Goal: Information Seeking & Learning: Learn about a topic

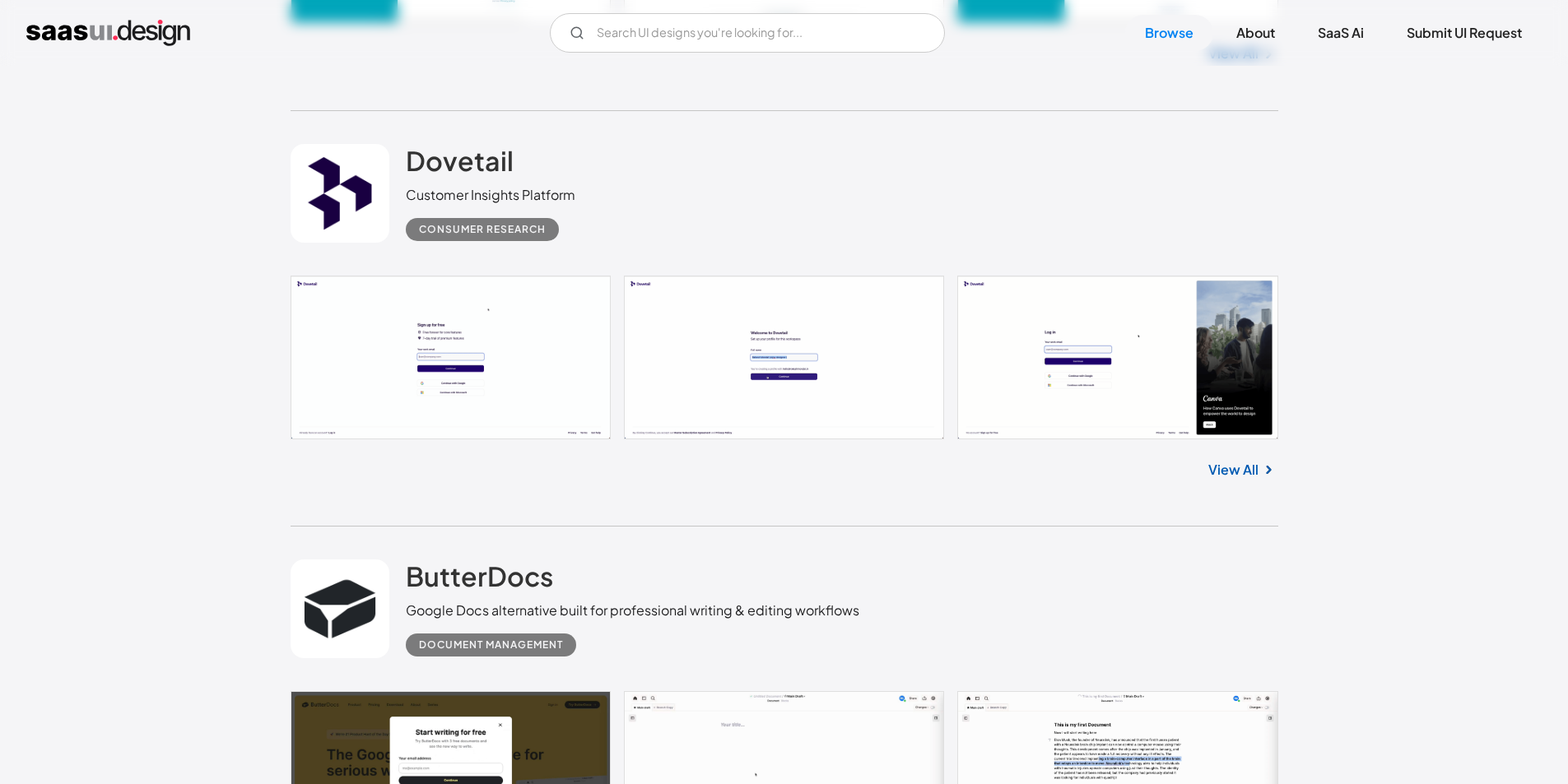
scroll to position [3540, 0]
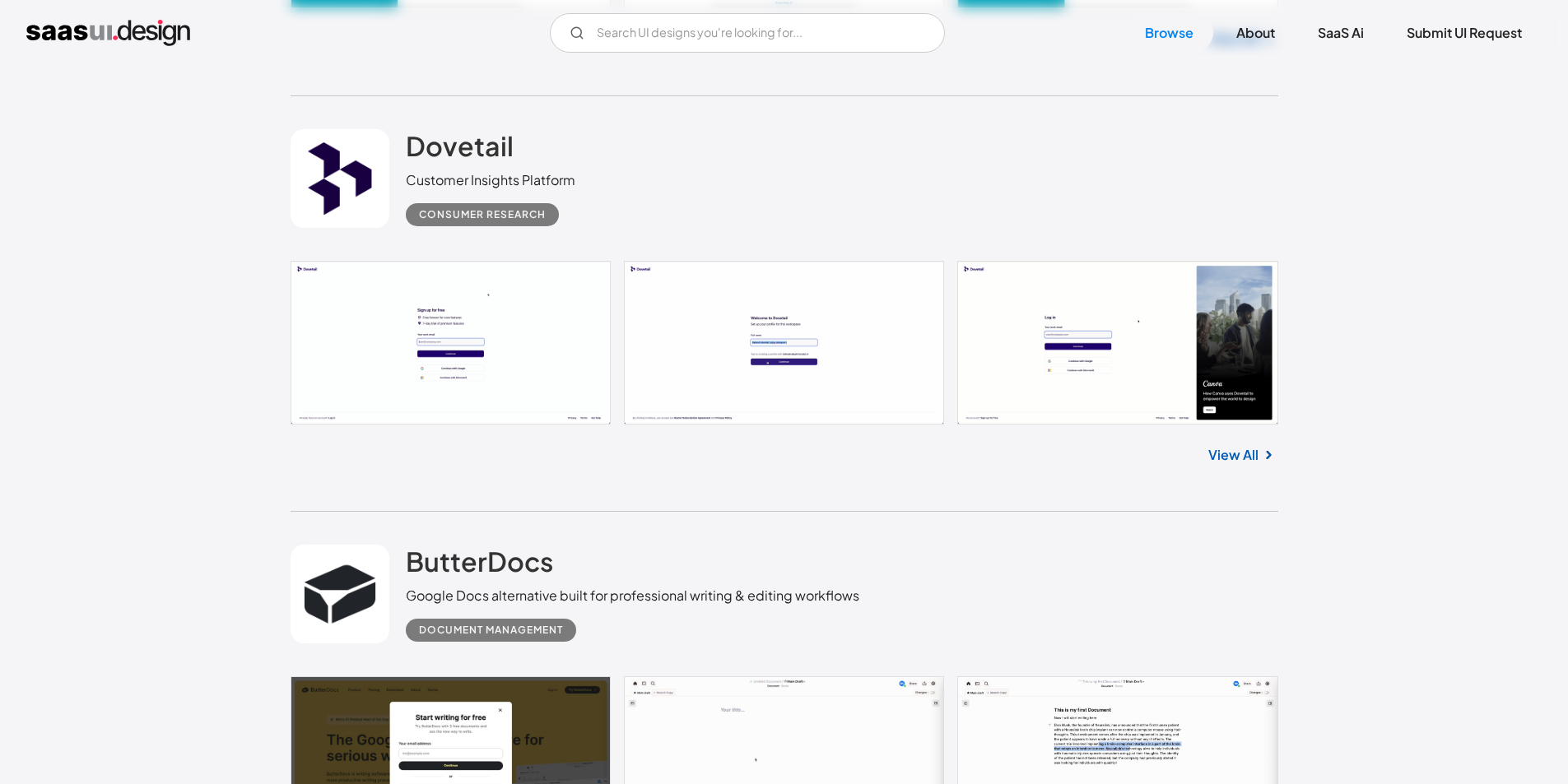
click at [1257, 451] on link "View All" at bounding box center [1233, 455] width 50 height 19
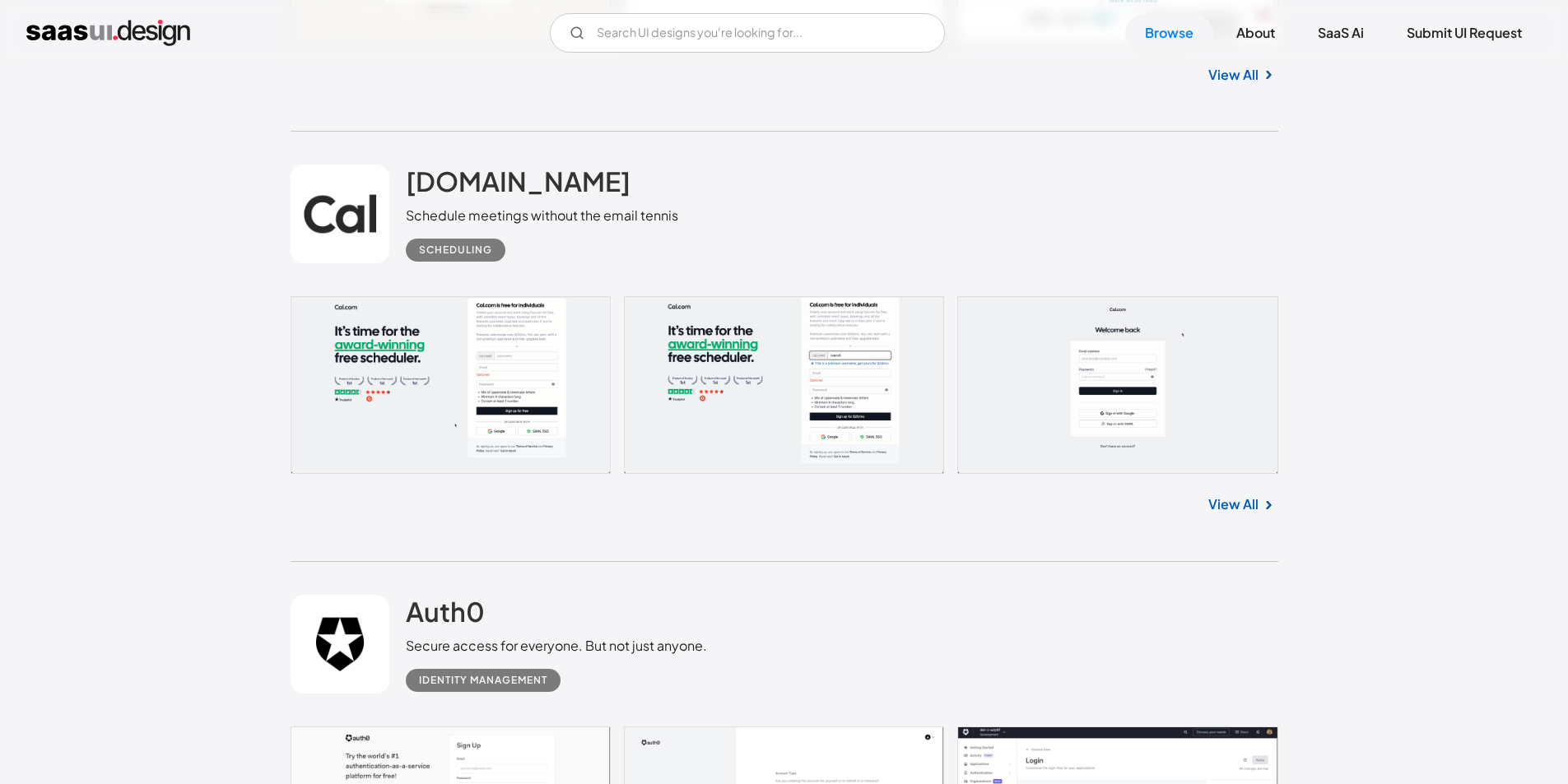
scroll to position [4856, 0]
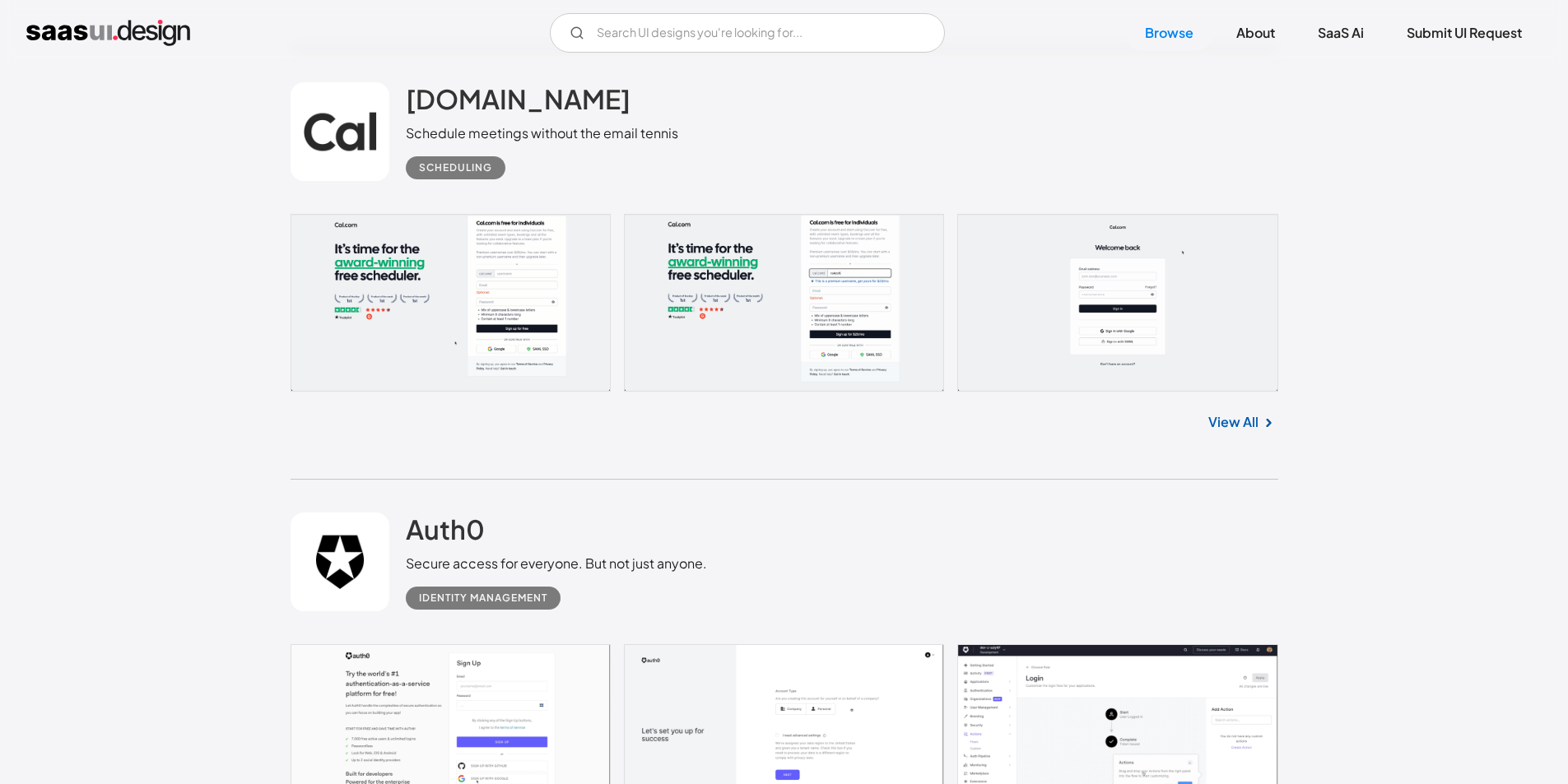
click at [1229, 423] on link "View All" at bounding box center [1233, 422] width 50 height 19
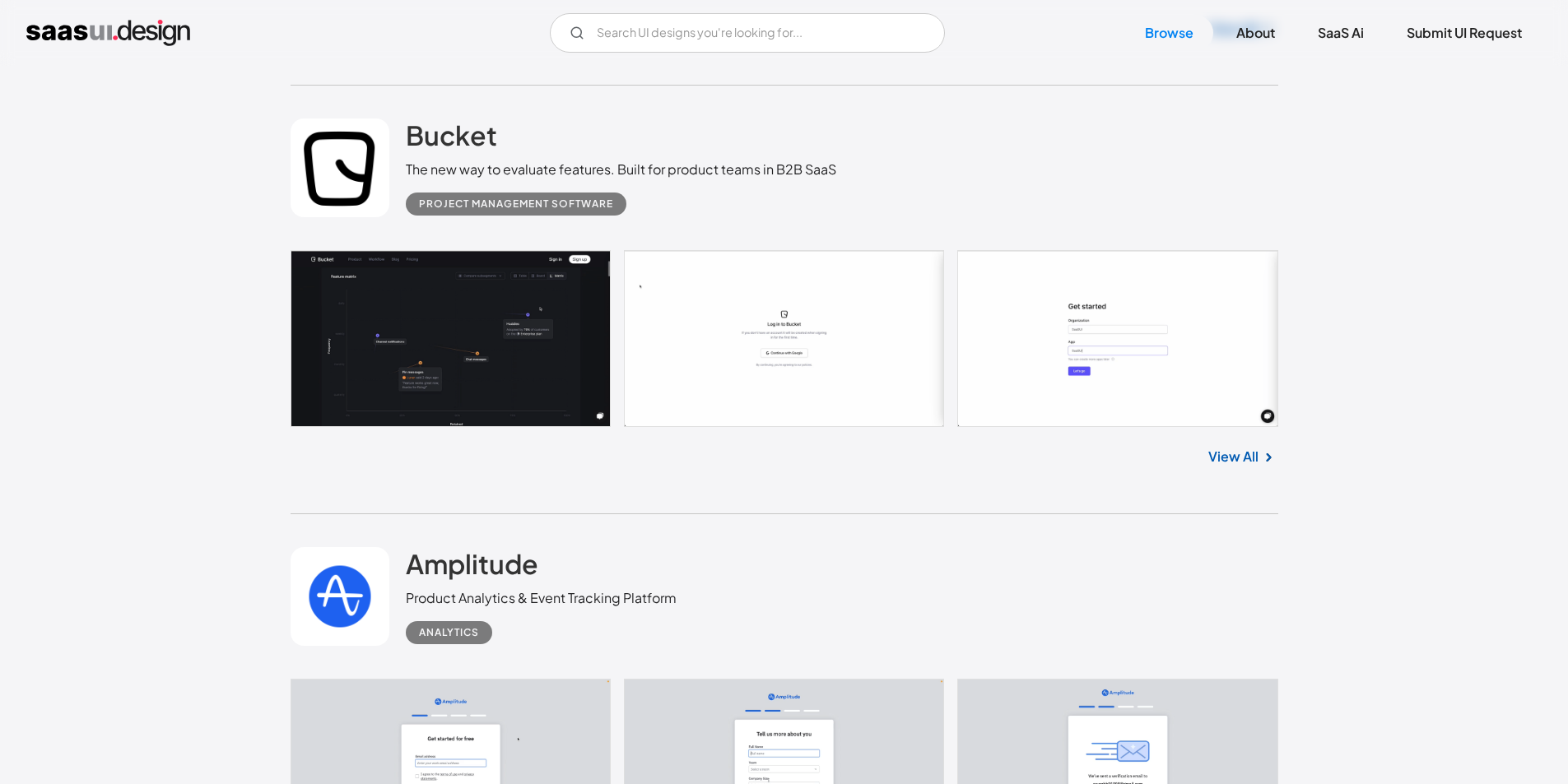
scroll to position [6503, 0]
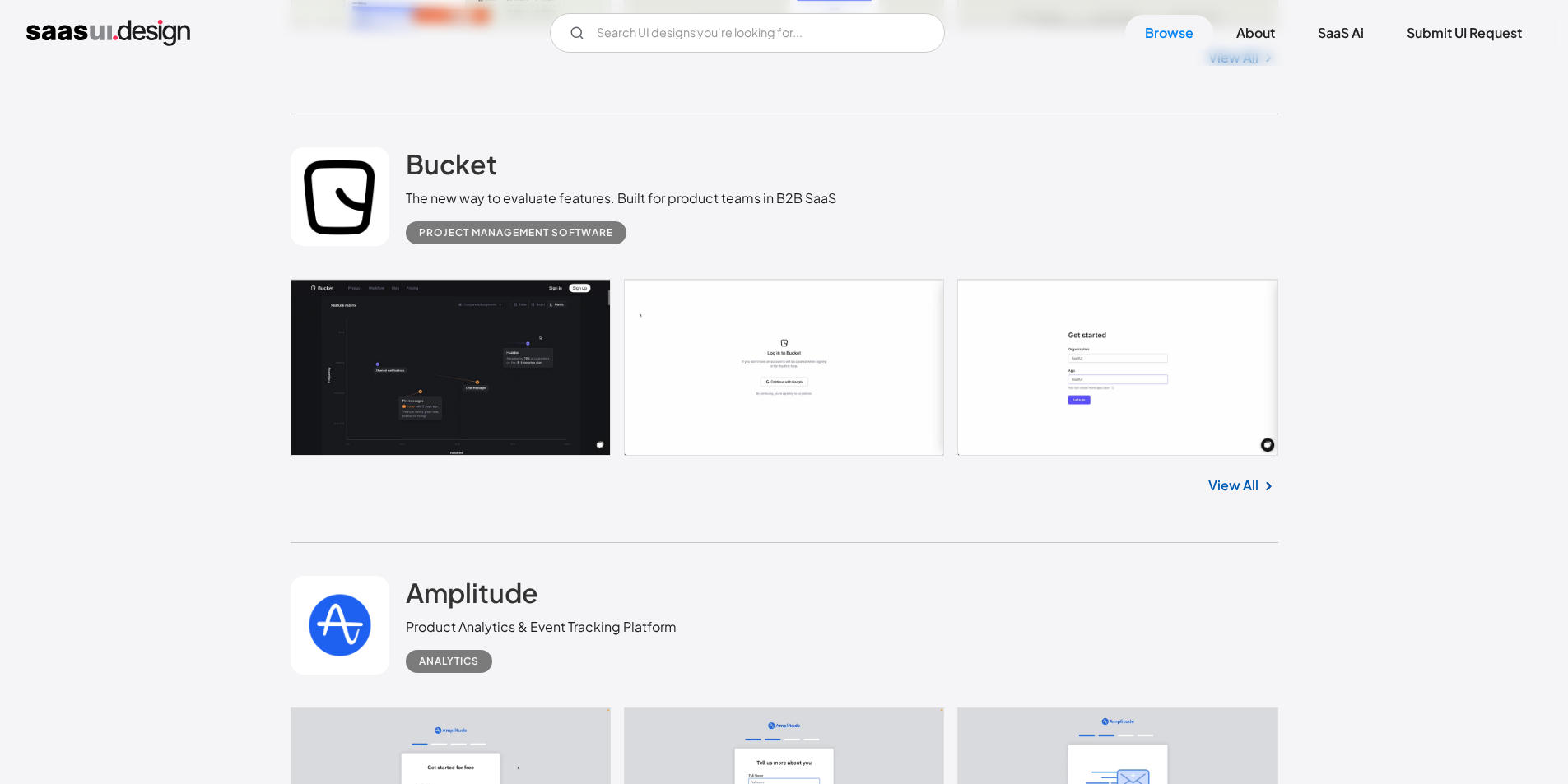
click at [1251, 483] on link "View All" at bounding box center [1233, 485] width 50 height 19
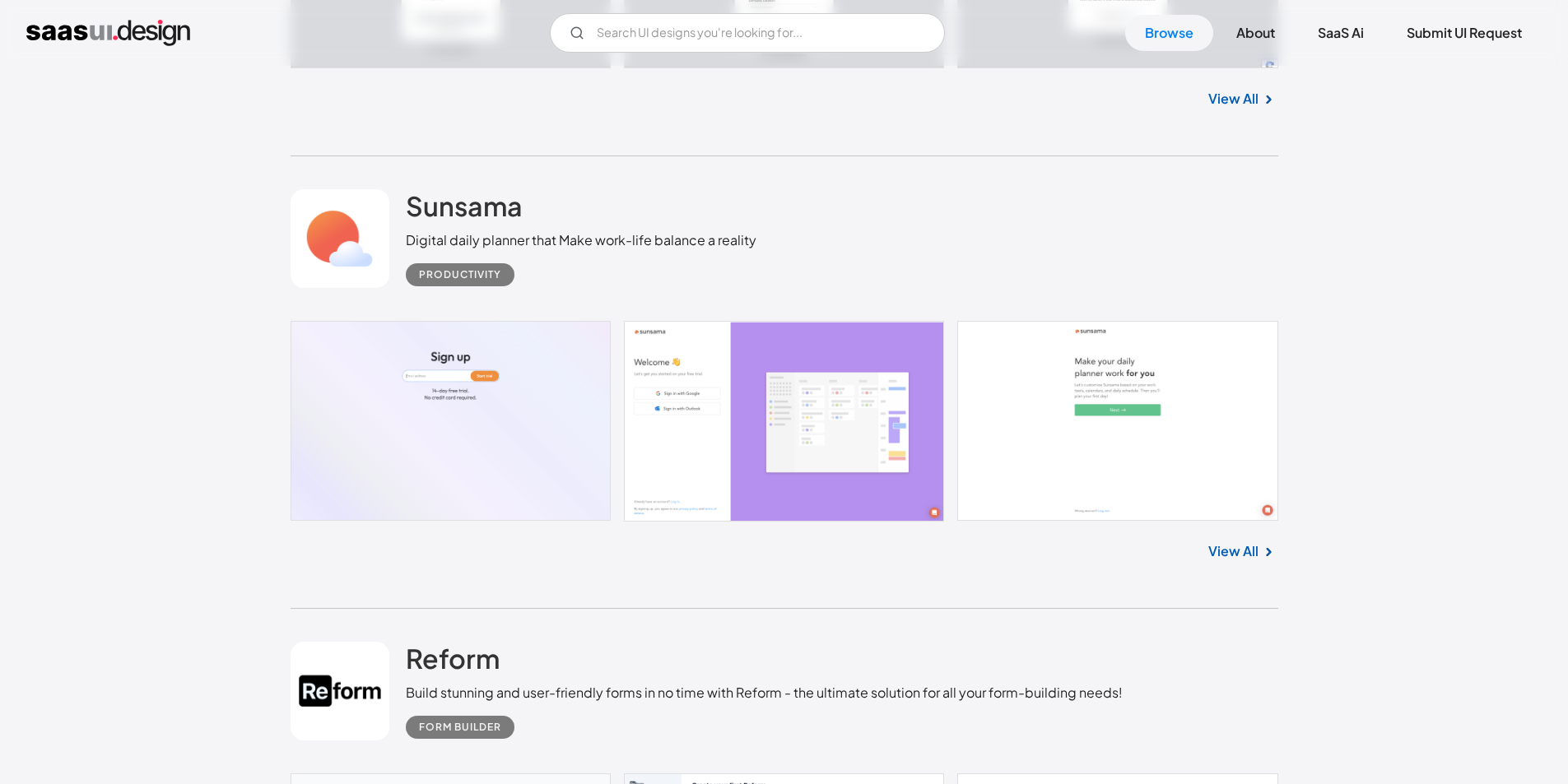
scroll to position [7408, 0]
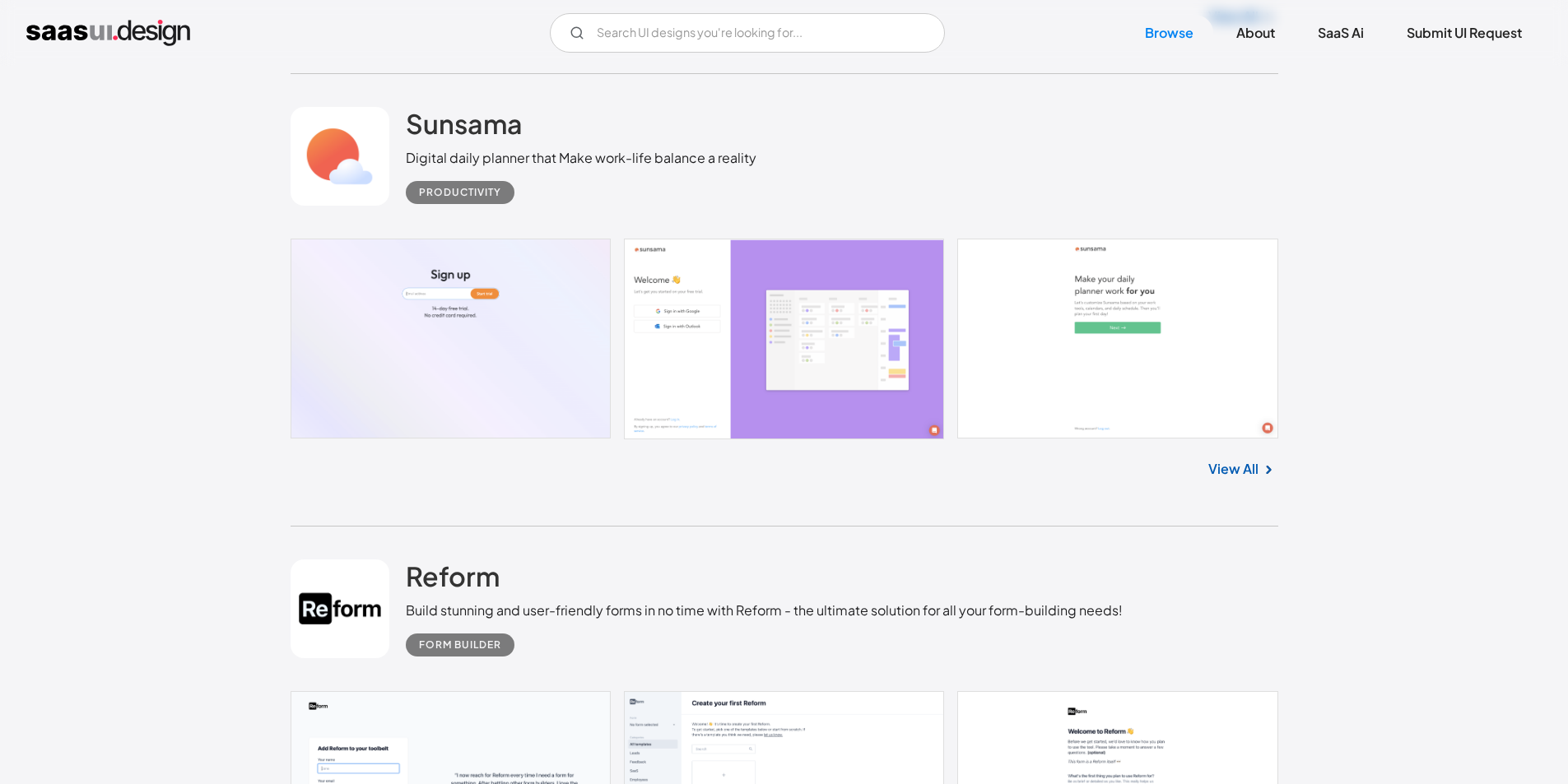
click at [1241, 475] on link "View All" at bounding box center [1233, 469] width 50 height 19
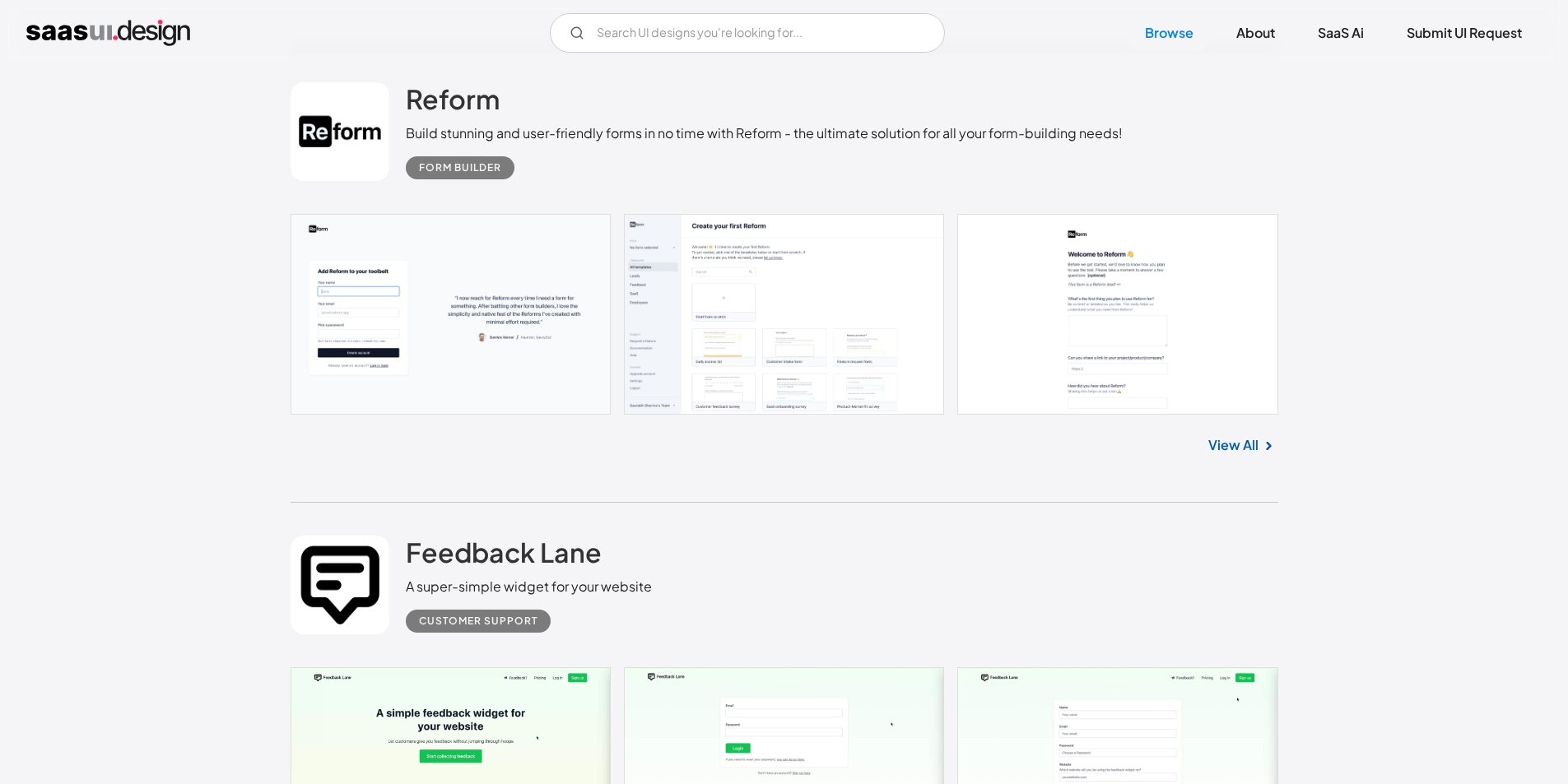
scroll to position [7902, 0]
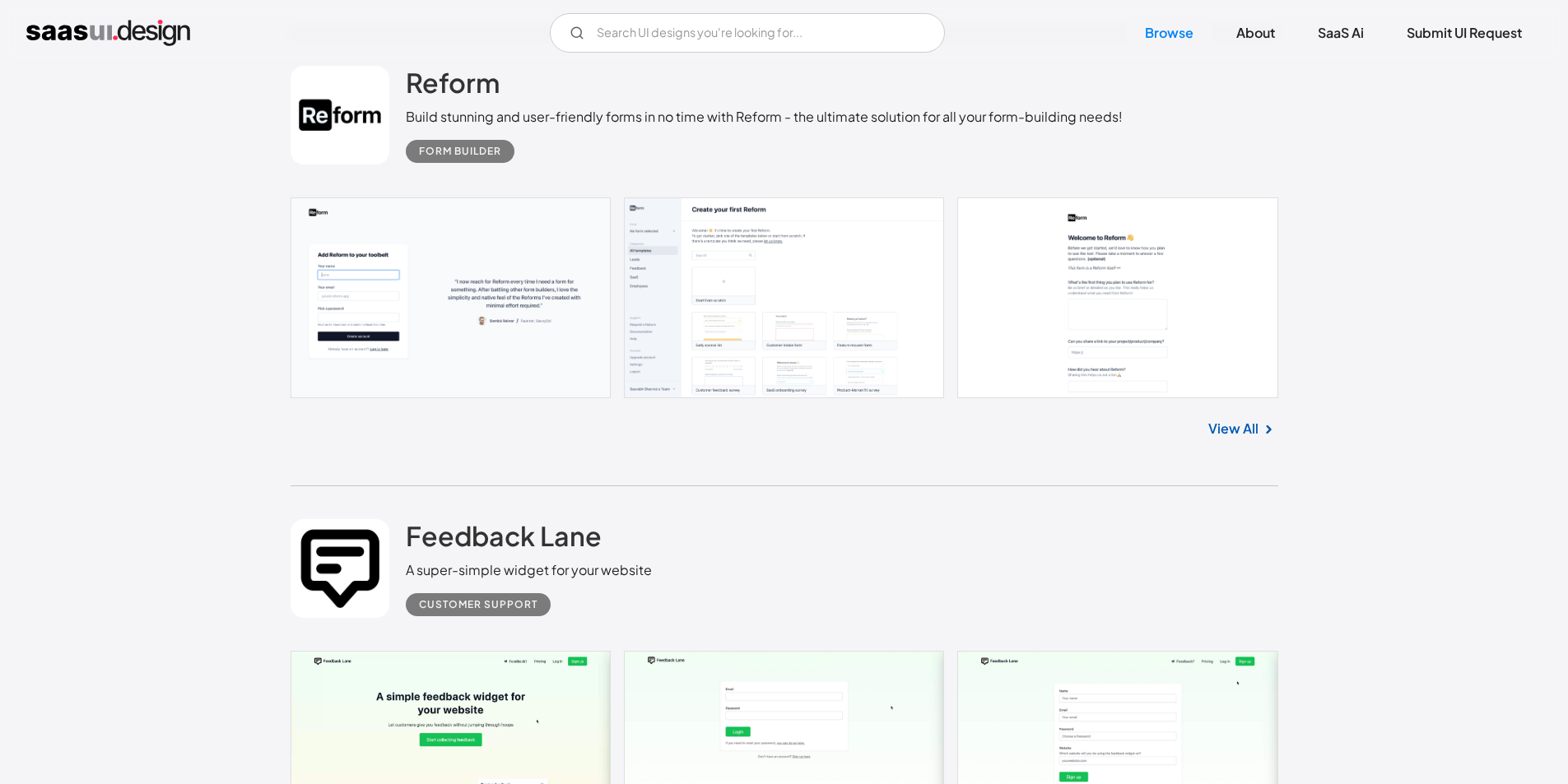
click at [1257, 426] on link "View All" at bounding box center [1233, 429] width 50 height 19
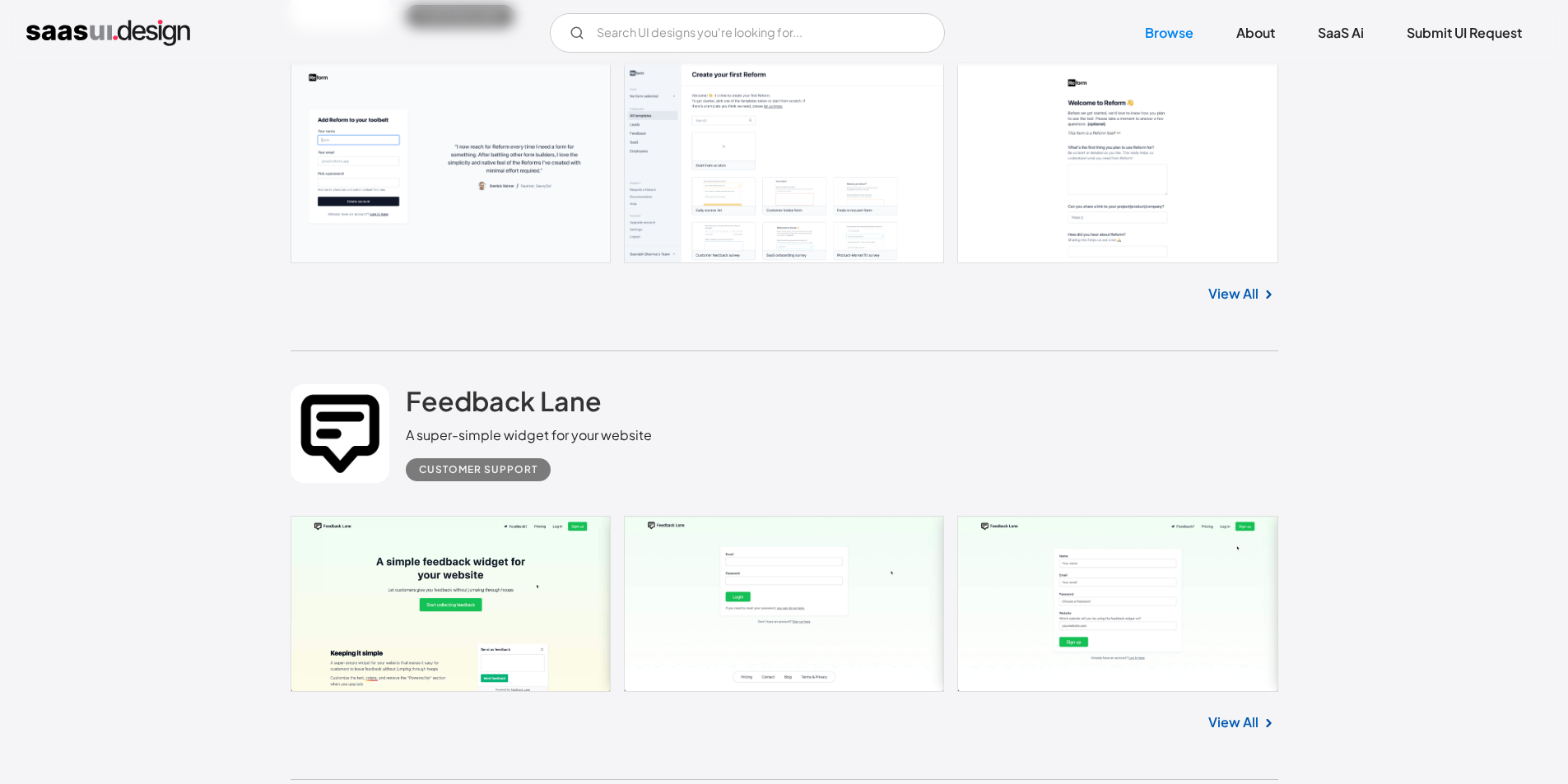
scroll to position [8231, 0]
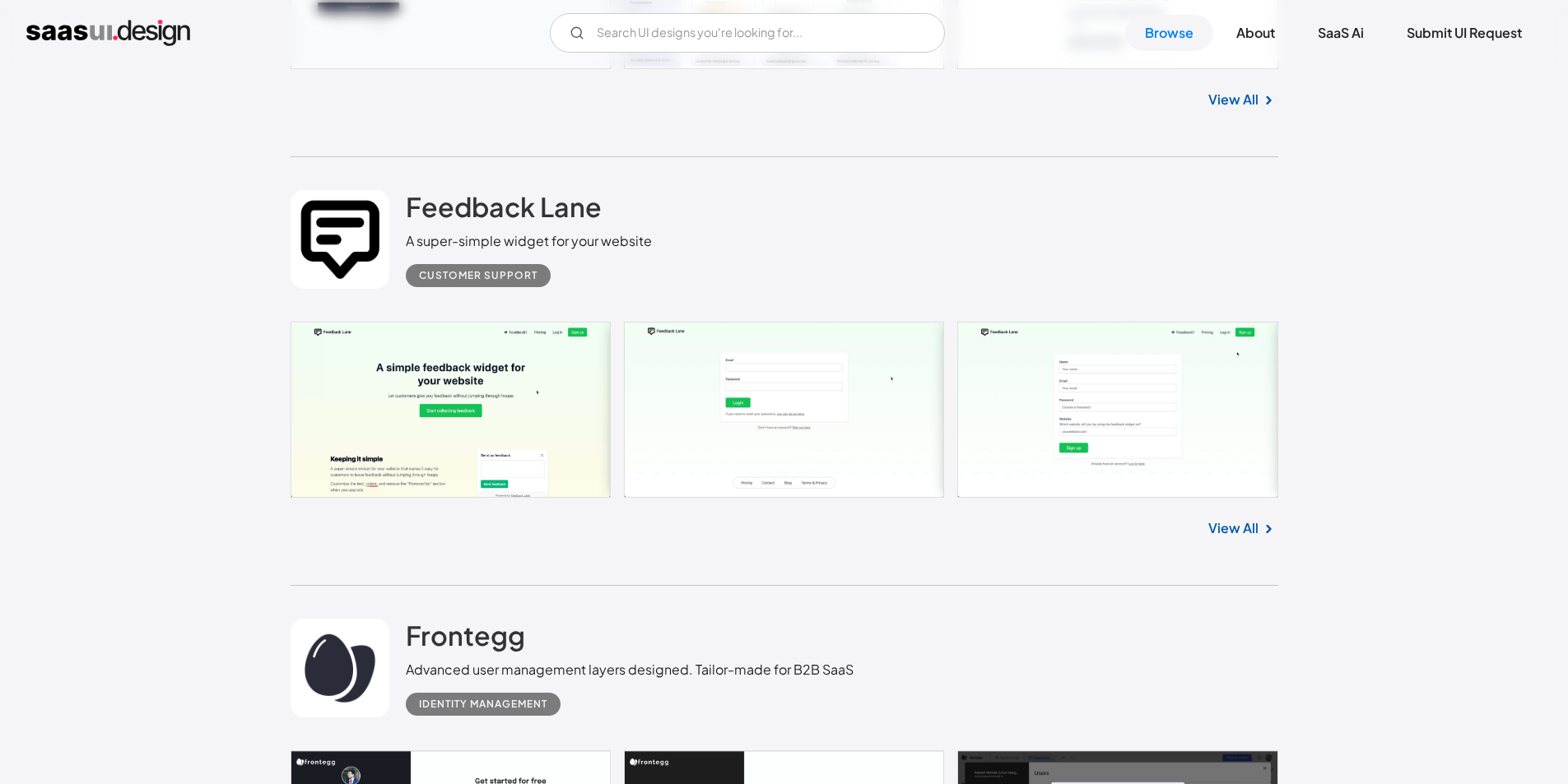
click at [1230, 520] on link "View All" at bounding box center [1233, 528] width 50 height 19
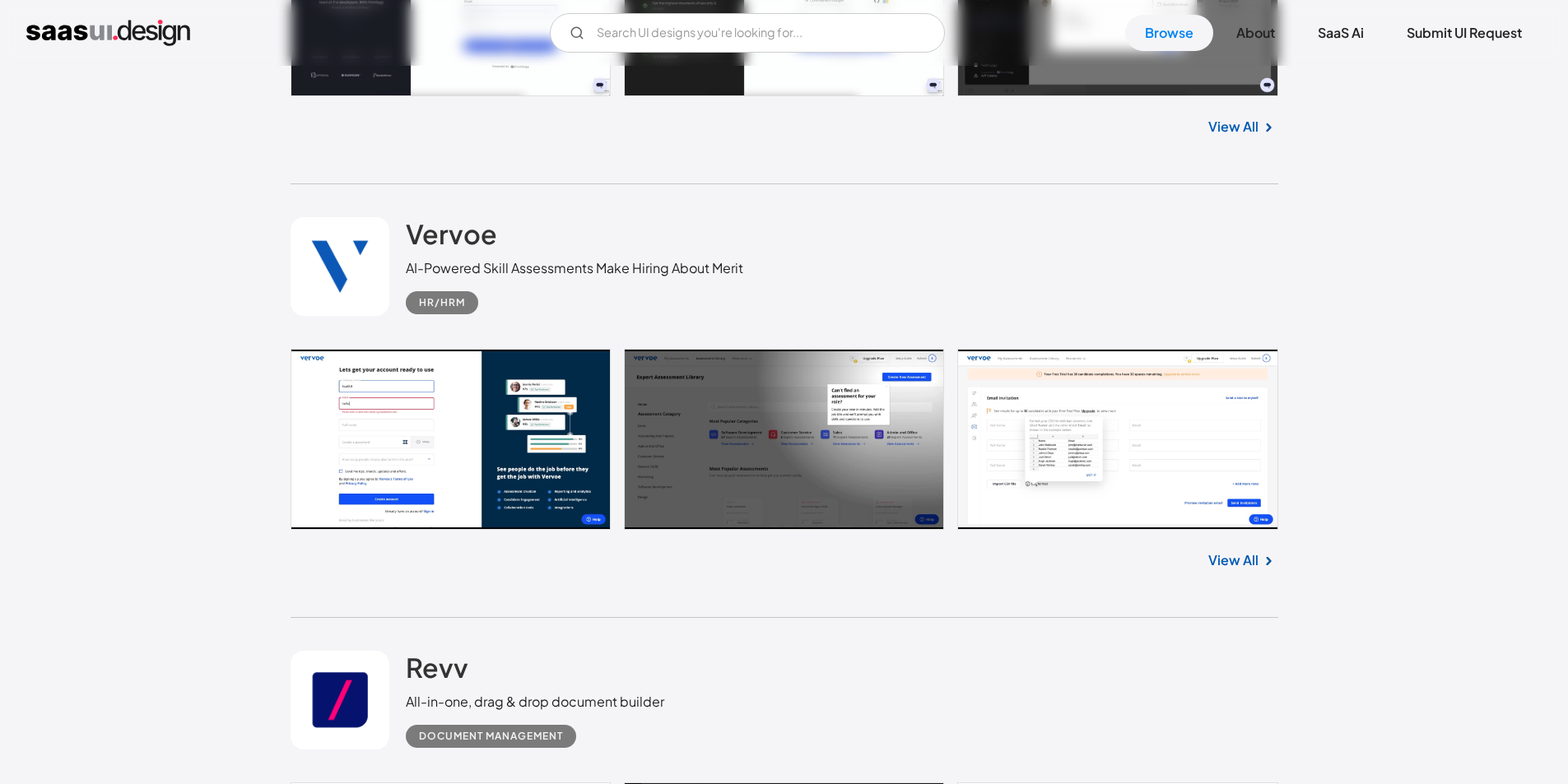
scroll to position [9136, 0]
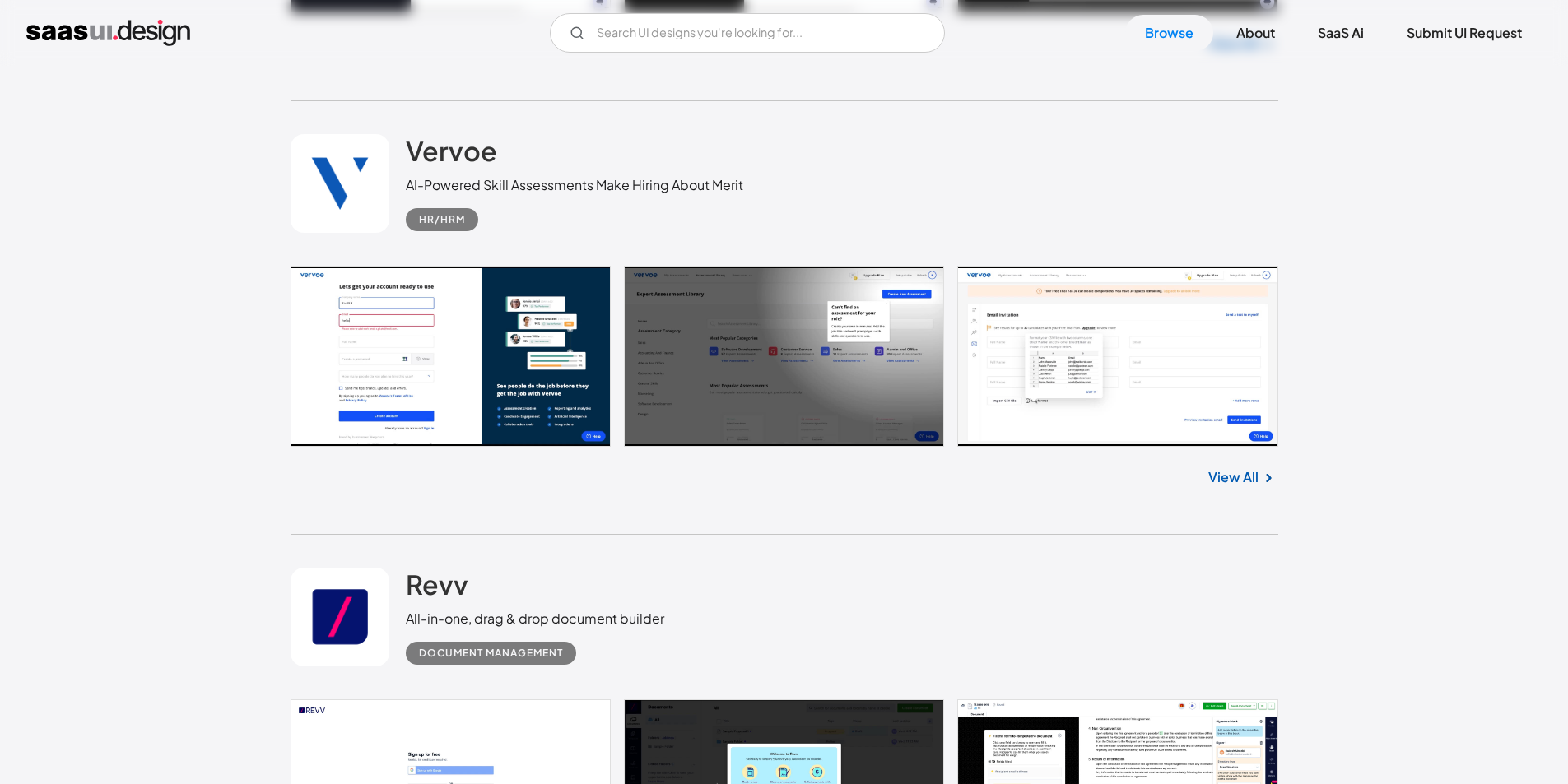
click at [349, 416] on link at bounding box center [784, 356] width 988 height 181
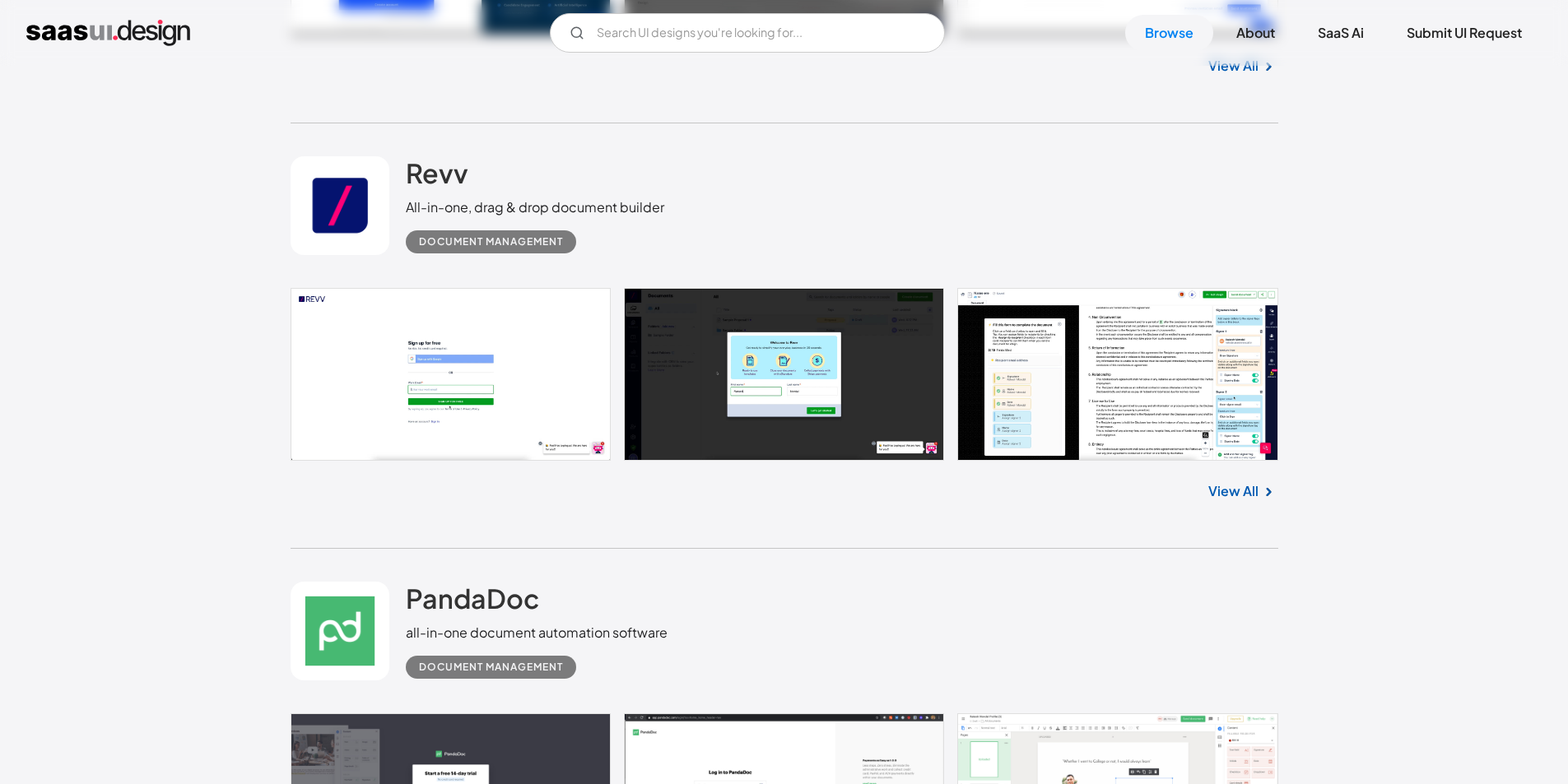
scroll to position [9630, 0]
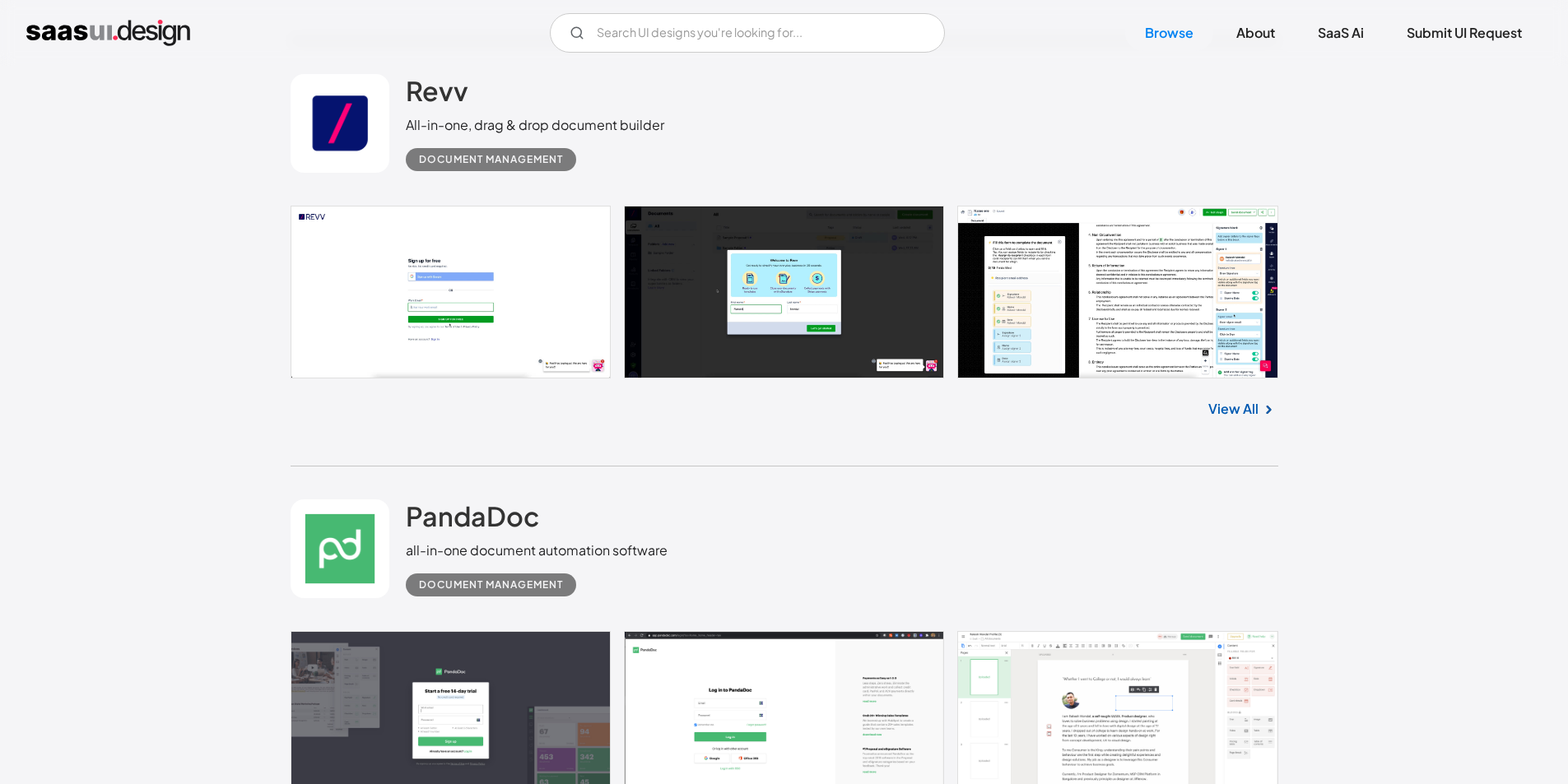
click at [1248, 409] on link "View All" at bounding box center [1233, 408] width 50 height 19
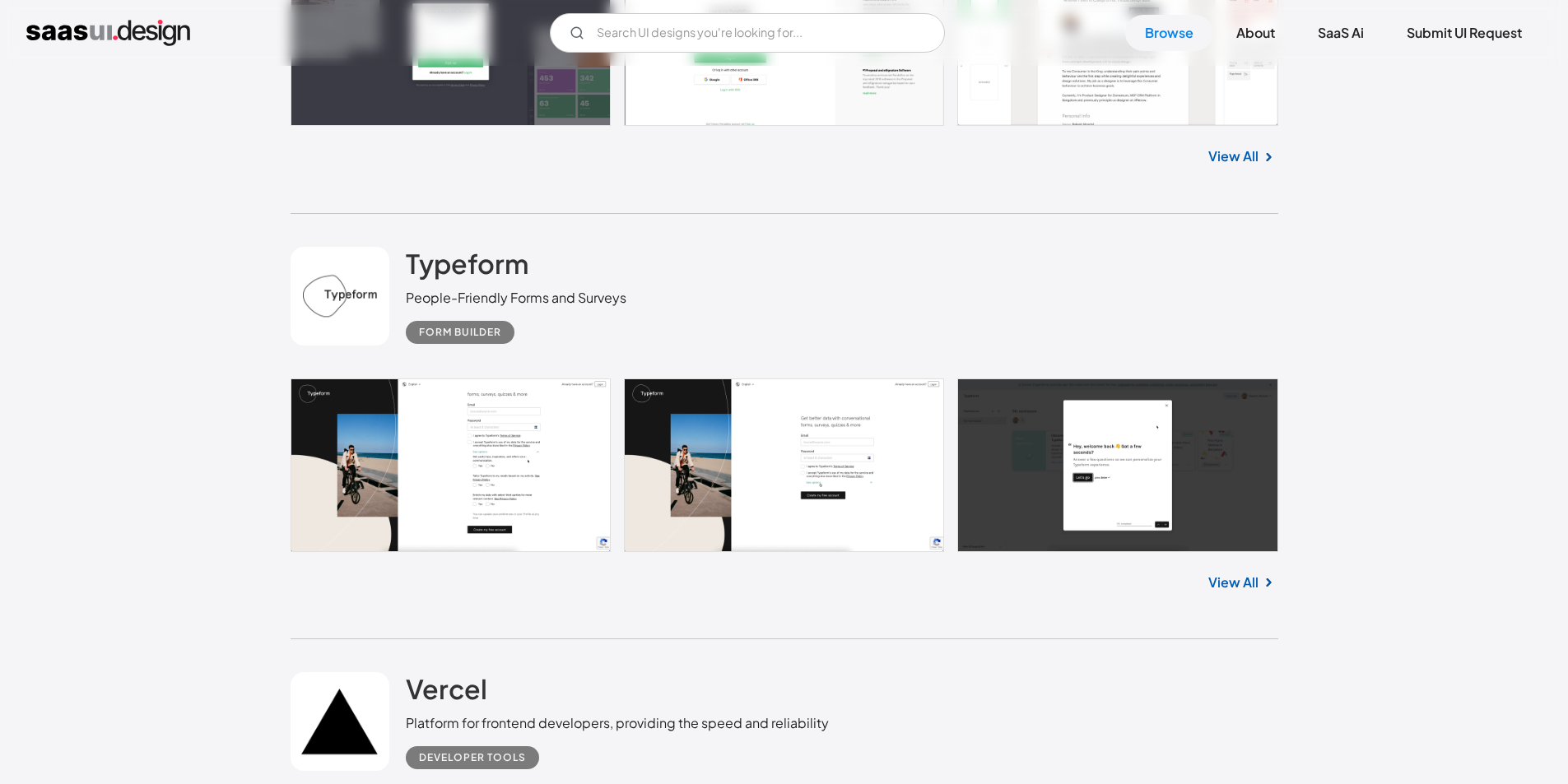
scroll to position [10372, 0]
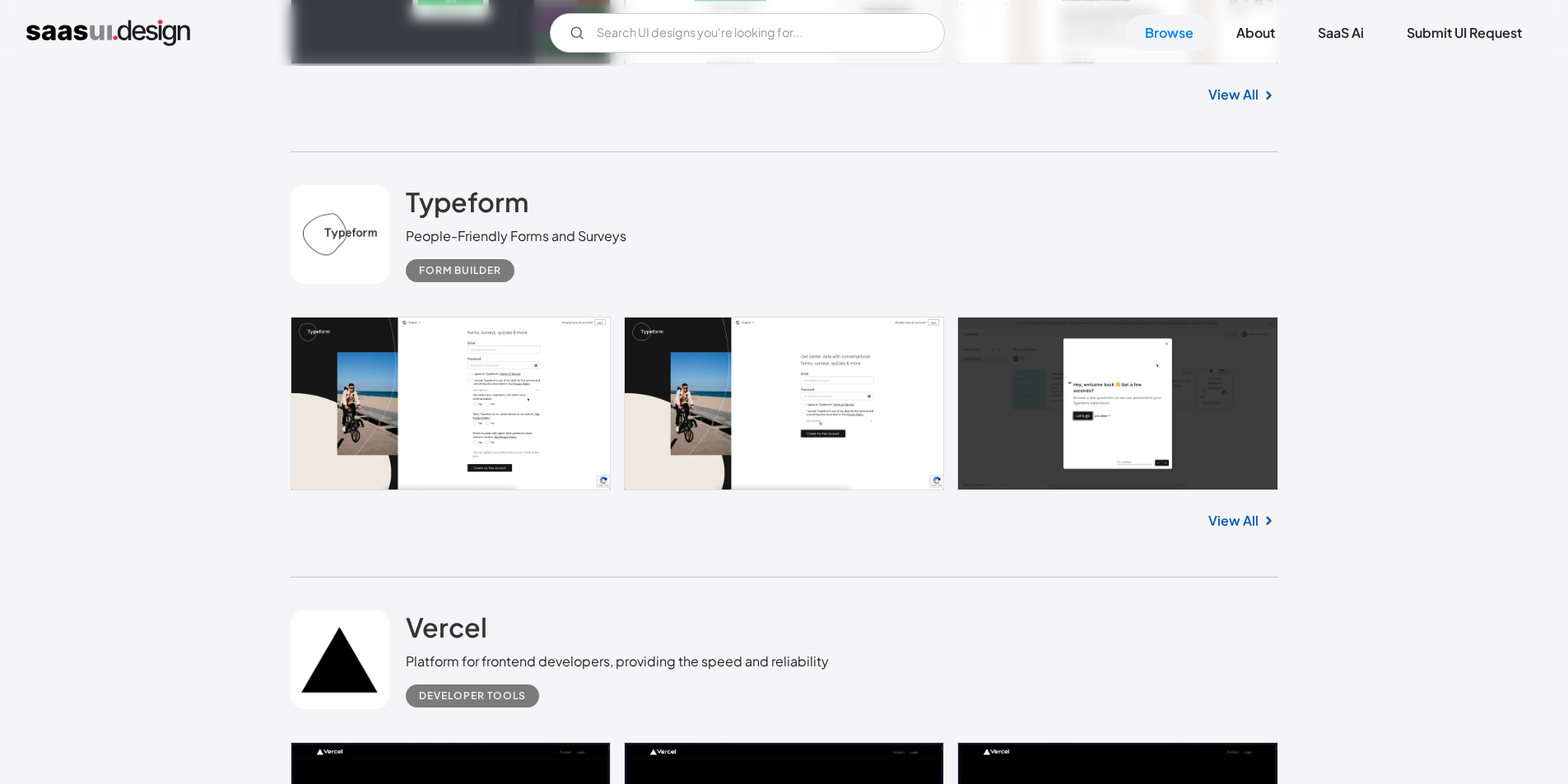
click at [1248, 513] on link "View All" at bounding box center [1233, 521] width 50 height 19
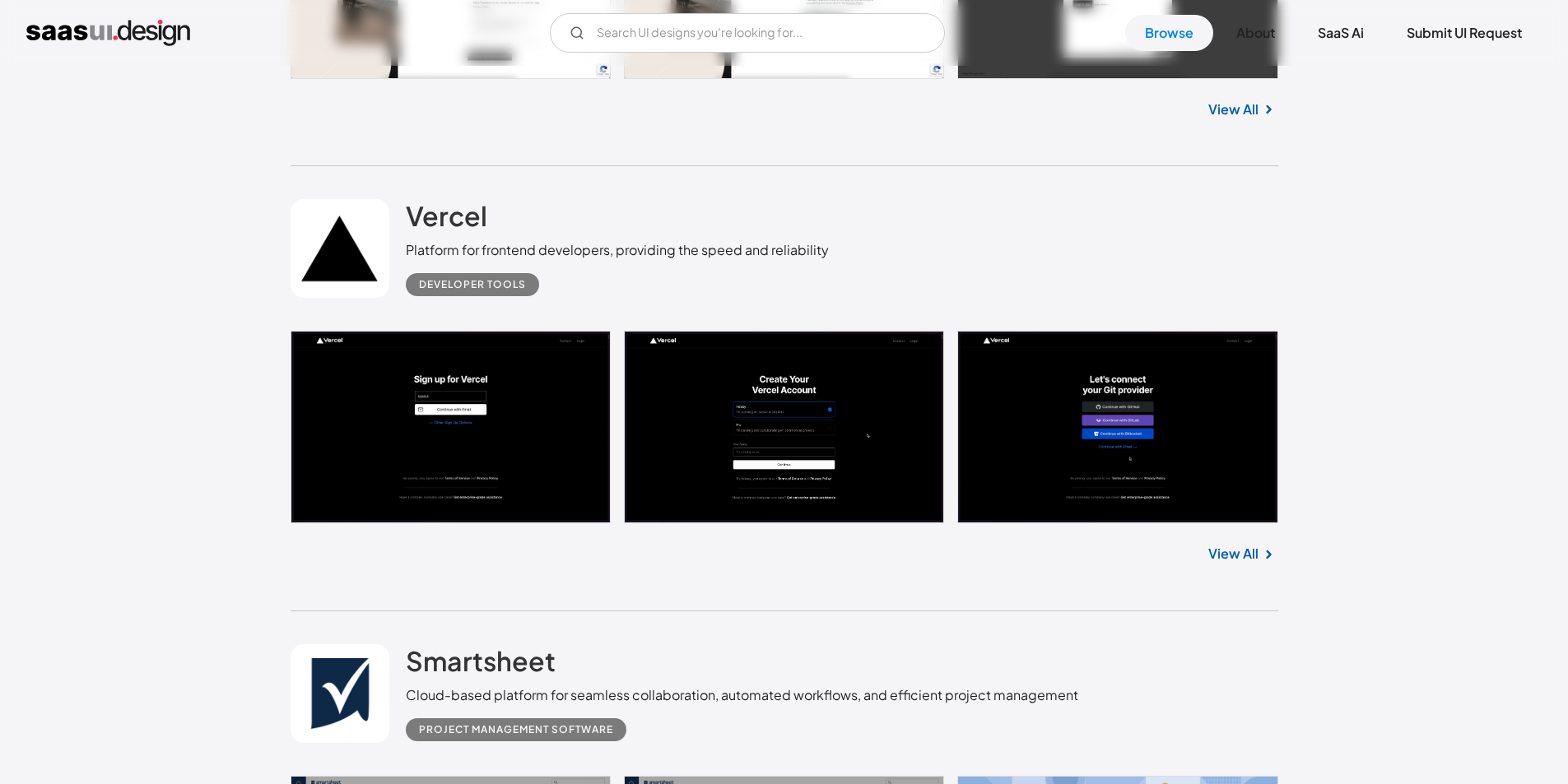
scroll to position [10865, 0]
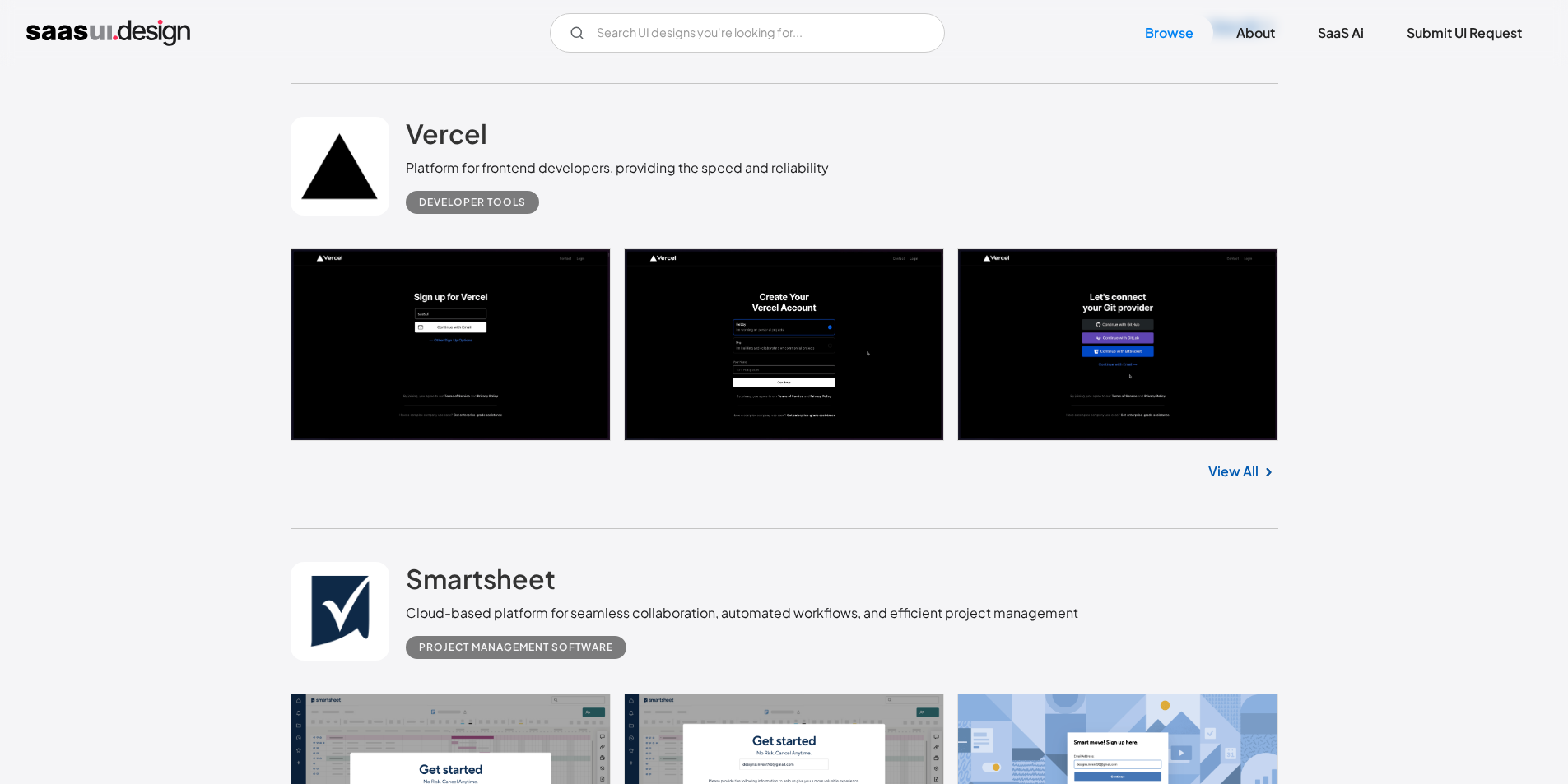
click at [1247, 463] on link "View All" at bounding box center [1233, 472] width 50 height 19
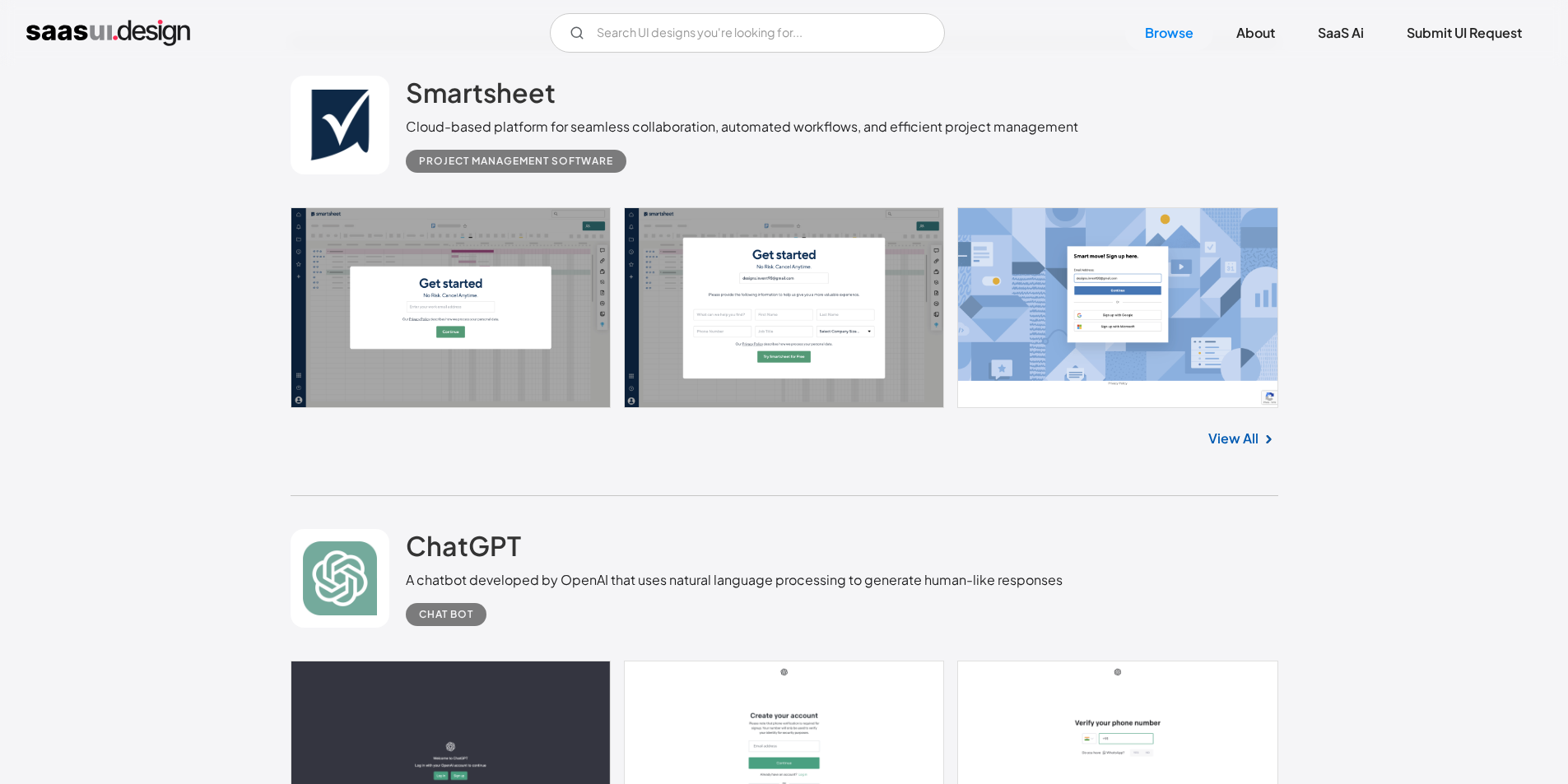
scroll to position [11359, 0]
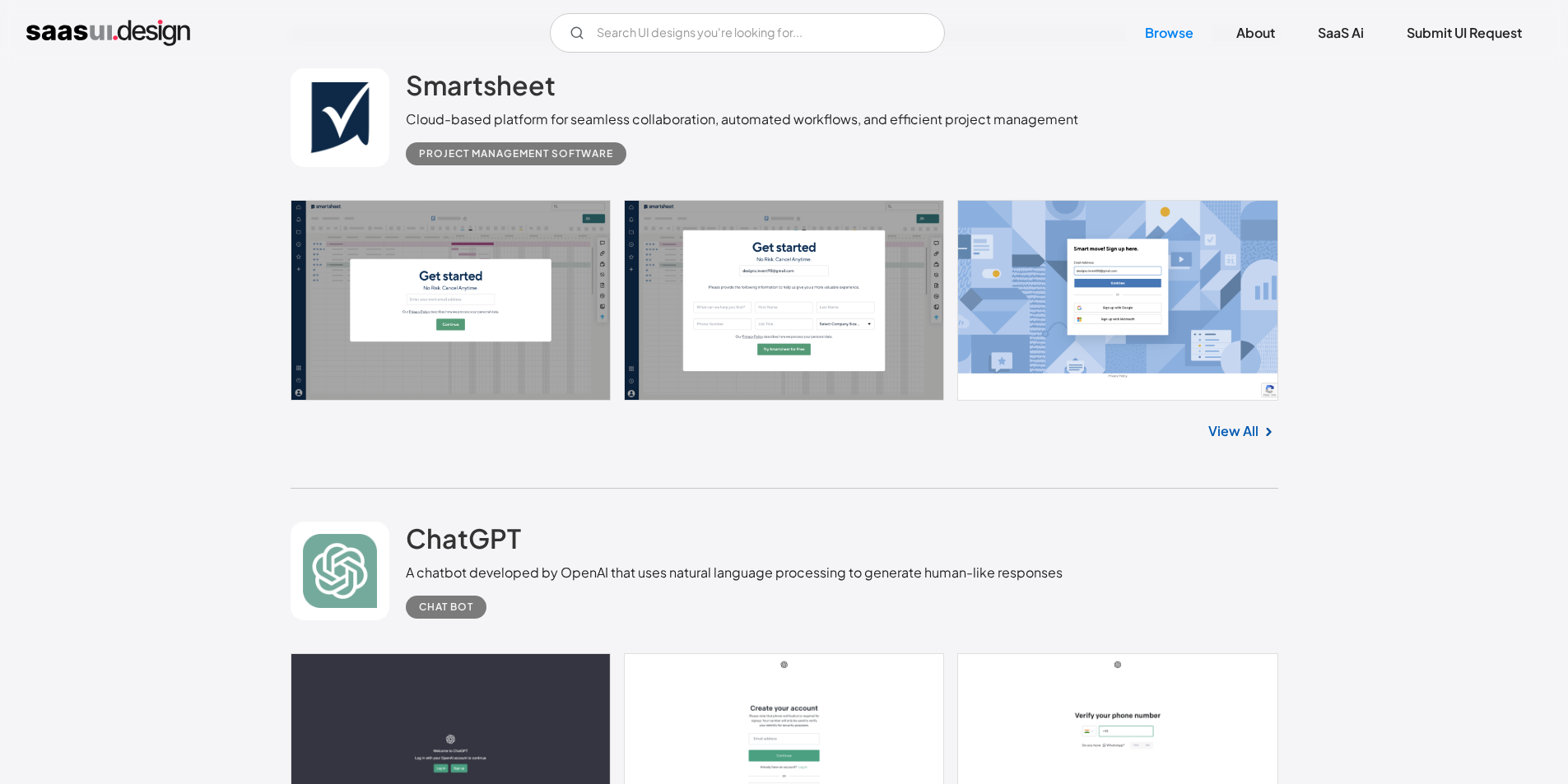
click at [1233, 424] on link "View All" at bounding box center [1233, 431] width 50 height 19
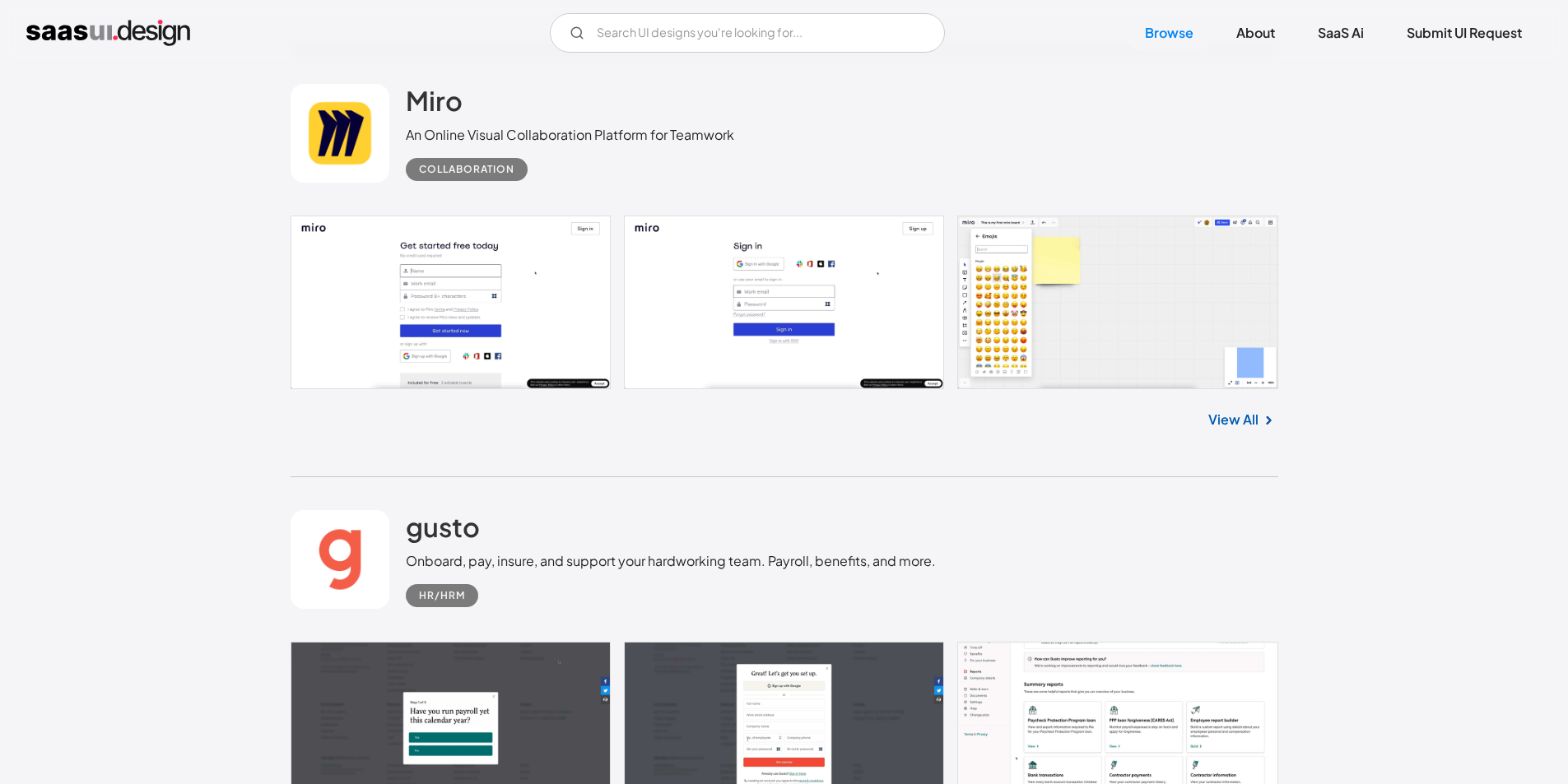
scroll to position [14405, 0]
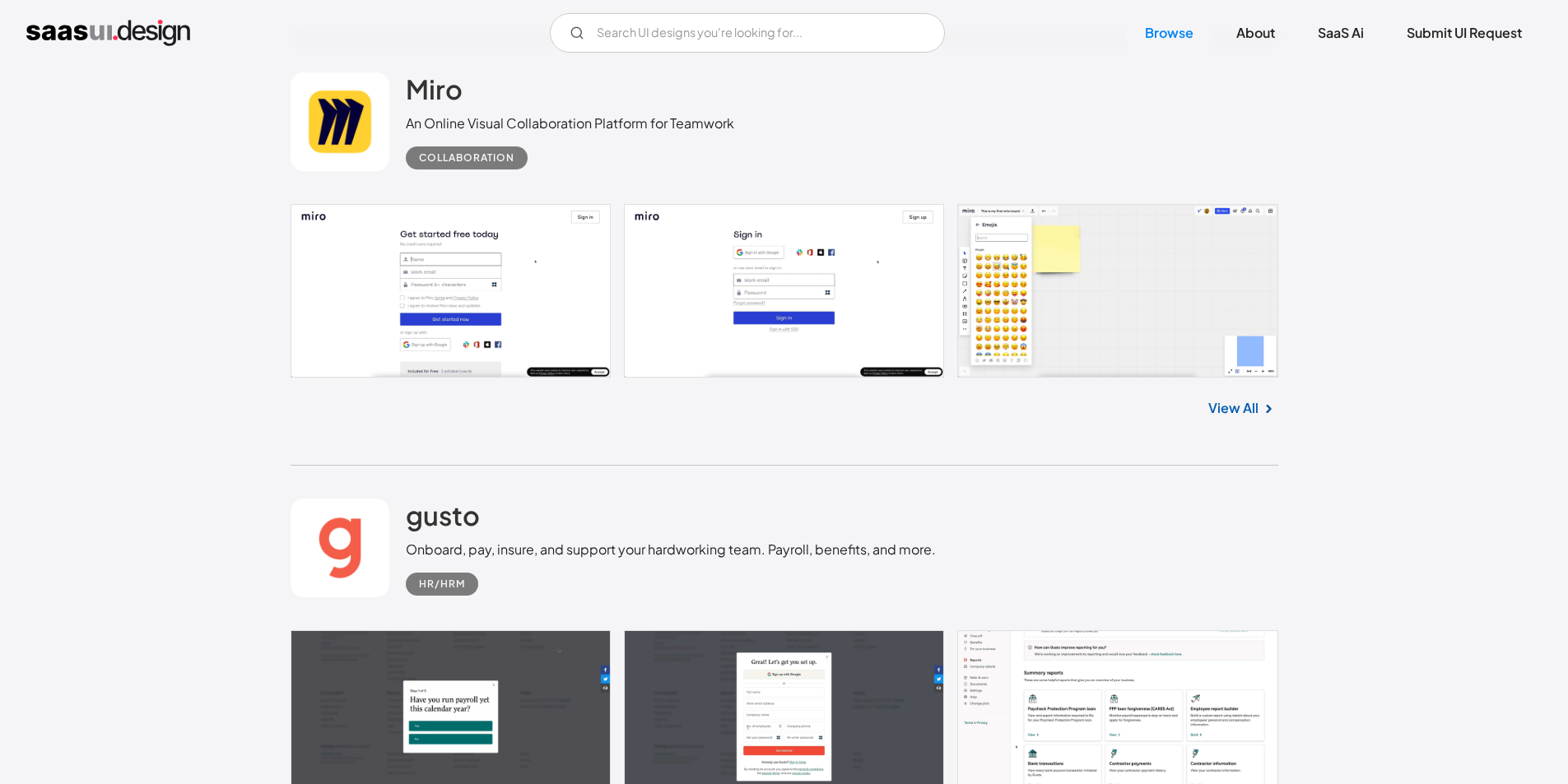
click at [1246, 409] on link "View All" at bounding box center [1233, 408] width 50 height 19
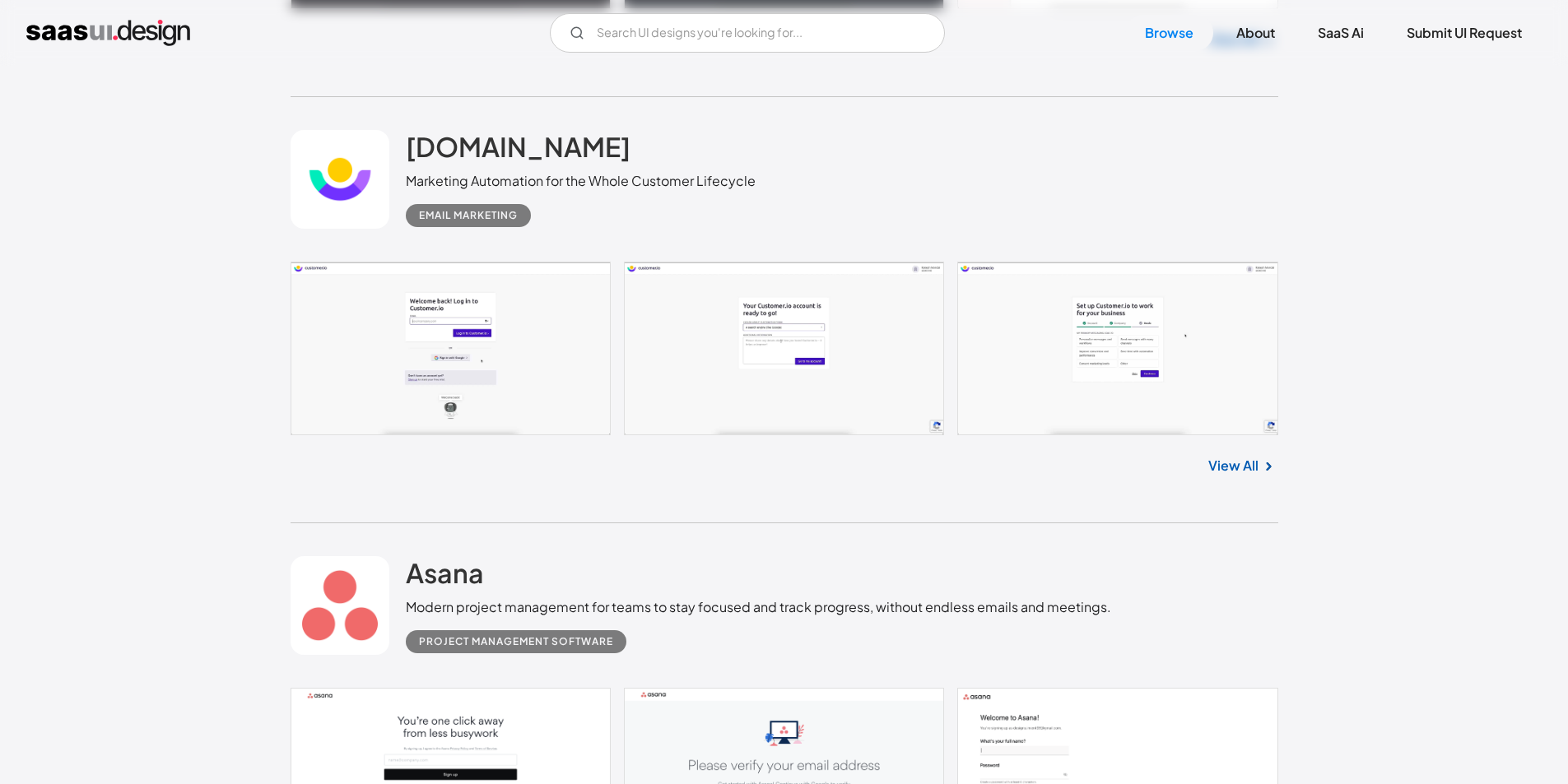
scroll to position [15228, 0]
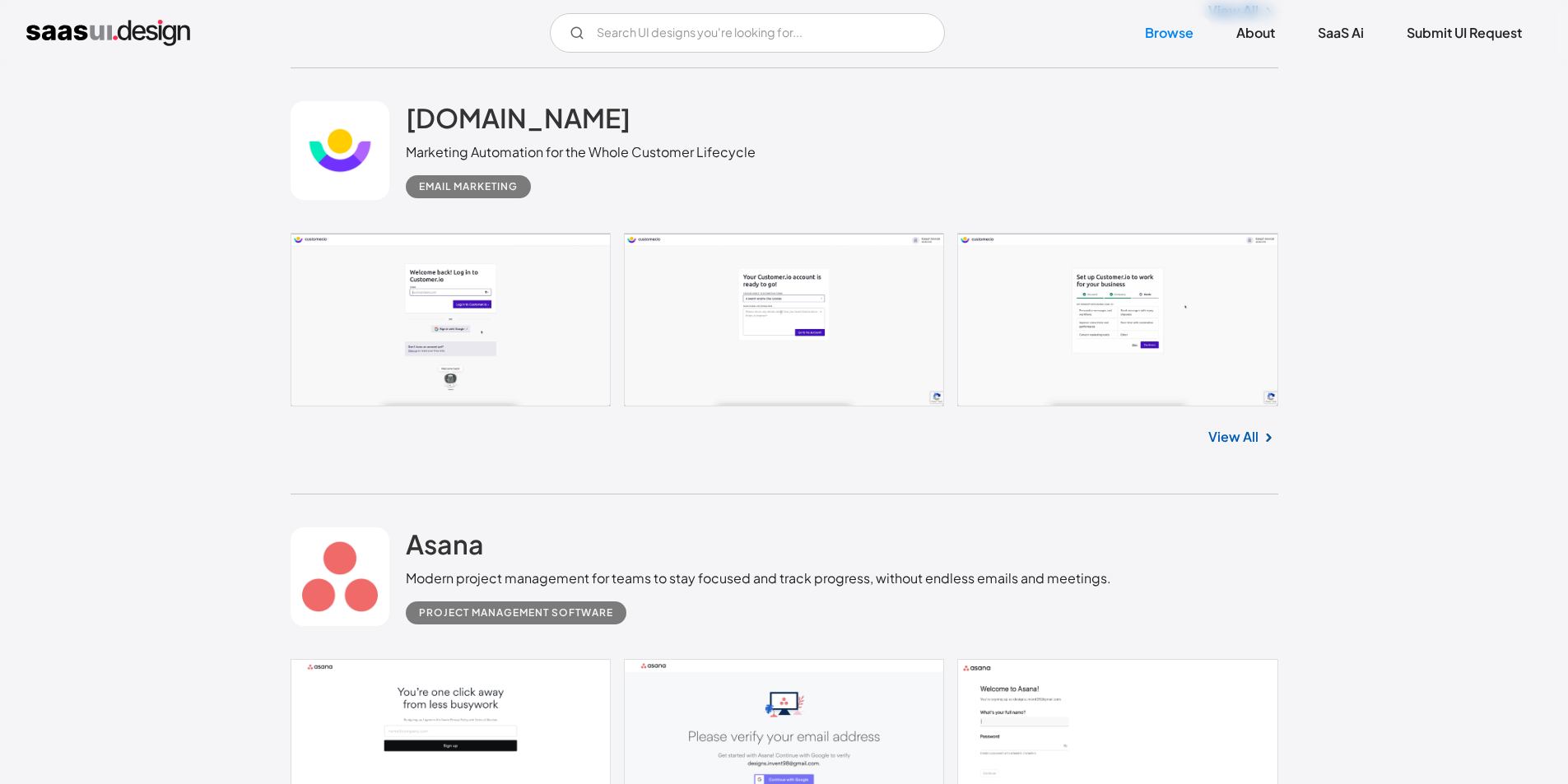
click at [1247, 426] on div "View All" at bounding box center [784, 434] width 988 height 54
click at [1246, 429] on link "View All" at bounding box center [1233, 437] width 50 height 19
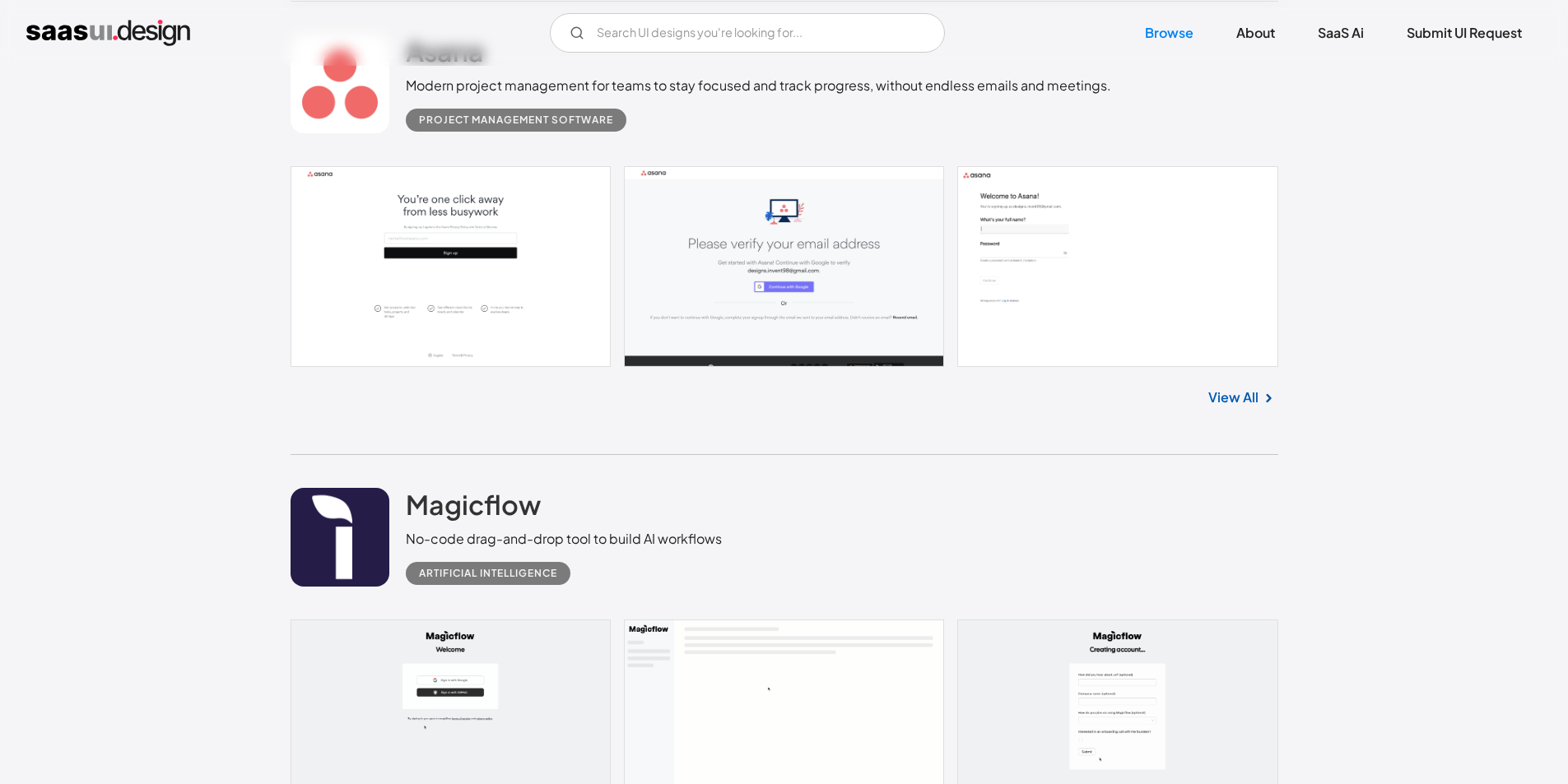
scroll to position [15722, 0]
click at [452, 257] on link at bounding box center [784, 266] width 988 height 201
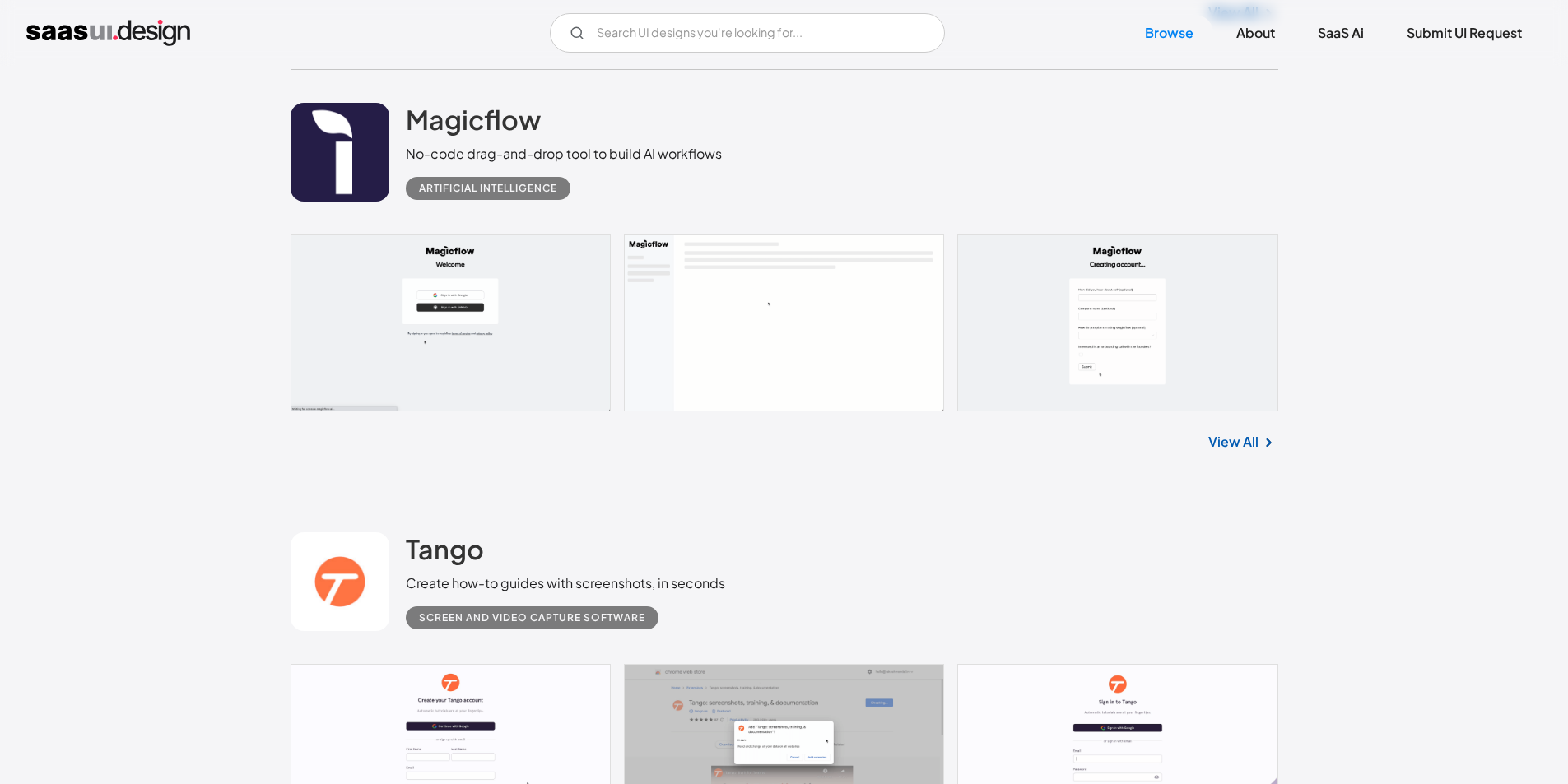
scroll to position [16133, 0]
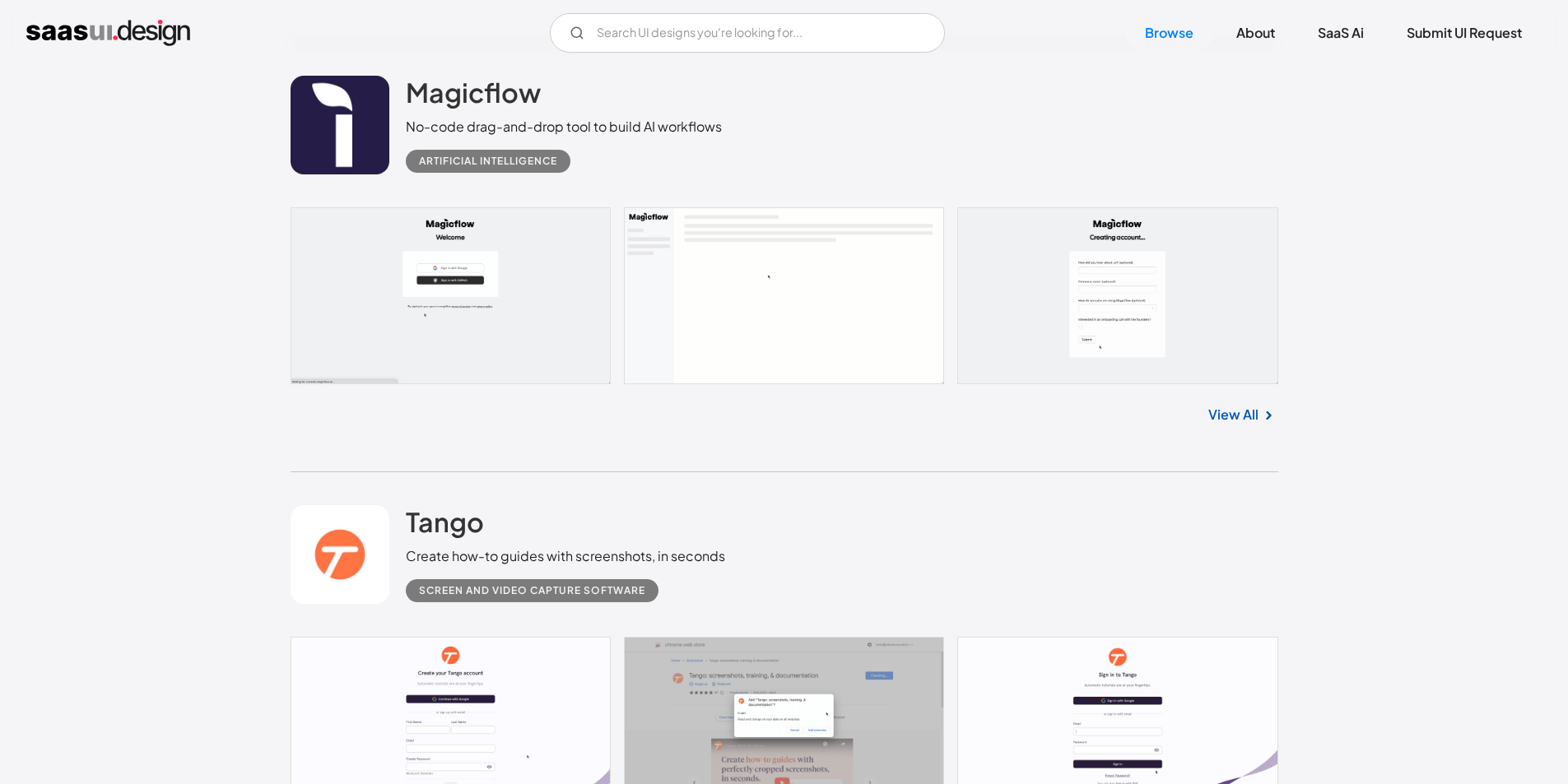
click at [1226, 408] on link "View All" at bounding box center [1233, 414] width 50 height 19
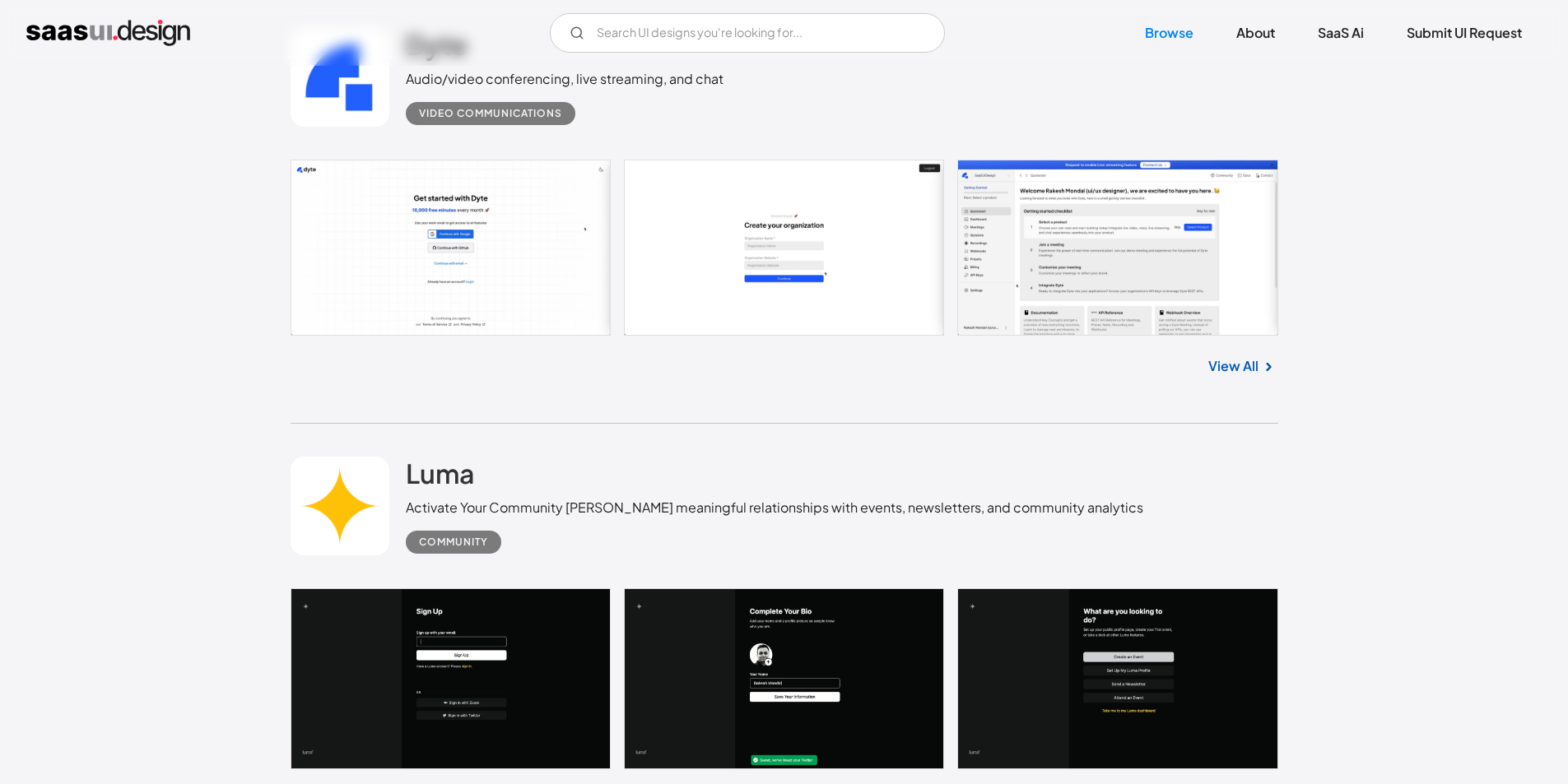
scroll to position [16957, 0]
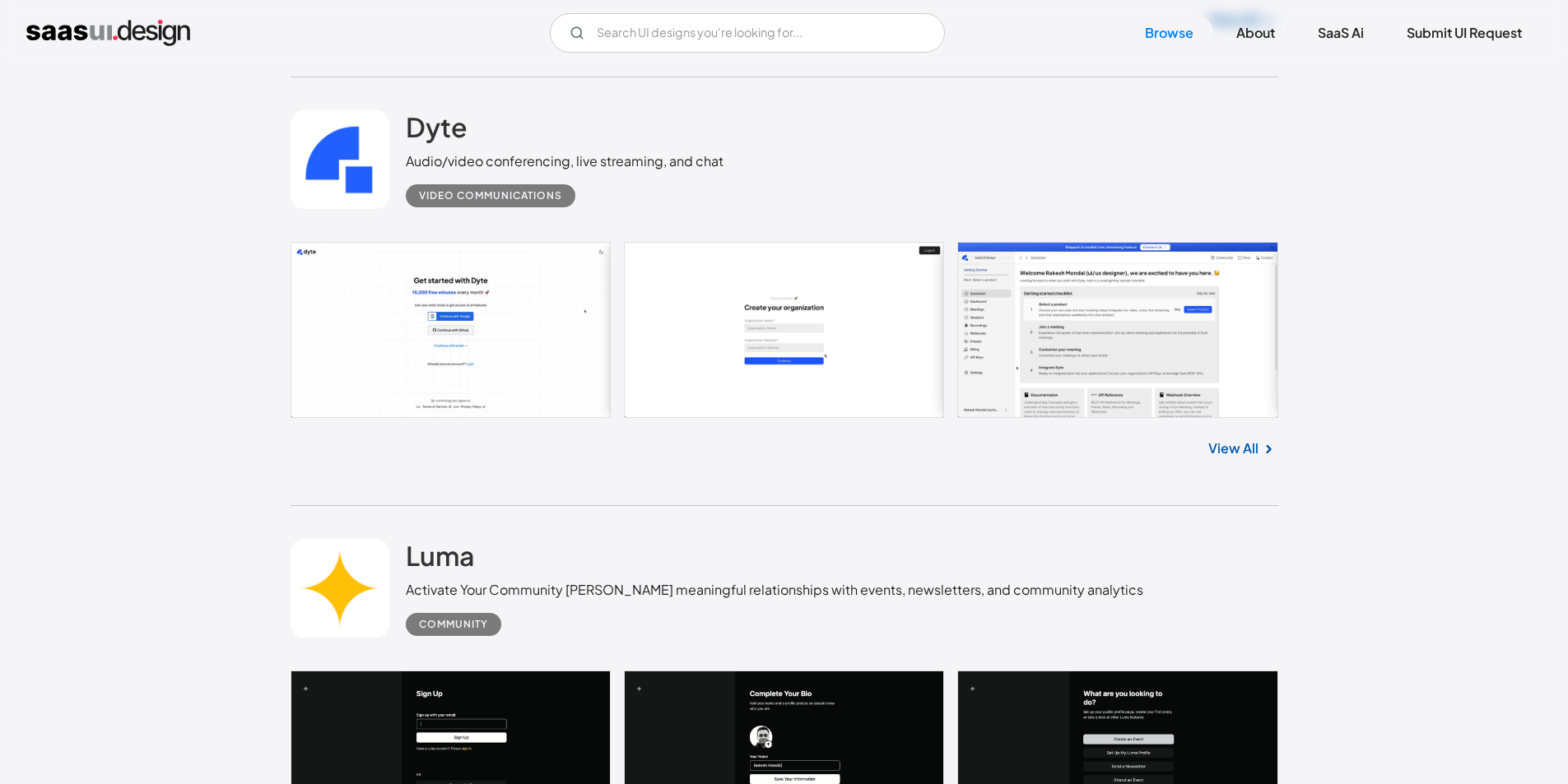
click at [1257, 446] on link "View All" at bounding box center [1233, 448] width 50 height 19
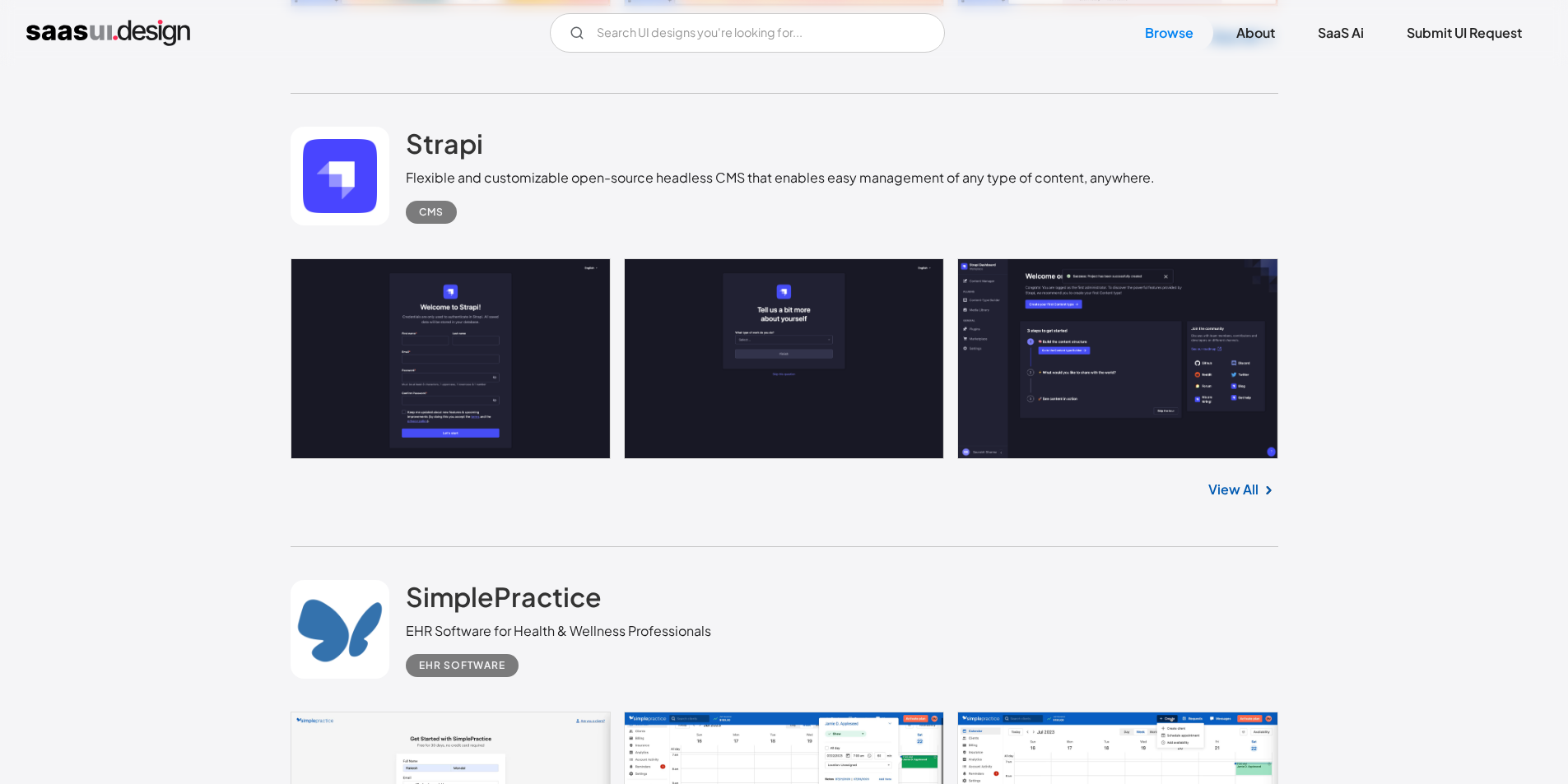
scroll to position [18274, 0]
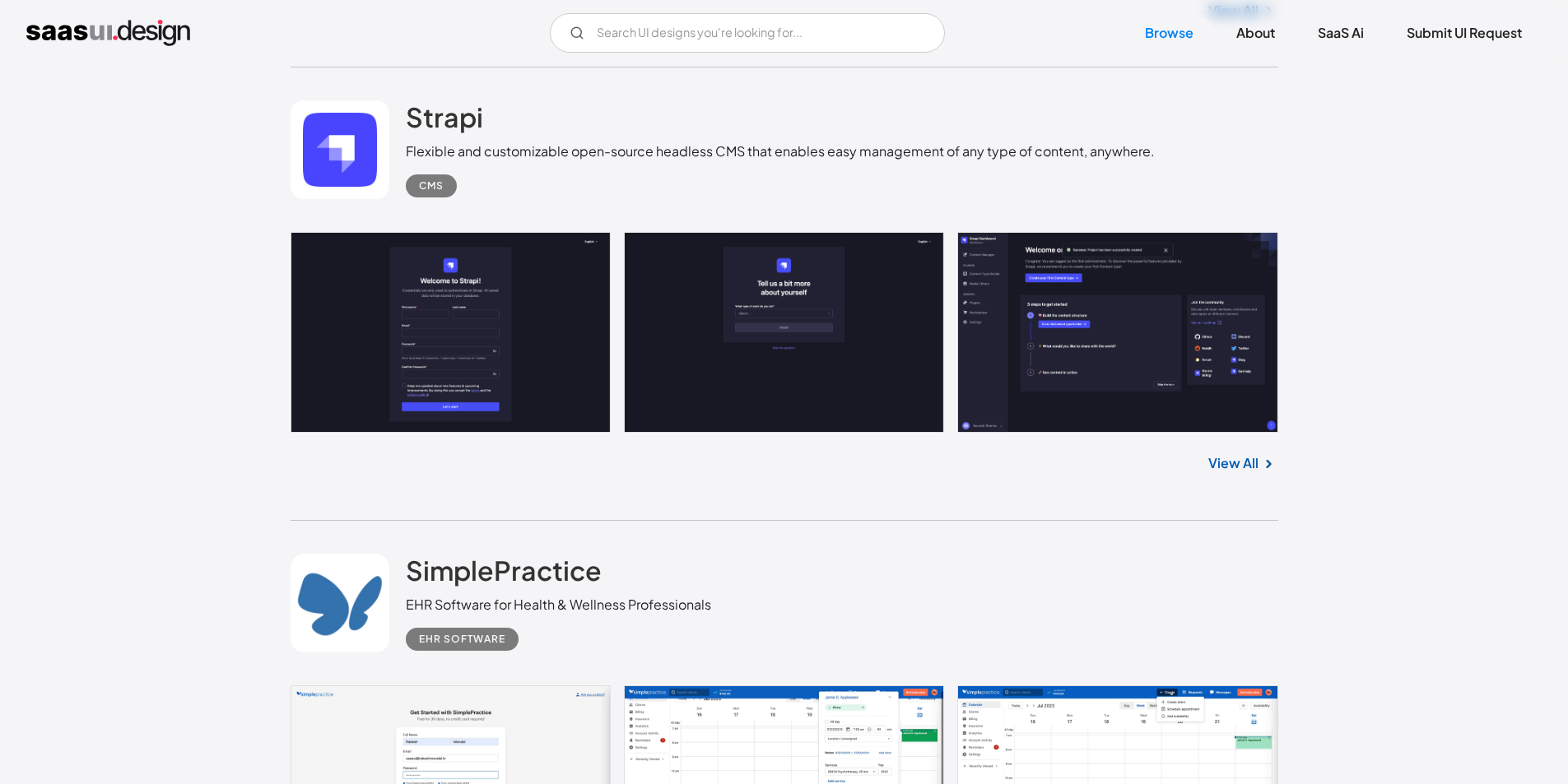
click at [1236, 470] on link "View All" at bounding box center [1233, 463] width 50 height 19
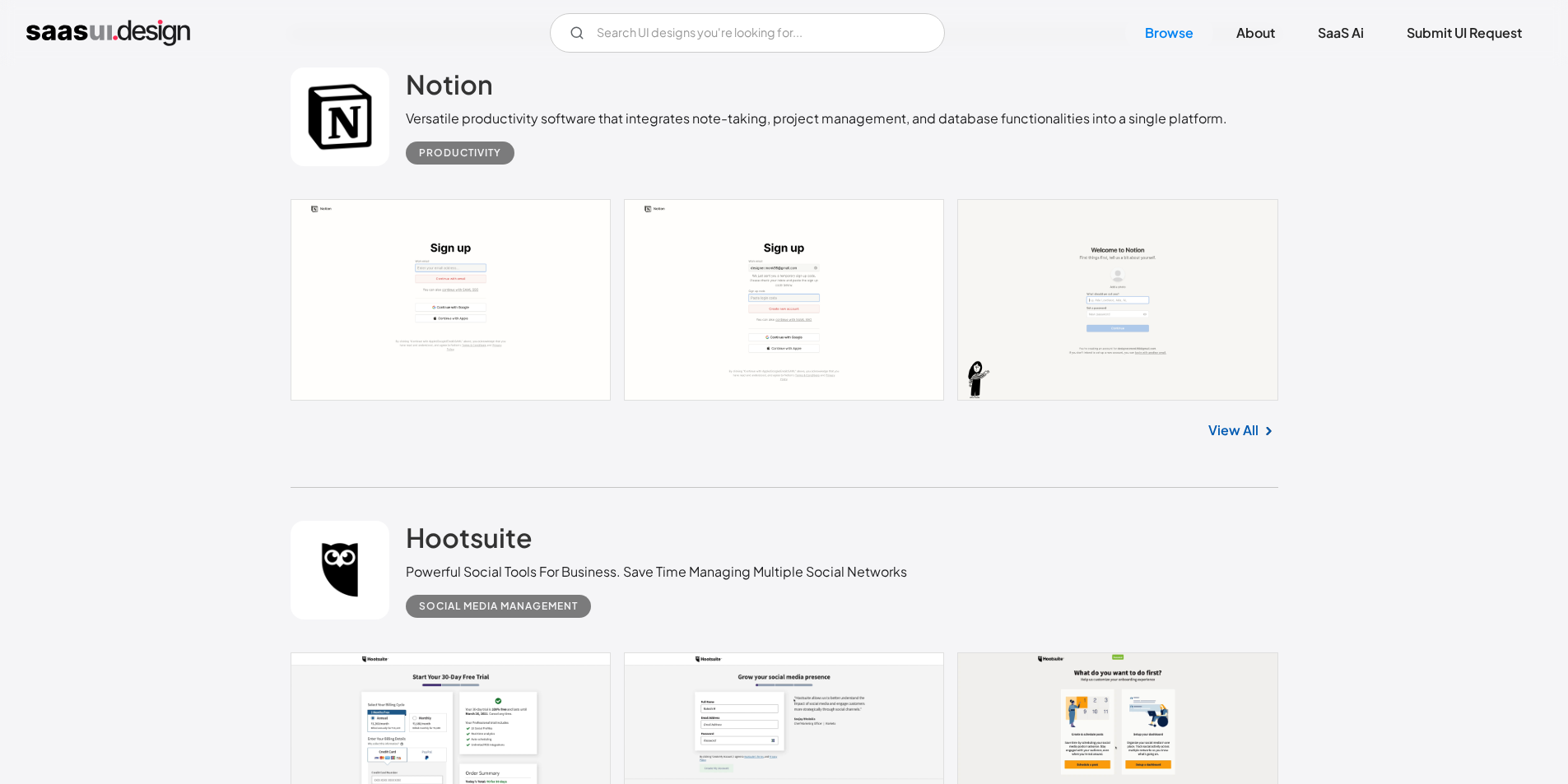
scroll to position [19673, 0]
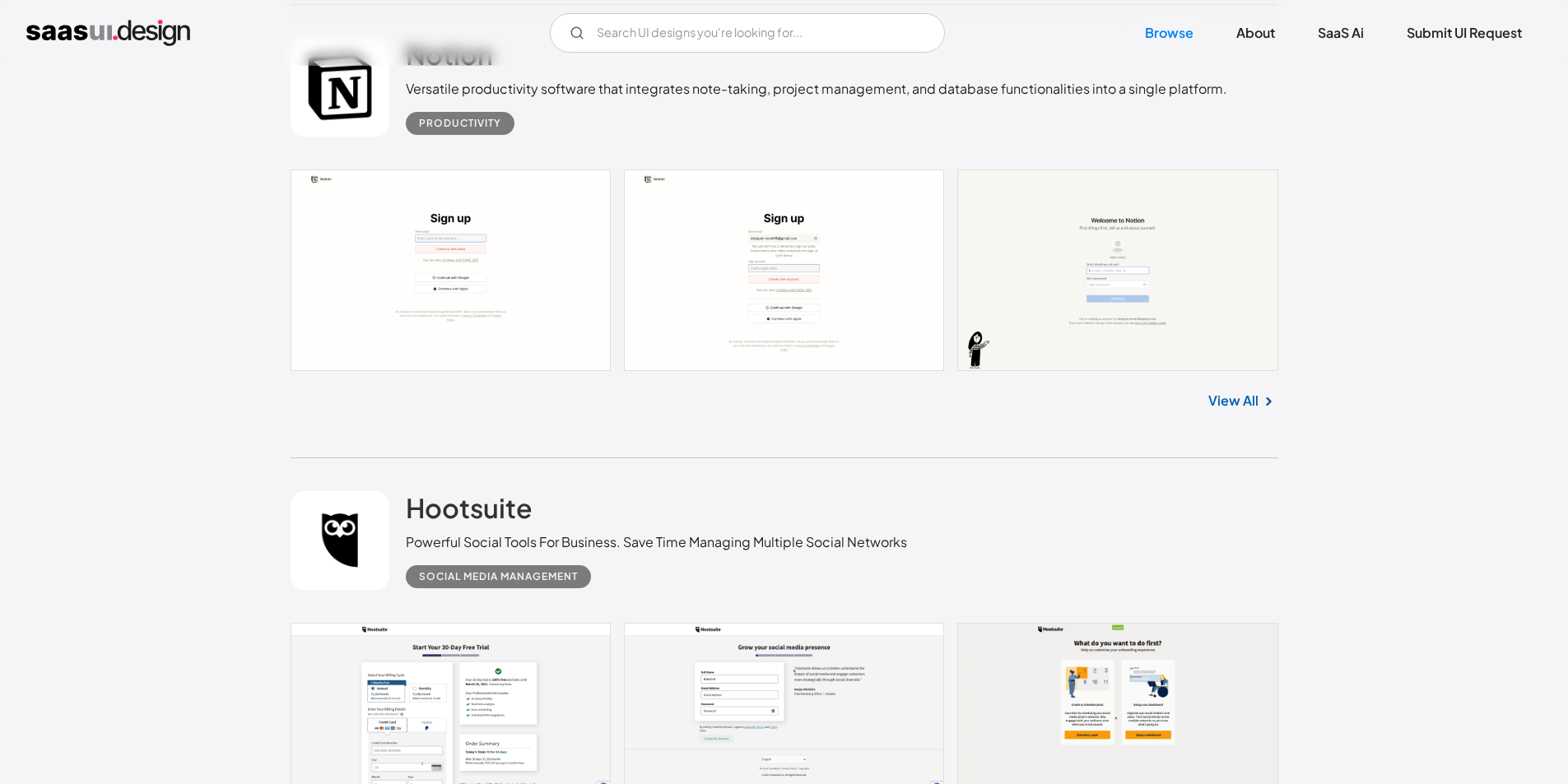
click at [1247, 403] on link "View All" at bounding box center [1233, 401] width 50 height 19
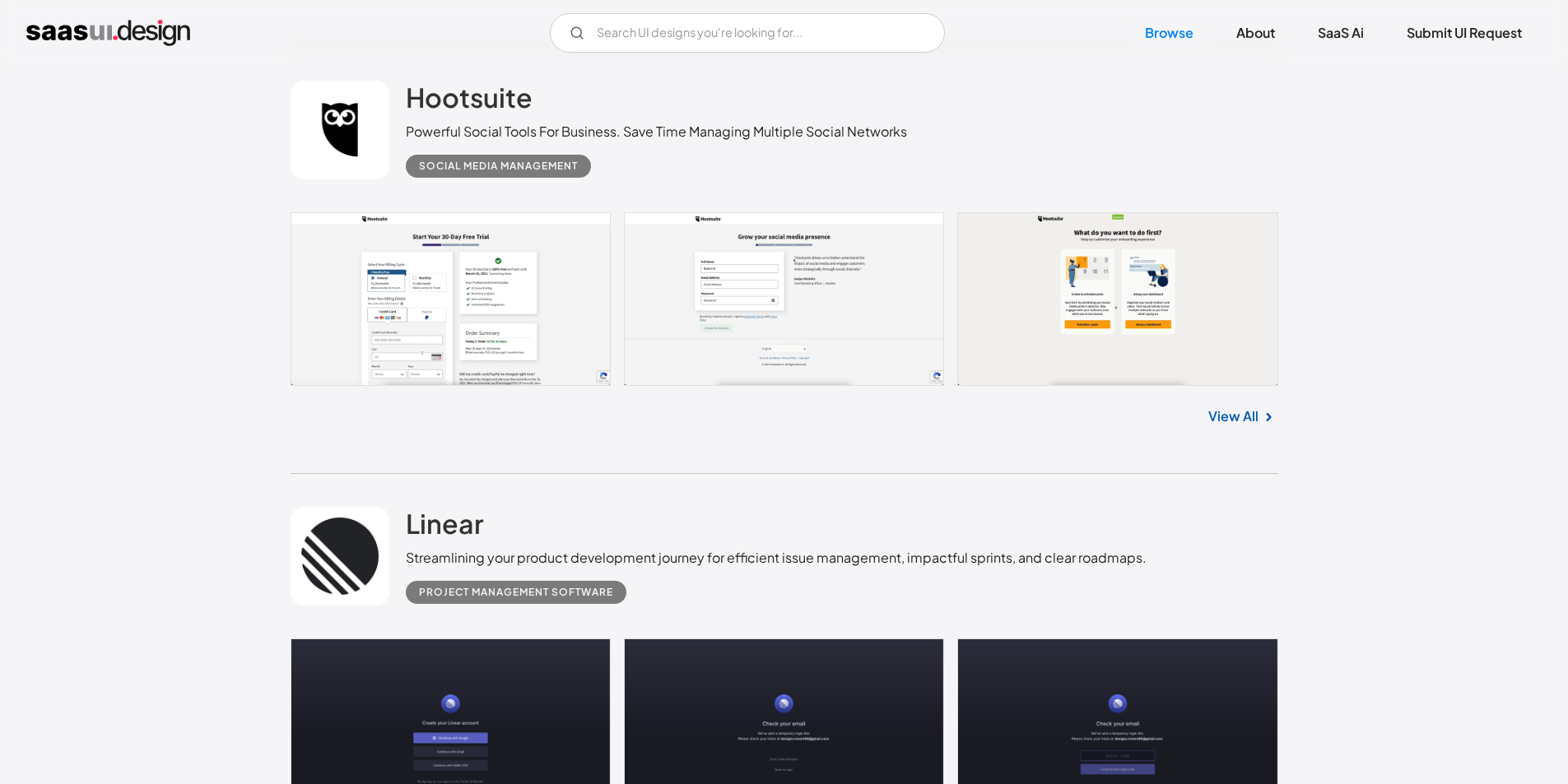
scroll to position [20084, 0]
click at [390, 328] on link at bounding box center [784, 298] width 988 height 174
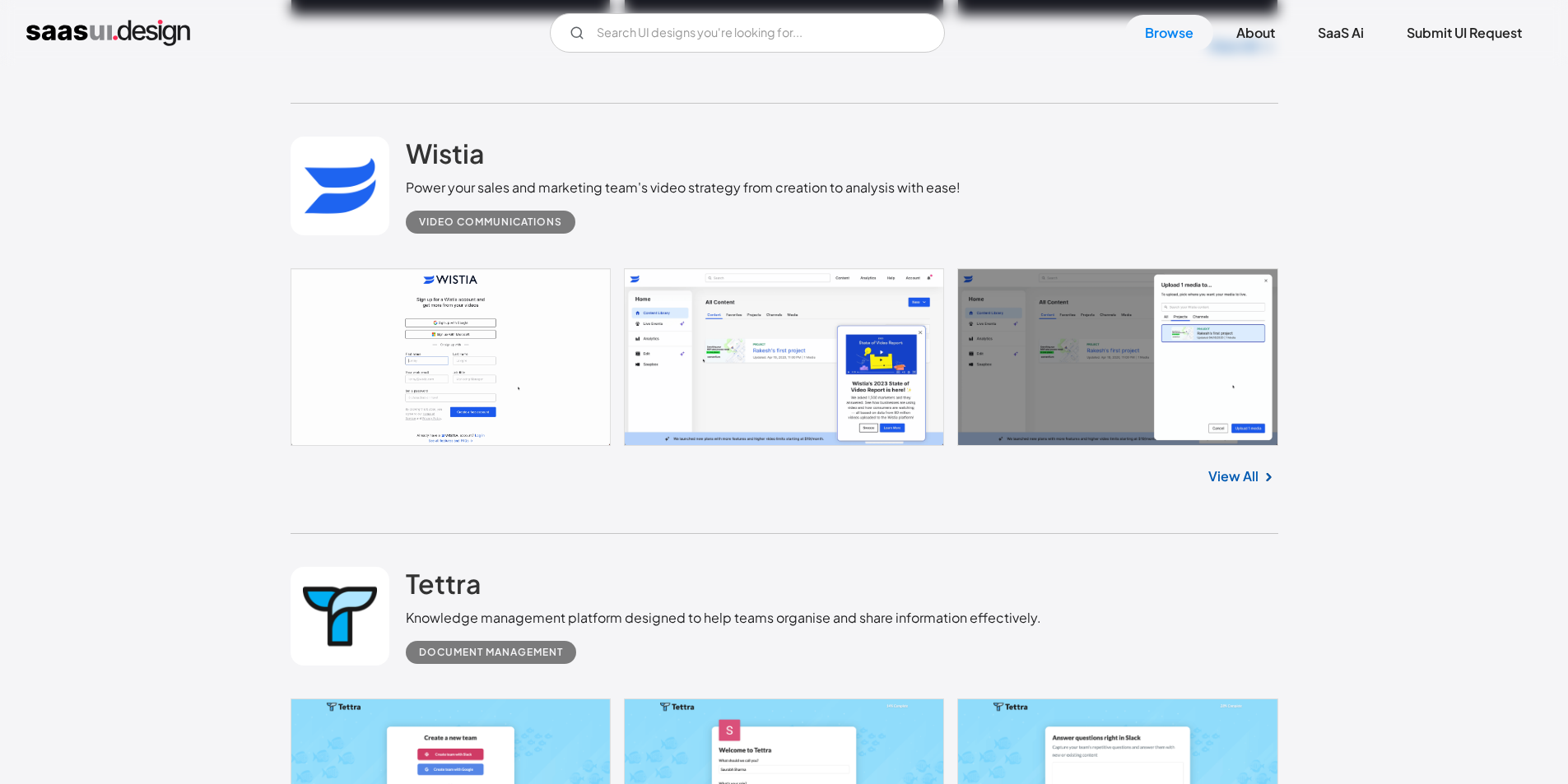
scroll to position [20989, 0]
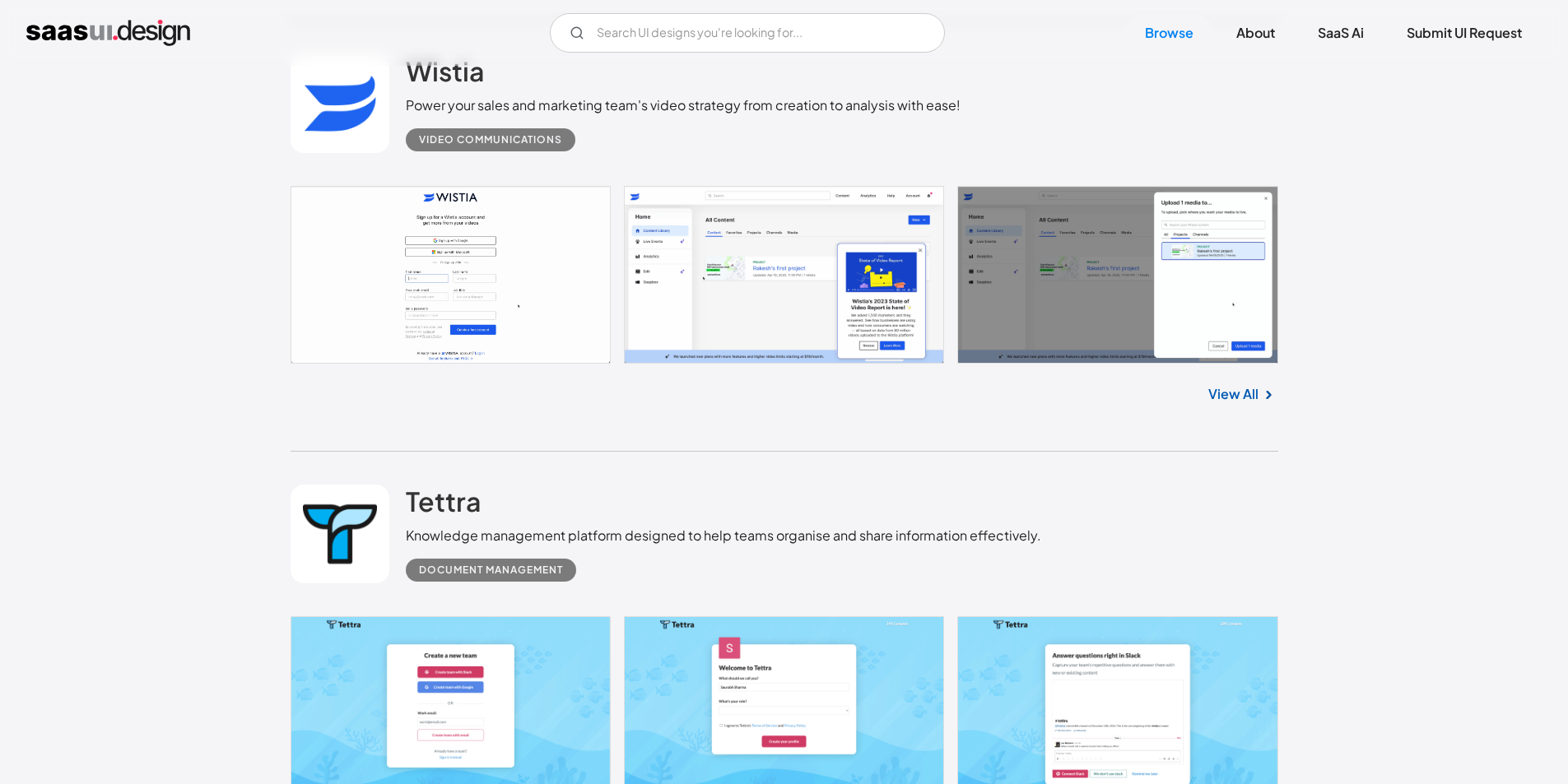
click at [1250, 392] on link "View All" at bounding box center [1233, 394] width 50 height 19
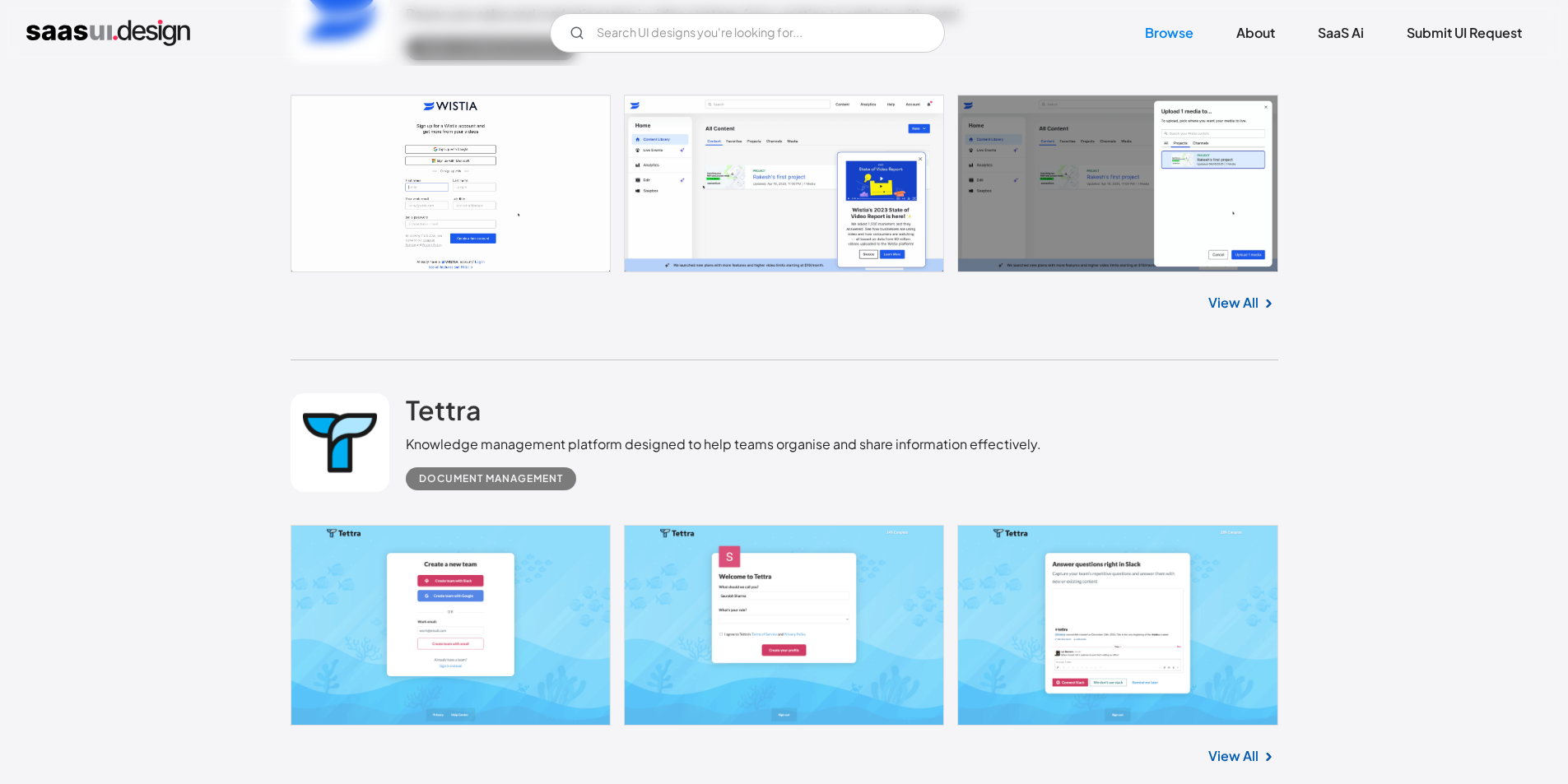
scroll to position [21319, 0]
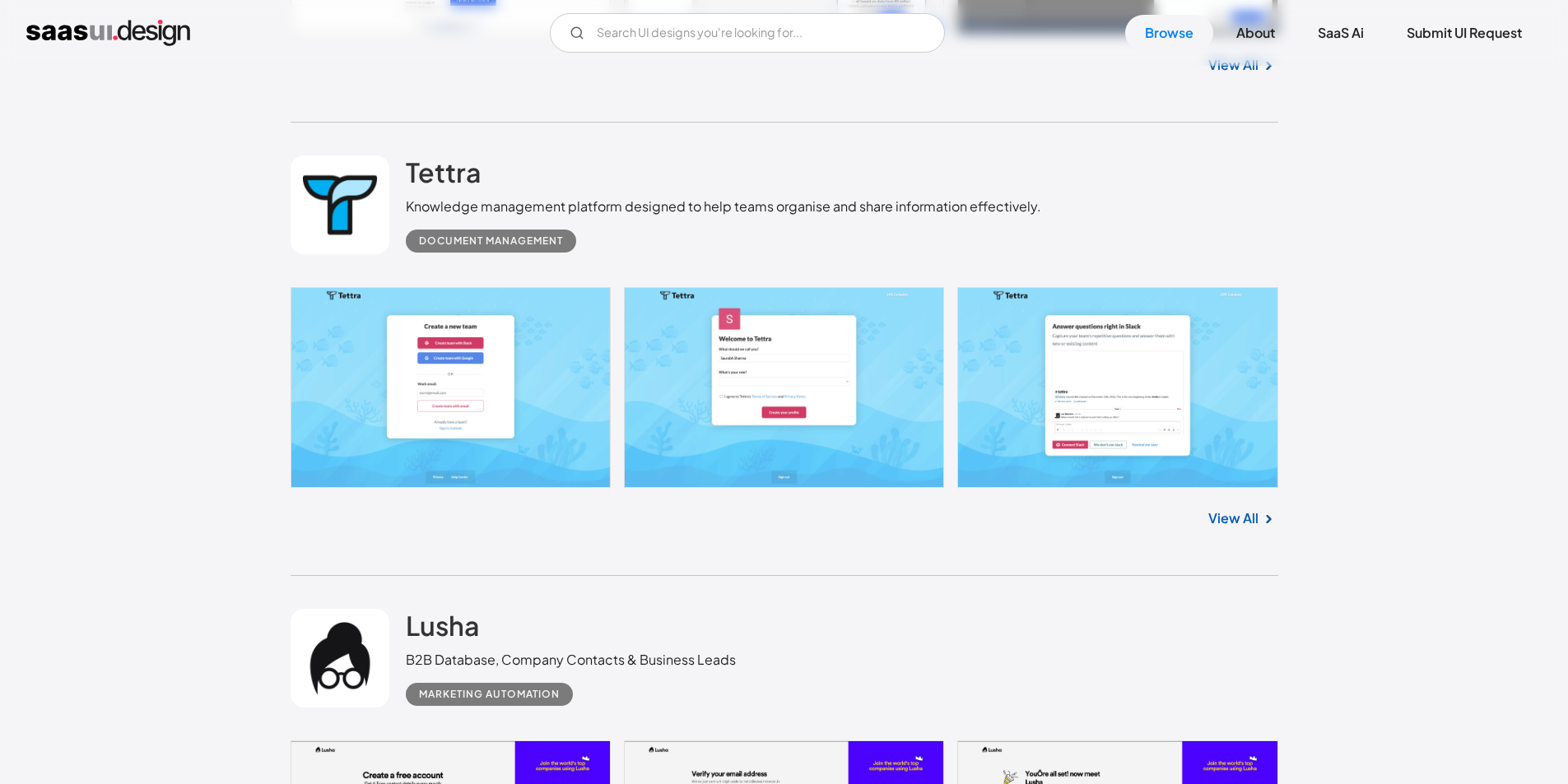
click at [1263, 516] on img at bounding box center [1268, 519] width 19 height 19
click at [1220, 516] on link "View All" at bounding box center [1233, 518] width 50 height 19
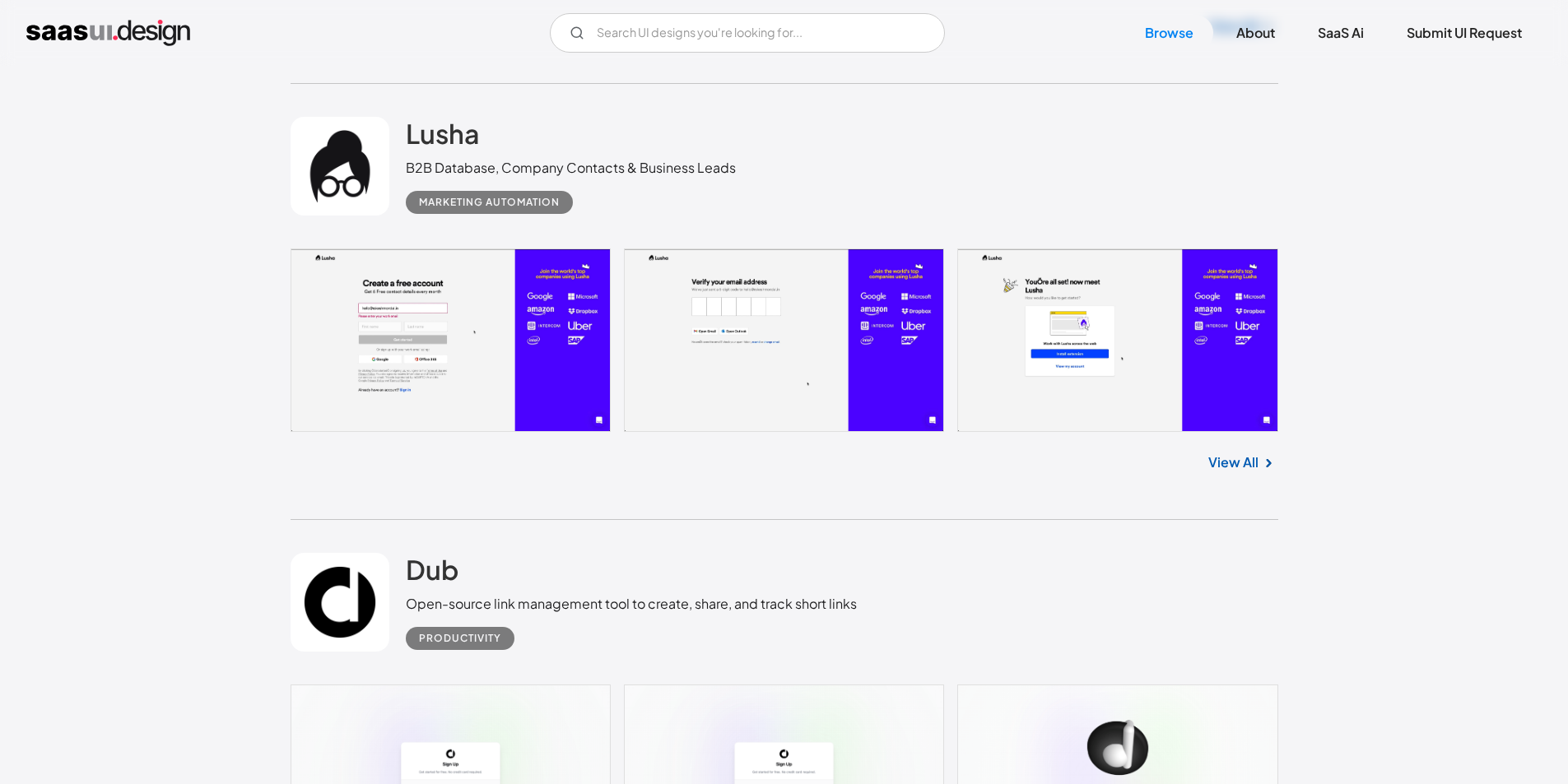
scroll to position [21813, 0]
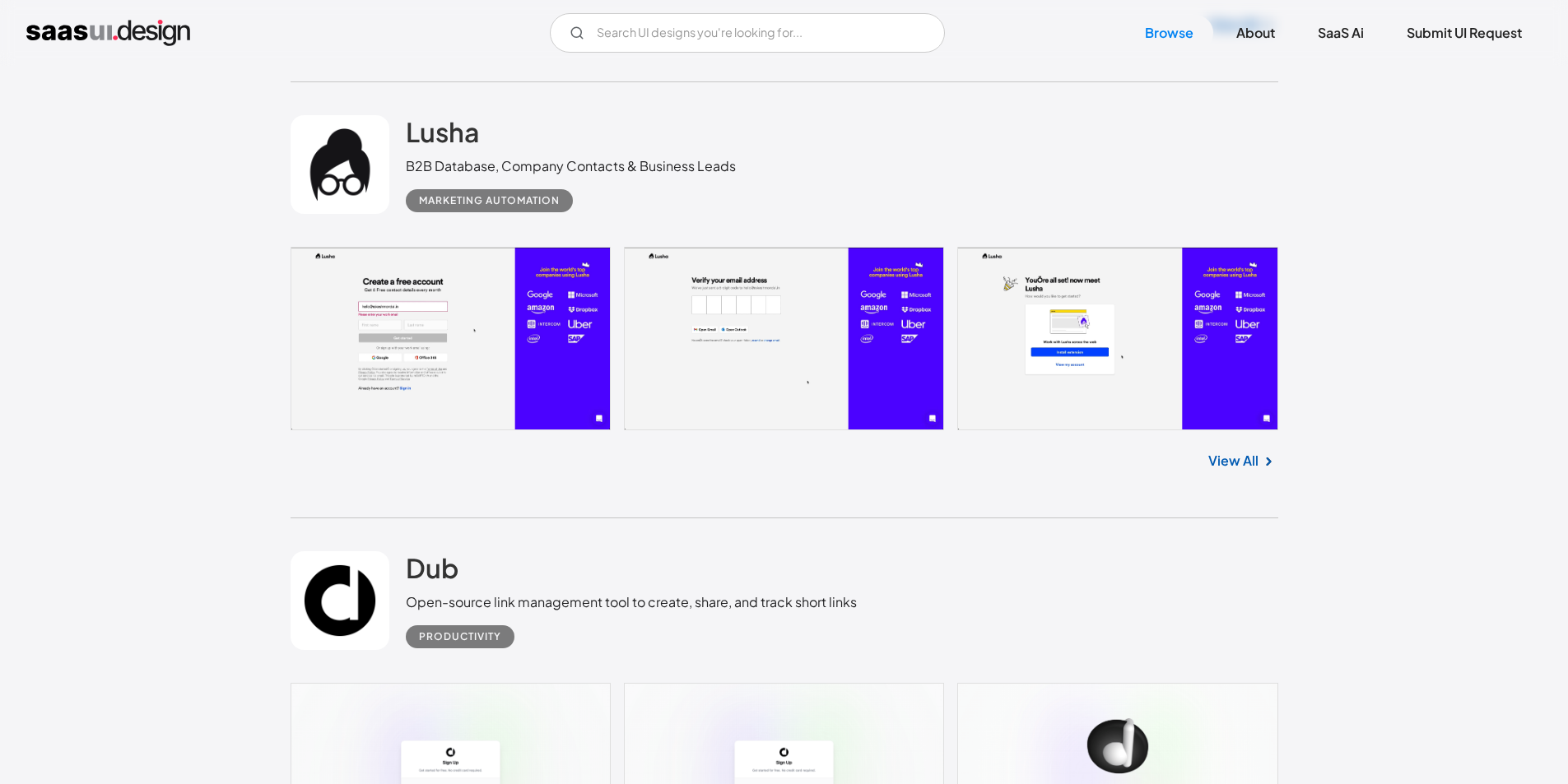
click at [1258, 450] on div at bounding box center [1268, 461] width 19 height 21
click at [1255, 453] on link "View All" at bounding box center [1233, 461] width 50 height 19
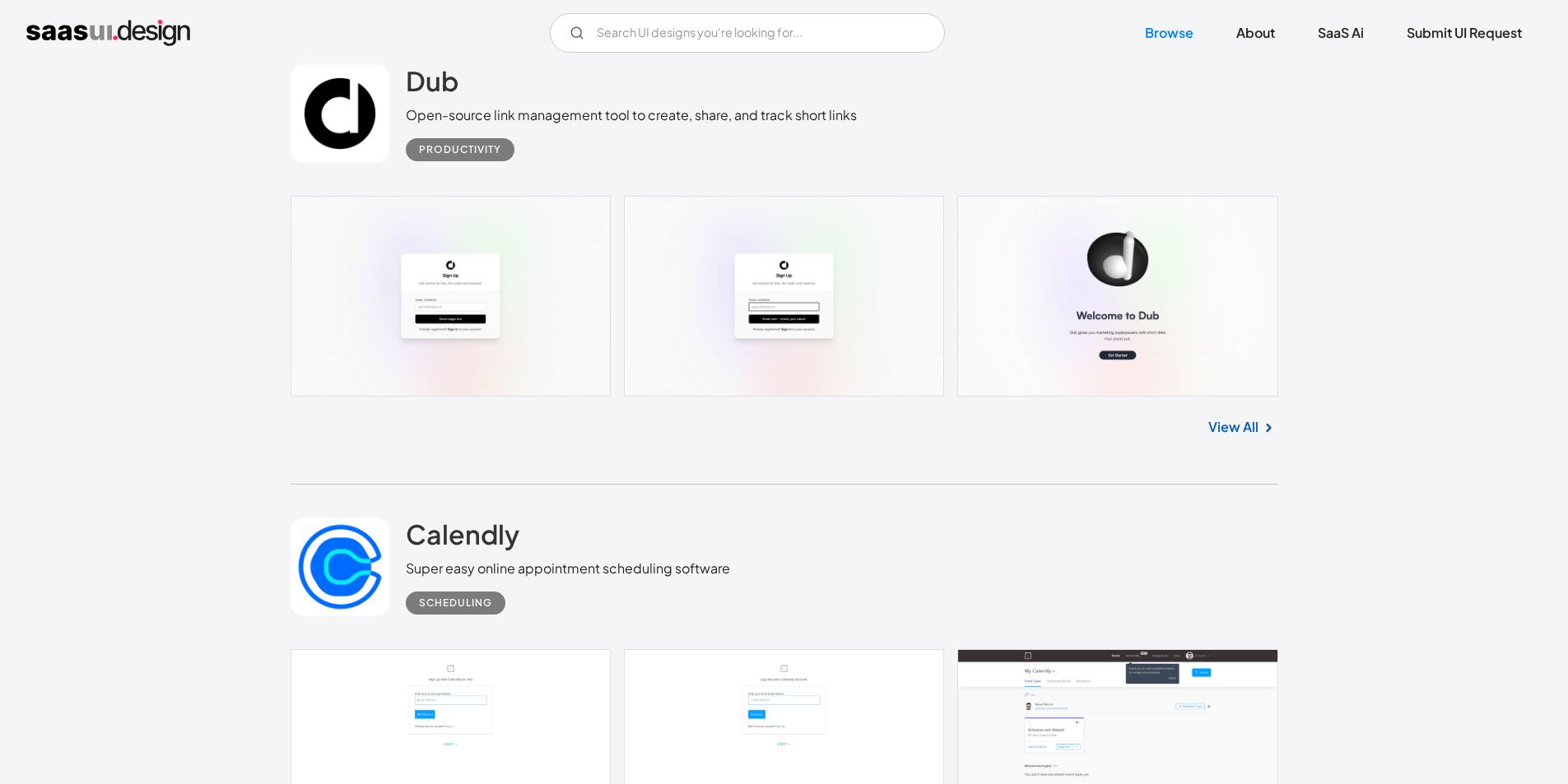
scroll to position [22390, 0]
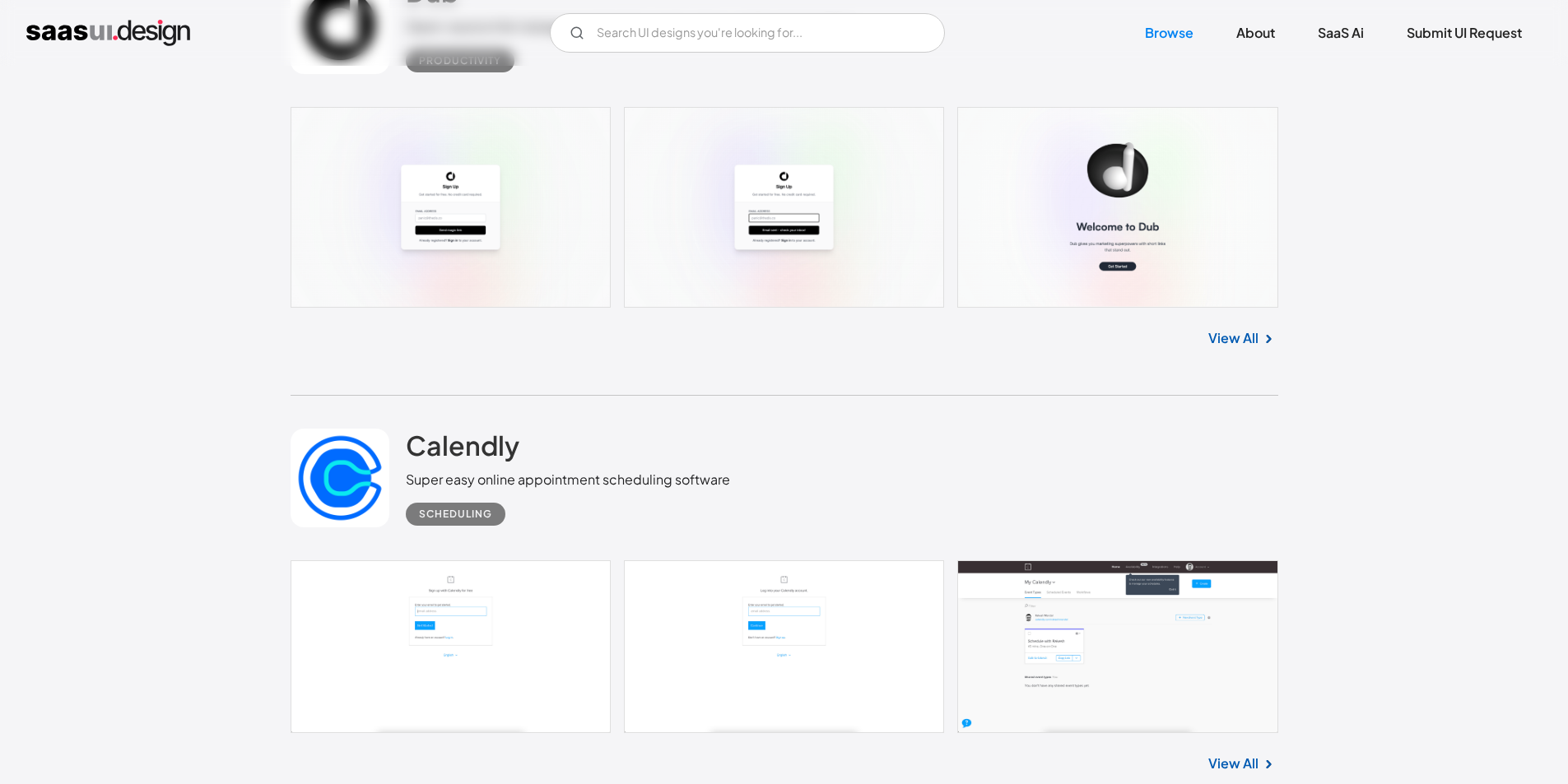
click at [1243, 338] on link "View All" at bounding box center [1233, 338] width 50 height 19
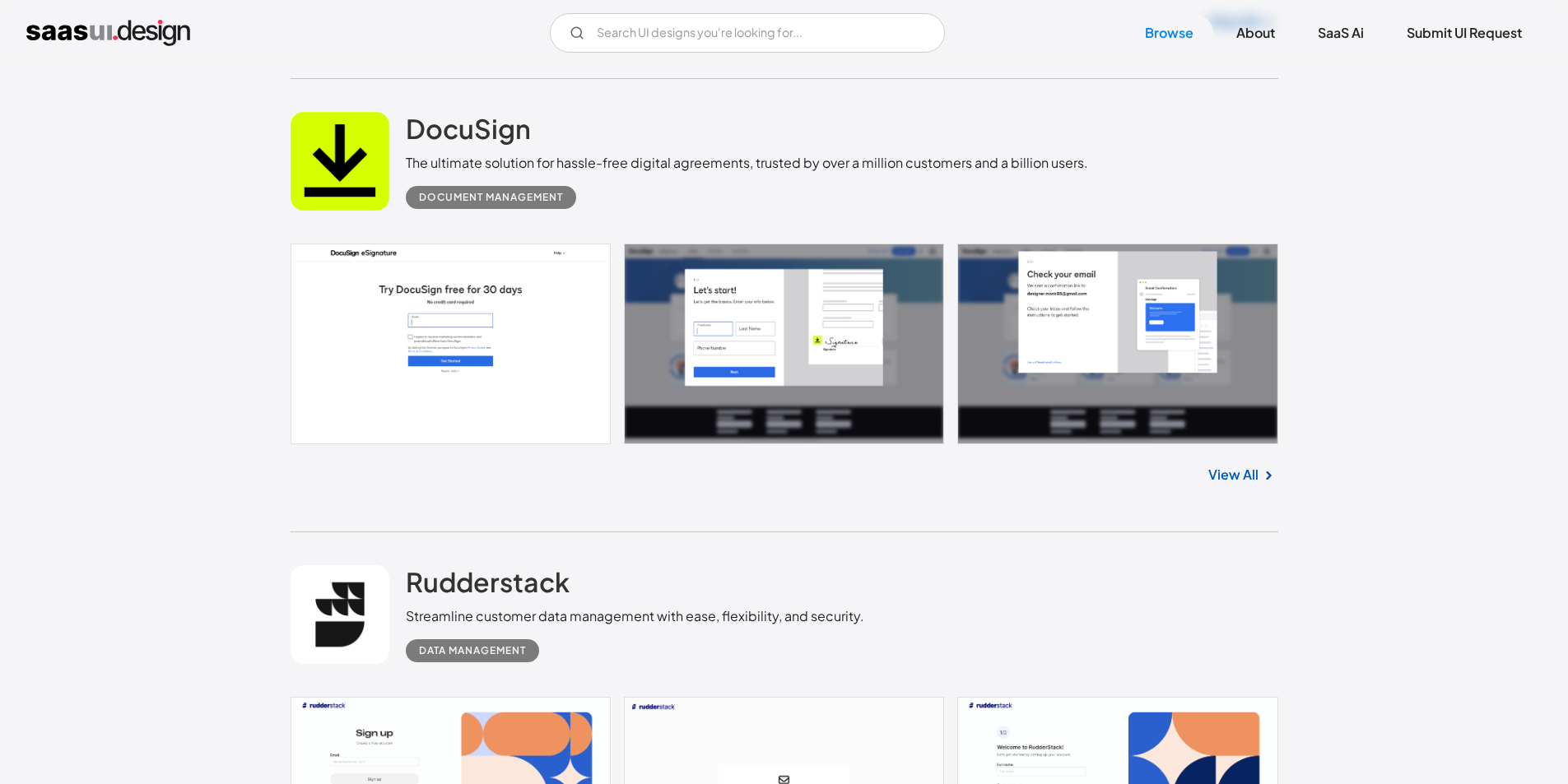
scroll to position [23130, 0]
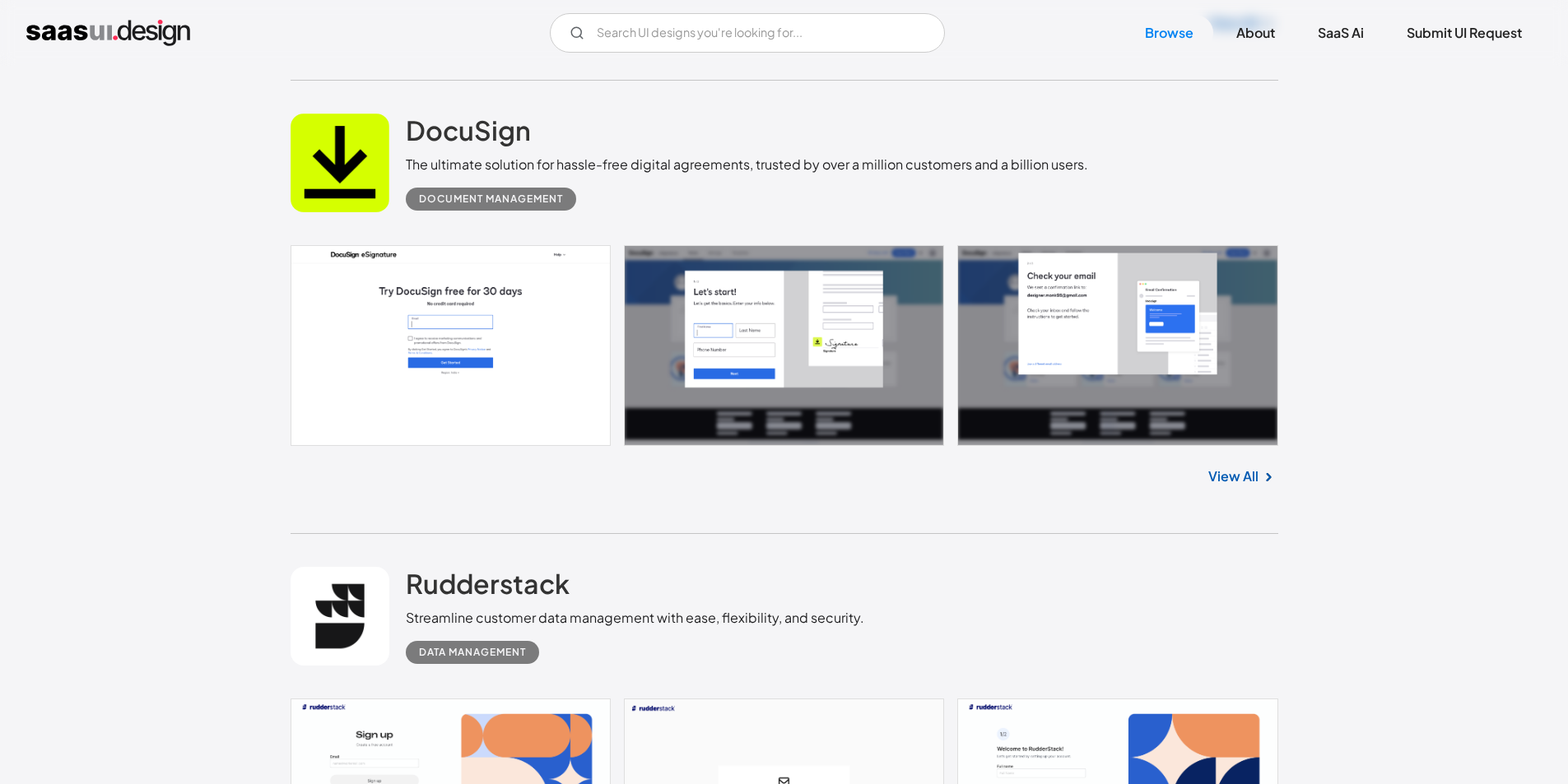
click at [1233, 486] on link "View All" at bounding box center [1233, 476] width 50 height 19
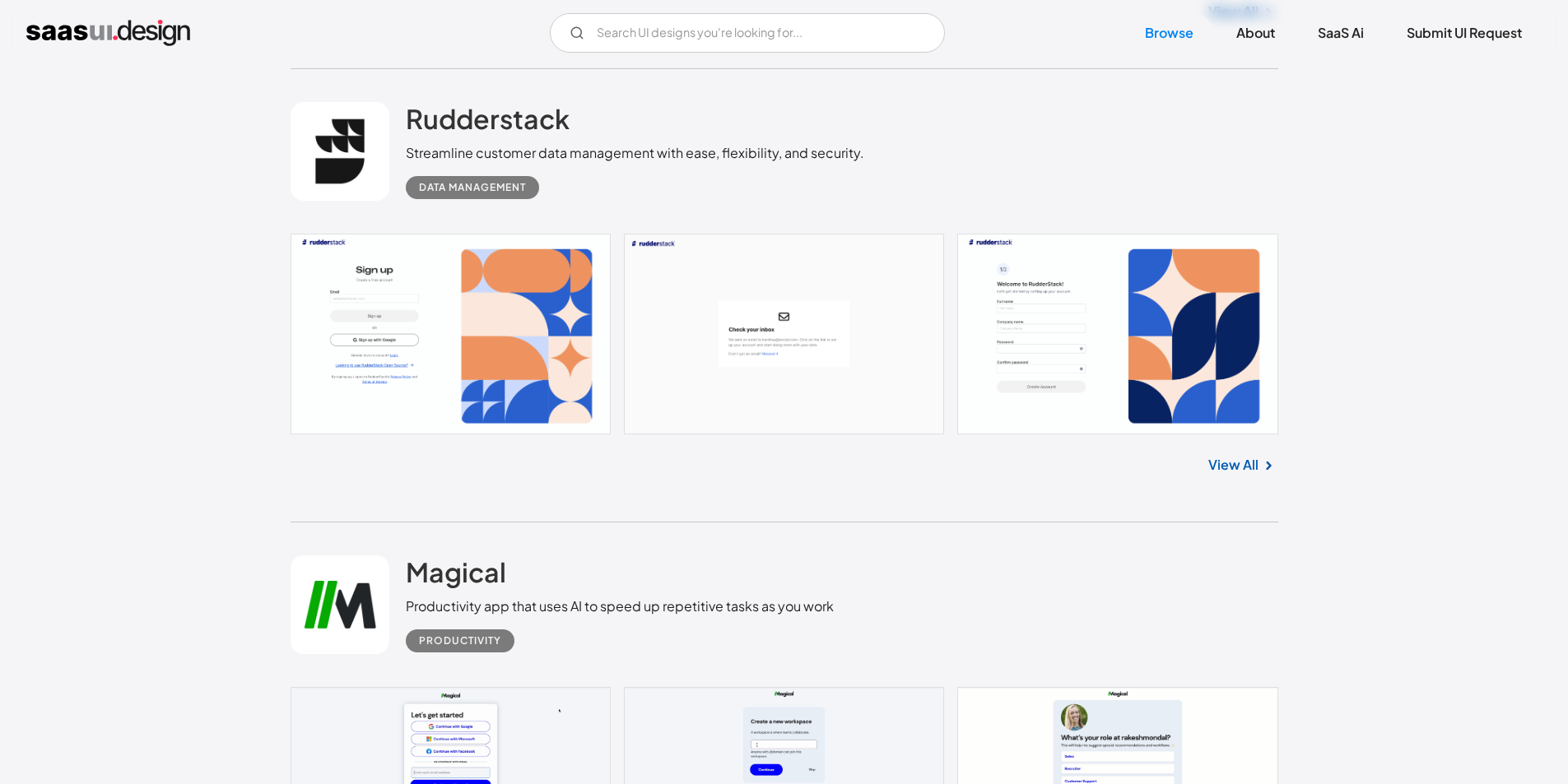
scroll to position [23624, 0]
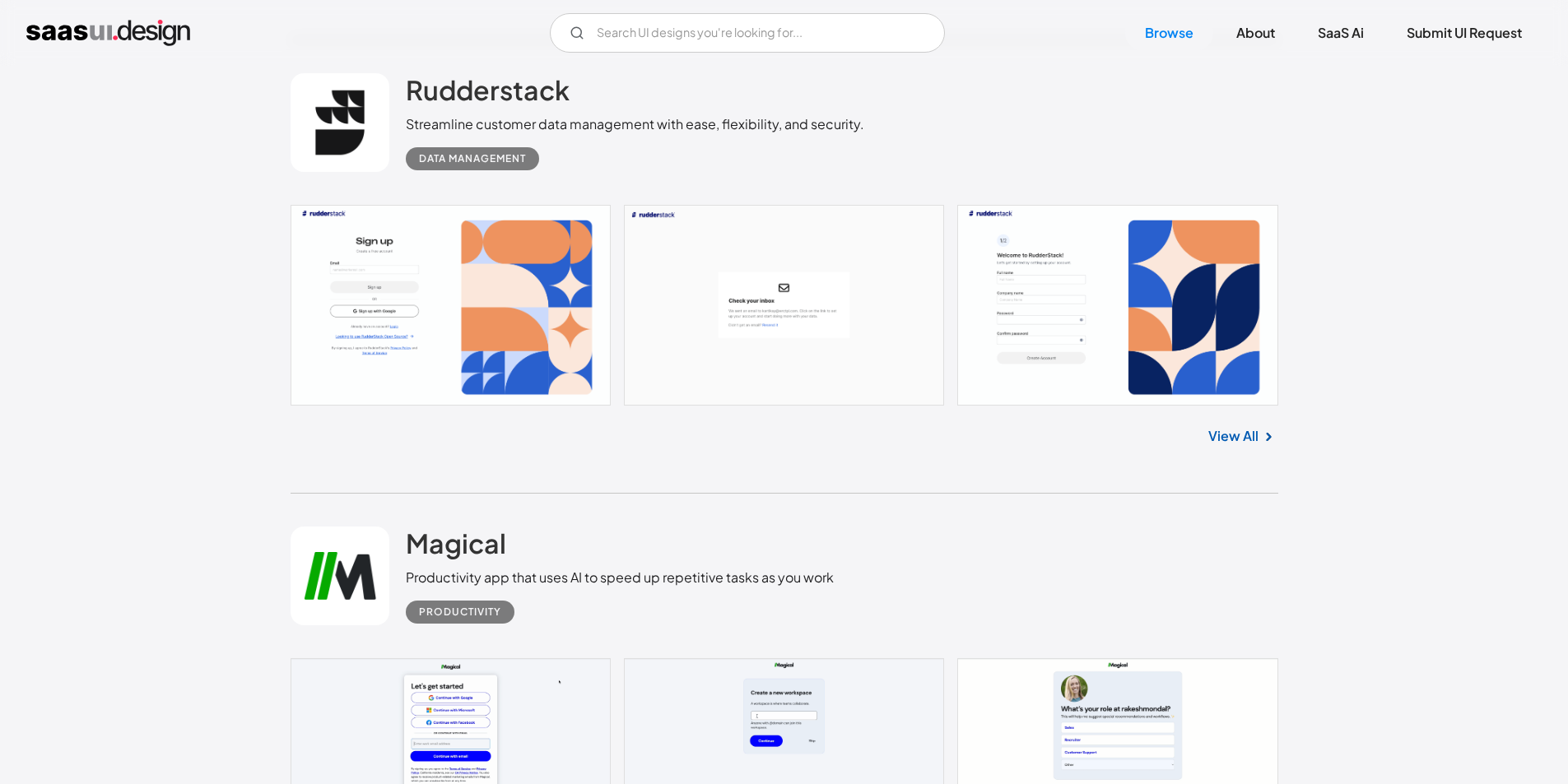
click at [1229, 441] on link "View All" at bounding box center [1233, 436] width 50 height 19
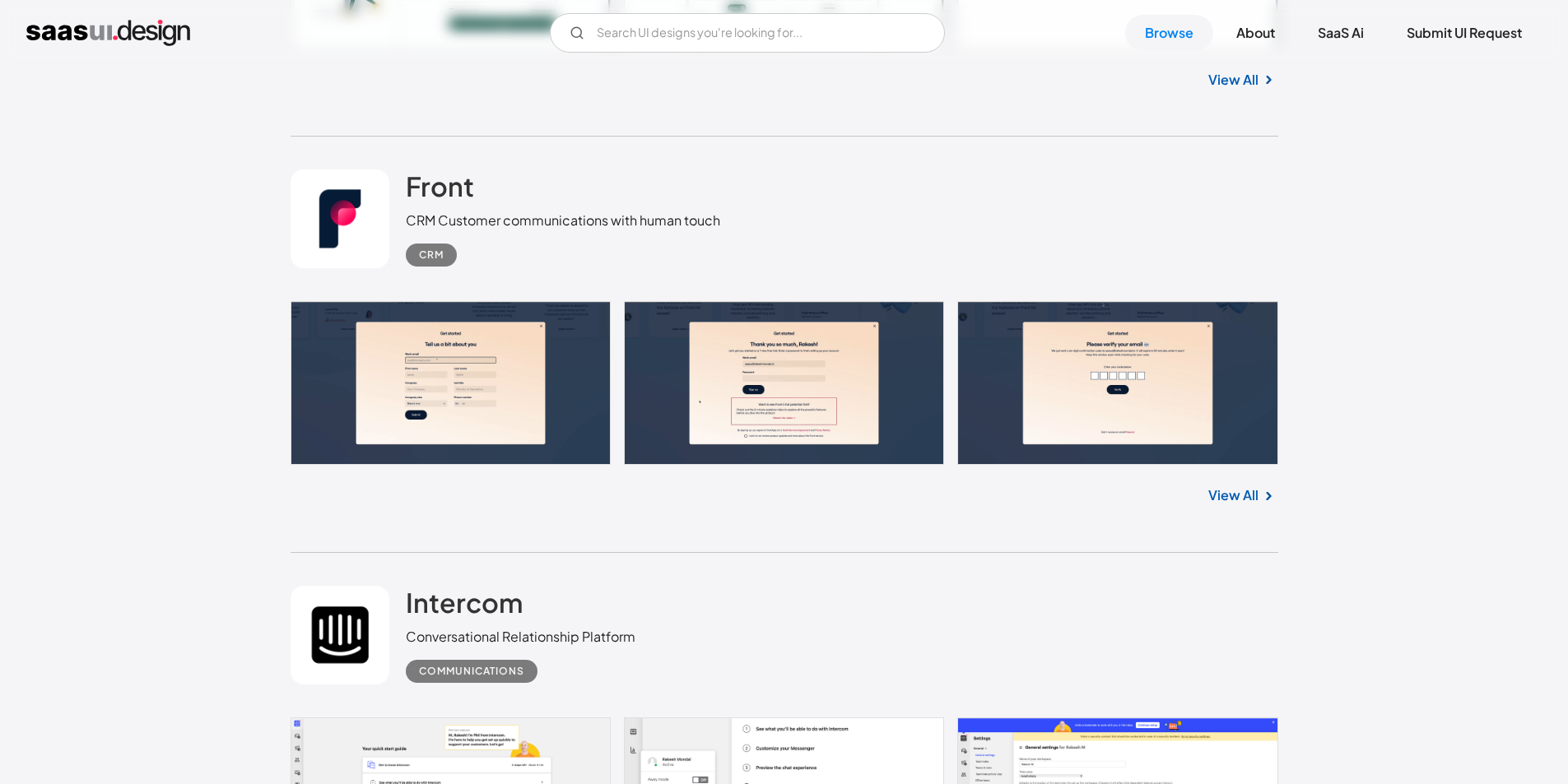
scroll to position [25270, 0]
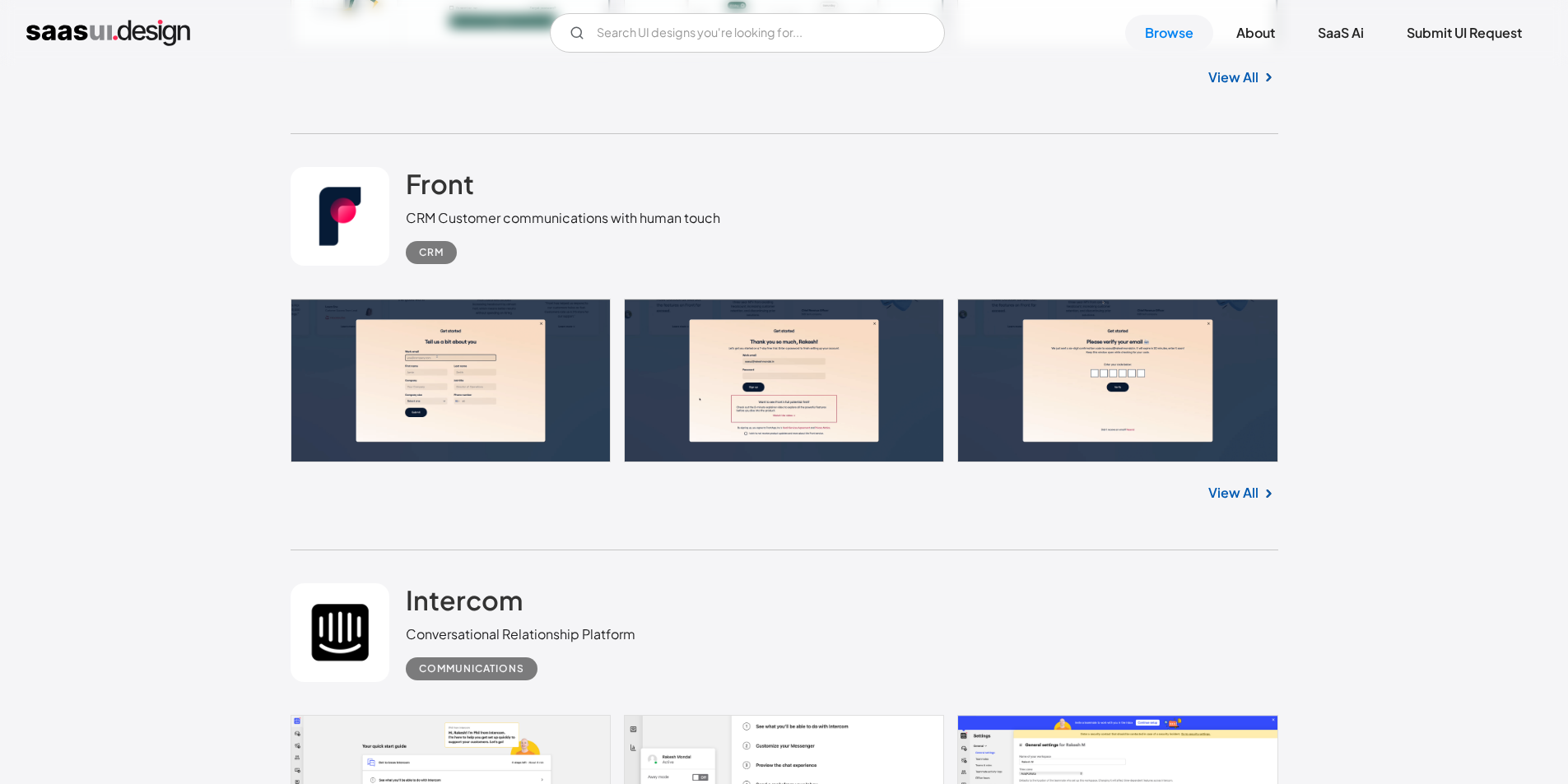
click at [1258, 496] on img at bounding box center [1268, 494] width 19 height 19
click at [1245, 493] on link "View All" at bounding box center [1233, 493] width 50 height 19
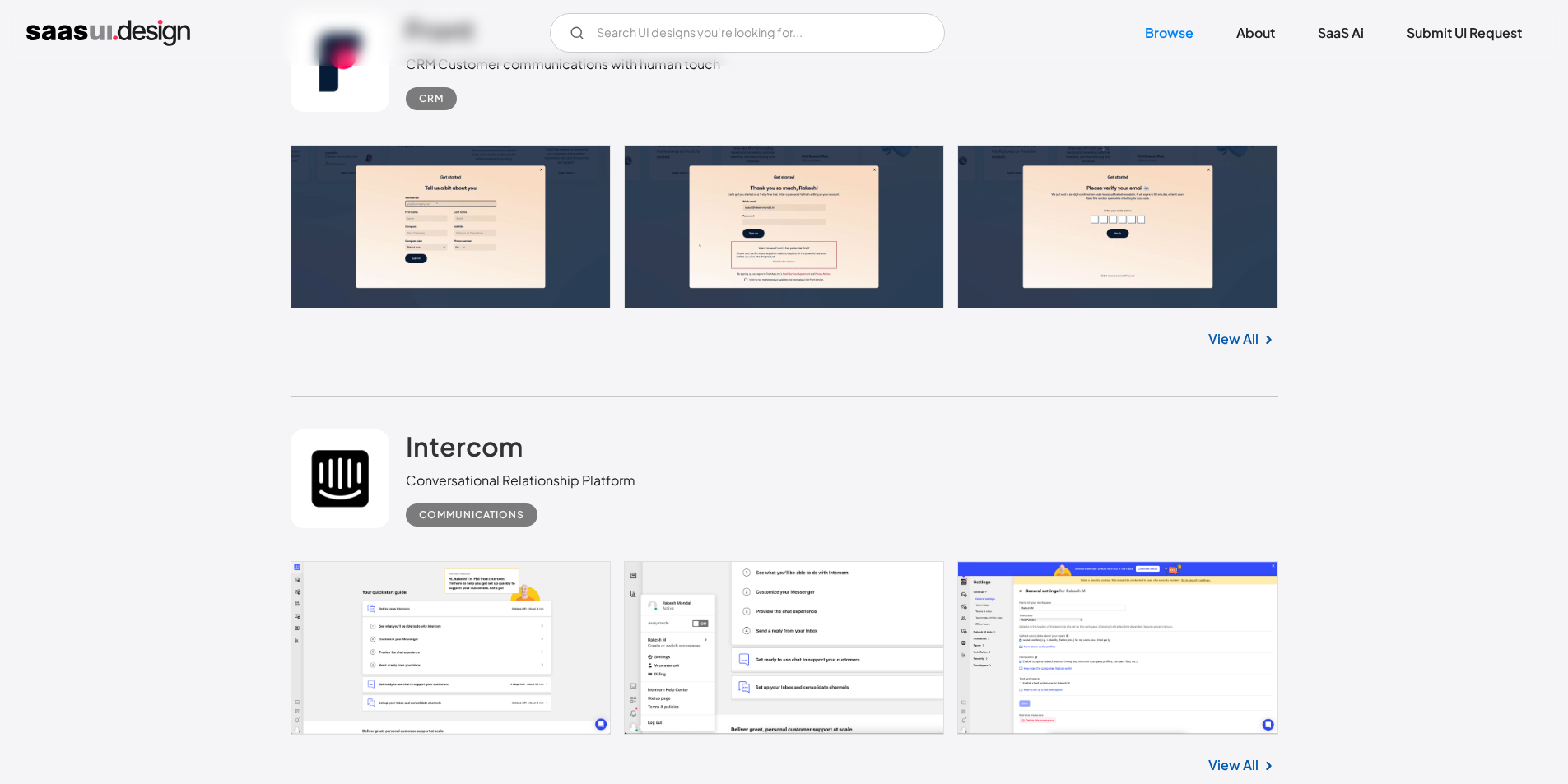
scroll to position [25599, 0]
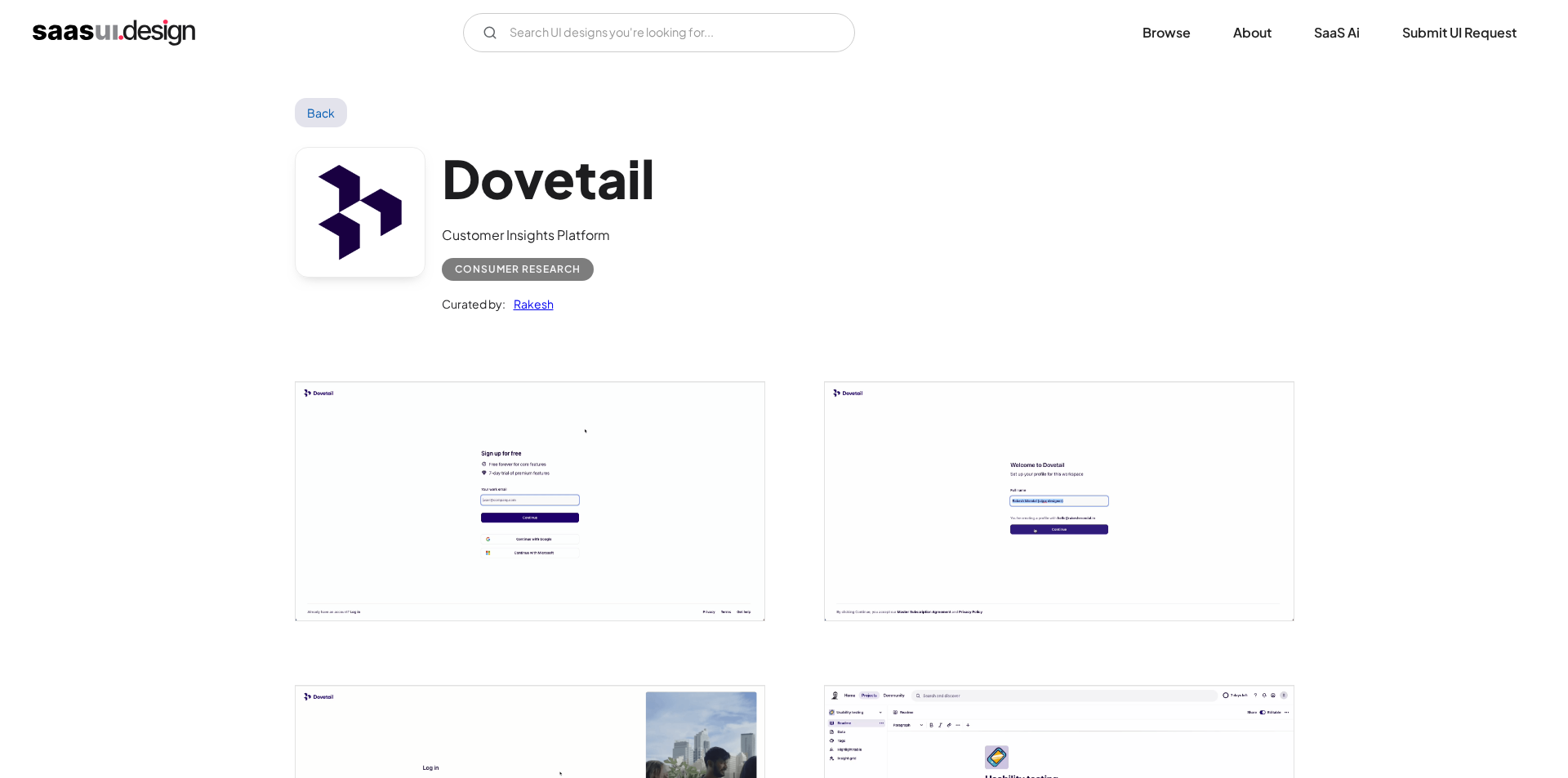
scroll to position [164, 0]
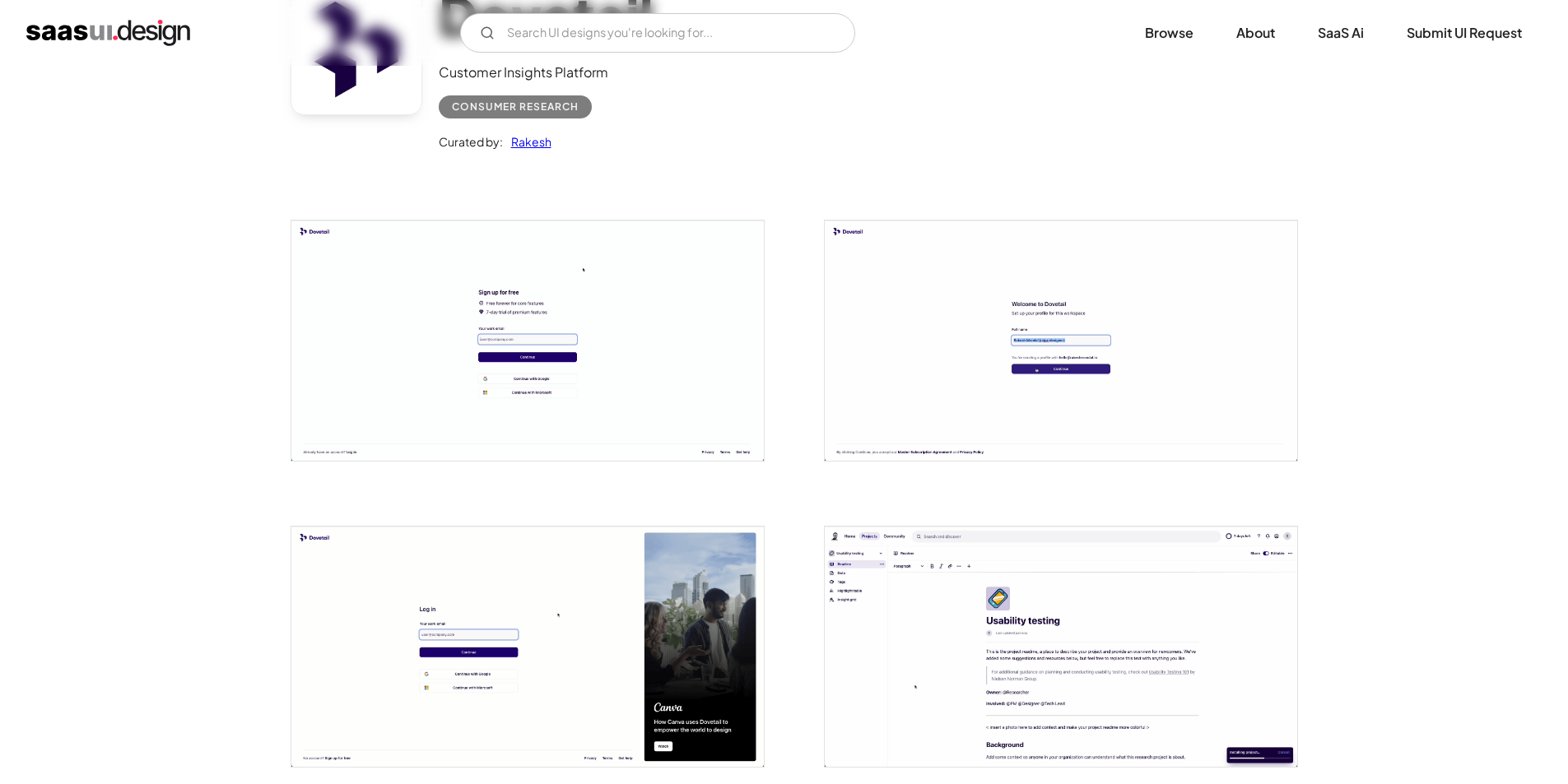
click at [549, 338] on img "open lightbox" at bounding box center [527, 341] width 473 height 241
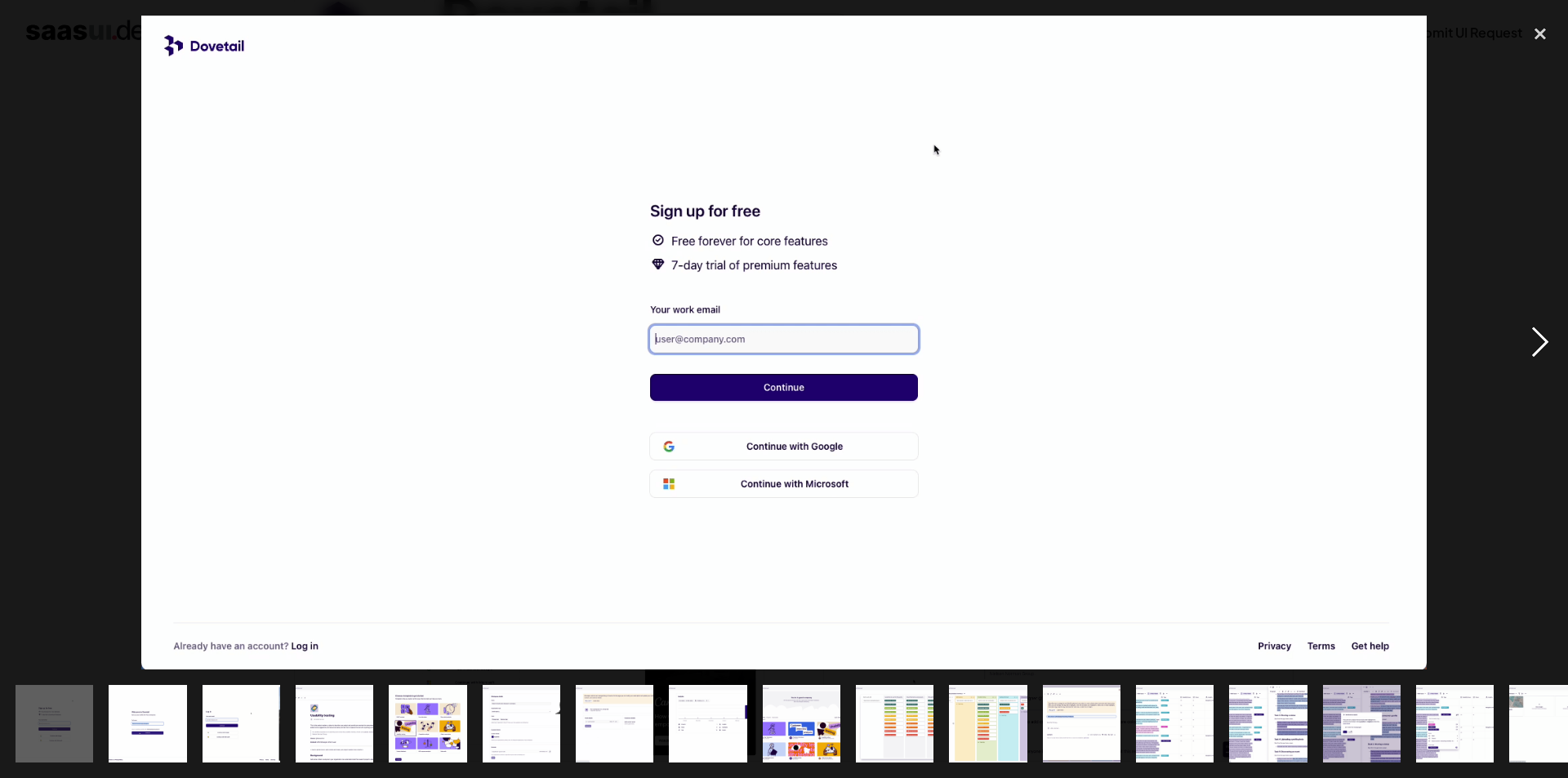
click at [1537, 342] on div "next image" at bounding box center [1540, 343] width 56 height 655
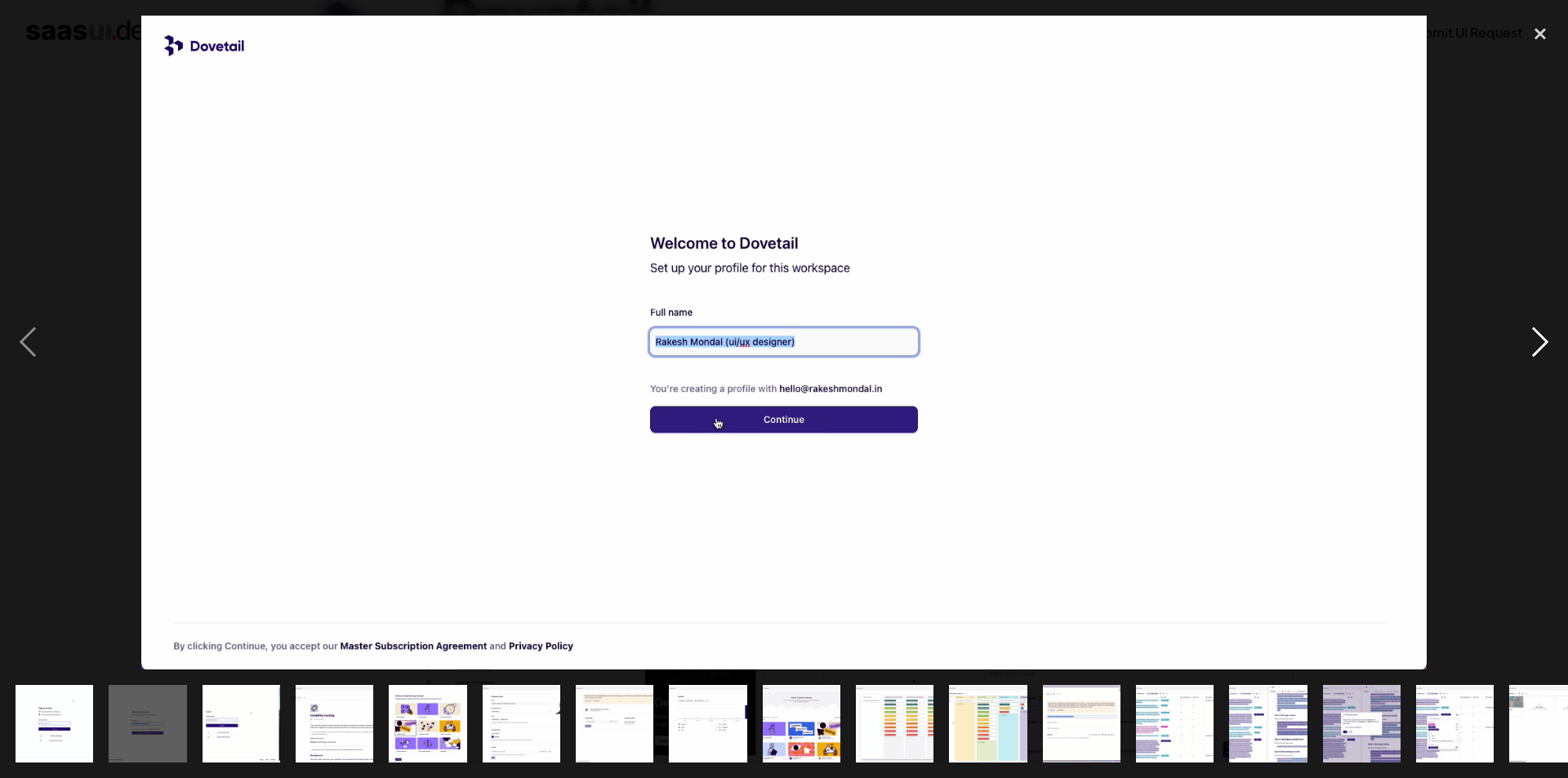
click at [1537, 342] on div "next image" at bounding box center [1540, 343] width 56 height 655
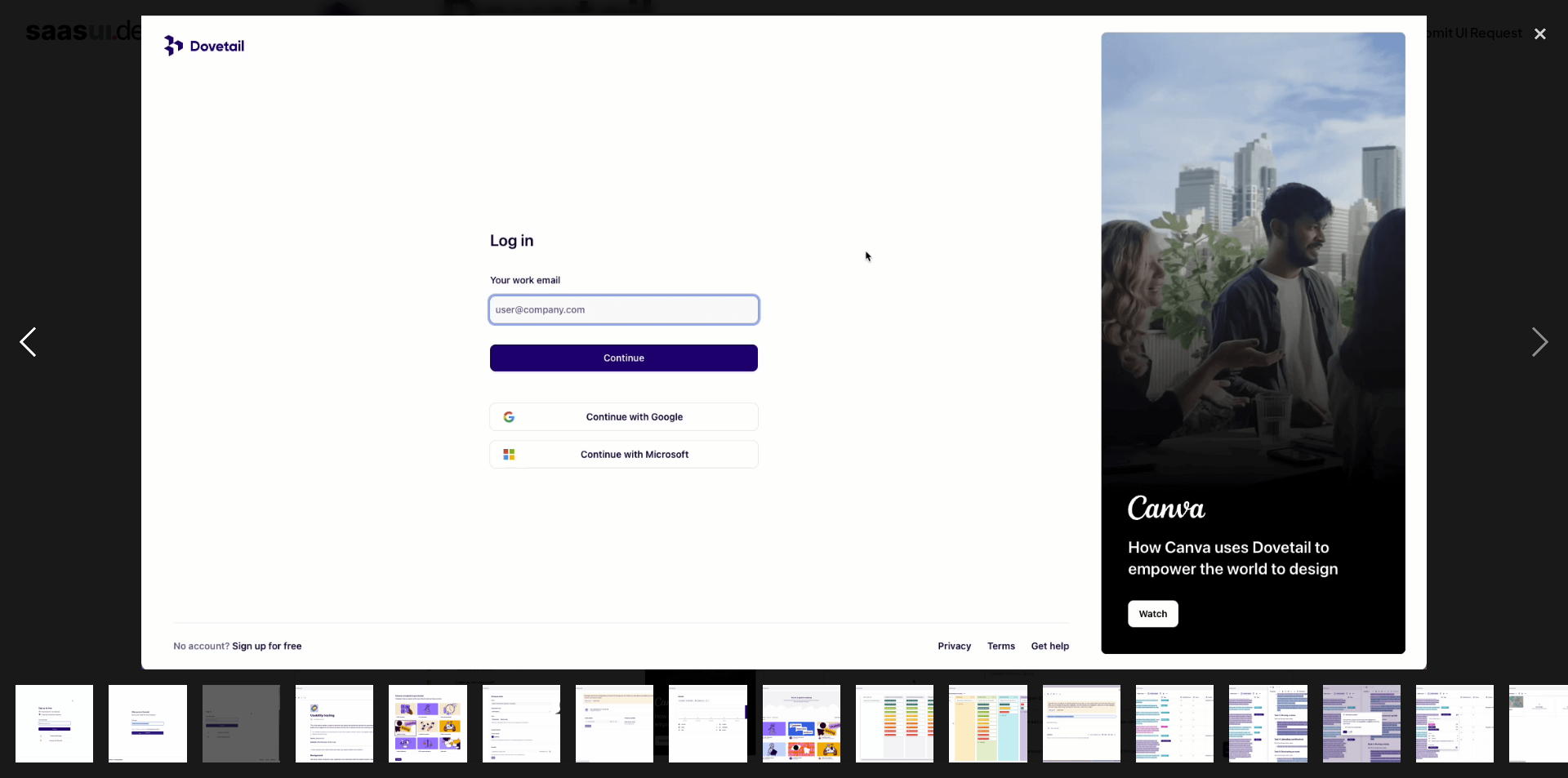
click at [29, 350] on div "previous image" at bounding box center [28, 343] width 56 height 655
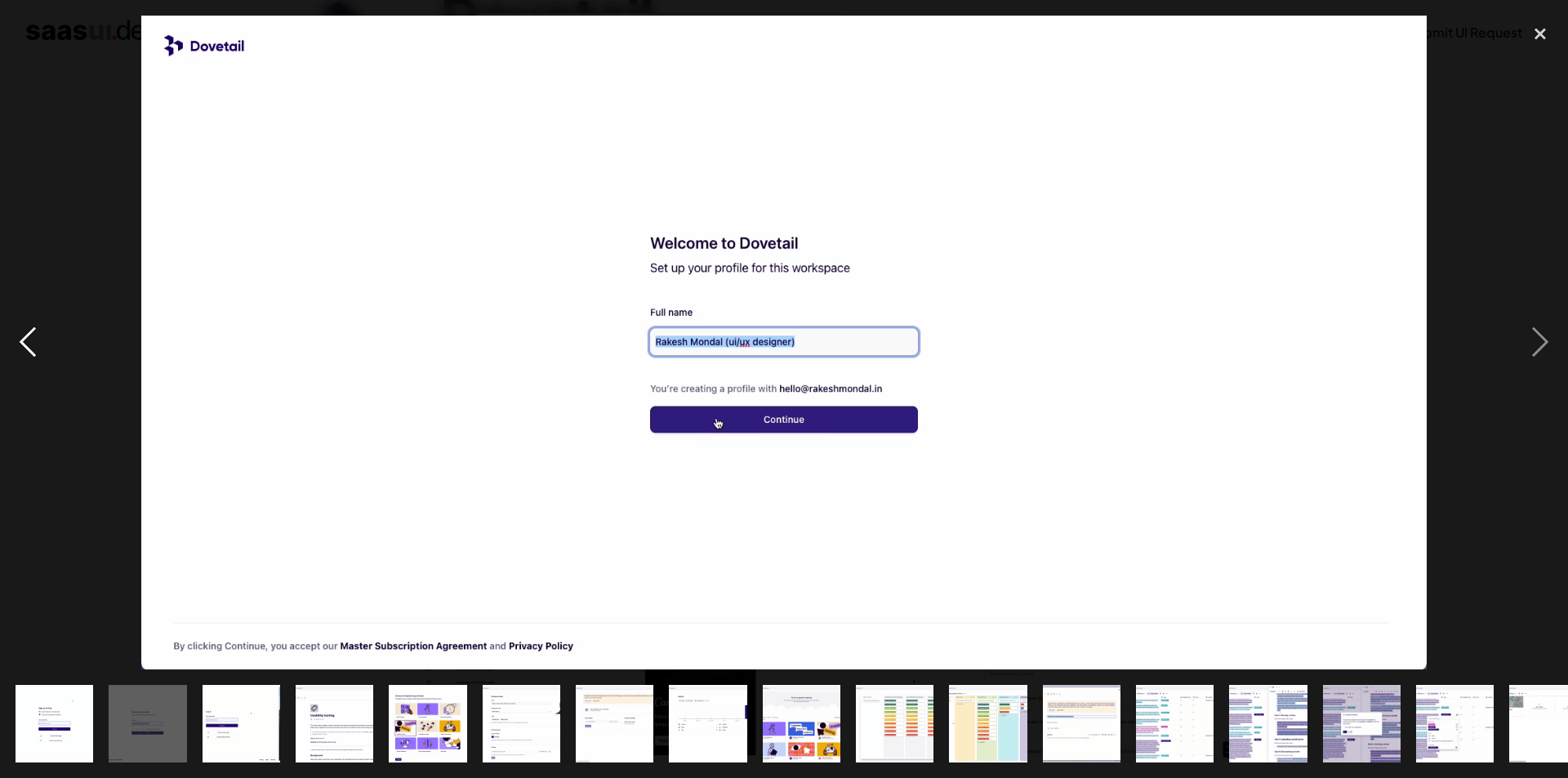
click at [18, 330] on div "previous image" at bounding box center [28, 343] width 56 height 655
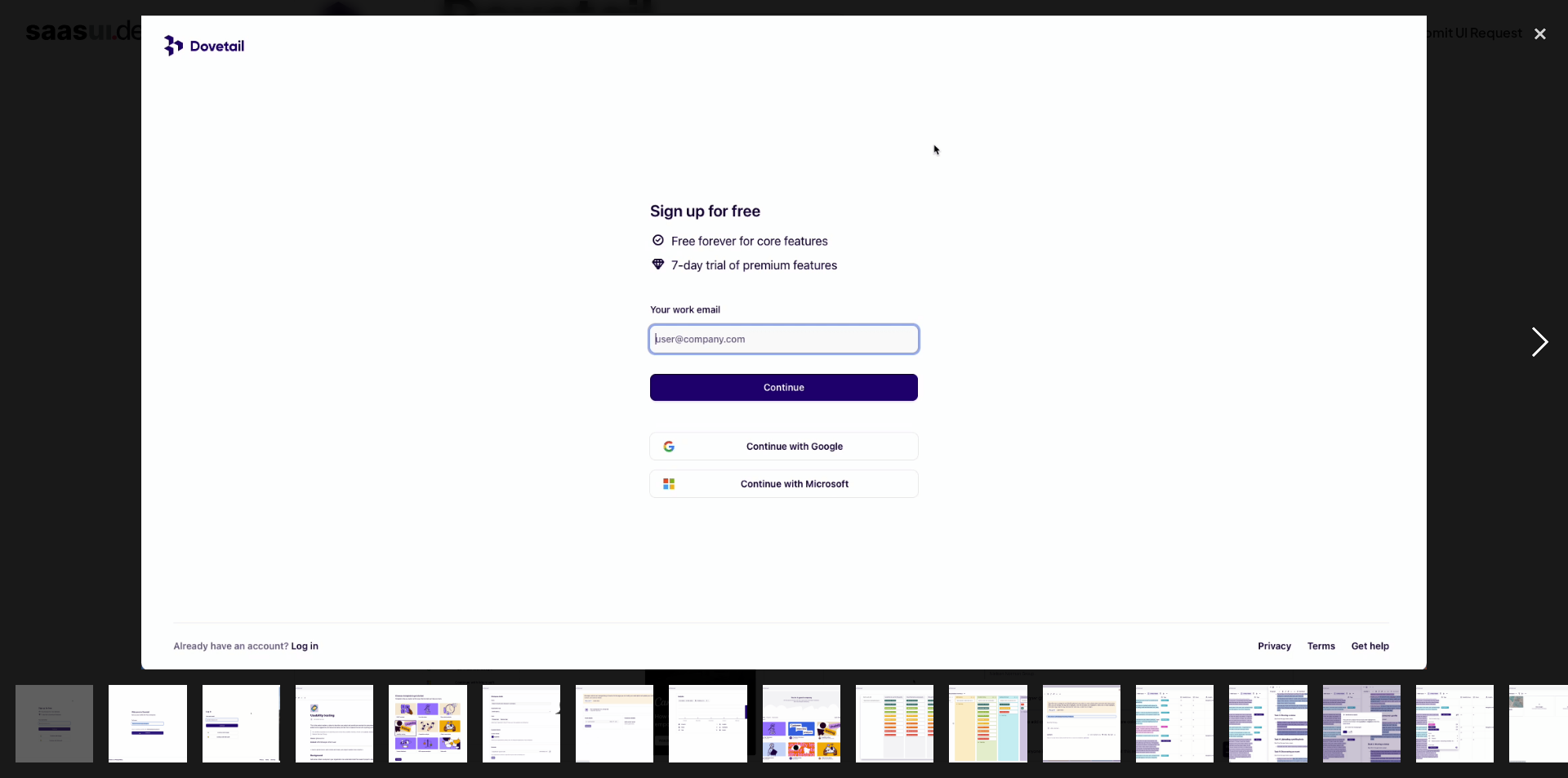
click at [1554, 331] on div "next image" at bounding box center [1540, 343] width 56 height 655
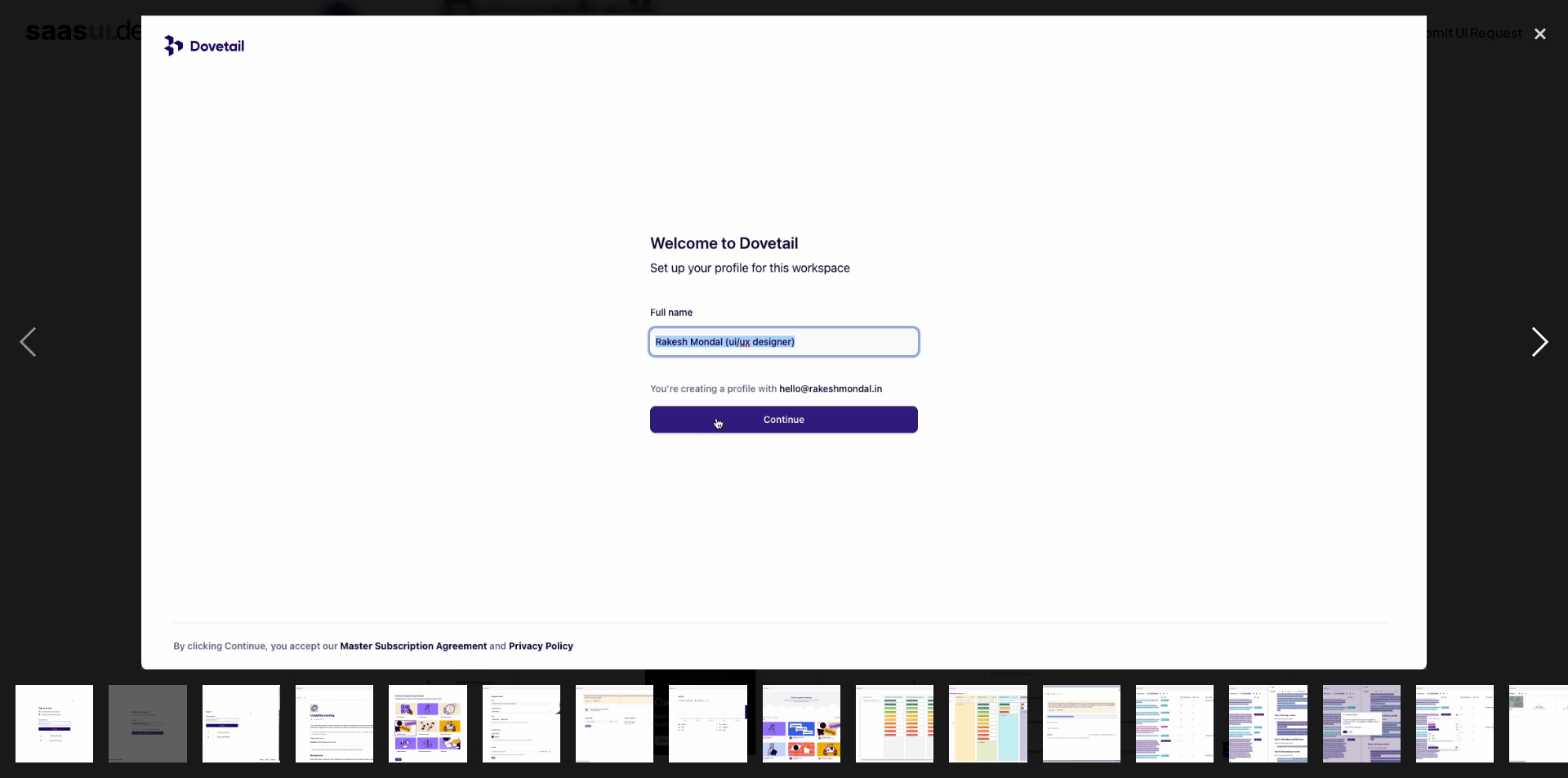
click at [1551, 340] on div "next image" at bounding box center [1540, 343] width 56 height 655
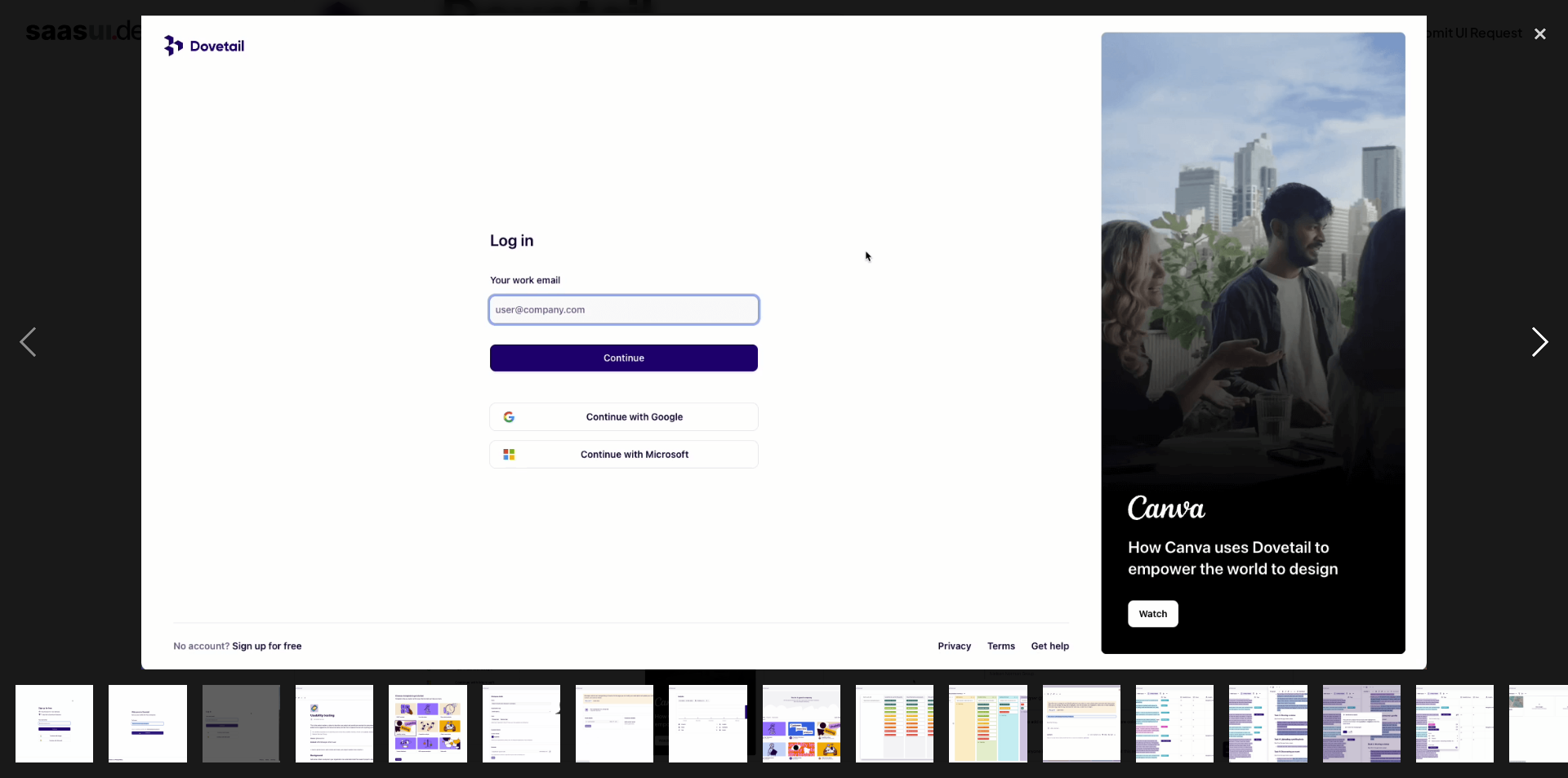
click at [1551, 340] on div "next image" at bounding box center [1540, 343] width 56 height 655
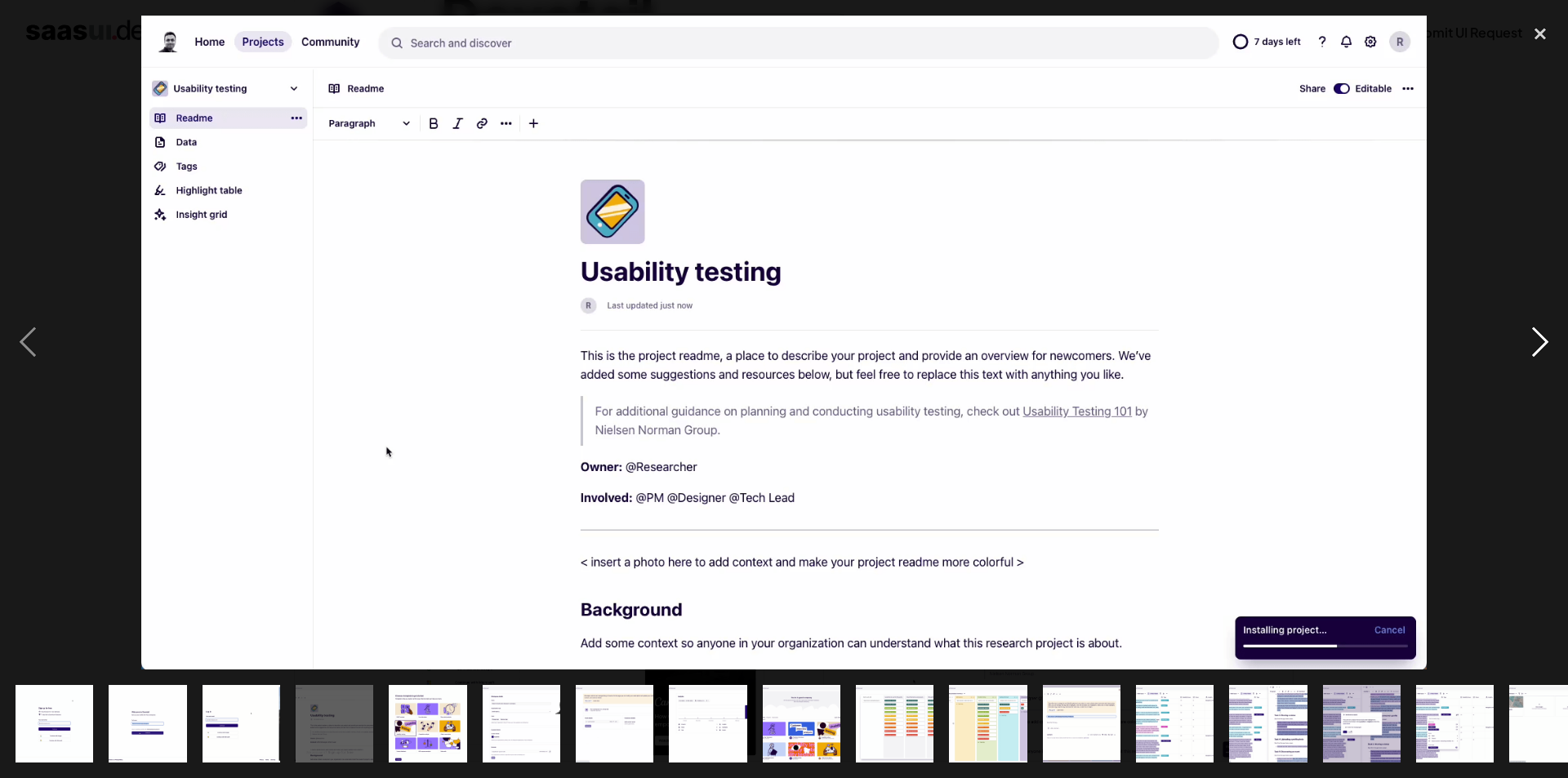
click at [1551, 340] on div "next image" at bounding box center [1540, 343] width 56 height 655
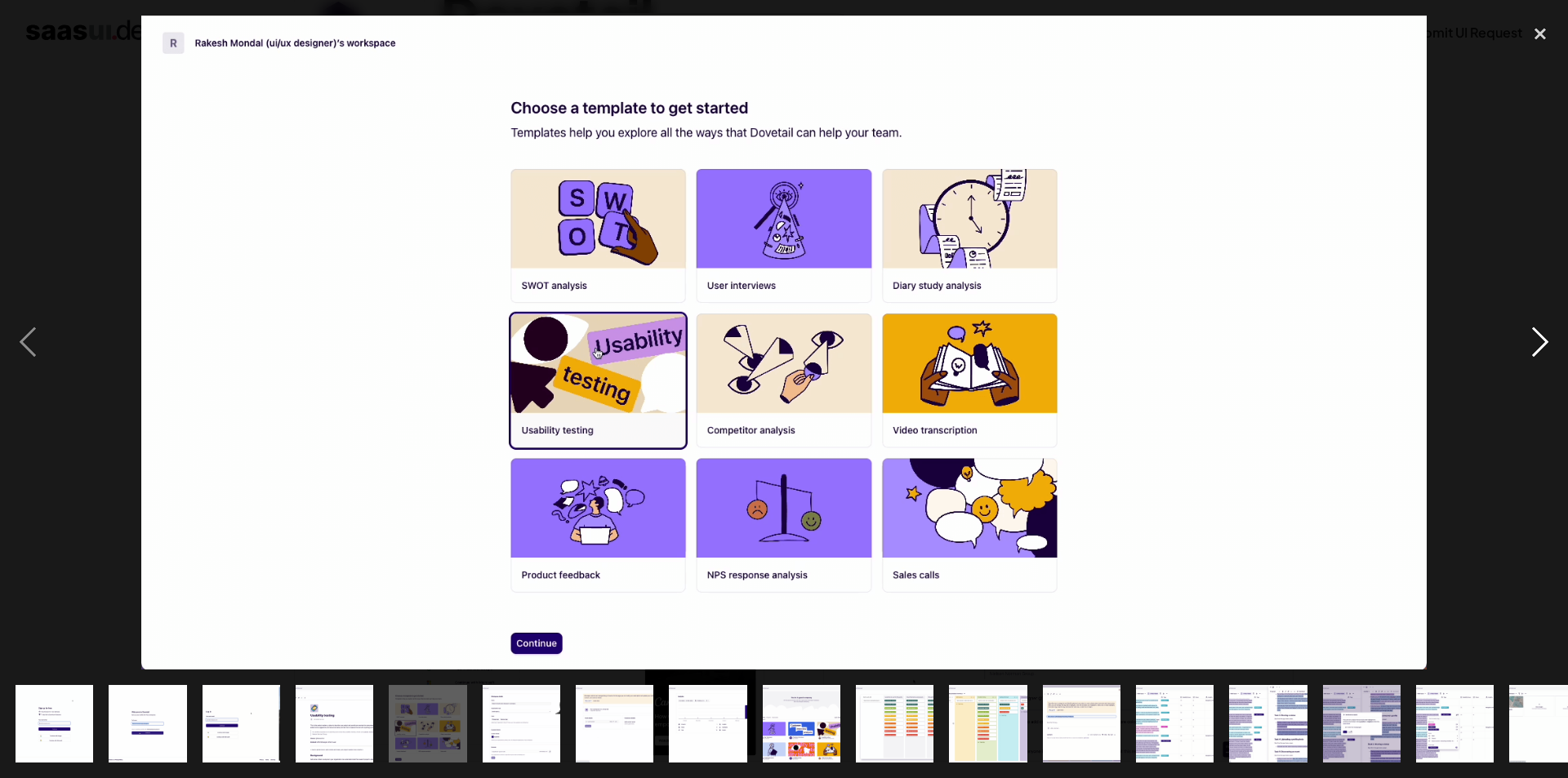
click at [1551, 340] on div "next image" at bounding box center [1540, 343] width 56 height 655
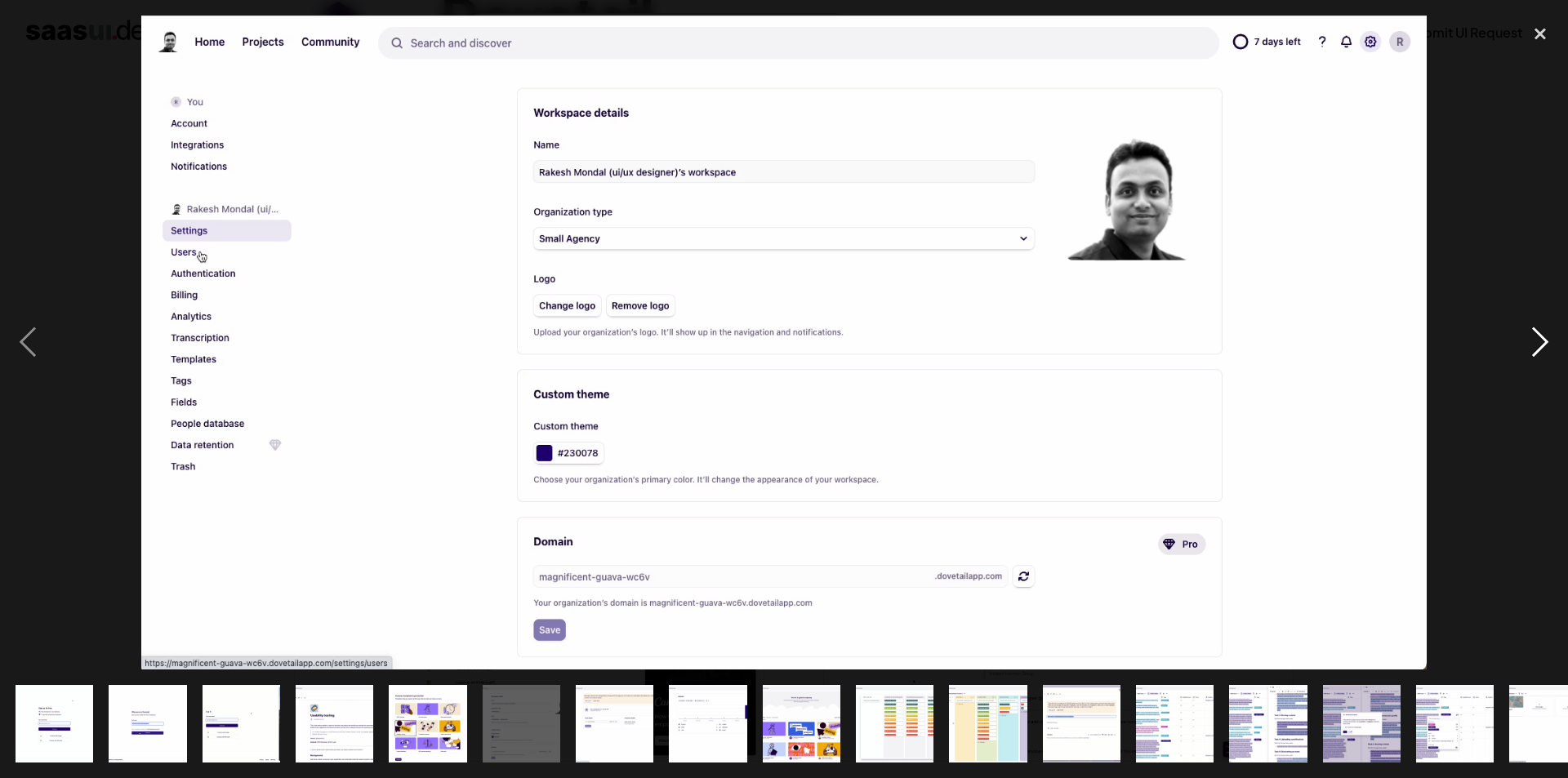
click at [1551, 340] on div "next image" at bounding box center [1540, 343] width 56 height 655
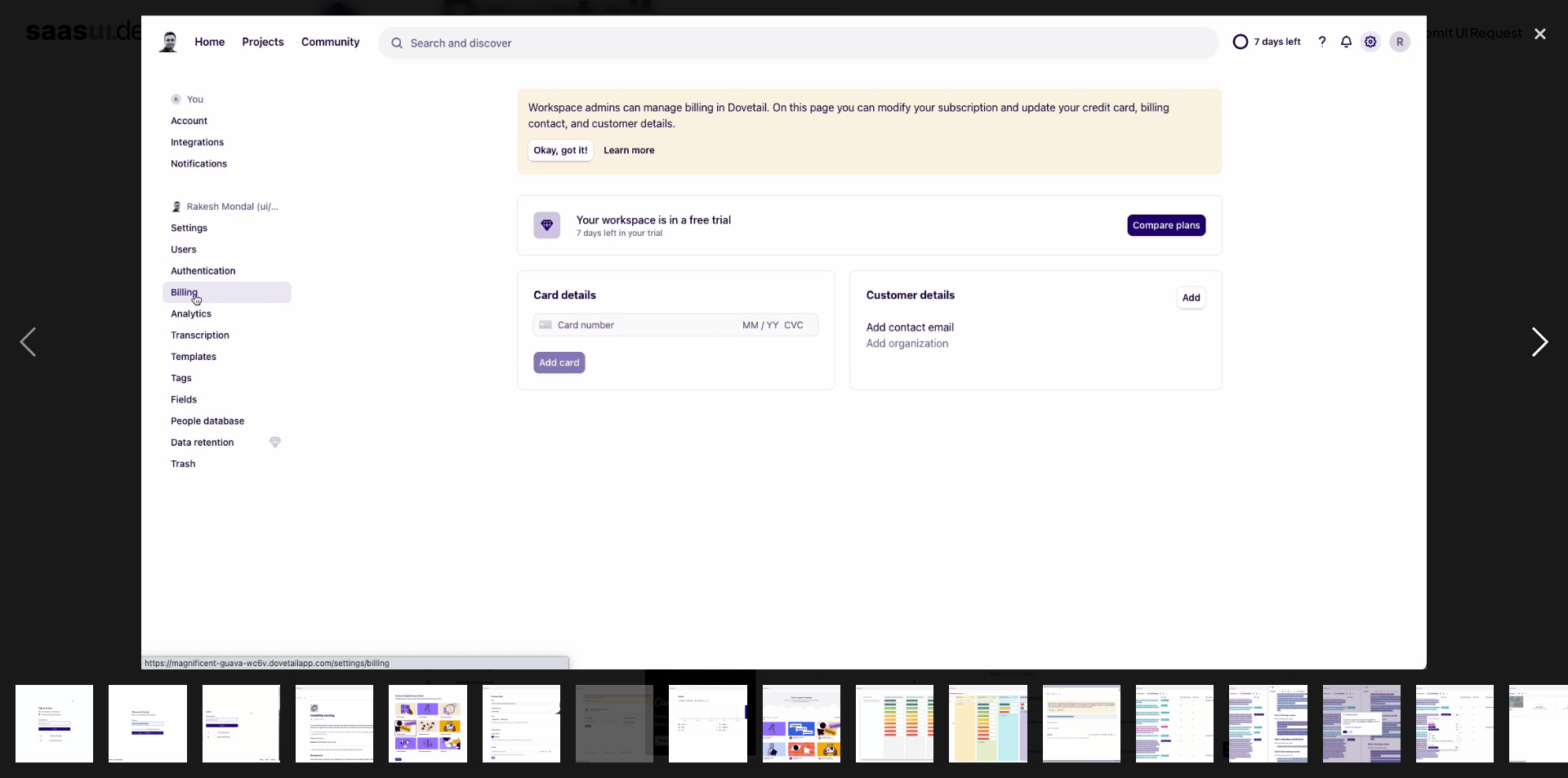
click at [1551, 340] on div "next image" at bounding box center [1540, 343] width 56 height 655
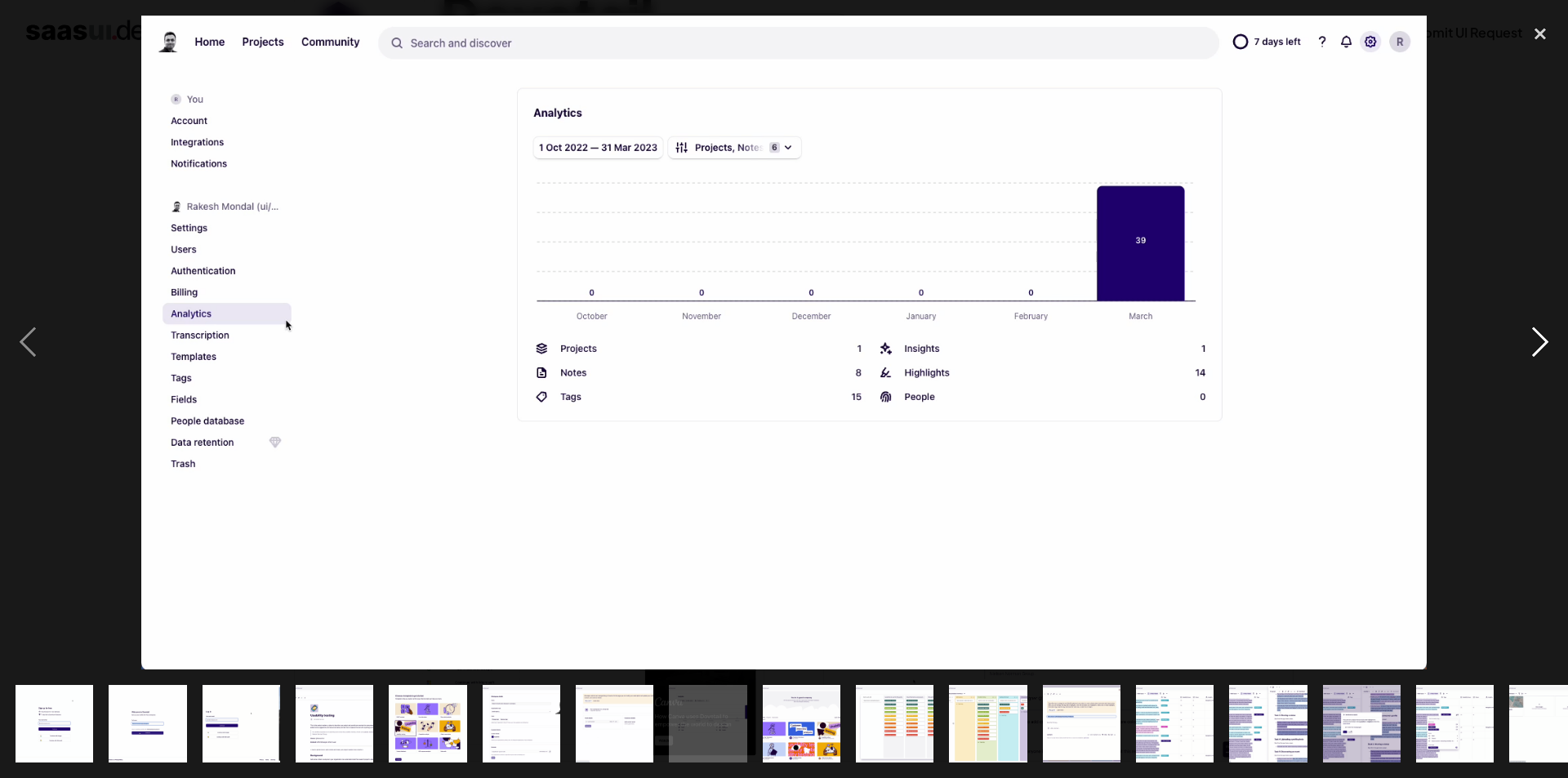
click at [1530, 345] on div "next image" at bounding box center [1540, 343] width 56 height 655
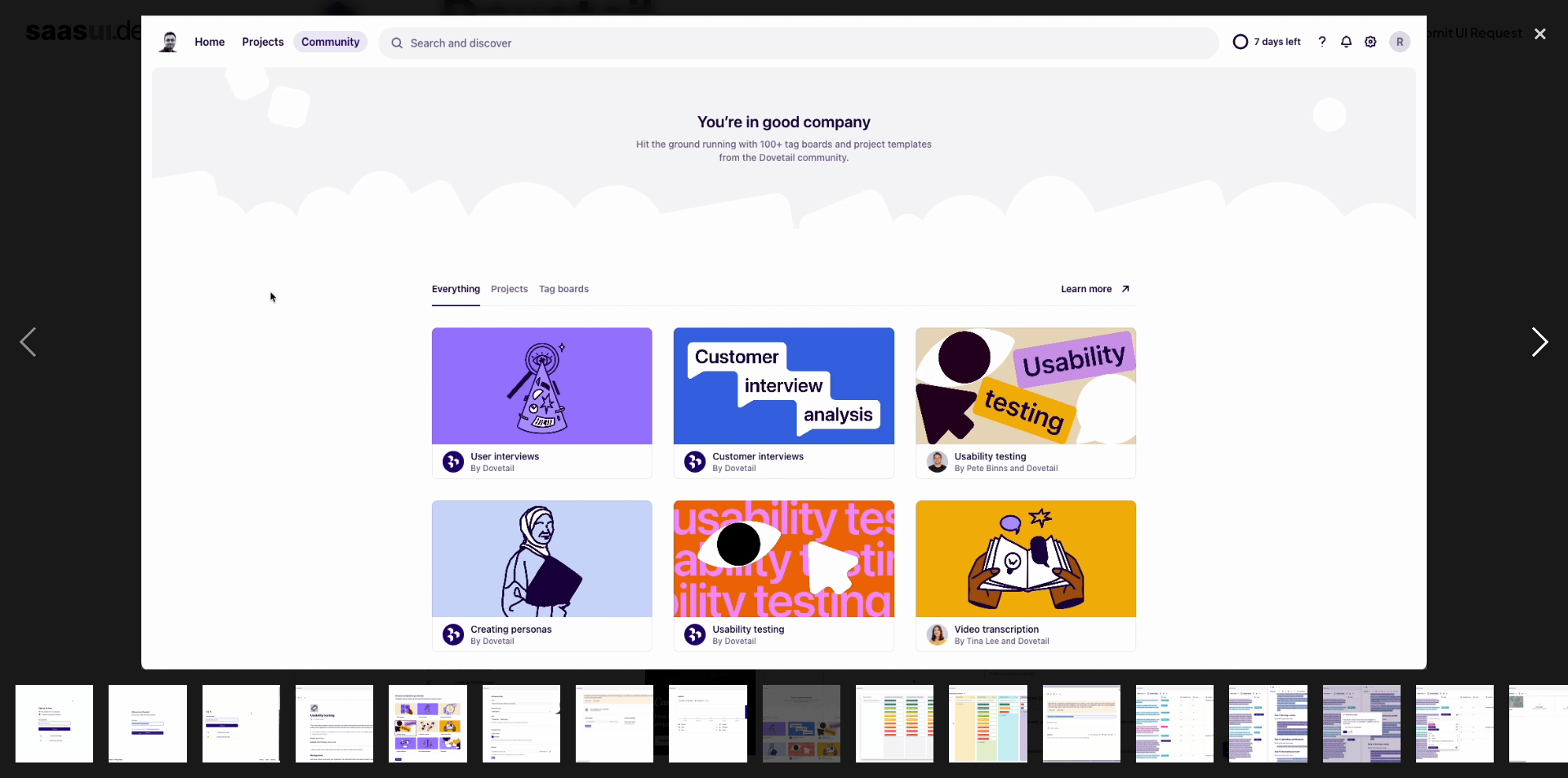
click at [1530, 345] on div "next image" at bounding box center [1540, 343] width 56 height 655
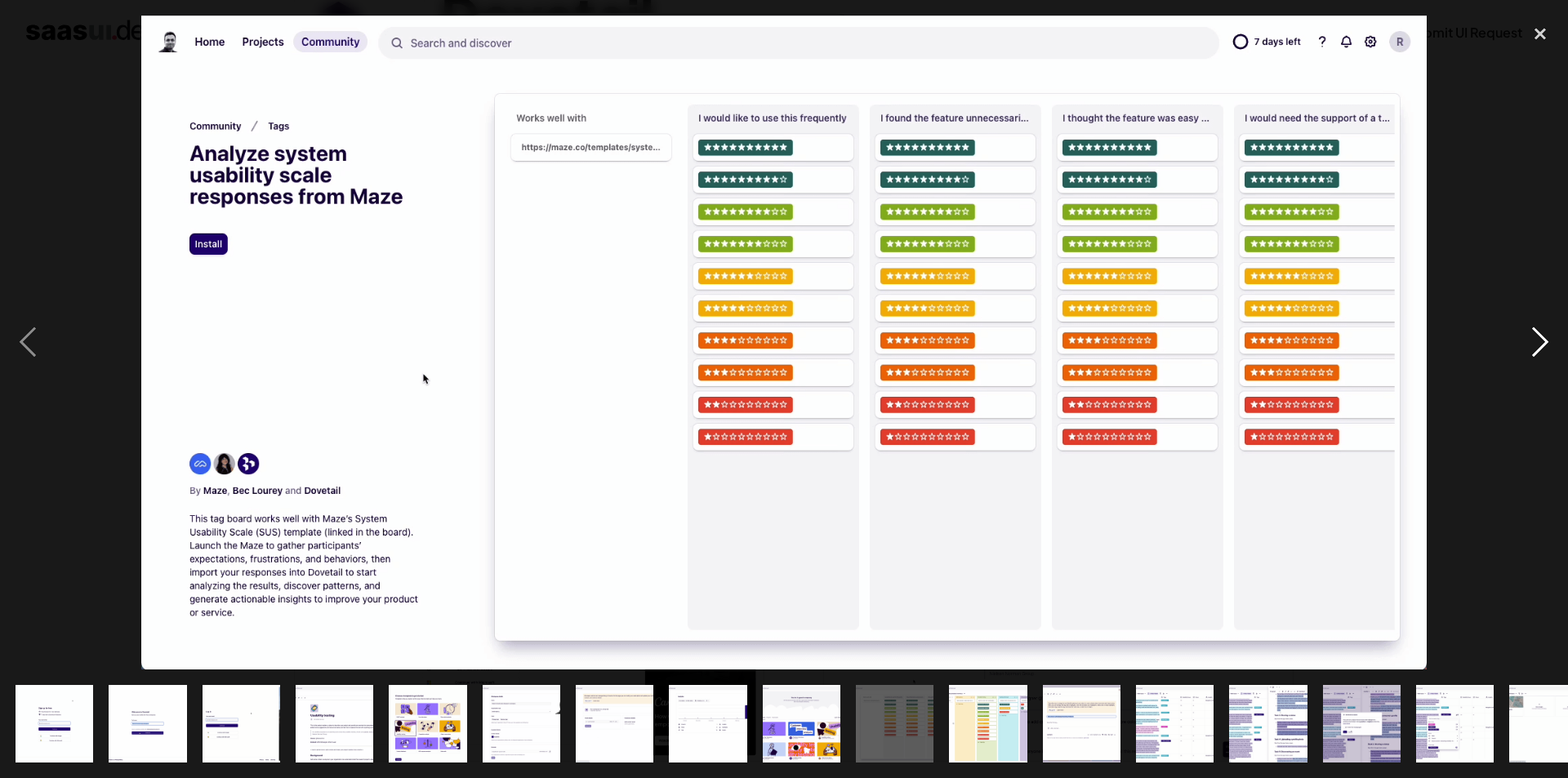
click at [1530, 345] on div "next image" at bounding box center [1540, 343] width 56 height 655
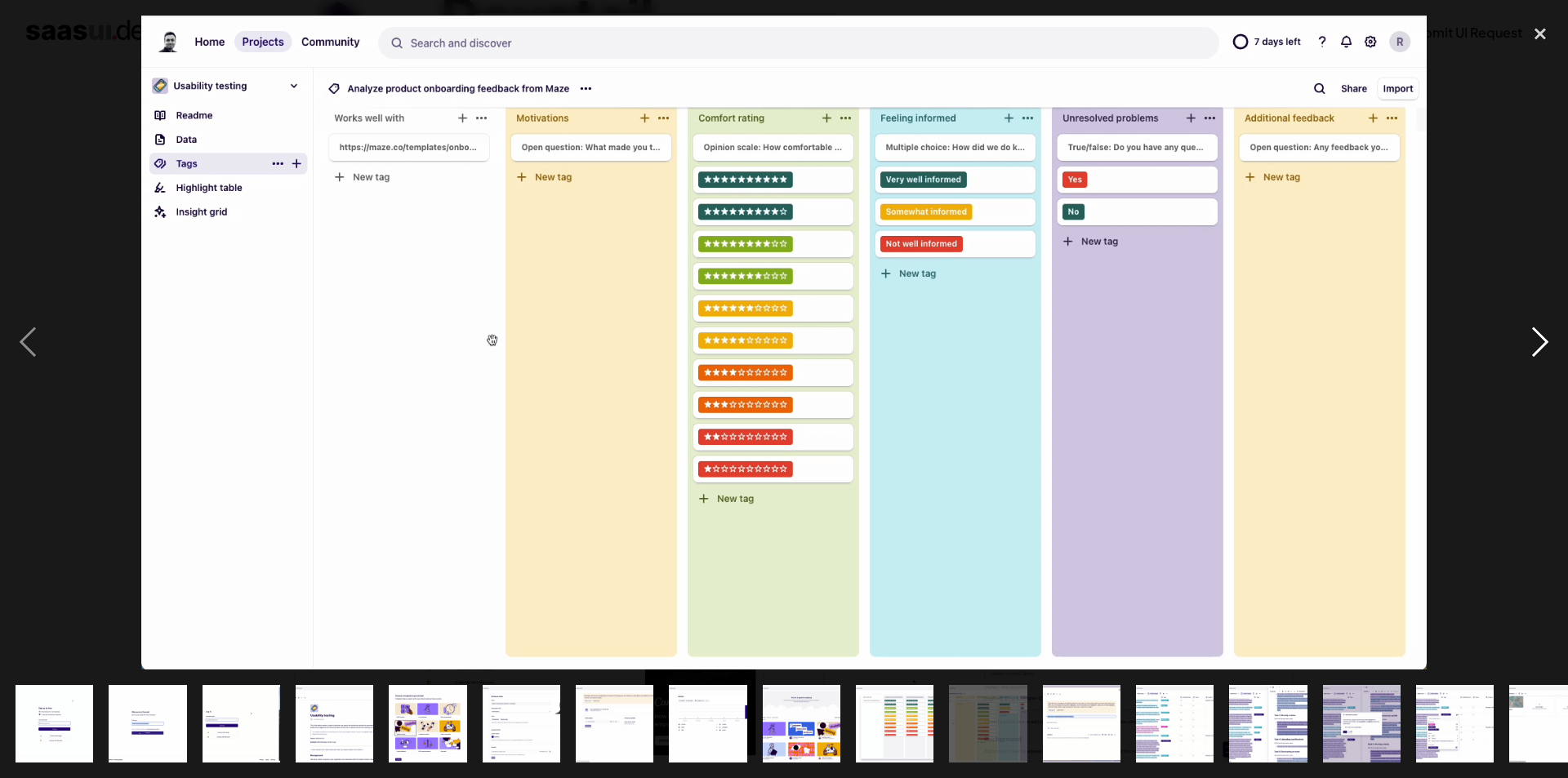
click at [1530, 345] on div "next image" at bounding box center [1540, 343] width 56 height 655
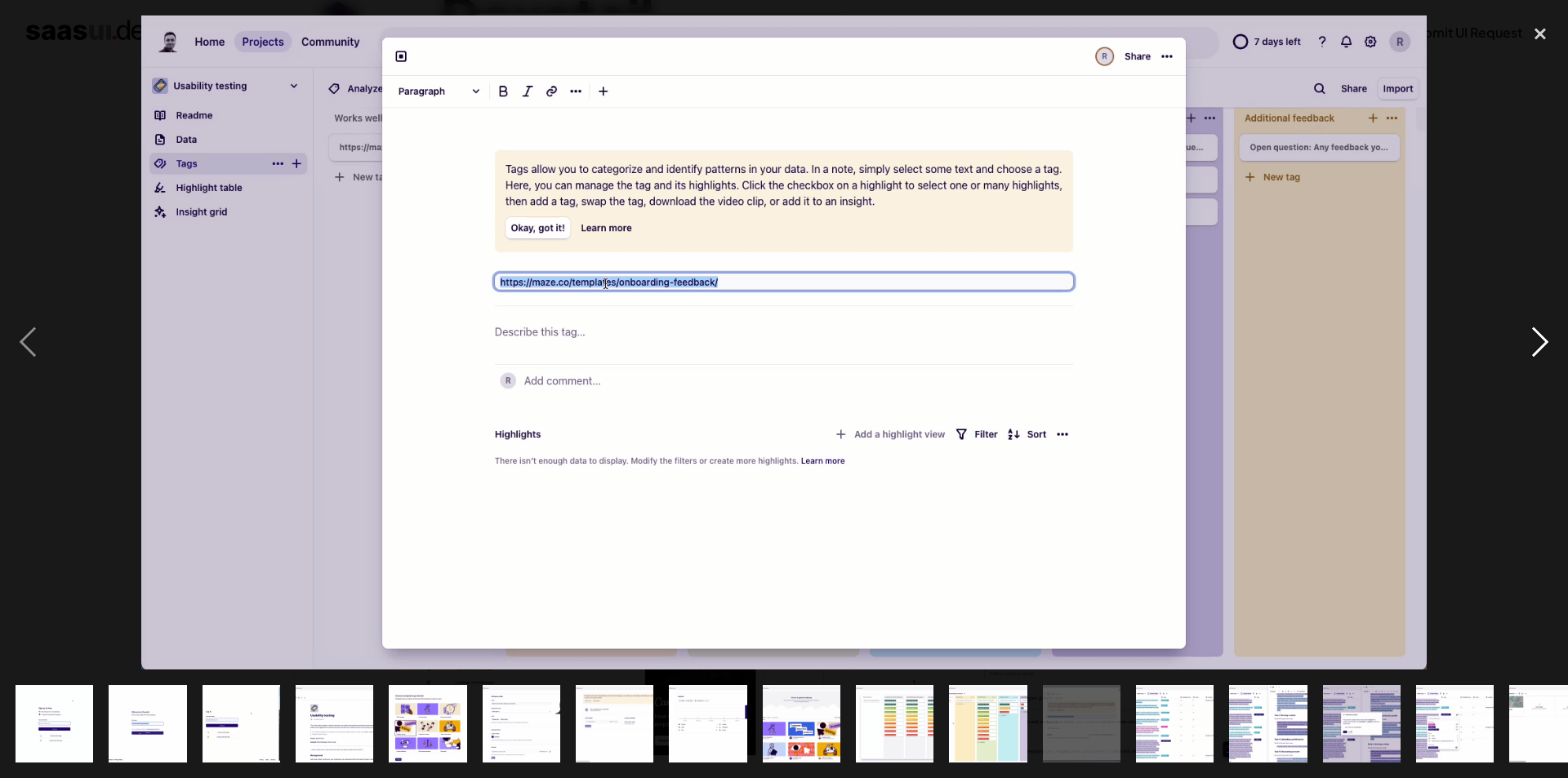
click at [1530, 345] on div "next image" at bounding box center [1540, 343] width 56 height 655
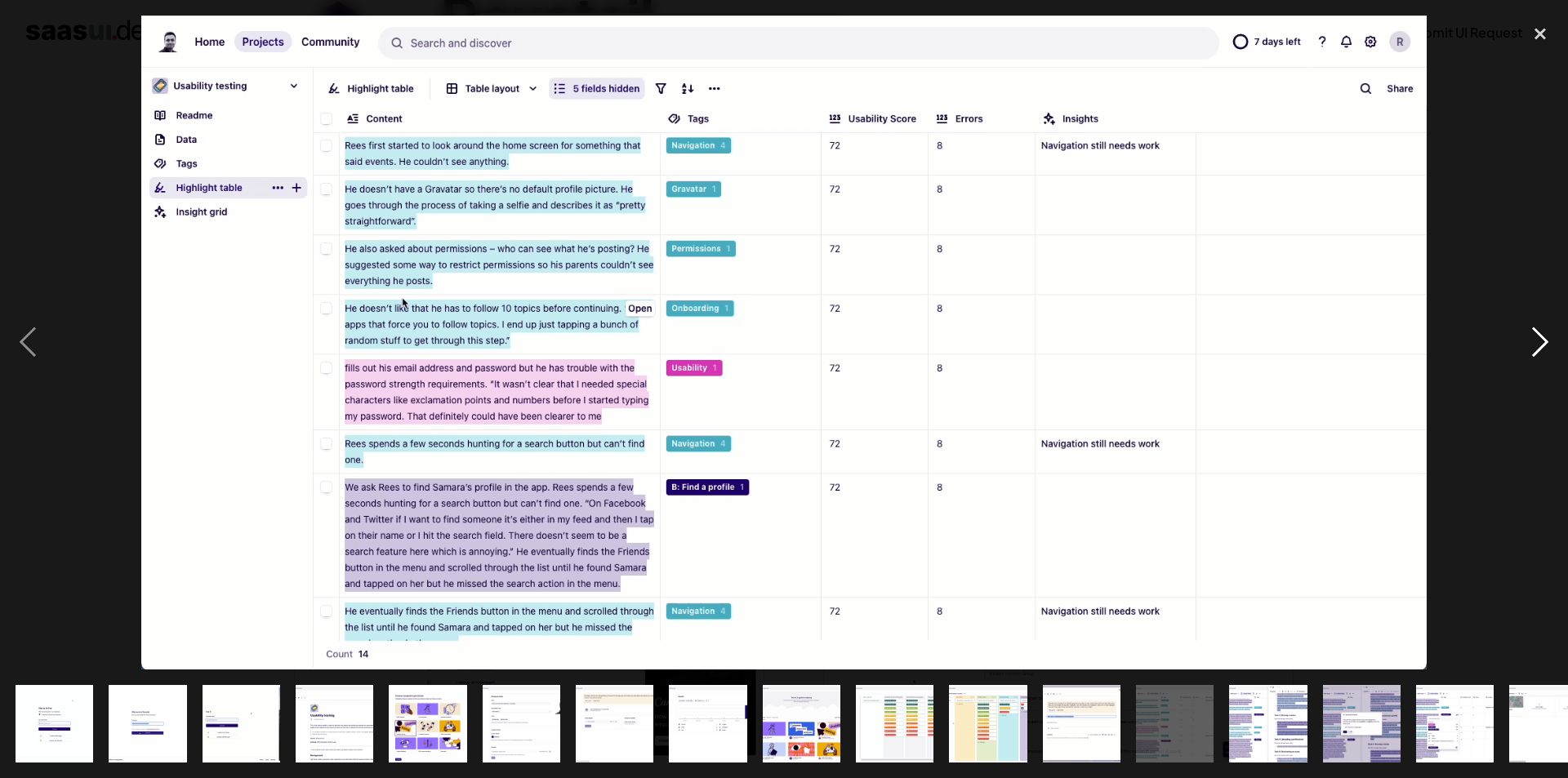
click at [1530, 345] on div "next image" at bounding box center [1540, 343] width 56 height 655
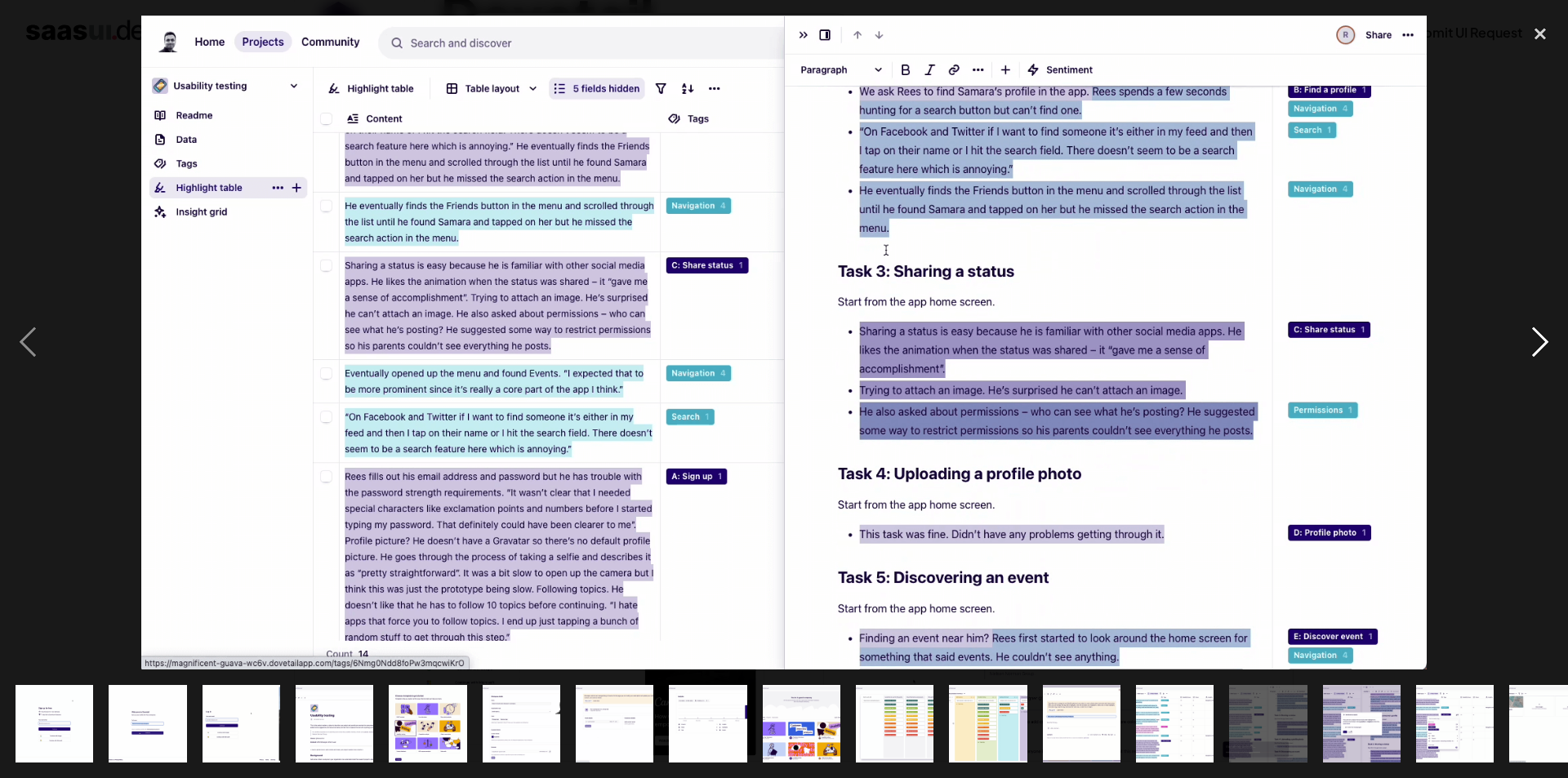
click at [1530, 345] on div "next image" at bounding box center [1540, 343] width 56 height 655
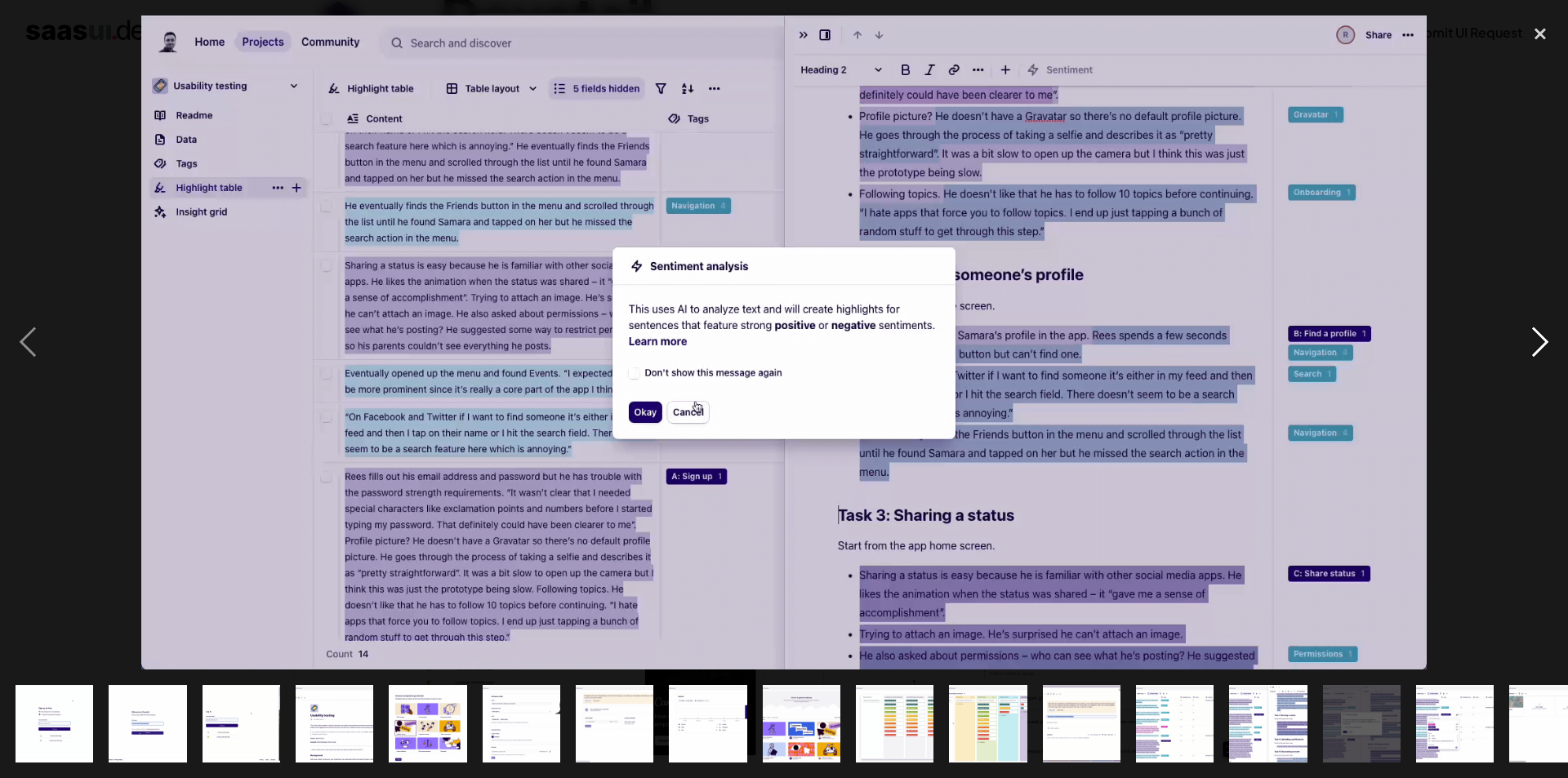
click at [1530, 345] on div "next image" at bounding box center [1540, 343] width 56 height 655
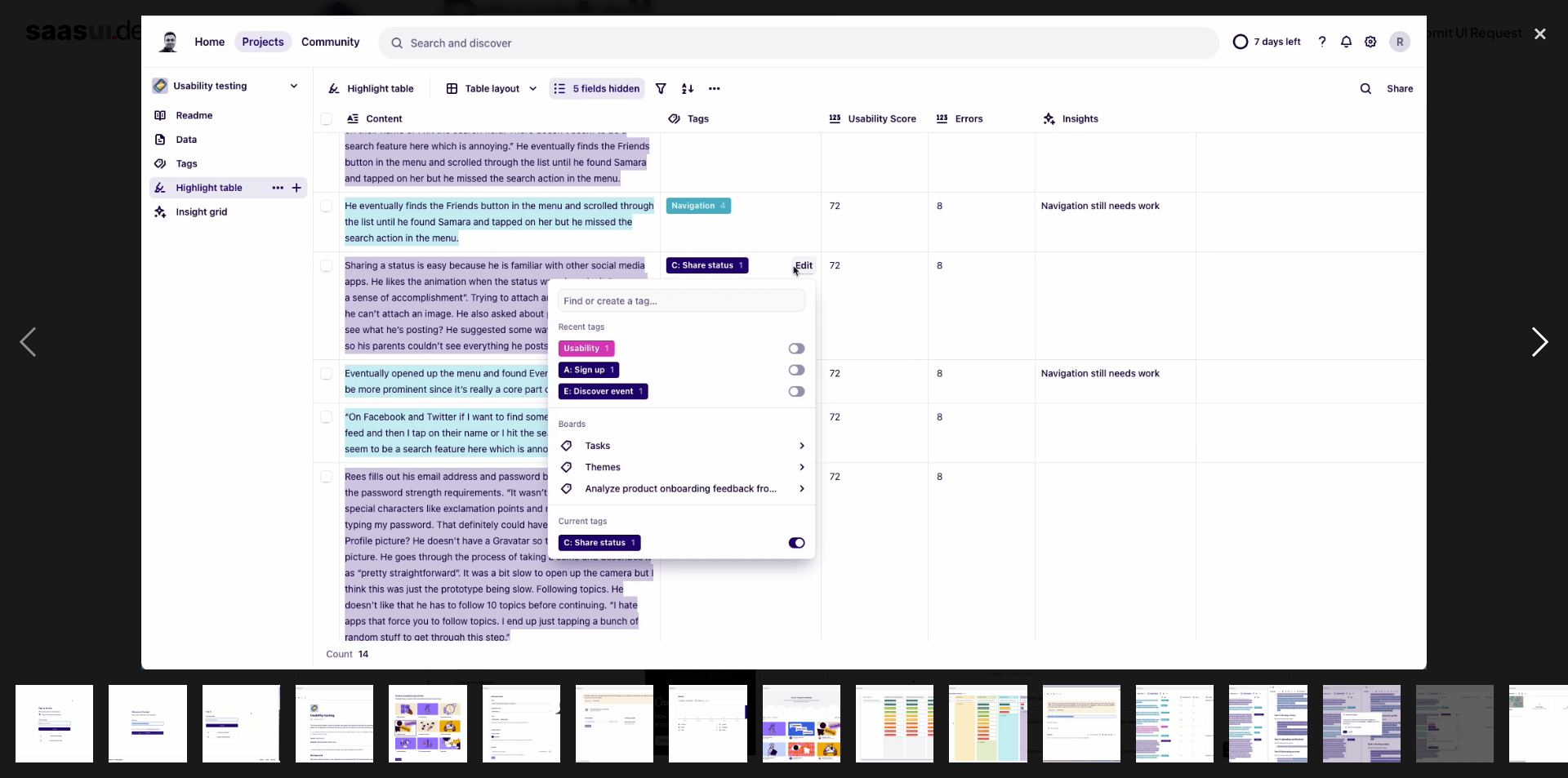
click at [1530, 345] on div "next image" at bounding box center [1540, 343] width 56 height 655
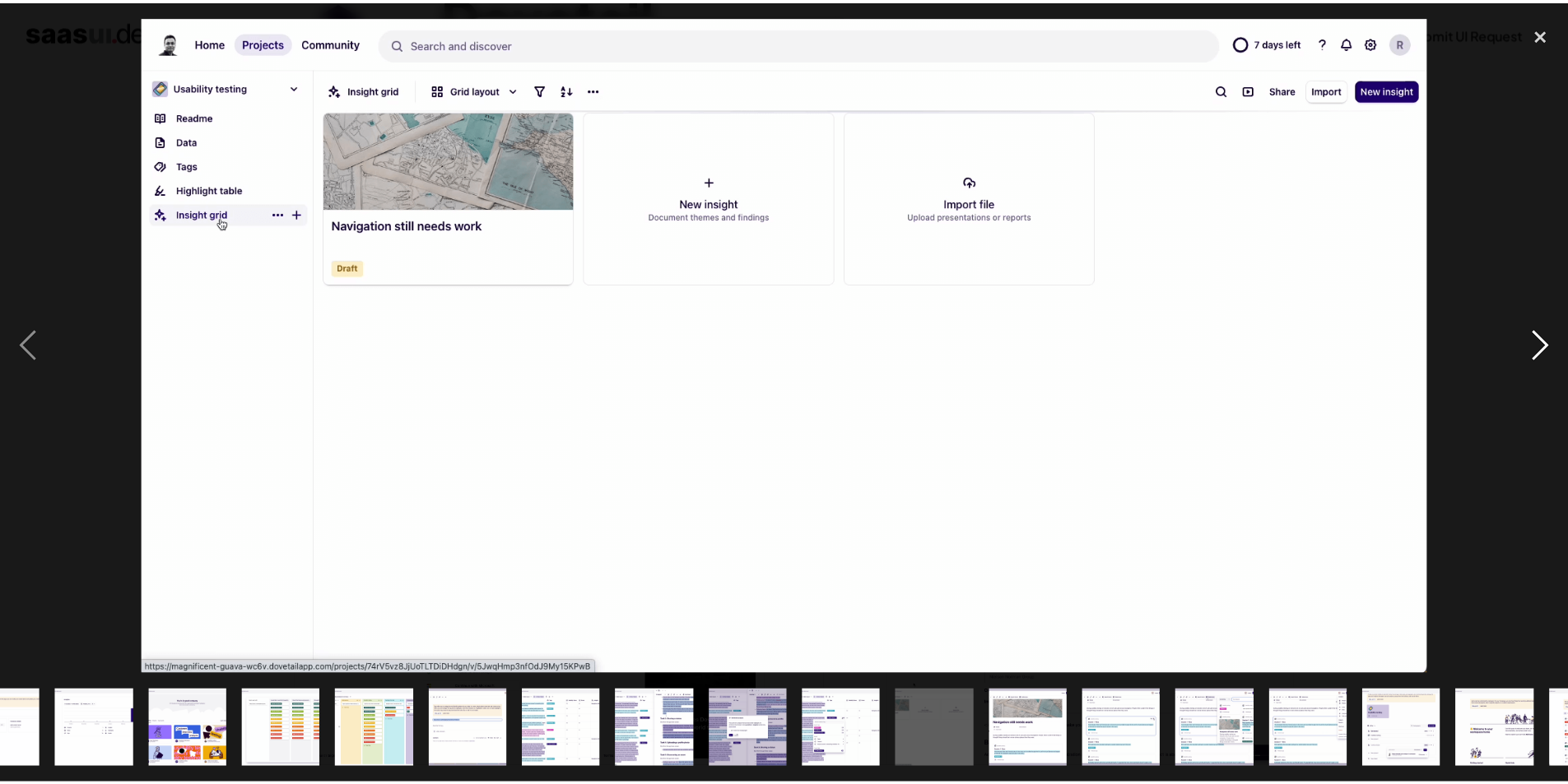
scroll to position [0, 788]
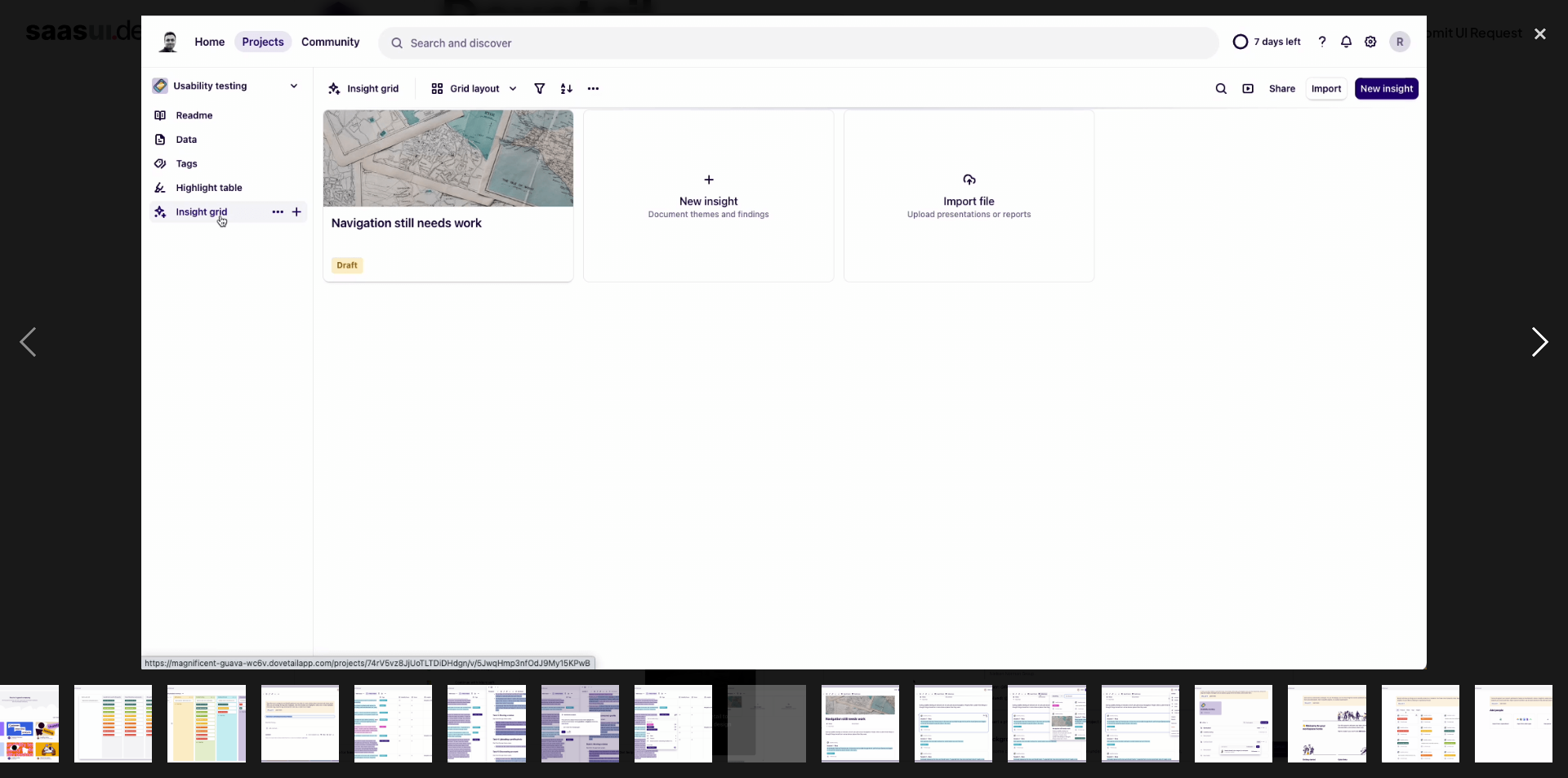
click at [1530, 345] on div "next image" at bounding box center [1540, 343] width 56 height 655
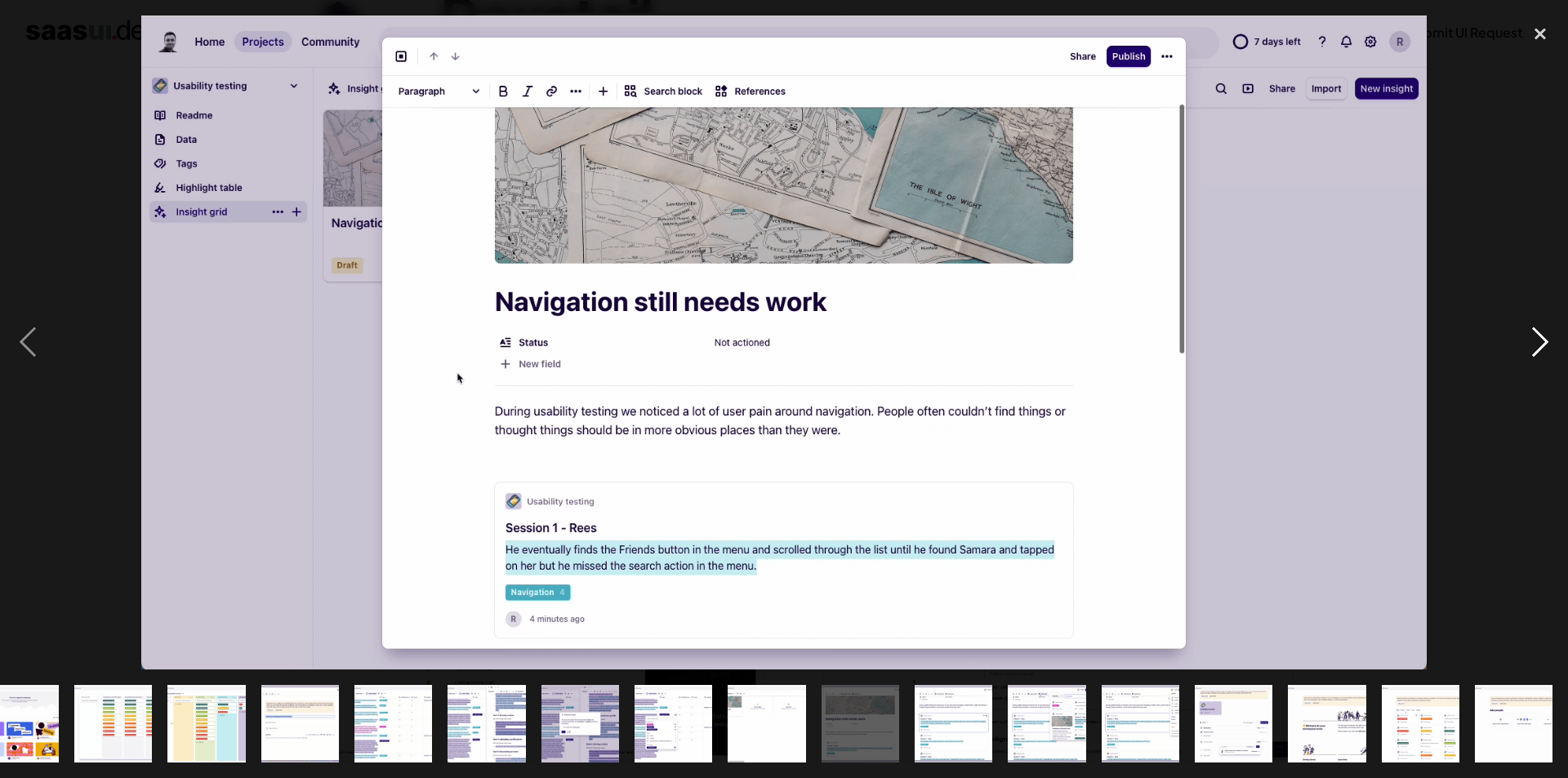
click at [1530, 345] on div "next image" at bounding box center [1540, 343] width 56 height 655
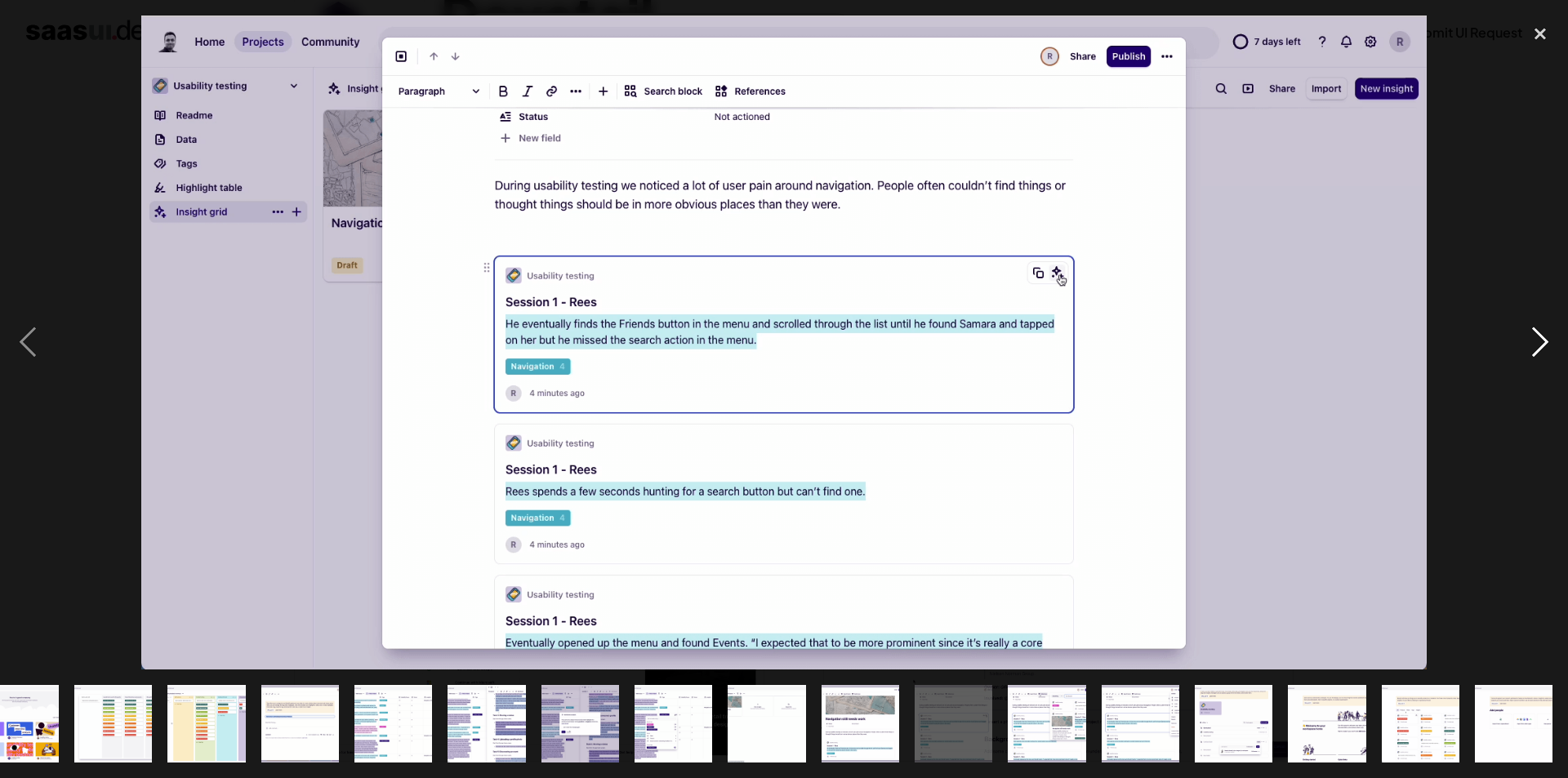
click at [1530, 345] on div "next image" at bounding box center [1540, 343] width 56 height 655
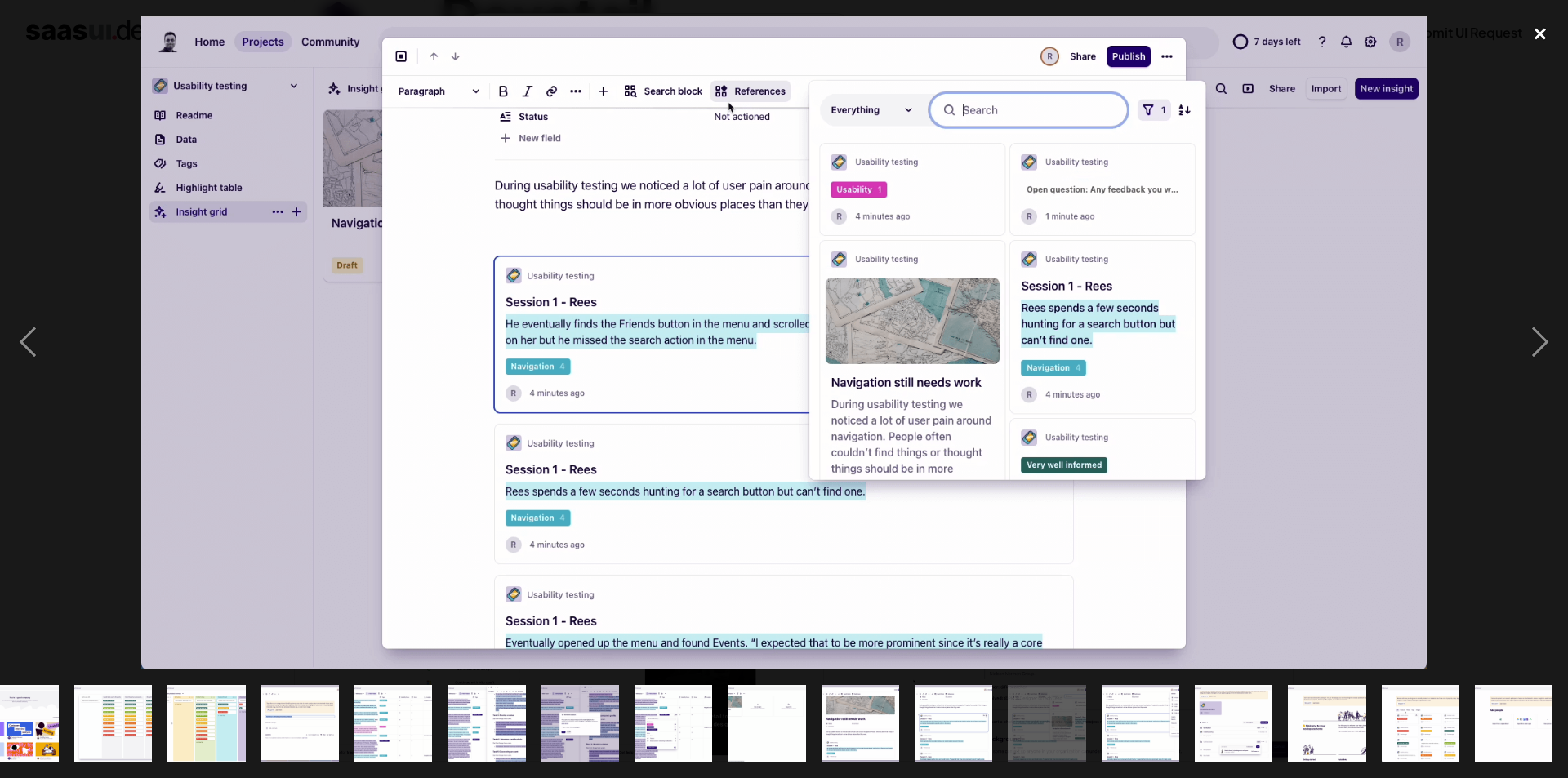
click at [1536, 34] on div "close lightbox" at bounding box center [1540, 33] width 56 height 36
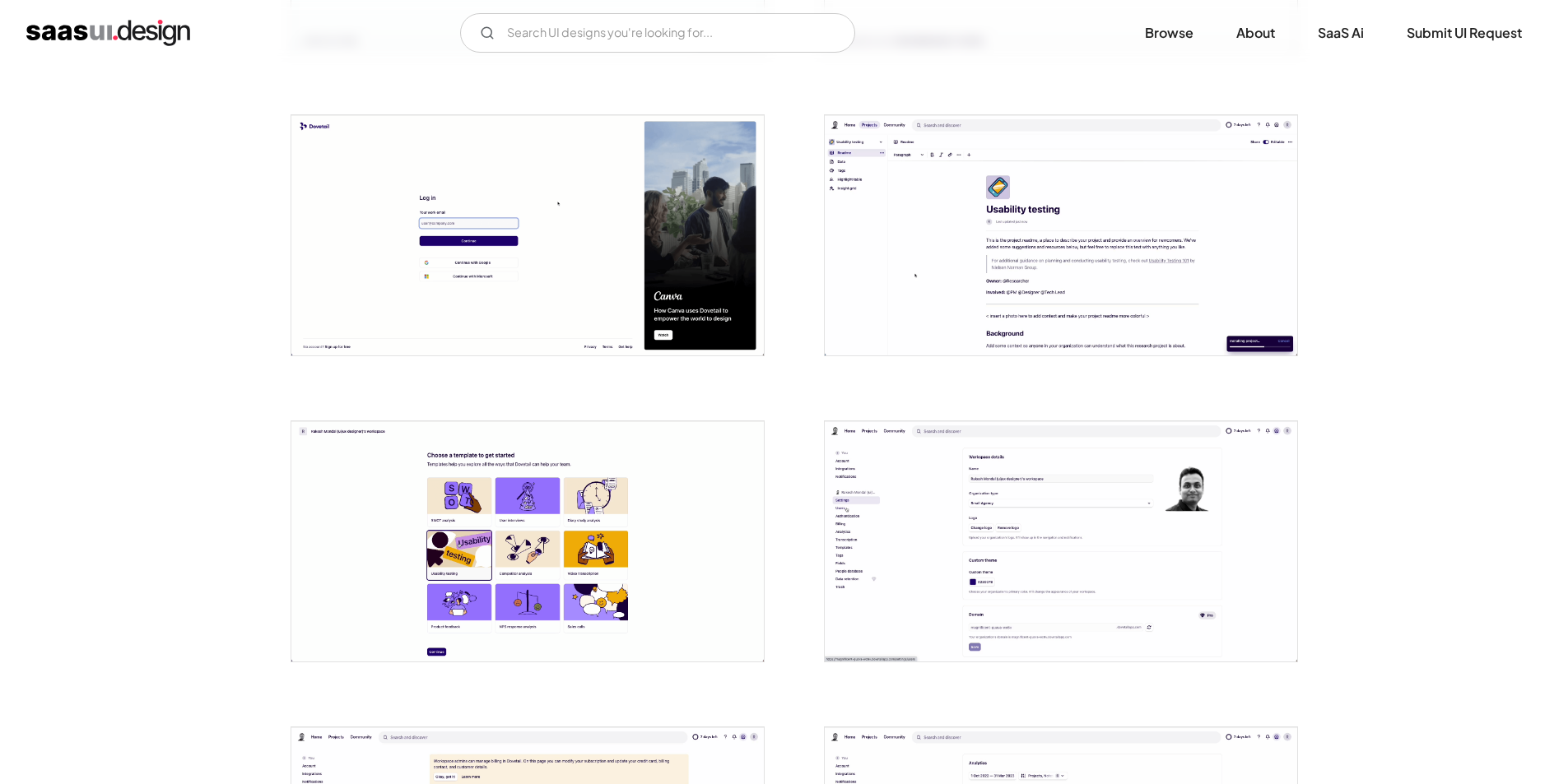
scroll to position [0, 0]
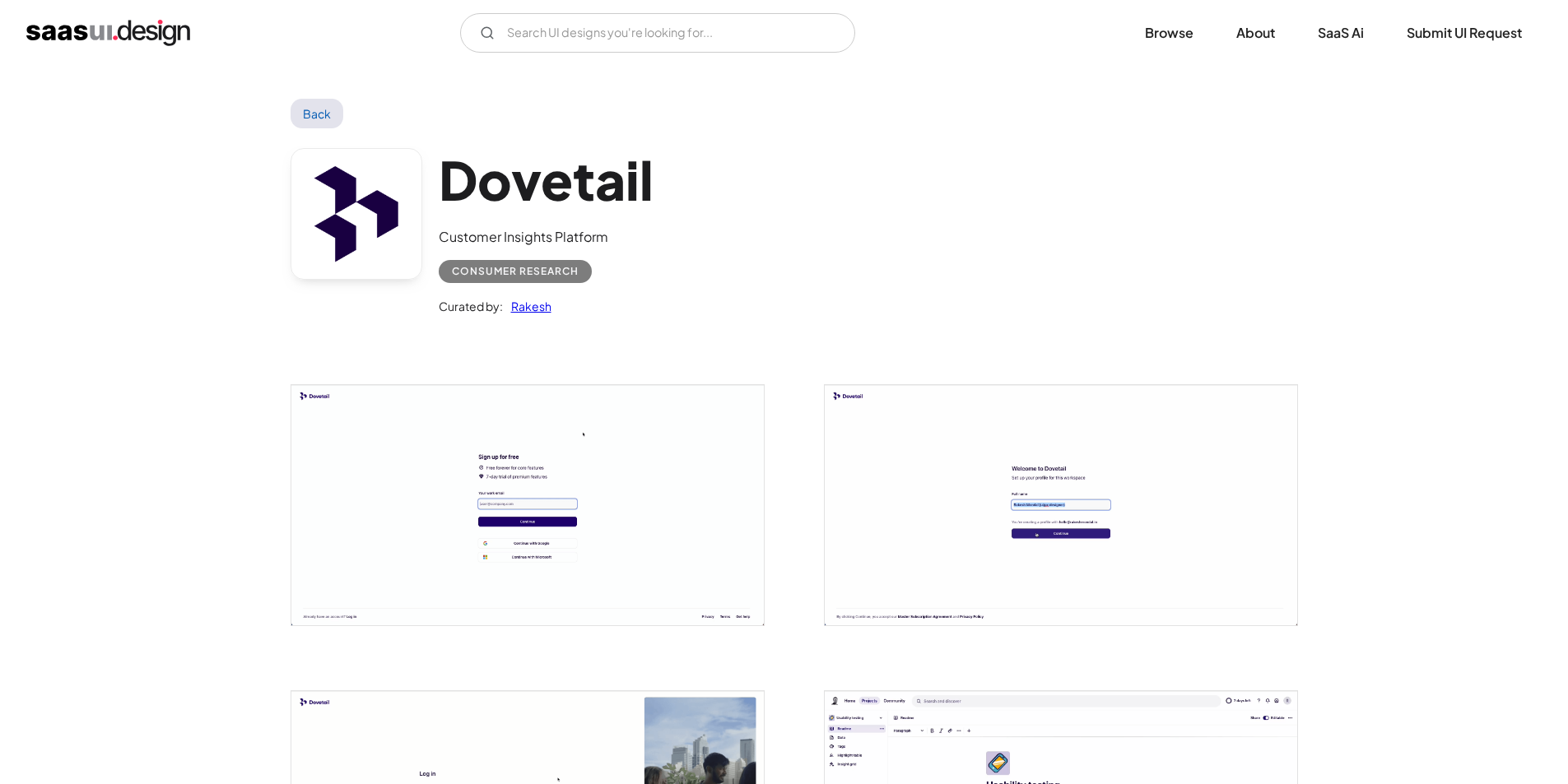
click at [316, 116] on link "Back" at bounding box center [316, 114] width 53 height 30
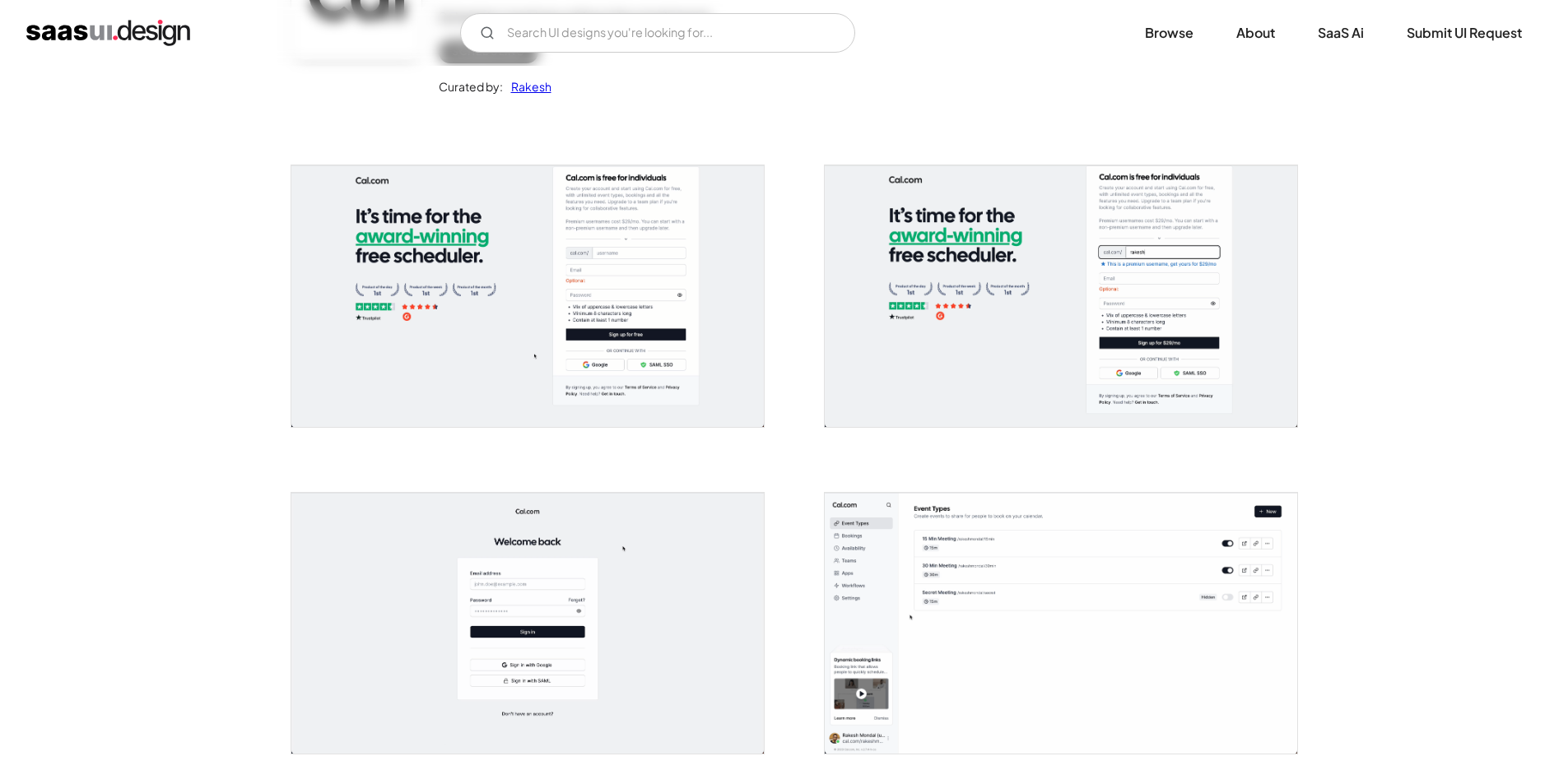
scroll to position [246, 0]
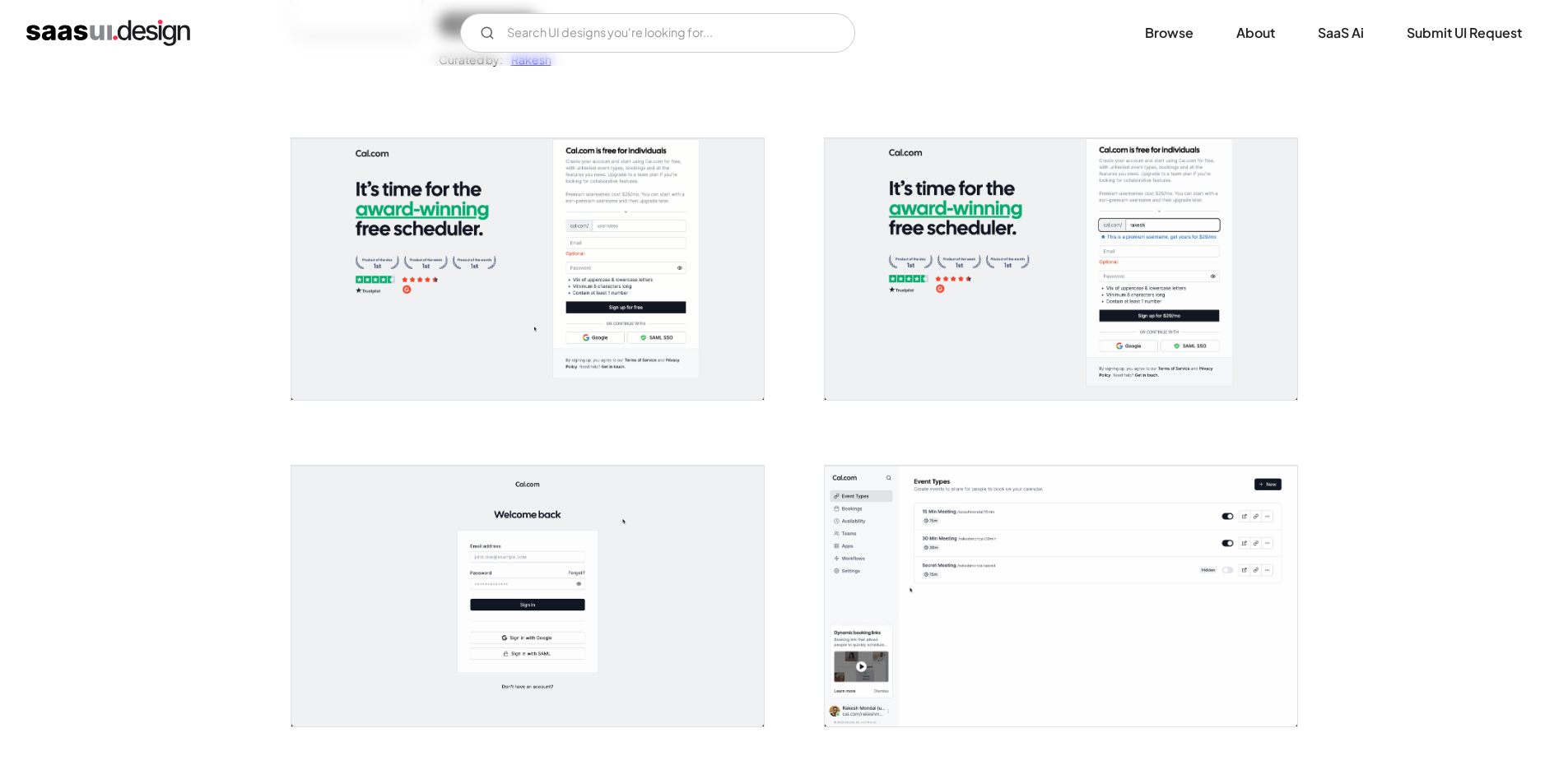
click at [498, 321] on img "open lightbox" at bounding box center [527, 269] width 473 height 261
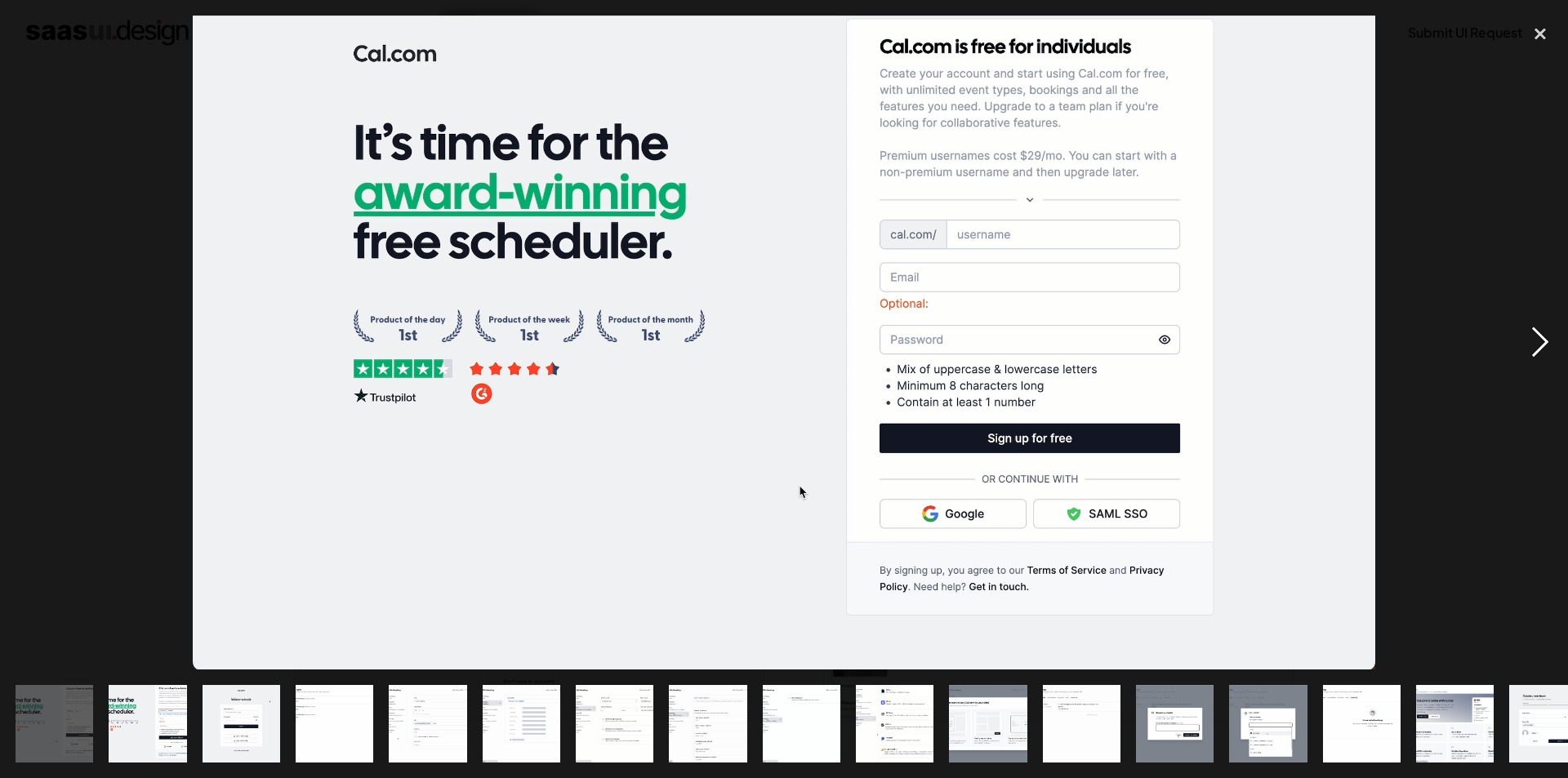
click at [1538, 343] on div "next image" at bounding box center [1540, 343] width 56 height 655
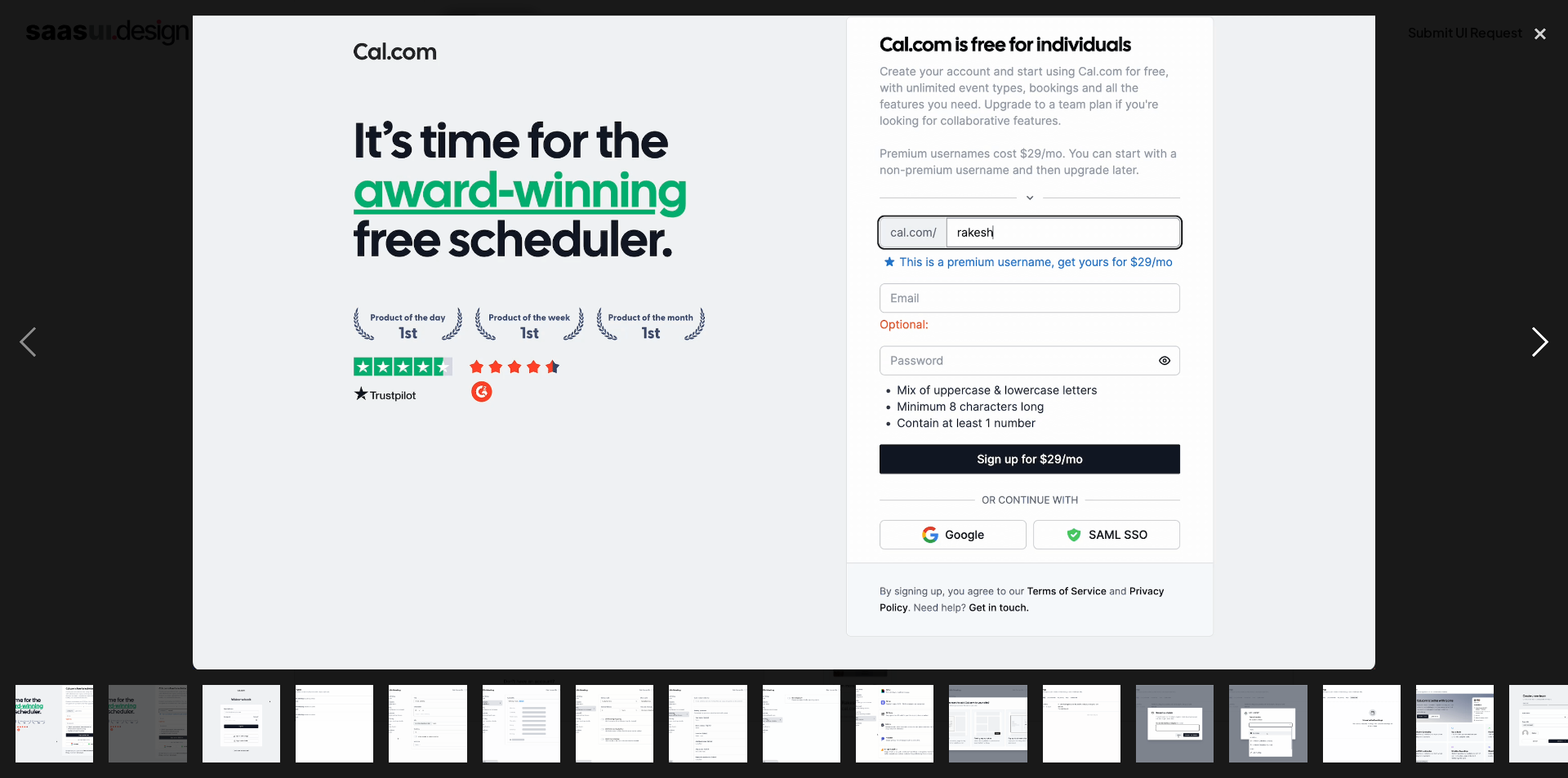
click at [1538, 343] on div "next image" at bounding box center [1540, 343] width 56 height 655
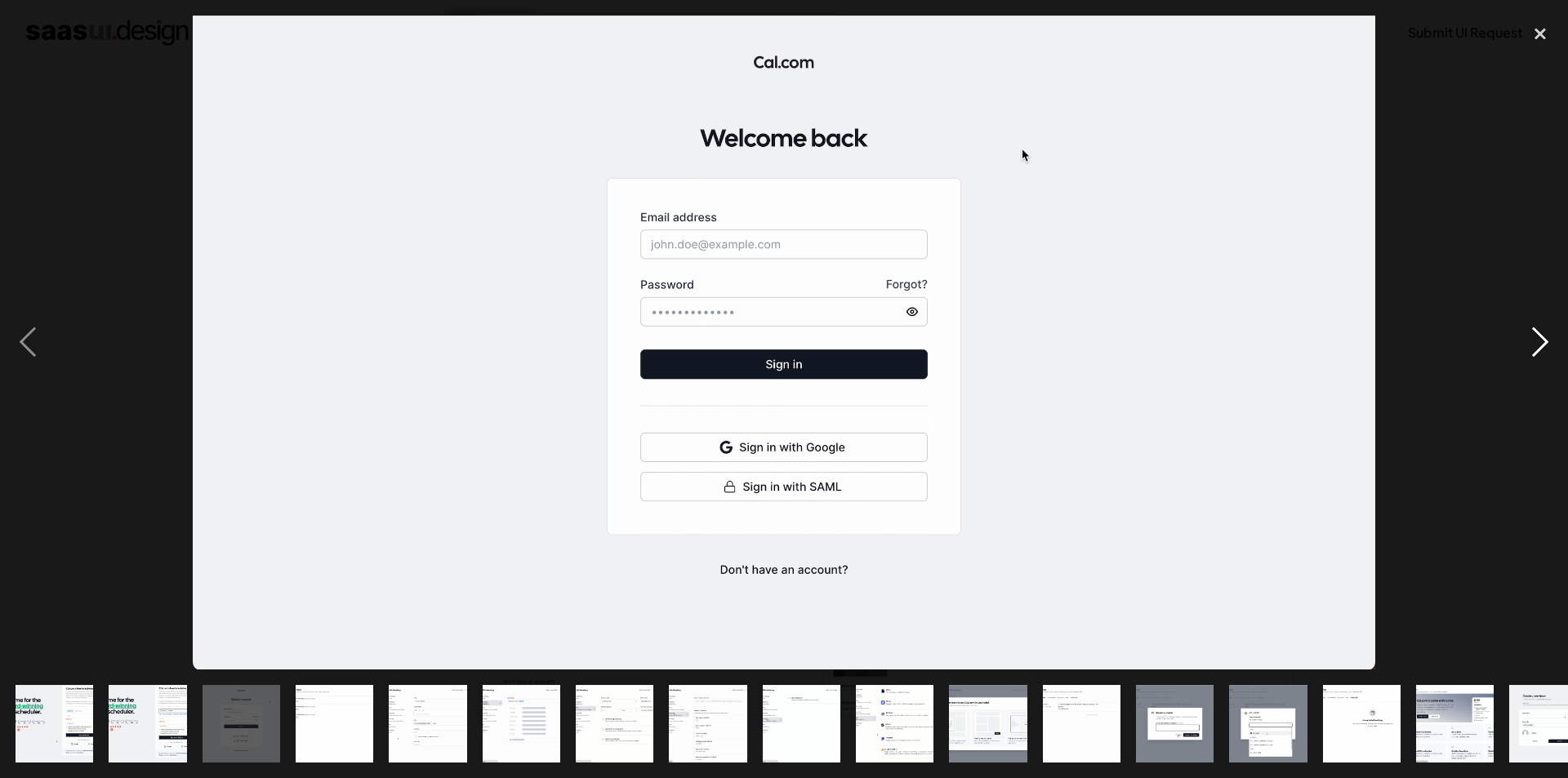
click at [1538, 343] on div "next image" at bounding box center [1540, 343] width 56 height 655
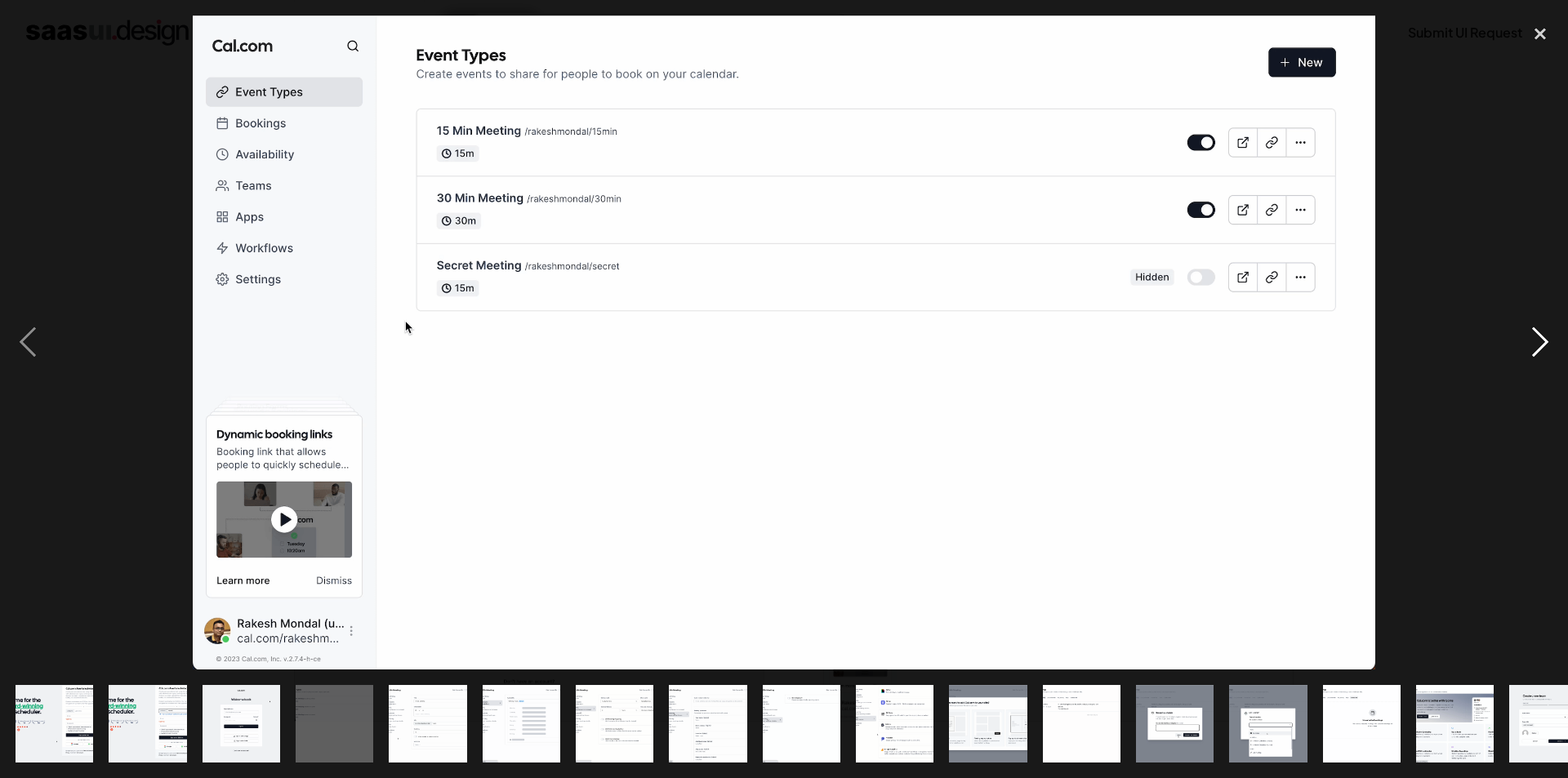
click at [1538, 343] on div "next image" at bounding box center [1540, 343] width 56 height 655
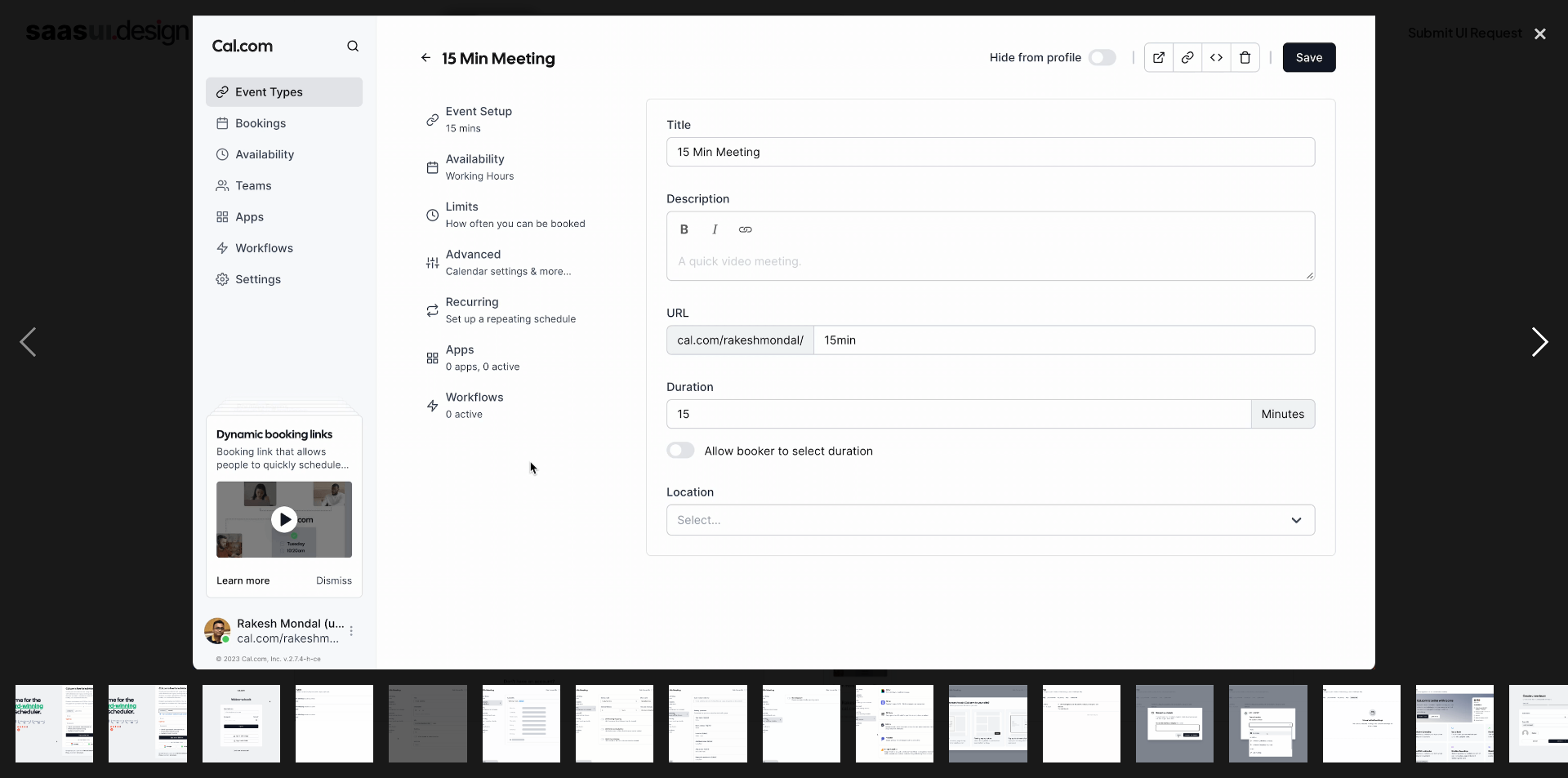
click at [1538, 343] on div "next image" at bounding box center [1540, 343] width 56 height 655
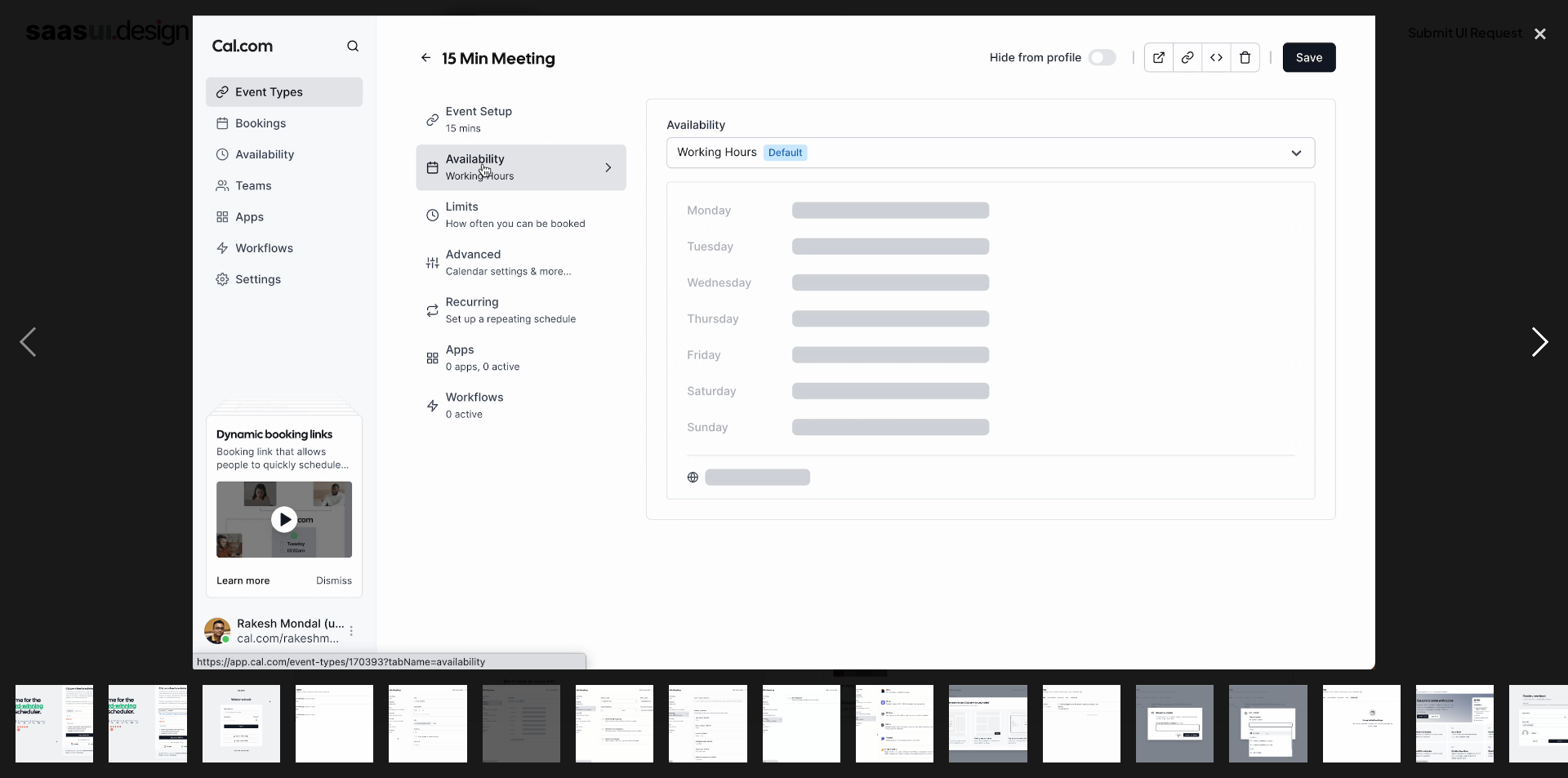
click at [1538, 343] on div "next image" at bounding box center [1540, 343] width 56 height 655
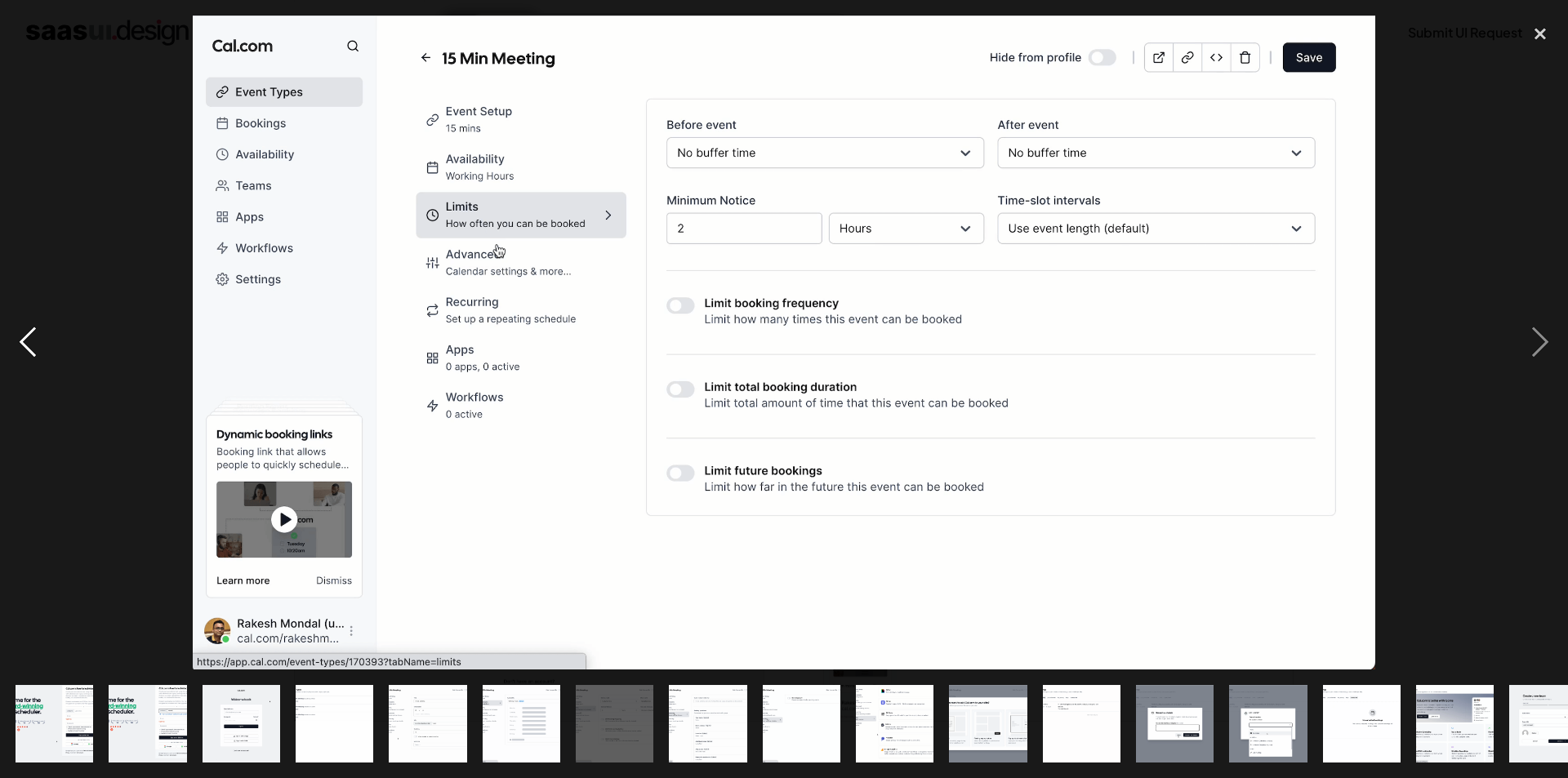
click at [17, 342] on div "previous image" at bounding box center [28, 343] width 56 height 655
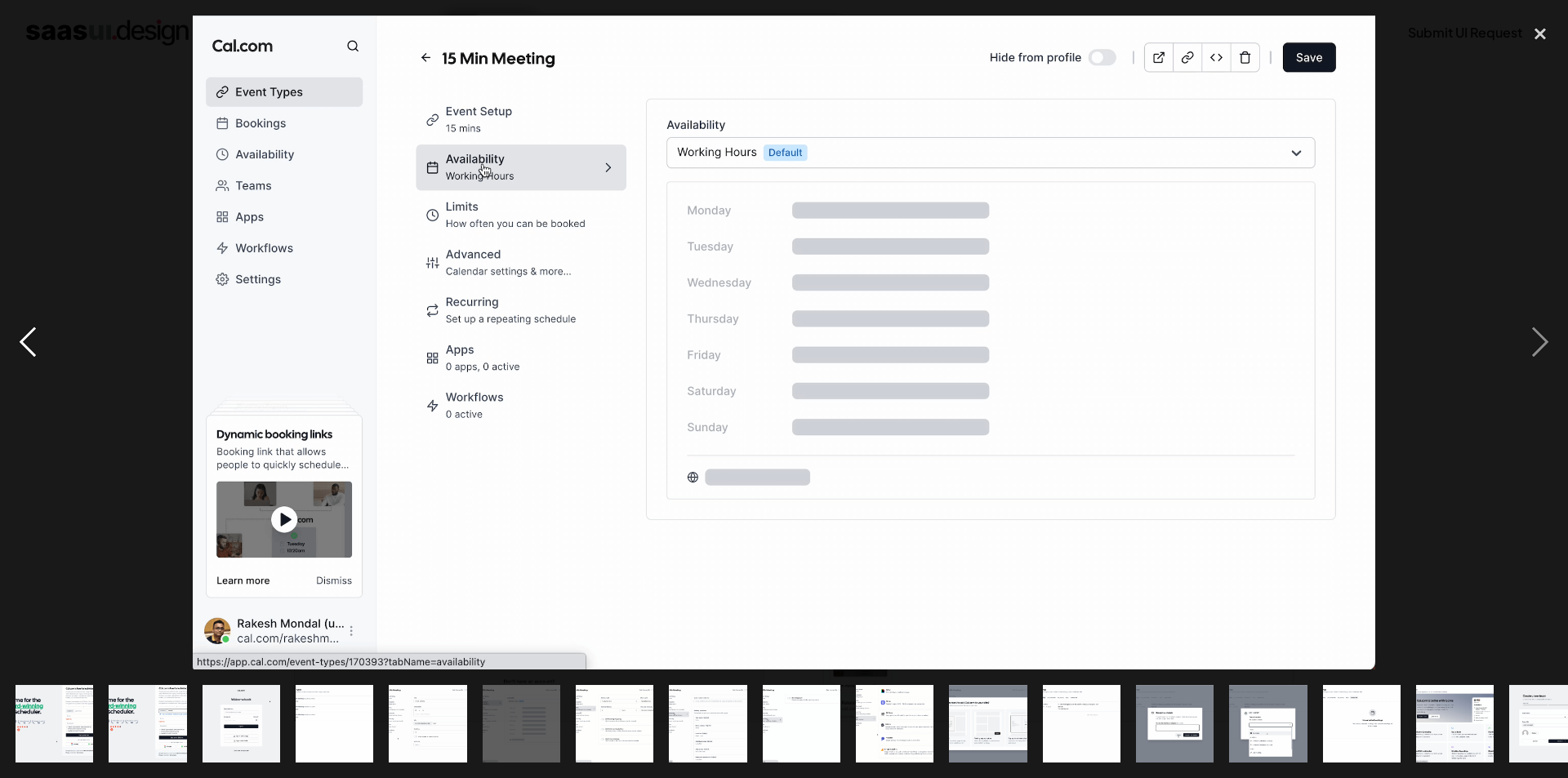
click at [17, 342] on div "previous image" at bounding box center [28, 343] width 56 height 655
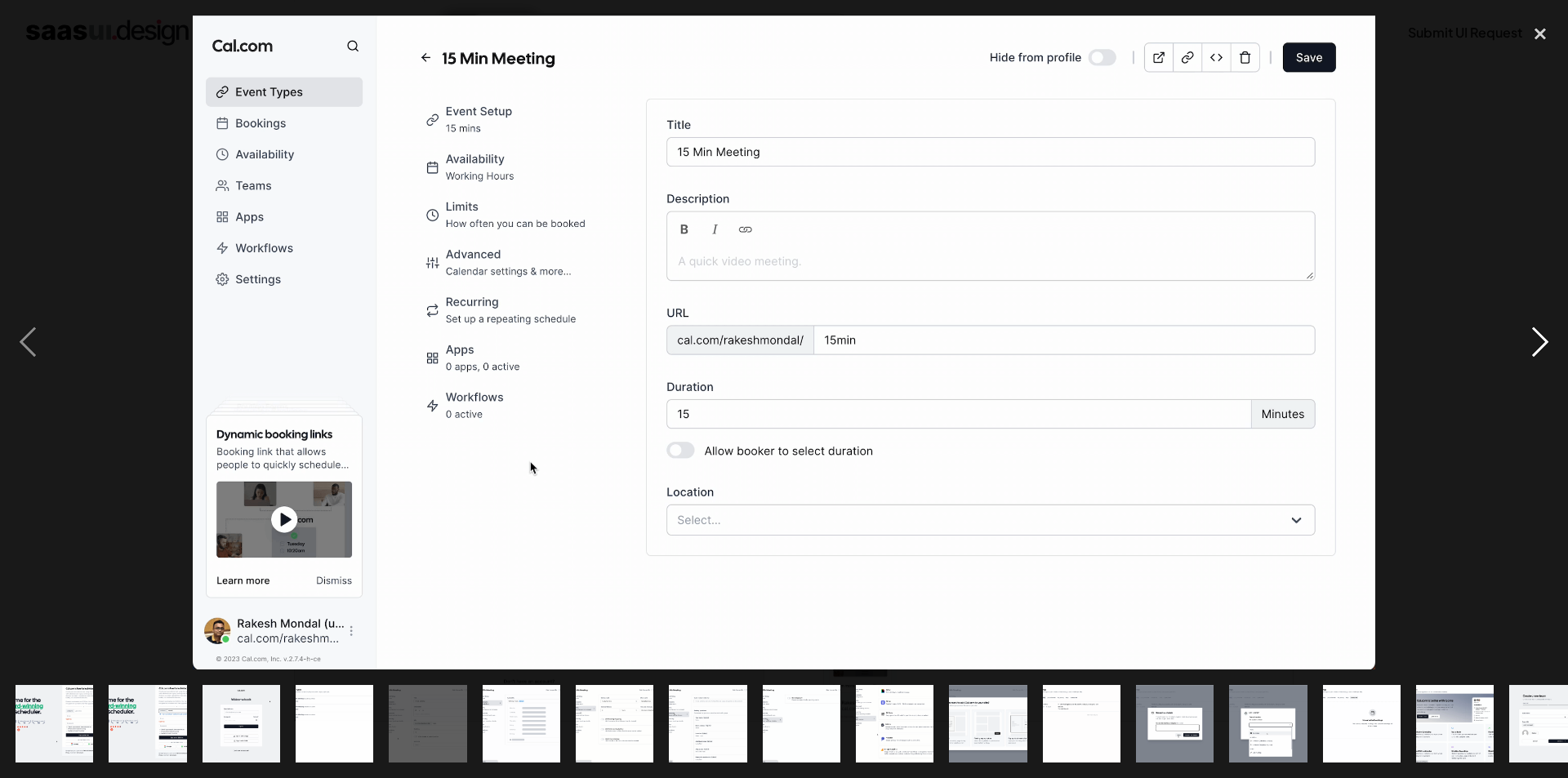
click at [1536, 338] on div "next image" at bounding box center [1540, 343] width 56 height 655
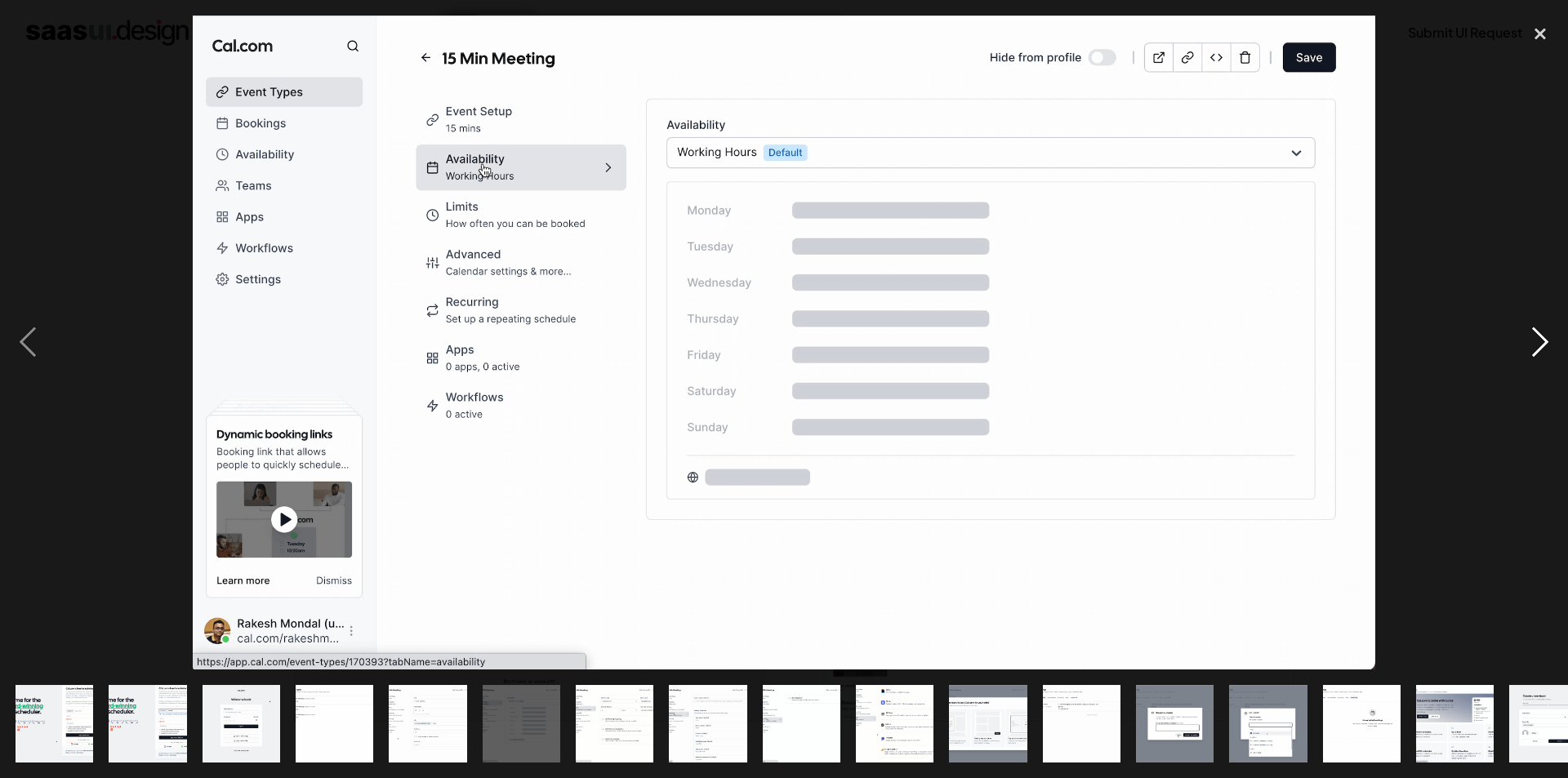
click at [1536, 338] on div "next image" at bounding box center [1540, 343] width 56 height 655
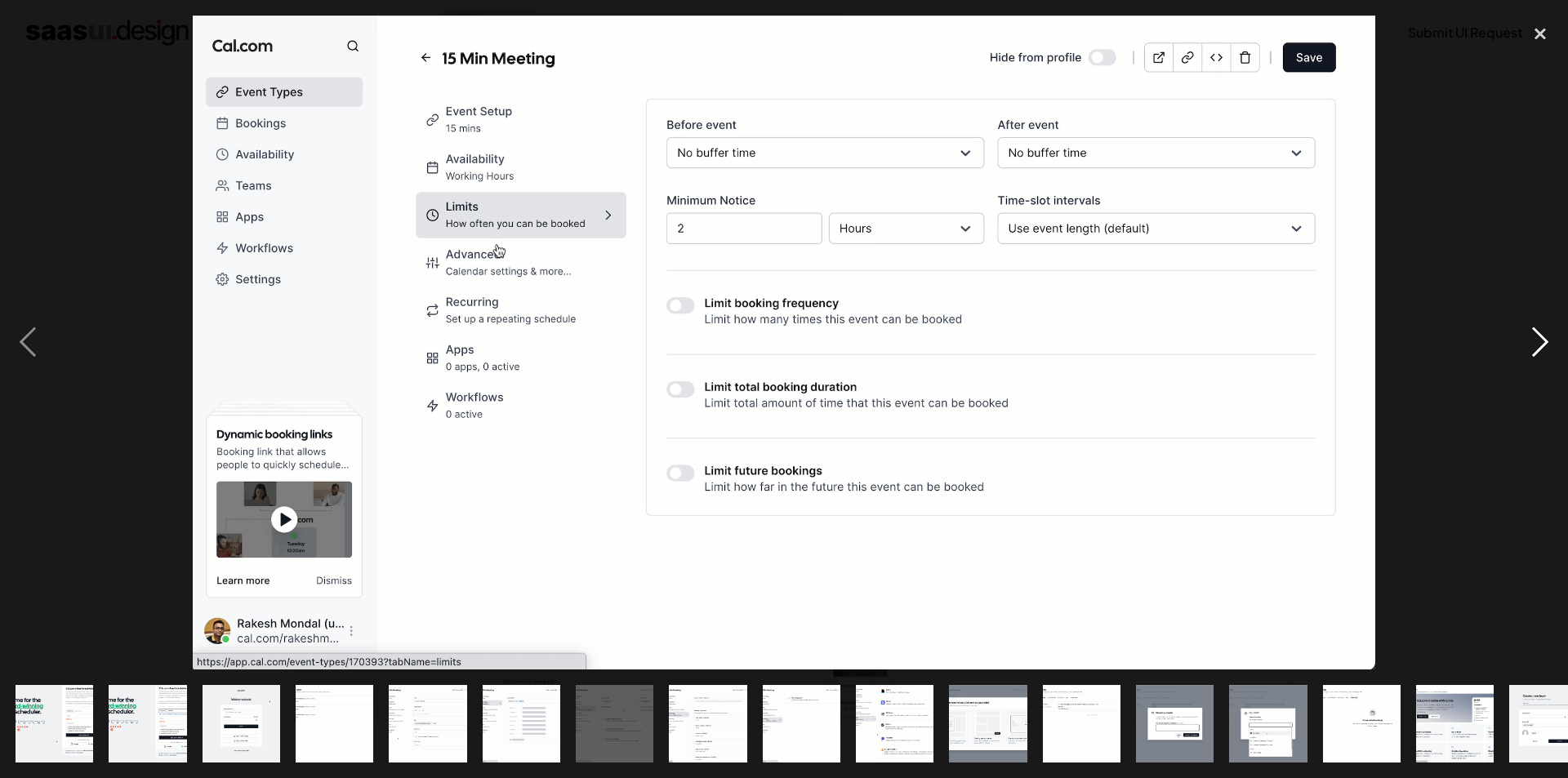
click at [1536, 338] on div "next image" at bounding box center [1540, 343] width 56 height 655
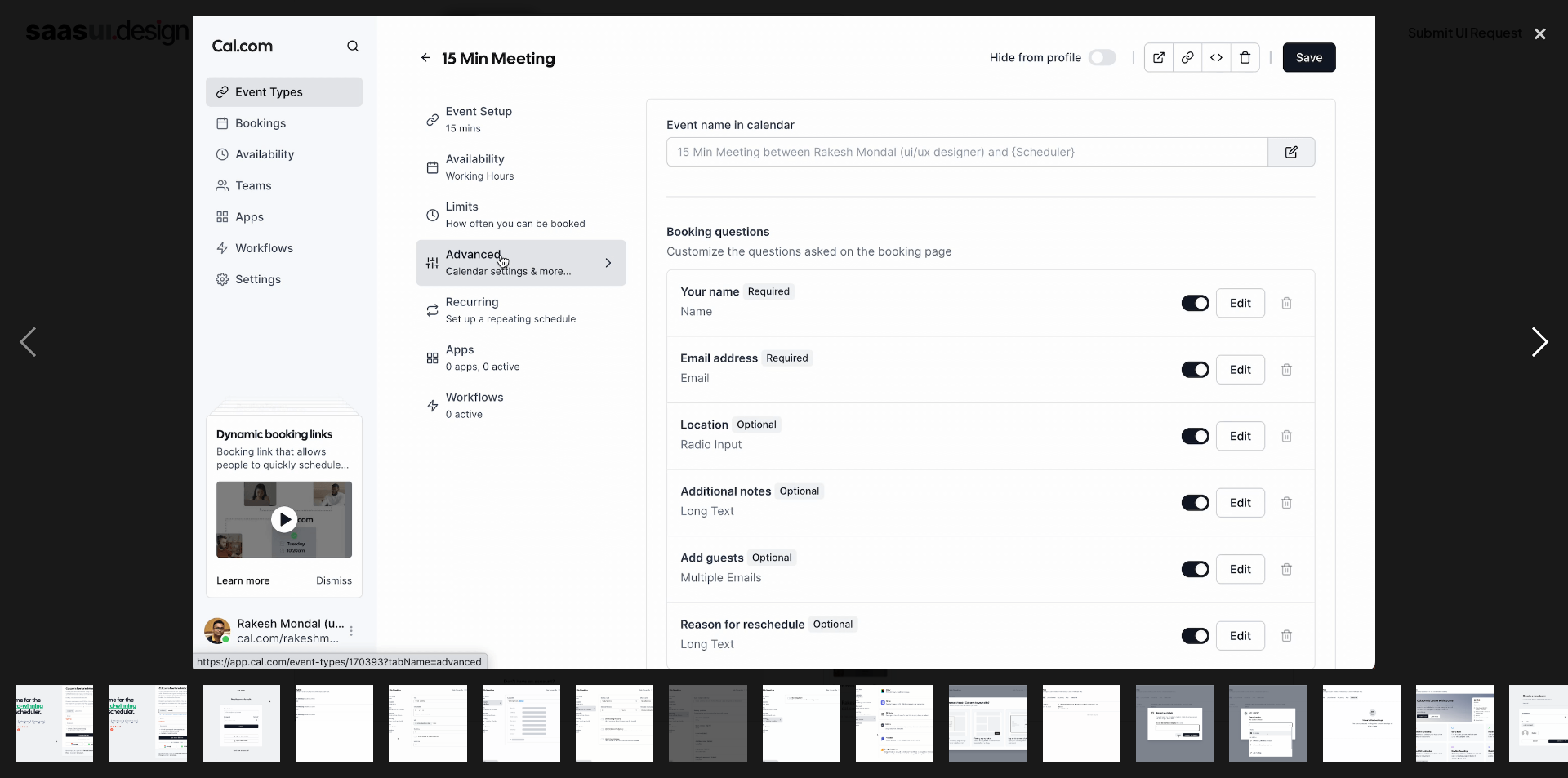
click at [1536, 338] on div "next image" at bounding box center [1540, 343] width 56 height 655
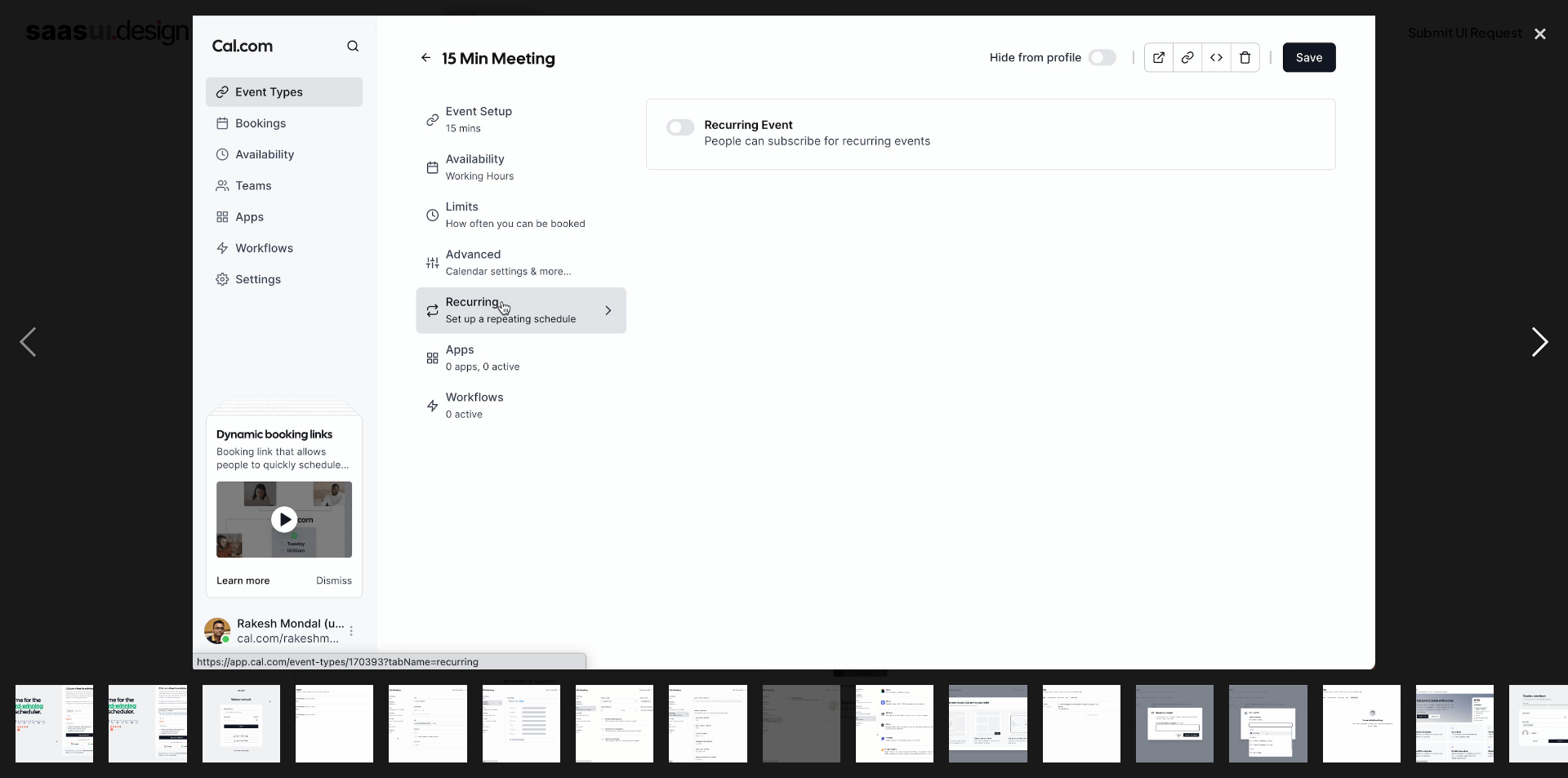
click at [1537, 340] on div "next image" at bounding box center [1540, 343] width 56 height 655
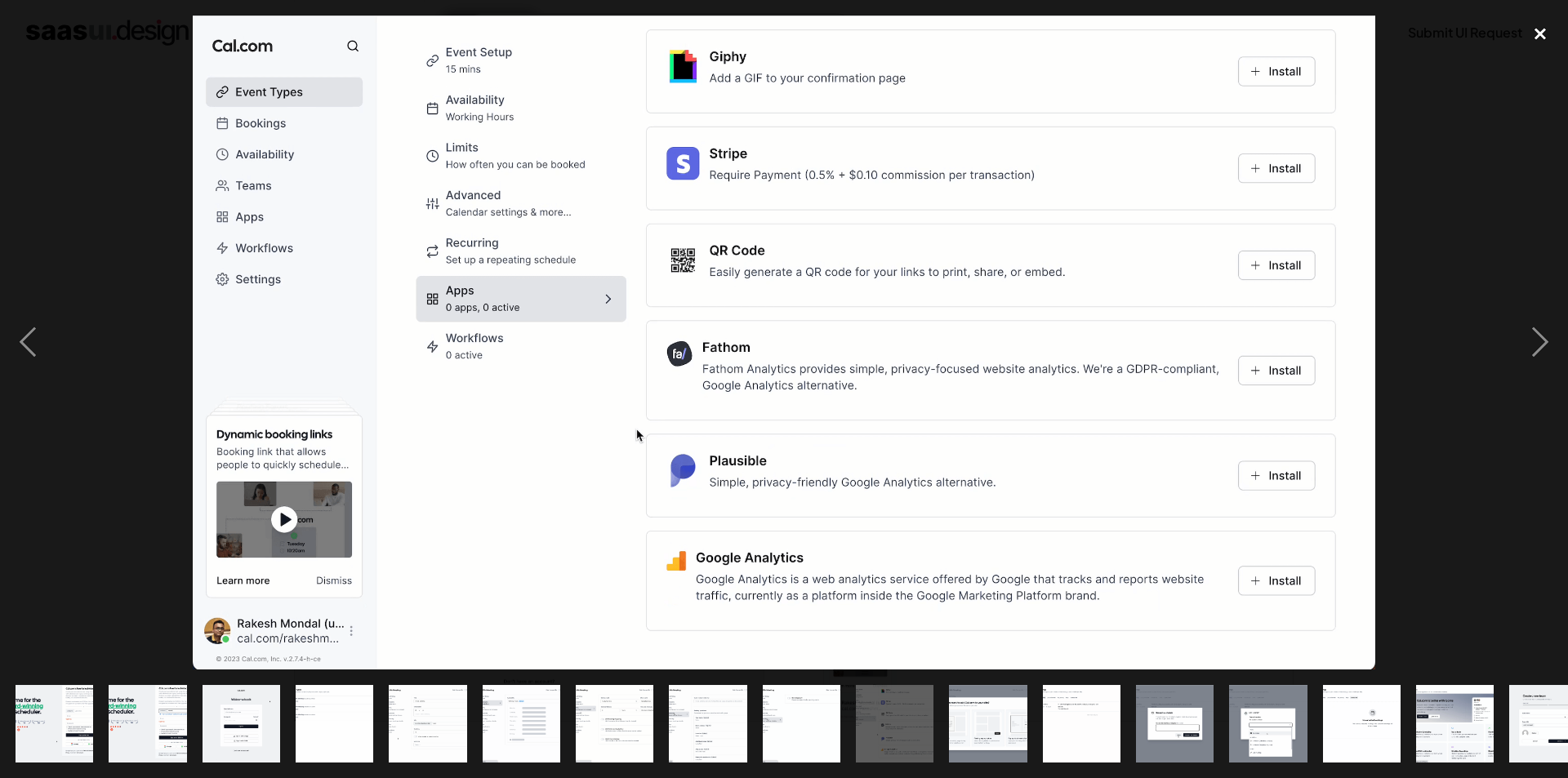
click at [1548, 32] on div "close lightbox" at bounding box center [1540, 33] width 56 height 36
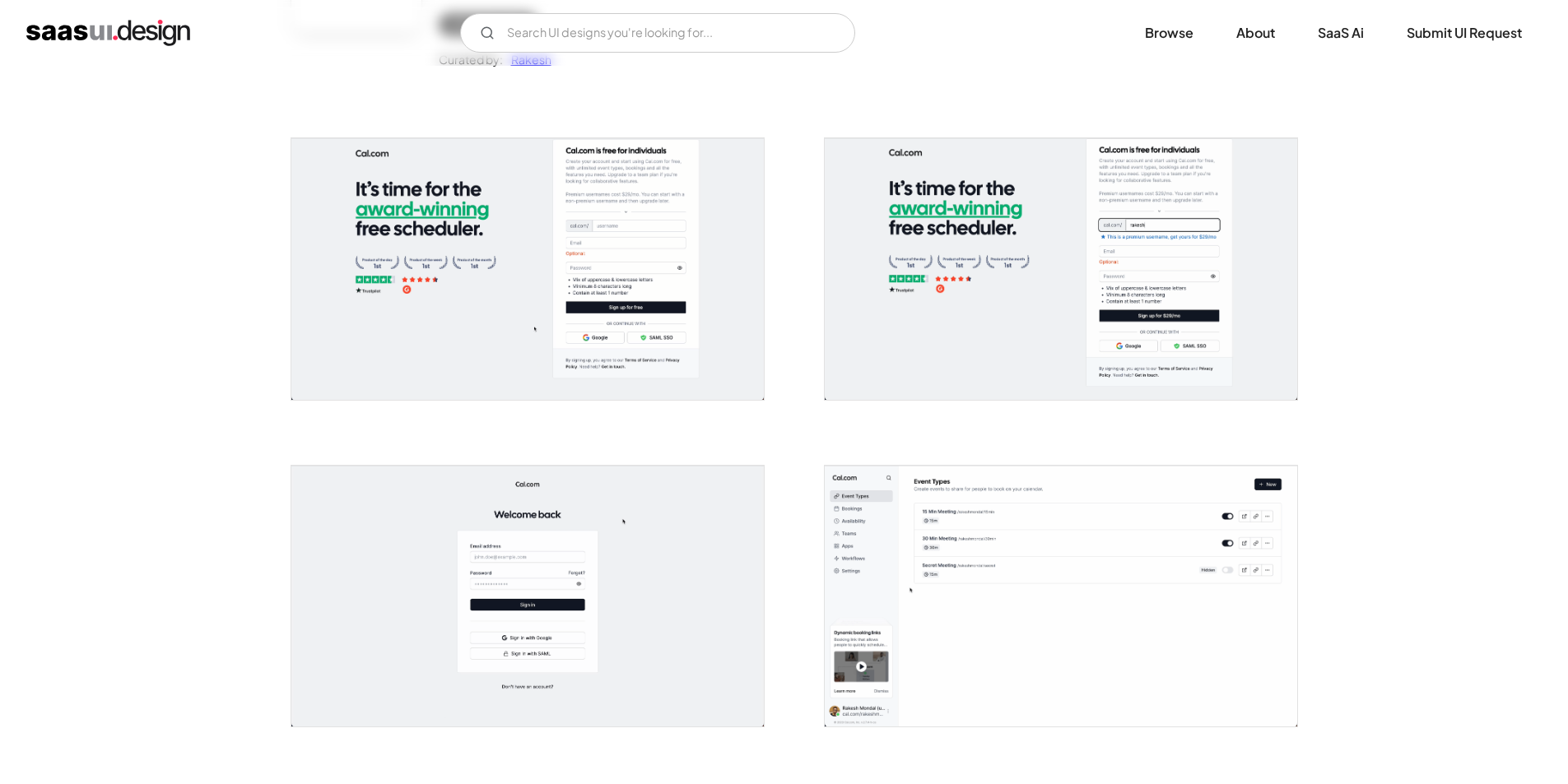
scroll to position [0, 0]
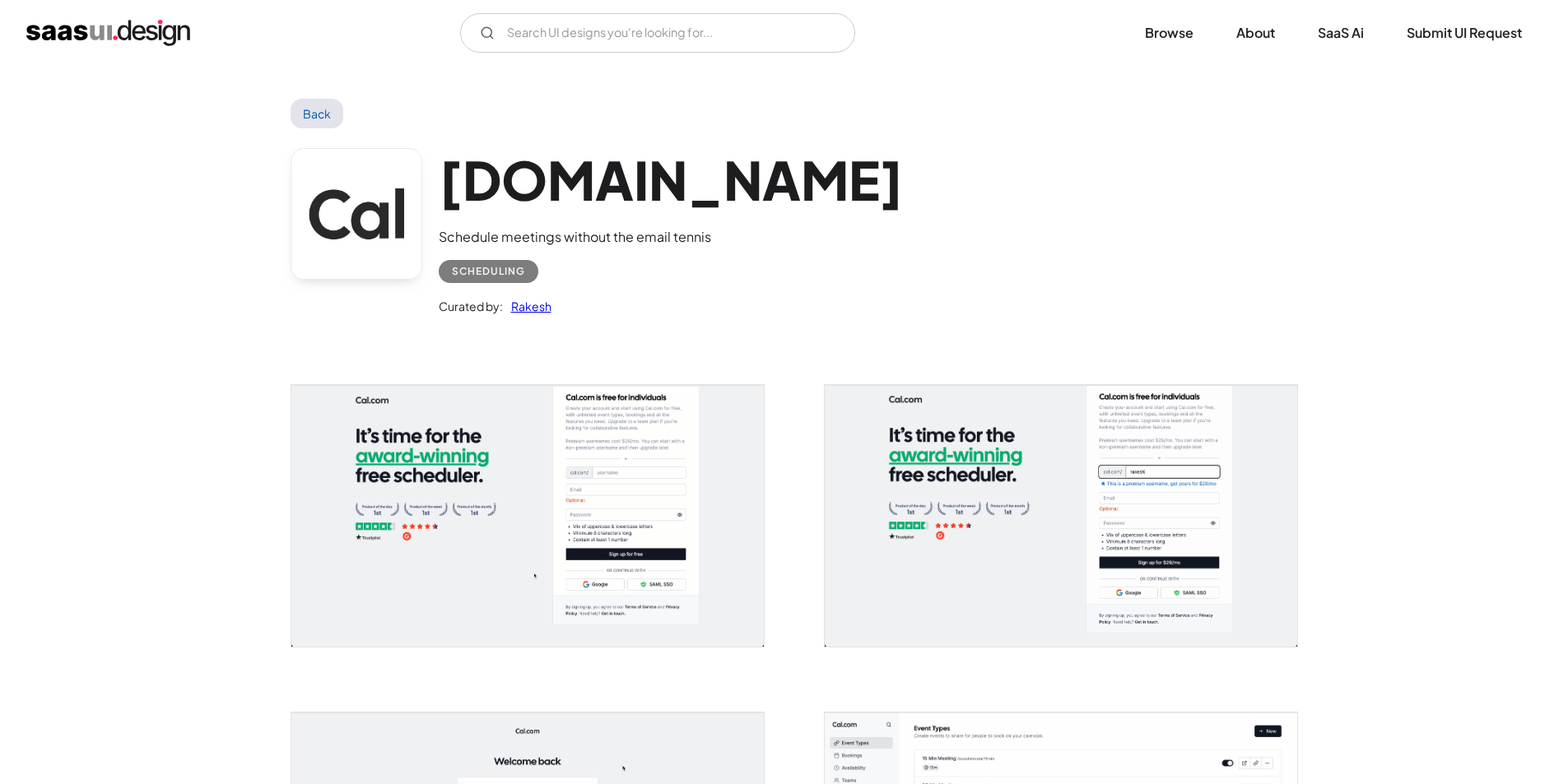
click at [332, 107] on link "Back" at bounding box center [316, 114] width 53 height 30
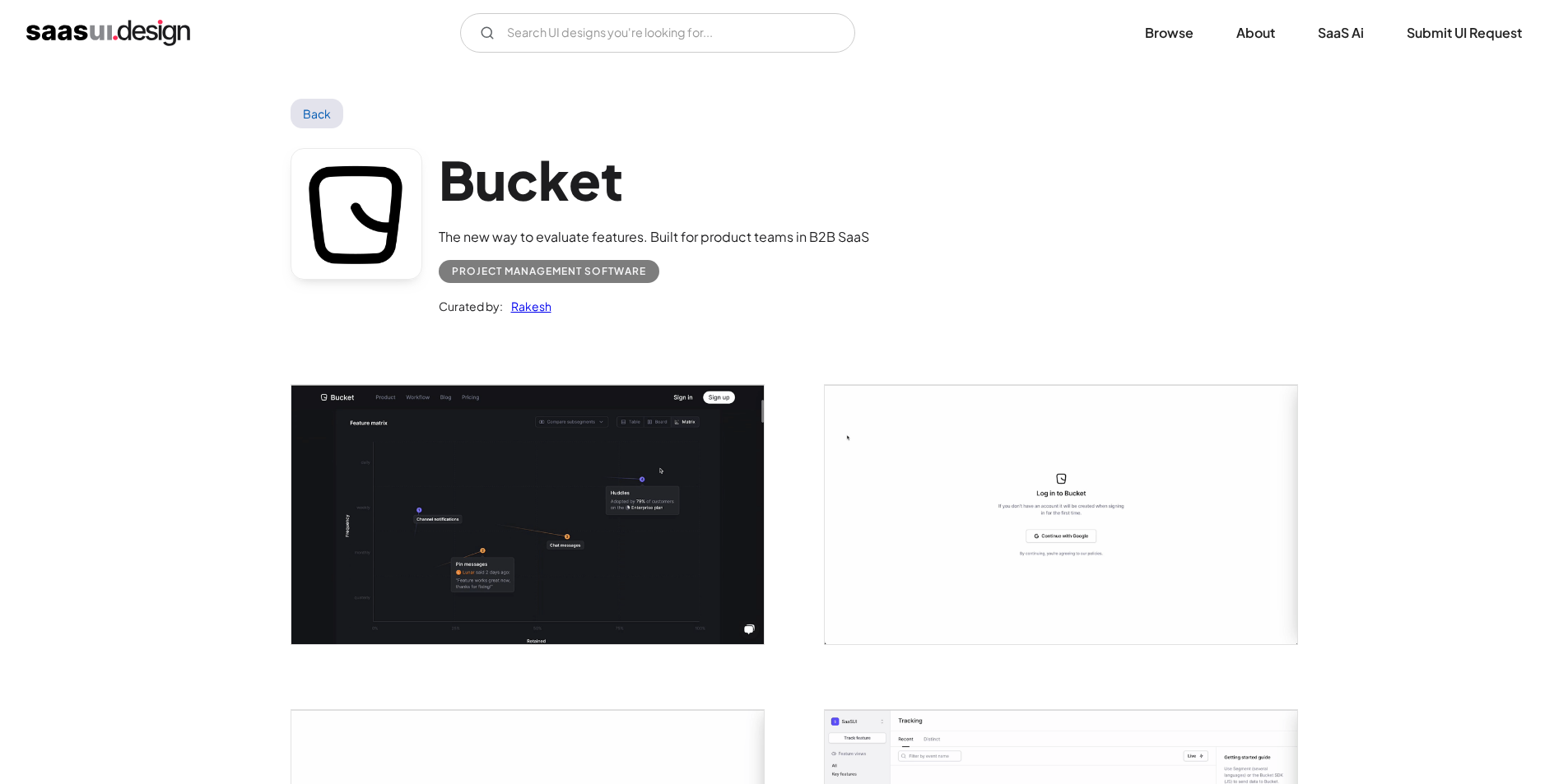
click at [483, 502] on img "open lightbox" at bounding box center [527, 514] width 473 height 258
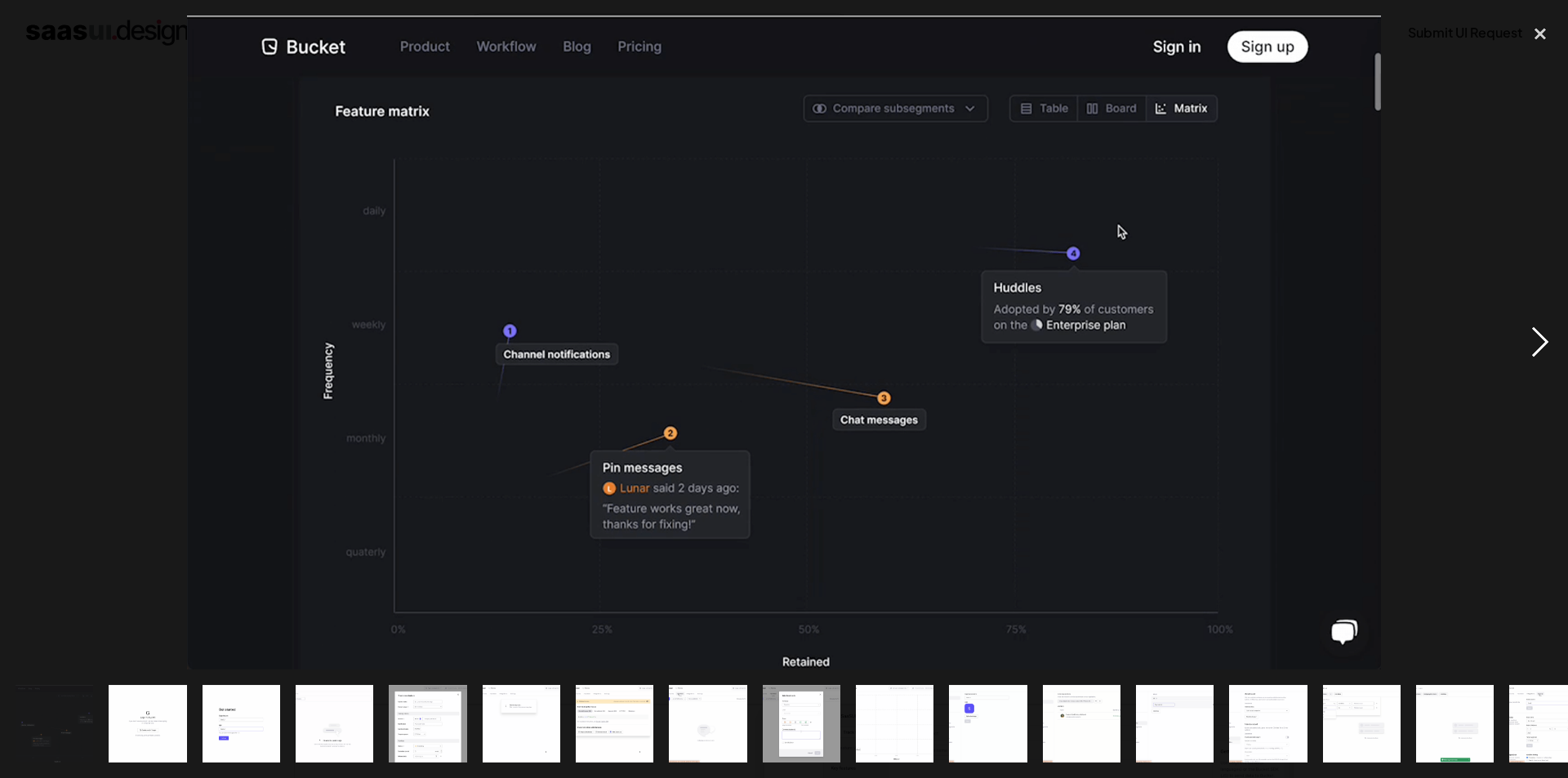
click at [1537, 336] on div "next image" at bounding box center [1540, 343] width 56 height 655
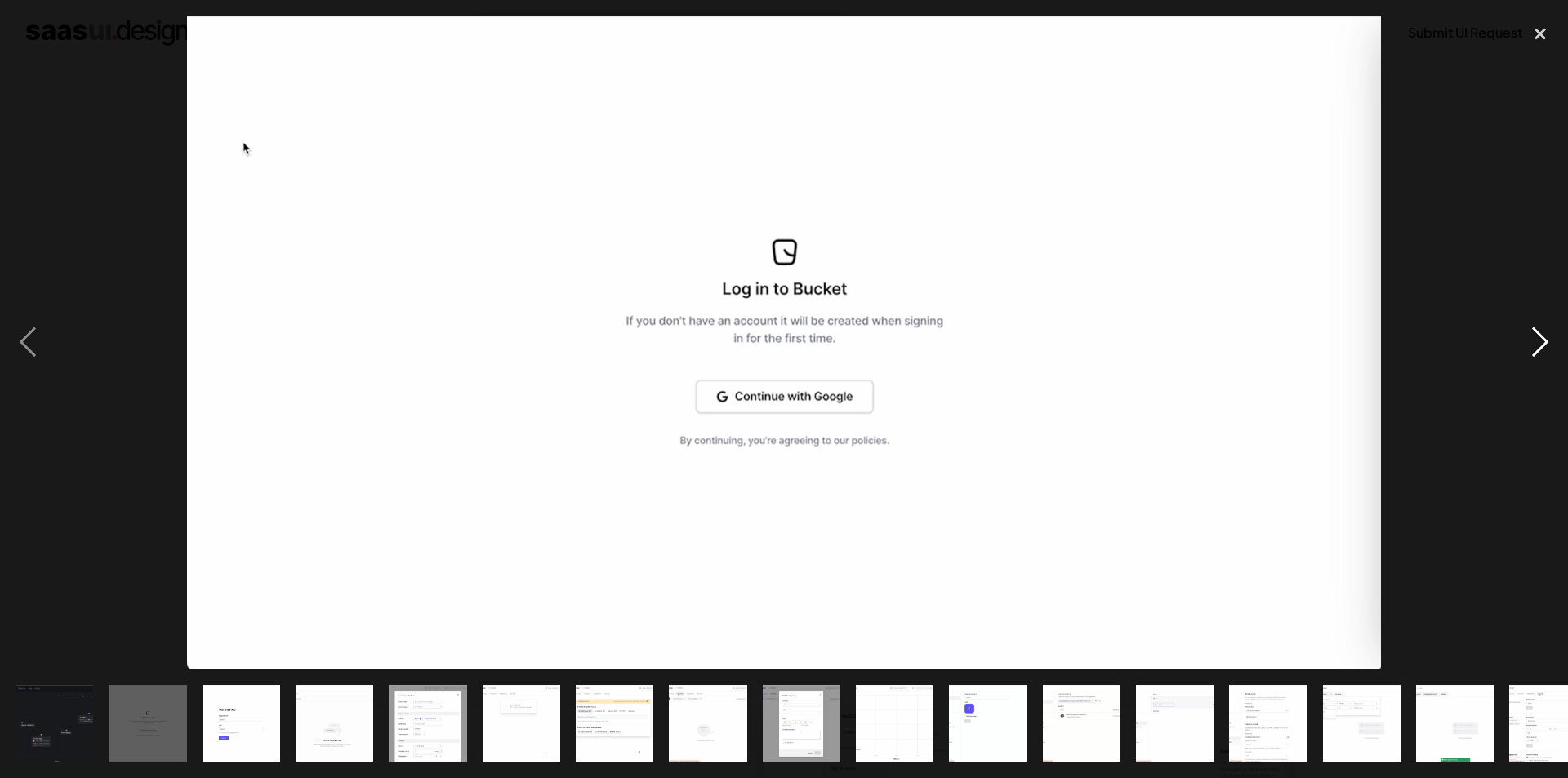
click at [1537, 336] on div "next image" at bounding box center [1540, 343] width 56 height 655
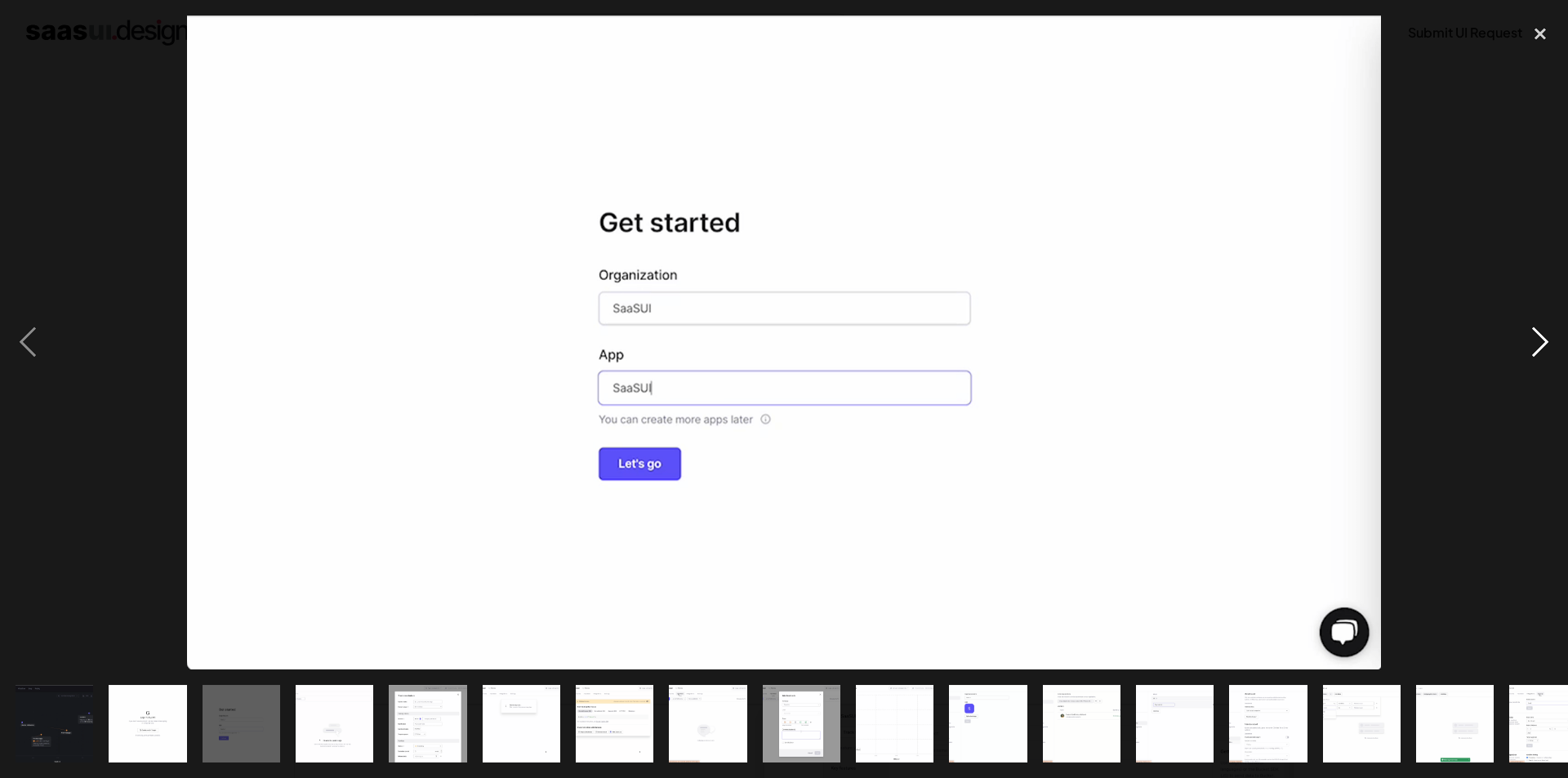
click at [1537, 336] on div "next image" at bounding box center [1540, 343] width 56 height 655
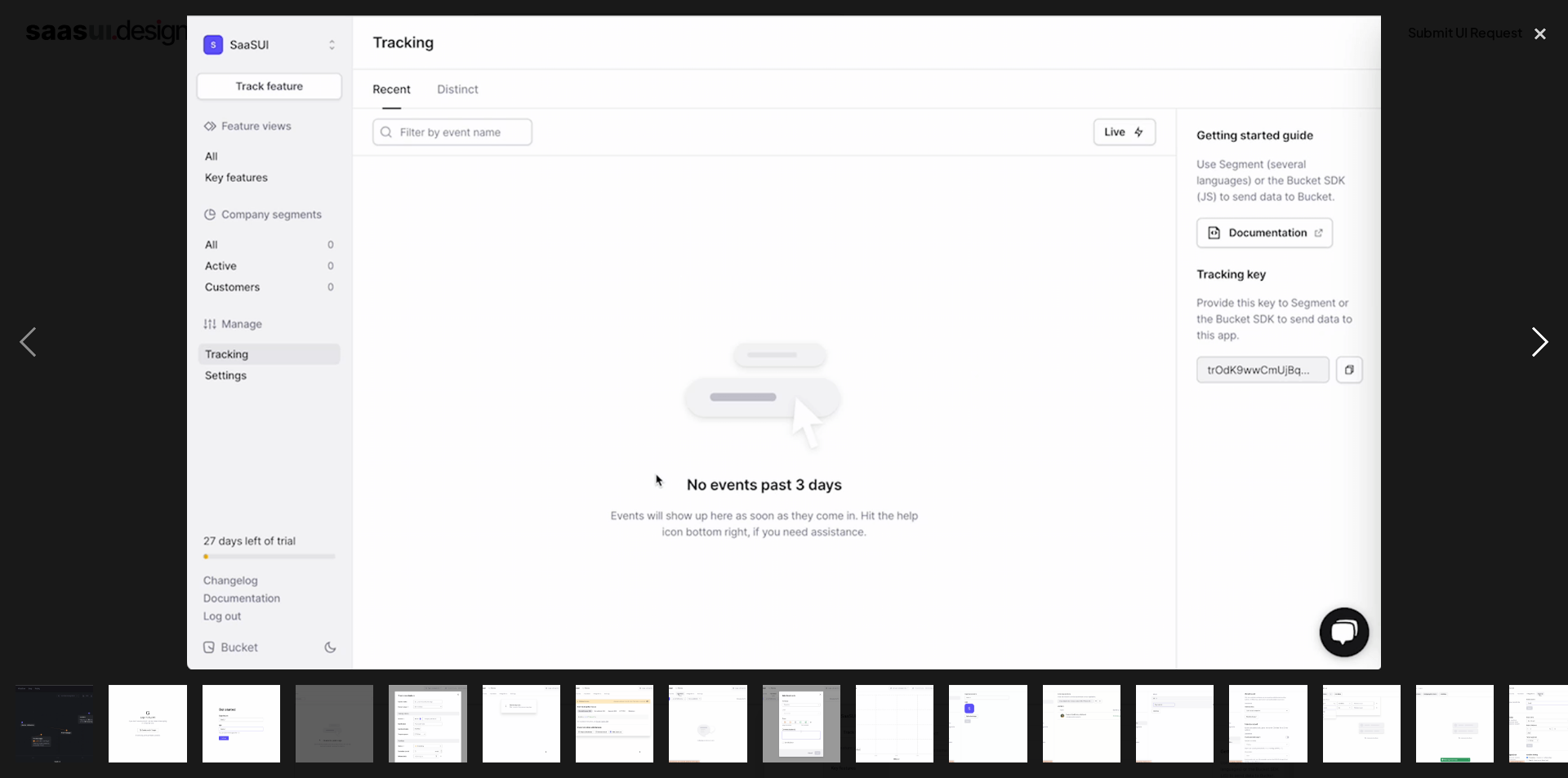
click at [1537, 336] on div "next image" at bounding box center [1540, 343] width 56 height 655
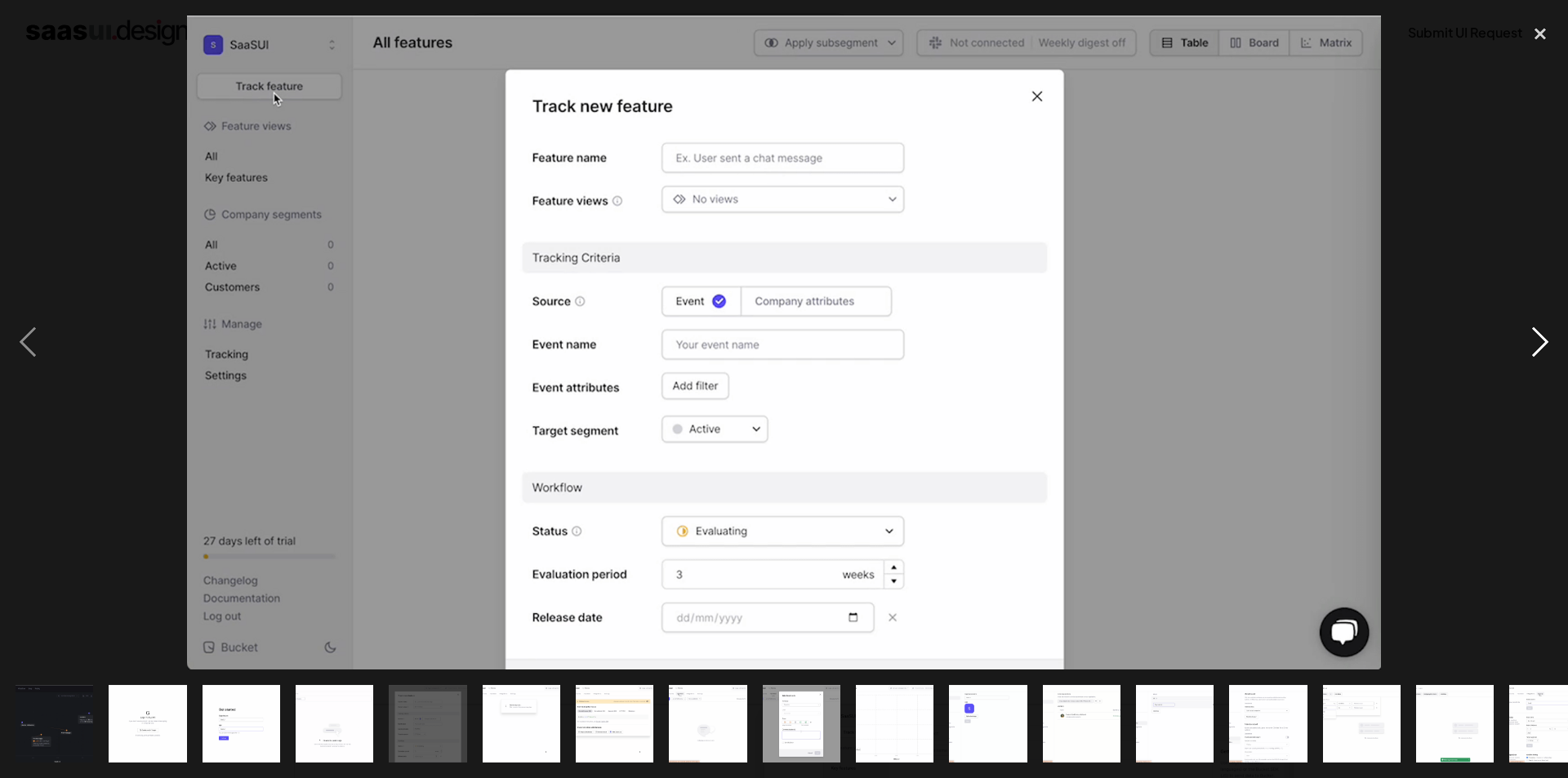
click at [1537, 336] on div "next image" at bounding box center [1540, 343] width 56 height 655
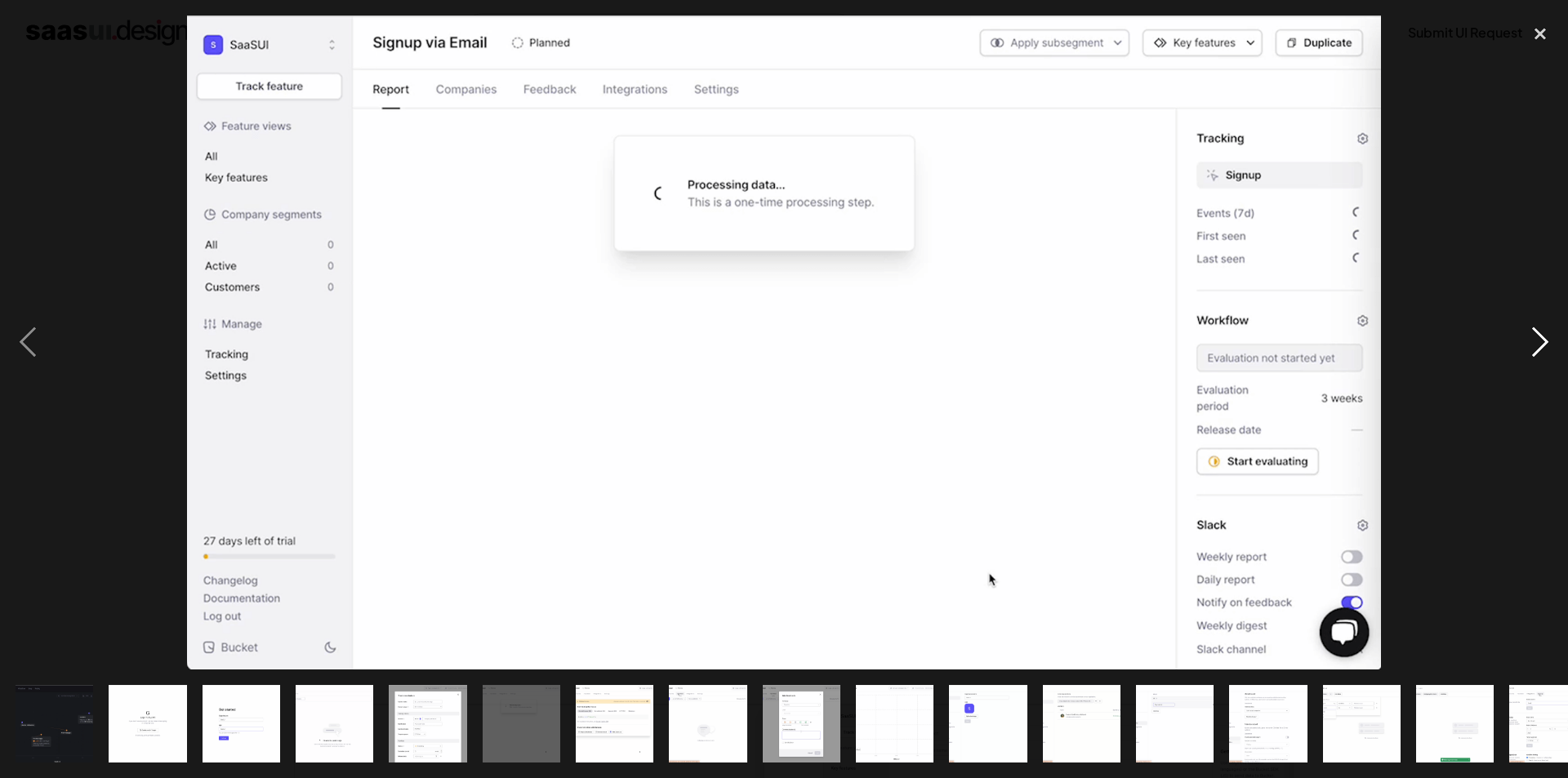
click at [1537, 336] on div "next image" at bounding box center [1540, 343] width 56 height 655
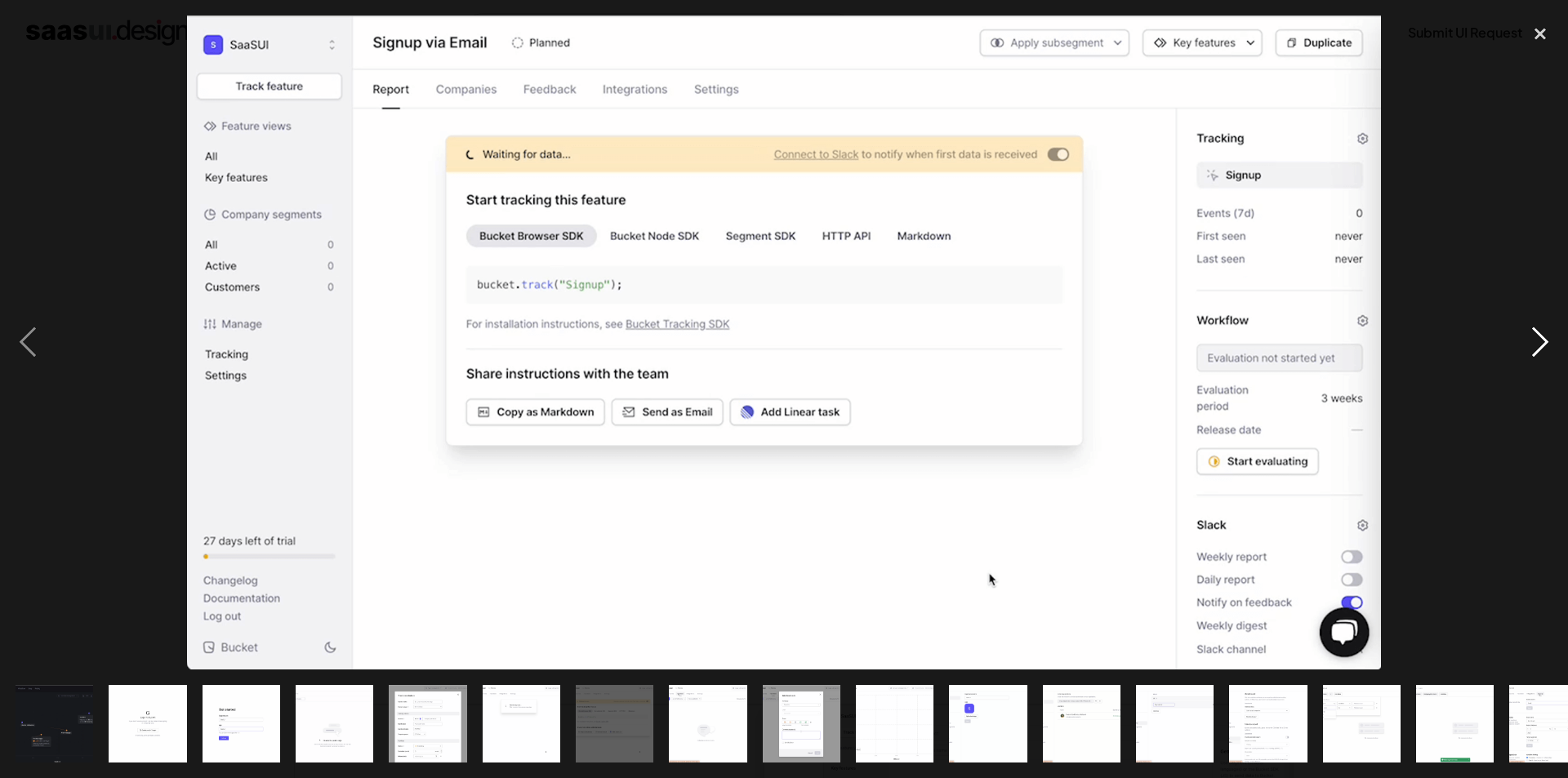
click at [1537, 336] on div "next image" at bounding box center [1540, 343] width 56 height 655
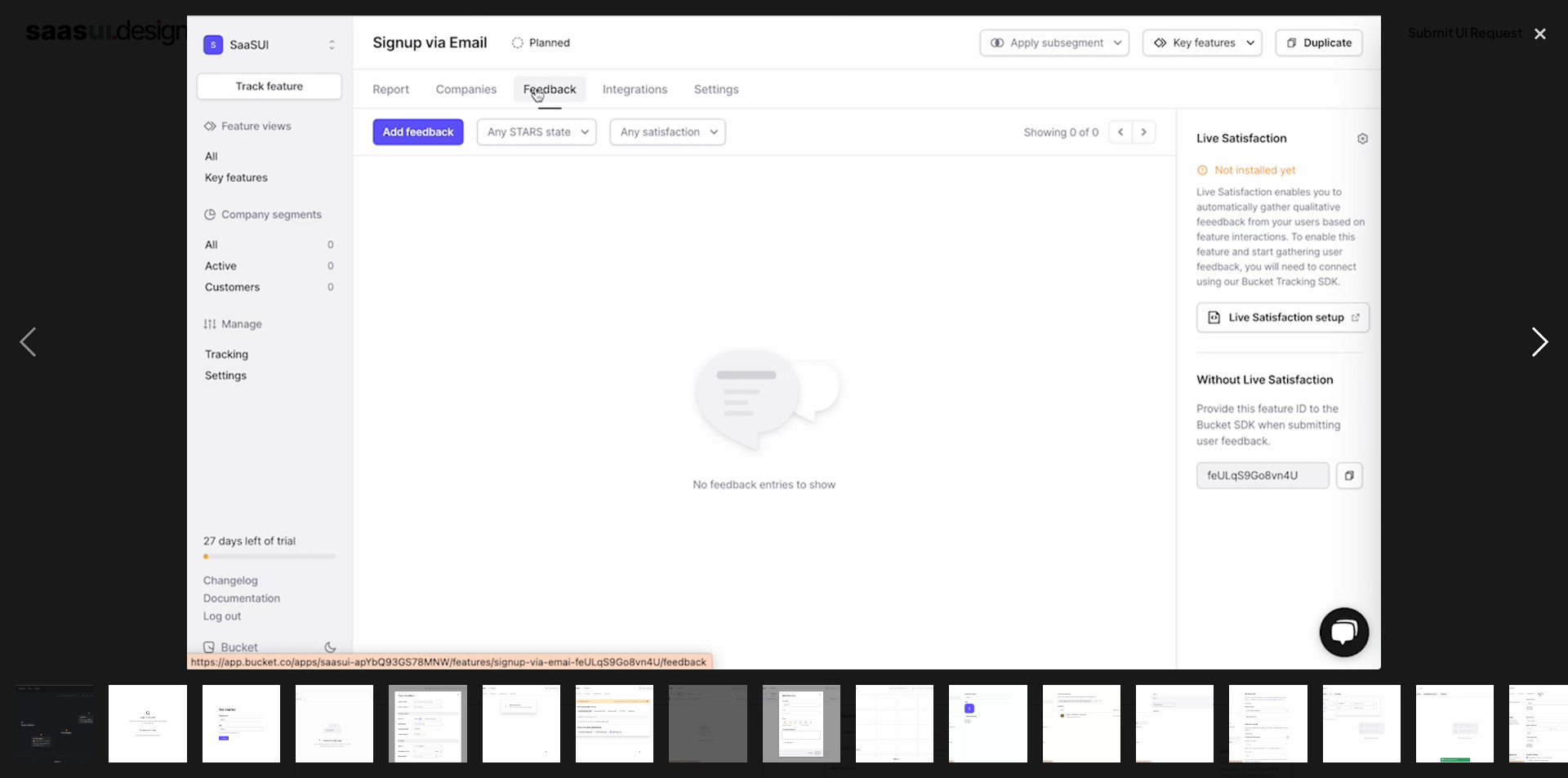
click at [1537, 336] on div "next image" at bounding box center [1540, 343] width 56 height 655
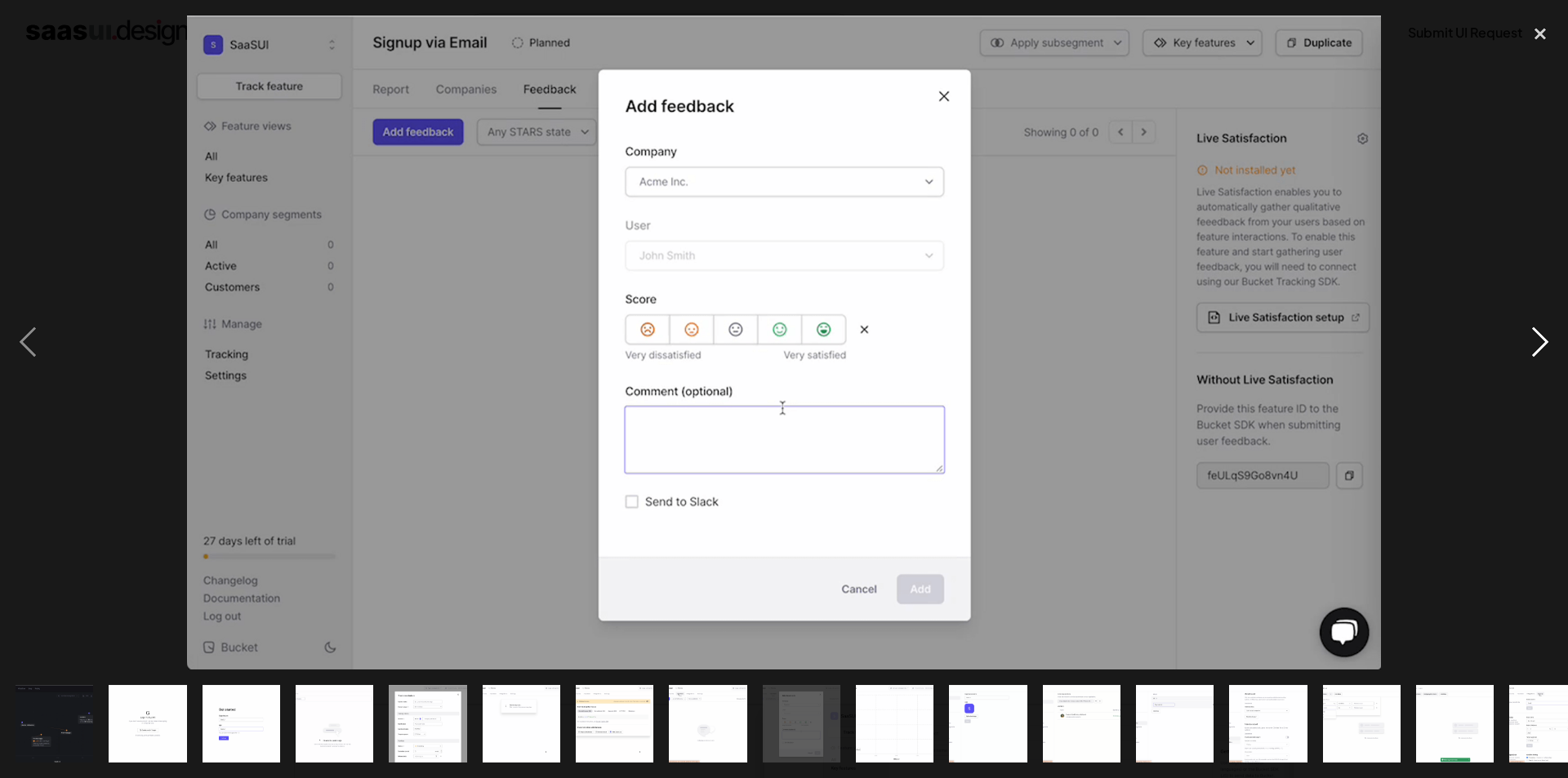
click at [1537, 336] on div "next image" at bounding box center [1540, 343] width 56 height 655
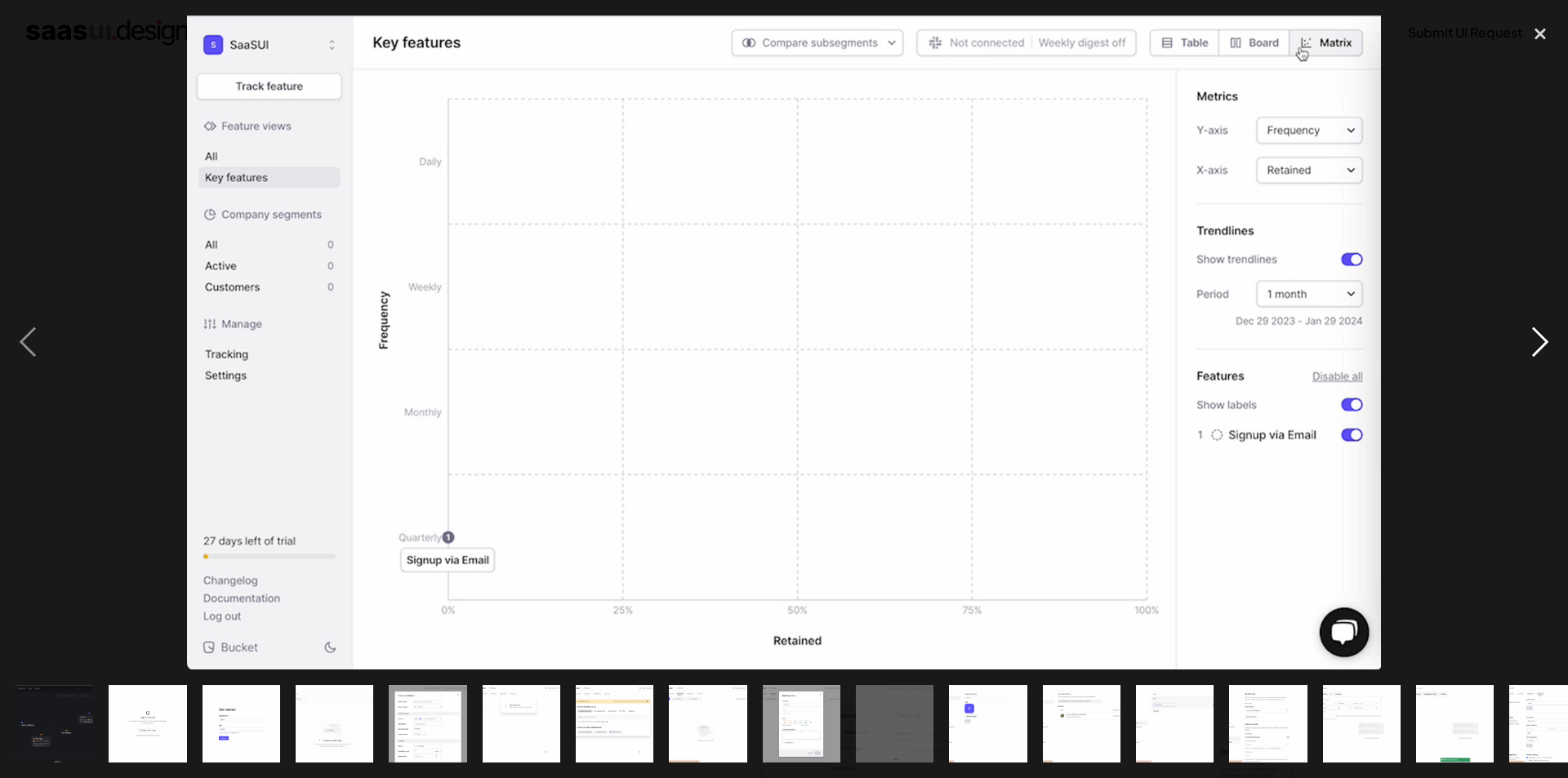
click at [1537, 336] on div "next image" at bounding box center [1540, 343] width 56 height 655
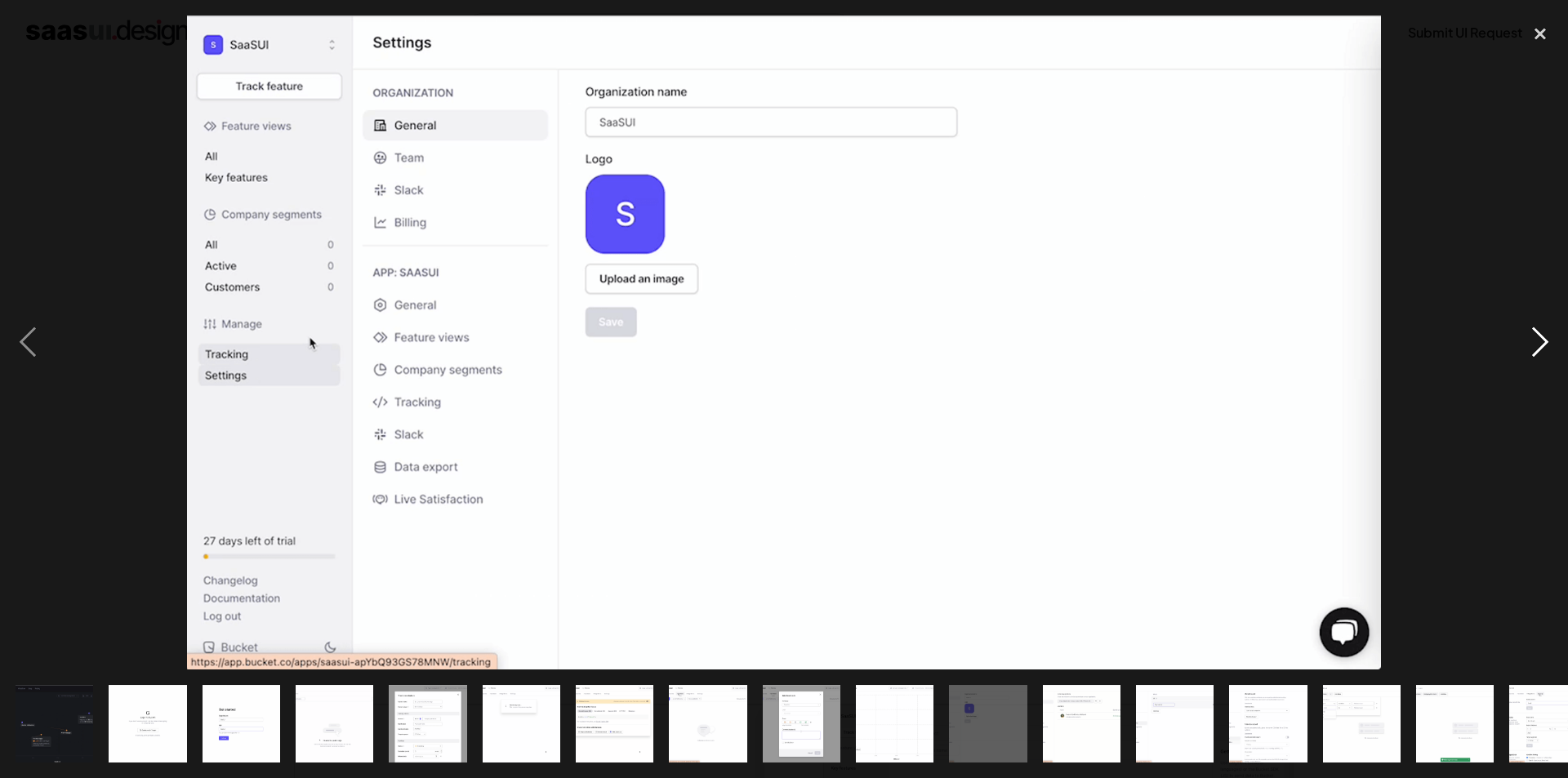
click at [1537, 336] on div "next image" at bounding box center [1540, 343] width 56 height 655
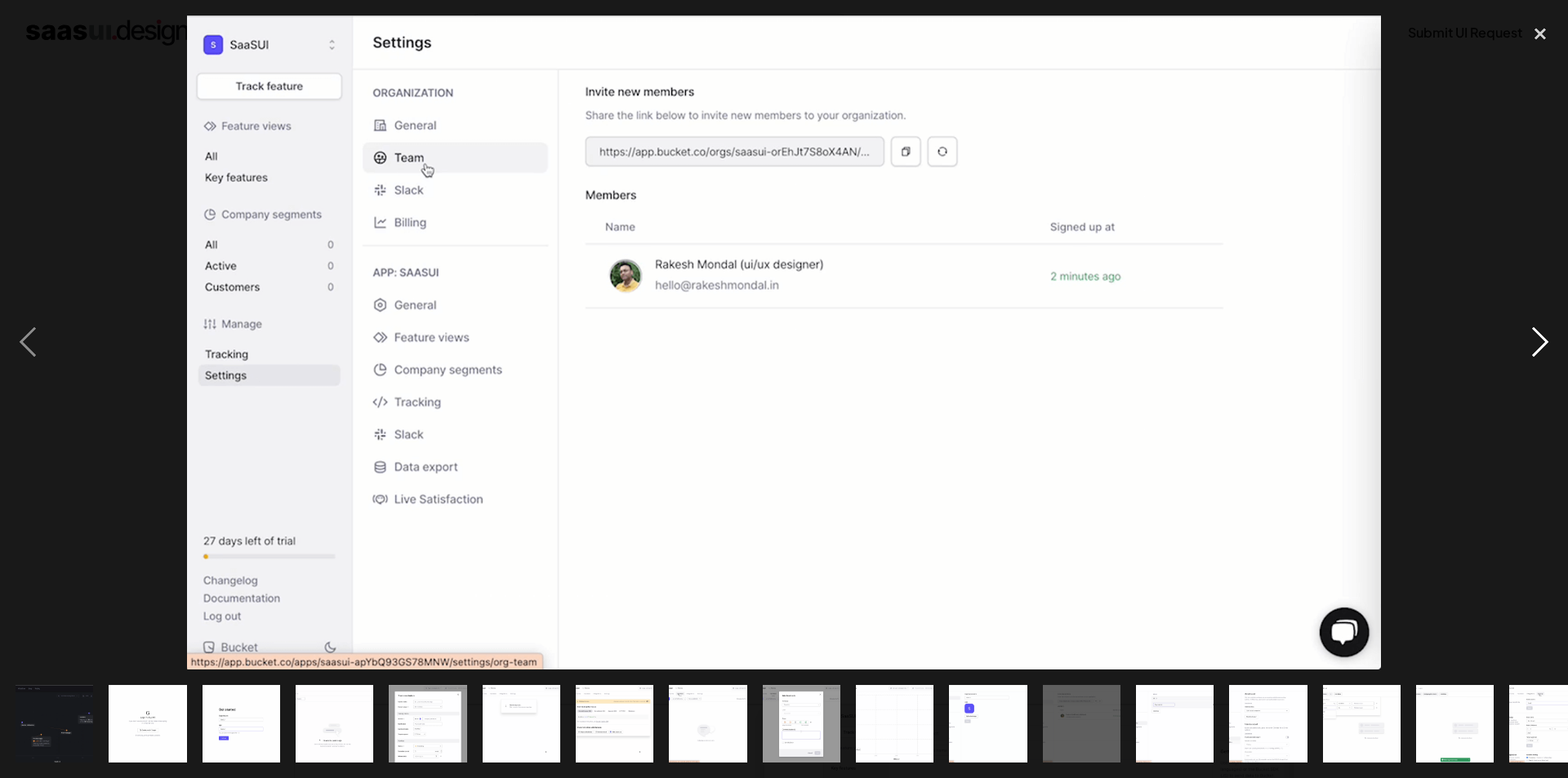
click at [1537, 336] on div "next image" at bounding box center [1540, 343] width 56 height 655
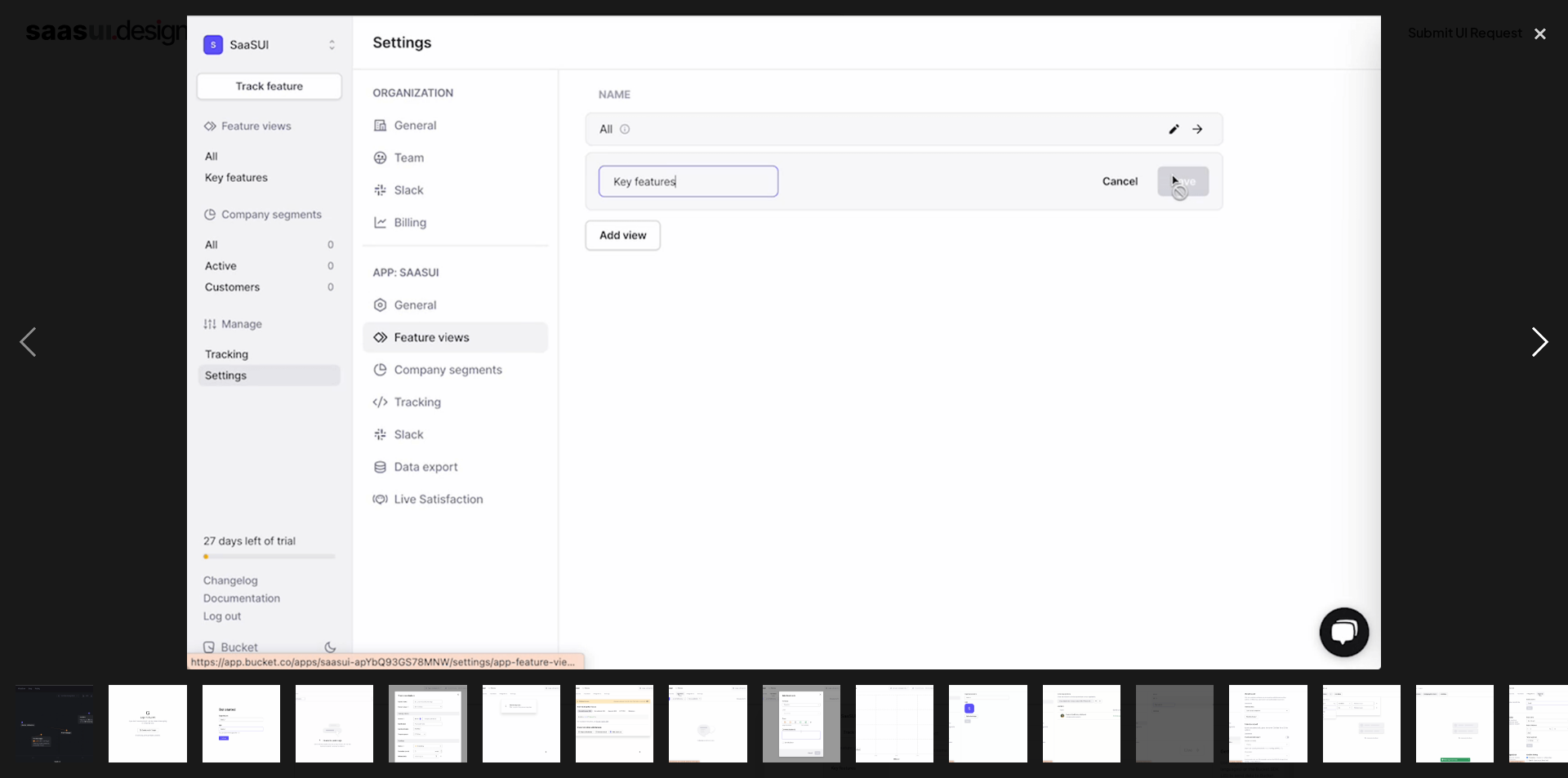
click at [1537, 336] on div "next image" at bounding box center [1540, 343] width 56 height 655
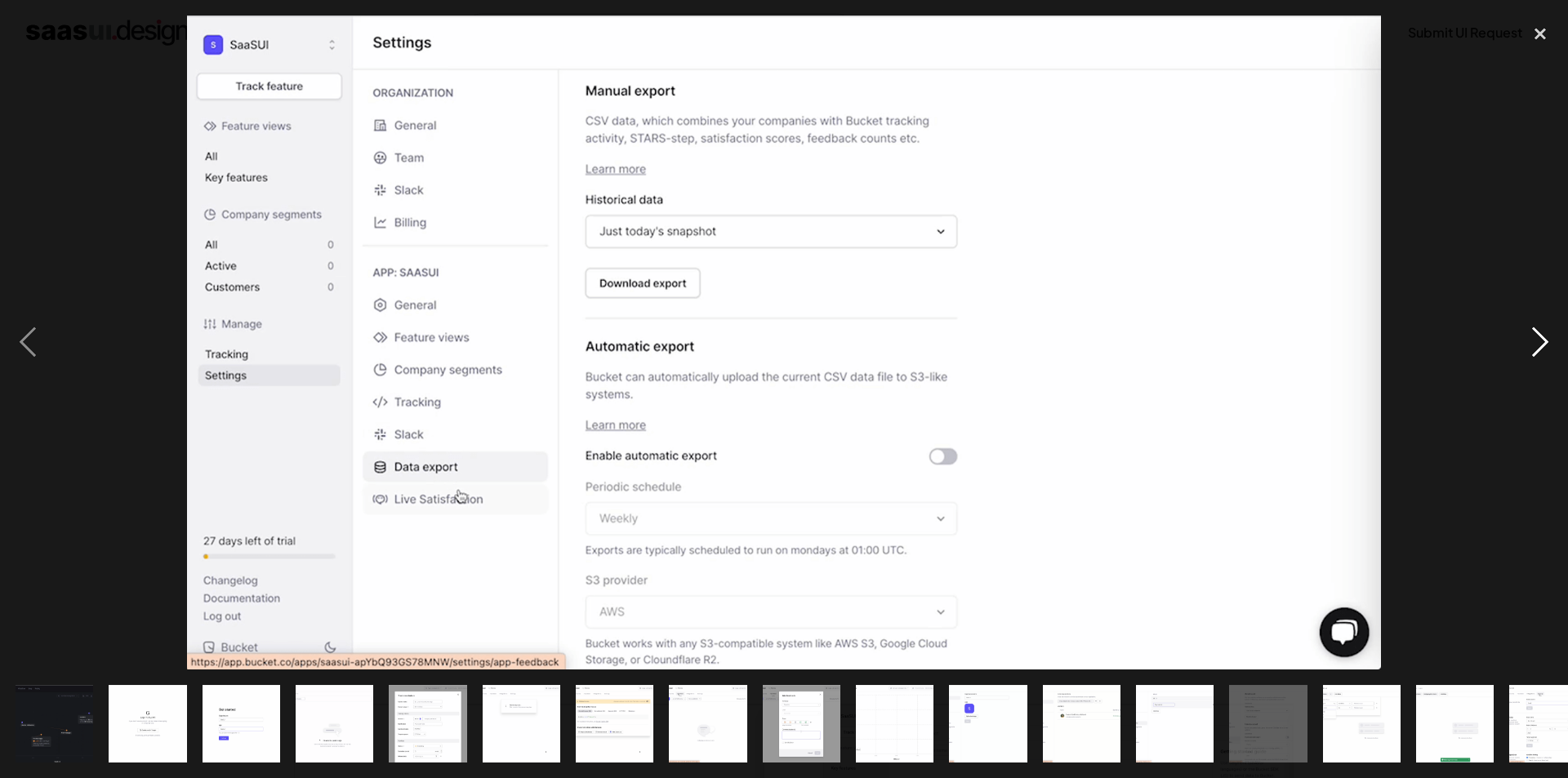
click at [1537, 336] on div "next image" at bounding box center [1540, 343] width 56 height 655
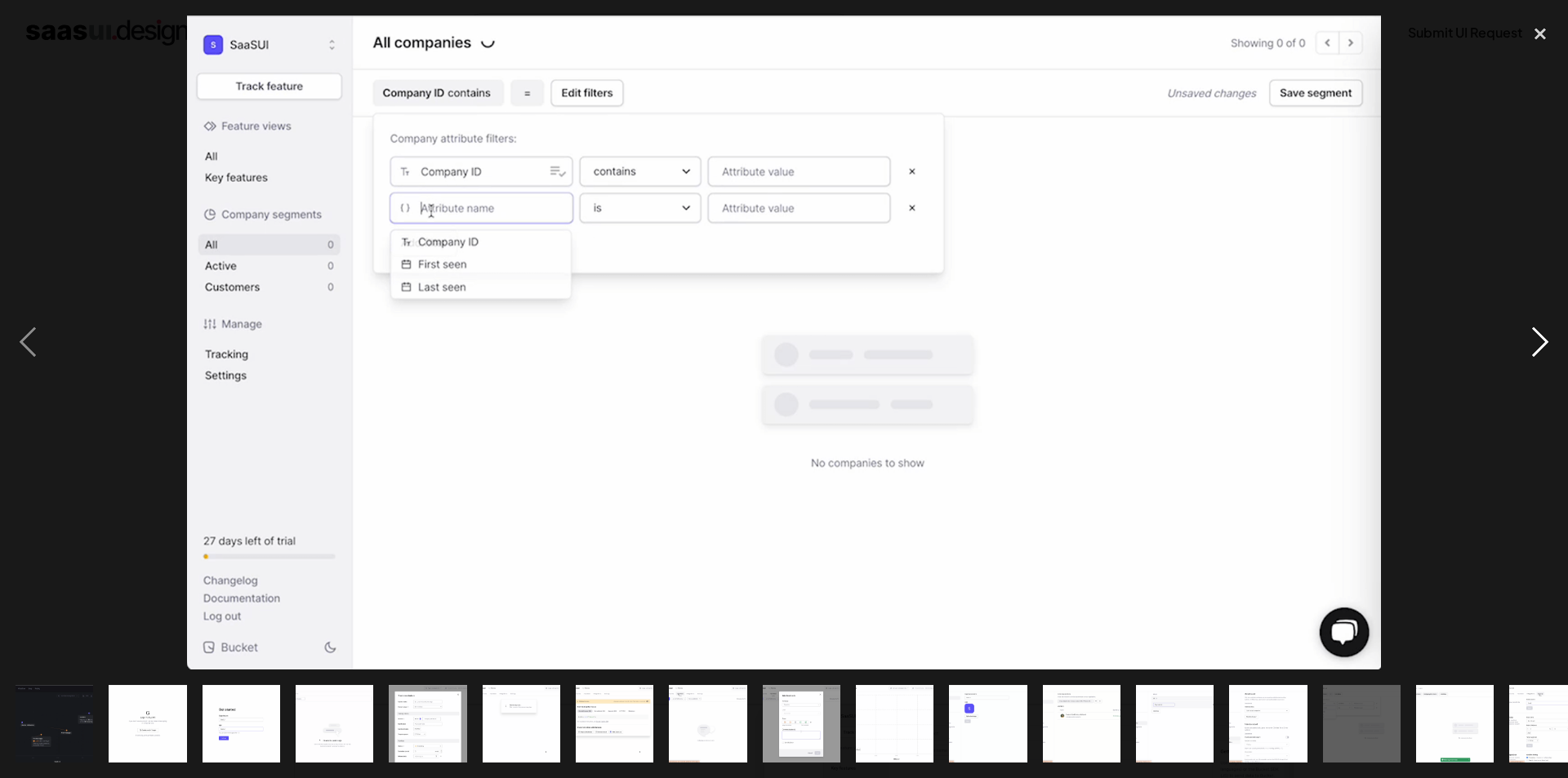
click at [1541, 338] on div "next image" at bounding box center [1540, 343] width 56 height 655
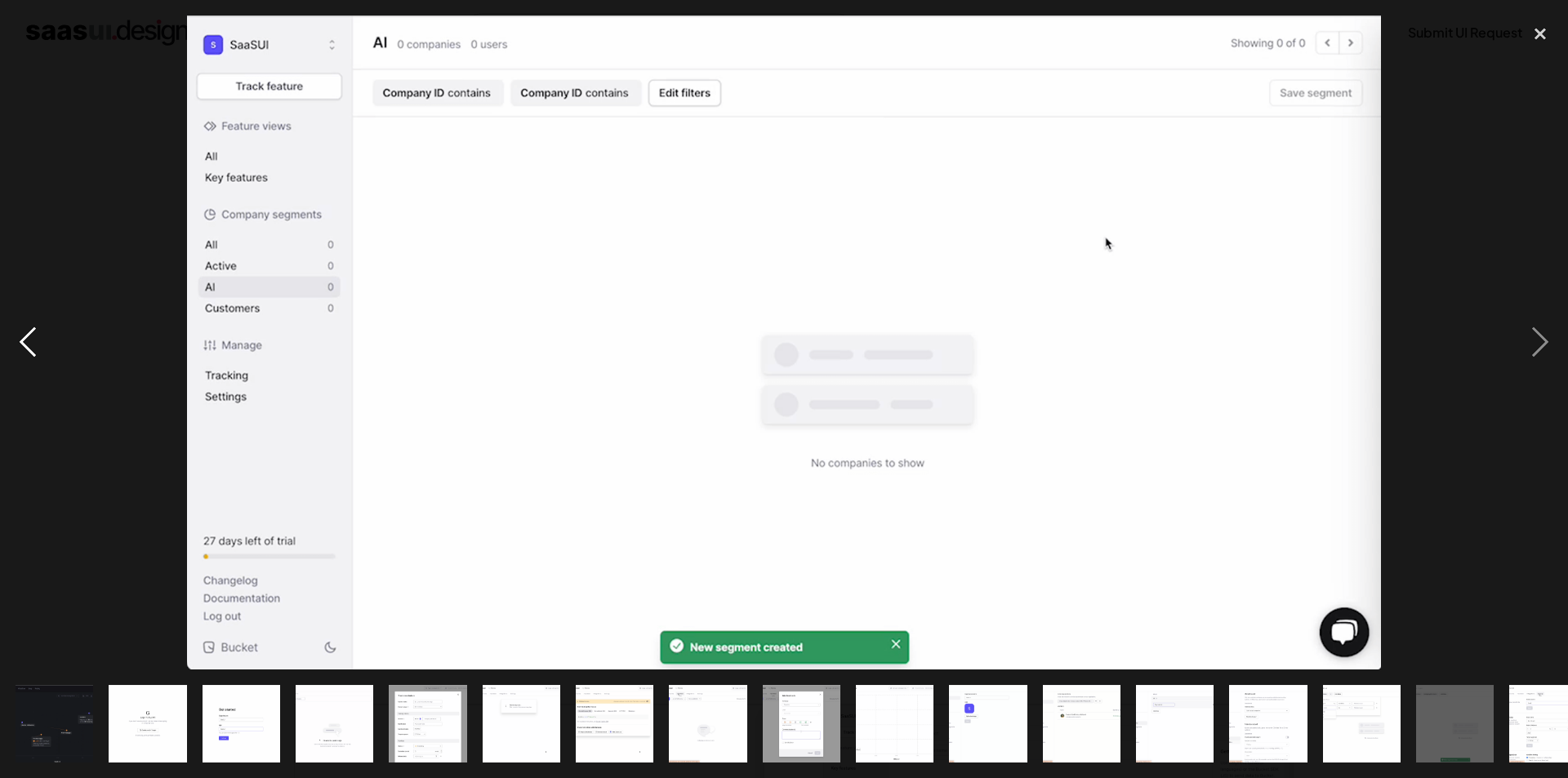
click at [38, 337] on div "previous image" at bounding box center [28, 343] width 56 height 655
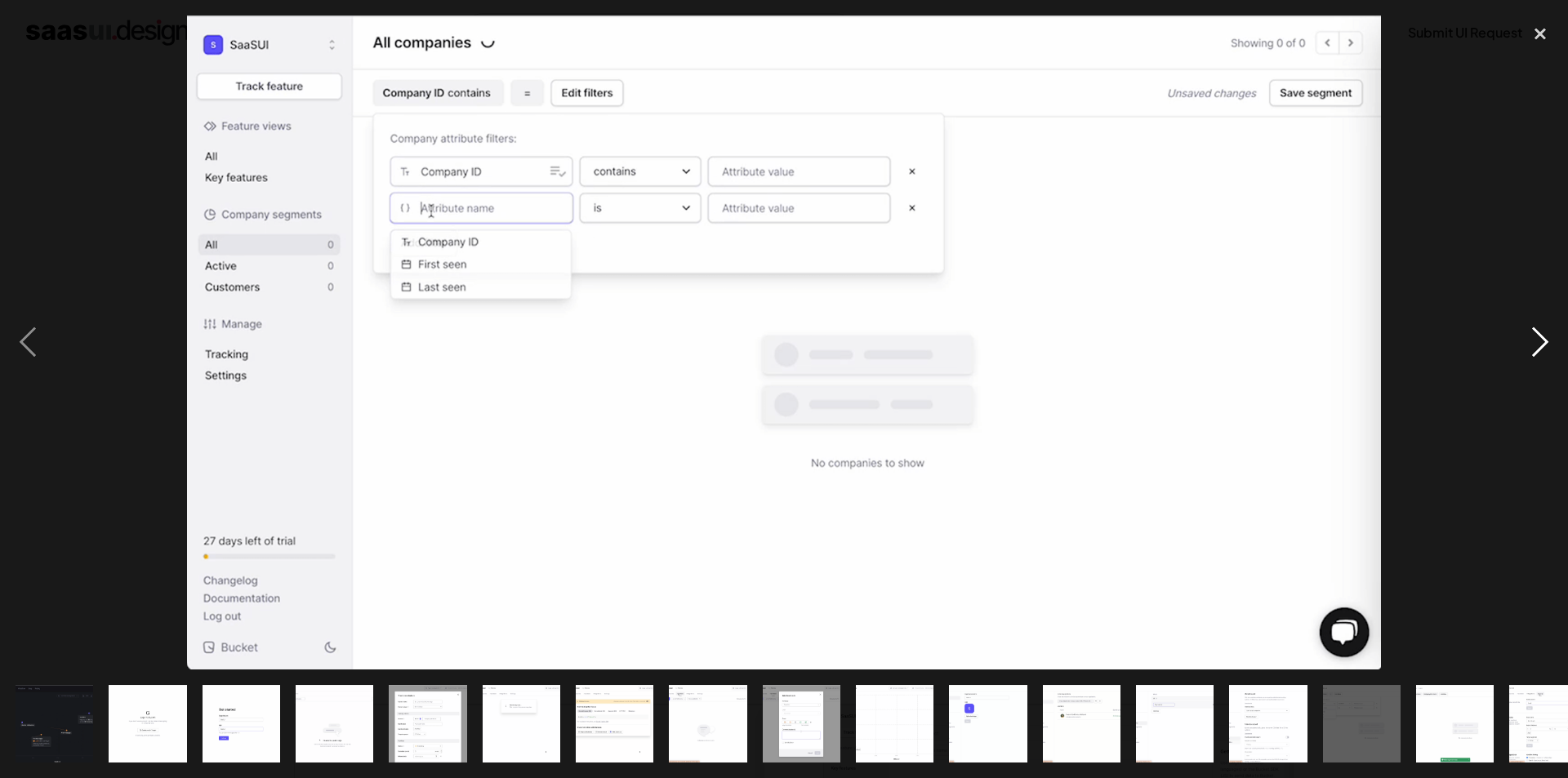
click at [1537, 342] on div "next image" at bounding box center [1540, 343] width 56 height 655
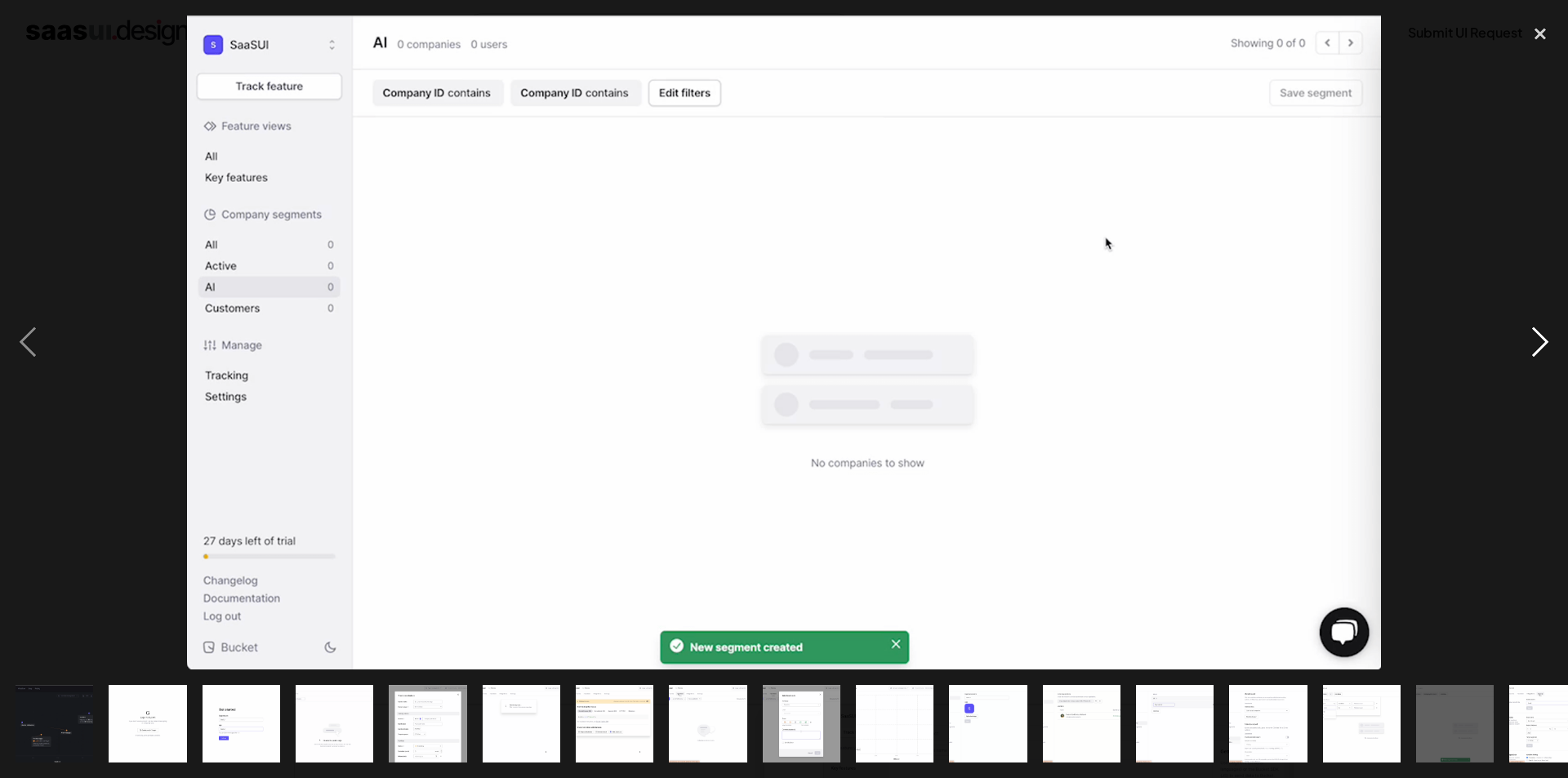
click at [1537, 342] on div "next image" at bounding box center [1540, 343] width 56 height 655
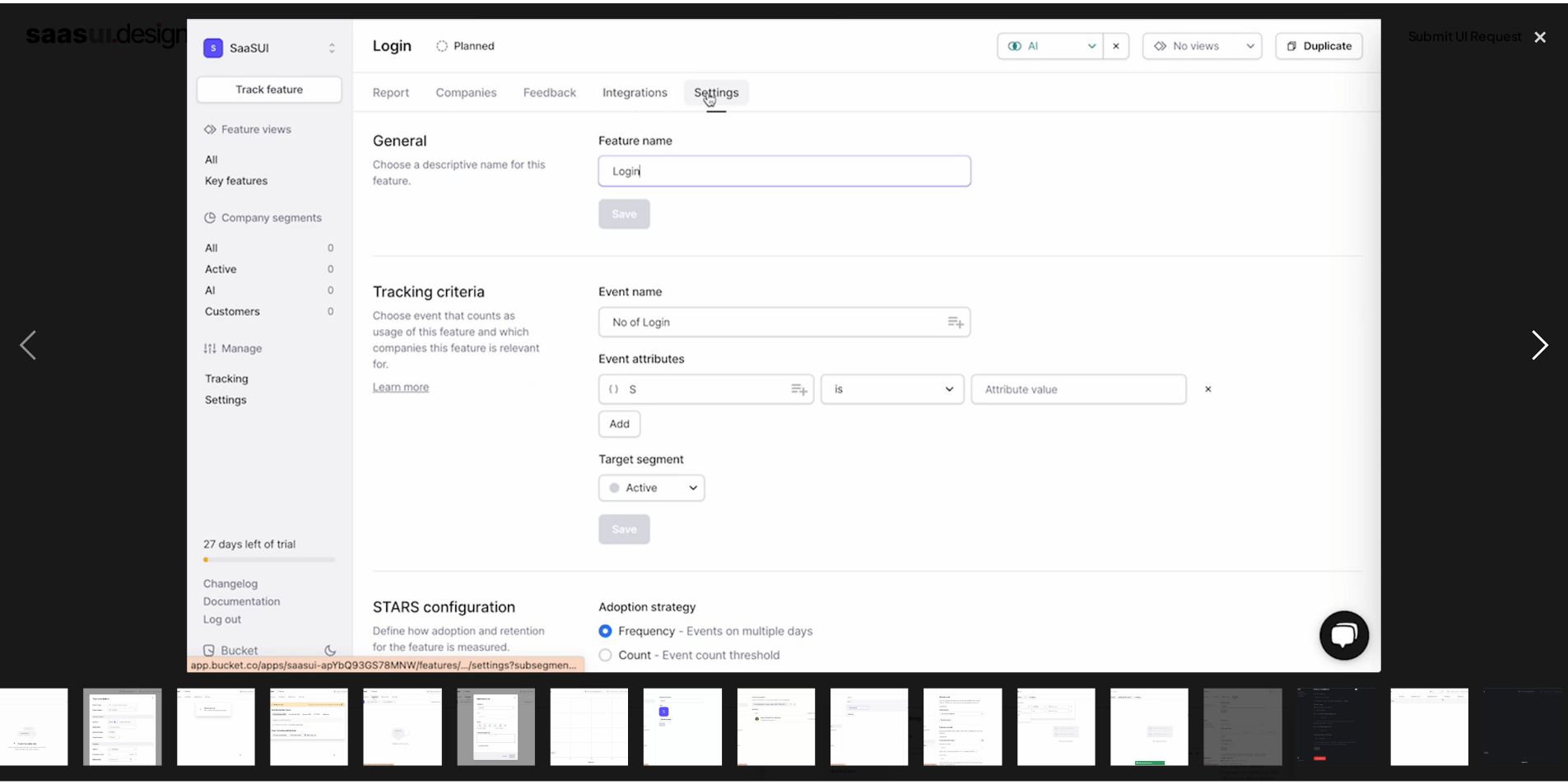
scroll to position [0, 317]
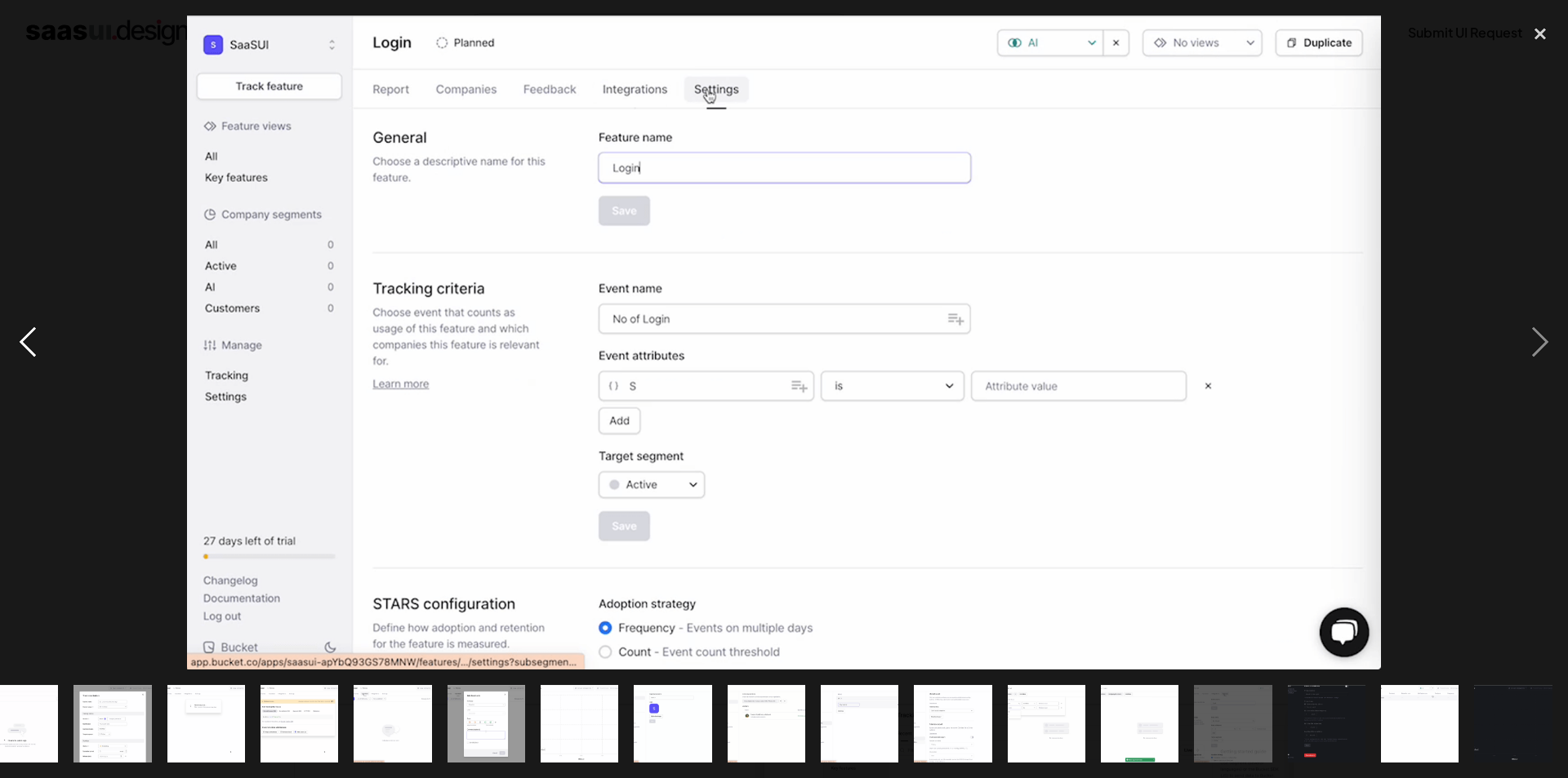
click at [35, 337] on div "previous image" at bounding box center [28, 343] width 56 height 655
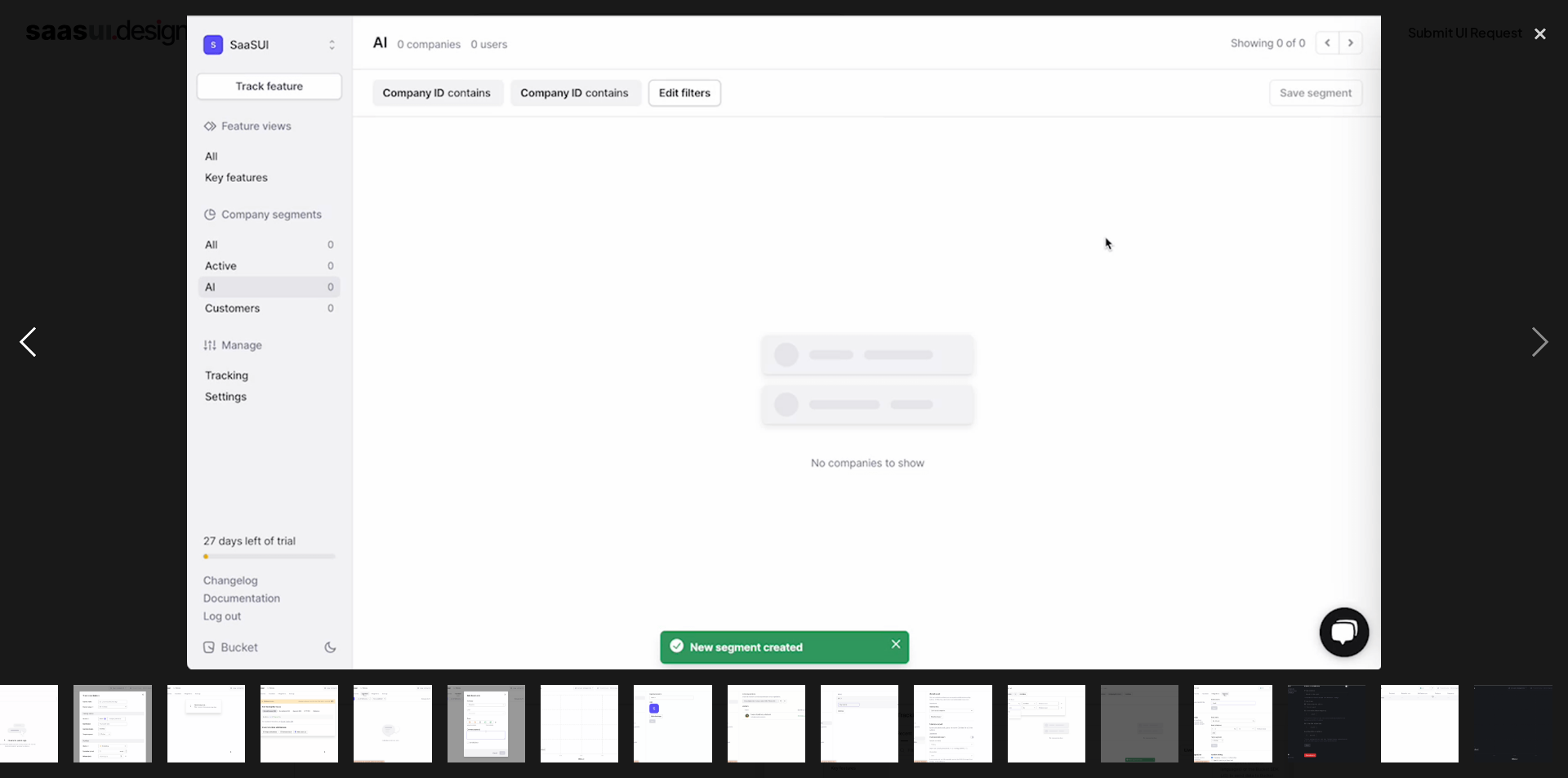
click at [35, 337] on div "previous image" at bounding box center [28, 343] width 56 height 655
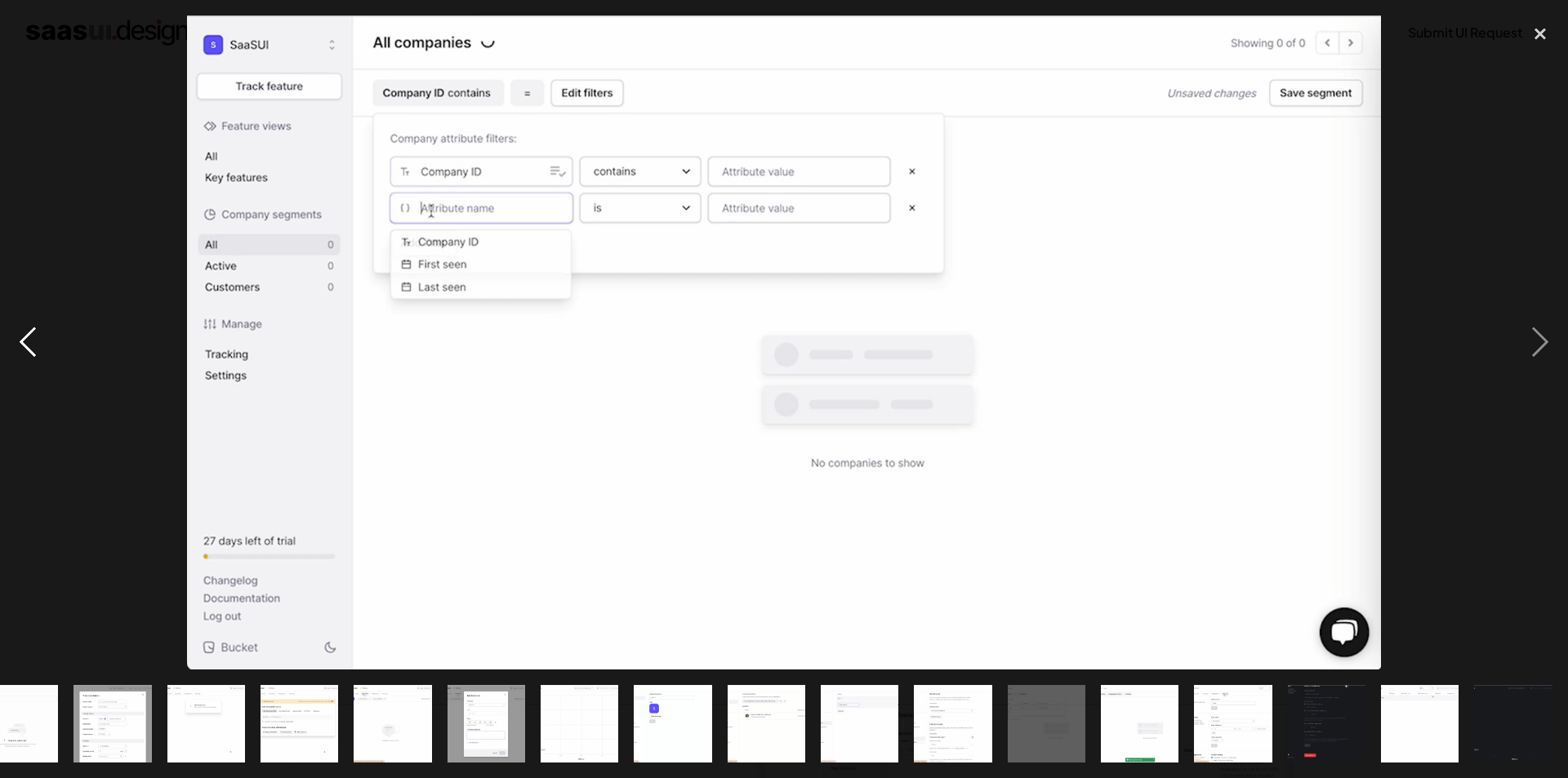
click at [26, 337] on div "previous image" at bounding box center [28, 343] width 56 height 655
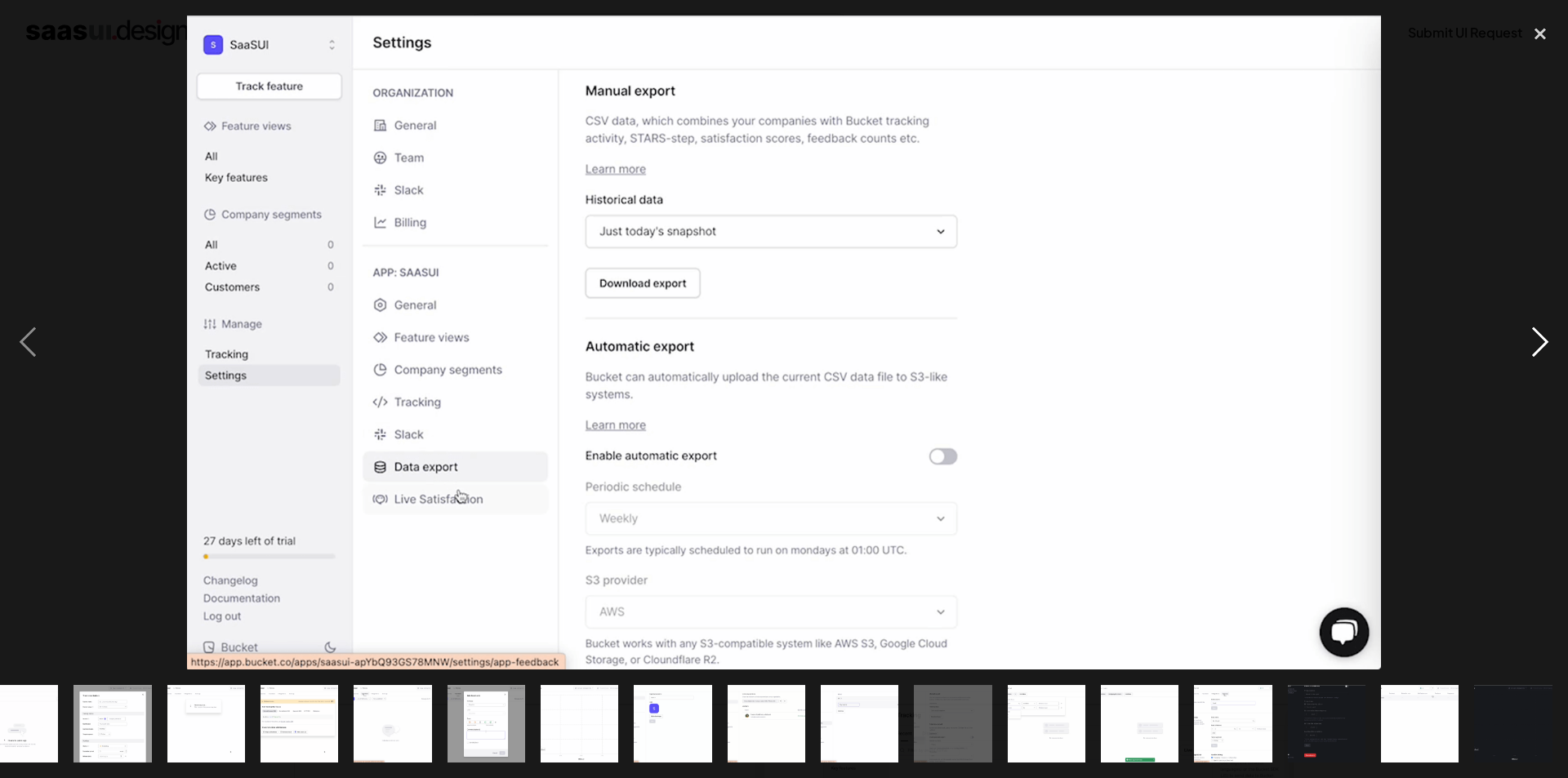
click at [1552, 343] on div "next image" at bounding box center [1540, 343] width 56 height 655
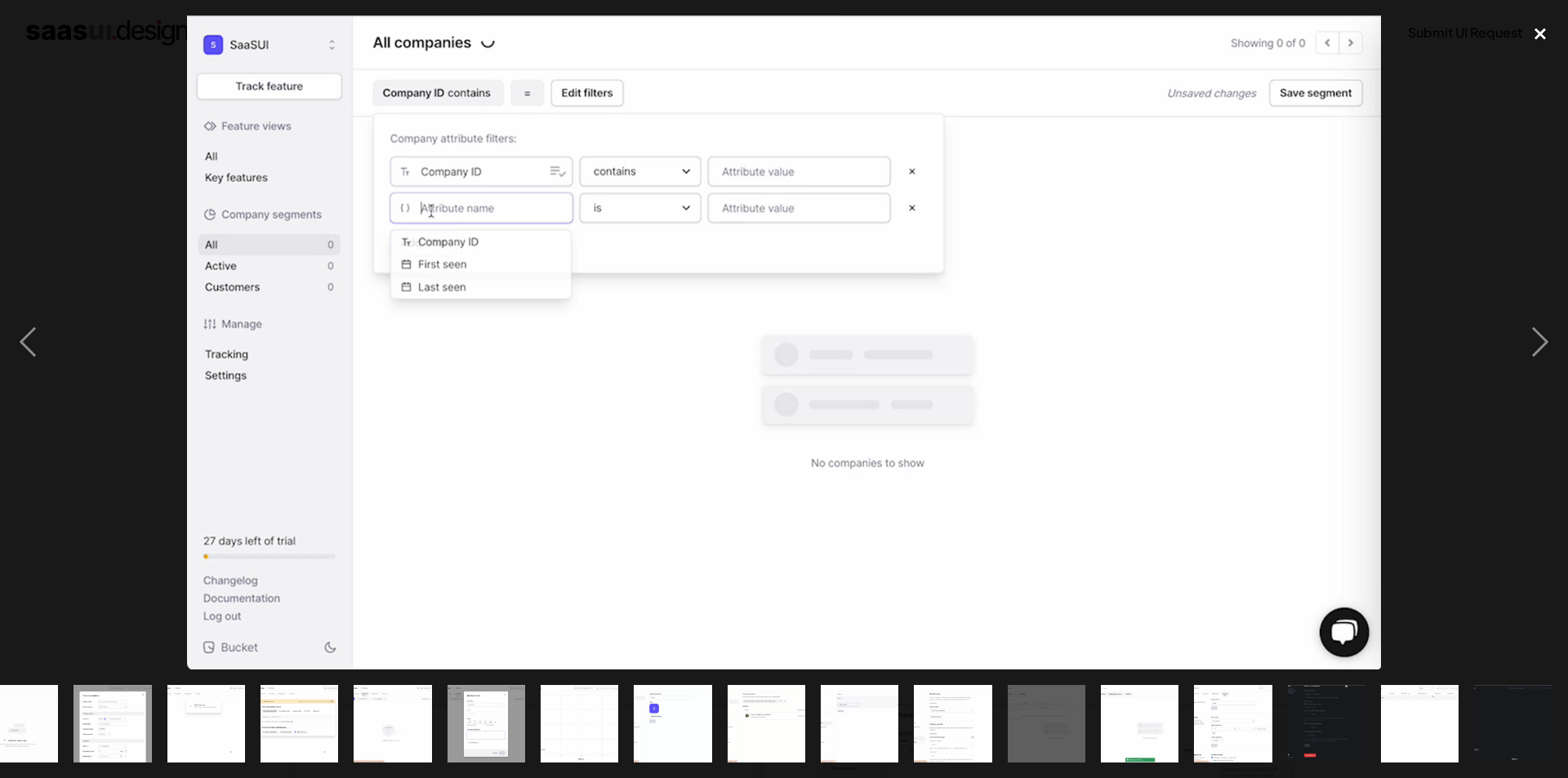
click at [1542, 32] on div "close lightbox" at bounding box center [1540, 33] width 56 height 36
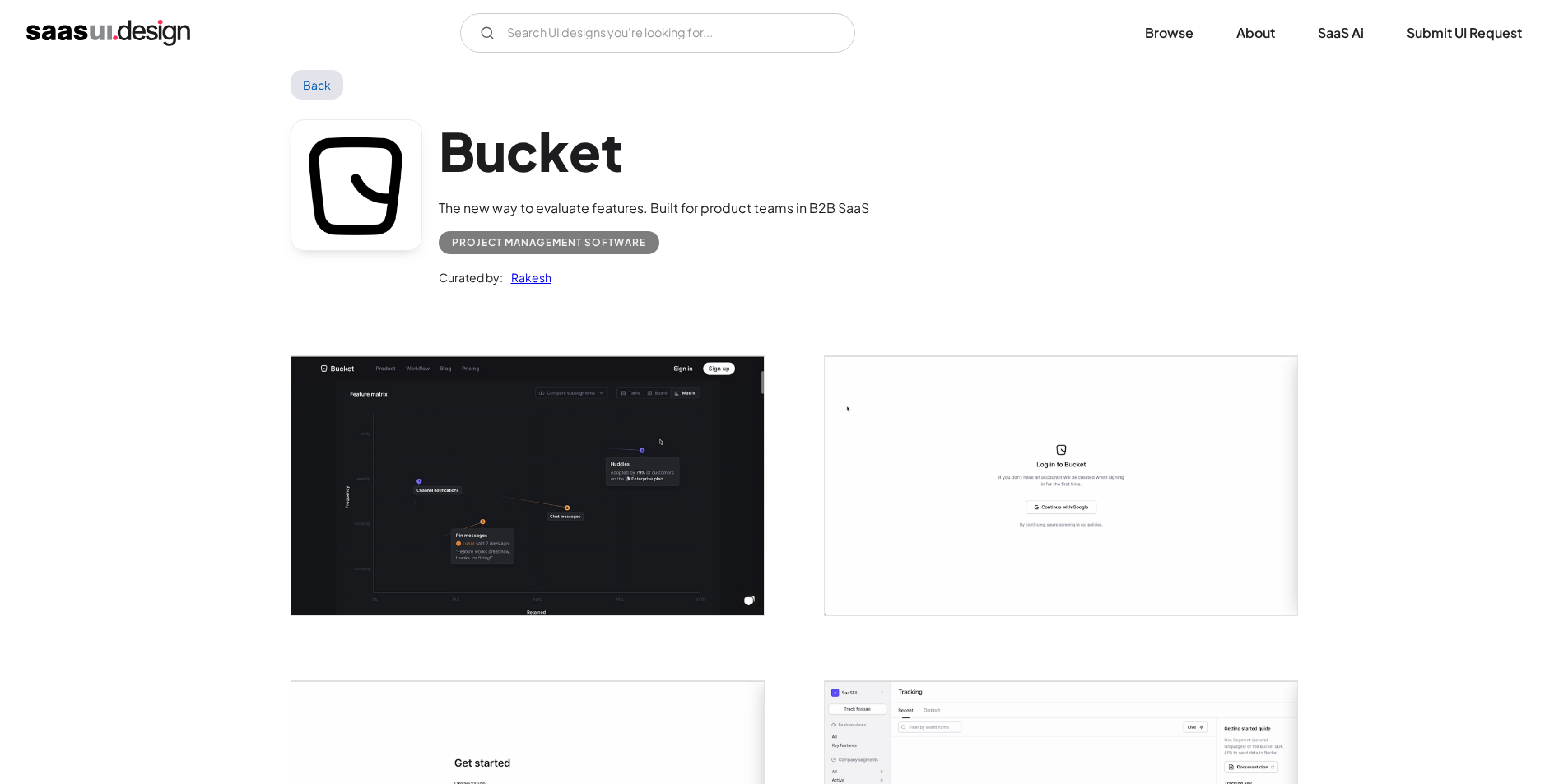
scroll to position [0, 0]
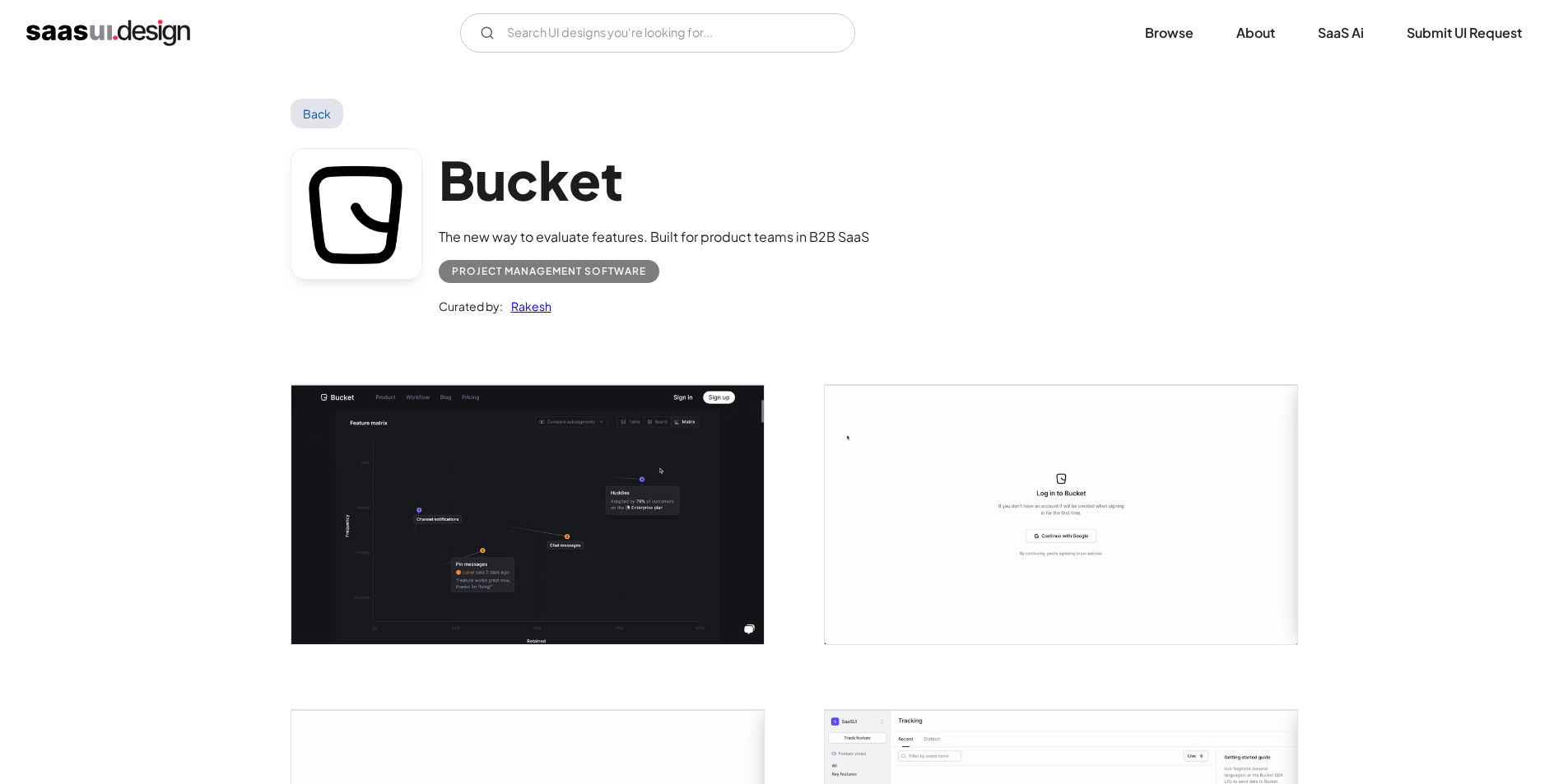
click at [316, 109] on link "Back" at bounding box center [316, 114] width 53 height 30
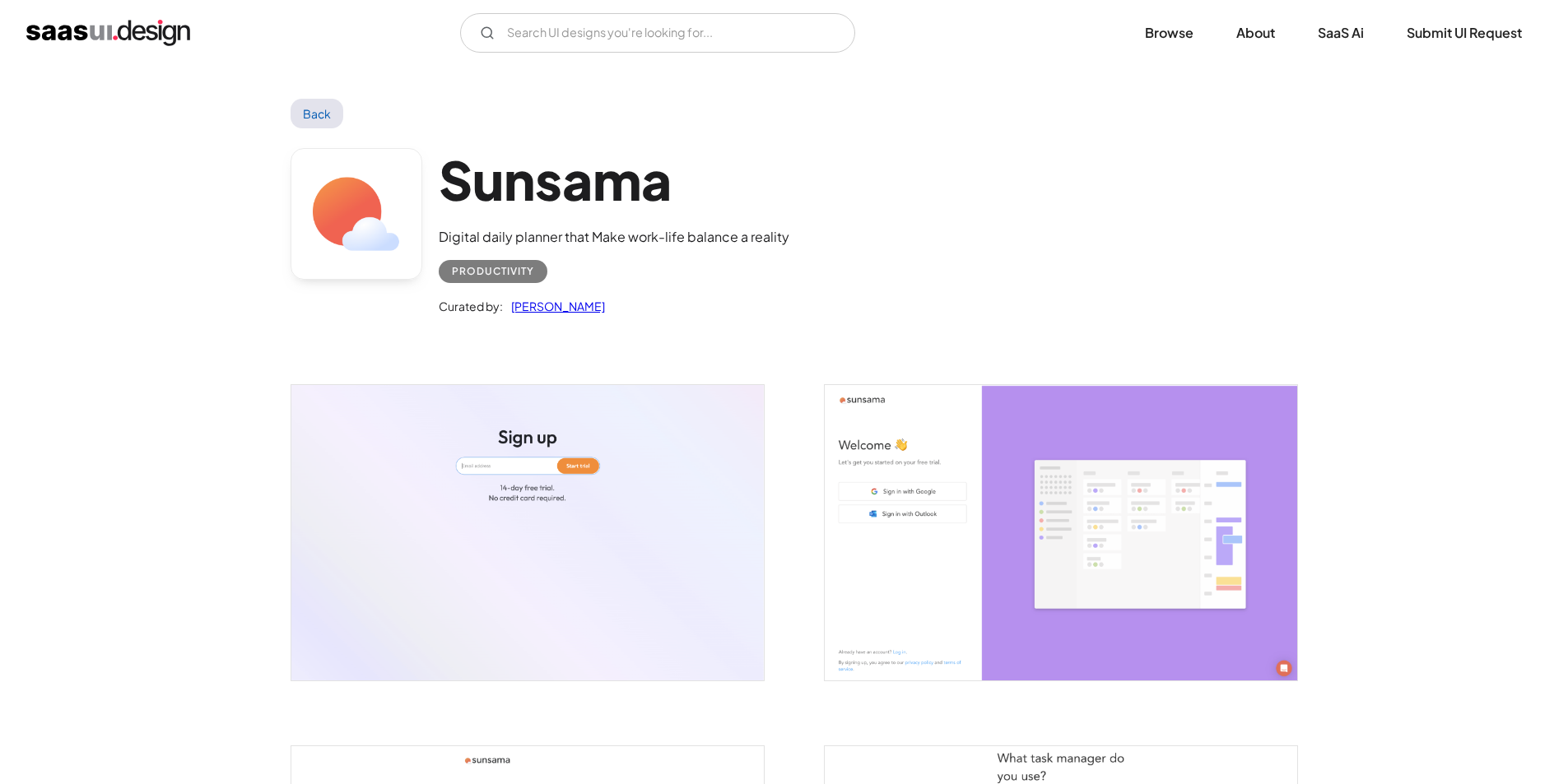
click at [537, 487] on img "open lightbox" at bounding box center [527, 533] width 473 height 296
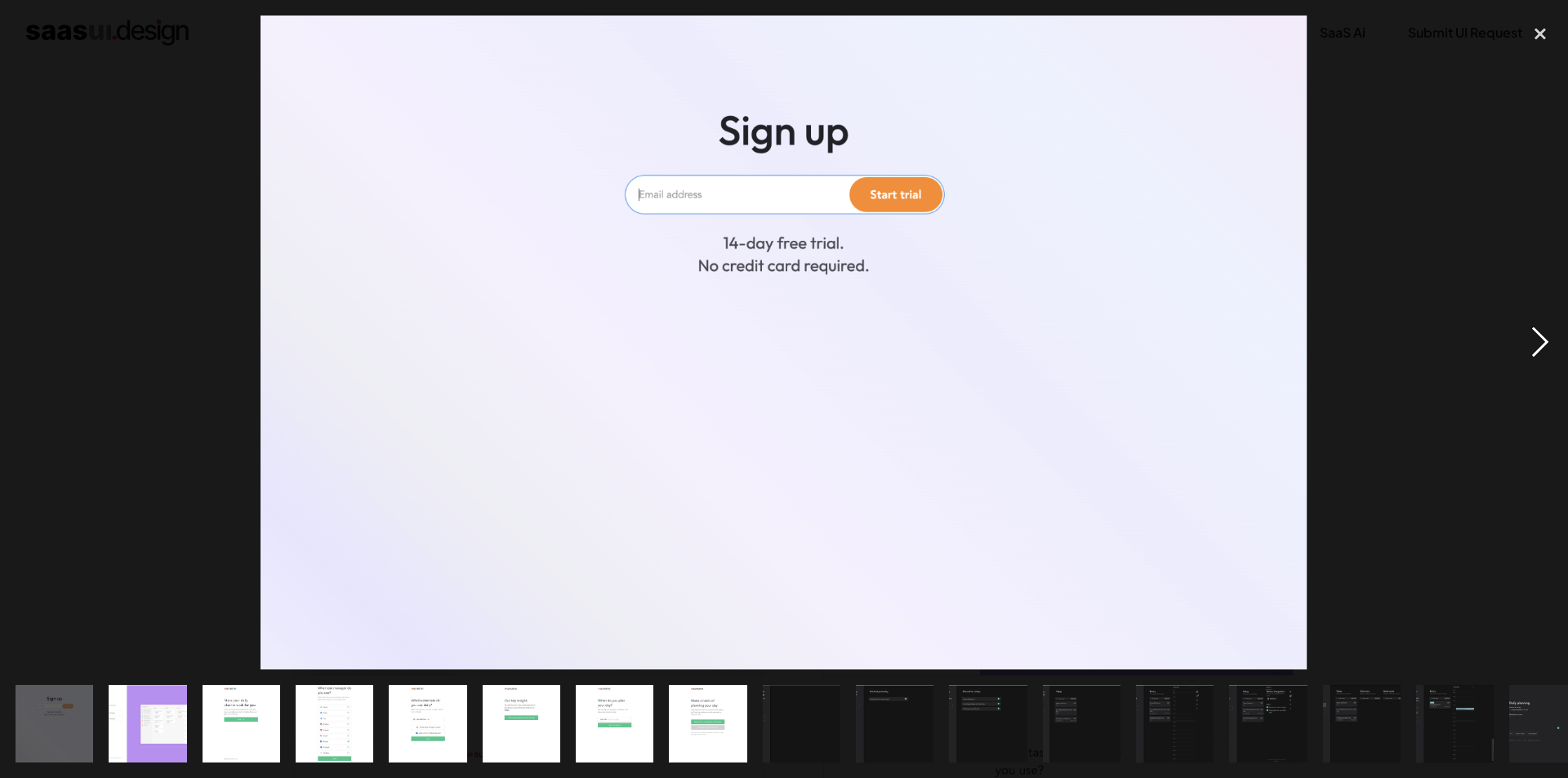
click at [1550, 348] on div "next image" at bounding box center [1540, 343] width 56 height 655
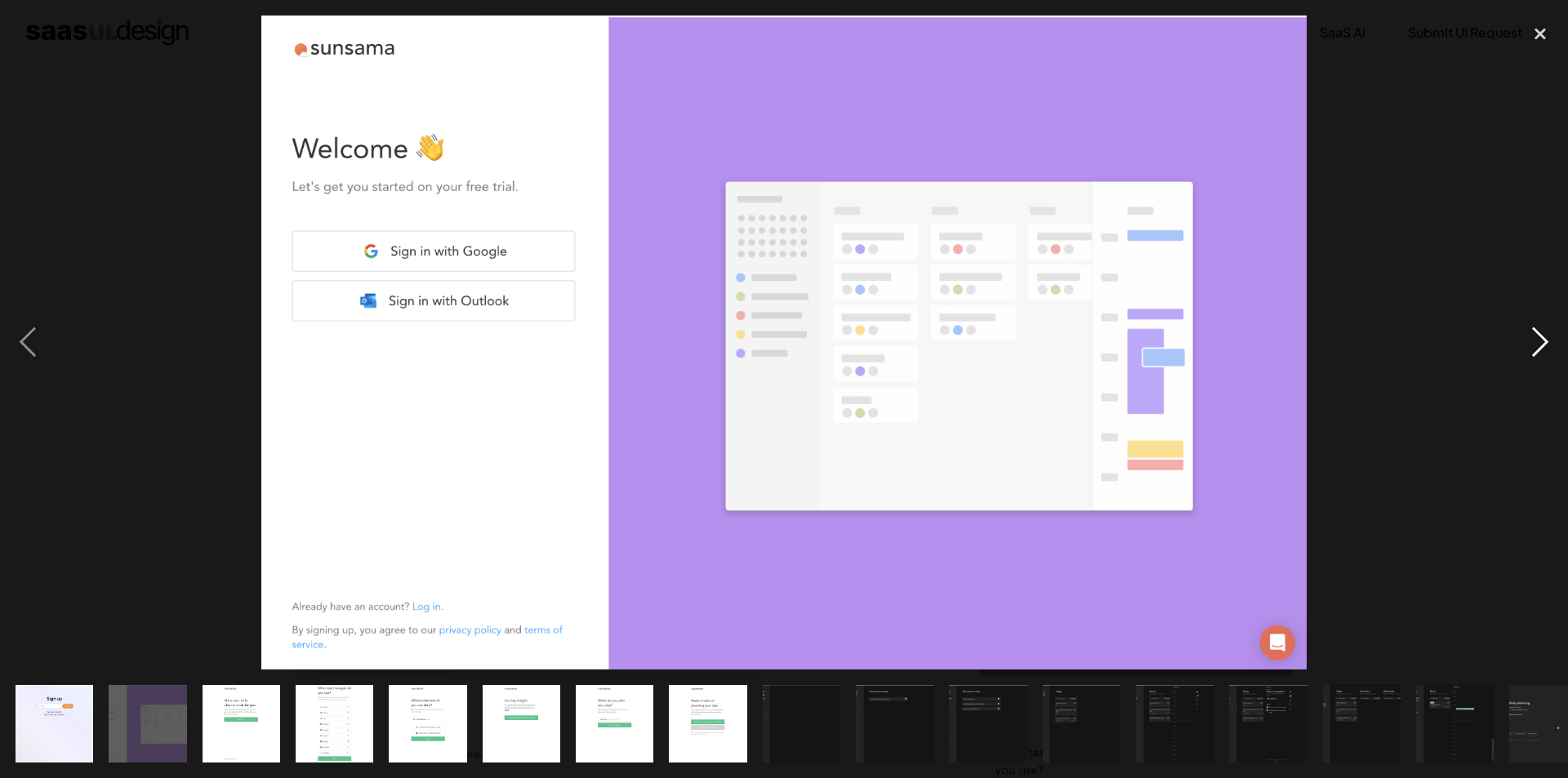
click at [1550, 348] on div "next image" at bounding box center [1540, 343] width 56 height 655
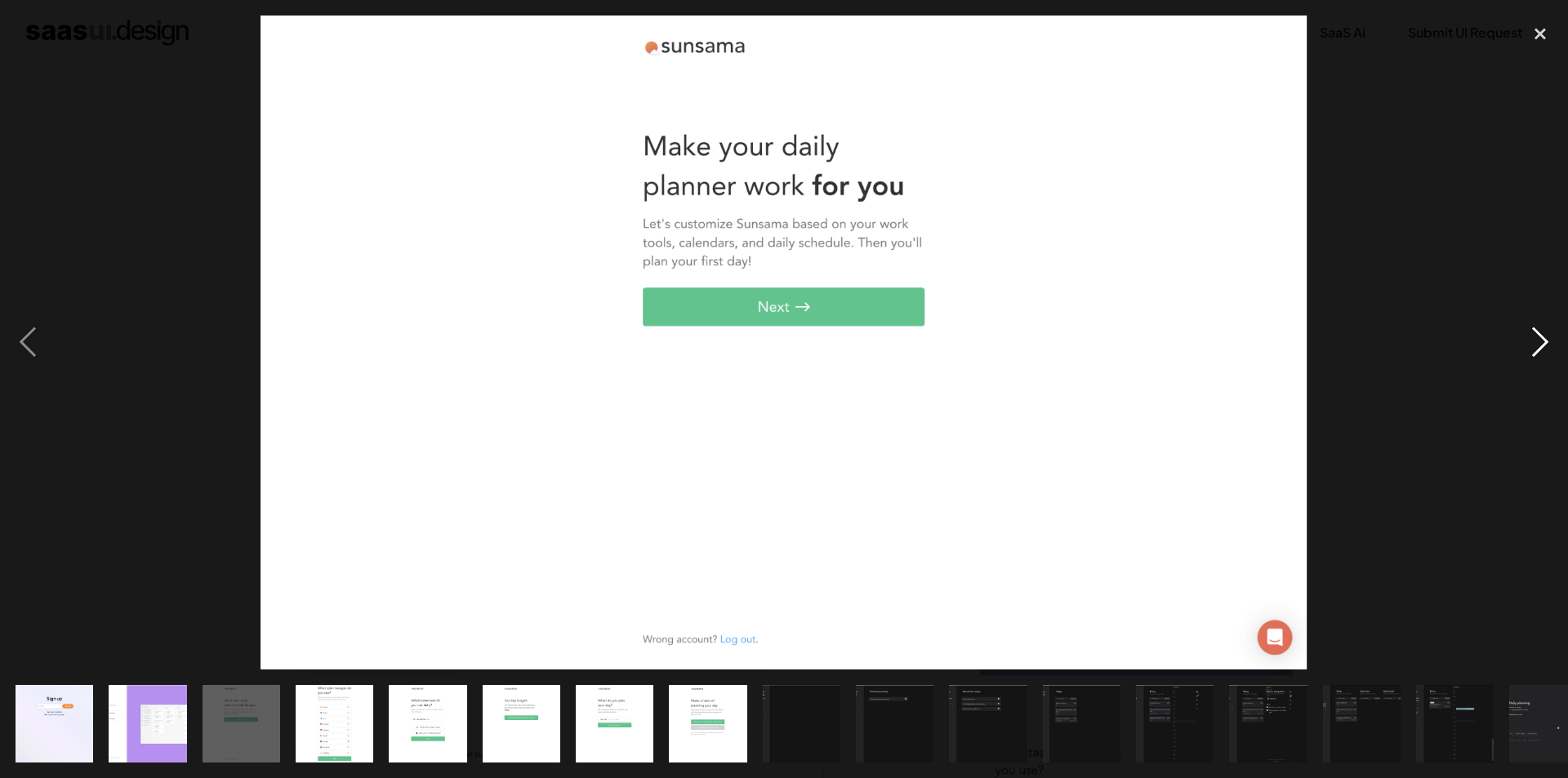
click at [1550, 348] on div "next image" at bounding box center [1540, 343] width 56 height 655
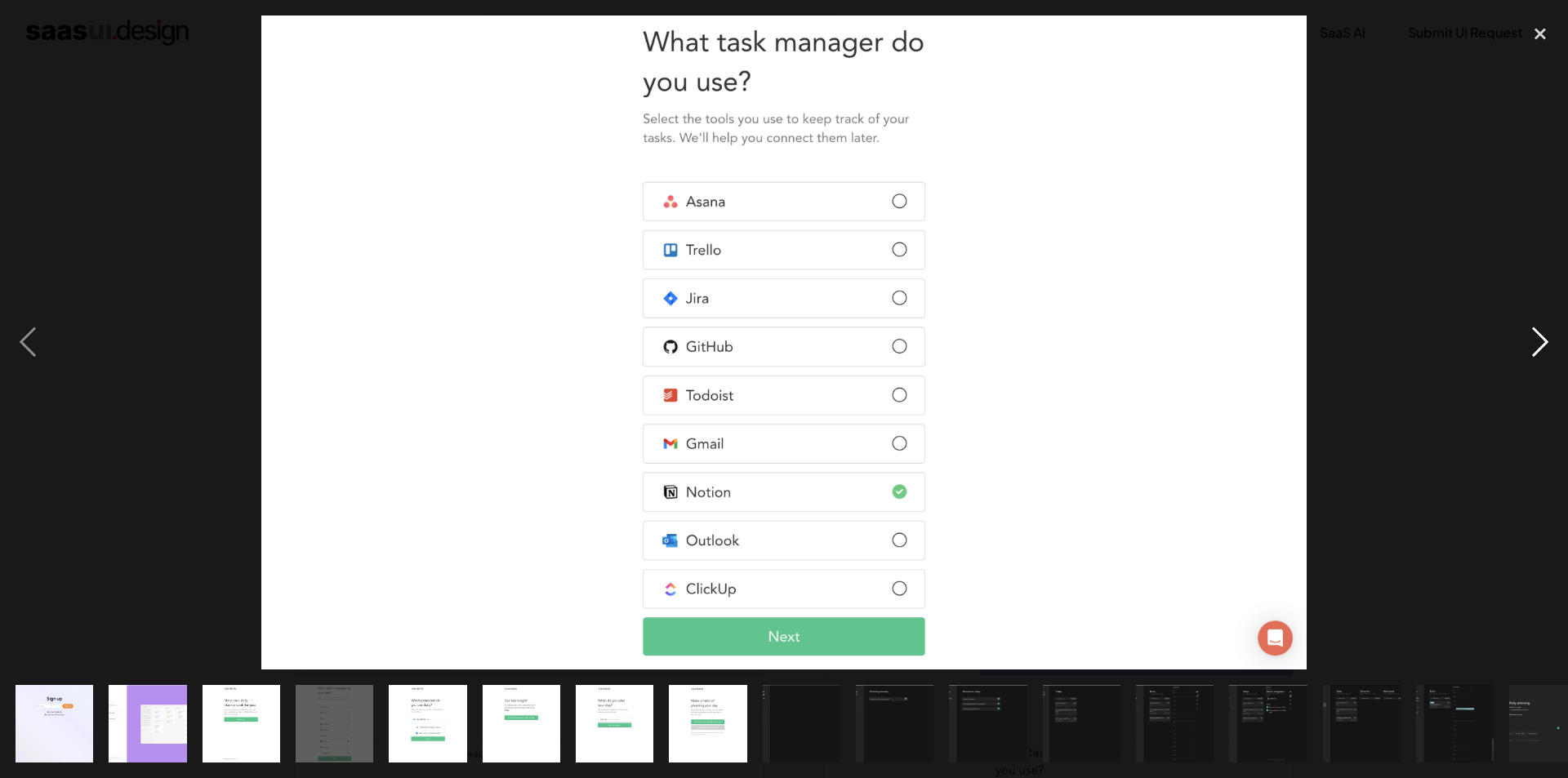
click at [1550, 348] on div "next image" at bounding box center [1540, 343] width 56 height 655
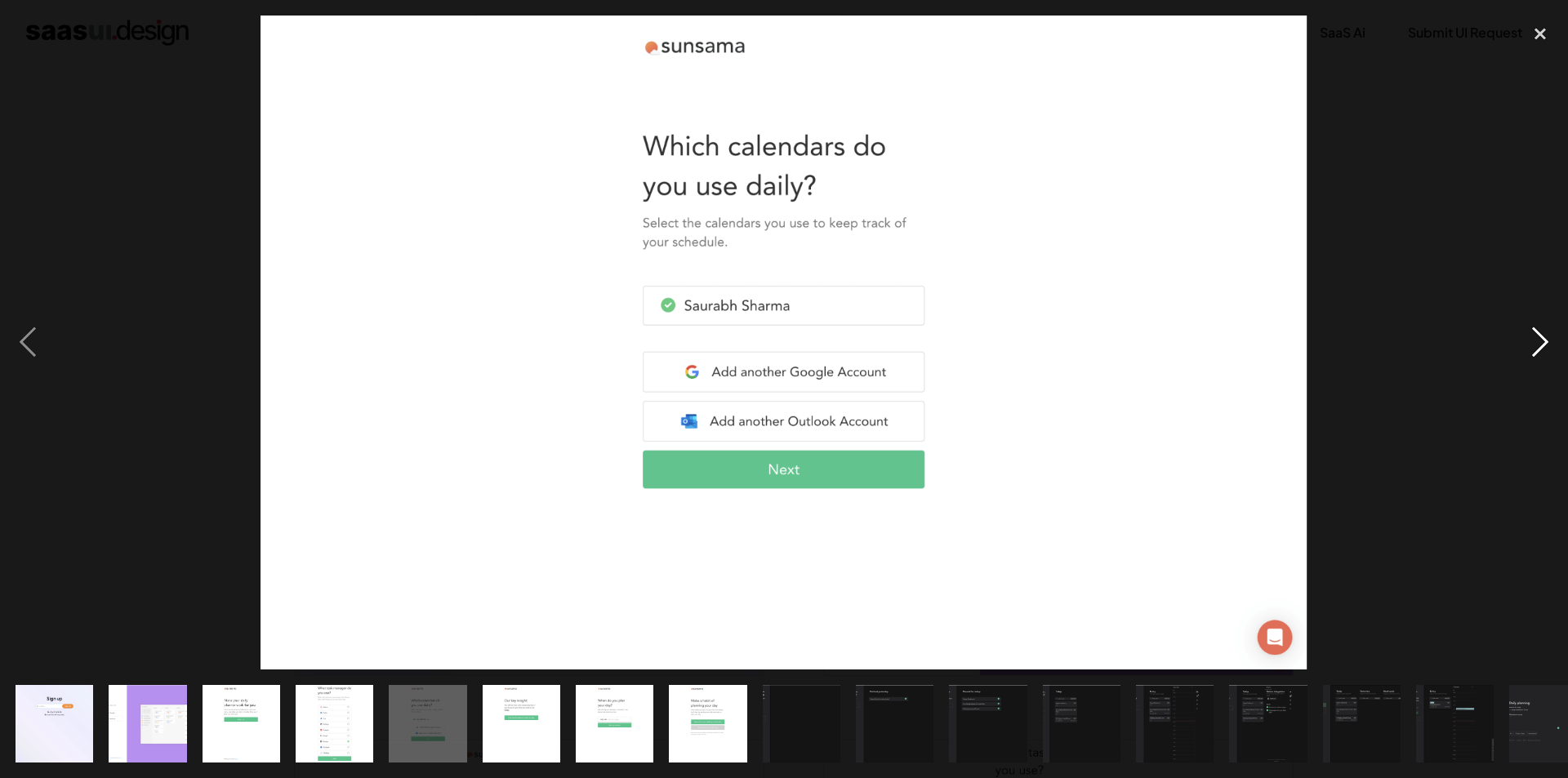
click at [1550, 348] on div "next image" at bounding box center [1540, 343] width 56 height 655
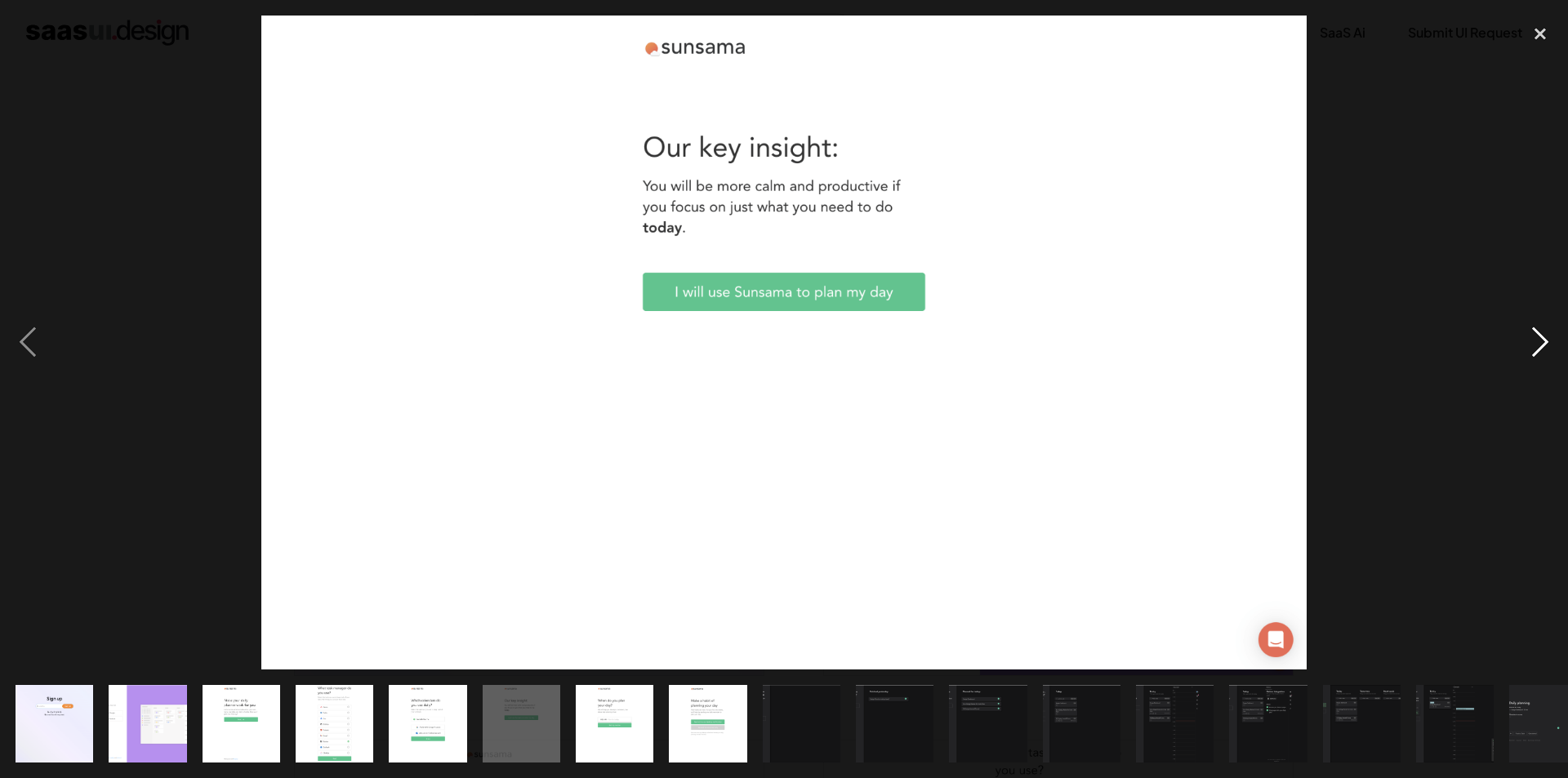
click at [1550, 348] on div "next image" at bounding box center [1540, 343] width 56 height 655
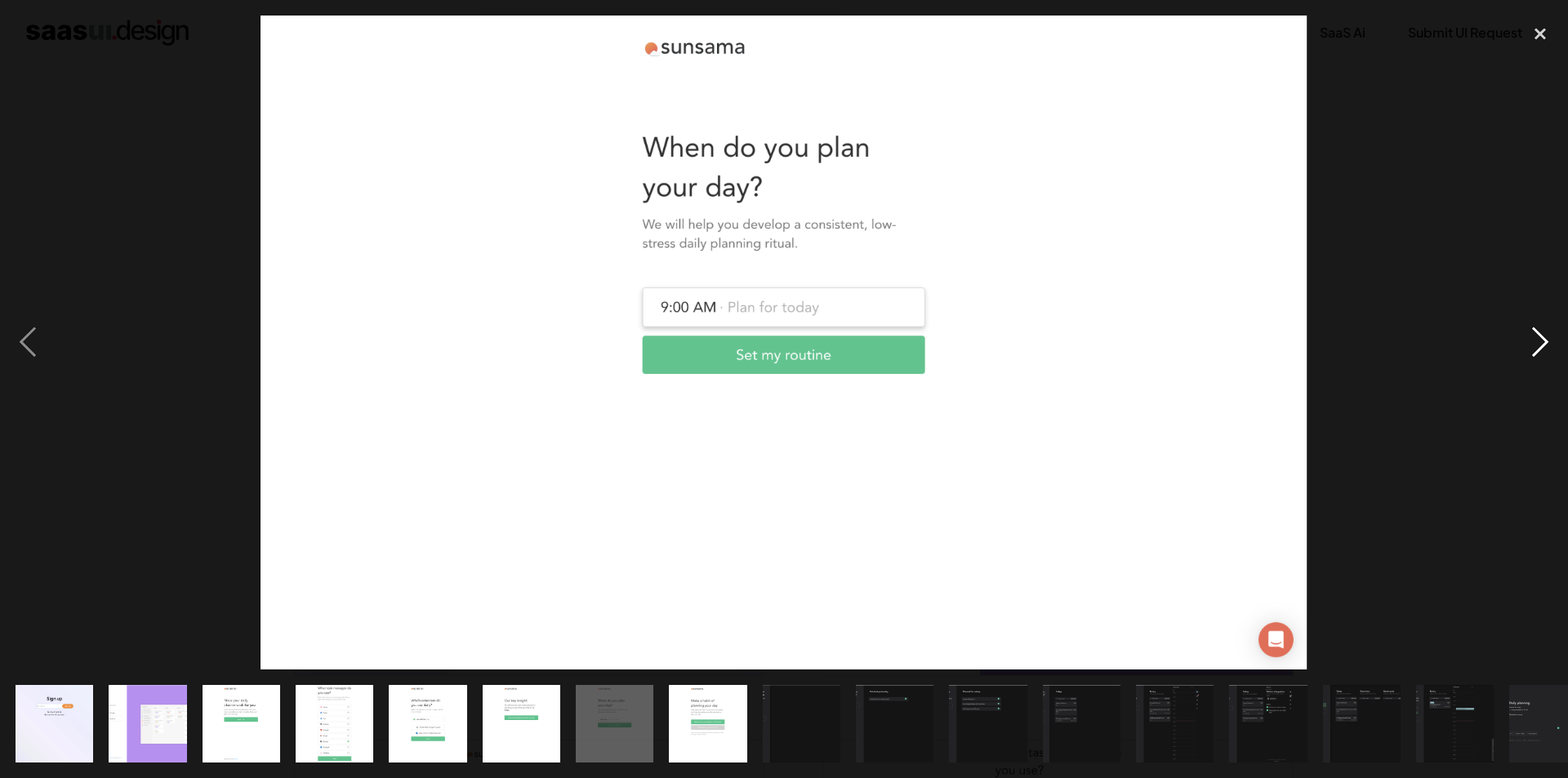
click at [1550, 348] on div "next image" at bounding box center [1540, 343] width 56 height 655
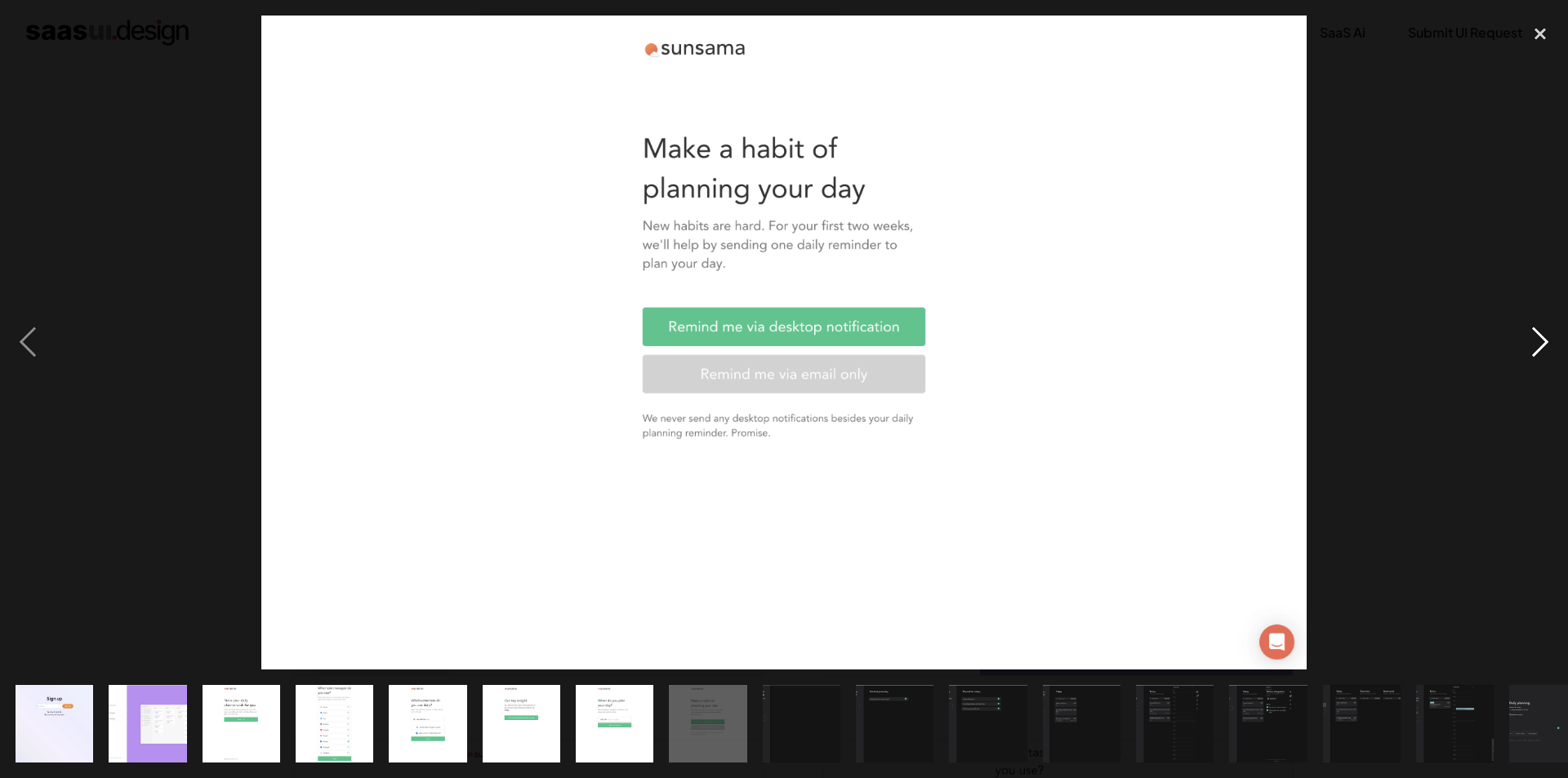
click at [1550, 348] on div "next image" at bounding box center [1540, 343] width 56 height 655
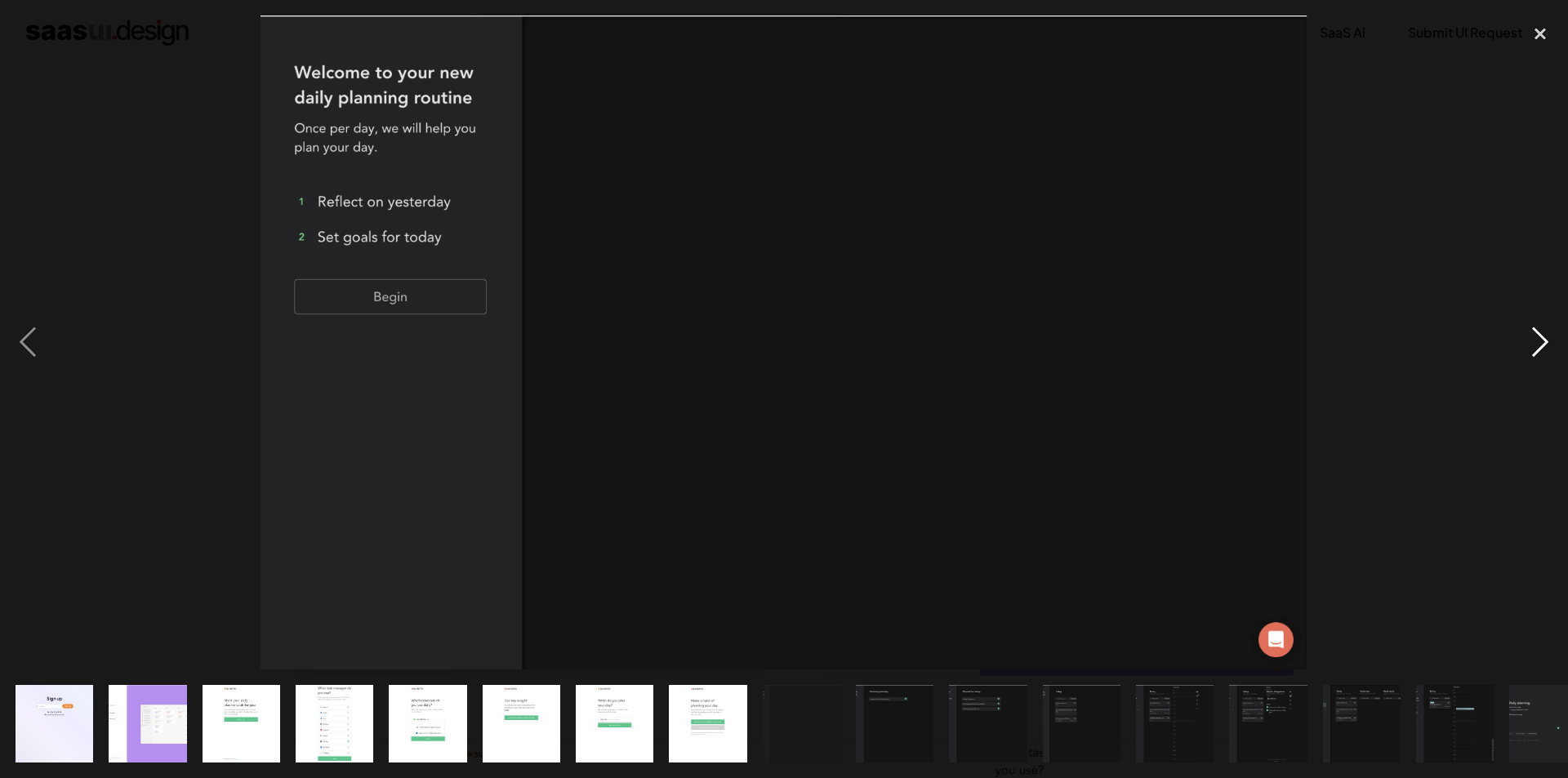
click at [1550, 348] on div "next image" at bounding box center [1540, 343] width 56 height 655
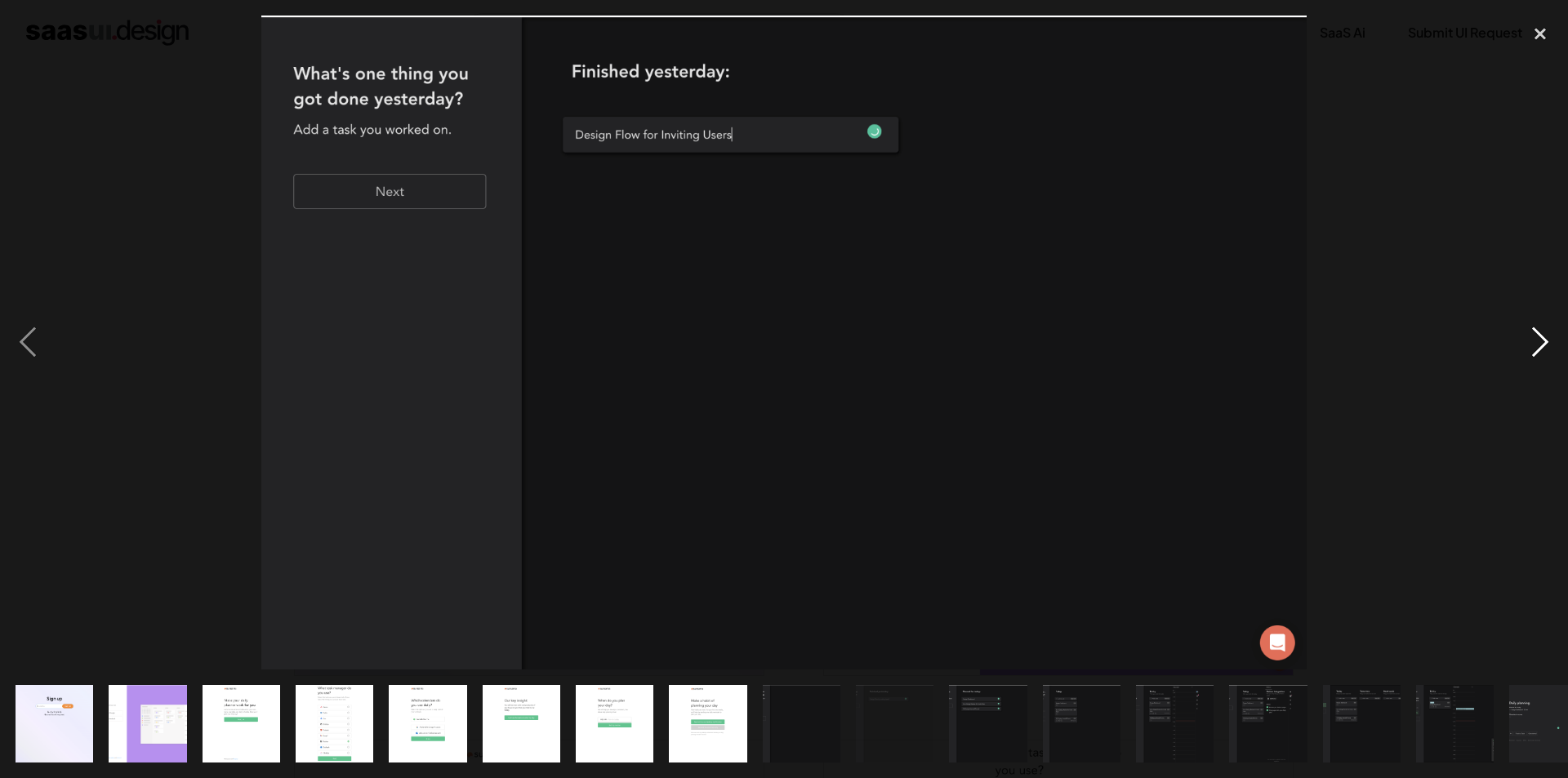
click at [1550, 348] on div "next image" at bounding box center [1540, 343] width 56 height 655
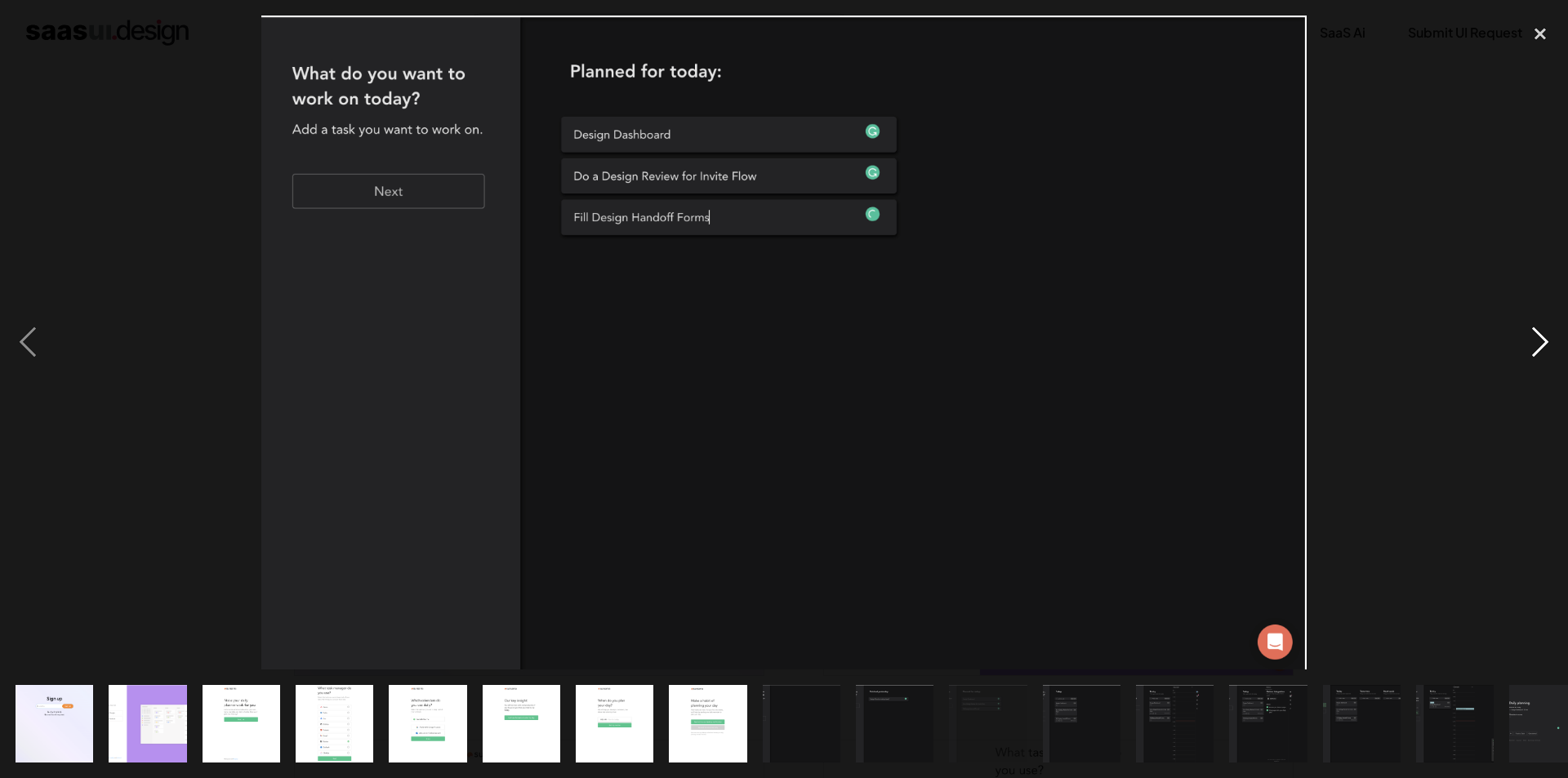
click at [1550, 348] on div "next image" at bounding box center [1540, 343] width 56 height 655
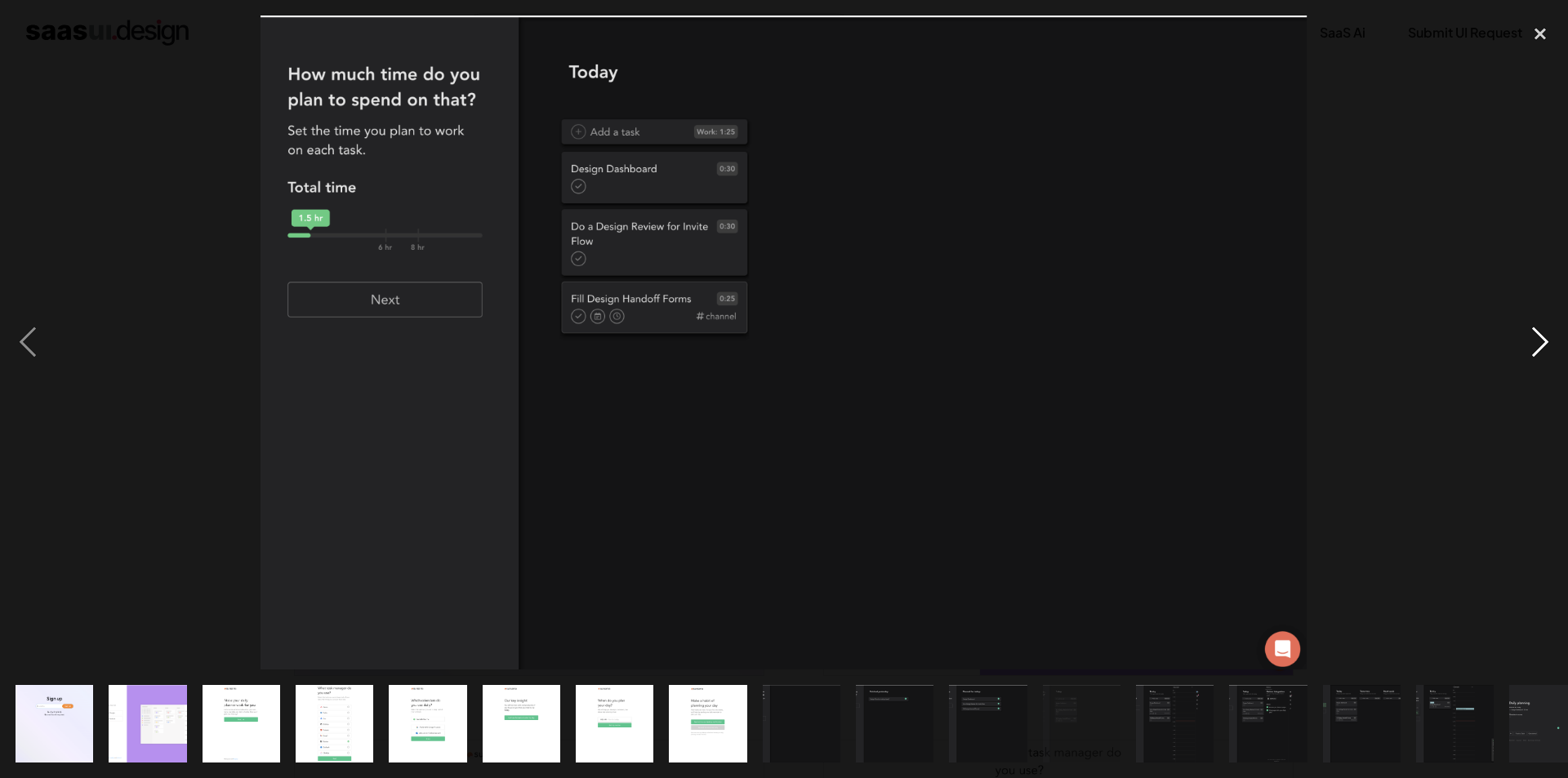
click at [1550, 348] on div "next image" at bounding box center [1540, 343] width 56 height 655
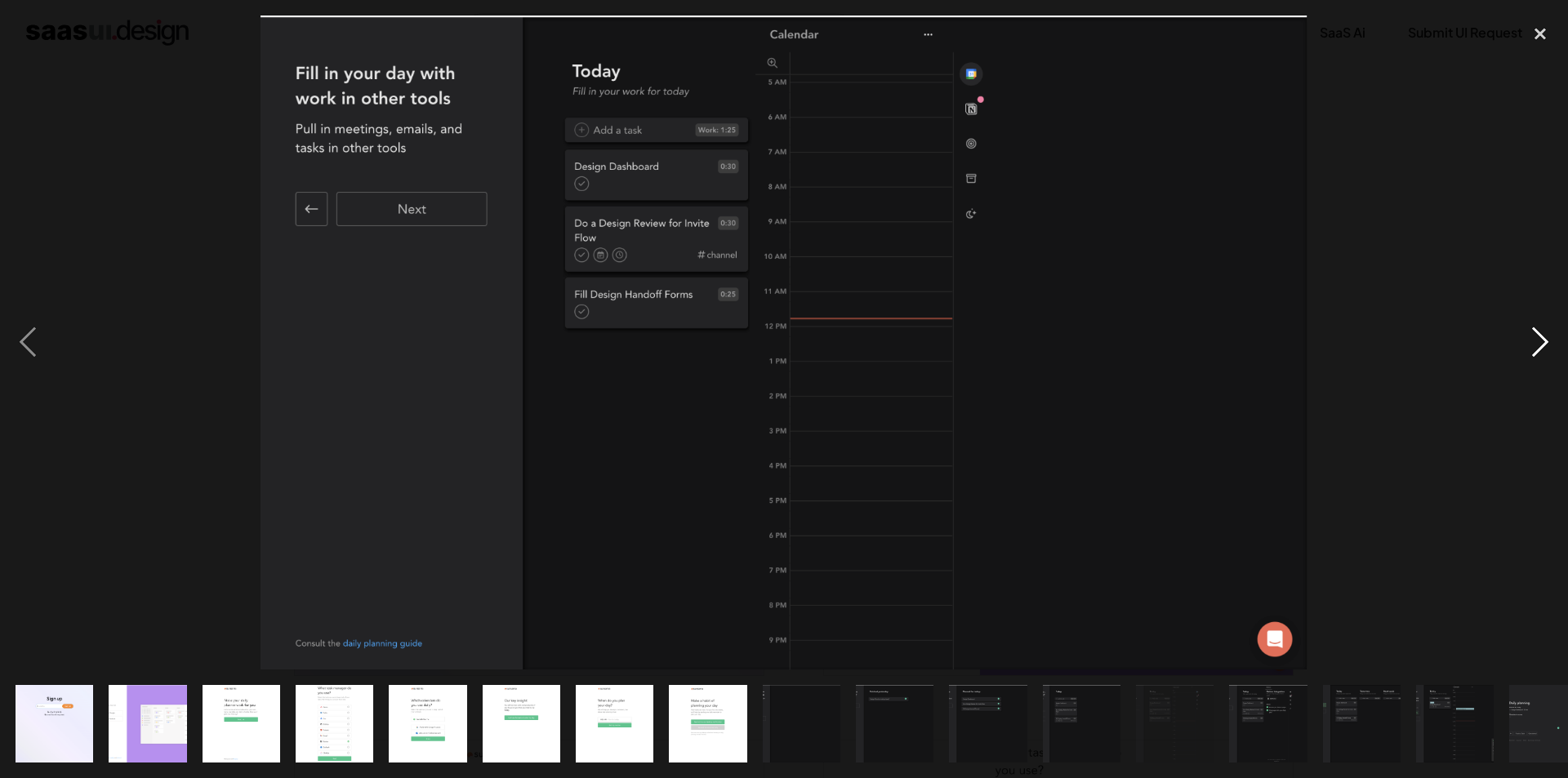
click at [1550, 348] on div "next image" at bounding box center [1540, 343] width 56 height 655
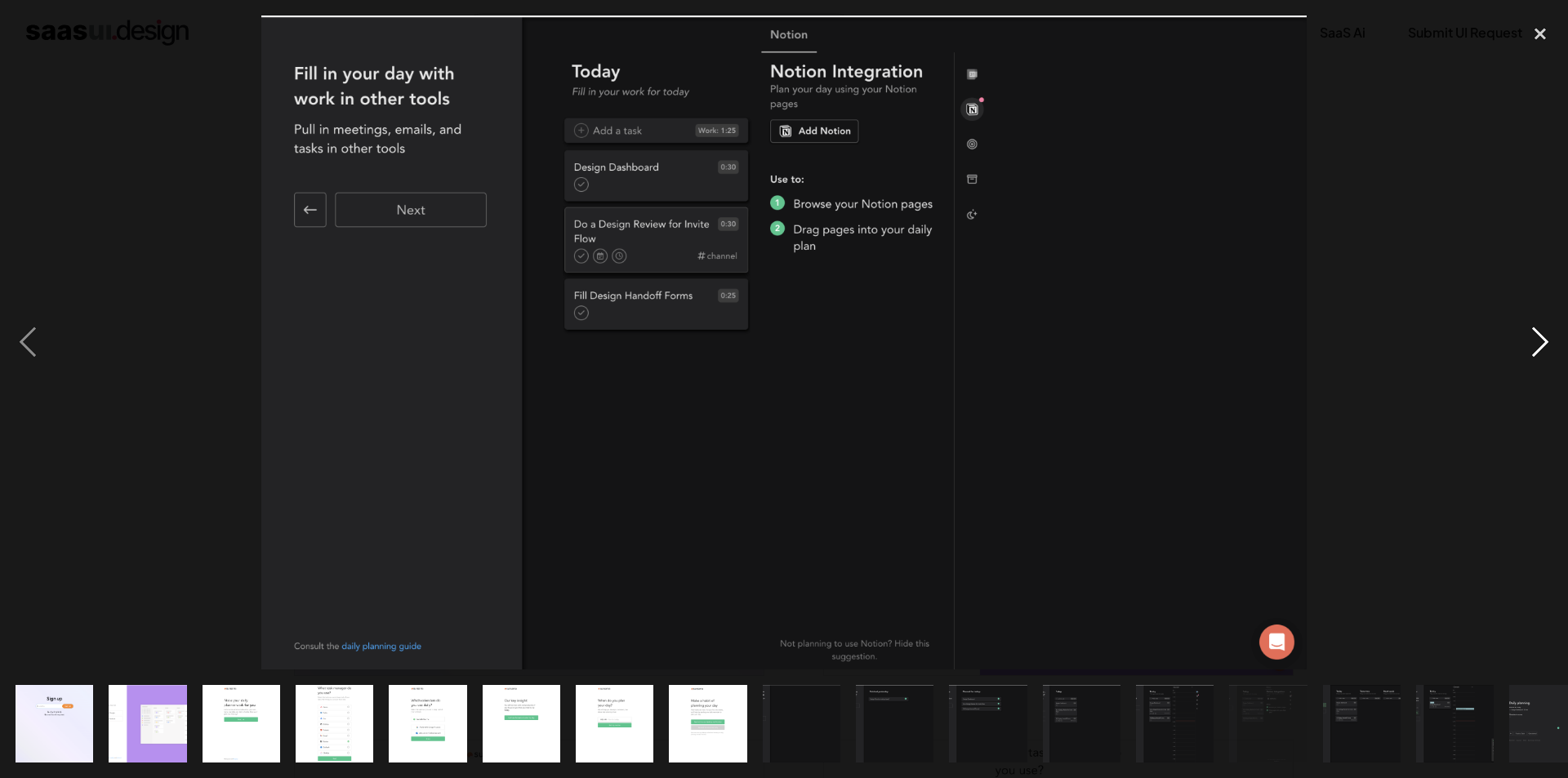
click at [1550, 348] on div "next image" at bounding box center [1540, 343] width 56 height 655
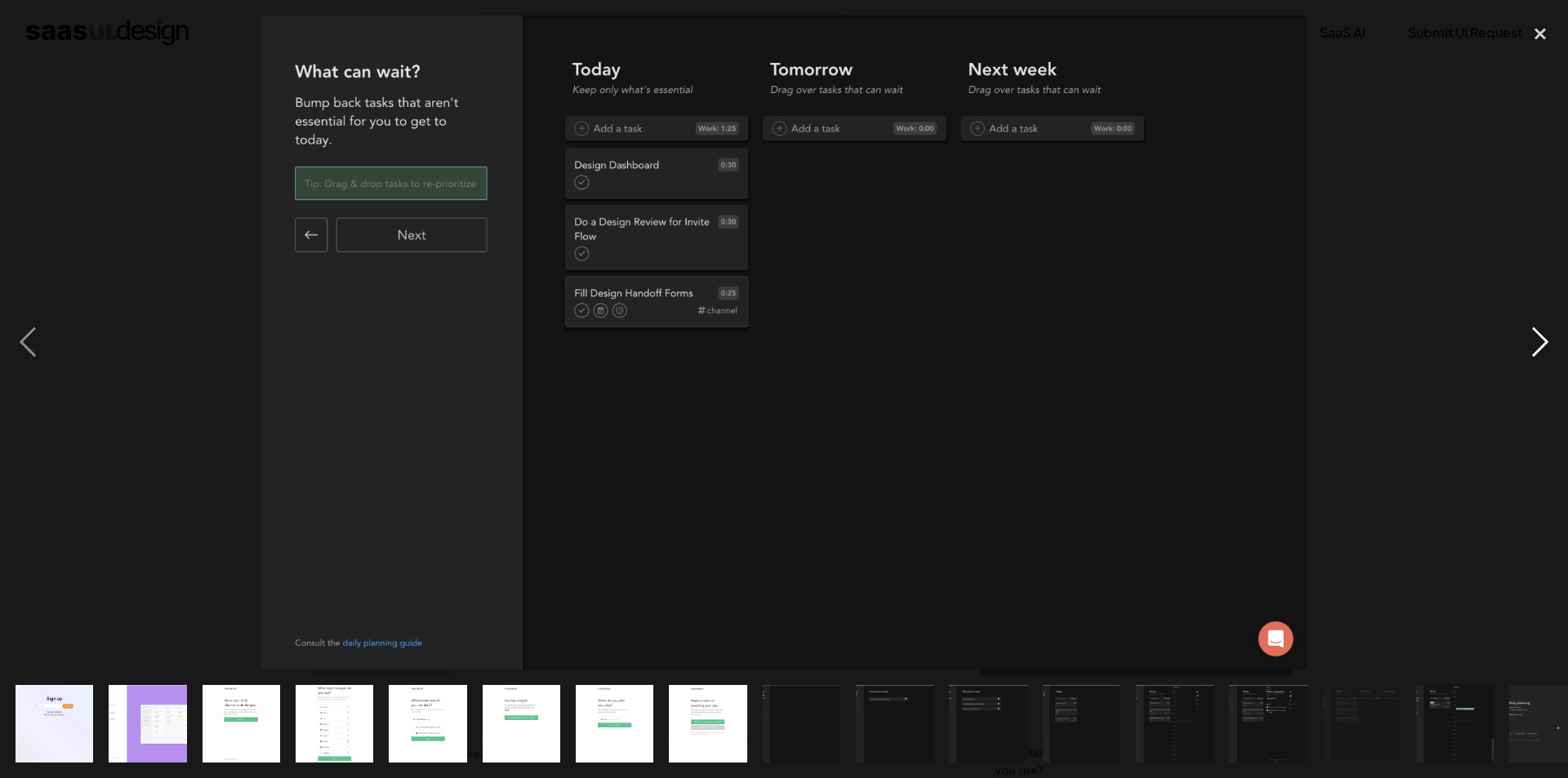
click at [1550, 348] on div "next image" at bounding box center [1540, 343] width 56 height 655
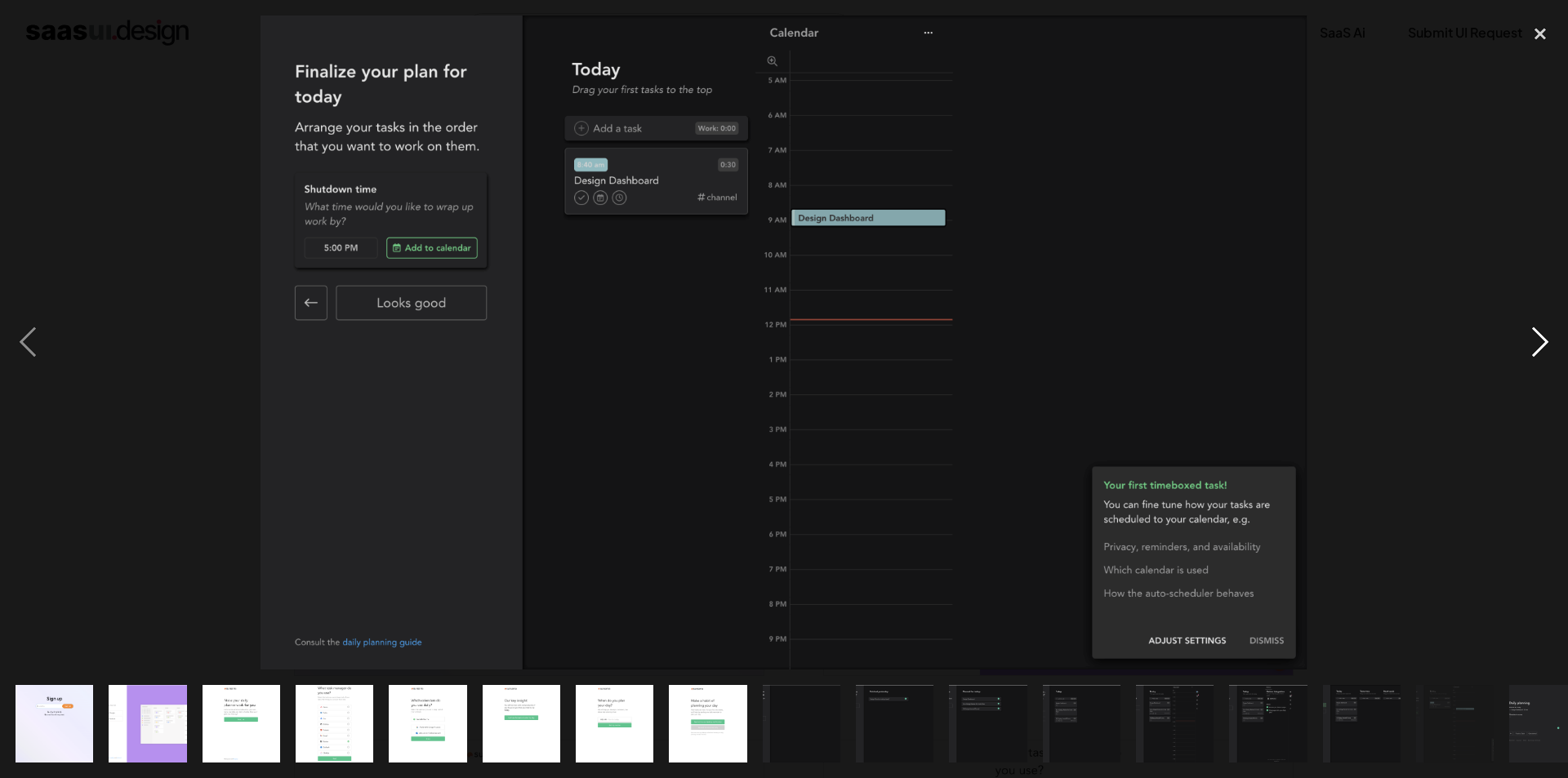
click at [1550, 348] on div "next image" at bounding box center [1540, 343] width 56 height 655
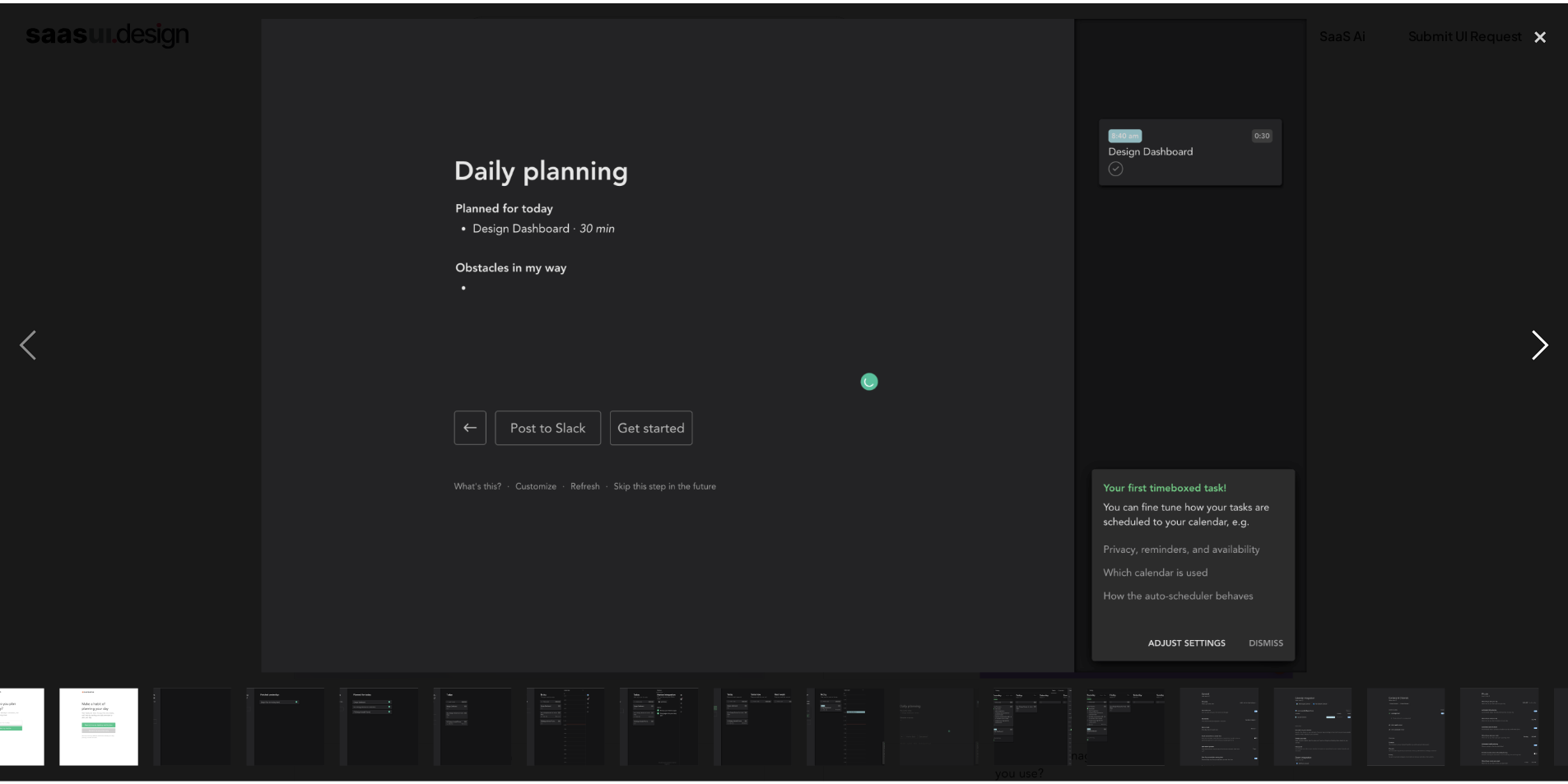
scroll to position [0, 788]
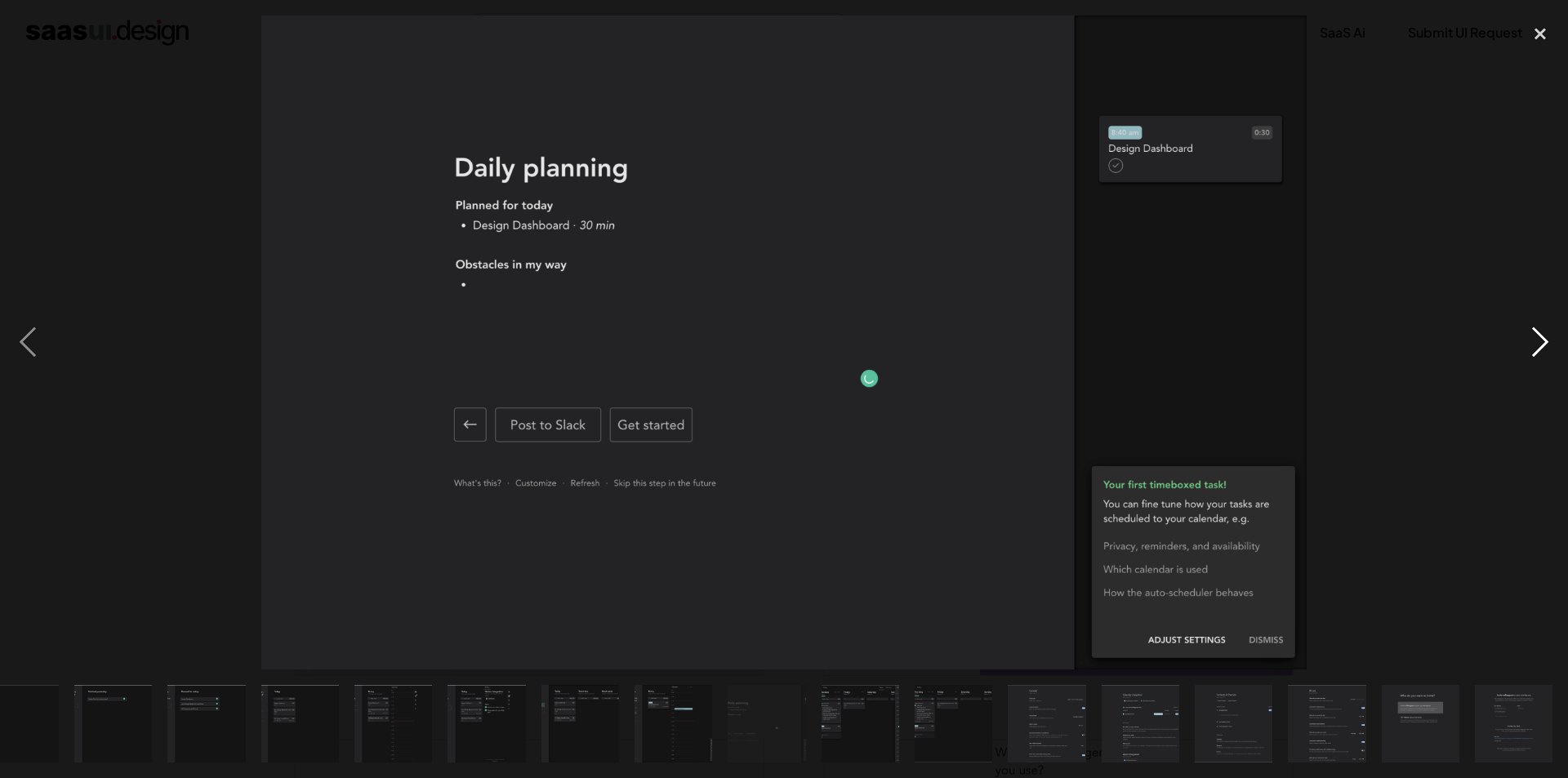
click at [1550, 348] on div "next image" at bounding box center [1540, 343] width 56 height 655
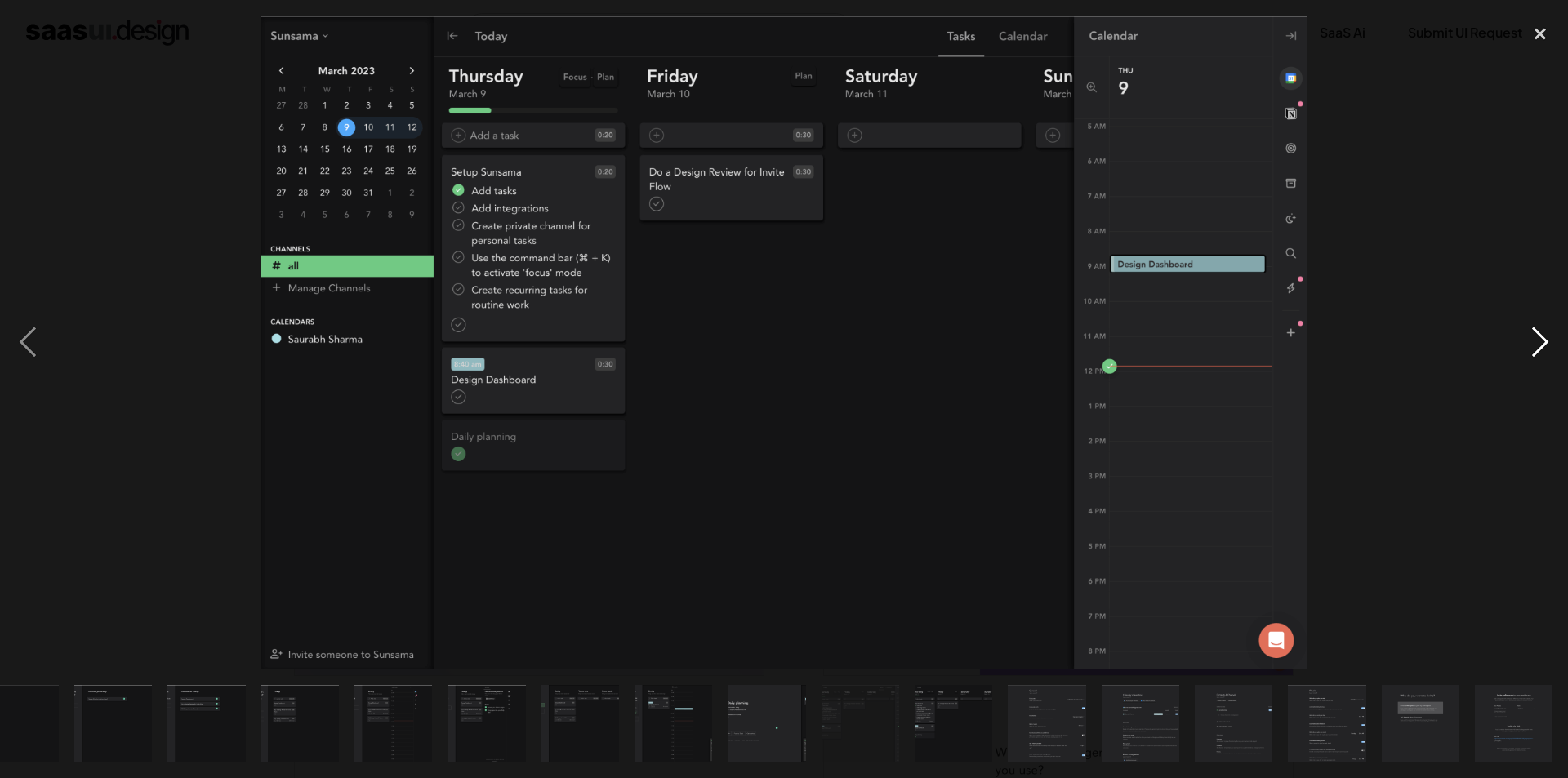
click at [1550, 348] on div "next image" at bounding box center [1540, 343] width 56 height 655
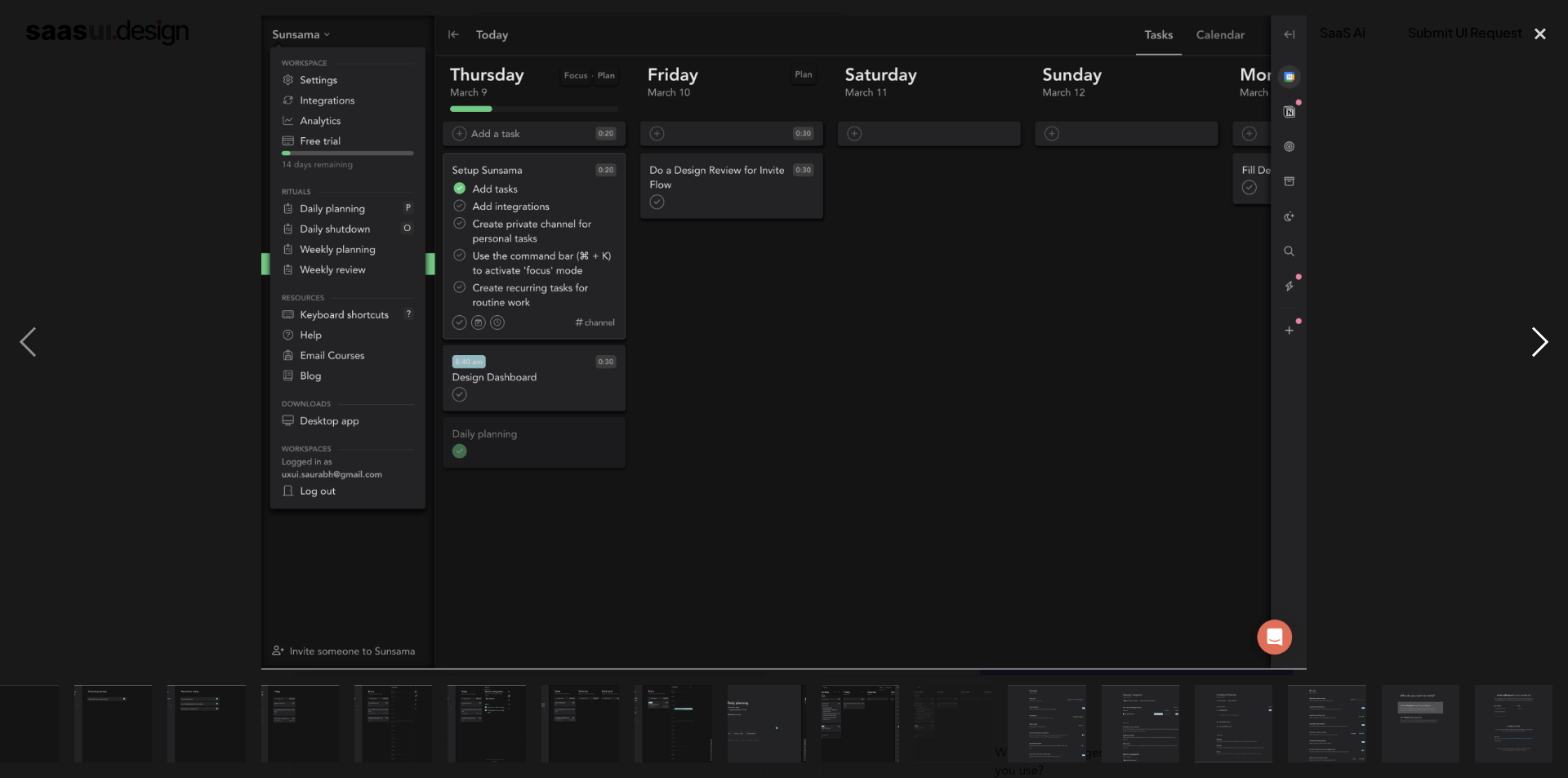
click at [1550, 348] on div "next image" at bounding box center [1540, 343] width 56 height 655
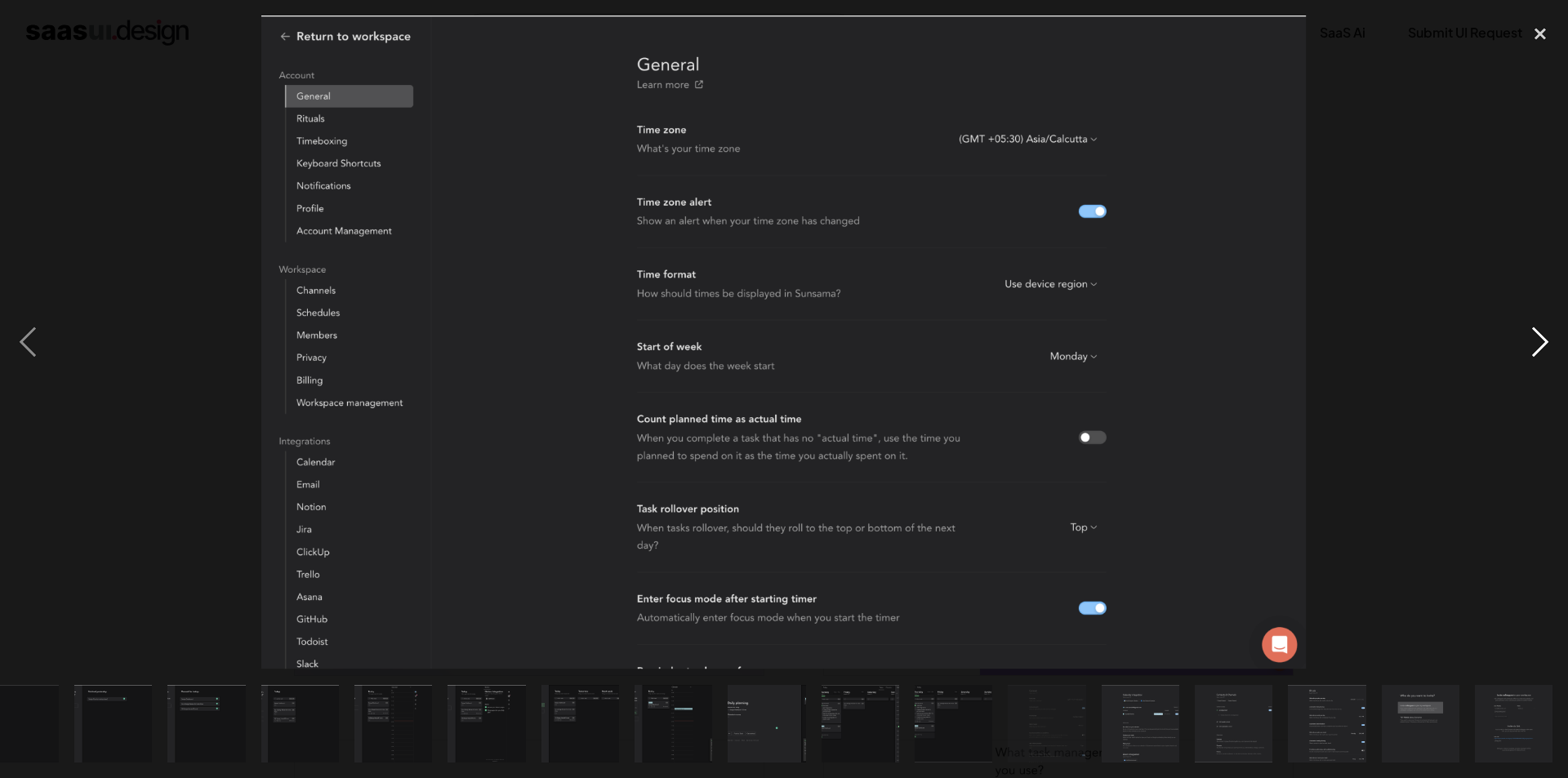
click at [1550, 348] on div "next image" at bounding box center [1540, 343] width 56 height 655
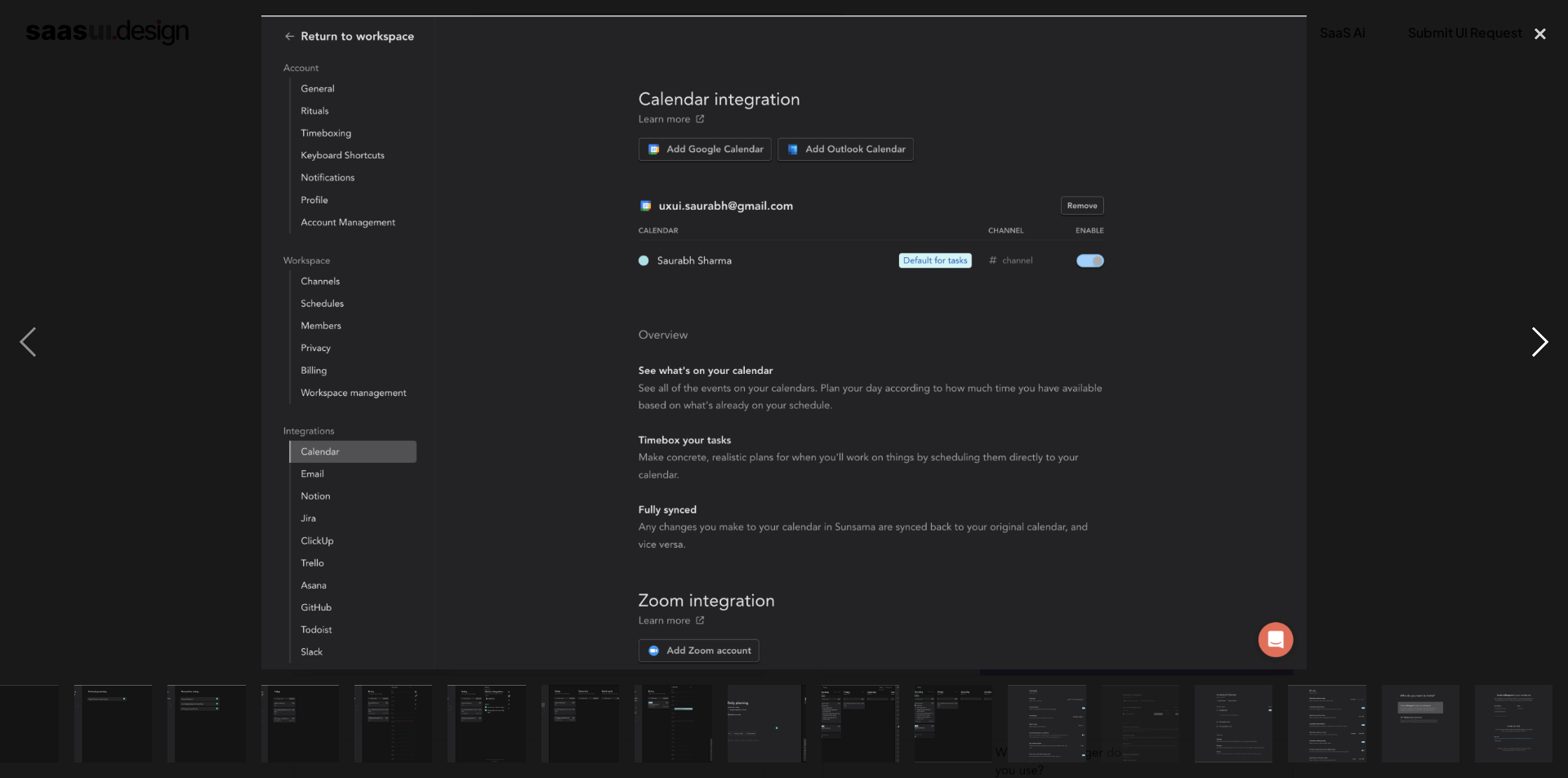
click at [1550, 348] on div "next image" at bounding box center [1540, 343] width 56 height 655
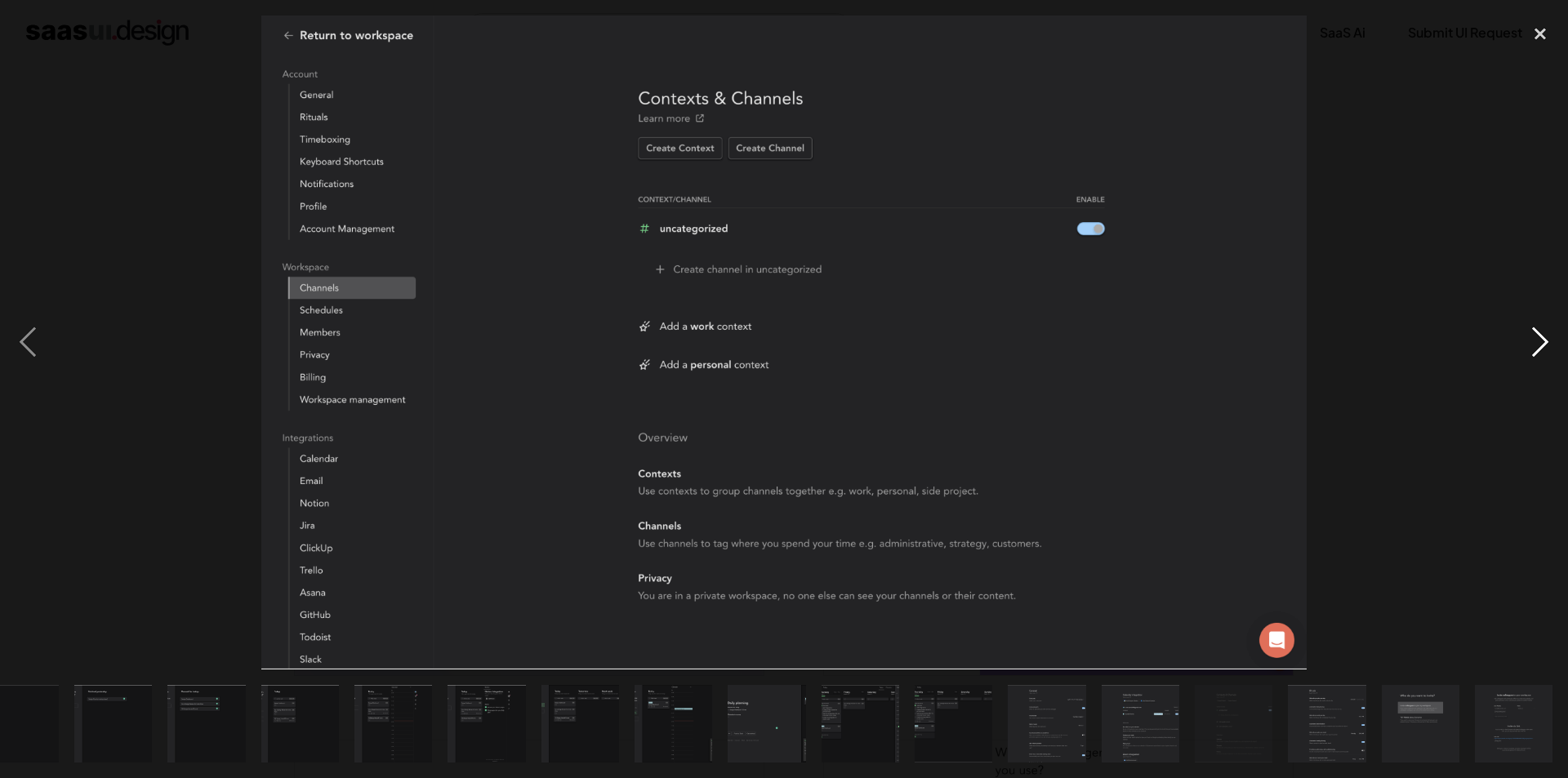
click at [1550, 348] on div "next image" at bounding box center [1540, 343] width 56 height 655
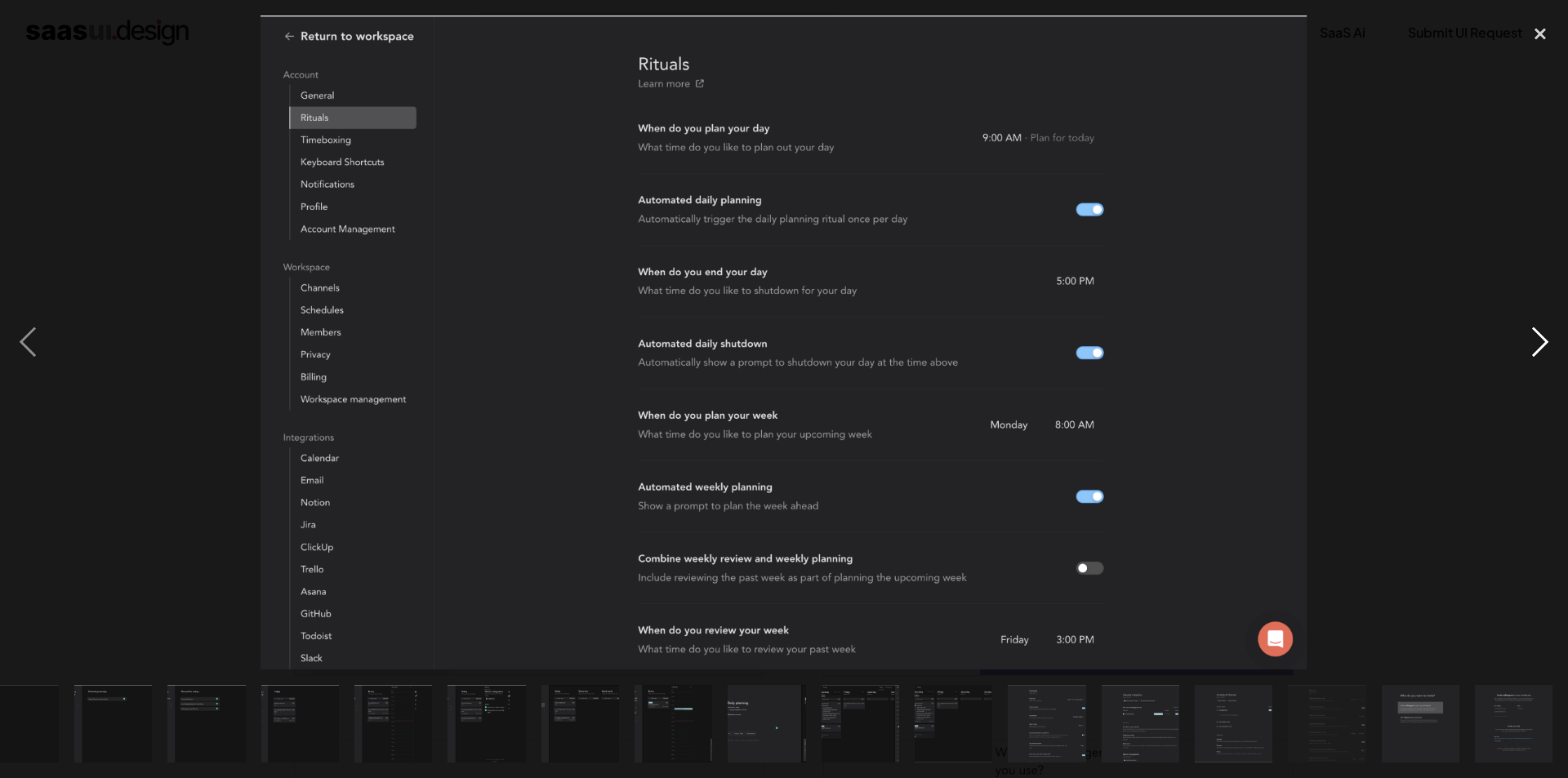
click at [1550, 348] on div "next image" at bounding box center [1540, 343] width 56 height 655
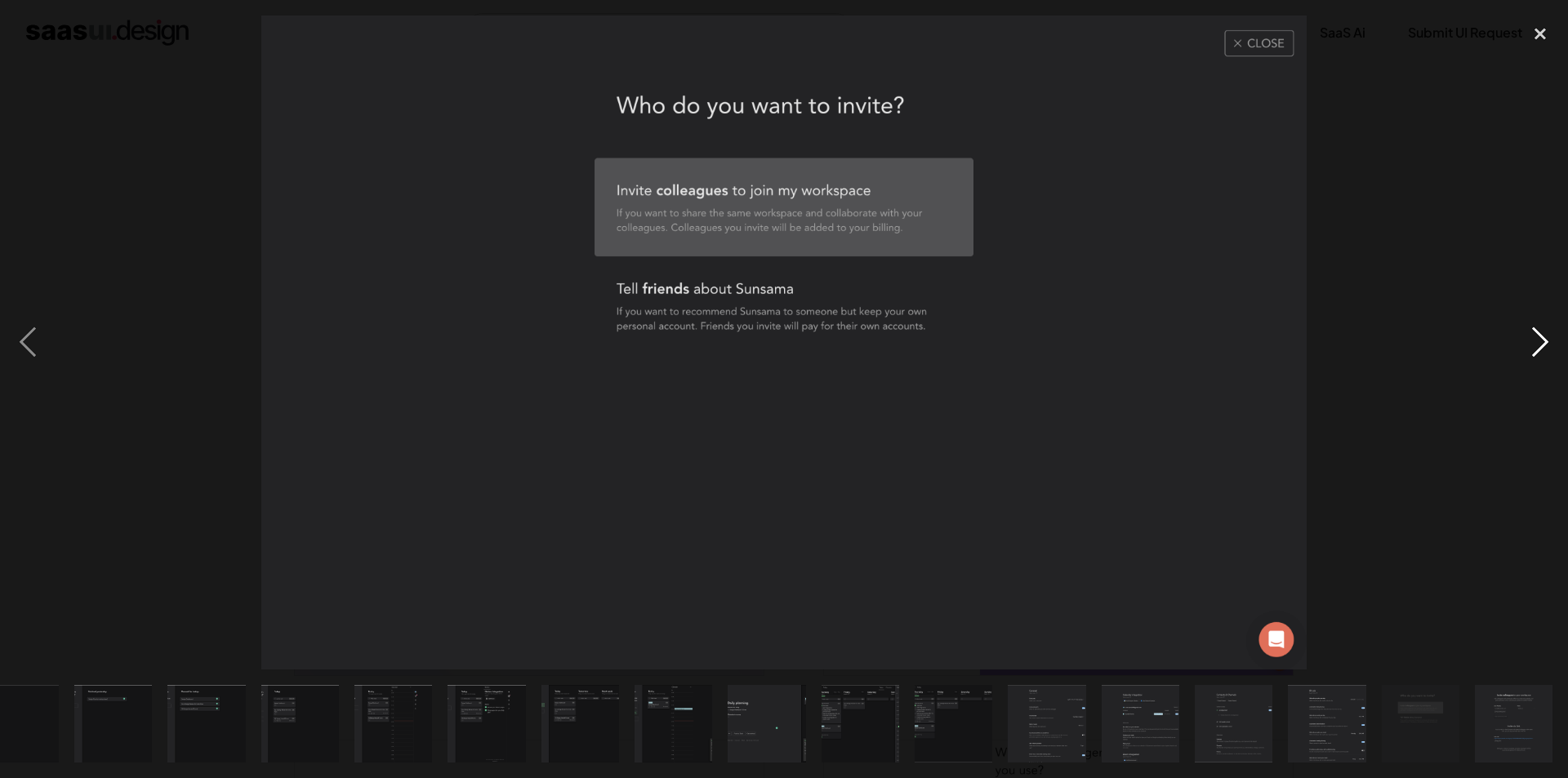
click at [1550, 348] on div "next image" at bounding box center [1540, 343] width 56 height 655
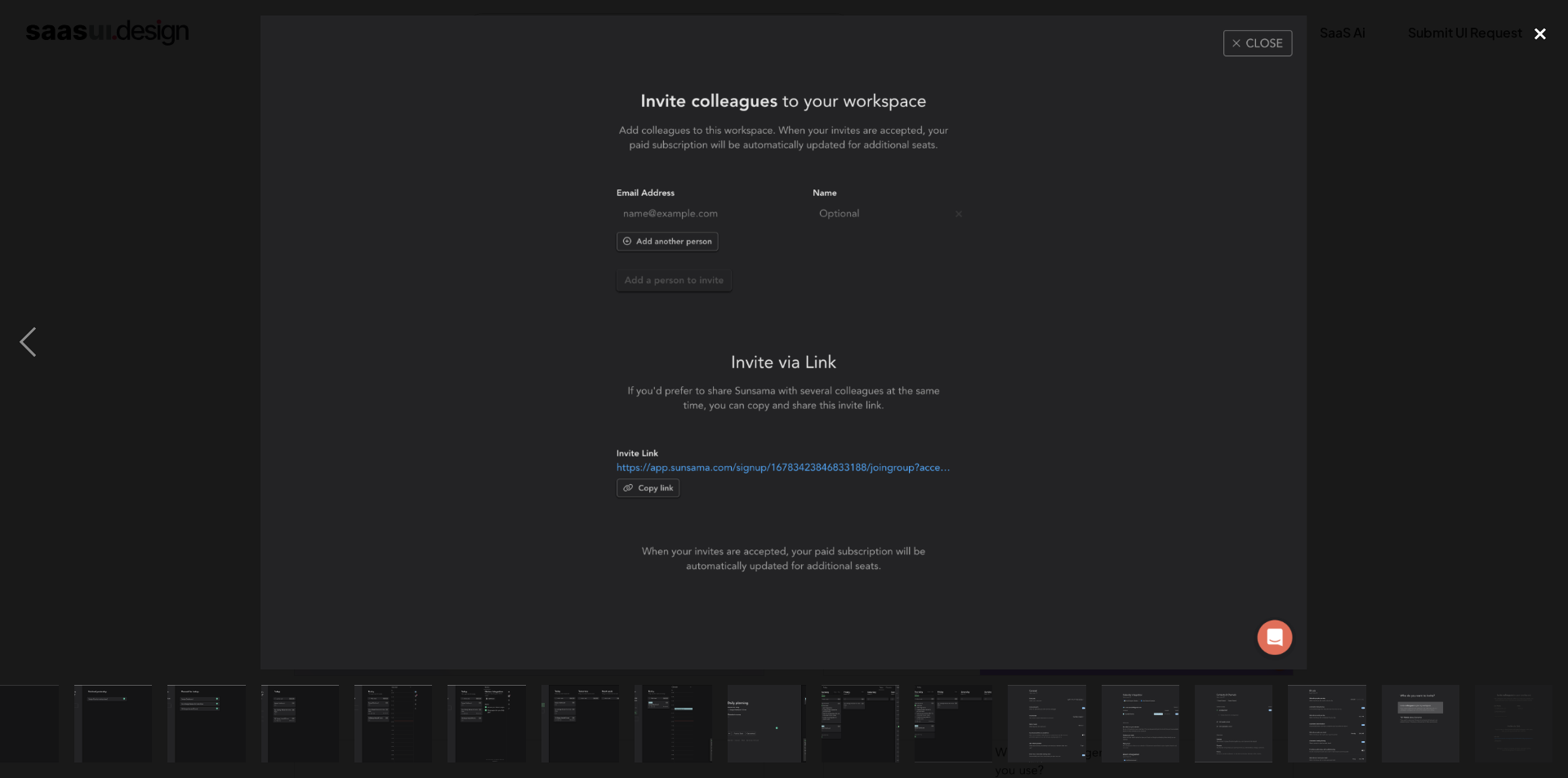
click at [1544, 37] on div "close lightbox" at bounding box center [1540, 33] width 56 height 36
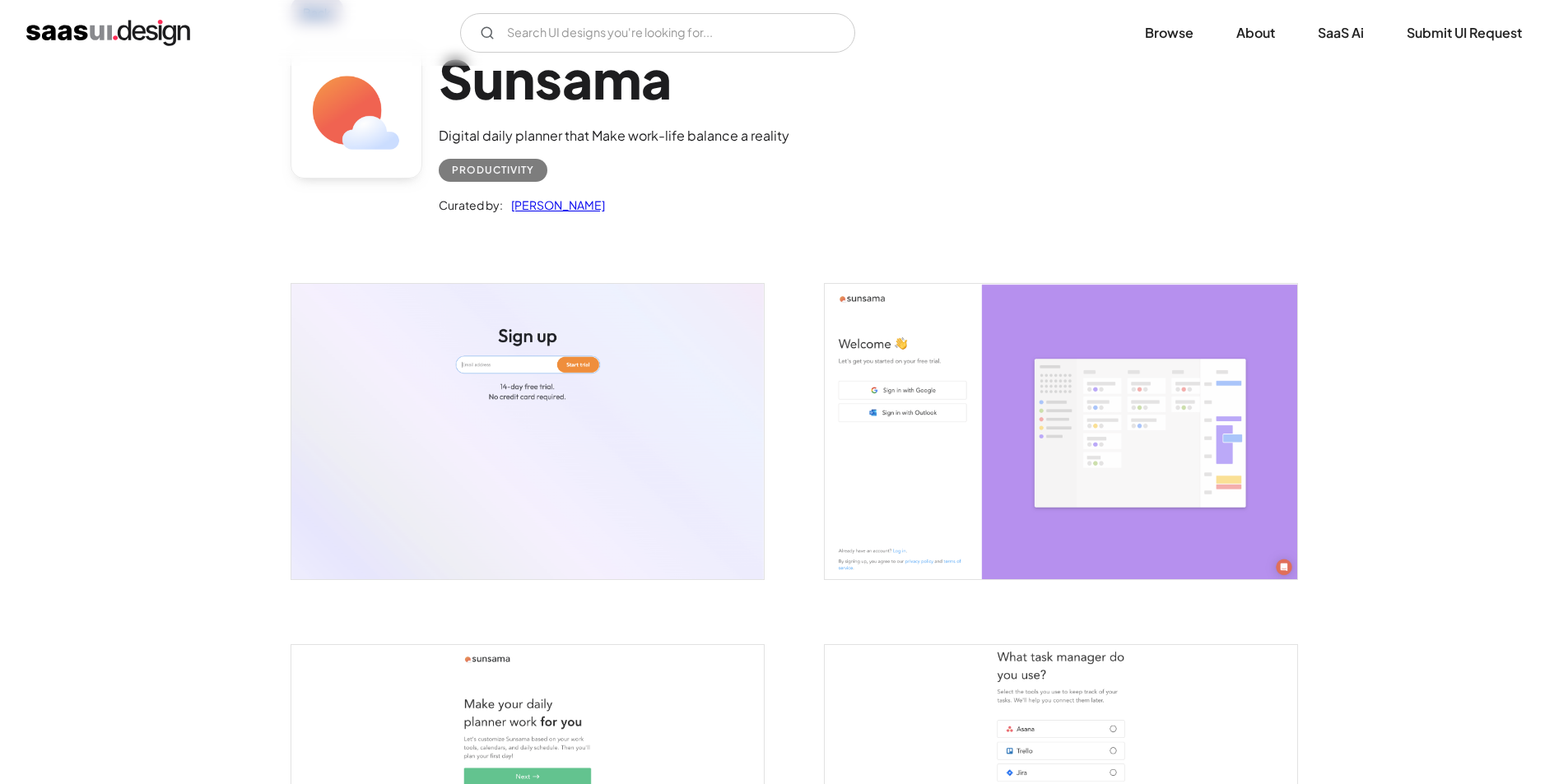
scroll to position [0, 0]
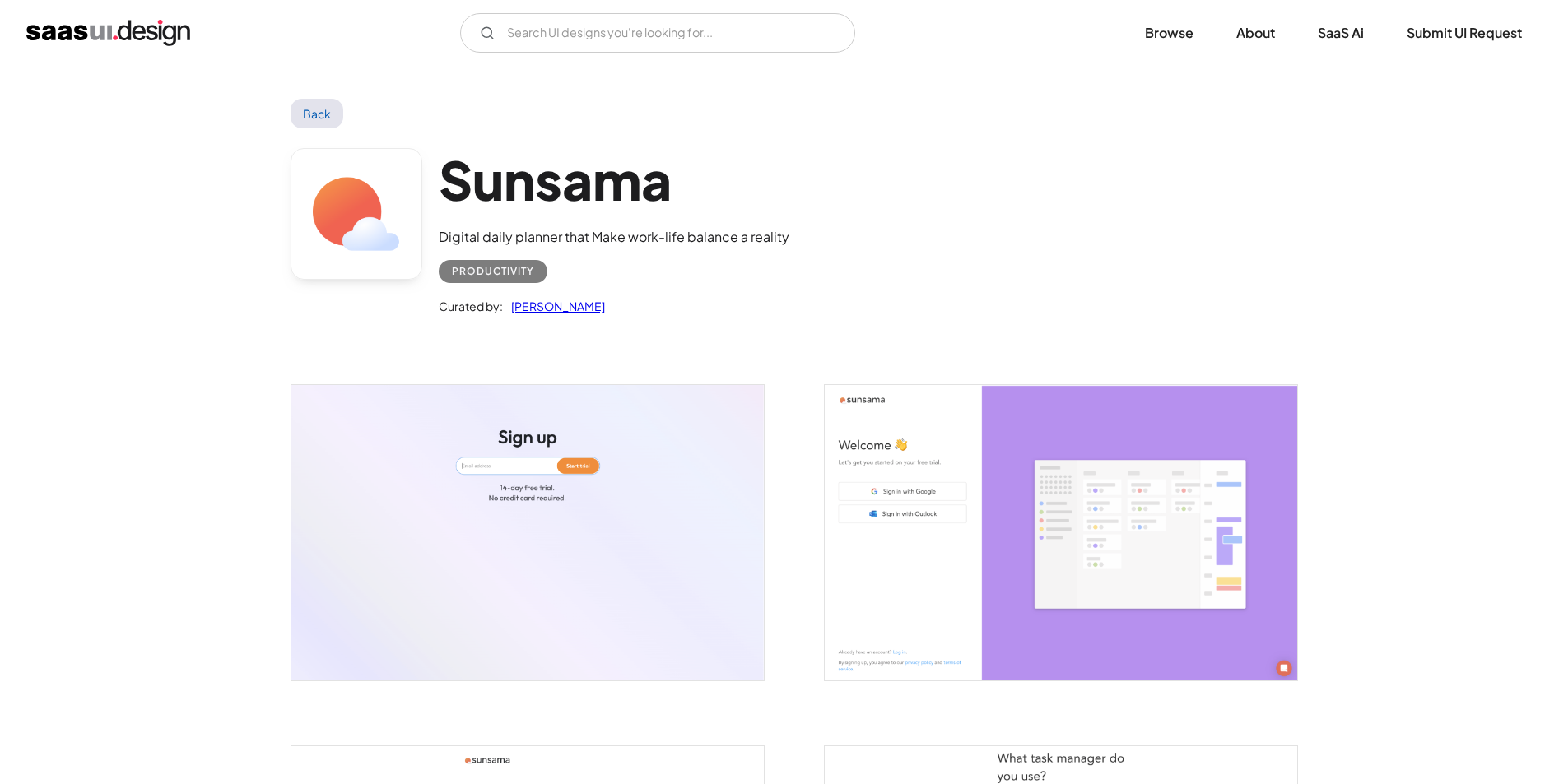
click at [316, 108] on link "Back" at bounding box center [316, 114] width 53 height 30
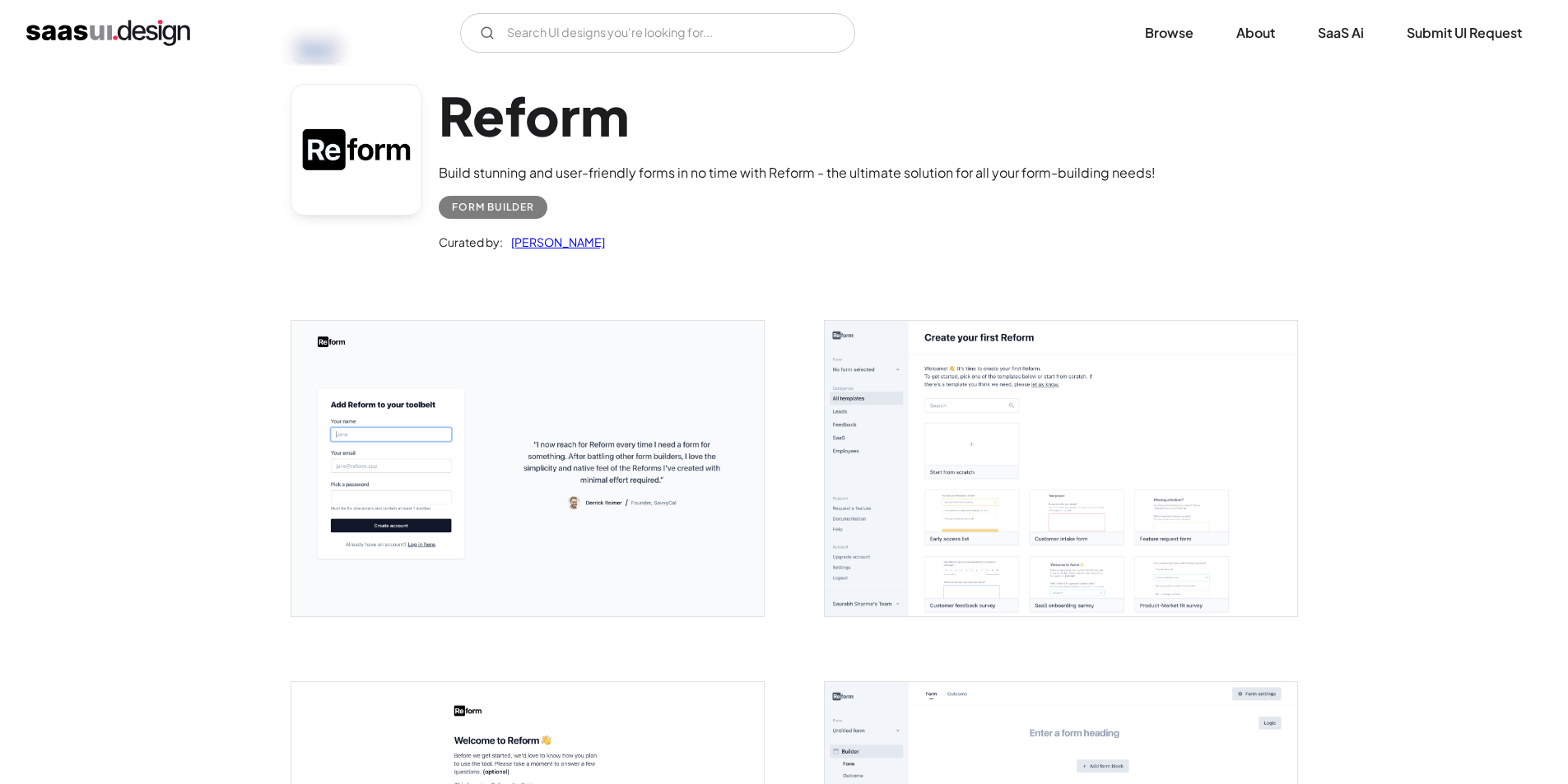
scroll to position [165, 0]
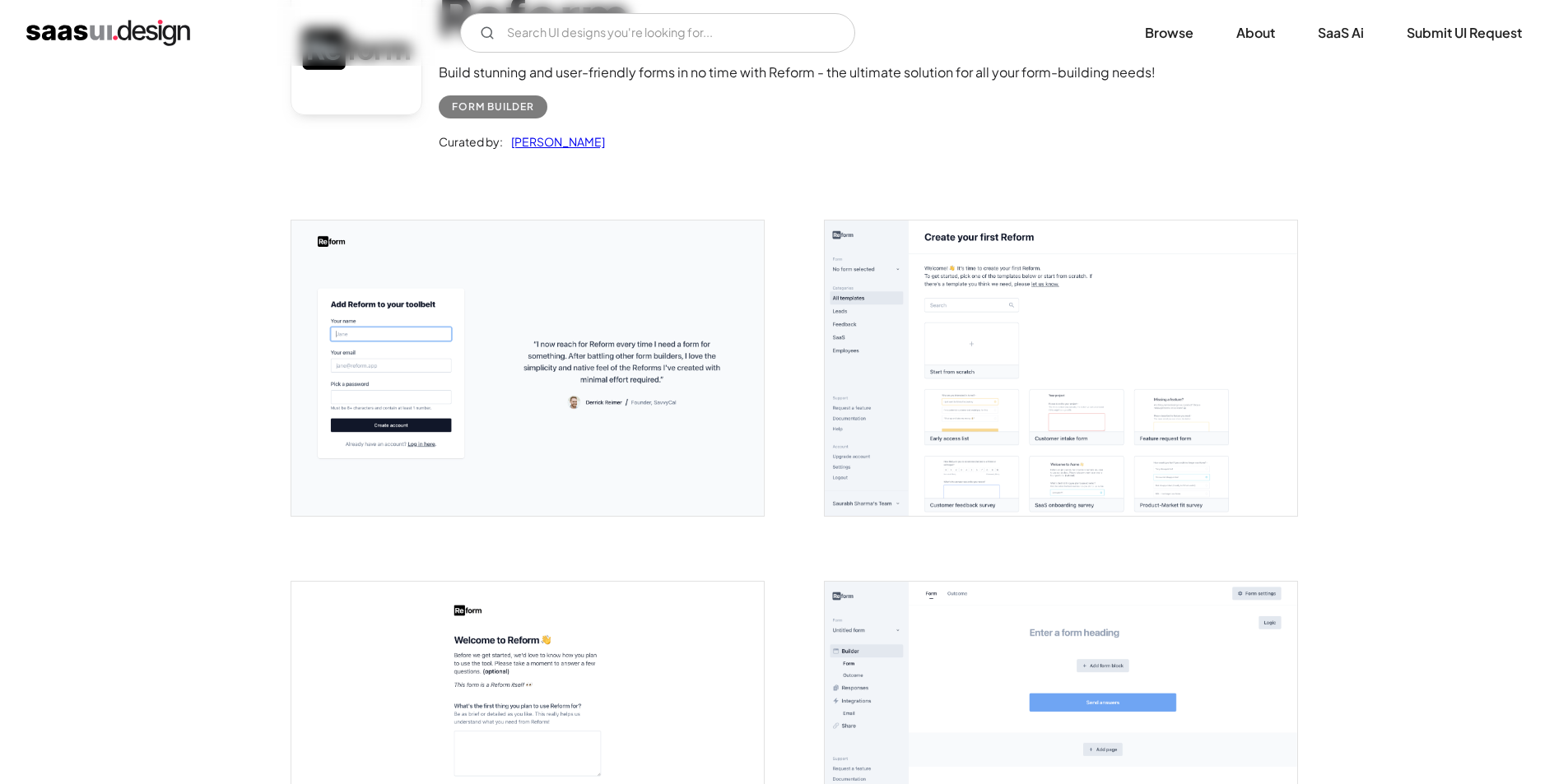
click at [546, 382] on img "open lightbox" at bounding box center [527, 368] width 473 height 296
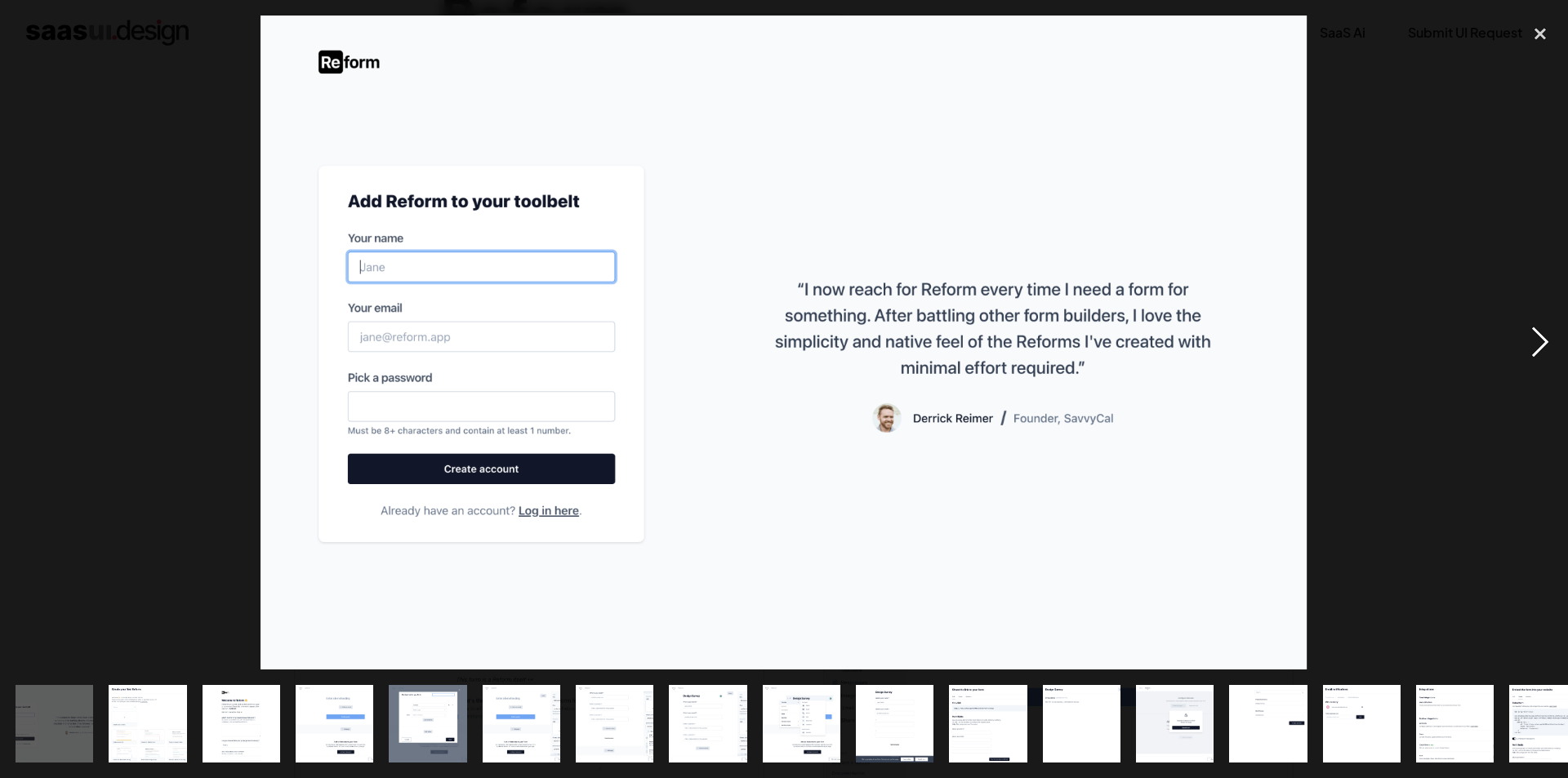
click at [1536, 340] on div "next image" at bounding box center [1540, 343] width 56 height 655
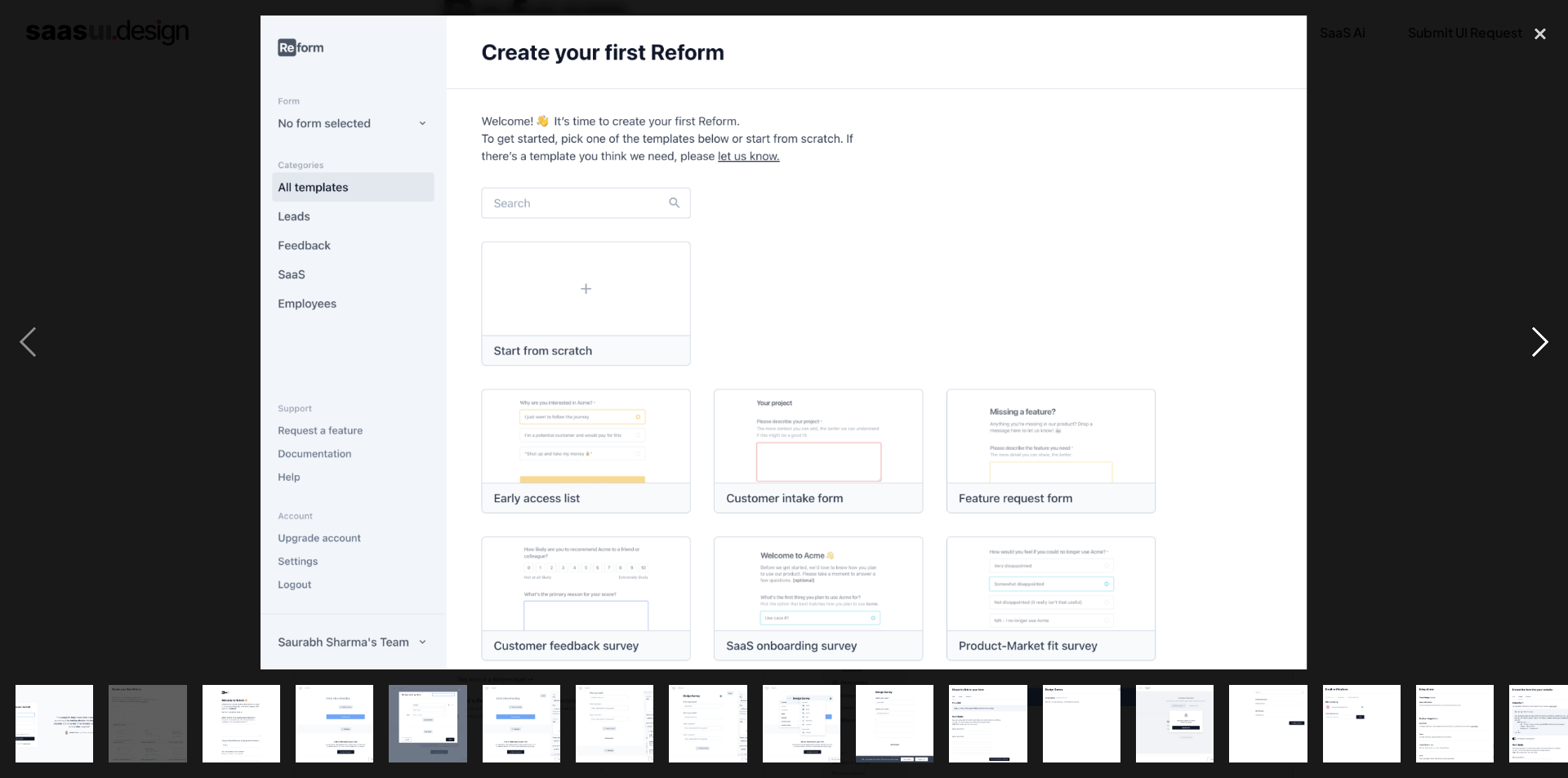
click at [1544, 344] on div "next image" at bounding box center [1540, 343] width 56 height 655
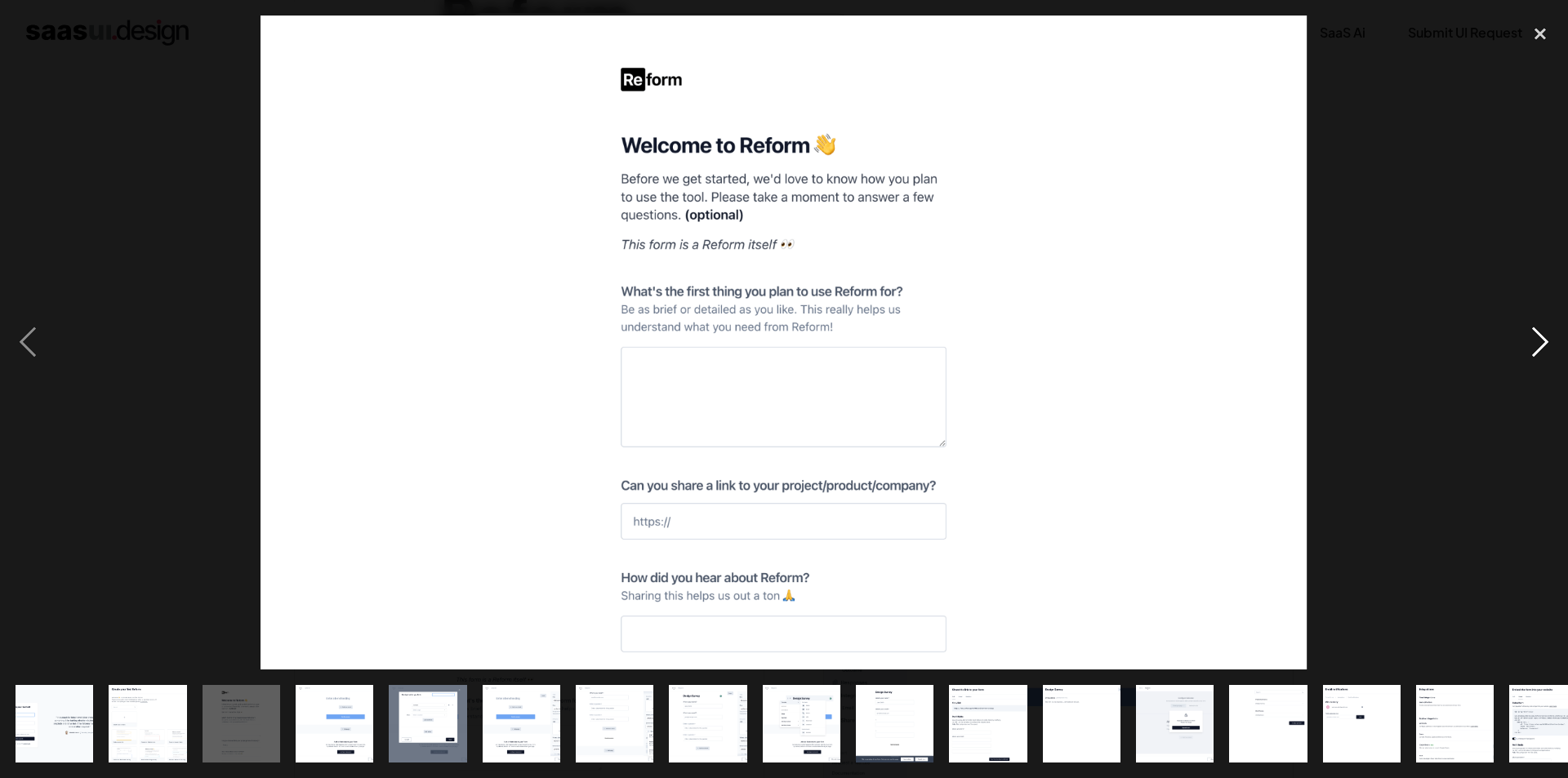
click at [1544, 344] on div "next image" at bounding box center [1540, 343] width 56 height 655
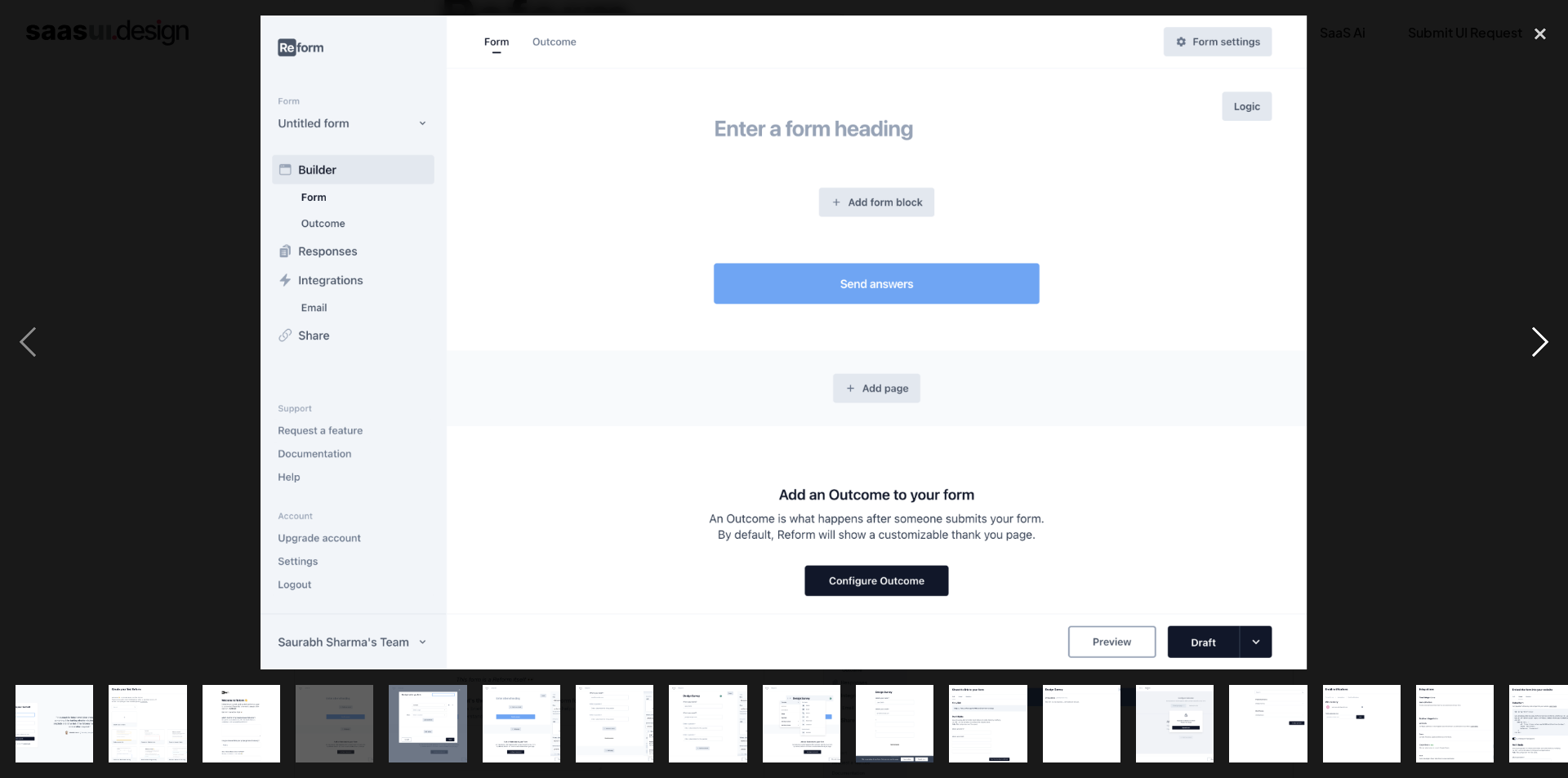
click at [1544, 344] on div "next image" at bounding box center [1540, 343] width 56 height 655
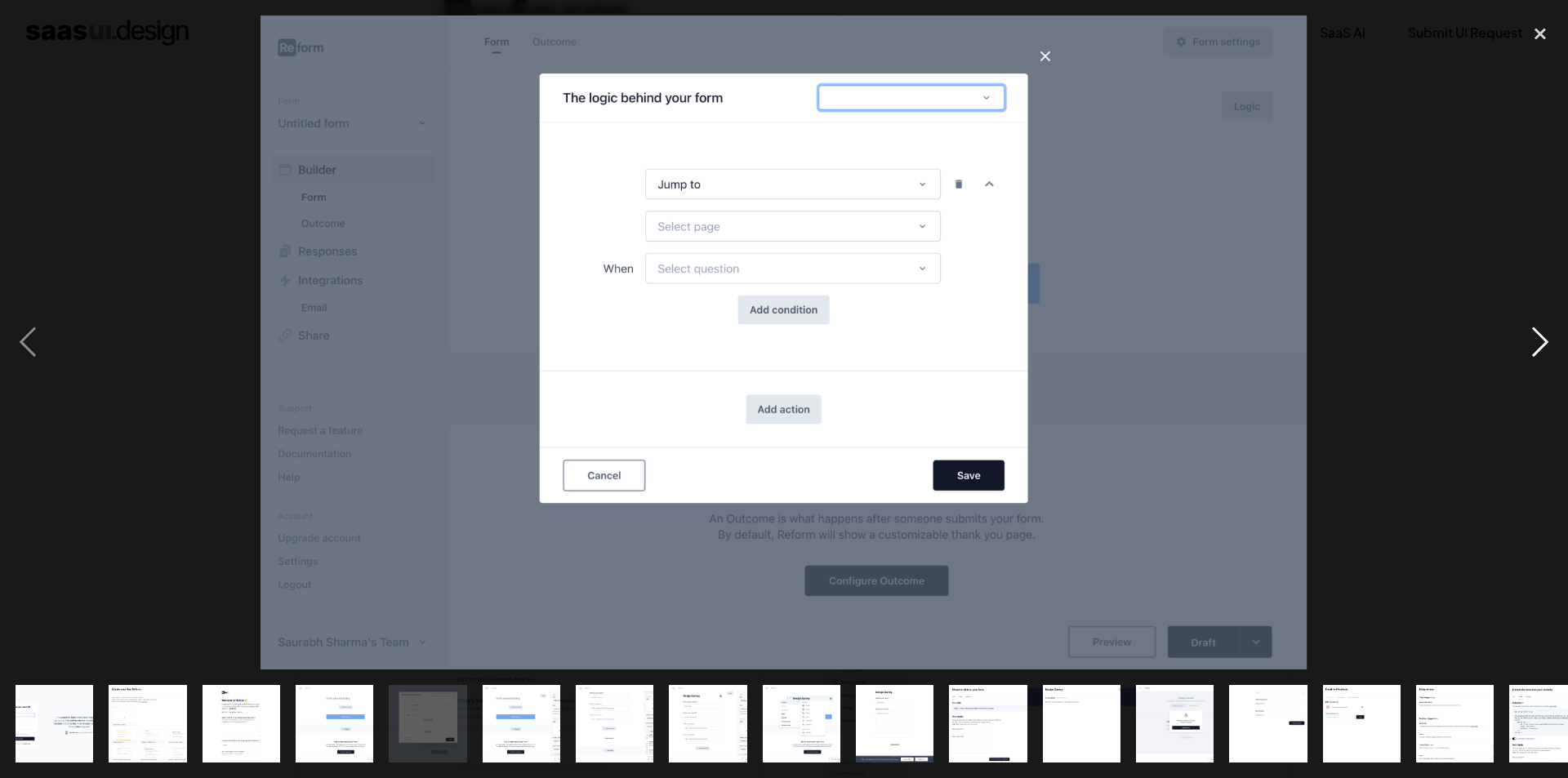
click at [1544, 344] on div "next image" at bounding box center [1540, 343] width 56 height 655
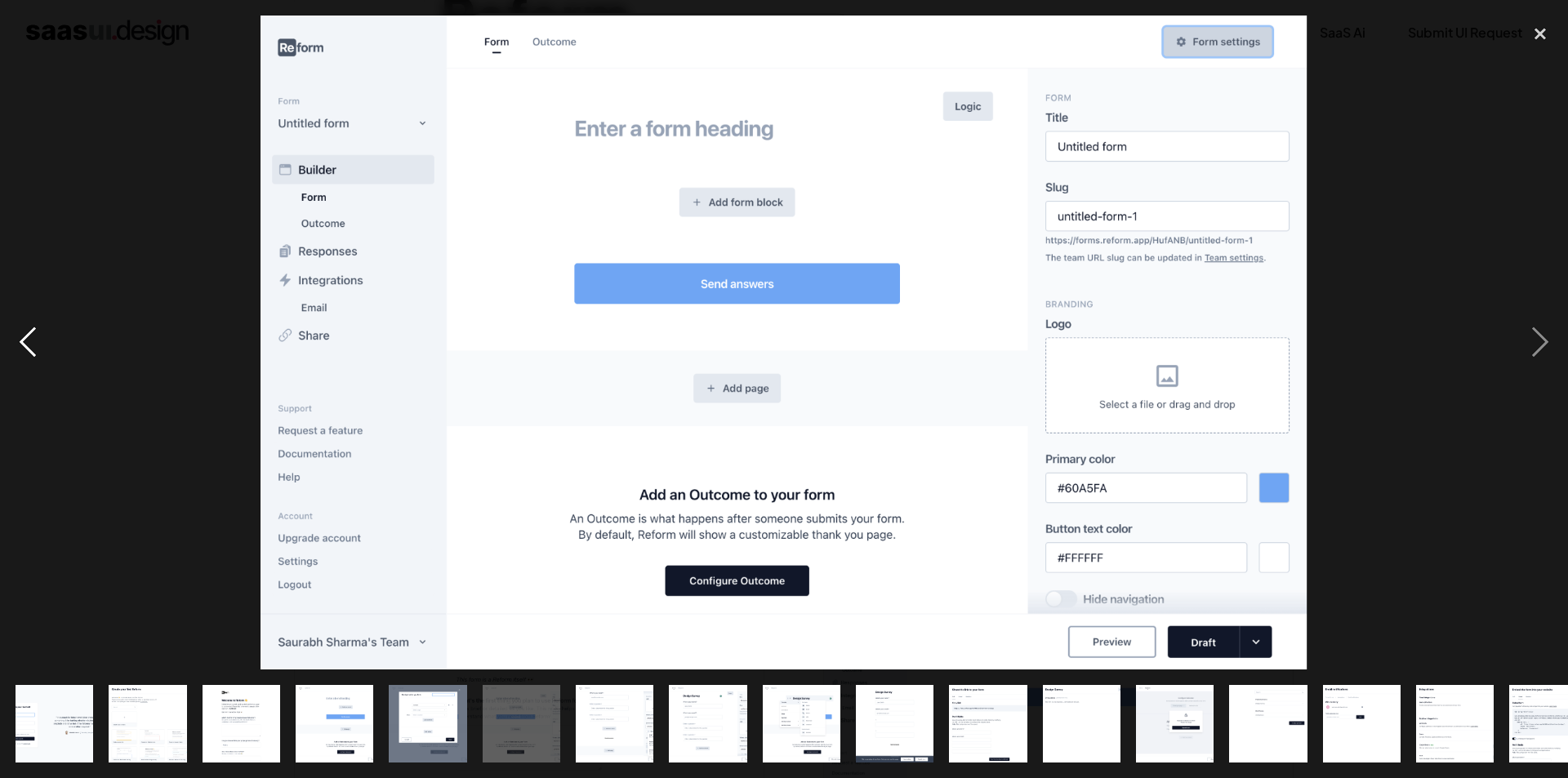
click at [26, 346] on div "previous image" at bounding box center [28, 343] width 56 height 655
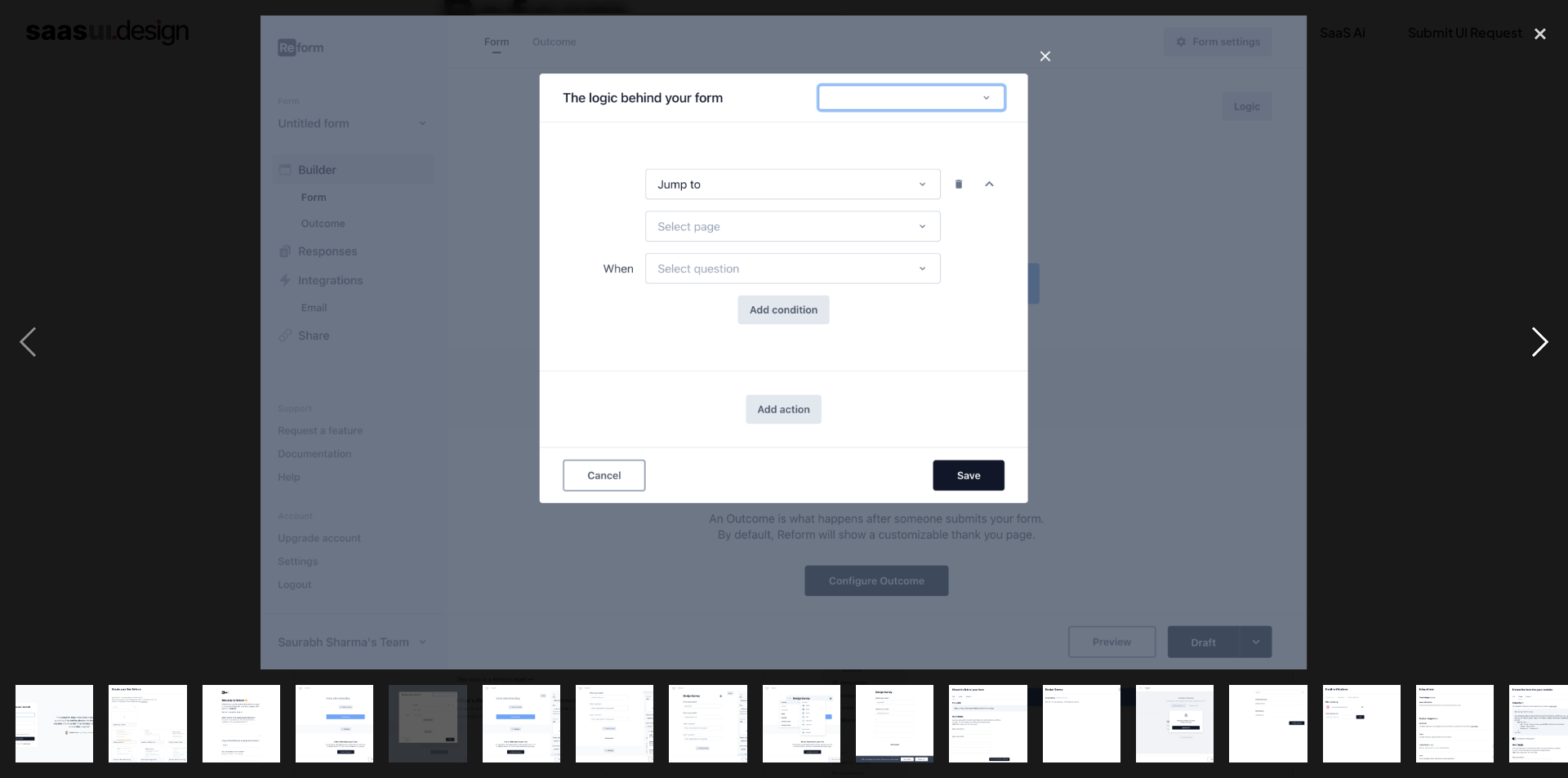
click at [1549, 345] on div "next image" at bounding box center [1540, 343] width 56 height 655
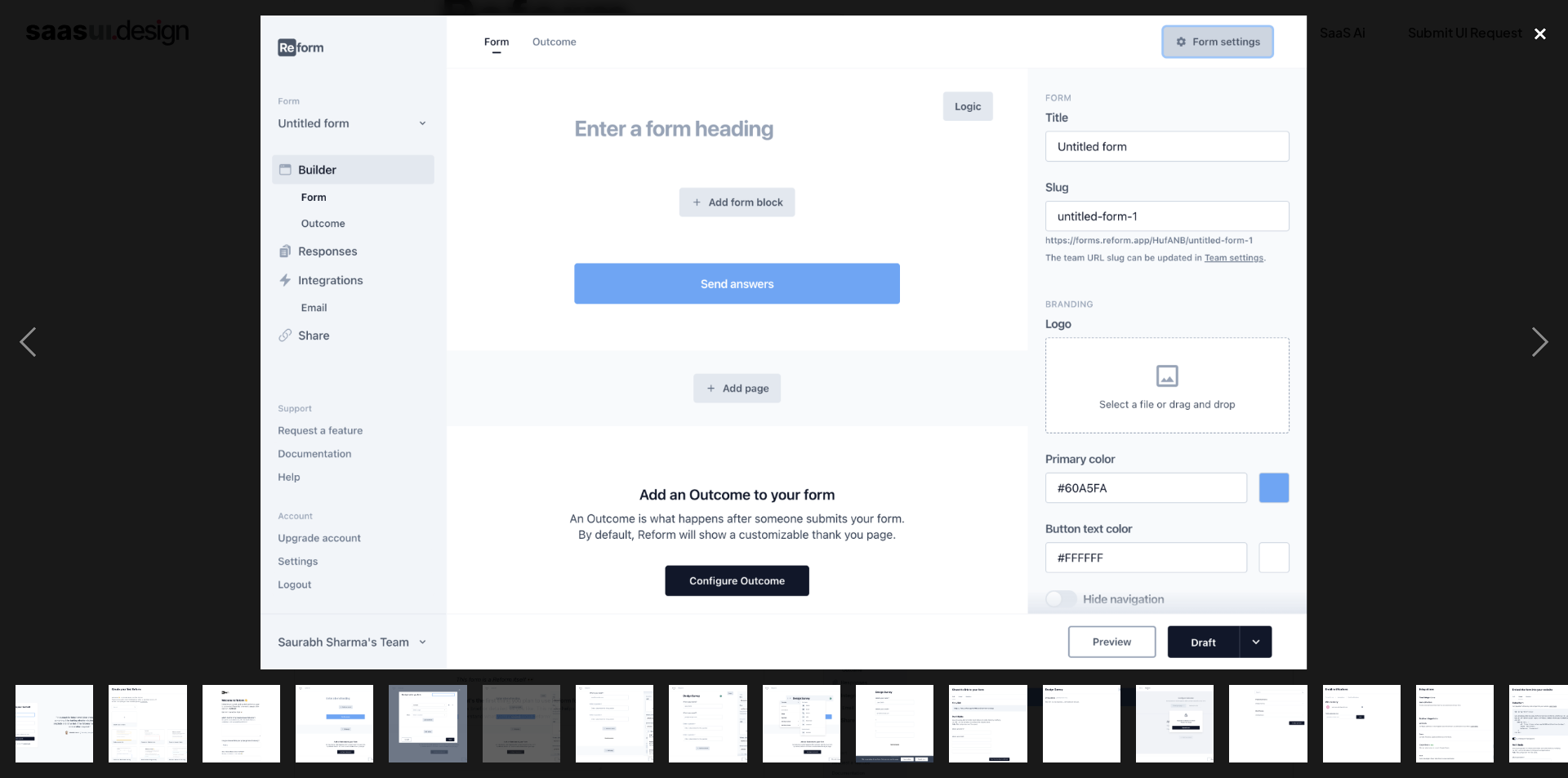
click at [1536, 32] on div "close lightbox" at bounding box center [1540, 33] width 56 height 36
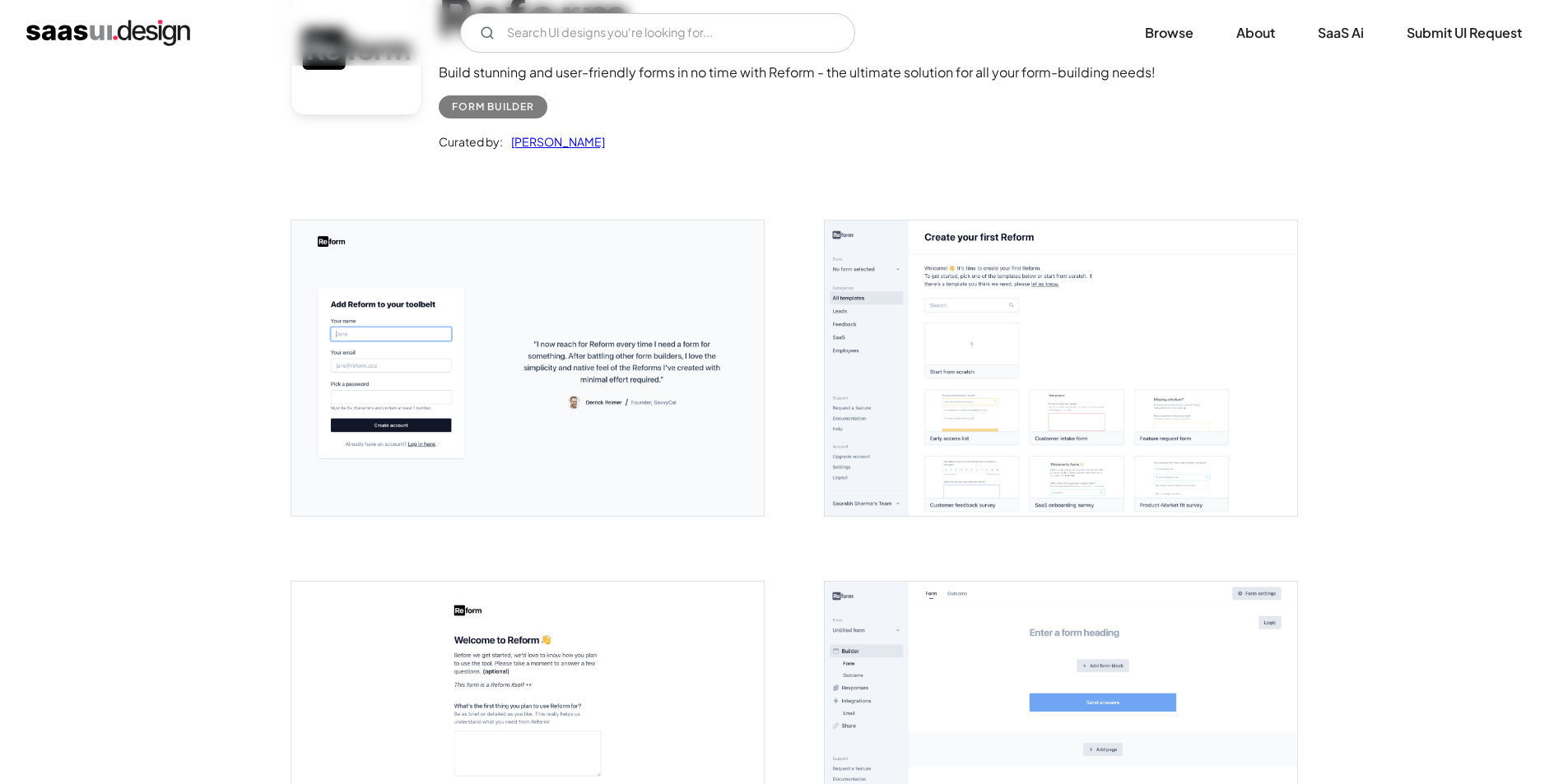
scroll to position [0, 0]
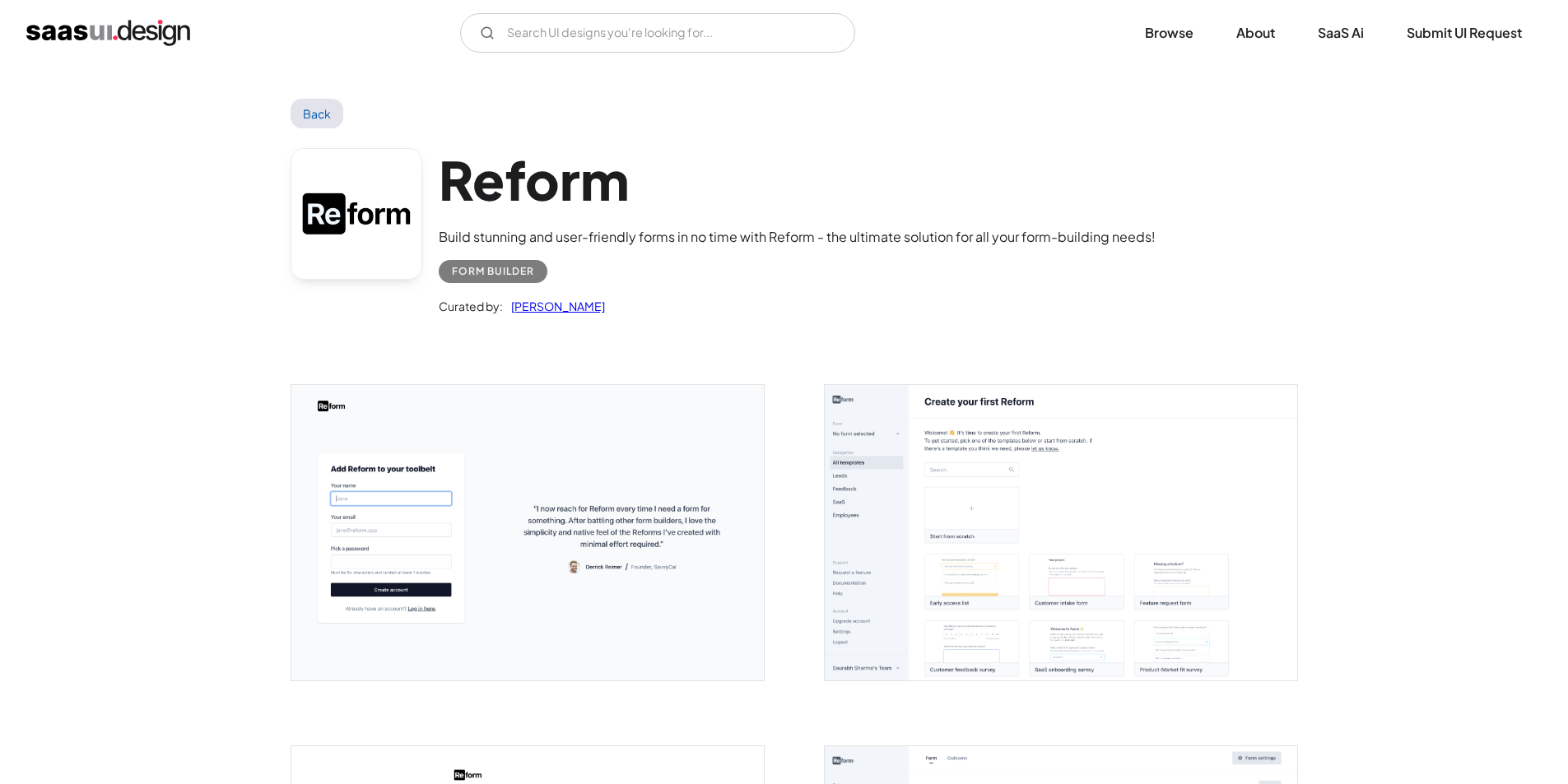
click at [340, 119] on link "Back" at bounding box center [316, 114] width 53 height 30
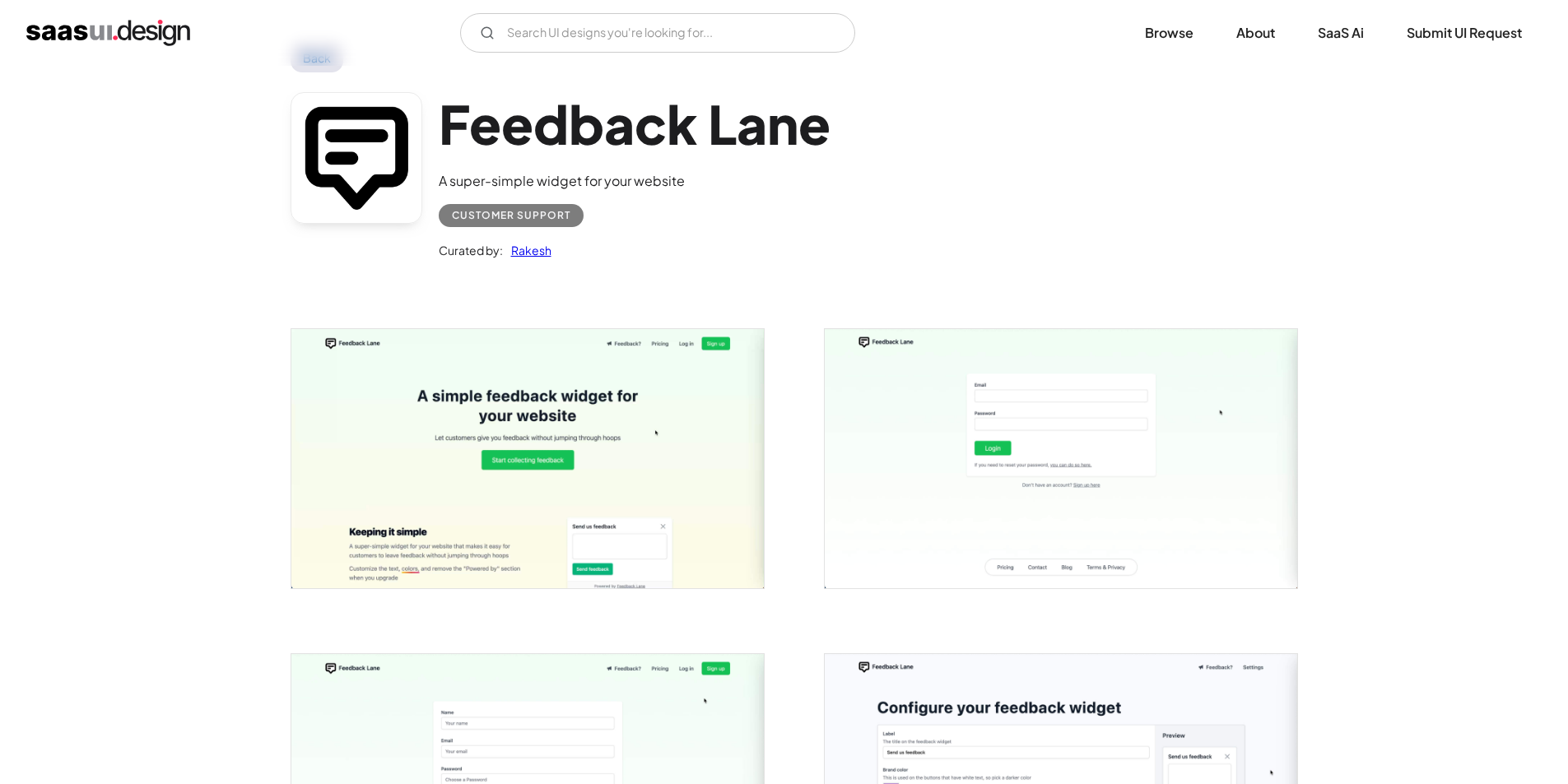
scroll to position [165, 0]
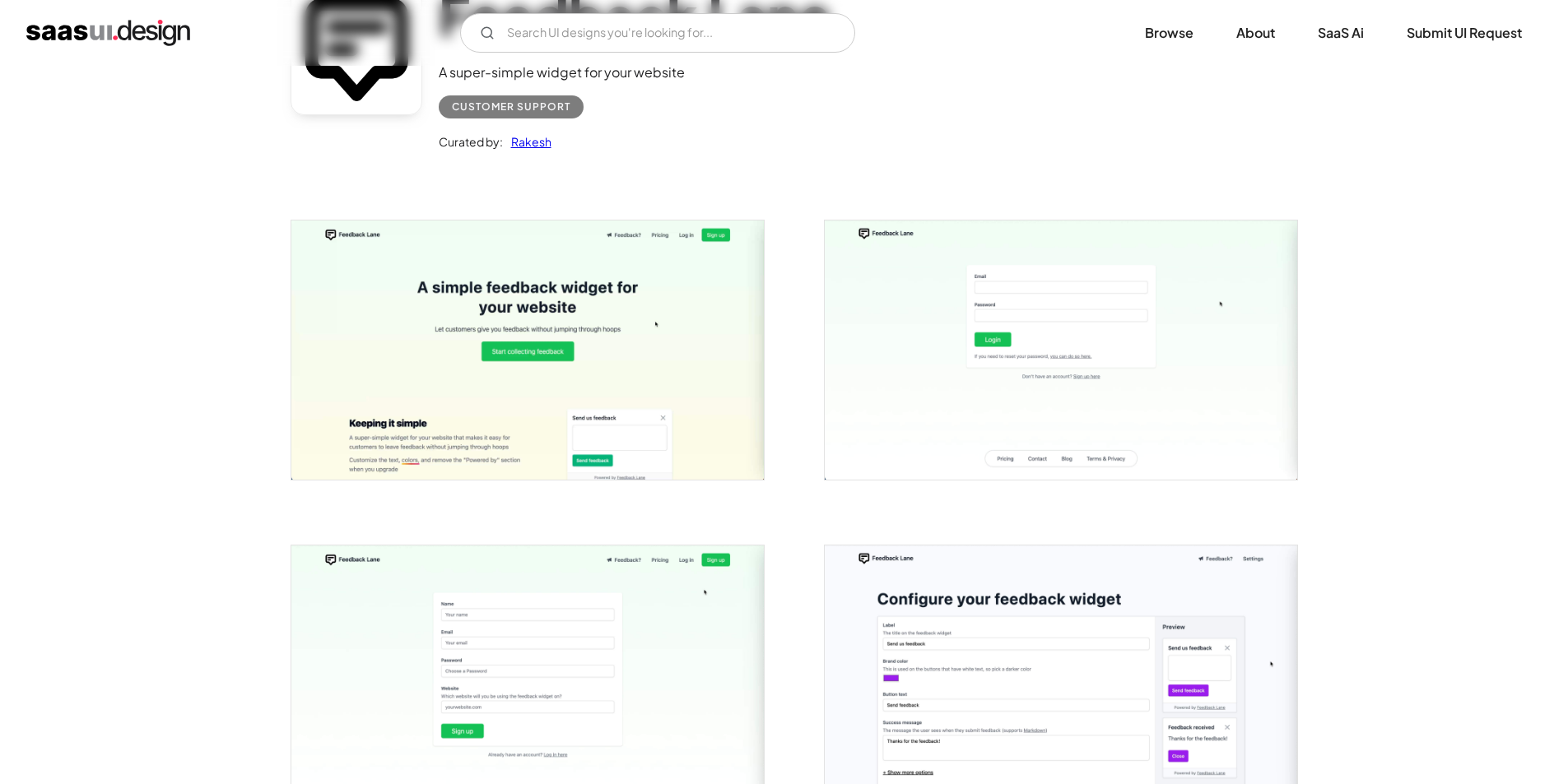
click at [533, 372] on img "open lightbox" at bounding box center [527, 349] width 473 height 259
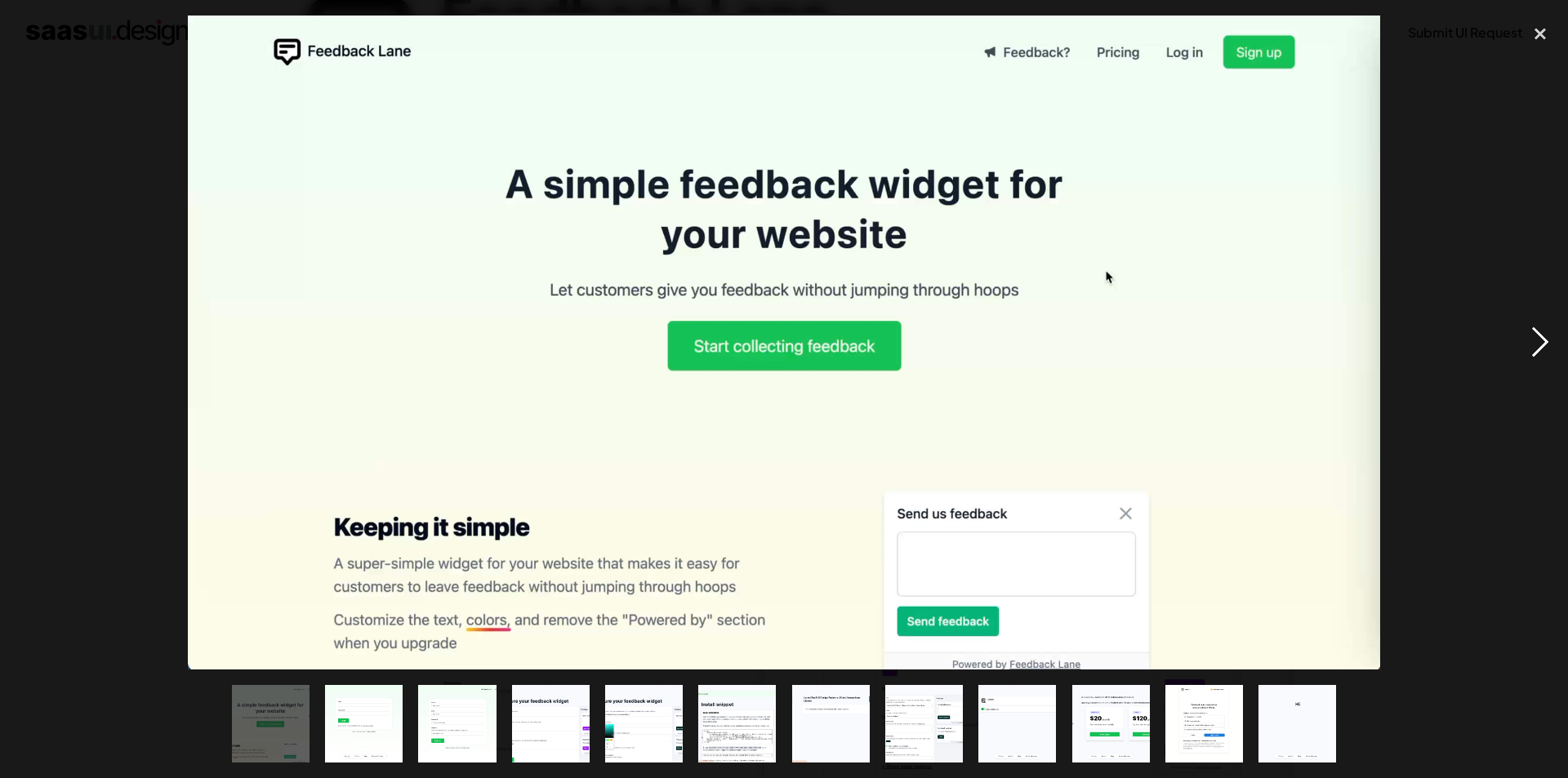
click at [1540, 341] on div "next image" at bounding box center [1540, 343] width 56 height 655
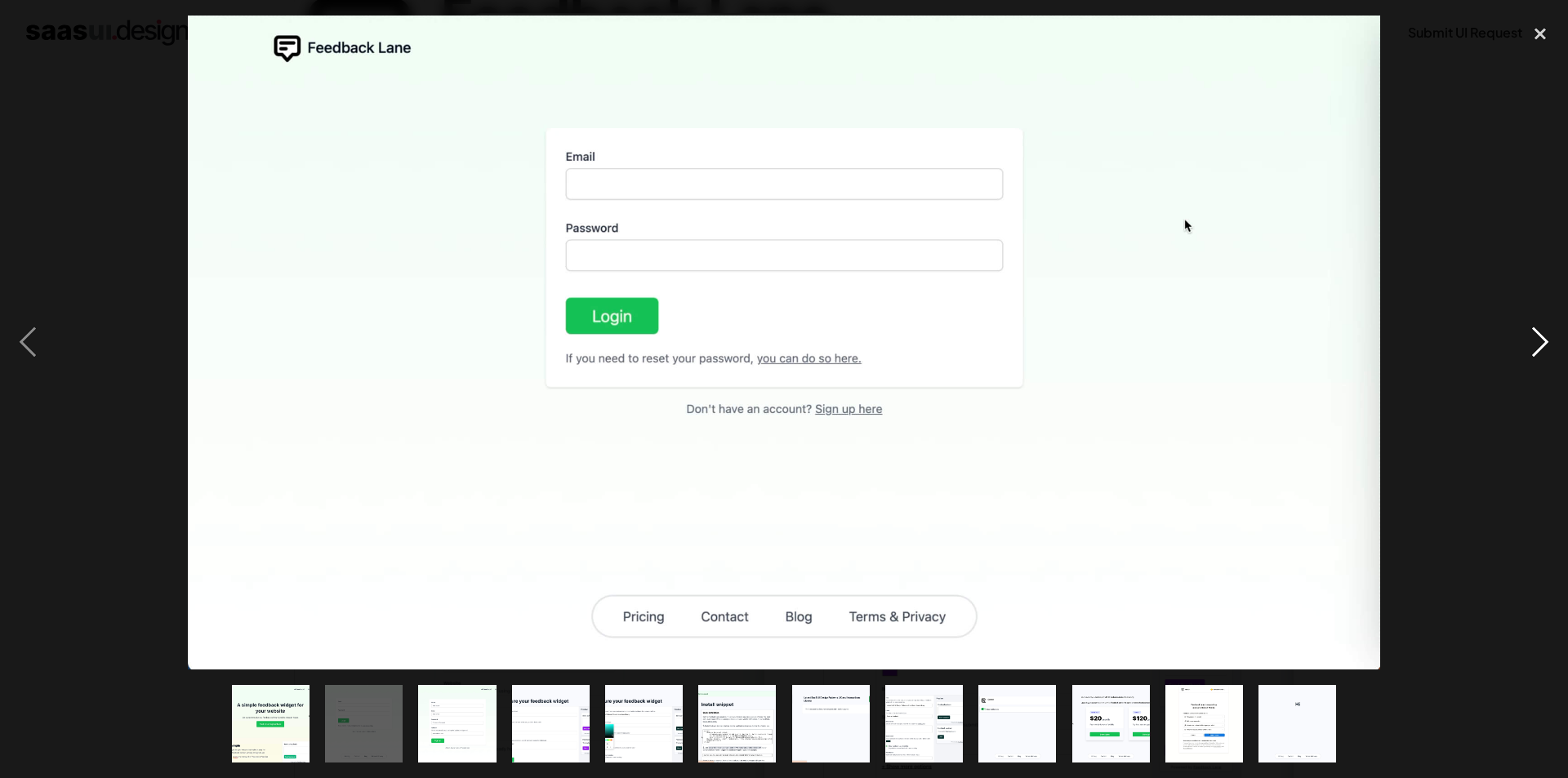
click at [1540, 341] on div "next image" at bounding box center [1540, 343] width 56 height 655
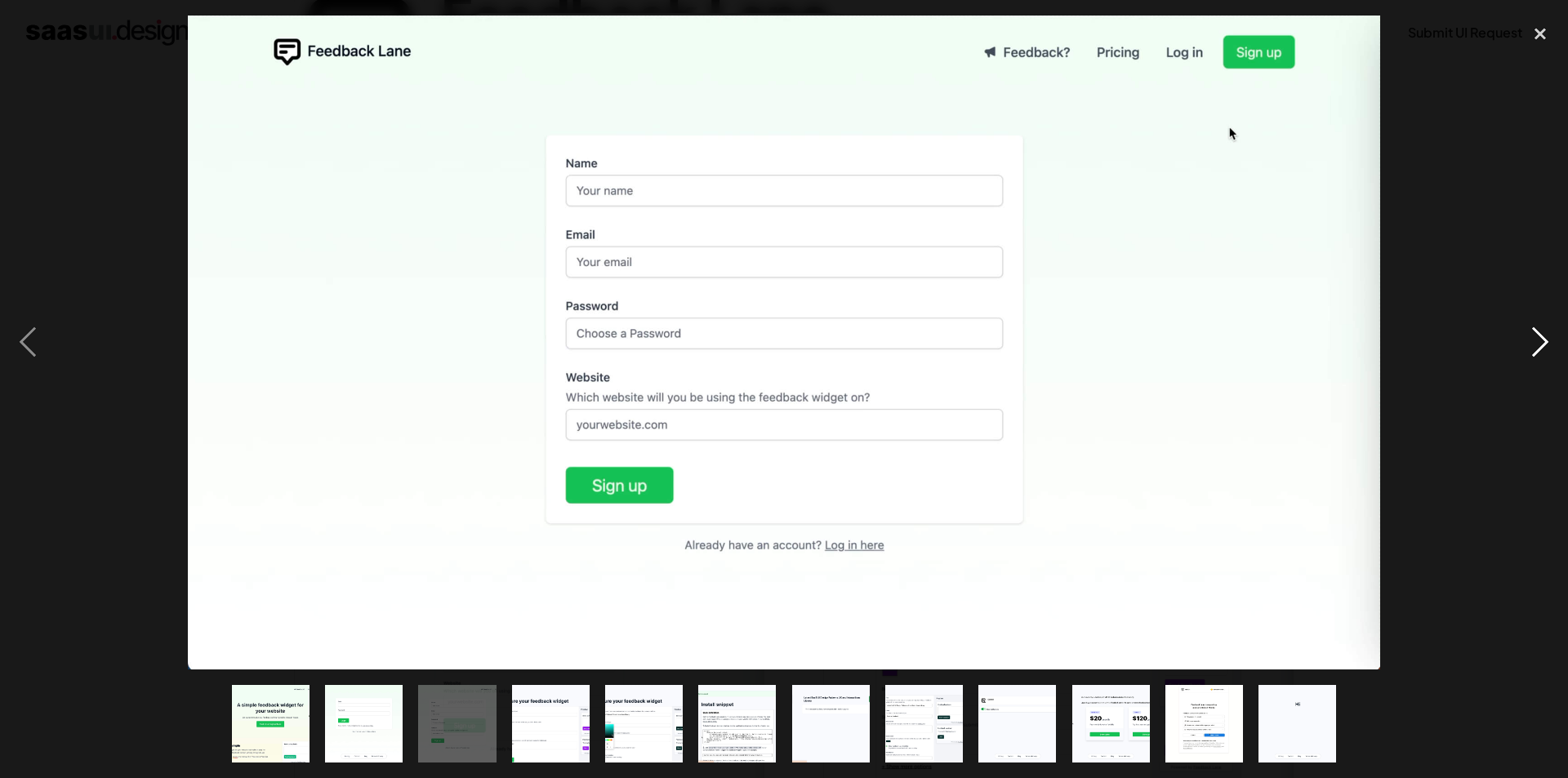
click at [1540, 341] on div "next image" at bounding box center [1540, 343] width 56 height 655
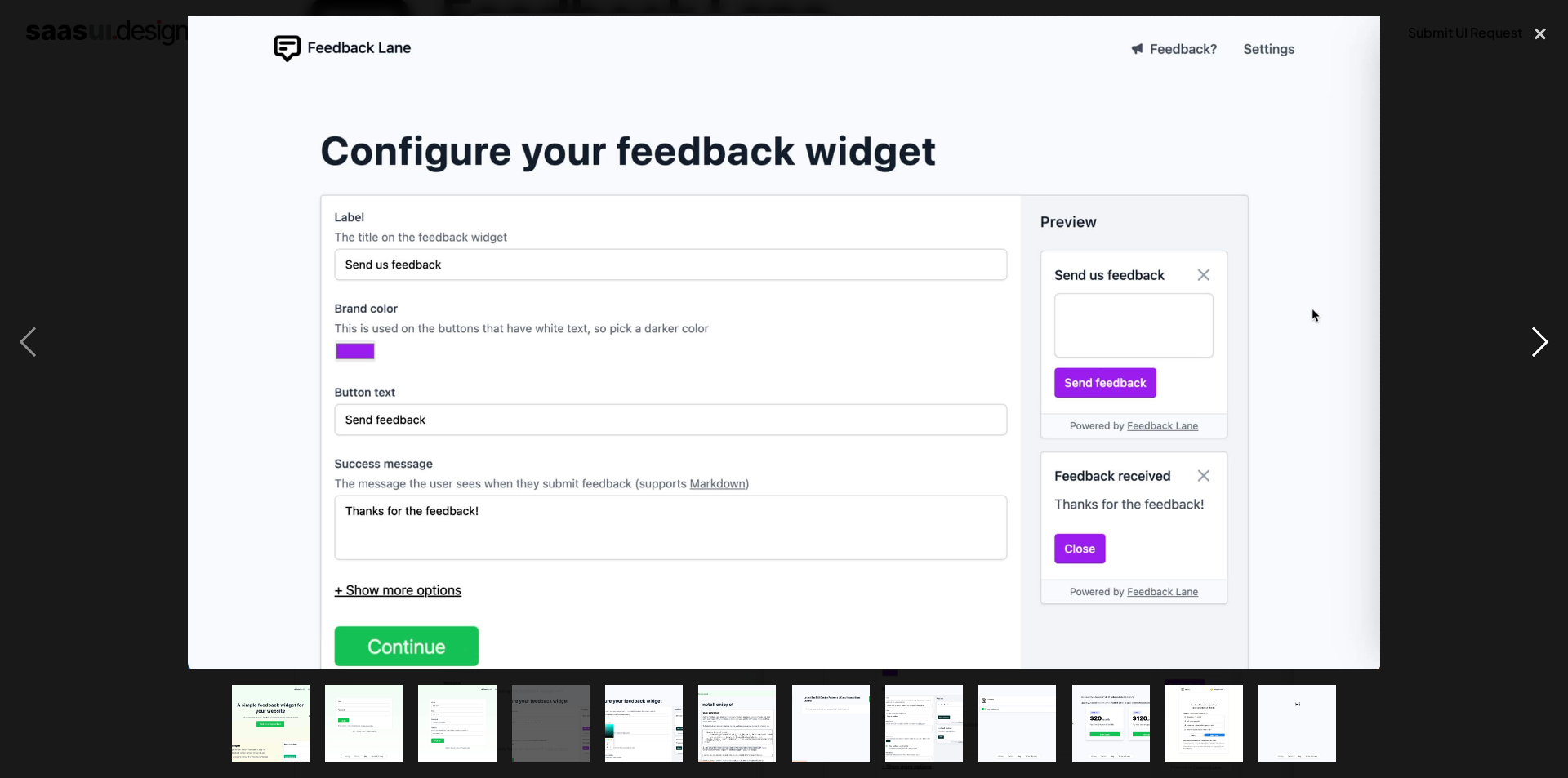
click at [1540, 341] on div "next image" at bounding box center [1540, 343] width 56 height 655
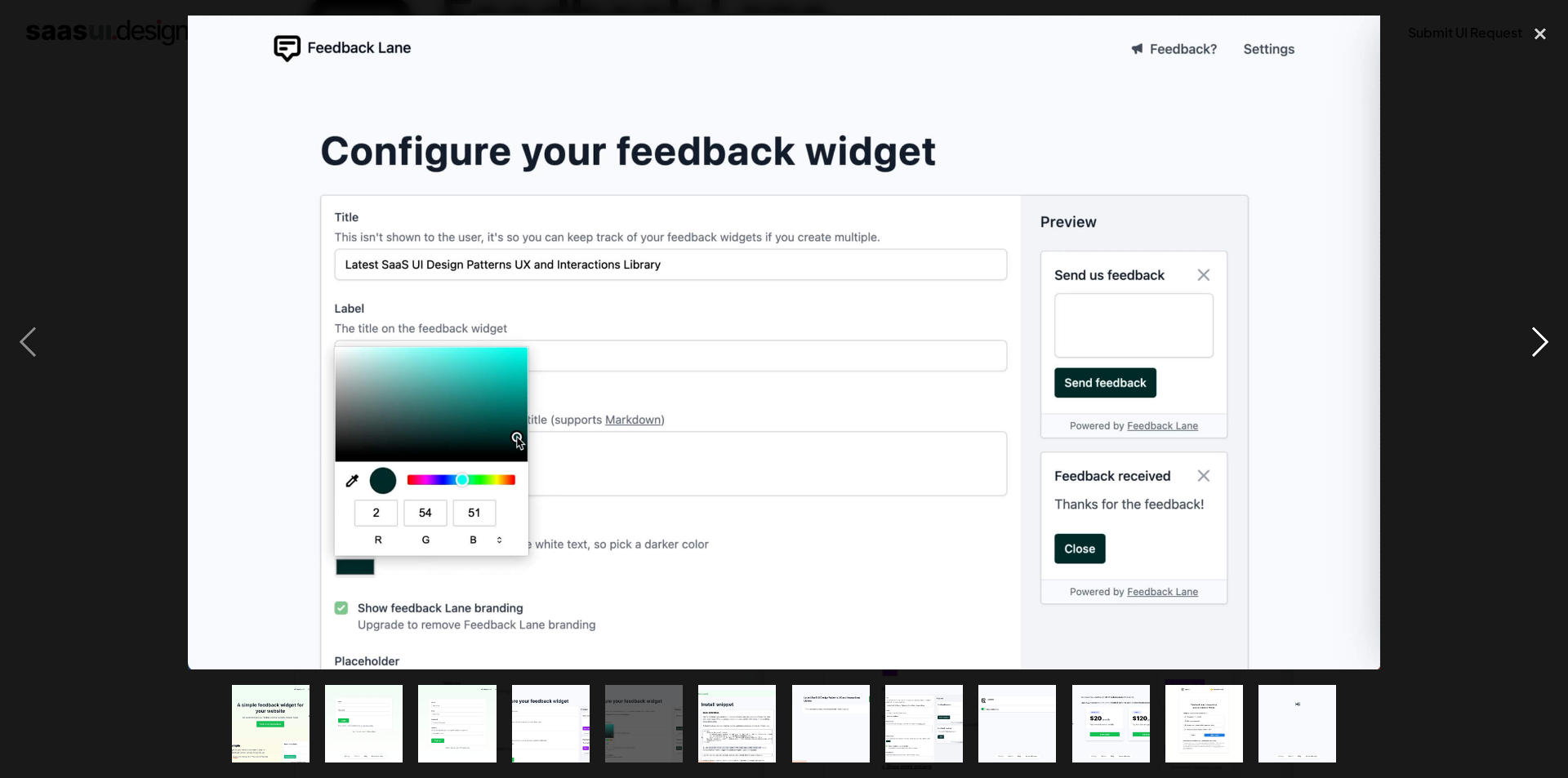
click at [1540, 341] on div "next image" at bounding box center [1540, 343] width 56 height 655
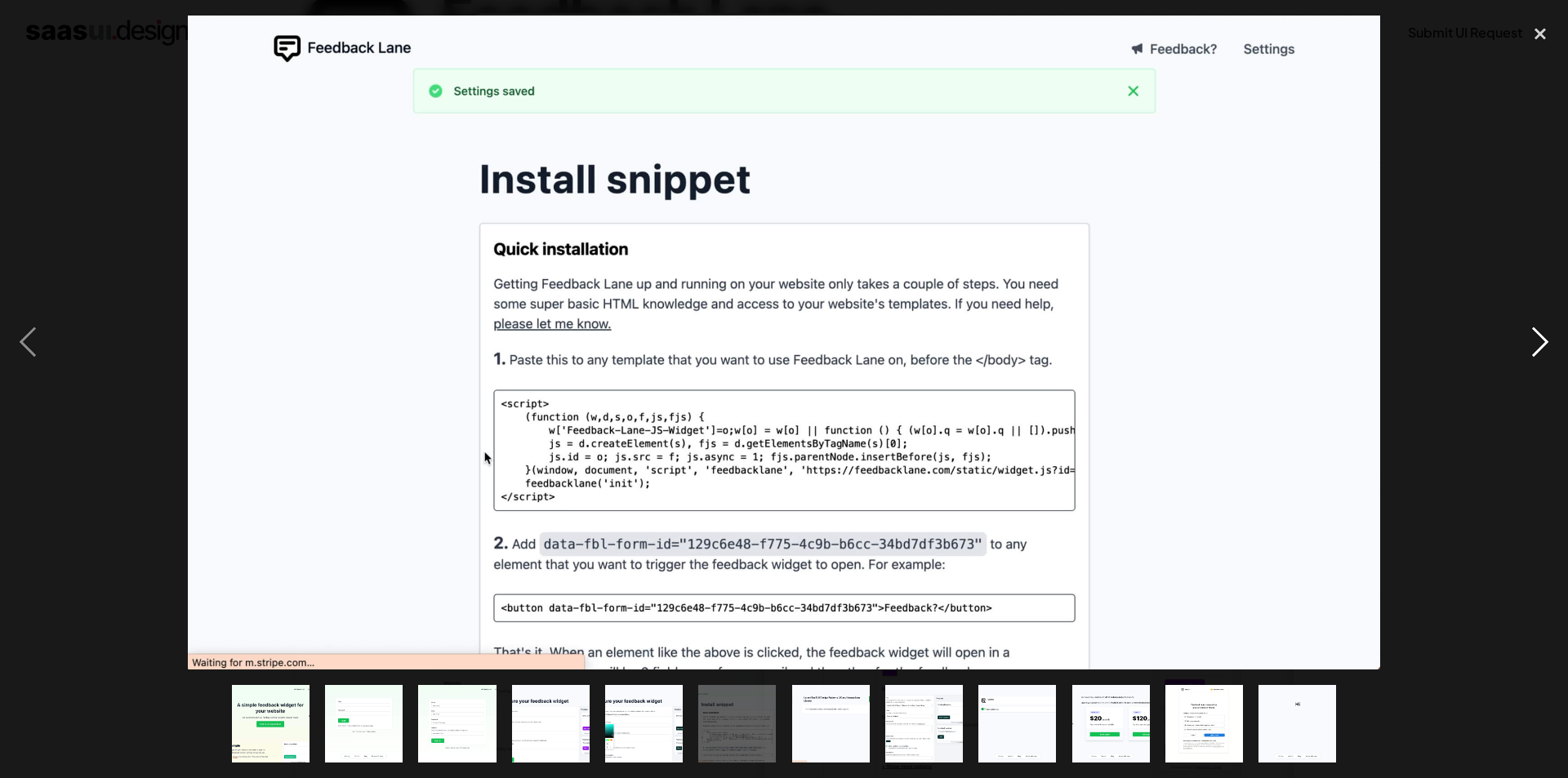
click at [1540, 341] on div "next image" at bounding box center [1540, 343] width 56 height 655
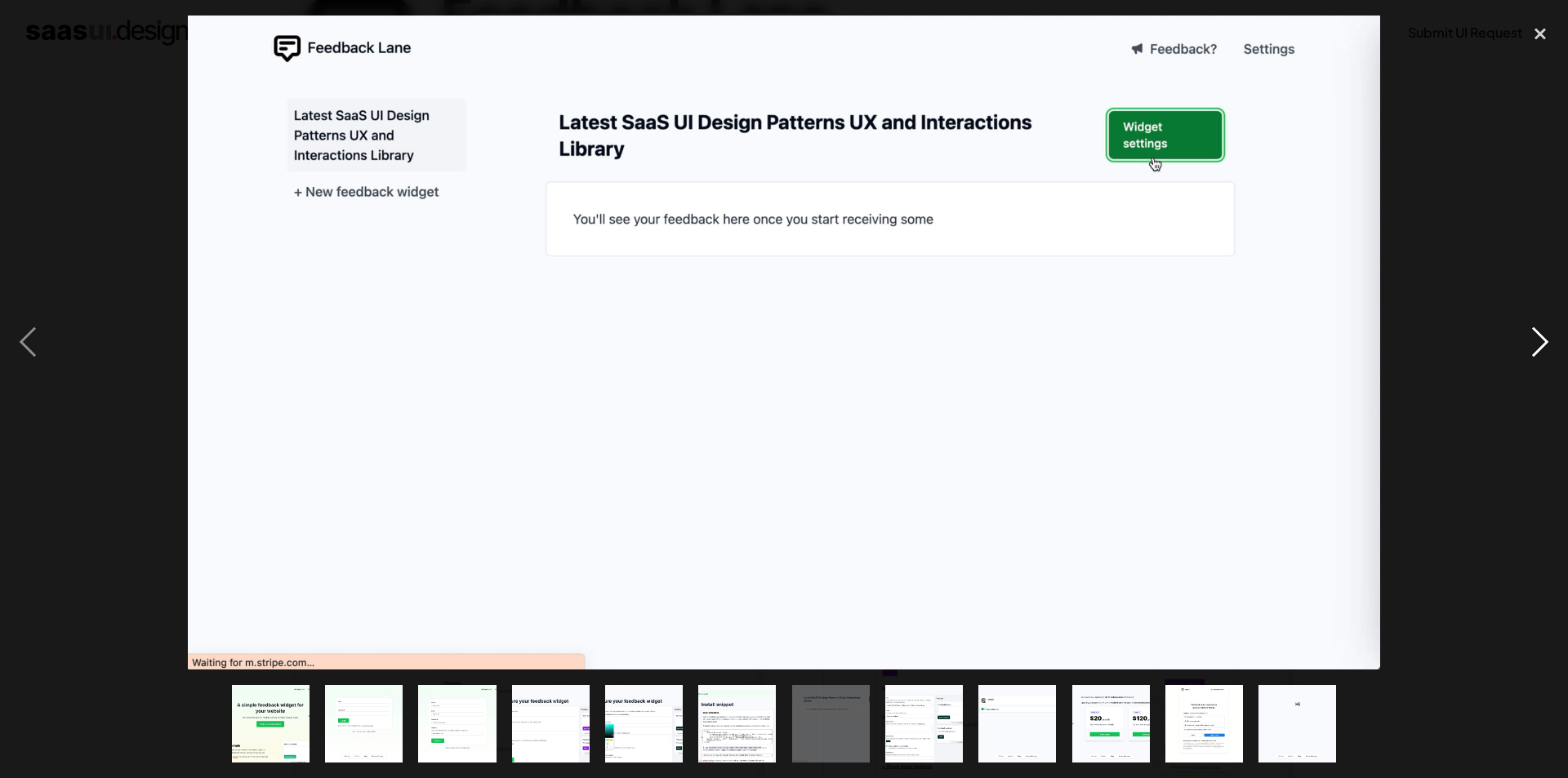
click at [1540, 341] on div "next image" at bounding box center [1540, 343] width 56 height 655
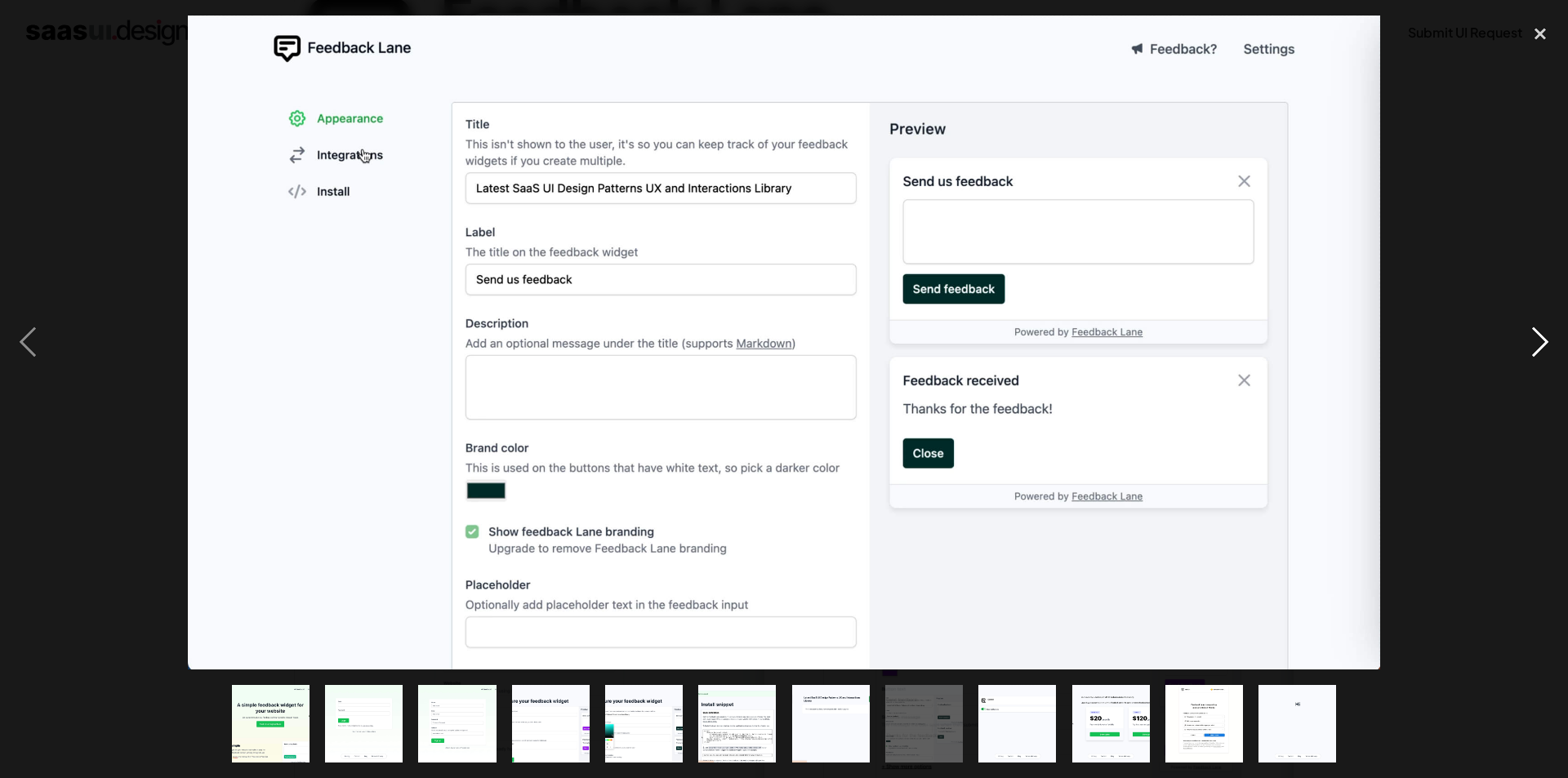
click at [1540, 341] on div "next image" at bounding box center [1540, 343] width 56 height 655
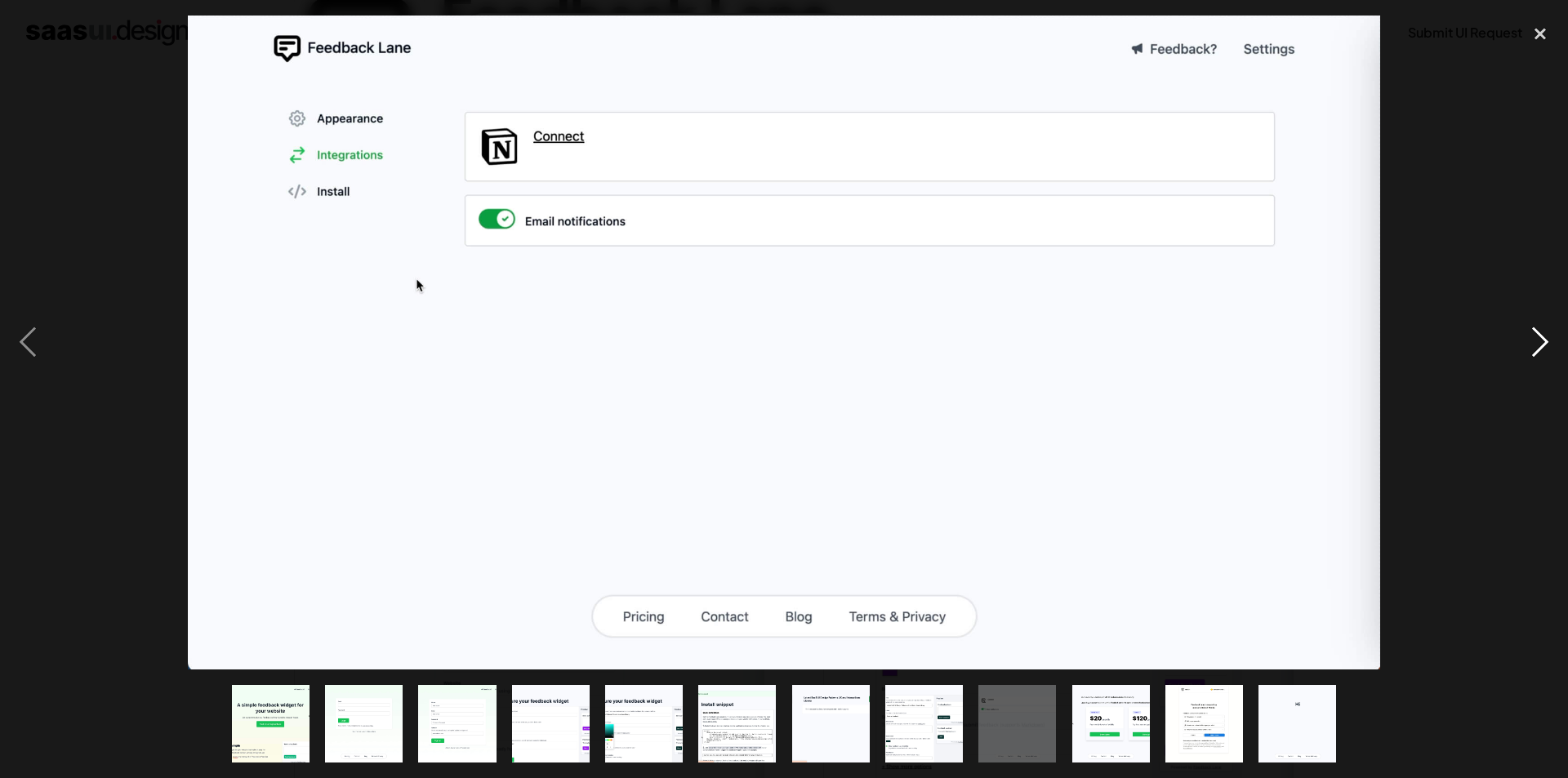
click at [1540, 341] on div "next image" at bounding box center [1540, 343] width 56 height 655
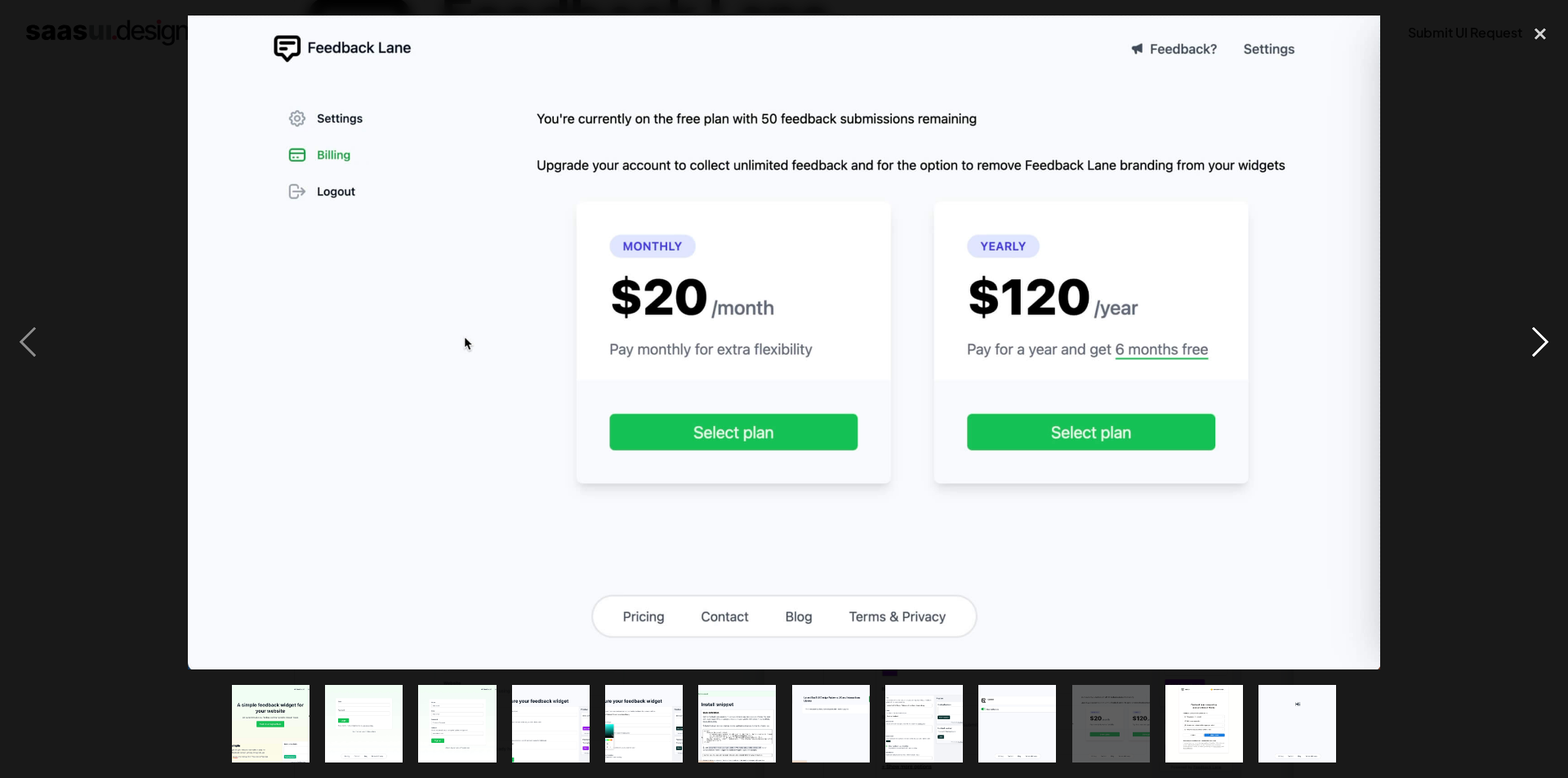
click at [1540, 341] on div "next image" at bounding box center [1540, 343] width 56 height 655
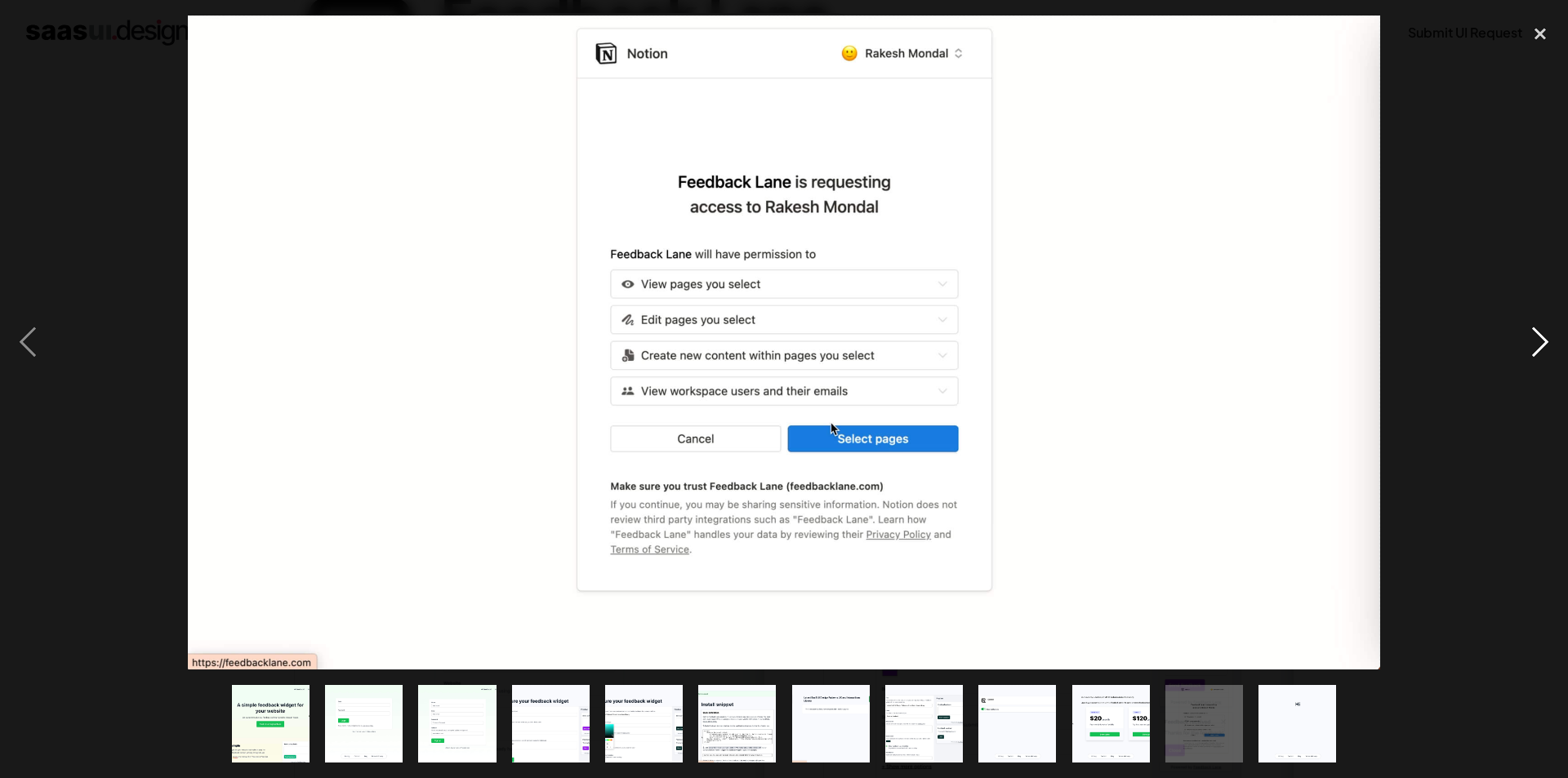
click at [1540, 341] on div "next image" at bounding box center [1540, 343] width 56 height 655
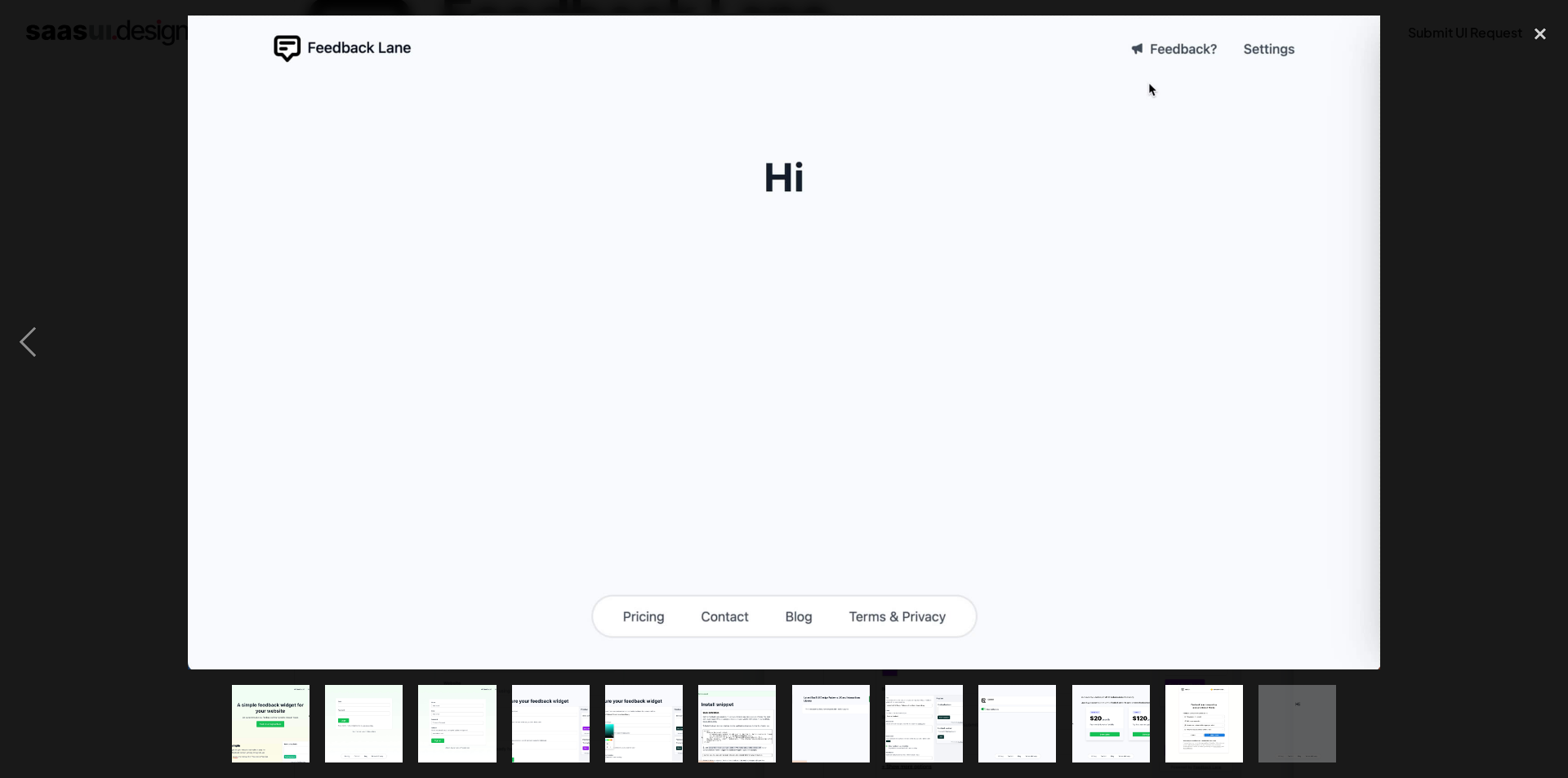
click at [1540, 341] on div "next image" at bounding box center [1540, 343] width 56 height 655
click at [1548, 35] on div "close lightbox" at bounding box center [1540, 33] width 56 height 36
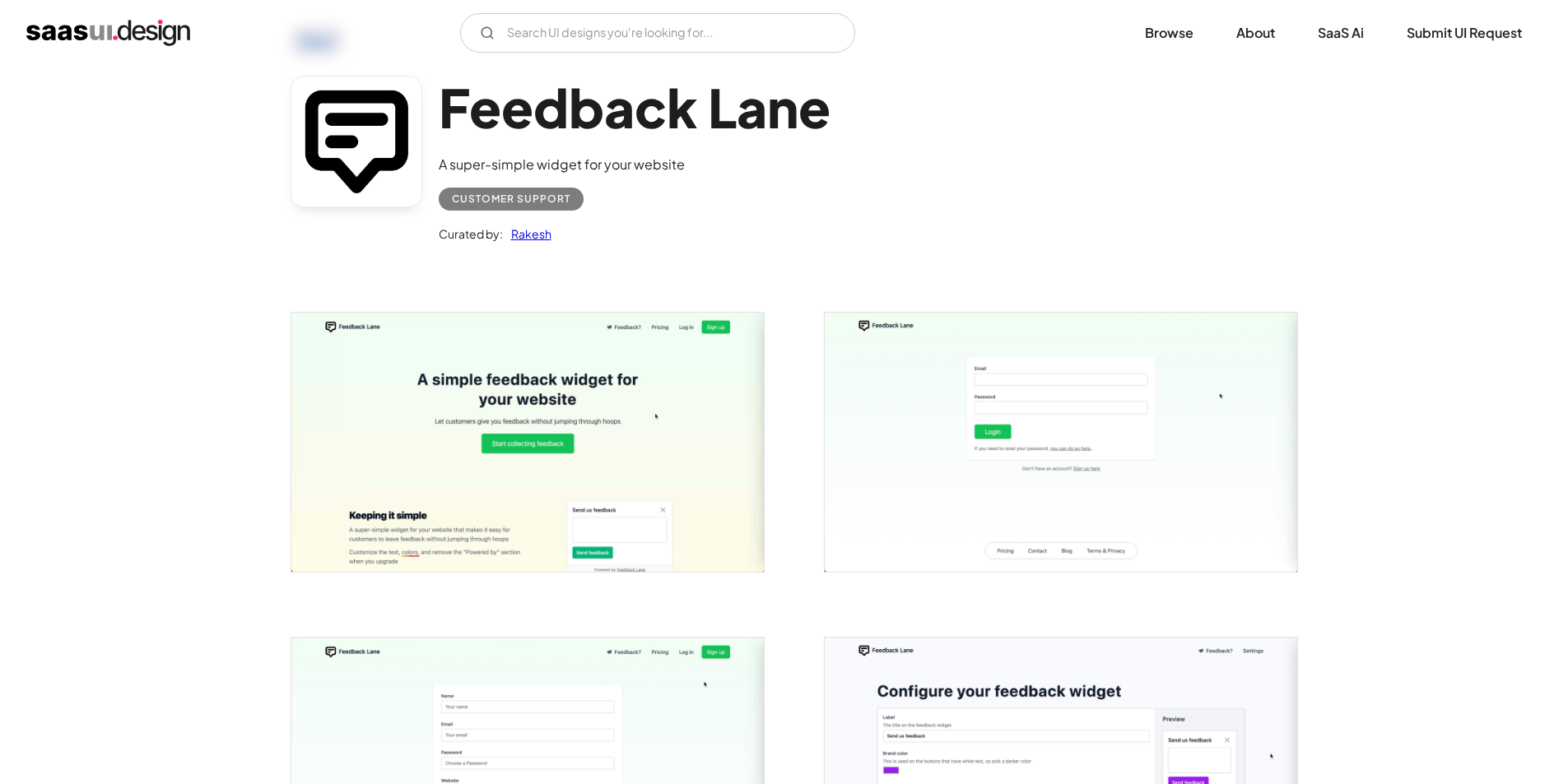
scroll to position [0, 0]
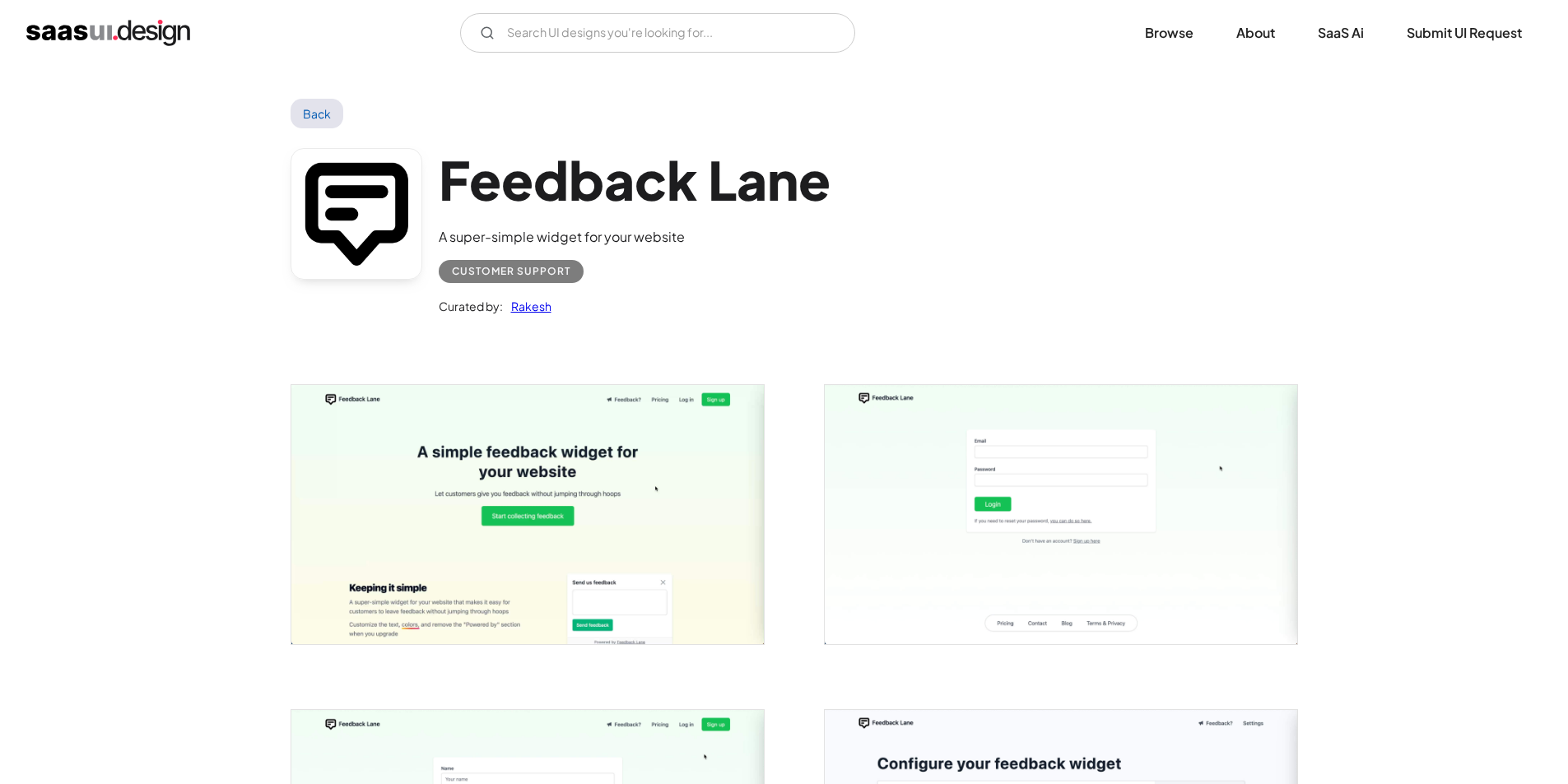
click at [321, 101] on link "Back" at bounding box center [316, 114] width 53 height 30
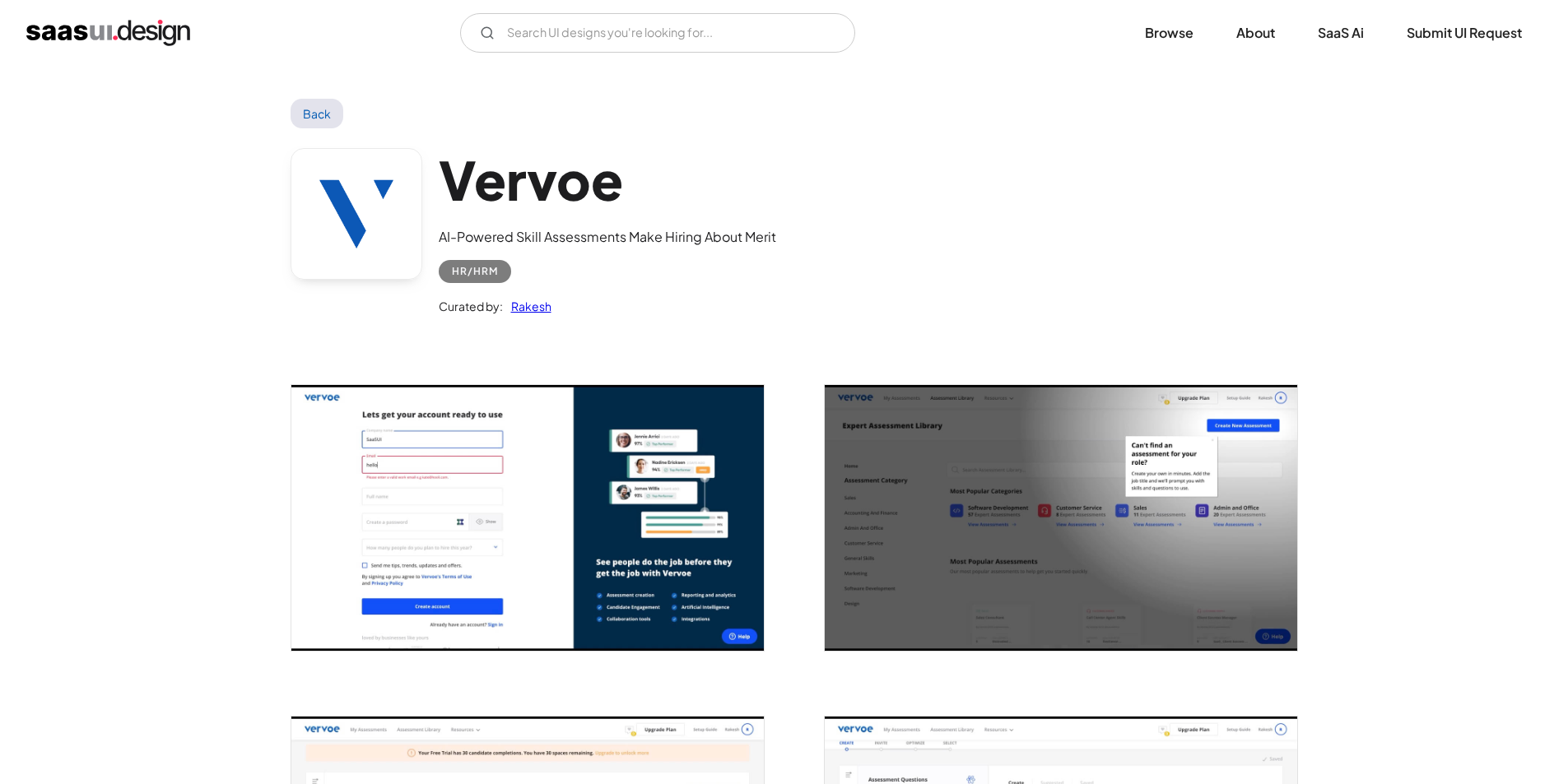
click at [317, 108] on link "Back" at bounding box center [316, 114] width 53 height 30
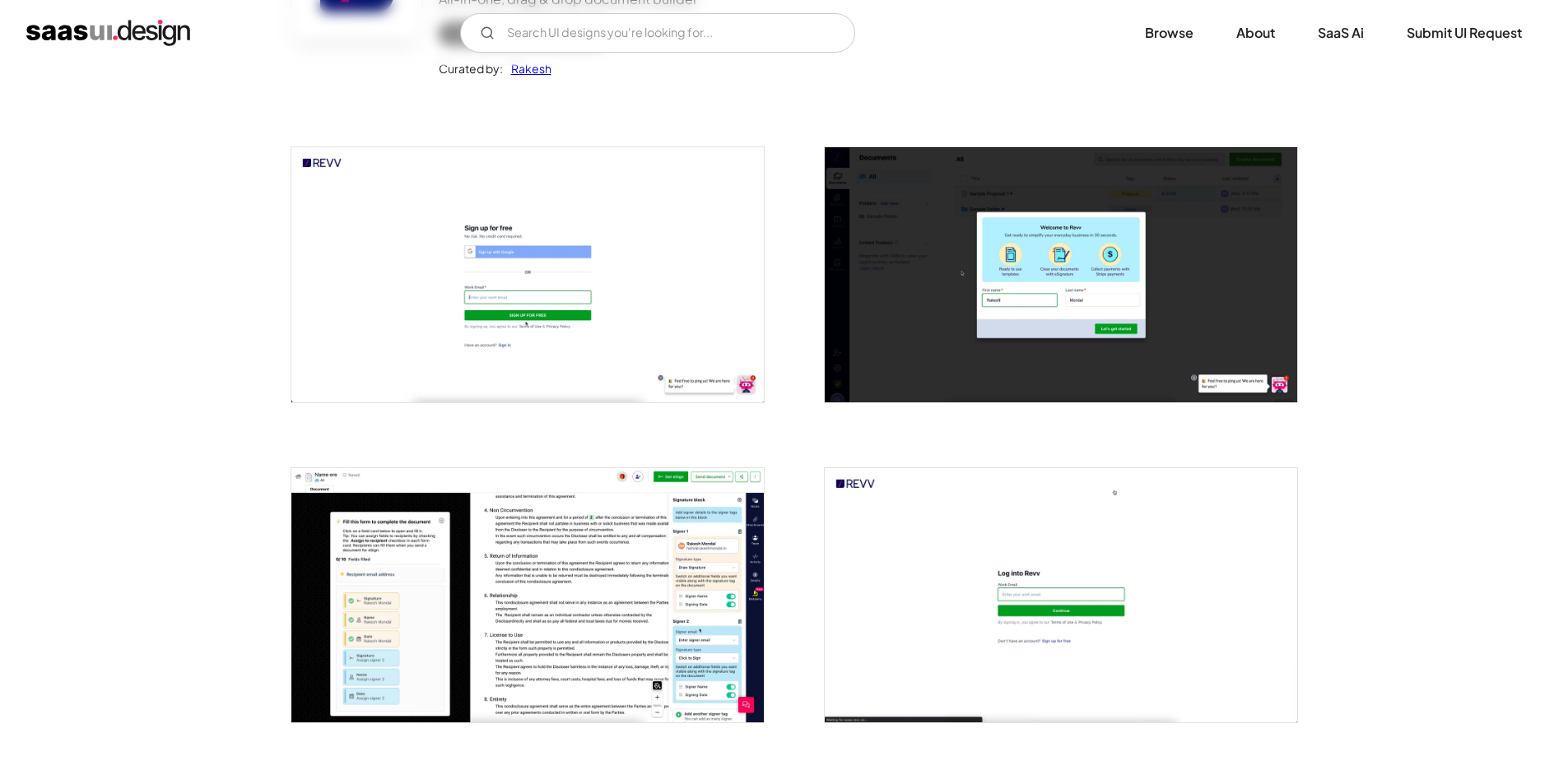
scroll to position [246, 0]
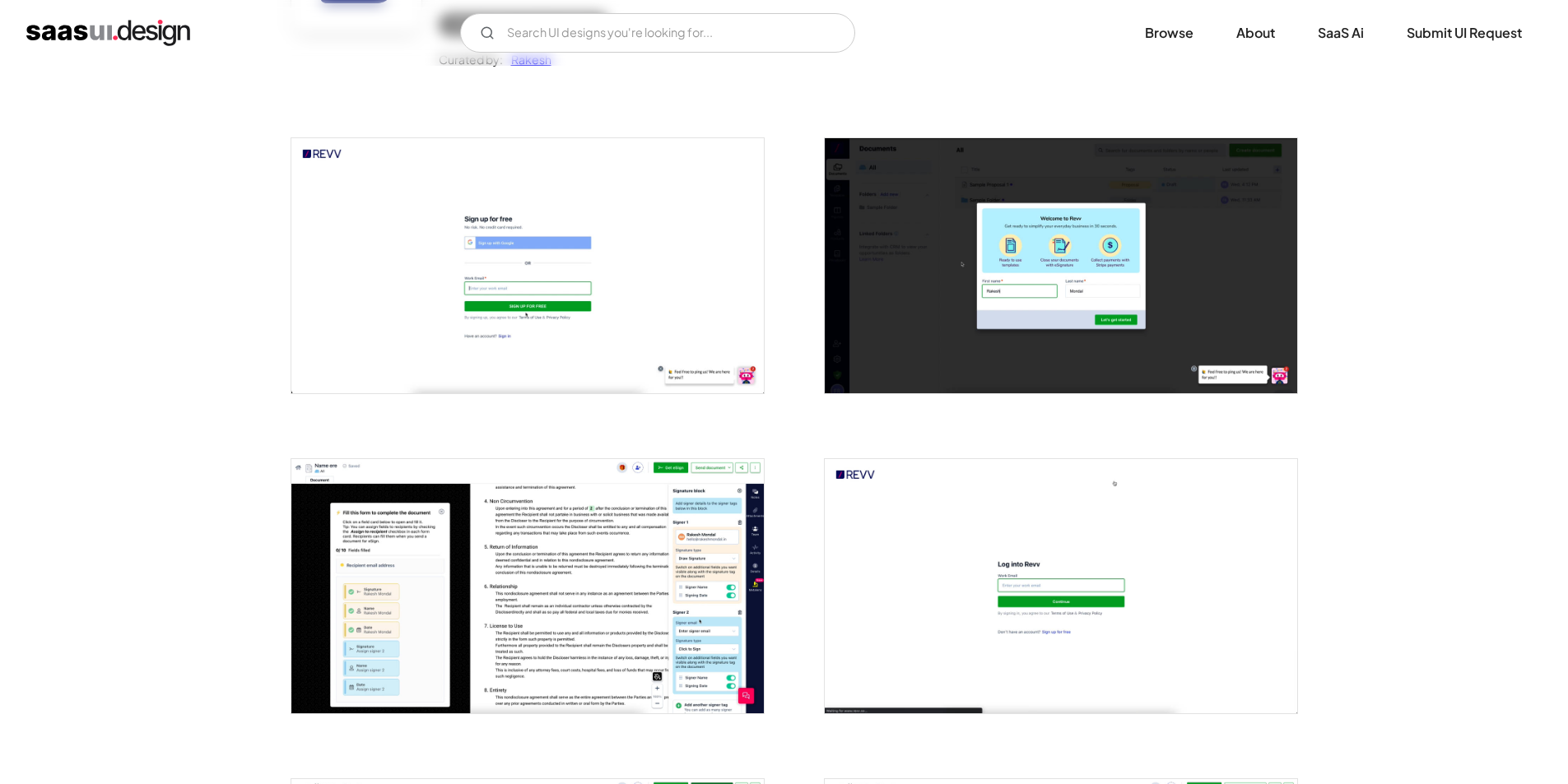
click at [499, 284] on img "open lightbox" at bounding box center [527, 266] width 473 height 254
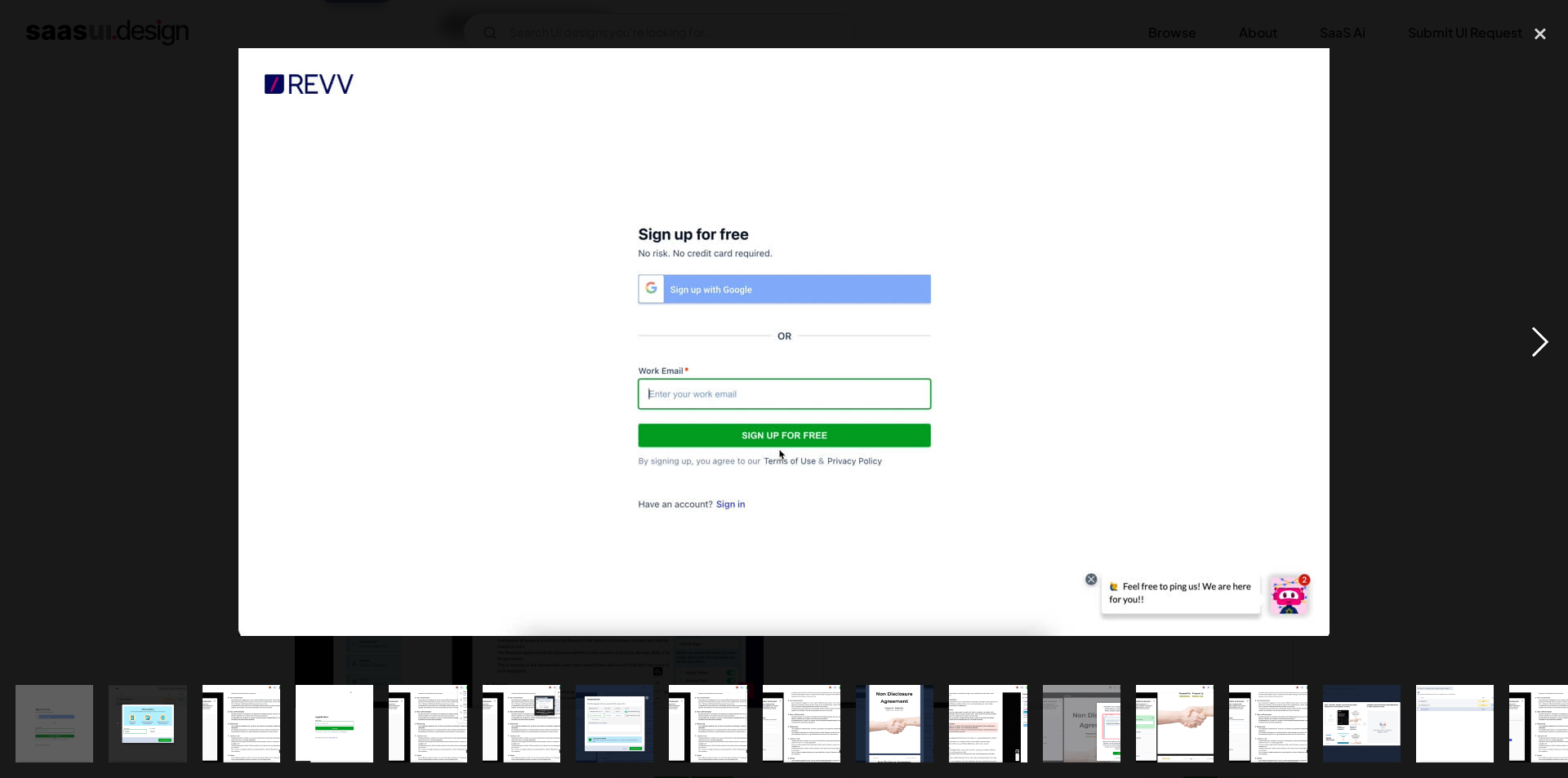
click at [1542, 347] on div "next image" at bounding box center [1540, 343] width 56 height 655
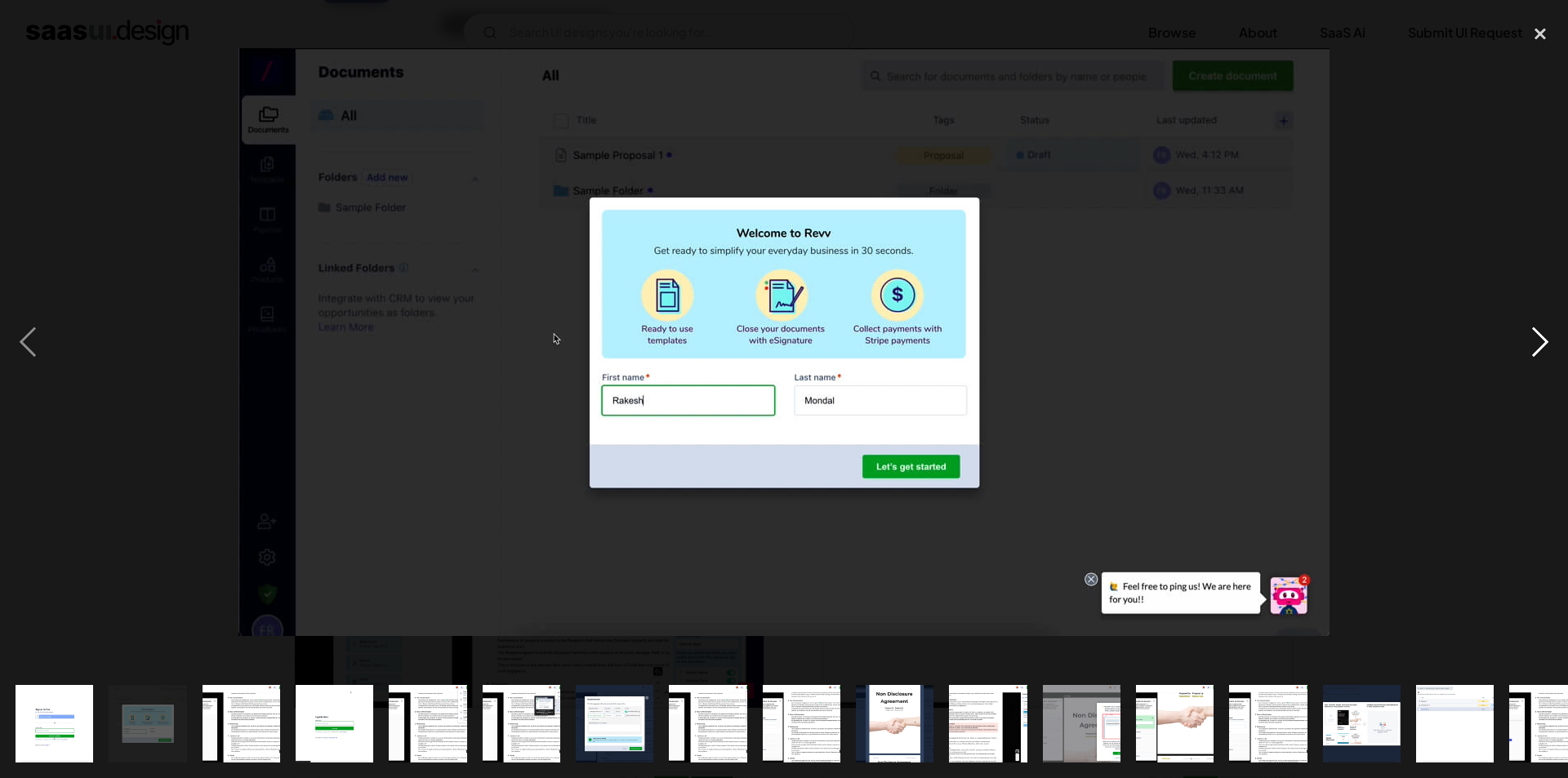
click at [1542, 347] on div "next image" at bounding box center [1540, 343] width 56 height 655
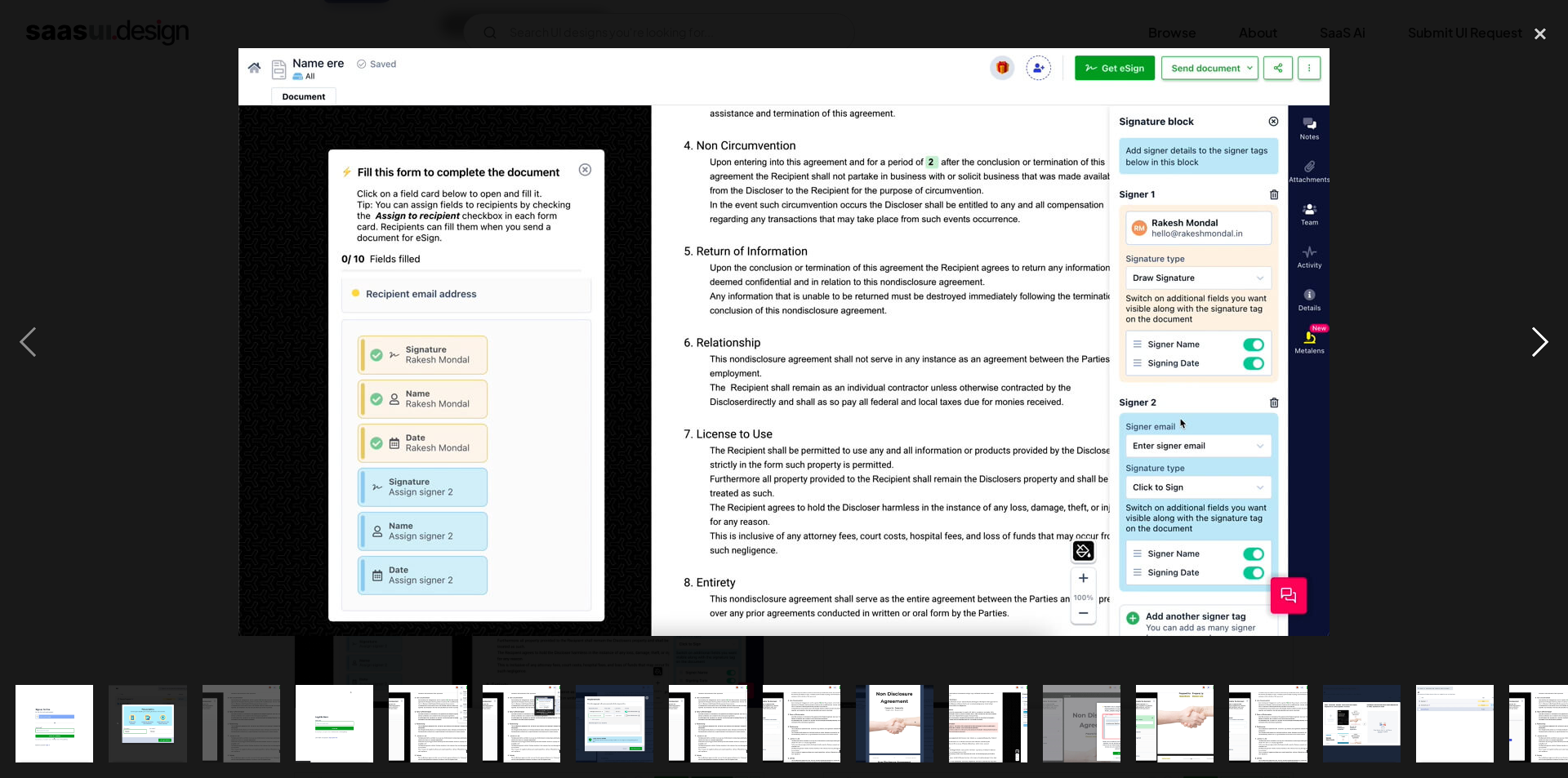
click at [1542, 347] on div "next image" at bounding box center [1540, 343] width 56 height 655
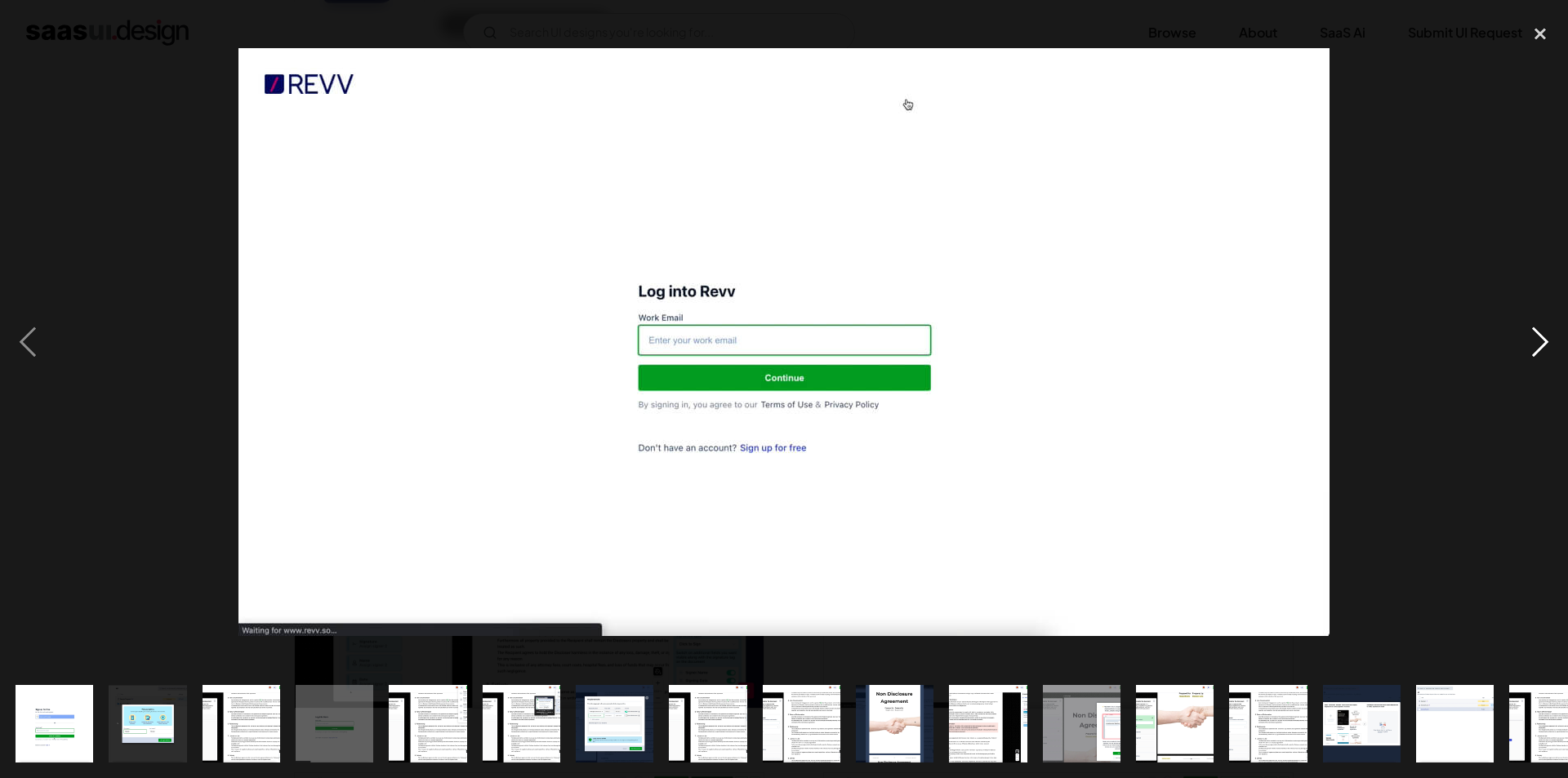
click at [1542, 347] on div "next image" at bounding box center [1540, 343] width 56 height 655
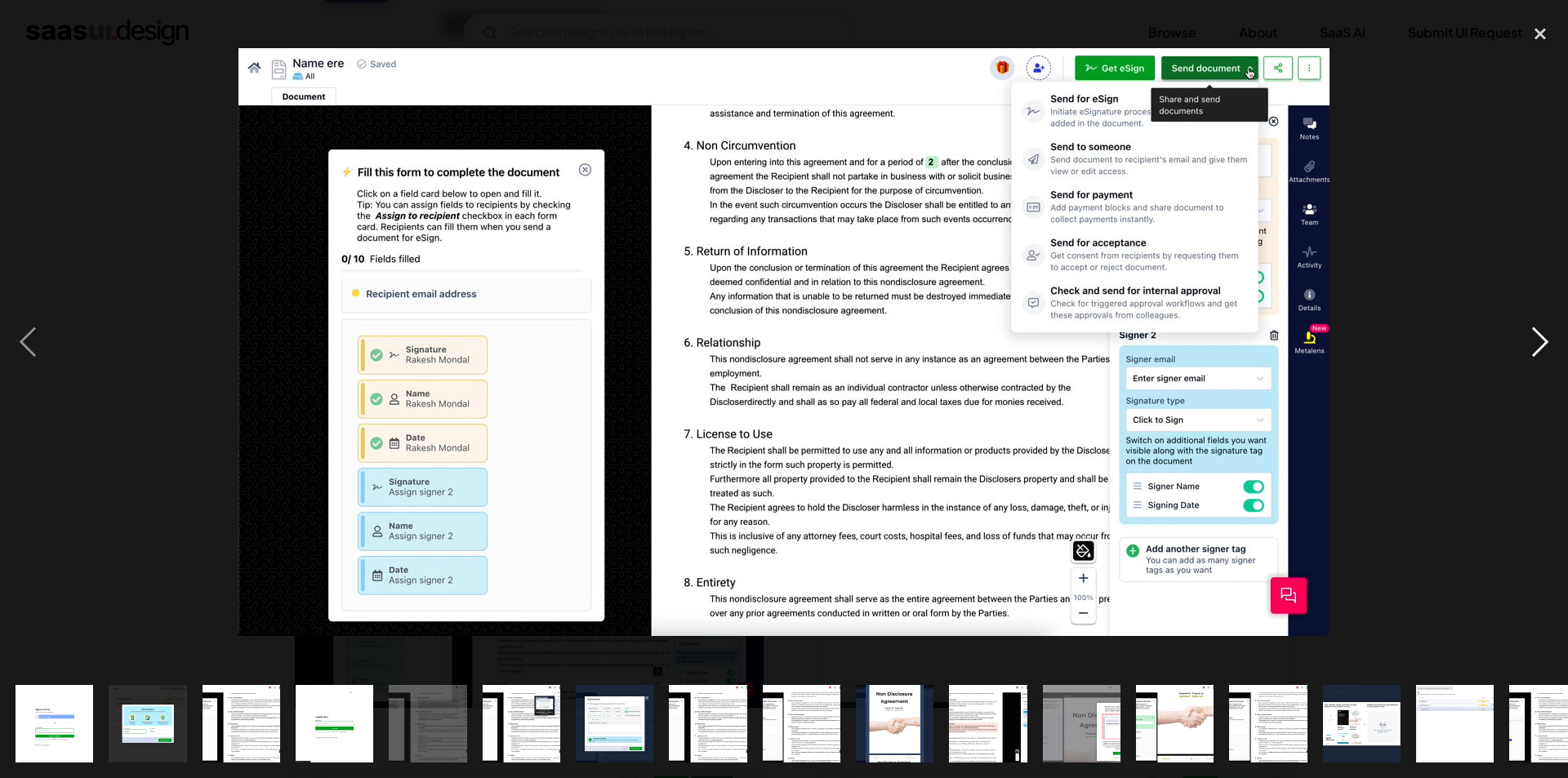
click at [1542, 347] on div "next image" at bounding box center [1540, 343] width 56 height 655
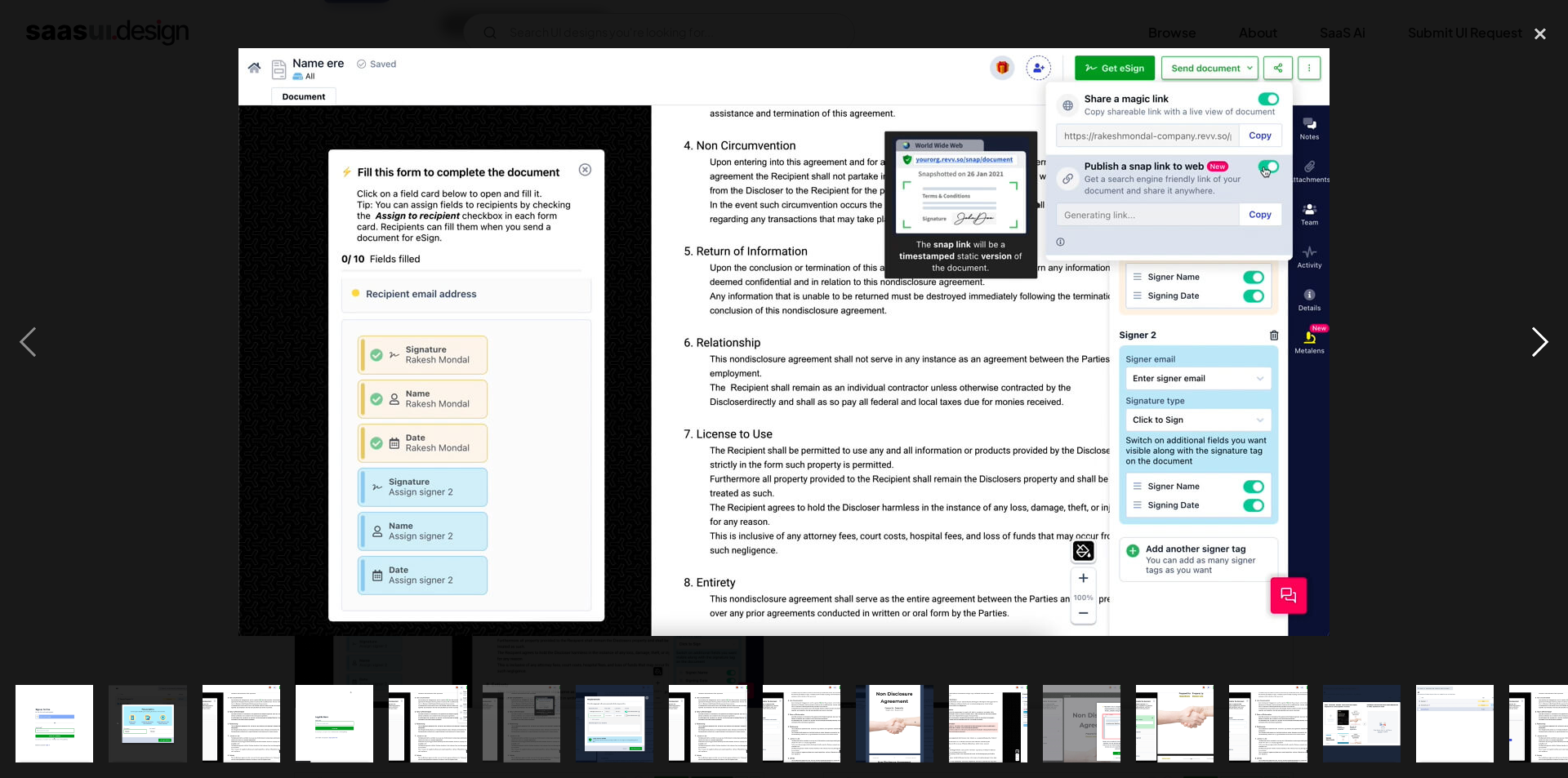
click at [1542, 347] on div "next image" at bounding box center [1540, 343] width 56 height 655
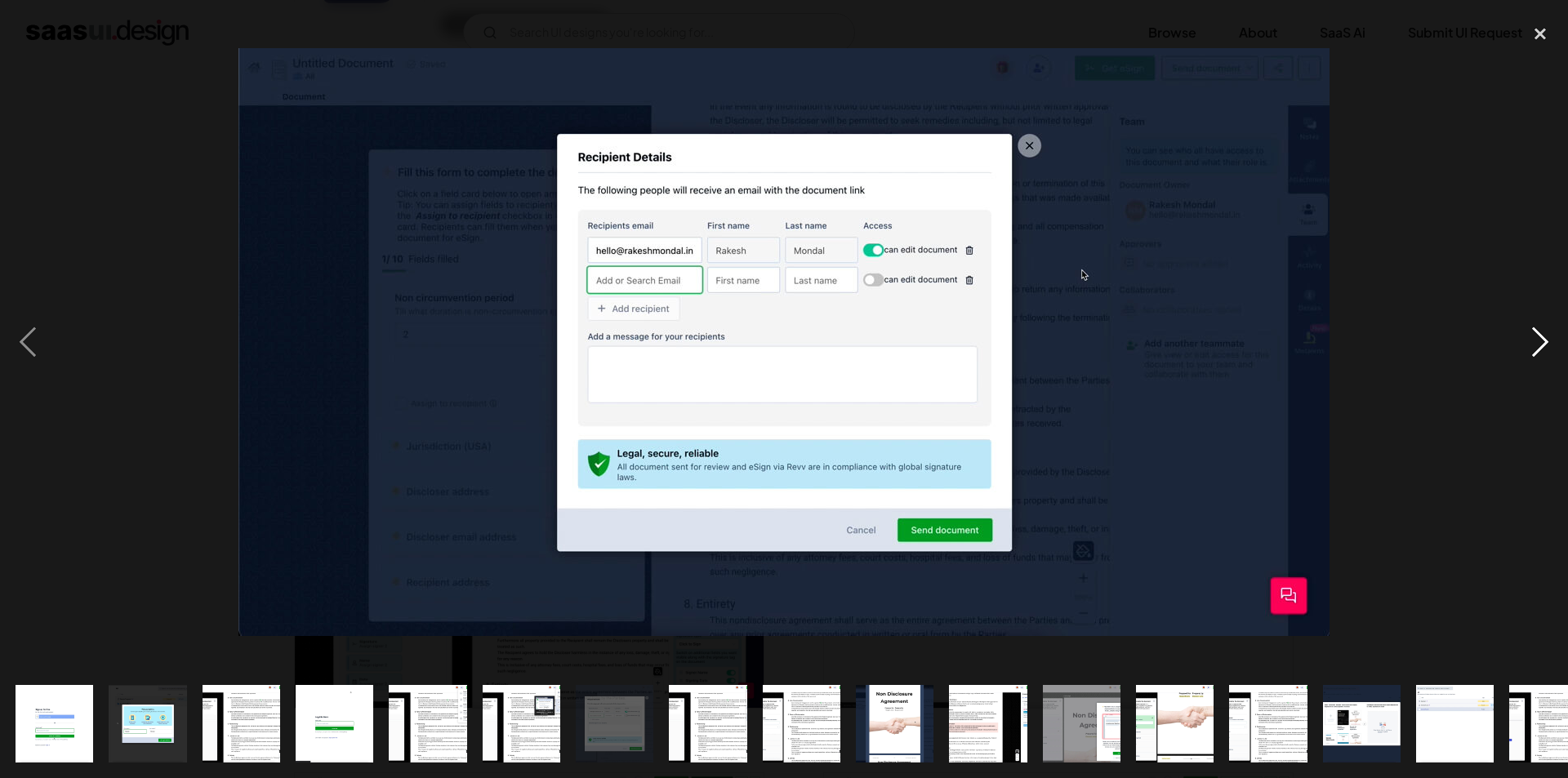
click at [1542, 347] on div "next image" at bounding box center [1540, 343] width 56 height 655
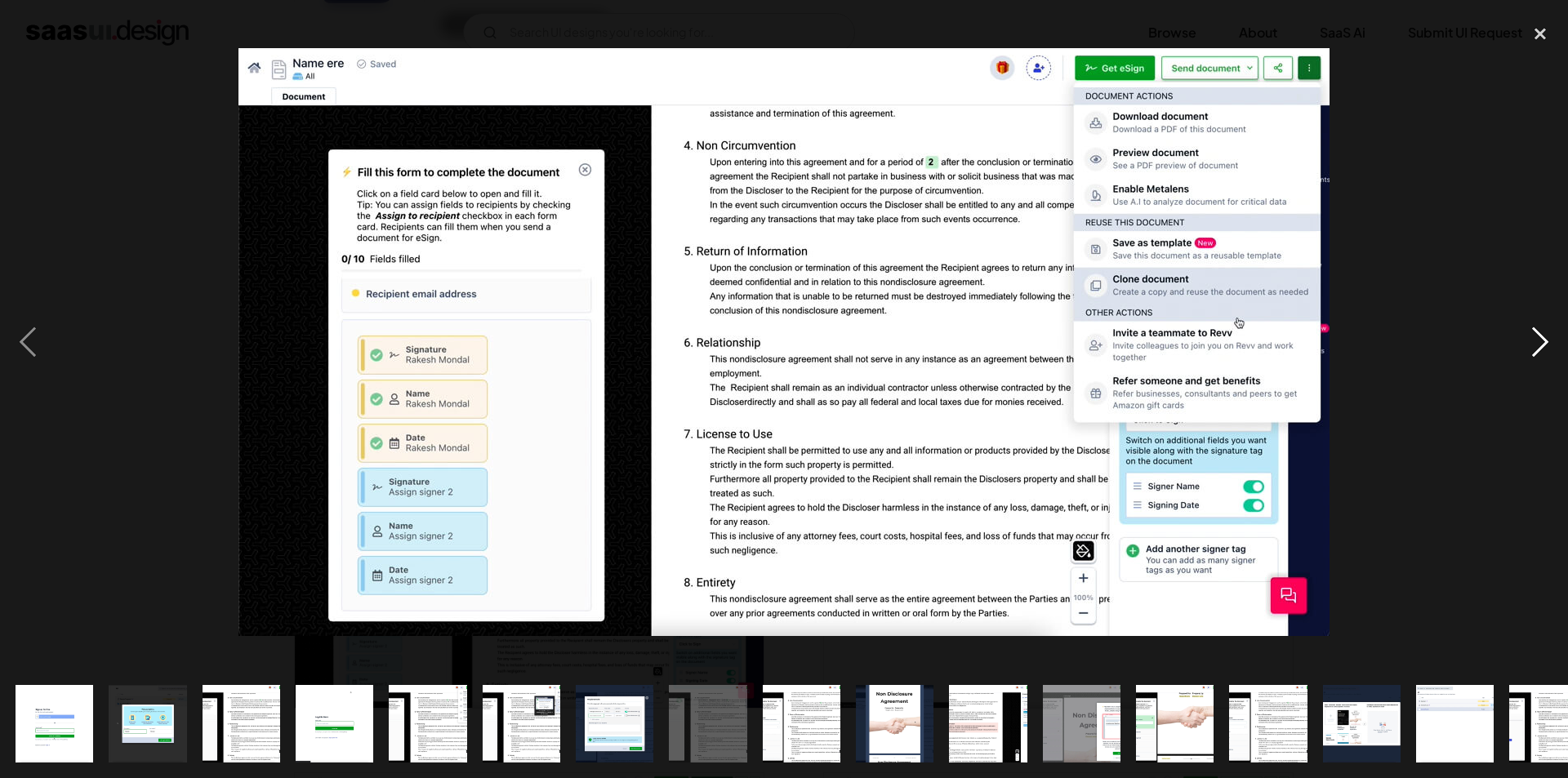
click at [1542, 347] on div "next image" at bounding box center [1540, 343] width 56 height 655
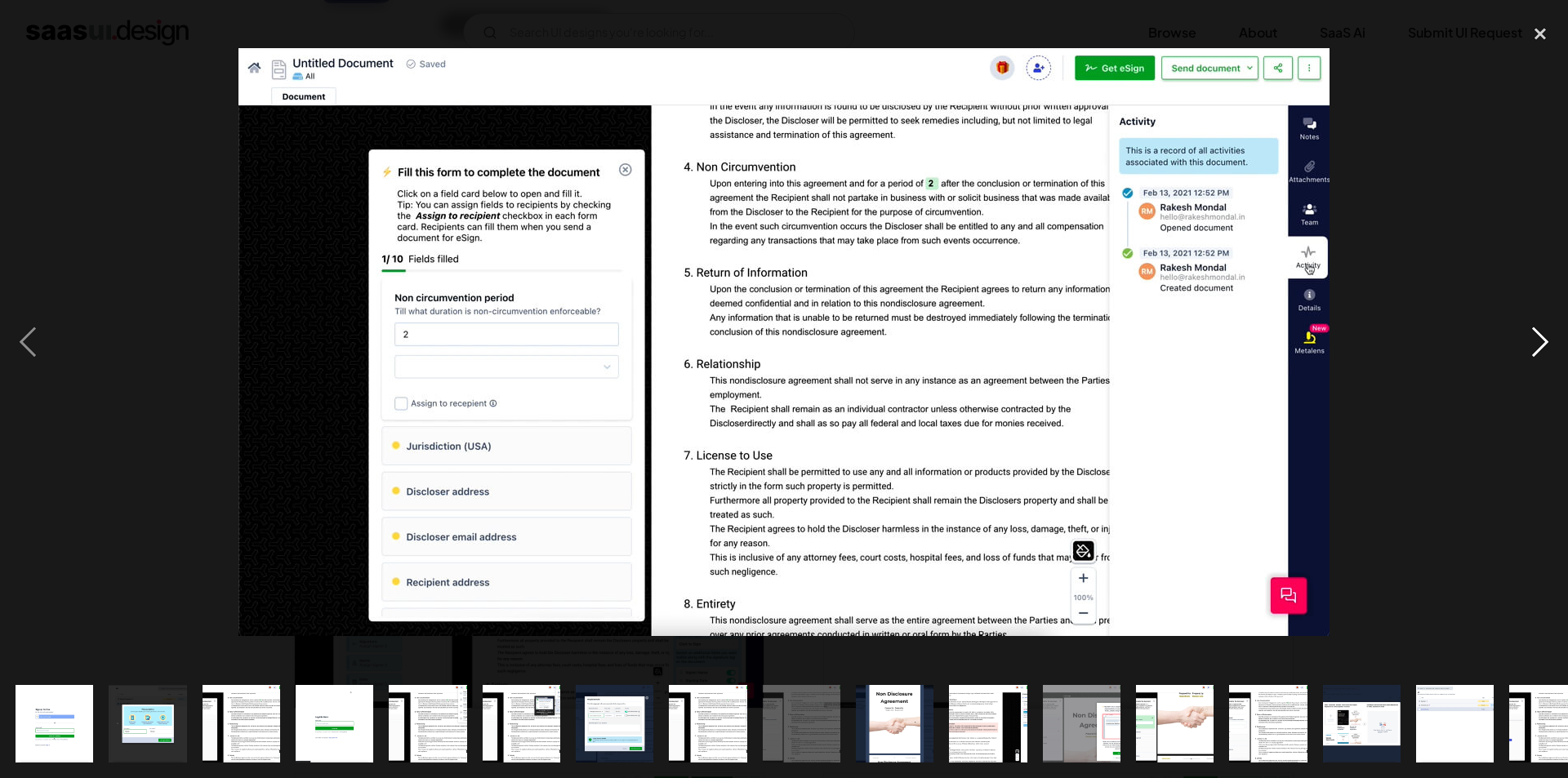
click at [1542, 347] on div "next image" at bounding box center [1540, 343] width 56 height 655
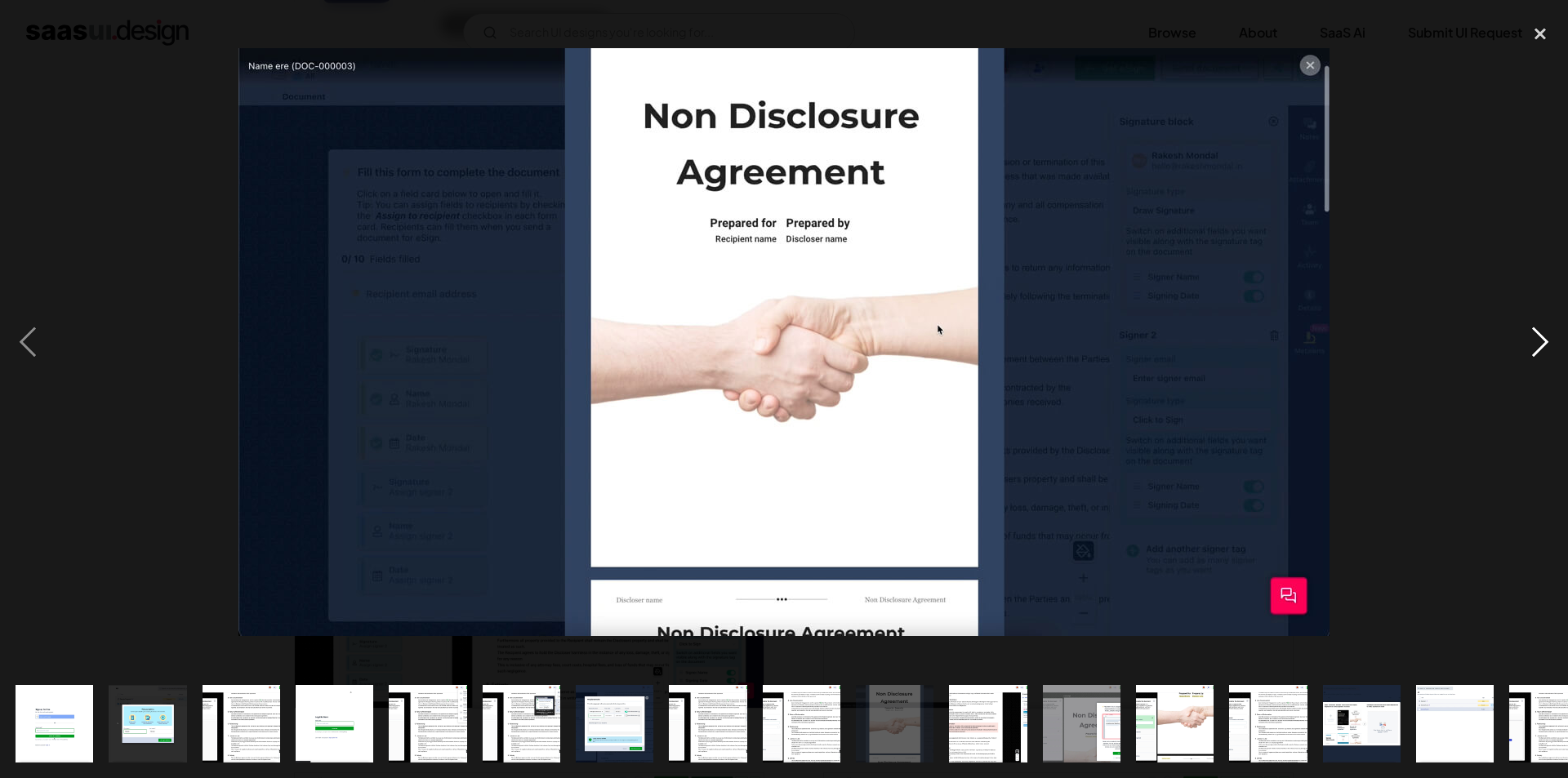
click at [1542, 347] on div "next image" at bounding box center [1540, 343] width 56 height 655
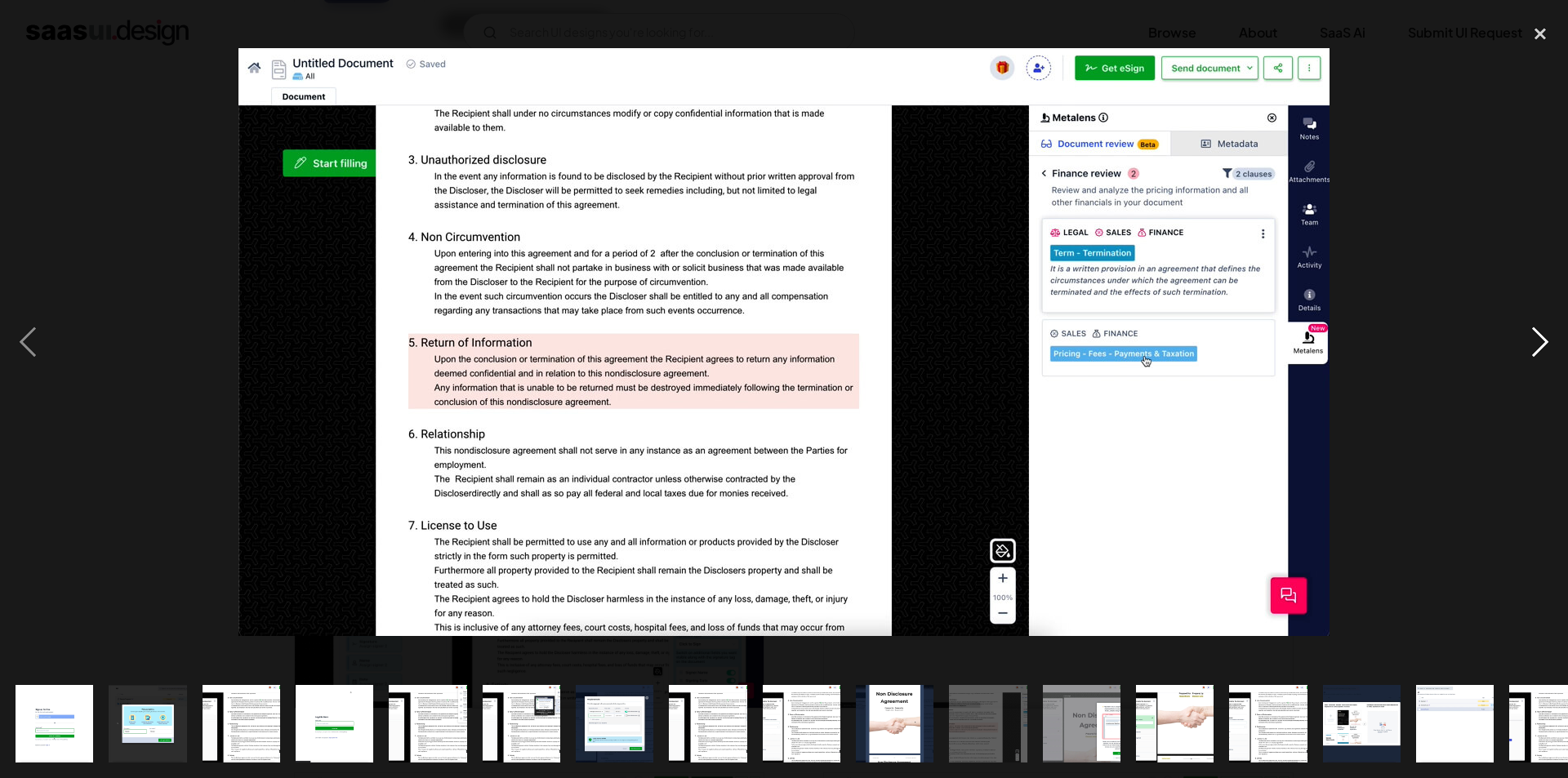
click at [1542, 347] on div "next image" at bounding box center [1540, 343] width 56 height 655
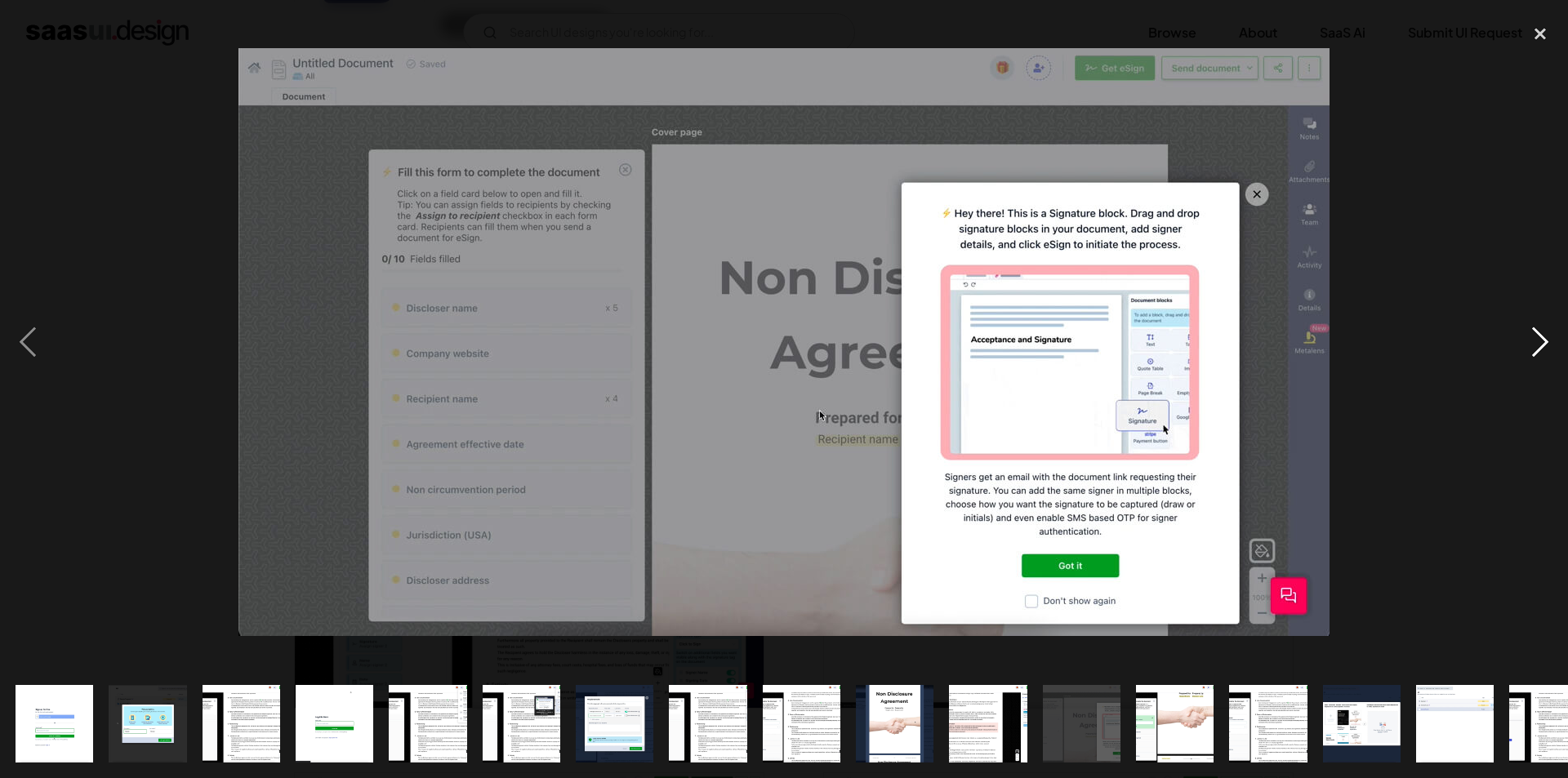
click at [1542, 347] on div "next image" at bounding box center [1540, 343] width 56 height 655
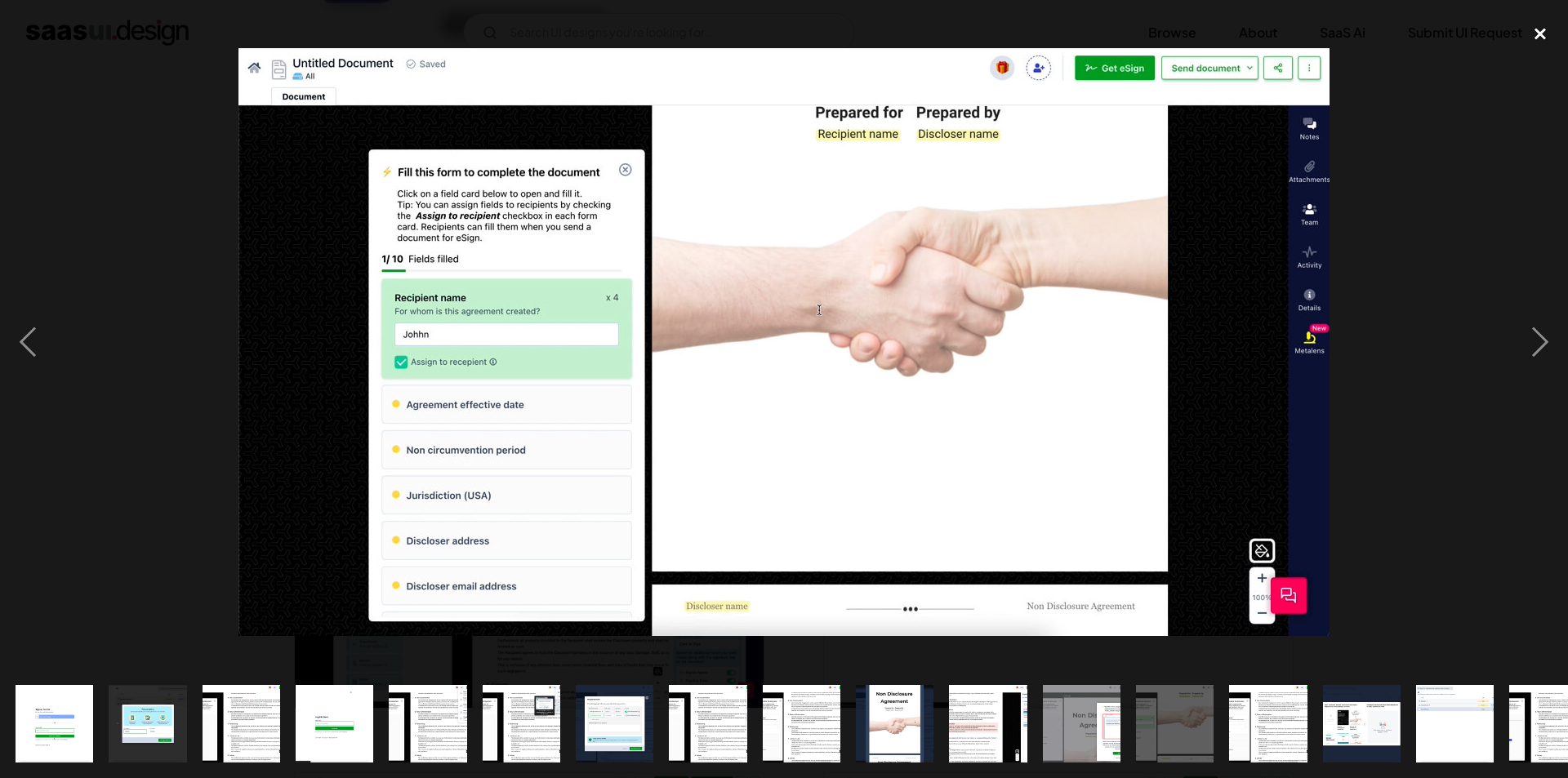
click at [1551, 33] on div "close lightbox" at bounding box center [1540, 33] width 56 height 36
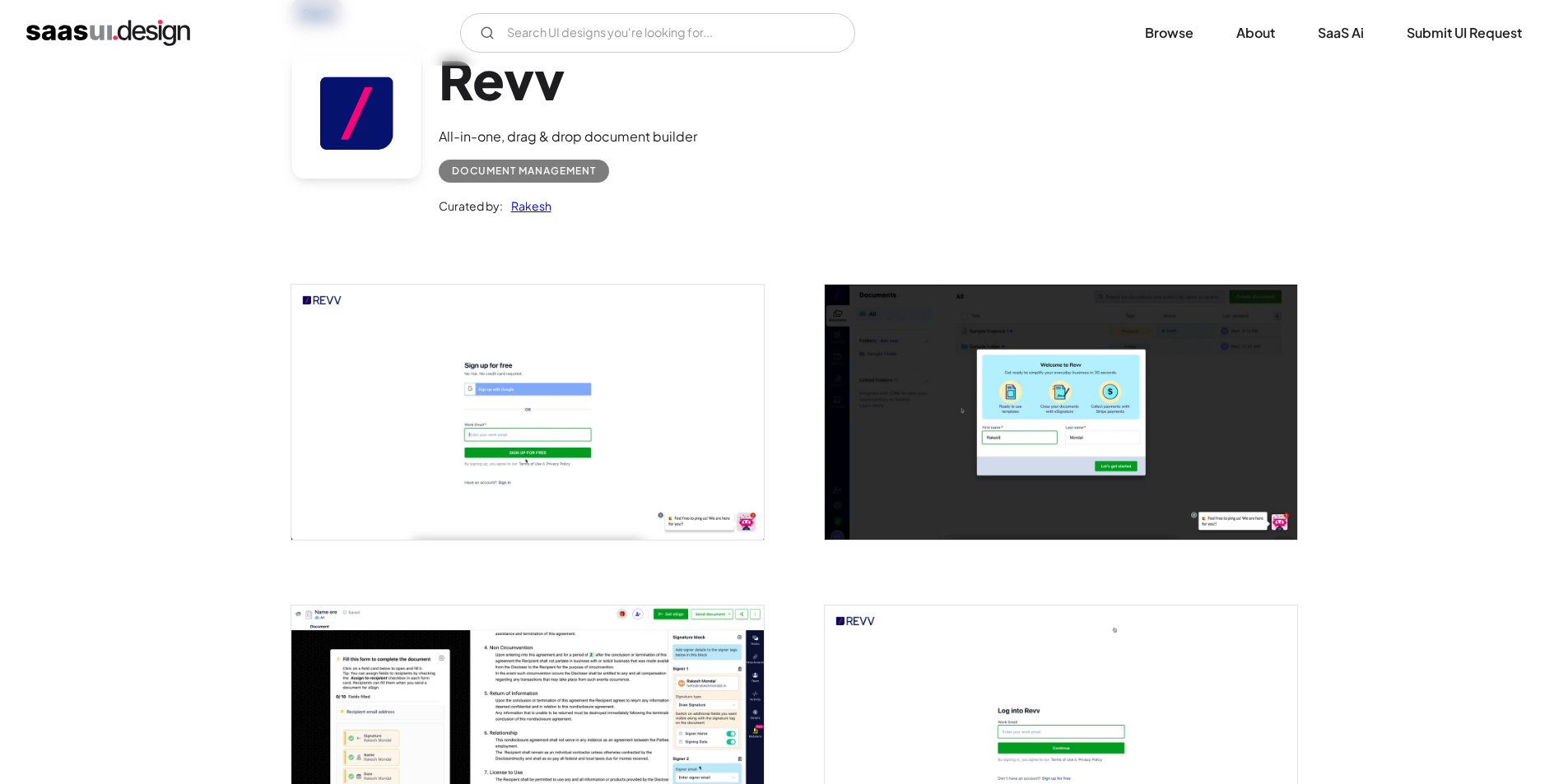
scroll to position [0, 0]
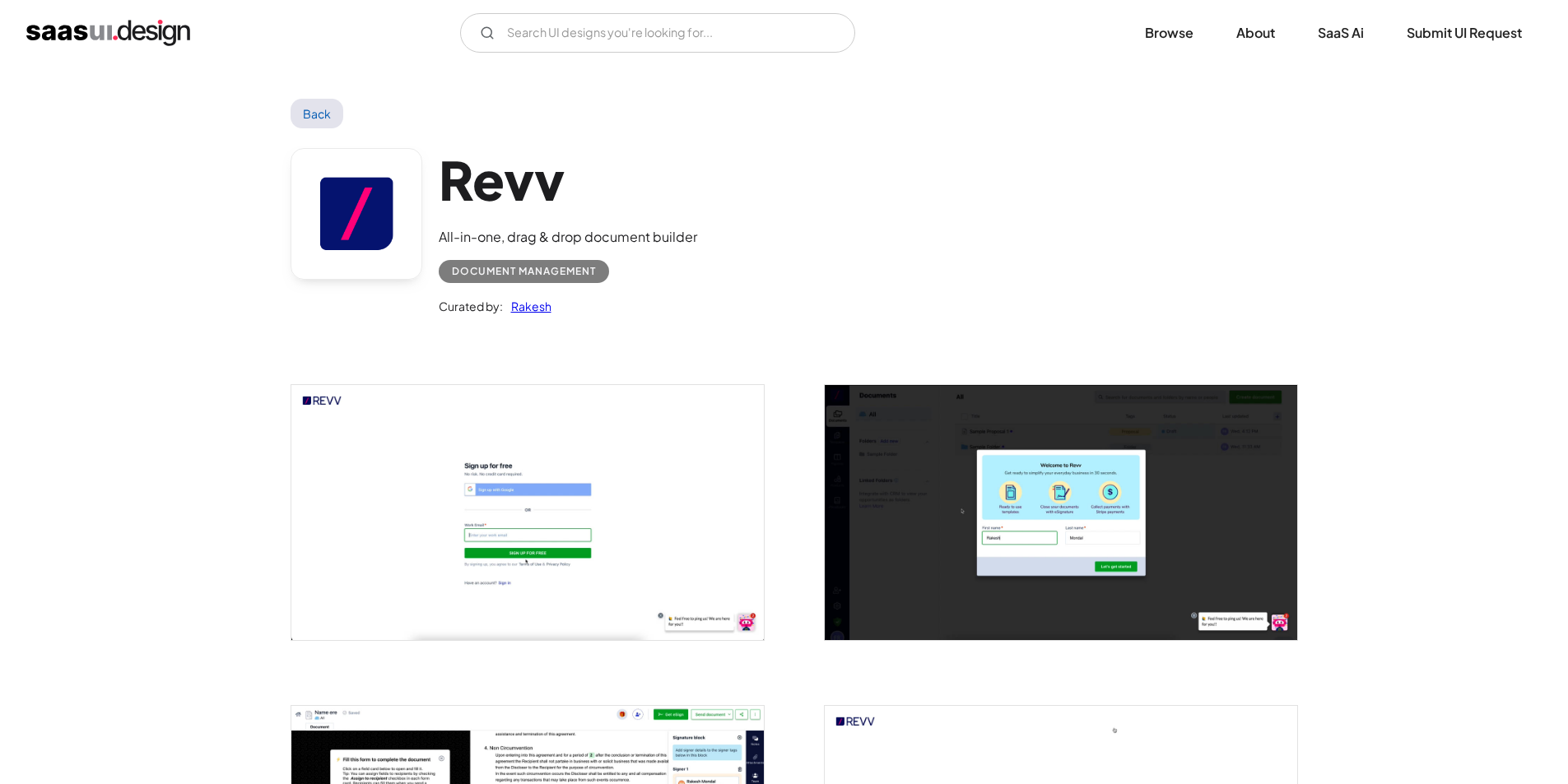
click at [303, 104] on link "Back" at bounding box center [316, 114] width 53 height 30
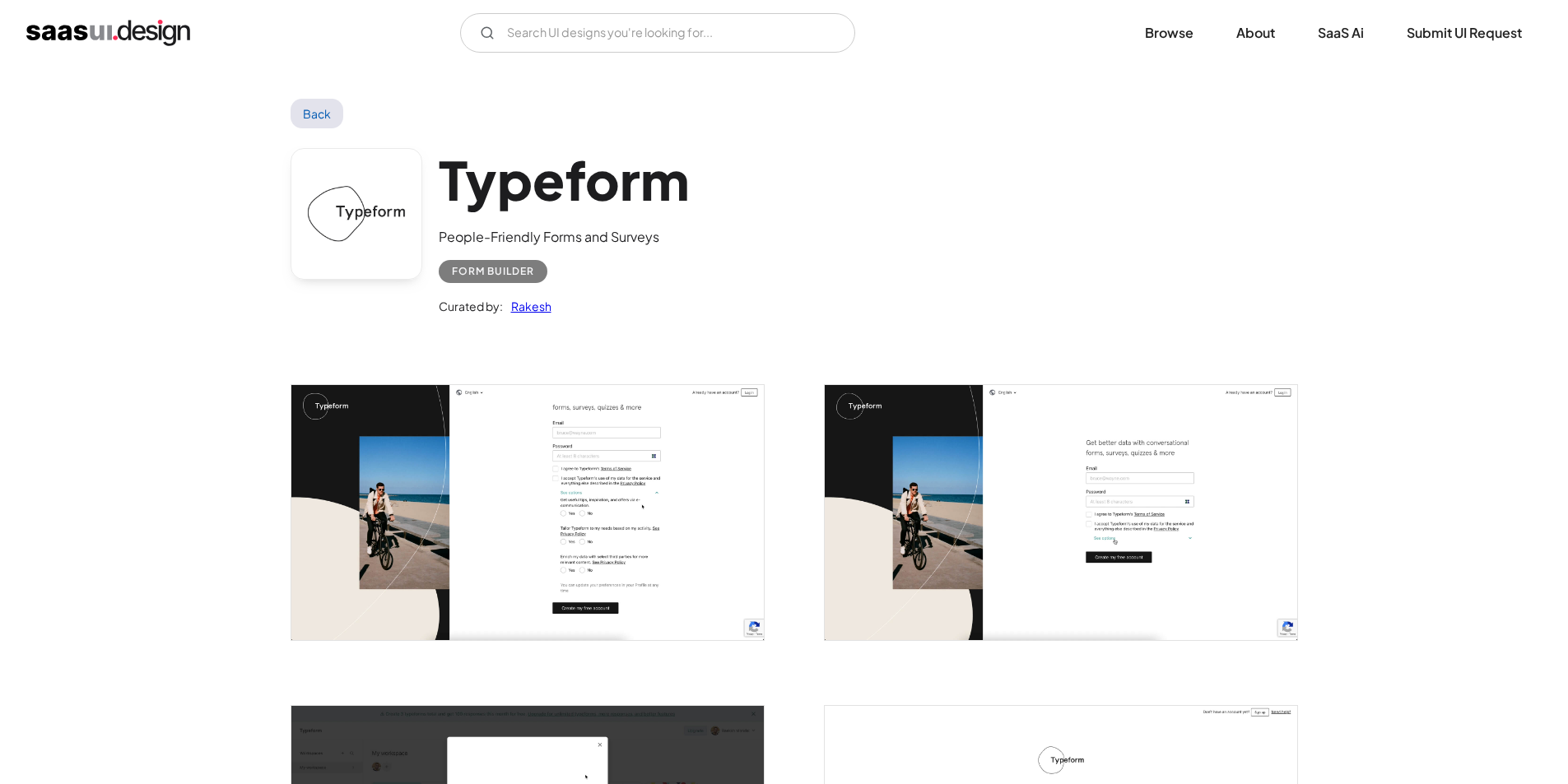
click at [480, 476] on img "open lightbox" at bounding box center [527, 512] width 473 height 255
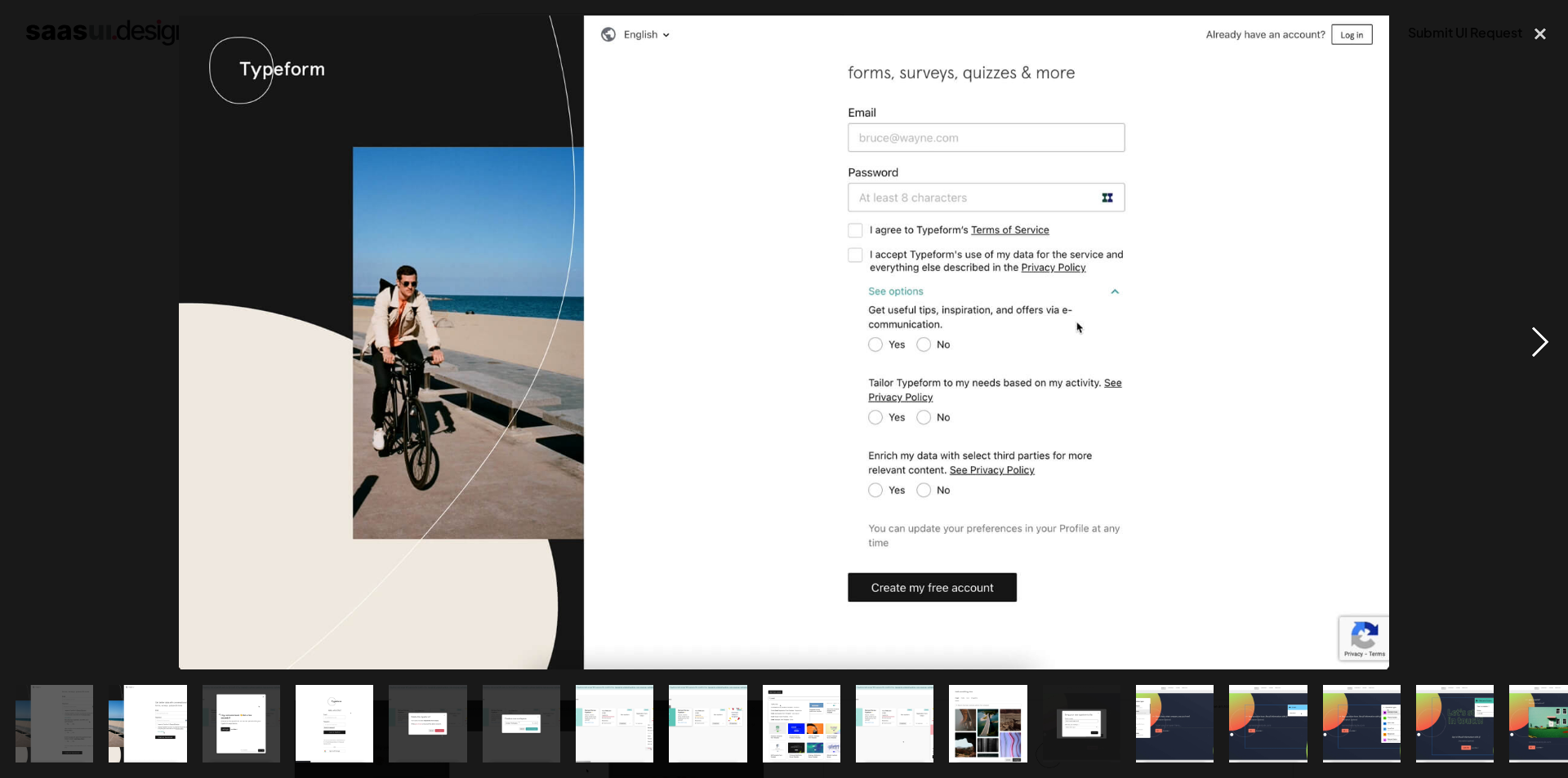
click at [1537, 336] on div "next image" at bounding box center [1540, 343] width 56 height 655
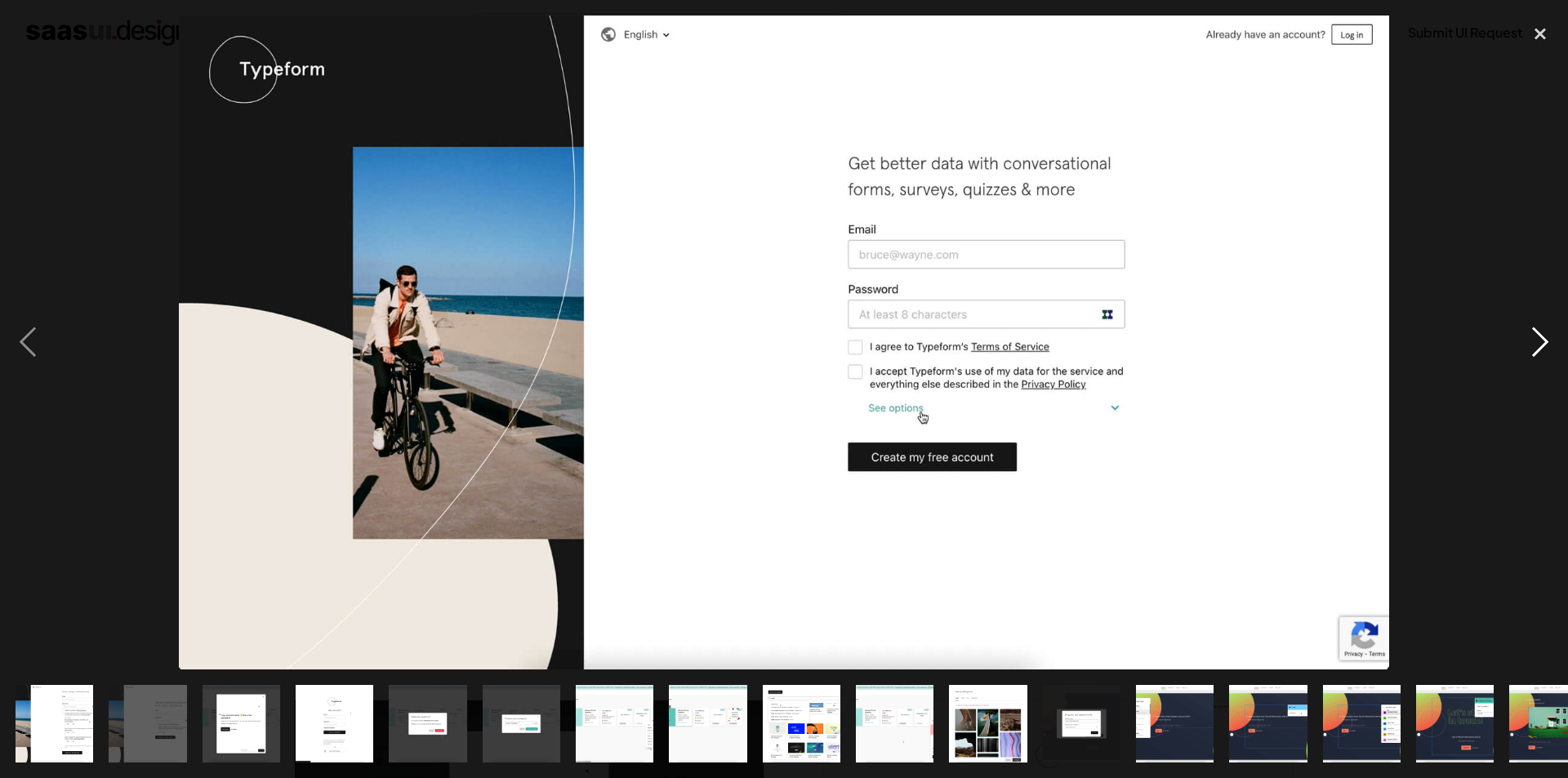
click at [1537, 336] on div "next image" at bounding box center [1540, 343] width 56 height 655
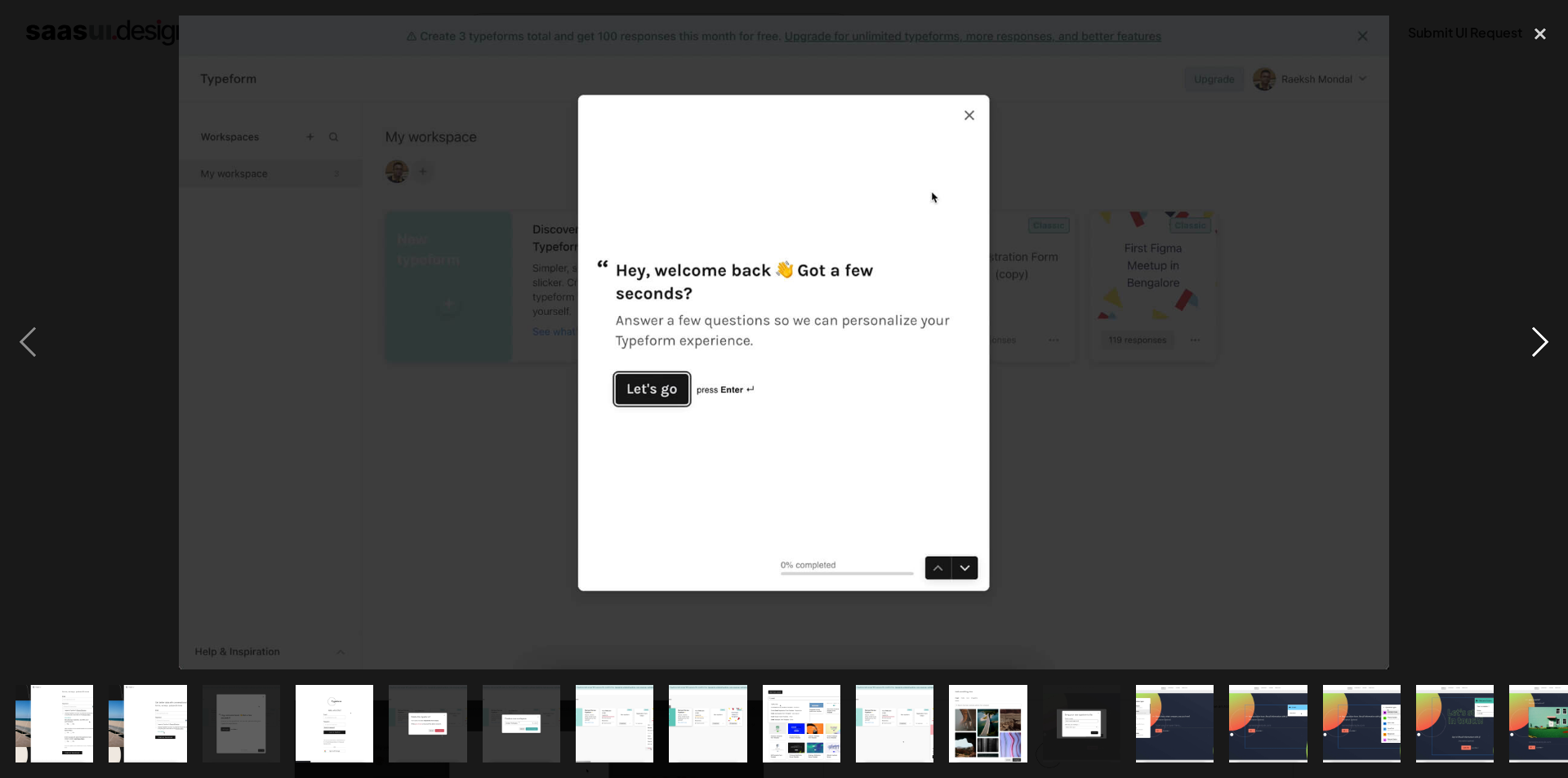
click at [1537, 336] on div "next image" at bounding box center [1540, 343] width 56 height 655
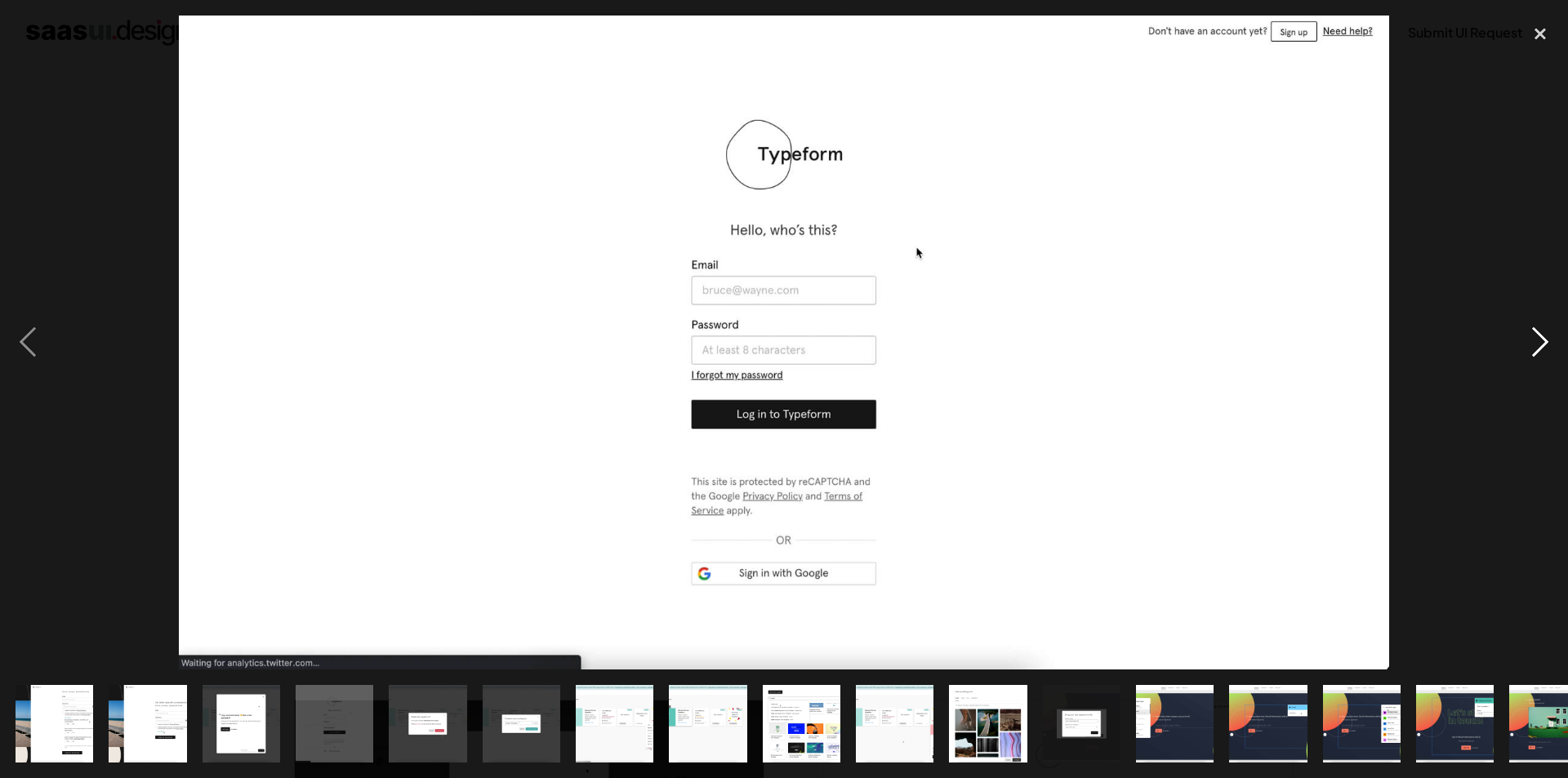
click at [1537, 336] on div "next image" at bounding box center [1540, 343] width 56 height 655
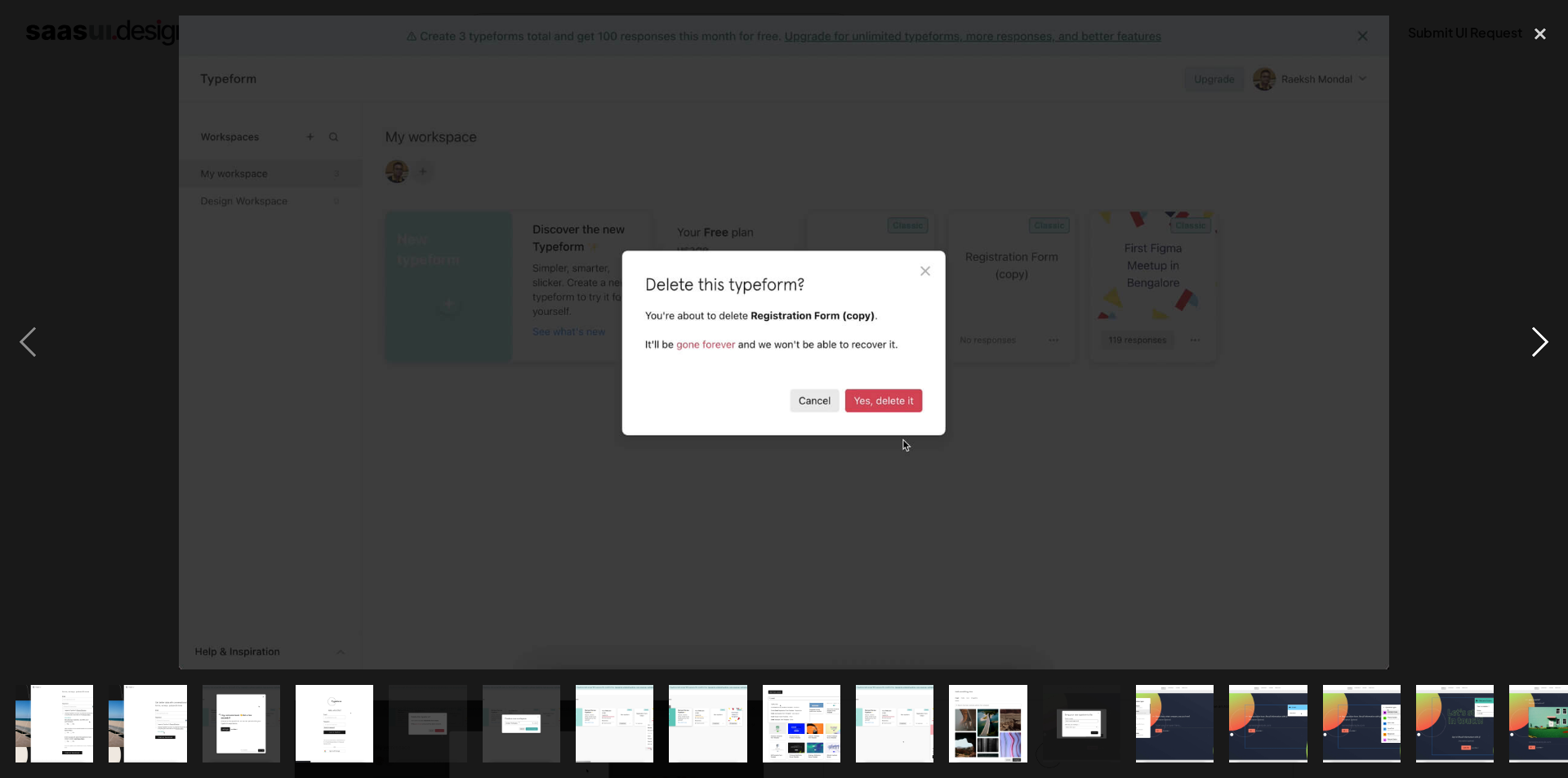
click at [1537, 336] on div "next image" at bounding box center [1540, 343] width 56 height 655
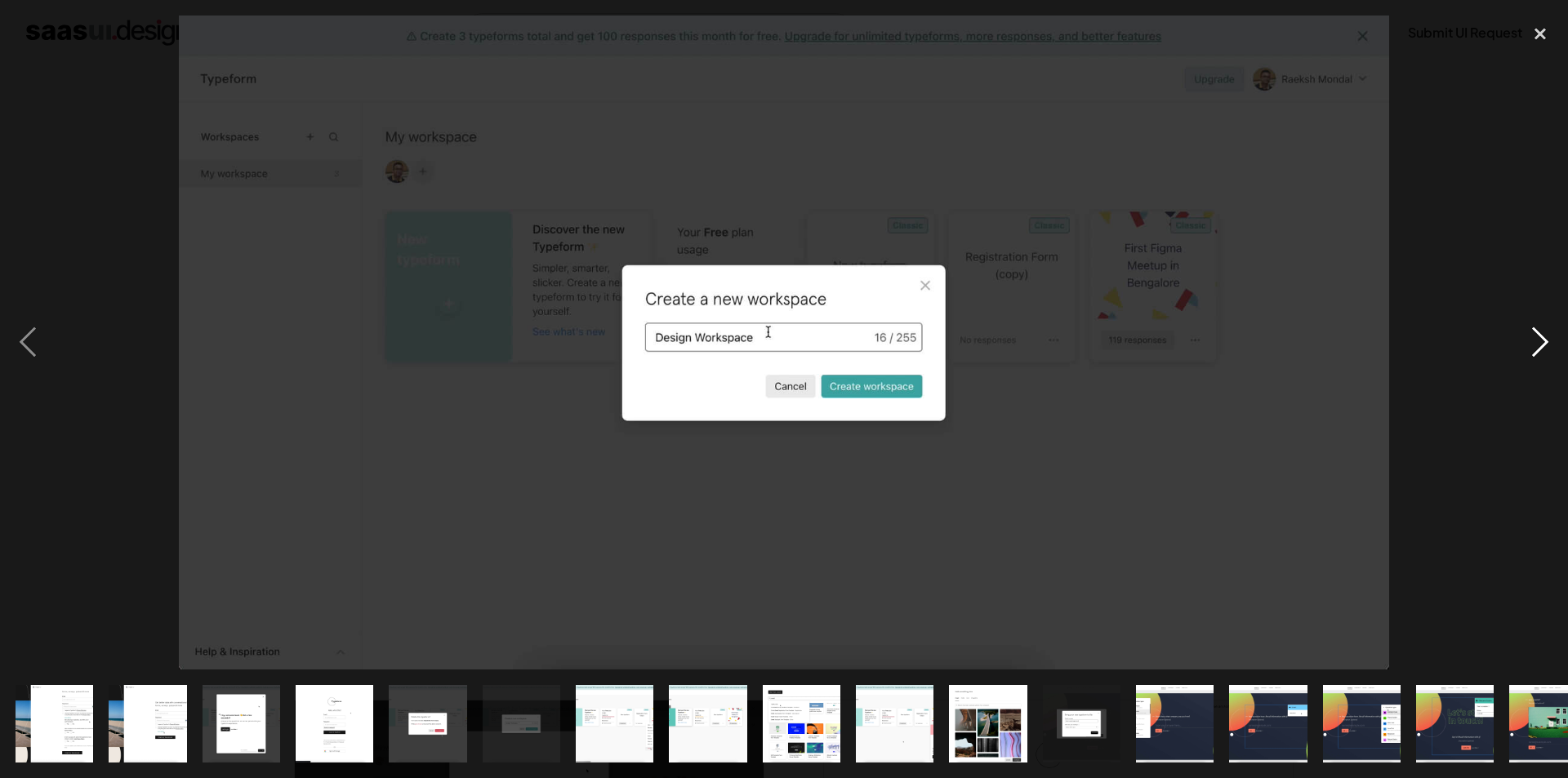
click at [1537, 336] on div "next image" at bounding box center [1540, 343] width 56 height 655
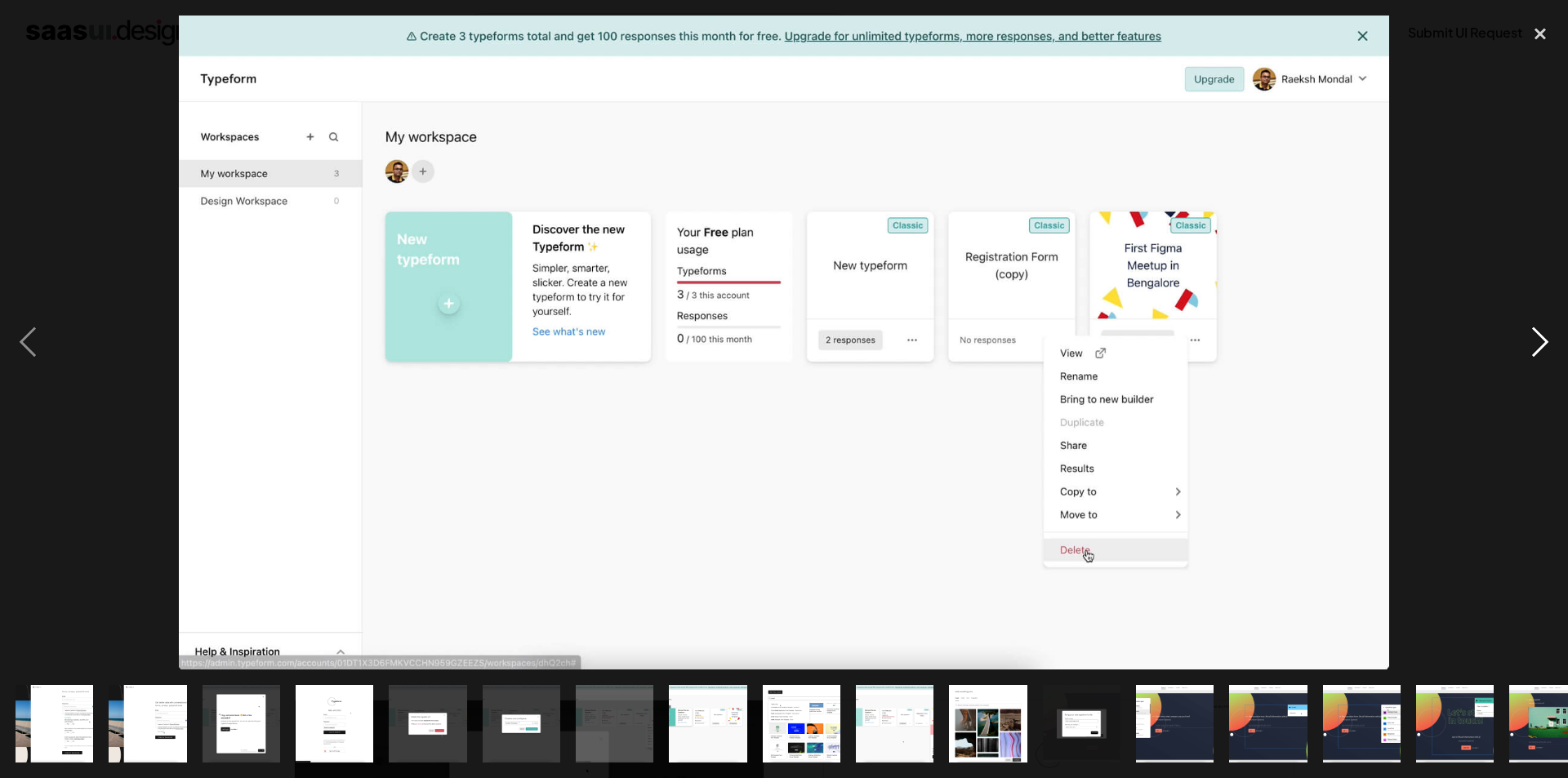
click at [1537, 336] on div "next image" at bounding box center [1540, 343] width 56 height 655
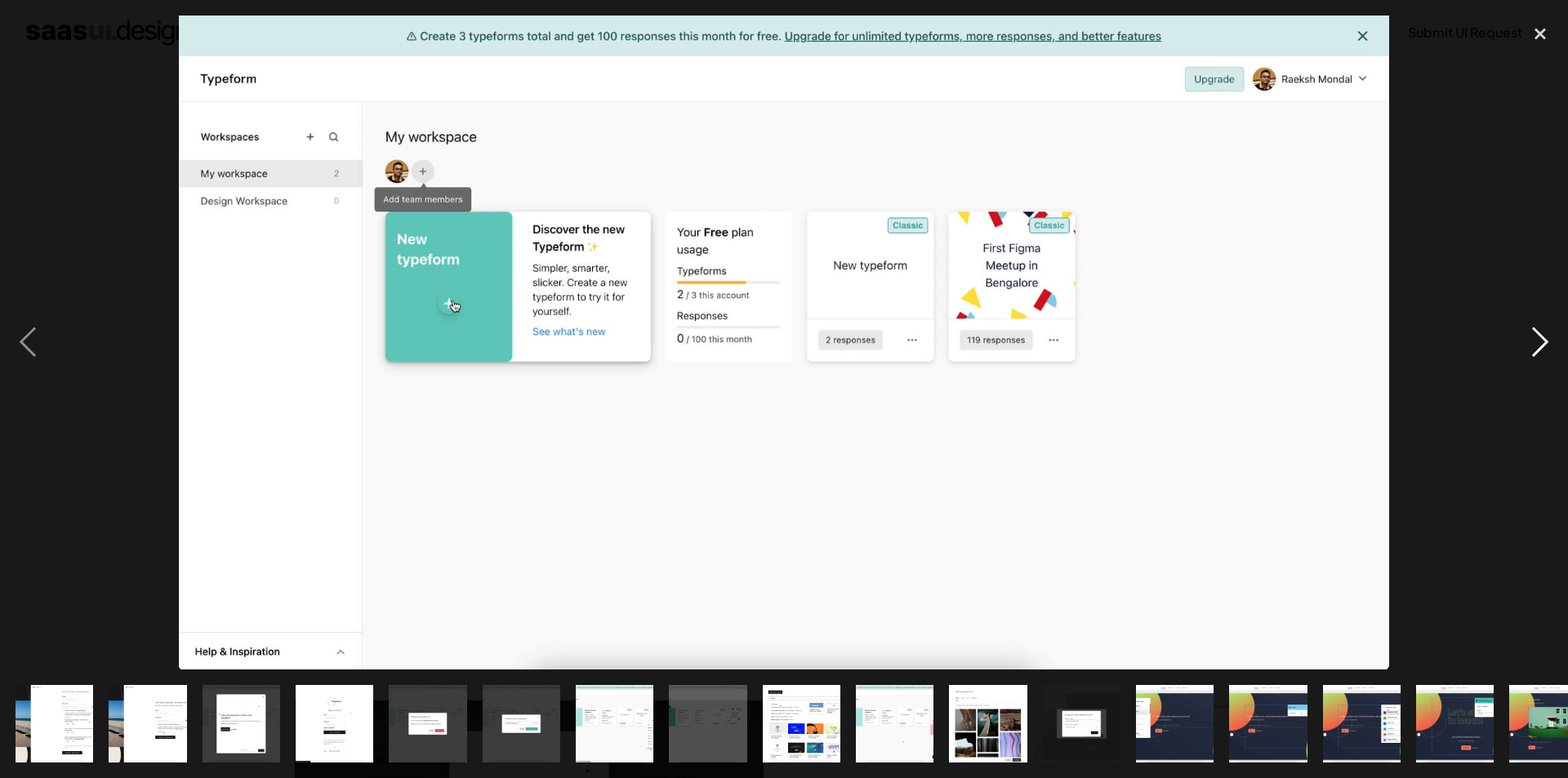
click at [1537, 336] on div "next image" at bounding box center [1540, 343] width 56 height 655
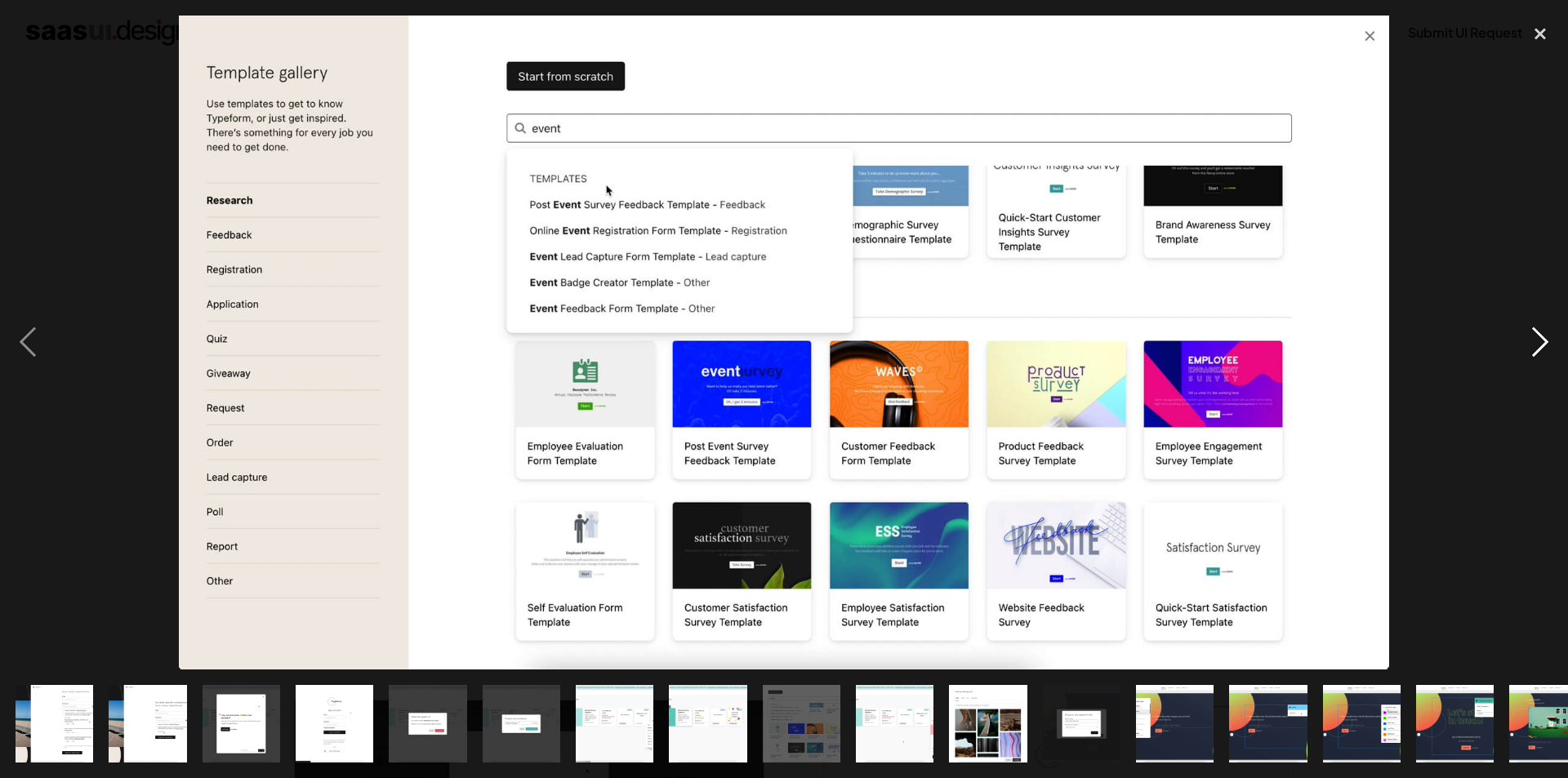
click at [1537, 336] on div "next image" at bounding box center [1540, 343] width 56 height 655
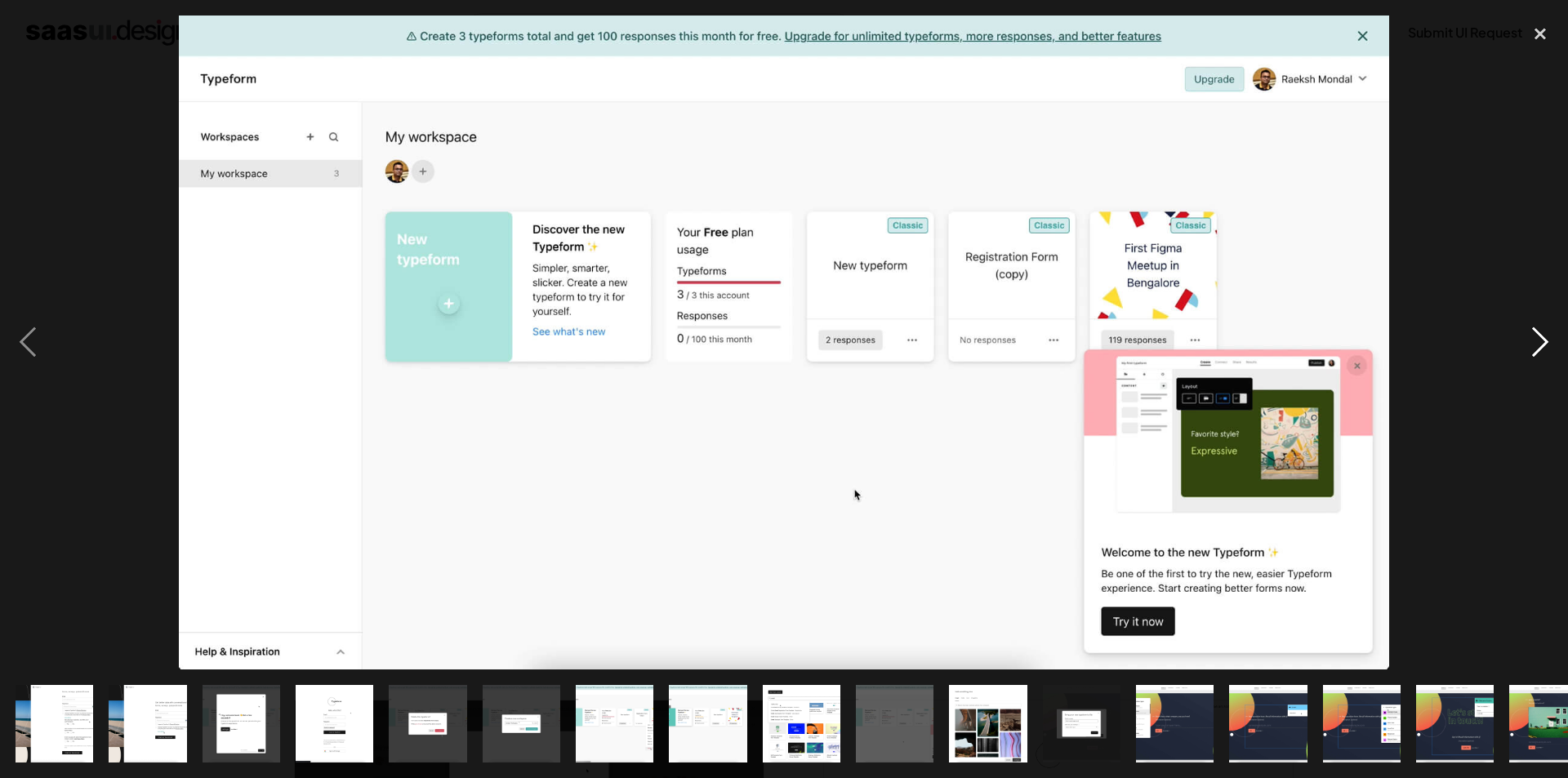
click at [1537, 336] on div "next image" at bounding box center [1540, 343] width 56 height 655
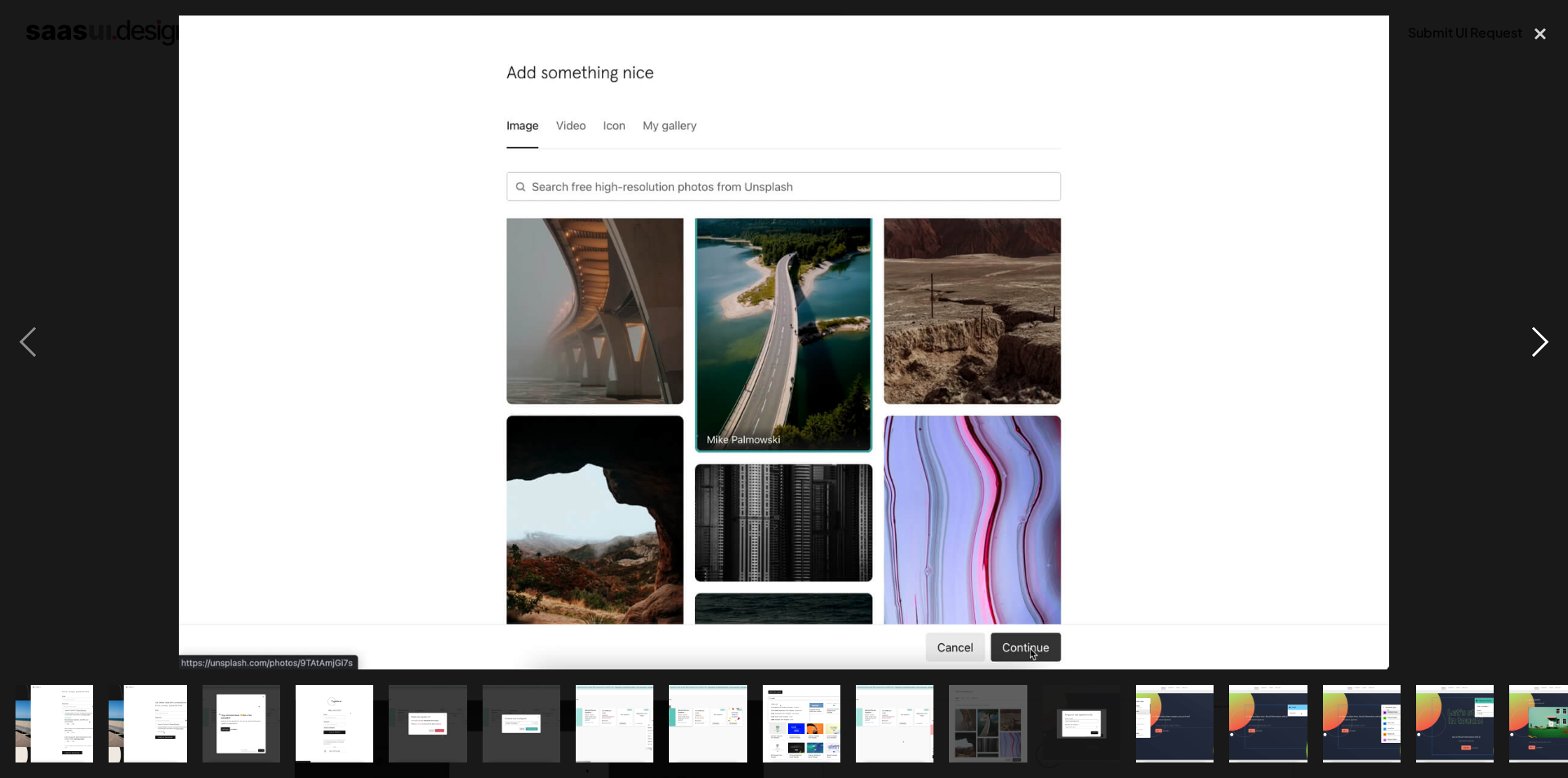
click at [1537, 336] on div "next image" at bounding box center [1540, 343] width 56 height 655
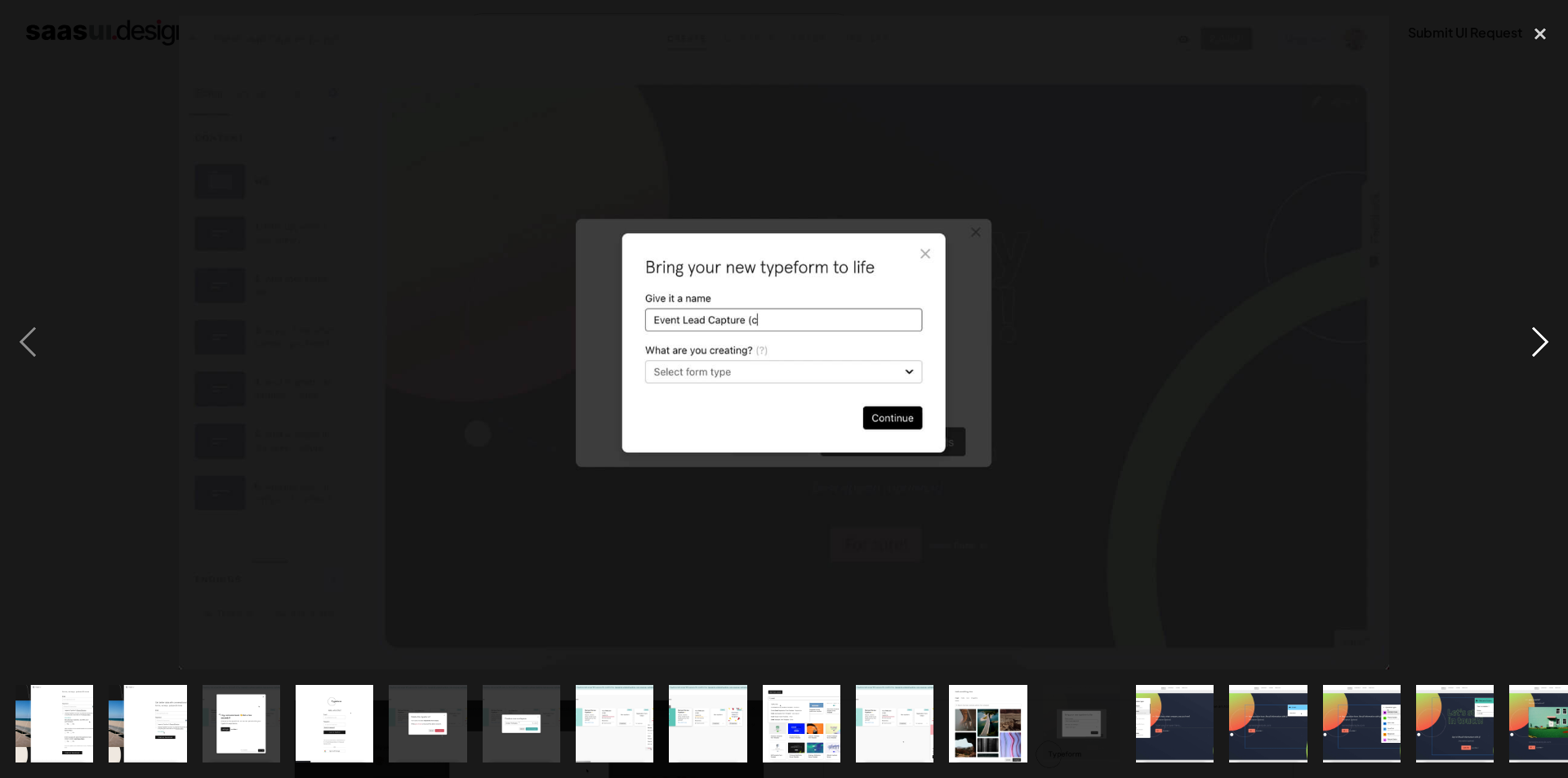
click at [1537, 336] on div "next image" at bounding box center [1540, 343] width 56 height 655
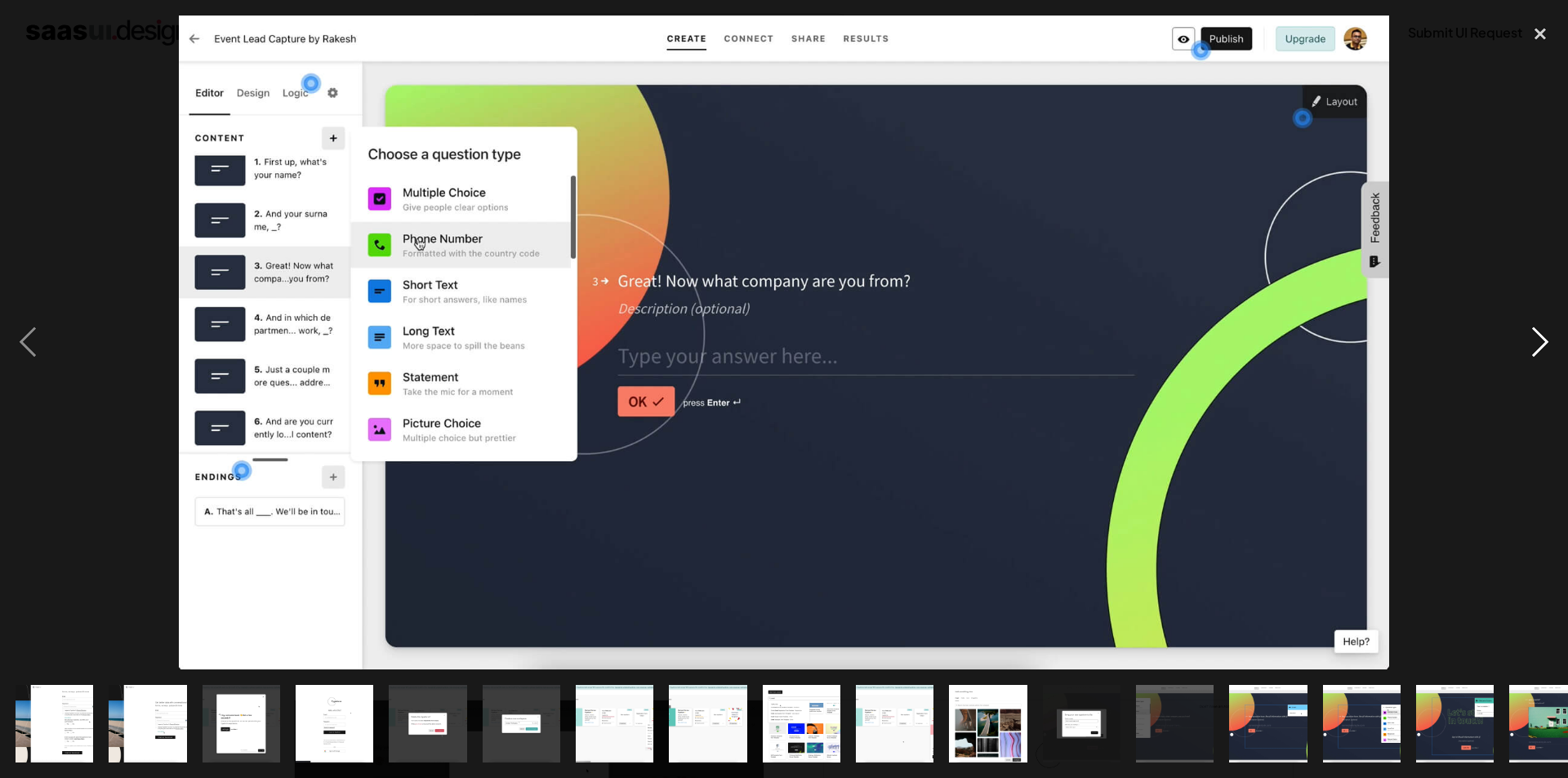
click at [1537, 336] on div "next image" at bounding box center [1540, 343] width 56 height 655
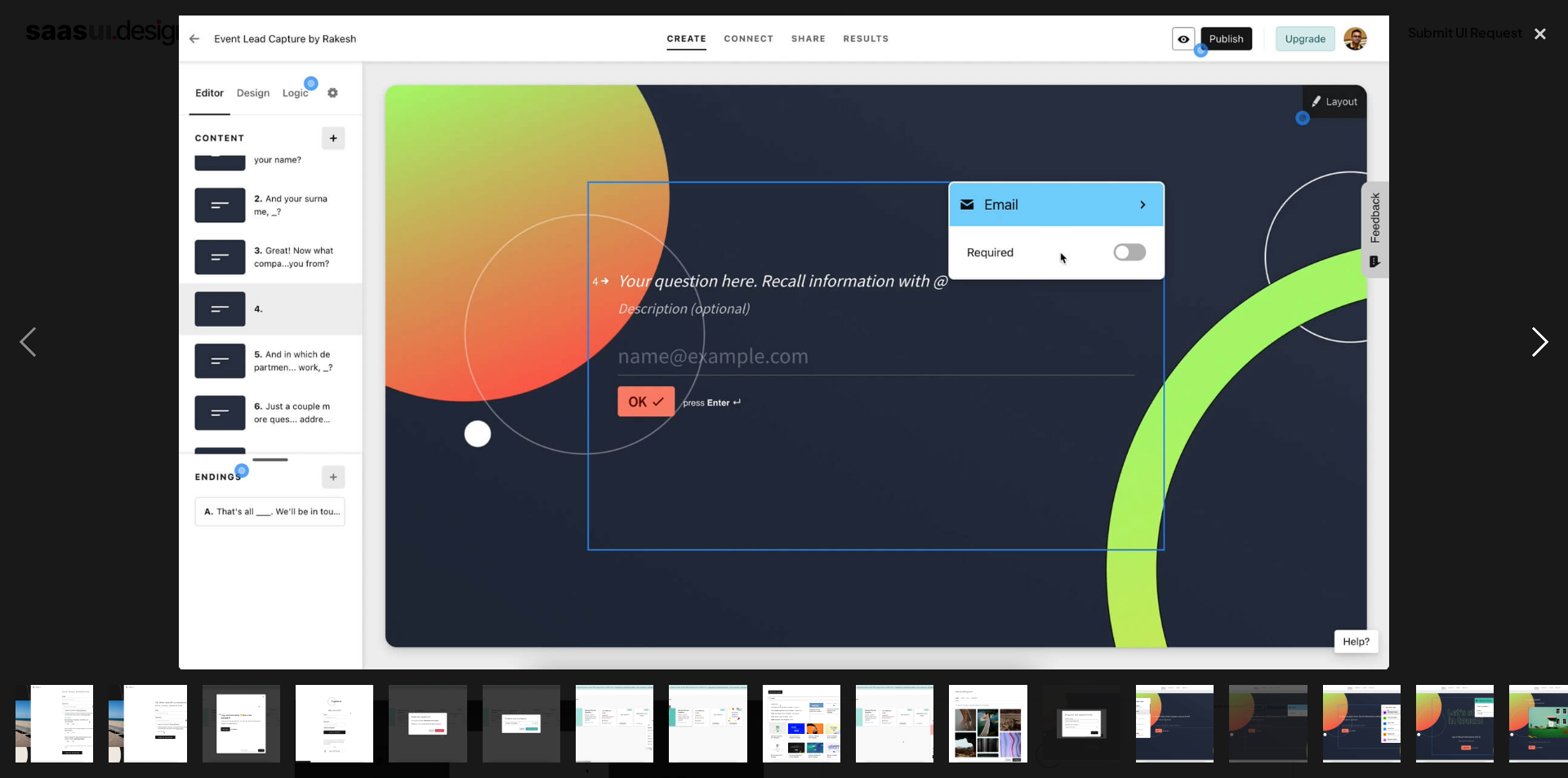
click at [1537, 336] on div "next image" at bounding box center [1540, 343] width 56 height 655
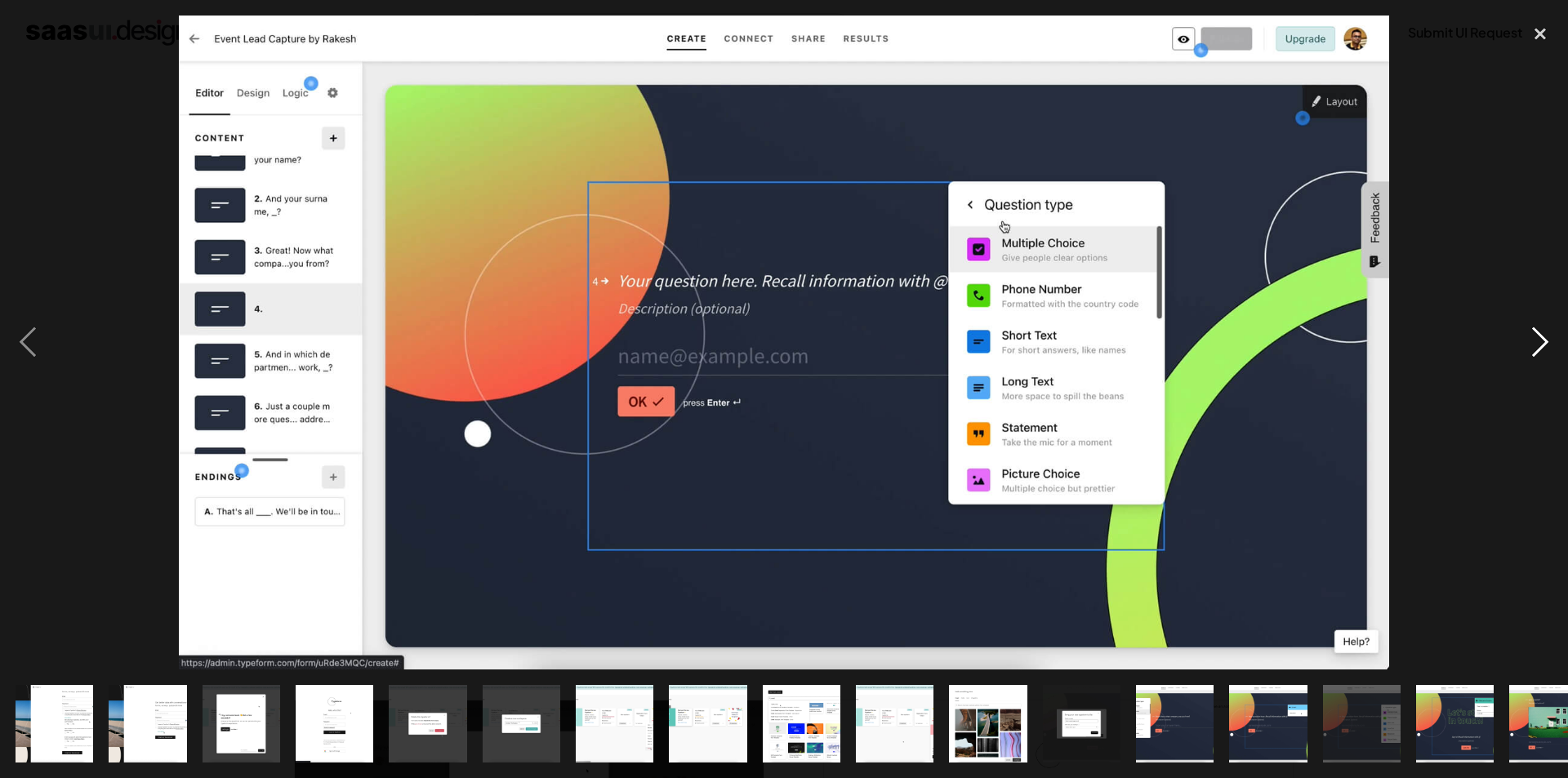
click at [1537, 336] on div "next image" at bounding box center [1540, 343] width 56 height 655
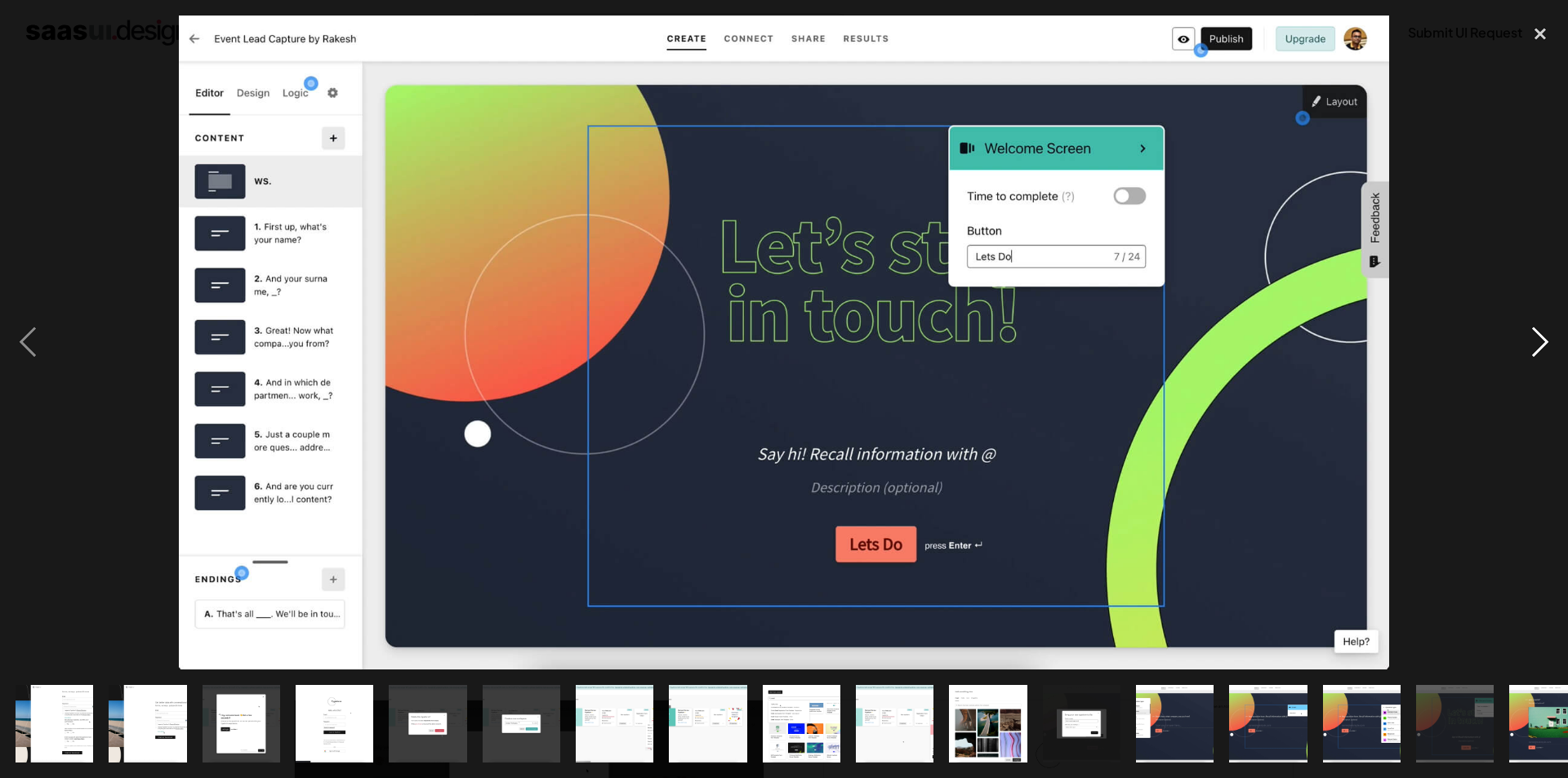
click at [1537, 336] on div "next image" at bounding box center [1540, 343] width 56 height 655
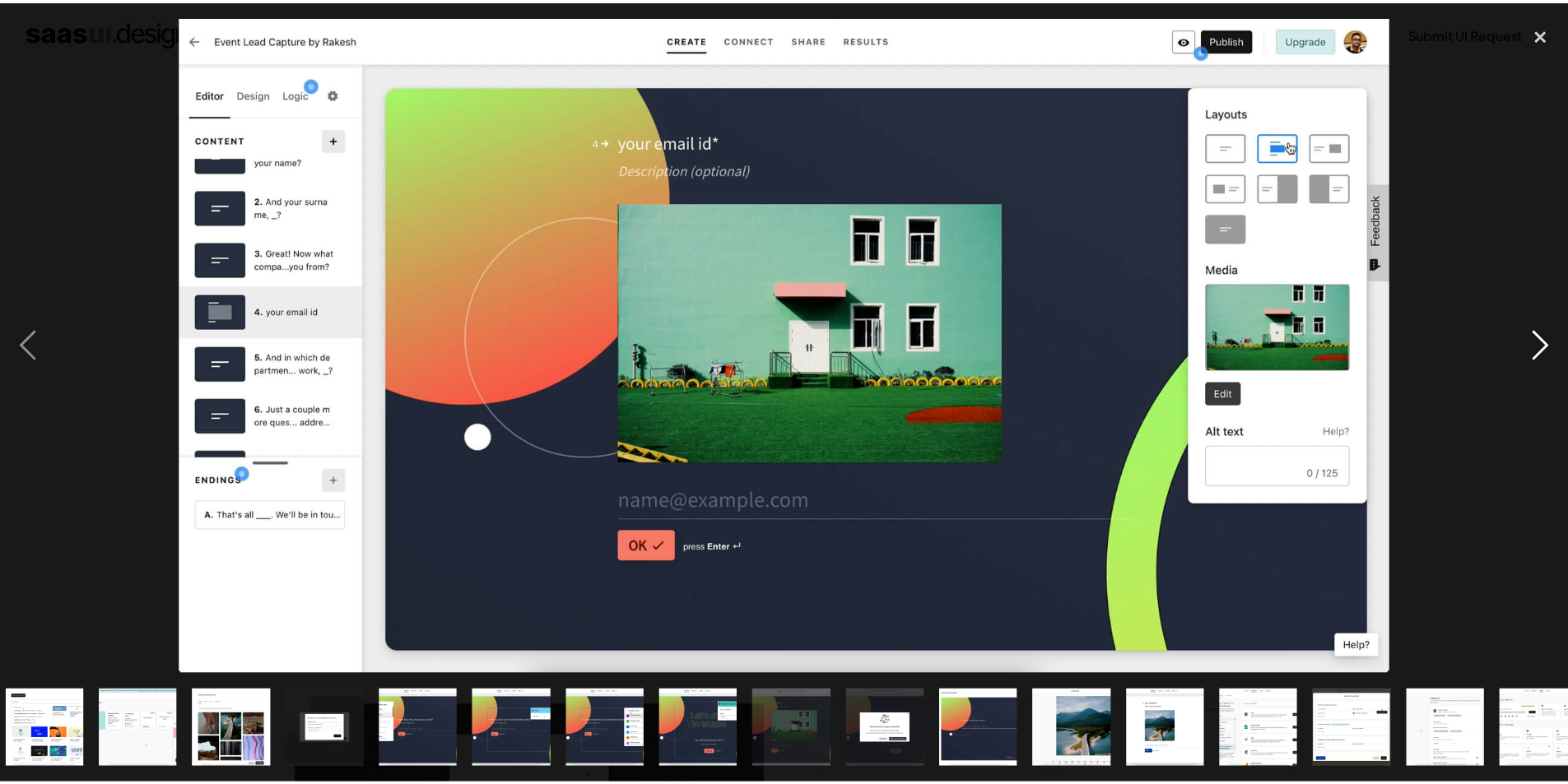
scroll to position [0, 788]
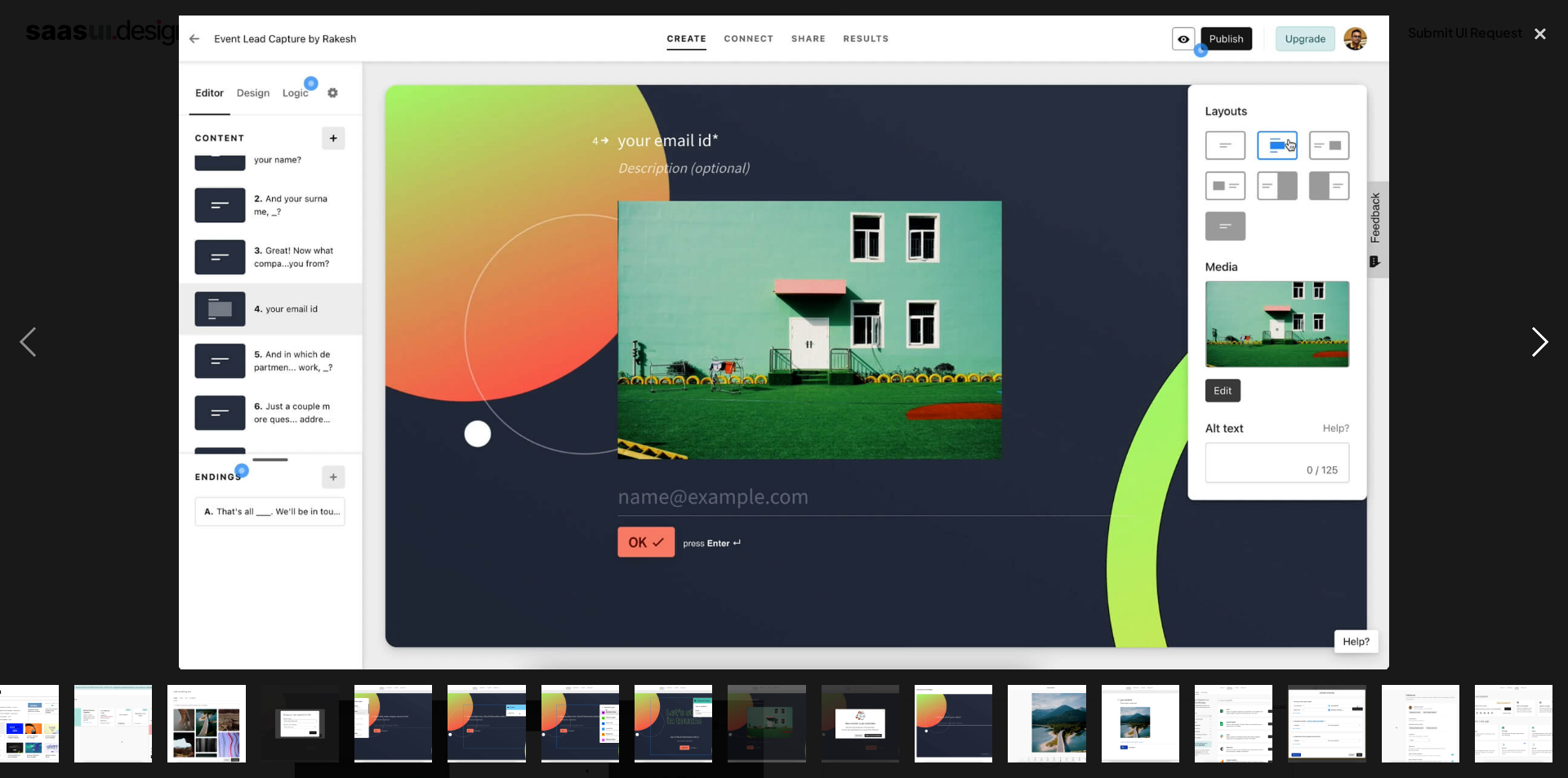
click at [1537, 336] on div "next image" at bounding box center [1540, 343] width 56 height 655
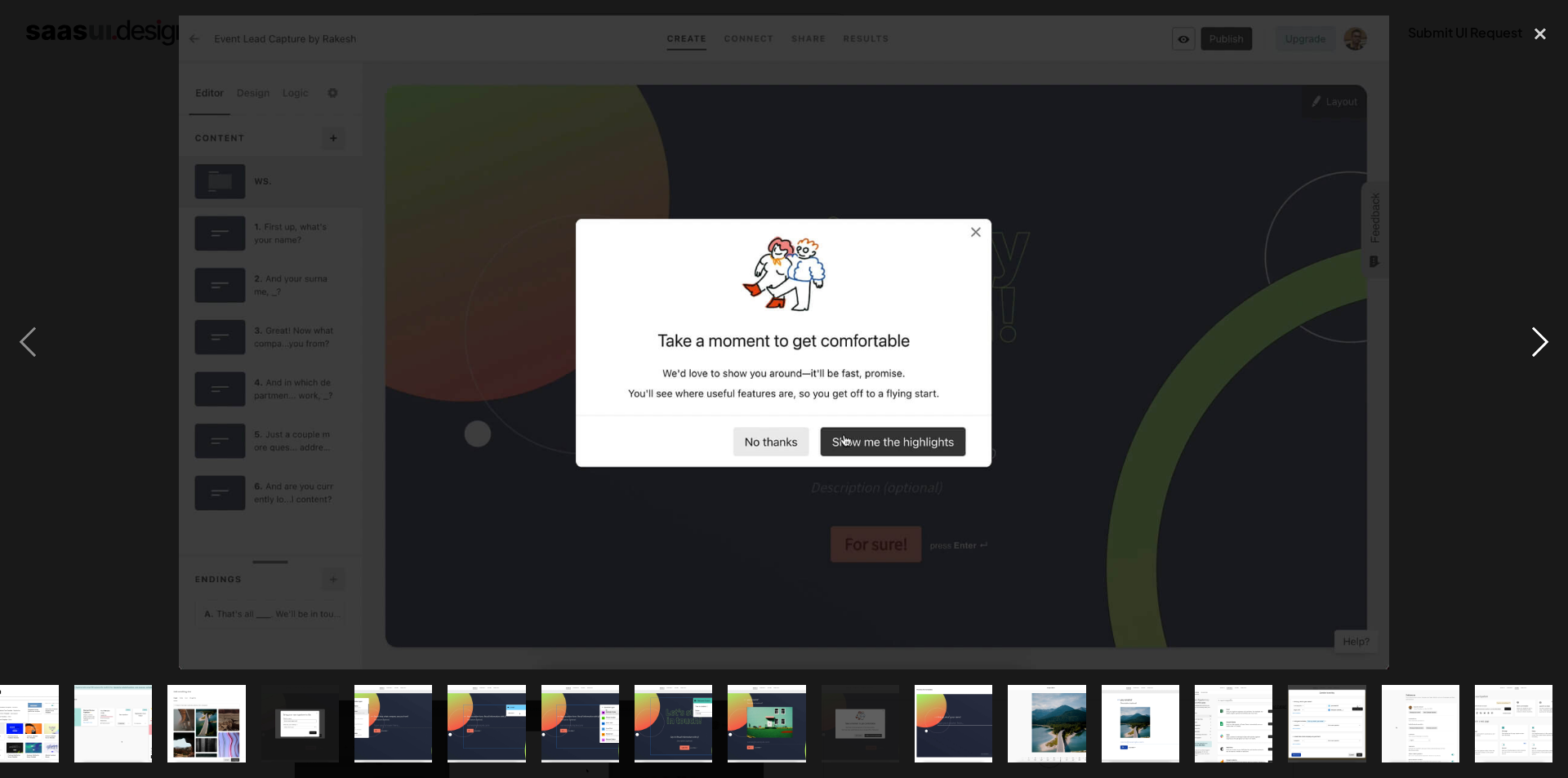
click at [1537, 336] on div "next image" at bounding box center [1540, 343] width 56 height 655
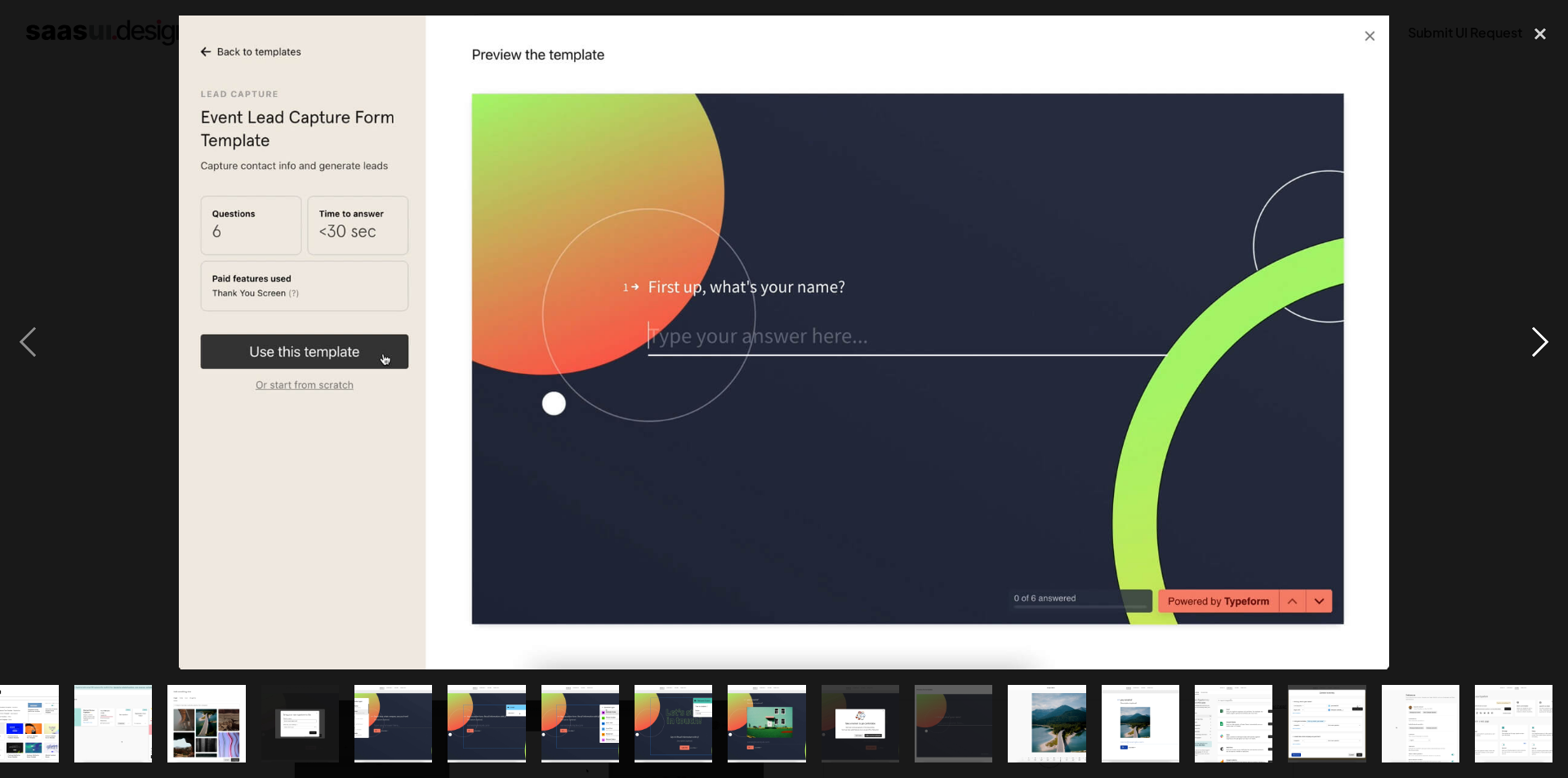
click at [1537, 336] on div "next image" at bounding box center [1540, 343] width 56 height 655
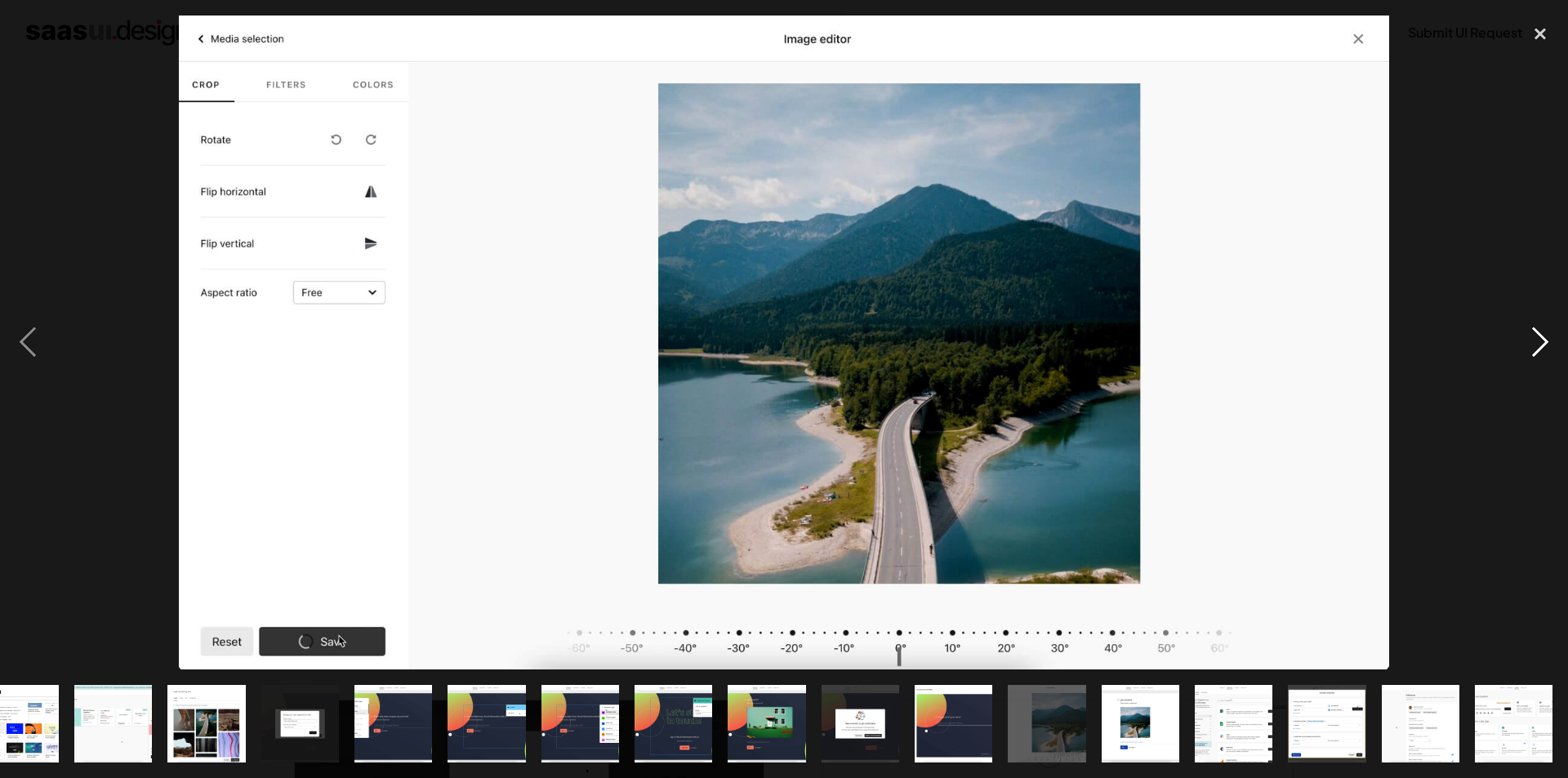
click at [1537, 336] on div "next image" at bounding box center [1540, 343] width 56 height 655
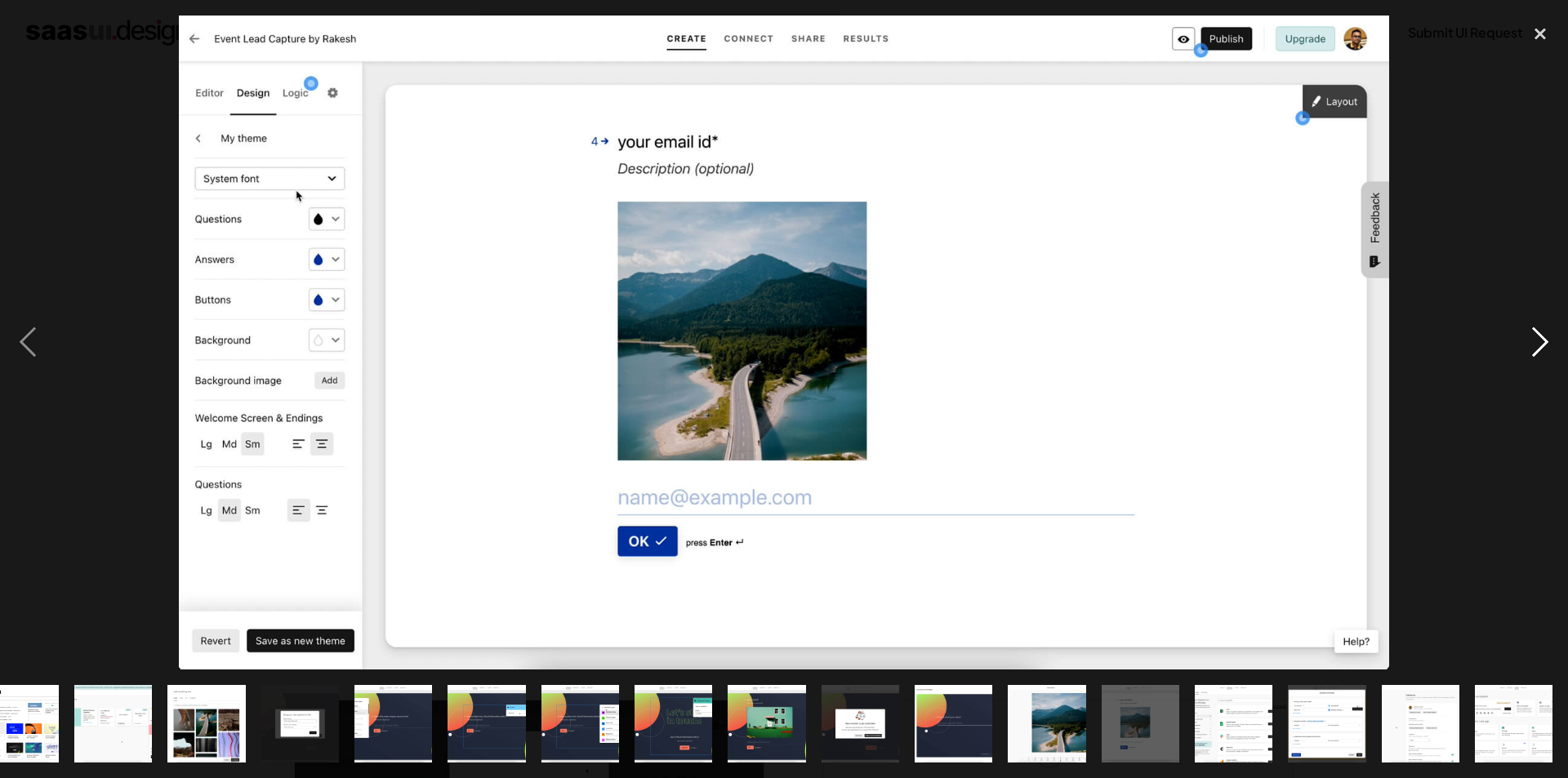
click at [1537, 336] on div "next image" at bounding box center [1540, 343] width 56 height 655
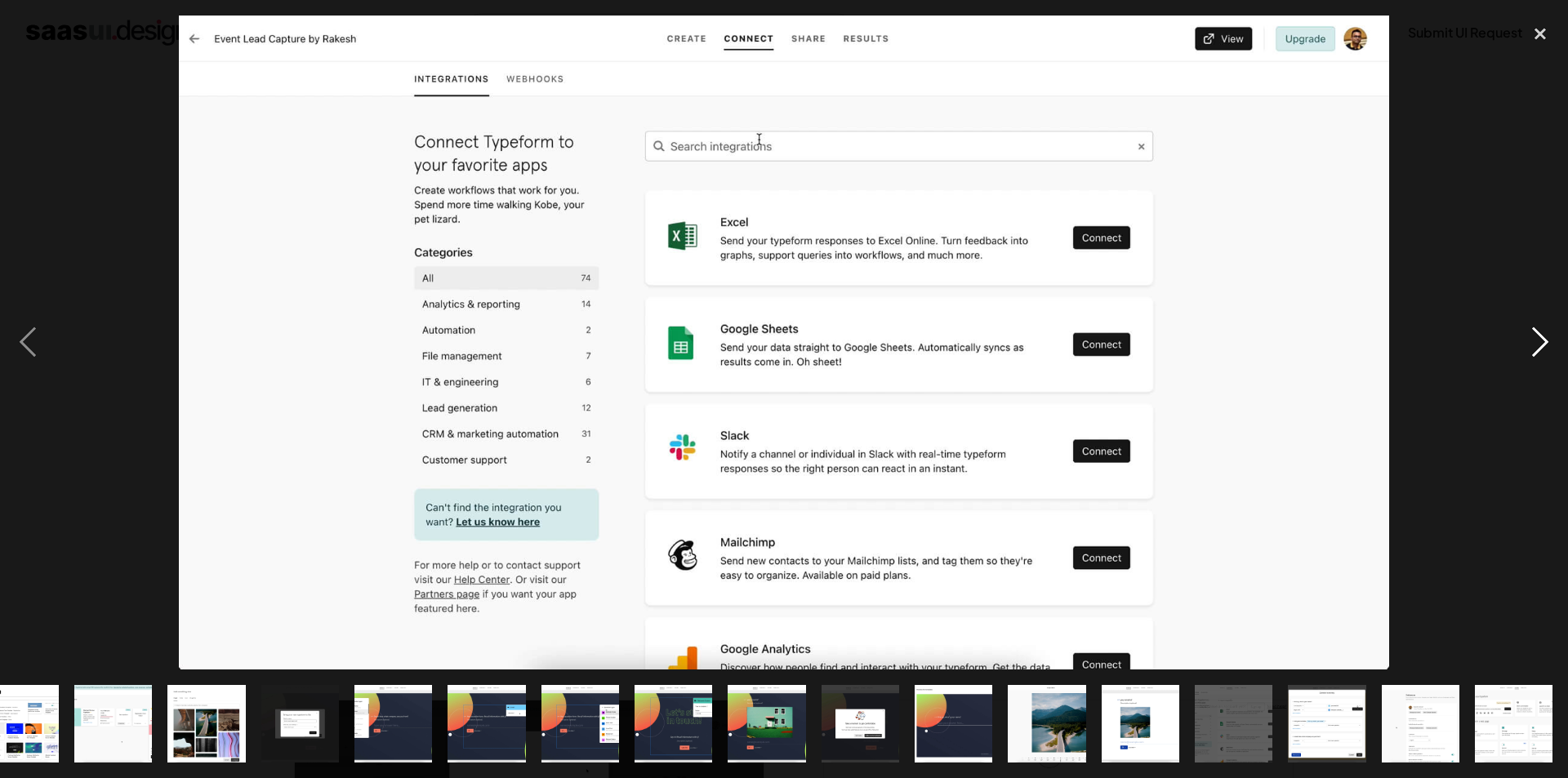
click at [1537, 336] on div "next image" at bounding box center [1540, 343] width 56 height 655
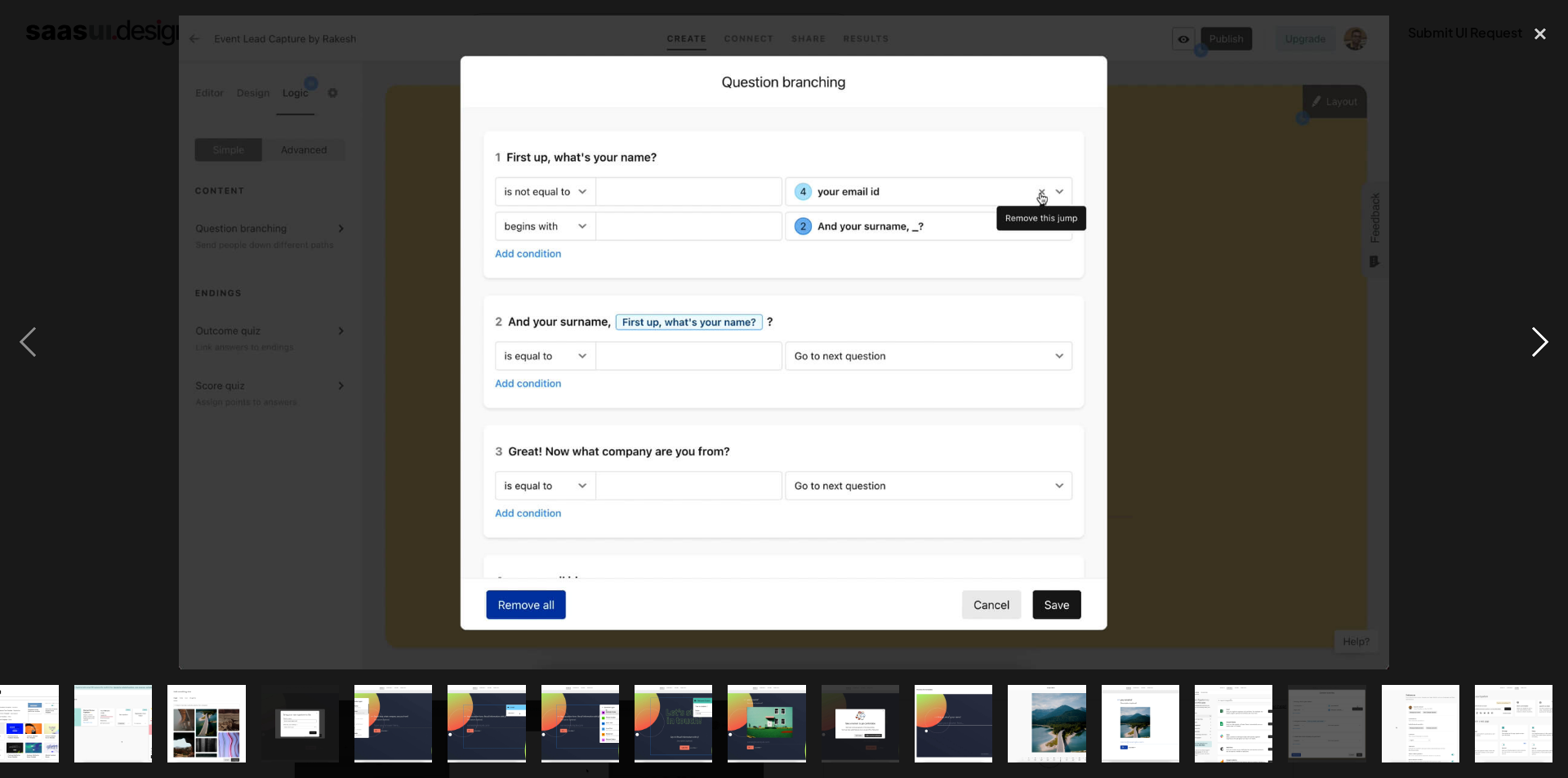
click at [1537, 336] on div "next image" at bounding box center [1540, 343] width 56 height 655
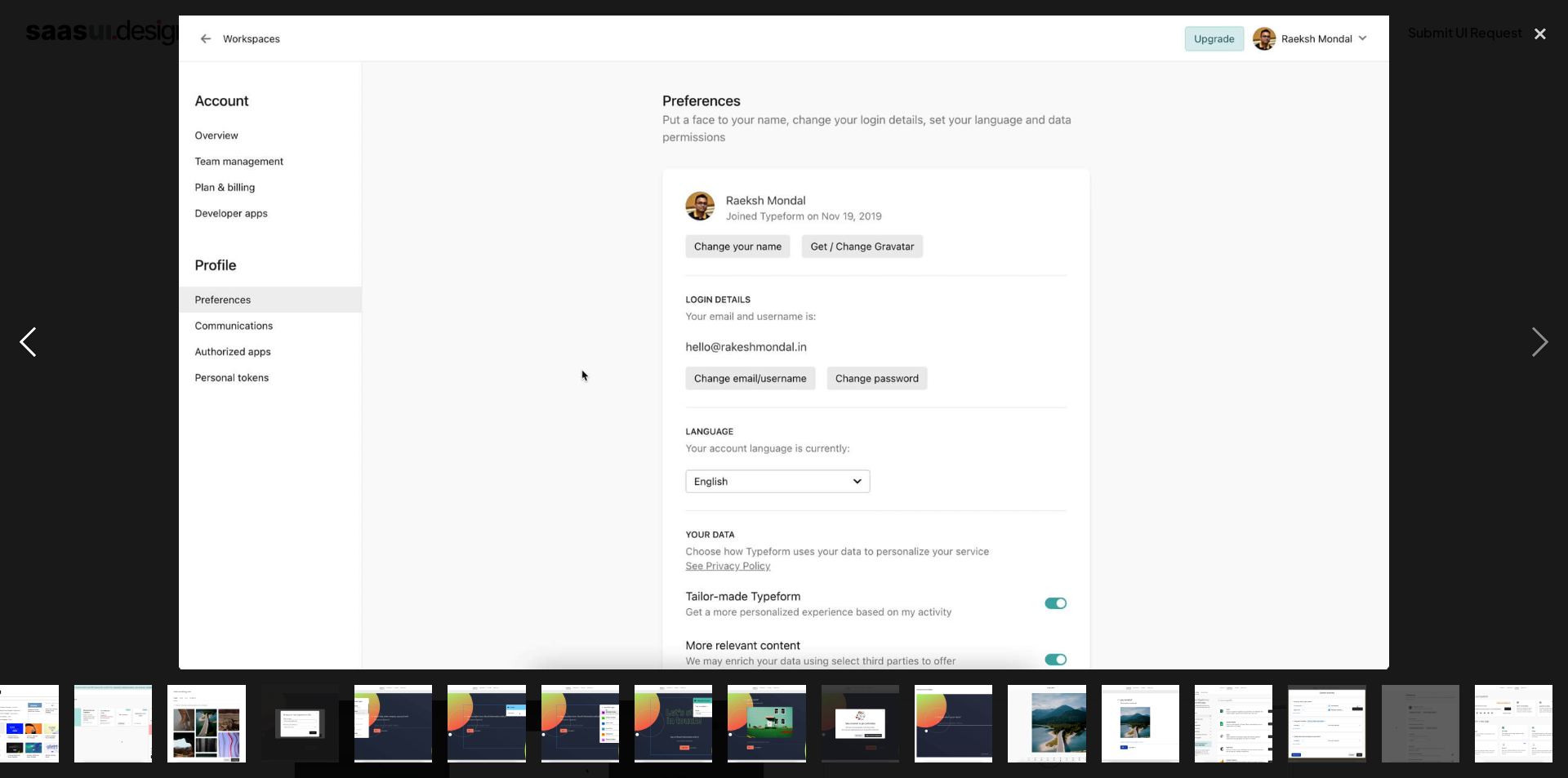
click at [42, 346] on div "previous image" at bounding box center [28, 343] width 56 height 655
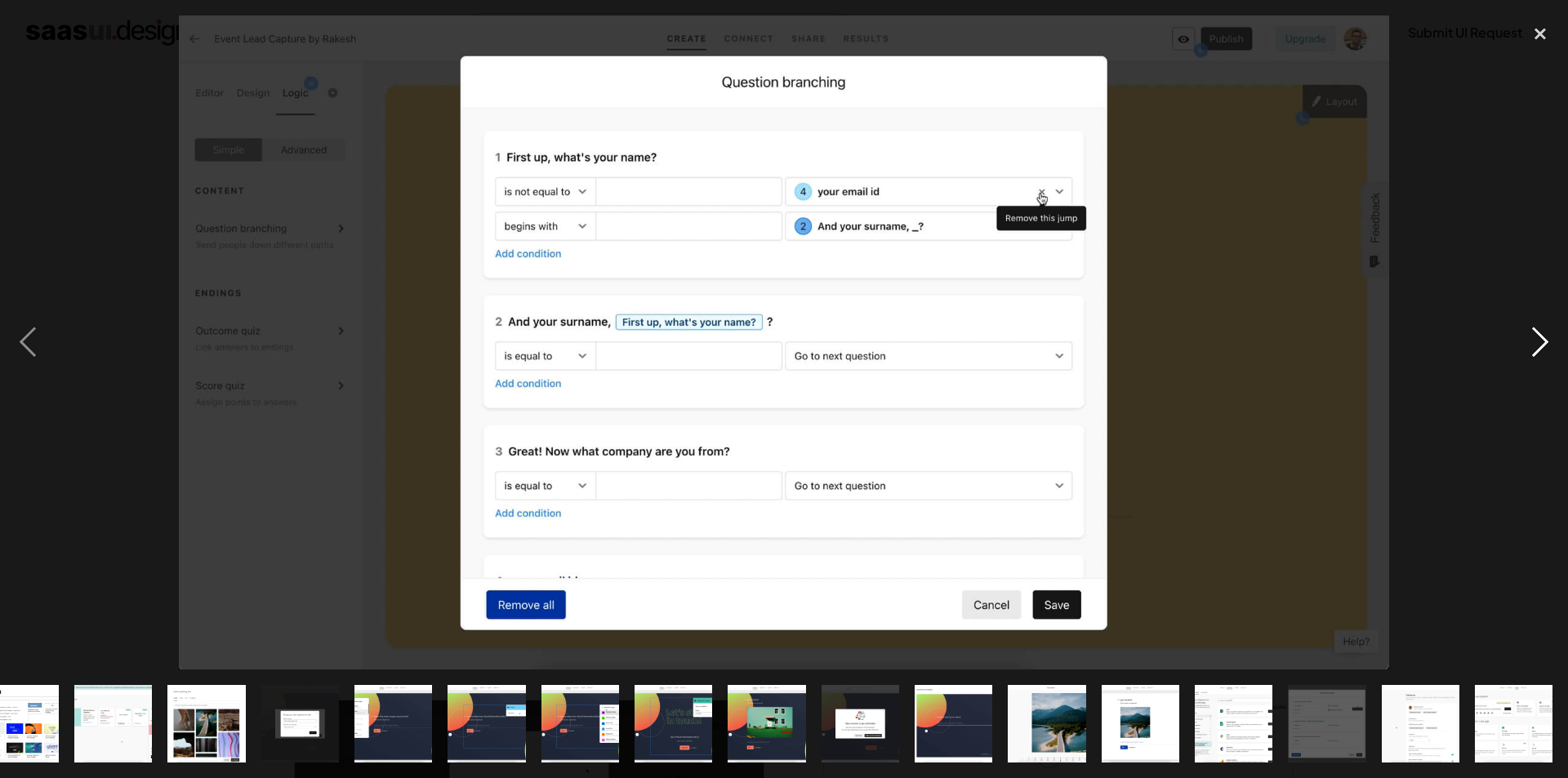
click at [1529, 333] on div "next image" at bounding box center [1540, 343] width 56 height 655
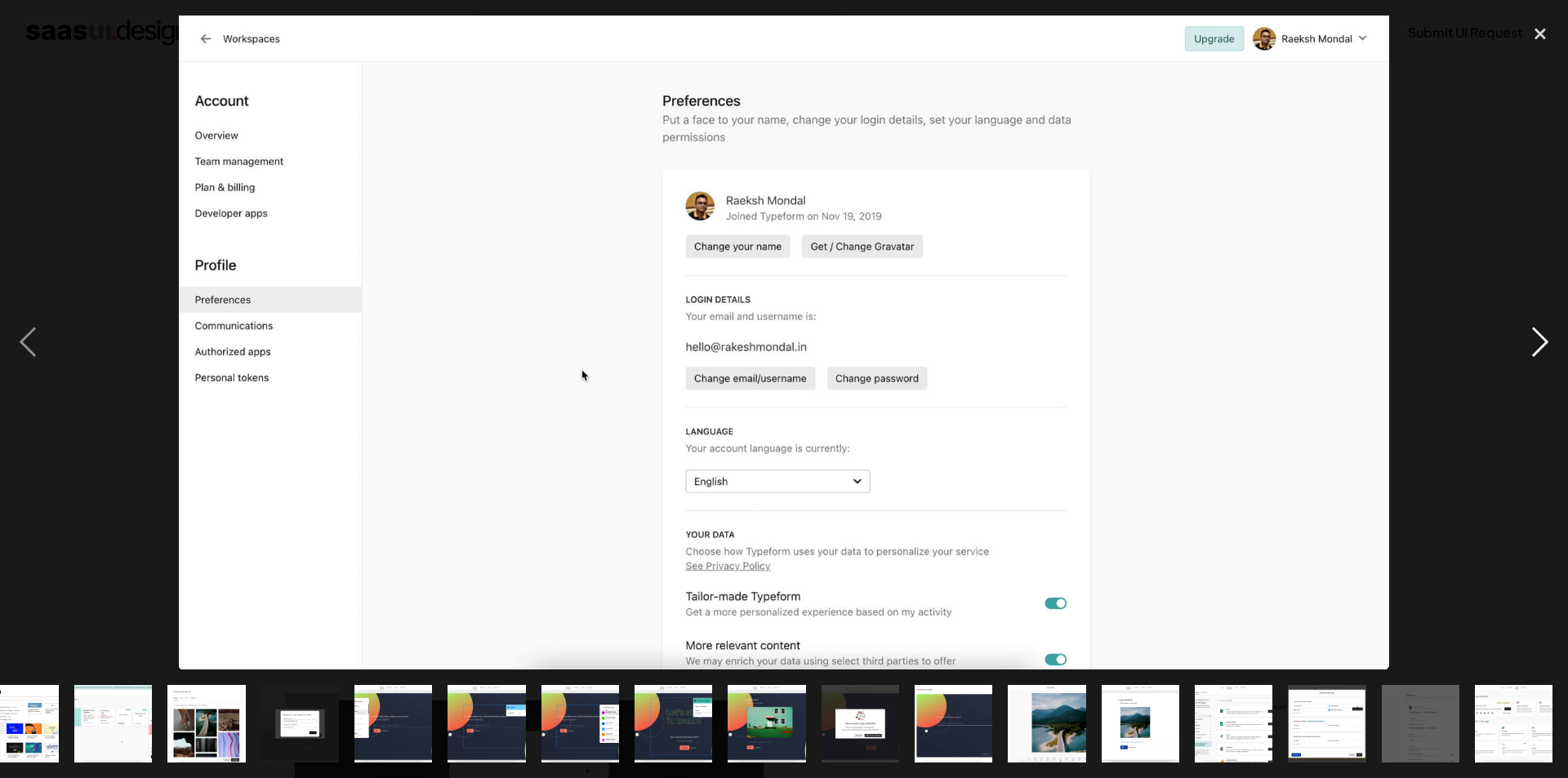
click at [1529, 333] on div "next image" at bounding box center [1540, 343] width 56 height 655
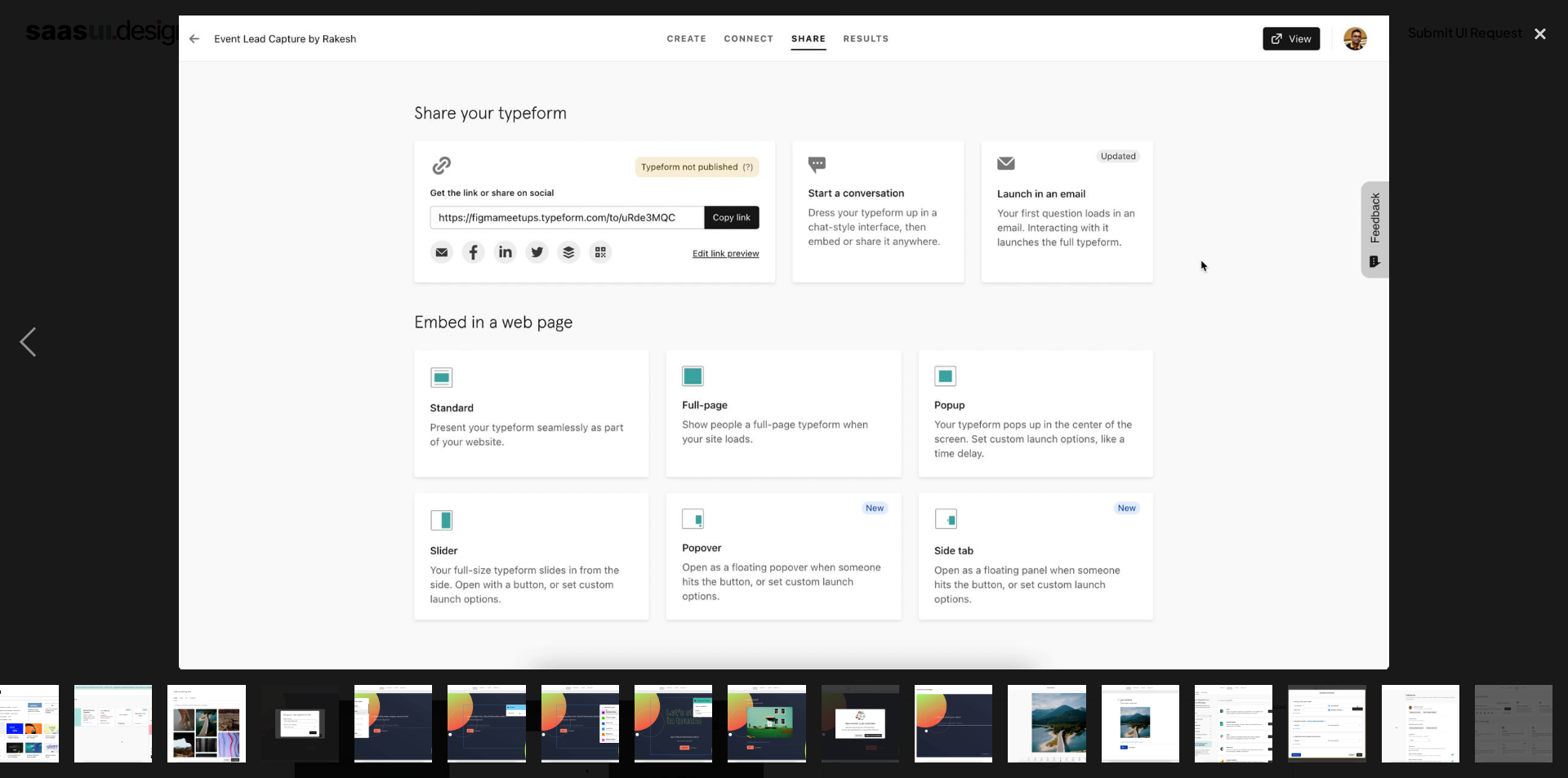
click at [1529, 333] on div "next image" at bounding box center [1540, 343] width 56 height 655
click at [1540, 40] on div "close lightbox" at bounding box center [1540, 33] width 56 height 36
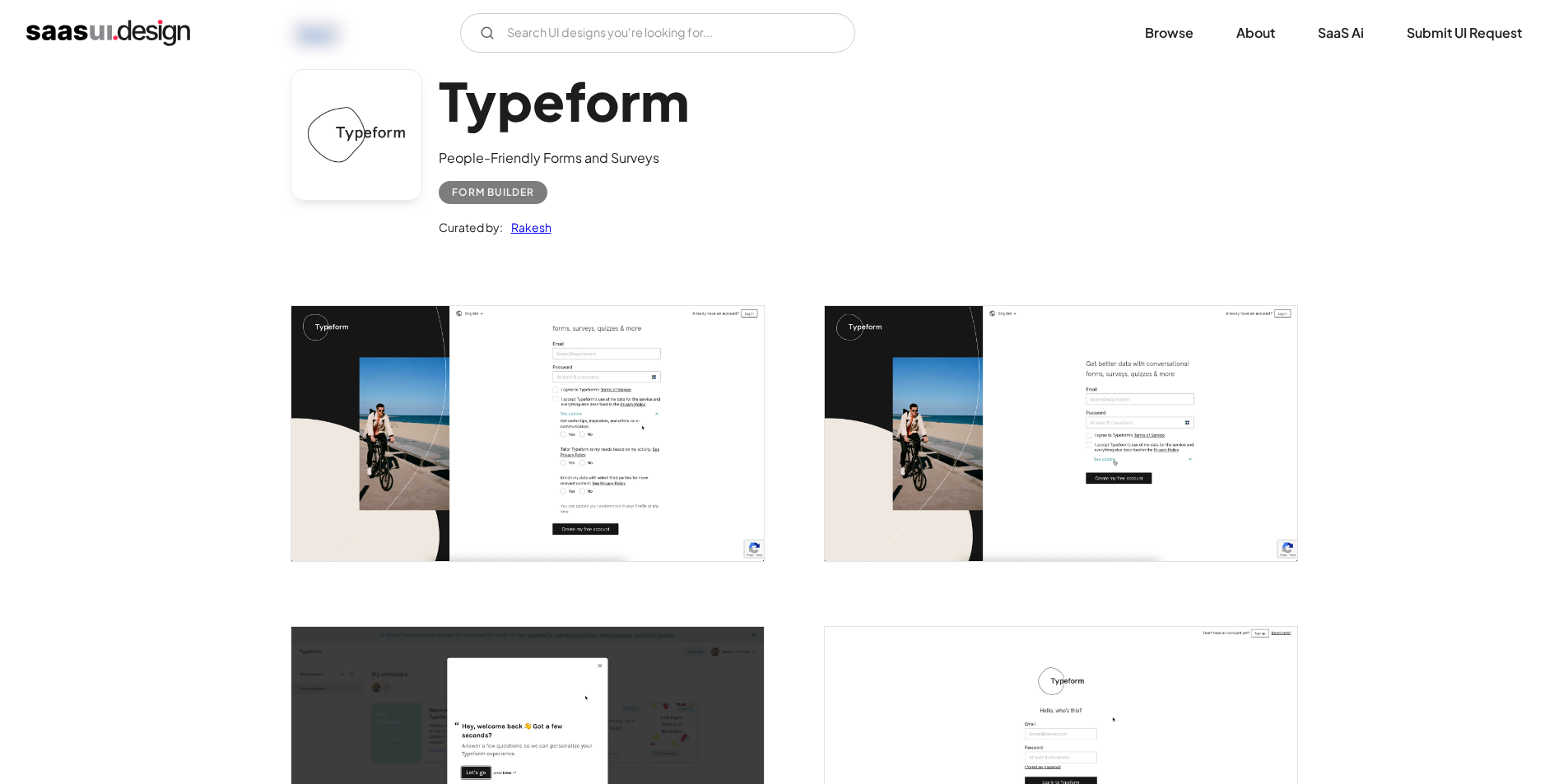
scroll to position [0, 0]
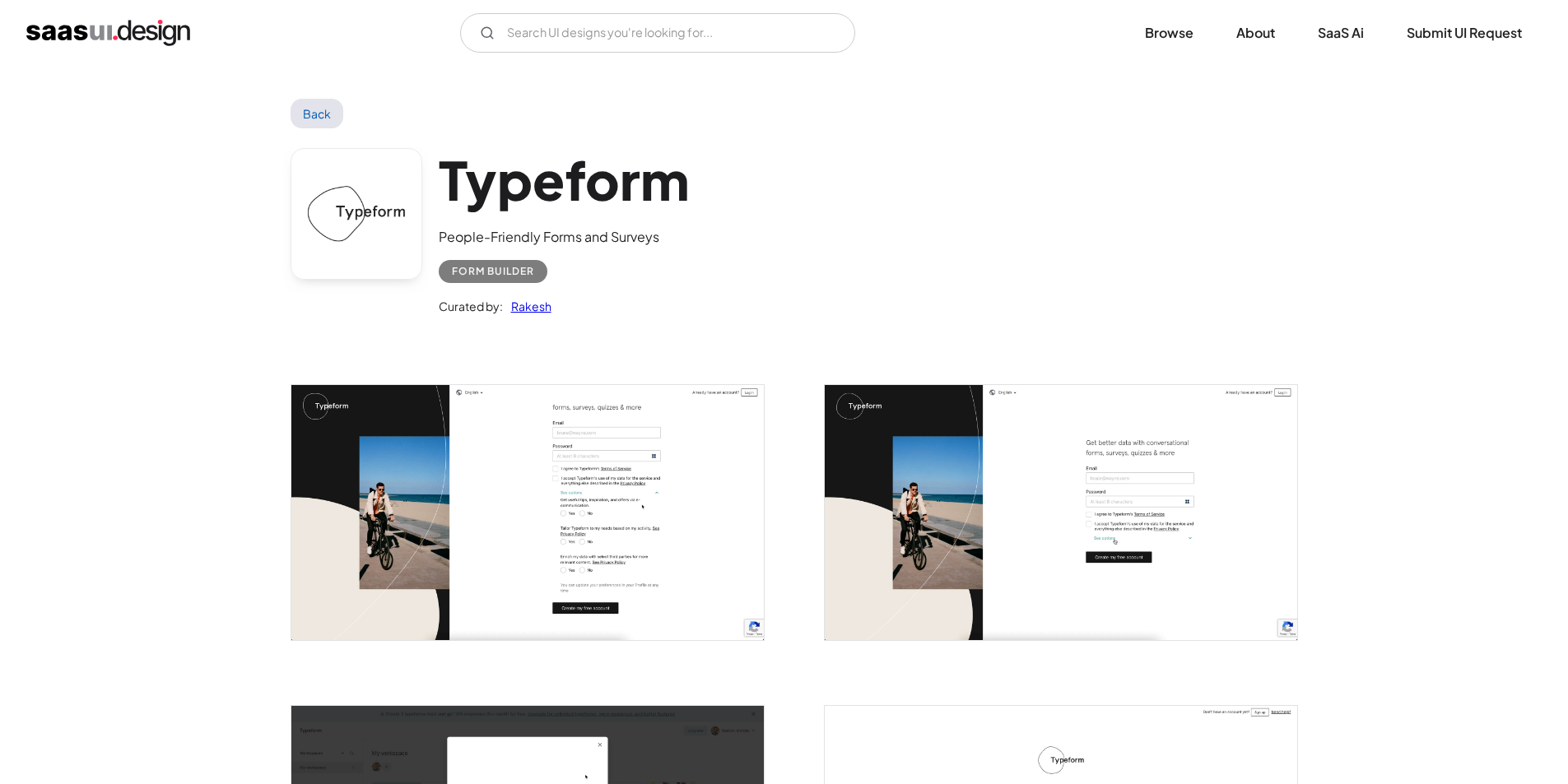
click at [307, 113] on link "Back" at bounding box center [316, 114] width 53 height 30
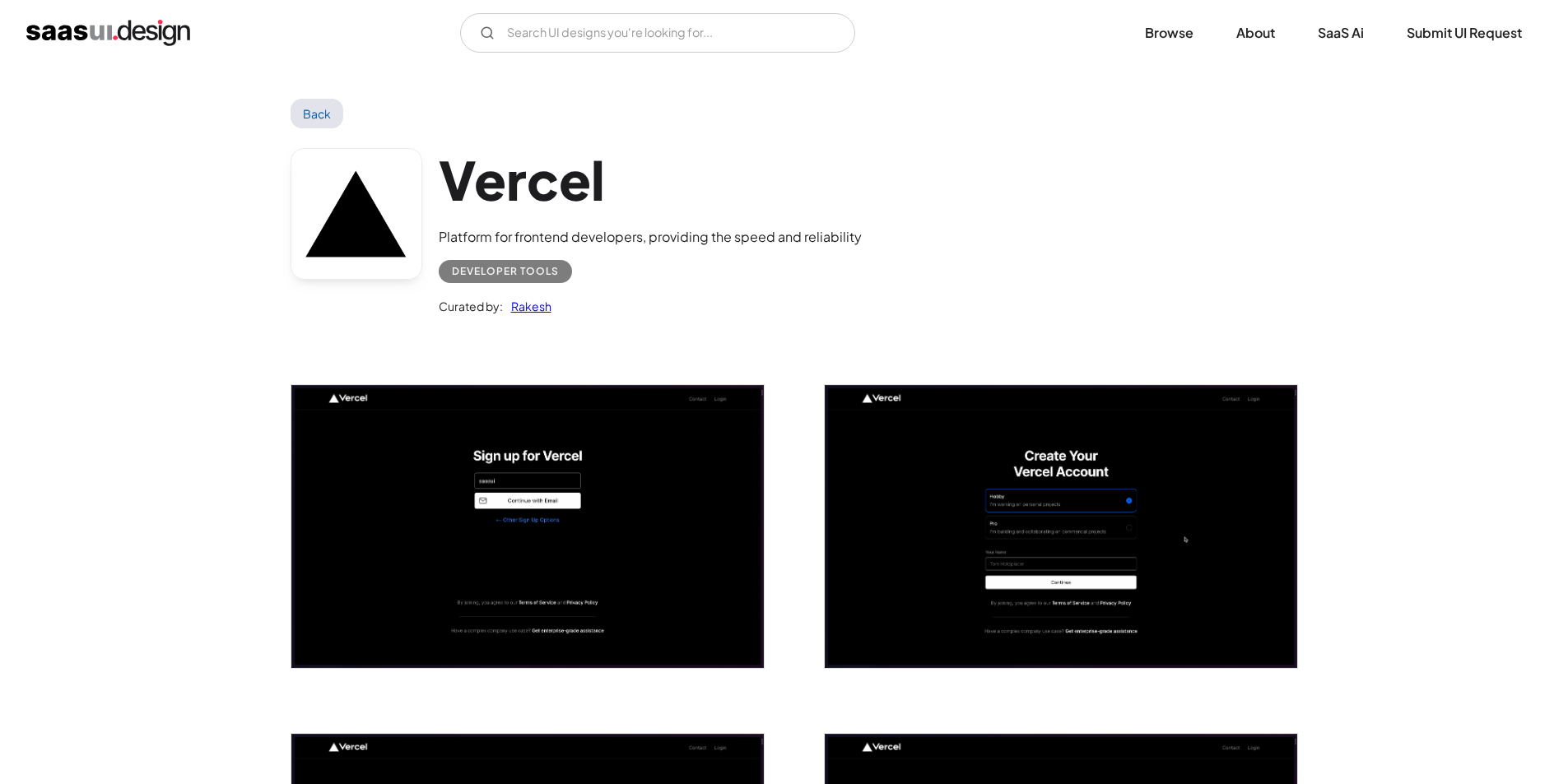
click at [323, 101] on link "Back" at bounding box center [316, 114] width 53 height 30
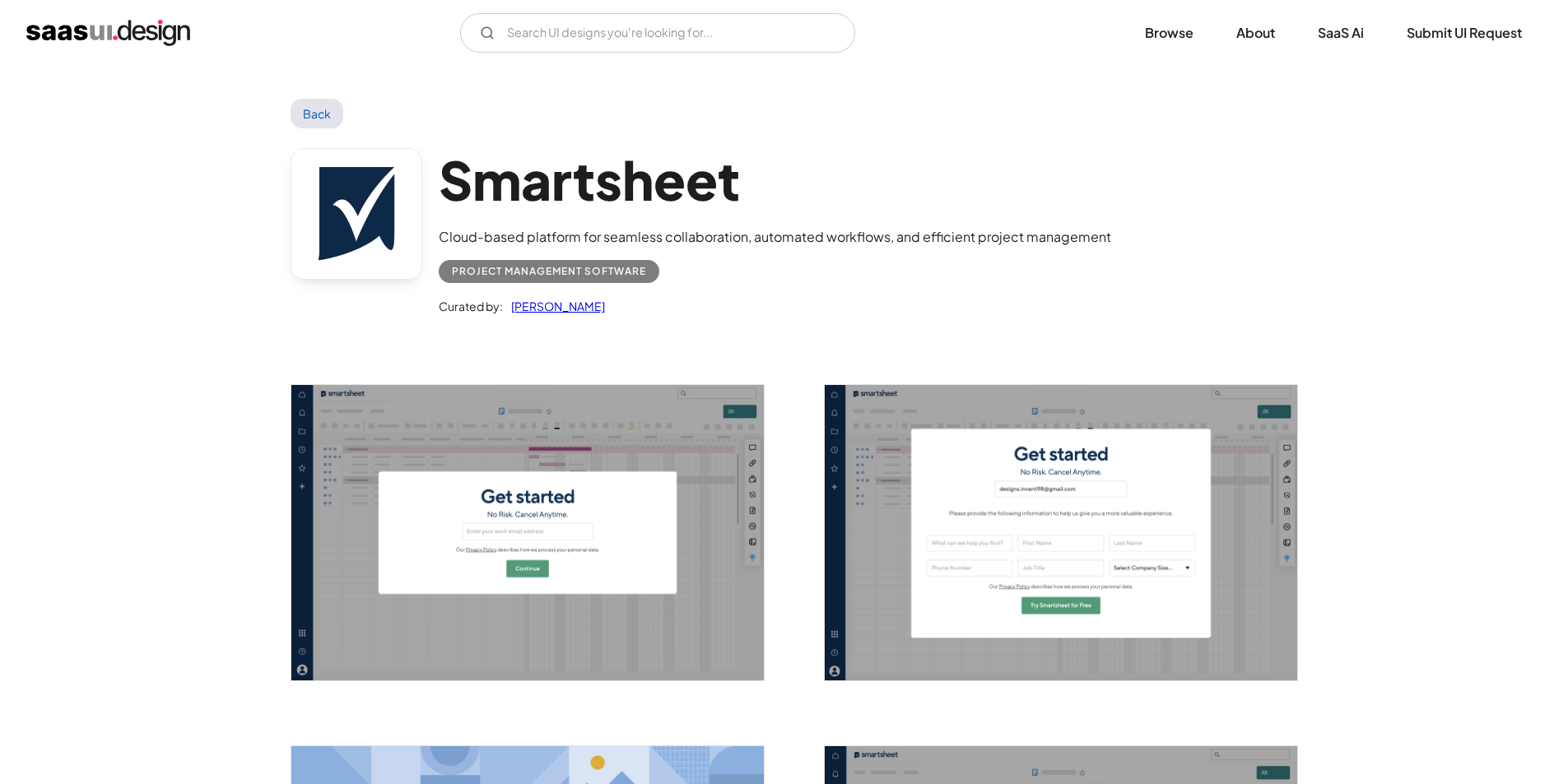
click at [323, 109] on link "Back" at bounding box center [316, 114] width 53 height 30
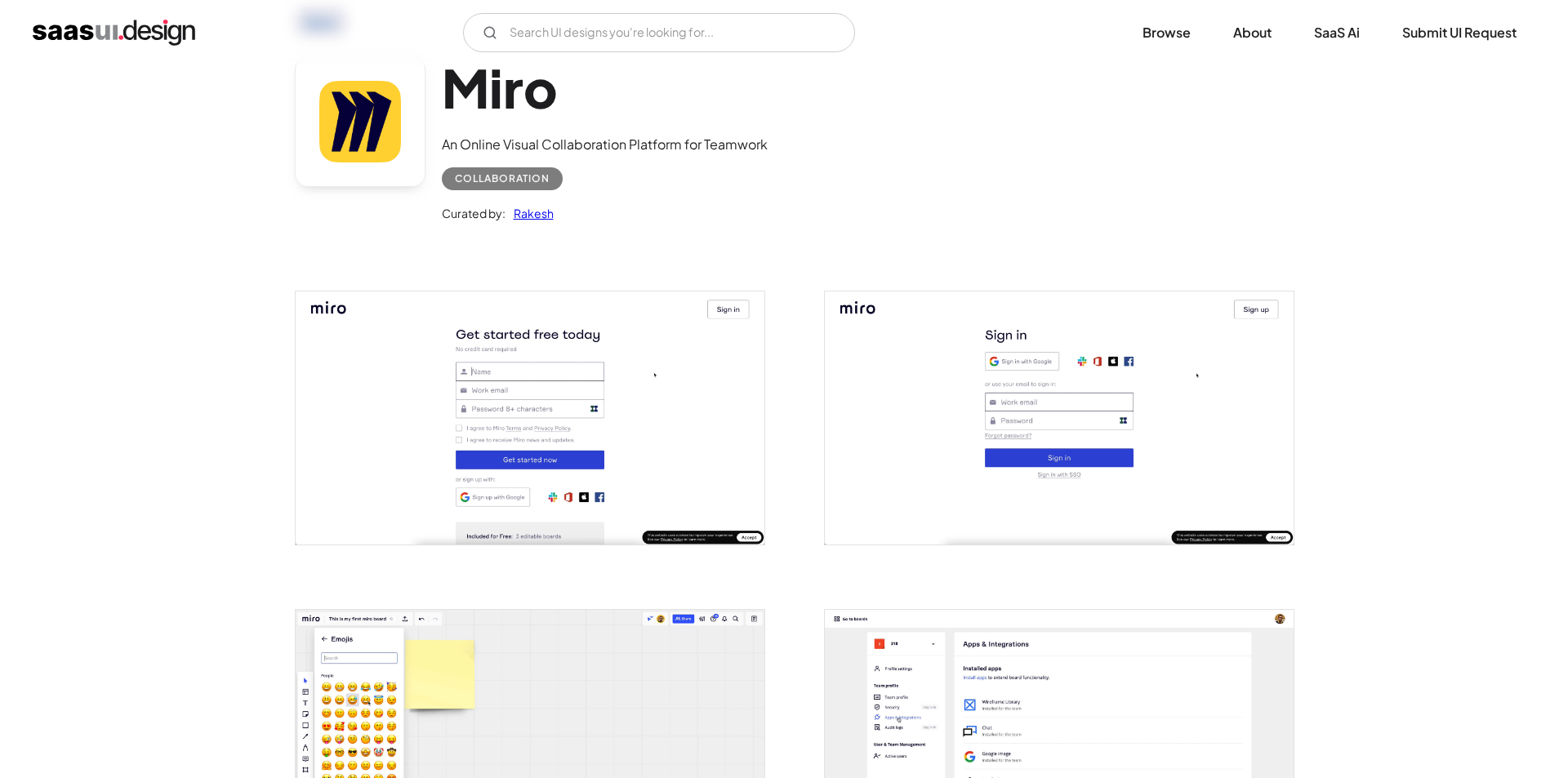
scroll to position [326, 0]
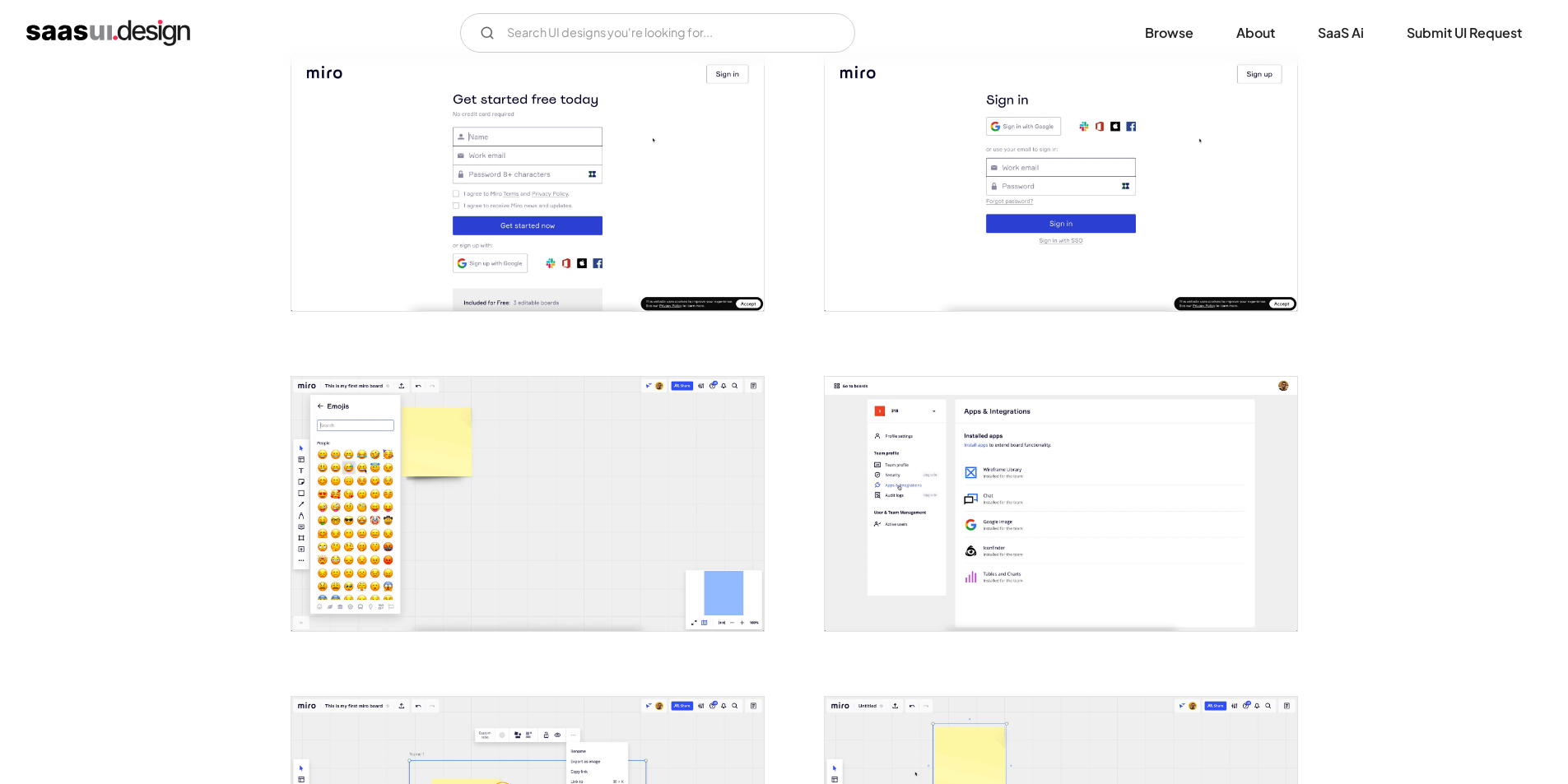
click at [558, 188] on img "open lightbox" at bounding box center [527, 183] width 473 height 254
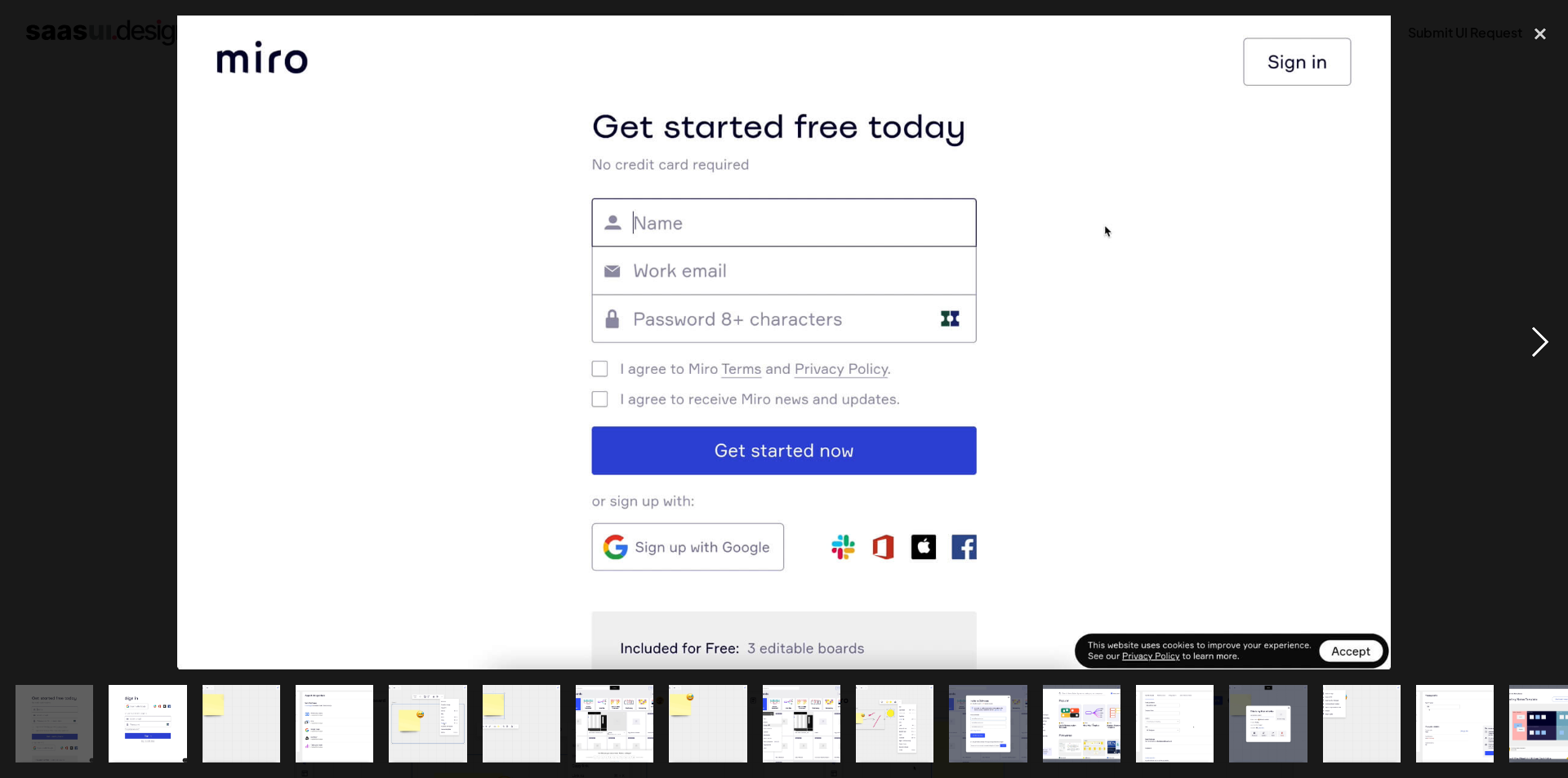
click at [1543, 339] on div "next image" at bounding box center [1540, 343] width 56 height 655
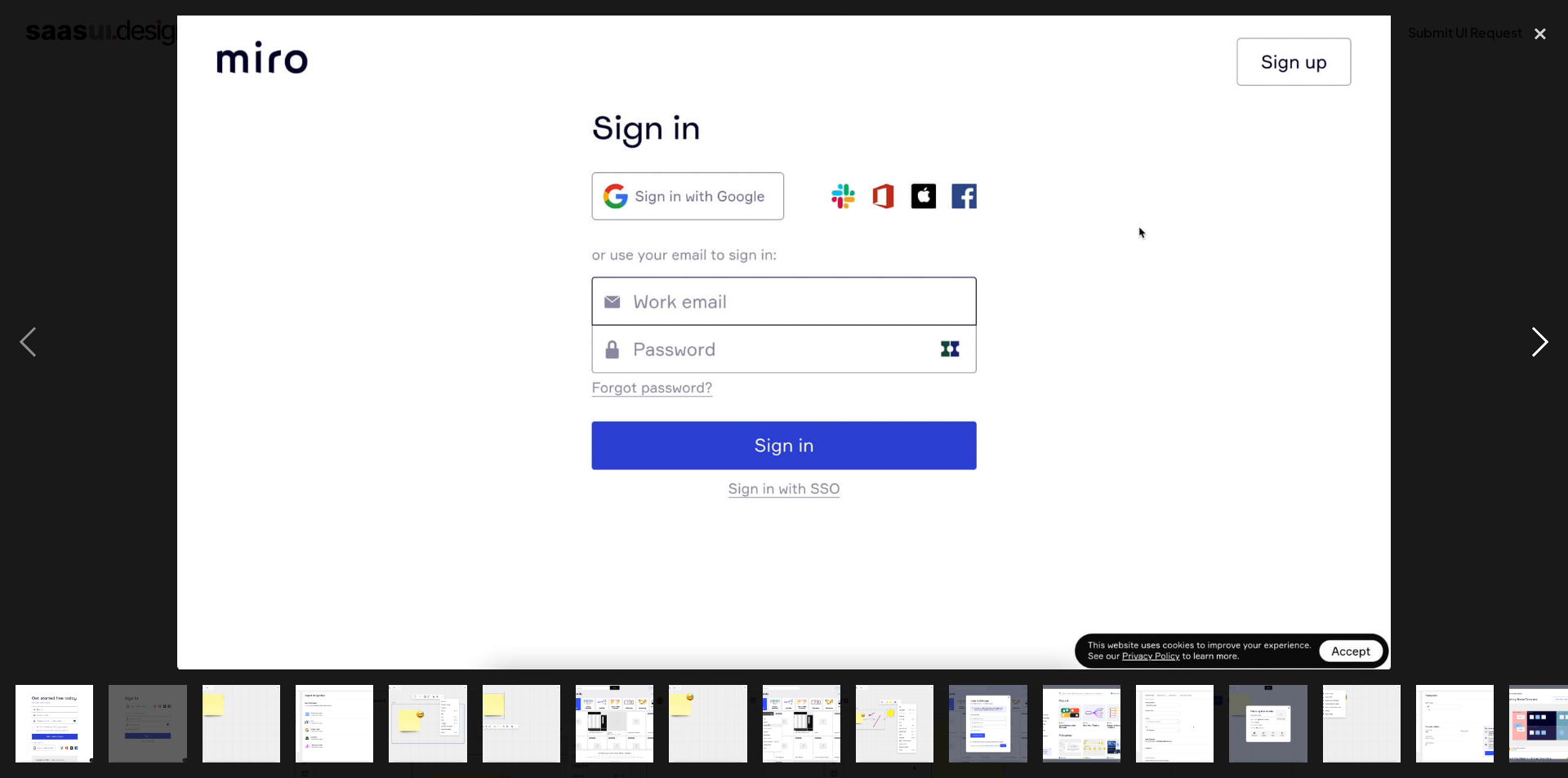
click at [1543, 339] on div "next image" at bounding box center [1540, 343] width 56 height 655
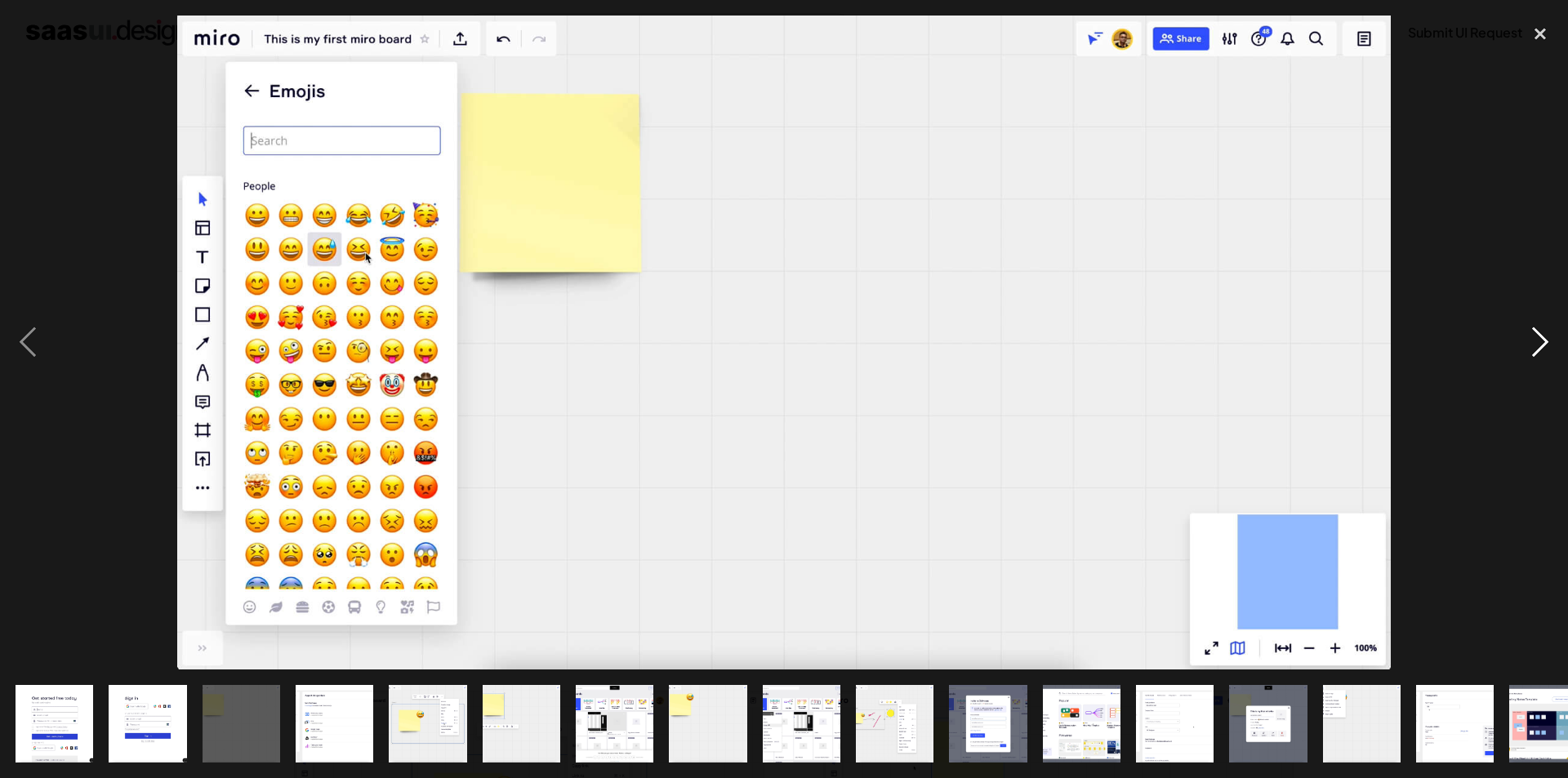
click at [1543, 339] on div "next image" at bounding box center [1540, 343] width 56 height 655
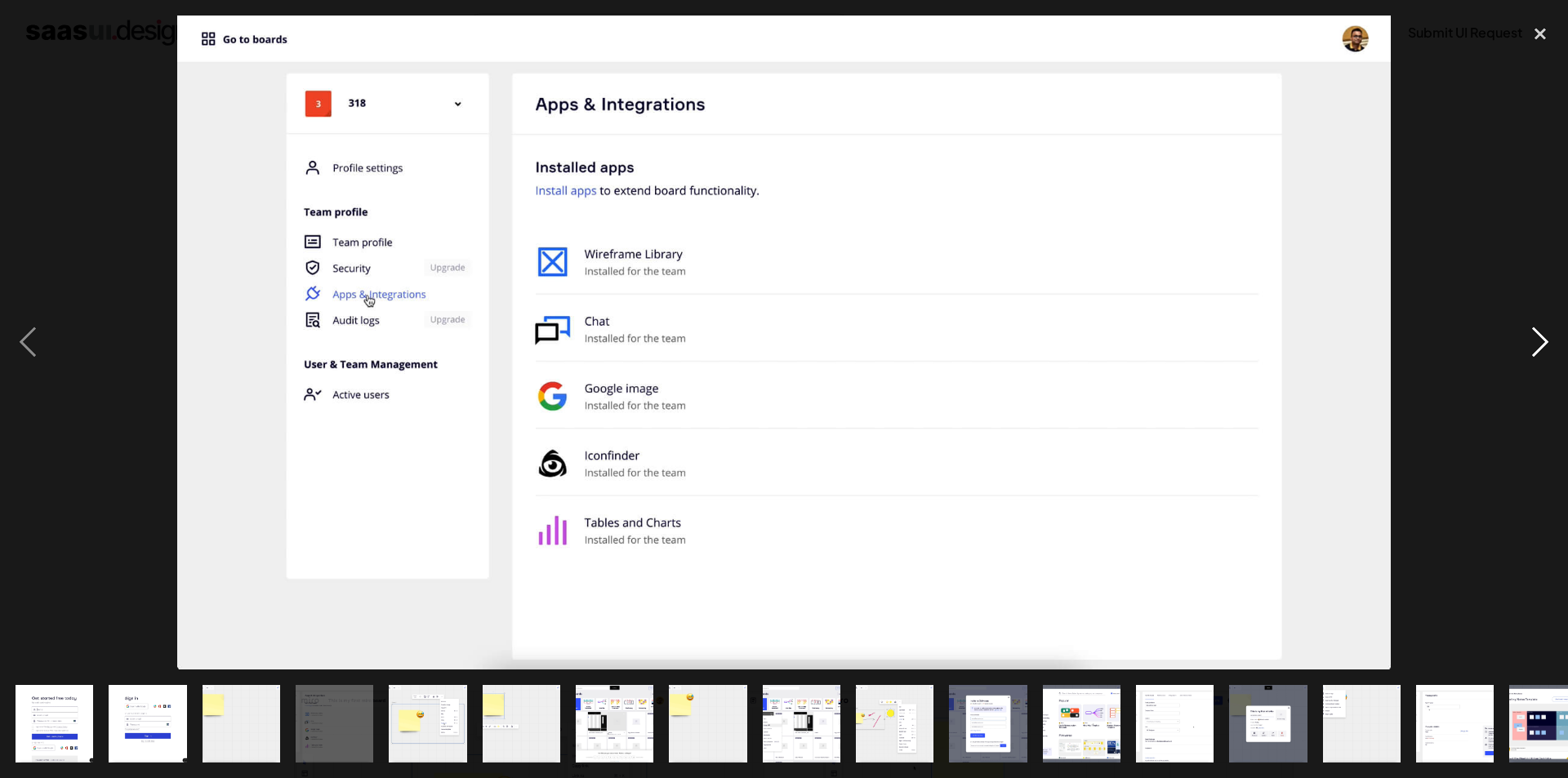
click at [1543, 339] on div "next image" at bounding box center [1540, 343] width 56 height 655
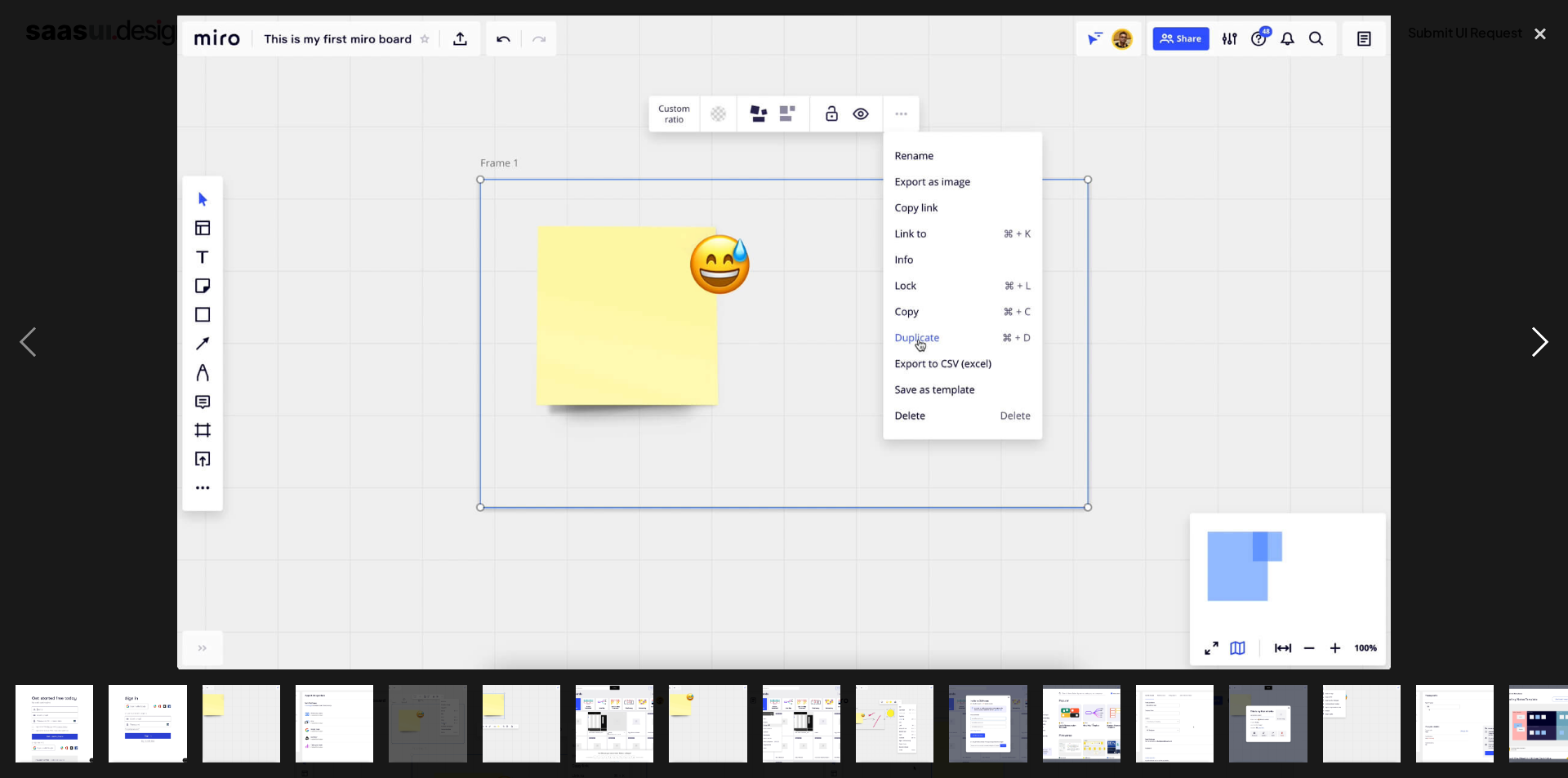
click at [1543, 339] on div "next image" at bounding box center [1540, 343] width 56 height 655
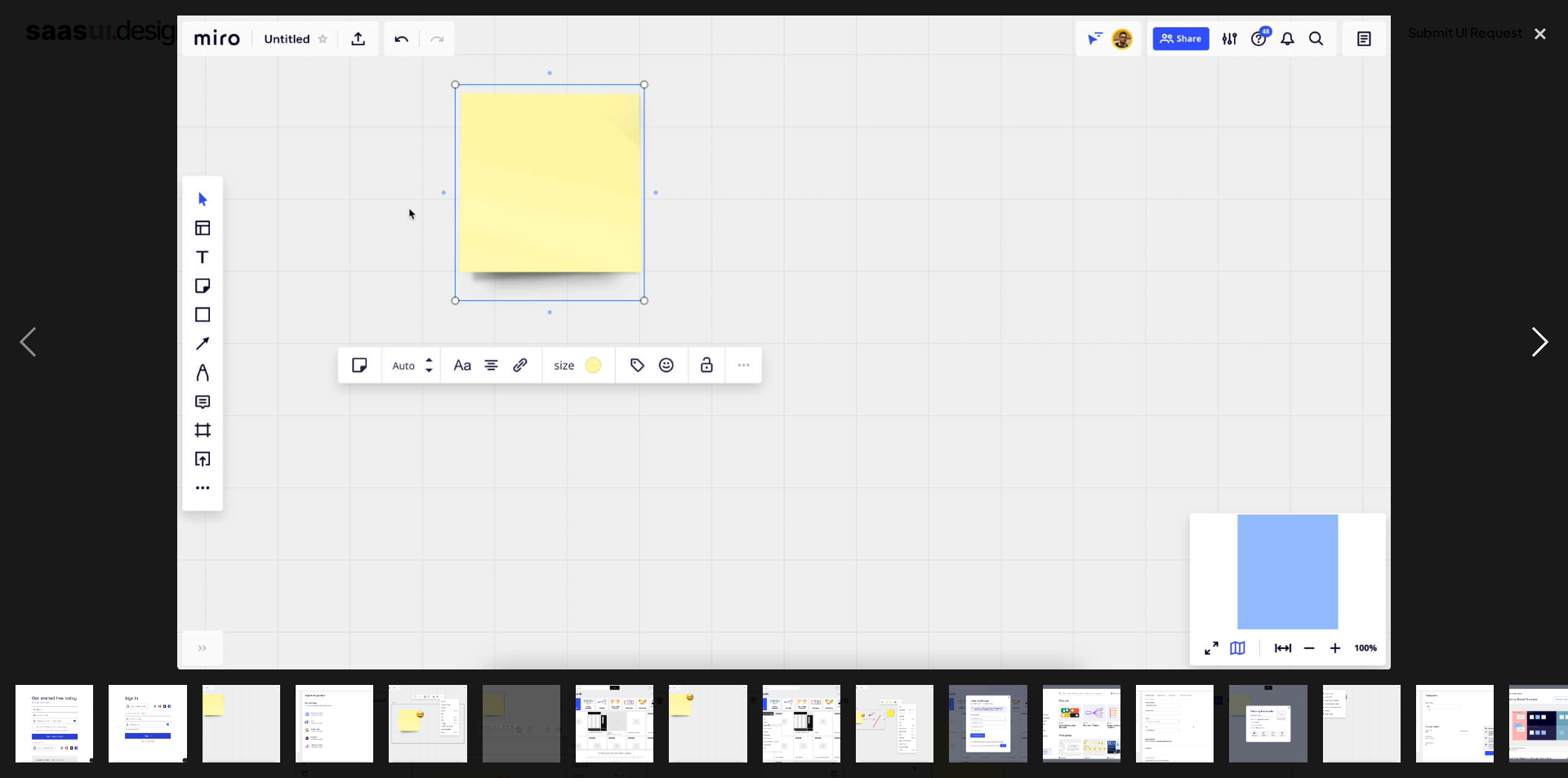
click at [1536, 344] on div "next image" at bounding box center [1540, 343] width 56 height 655
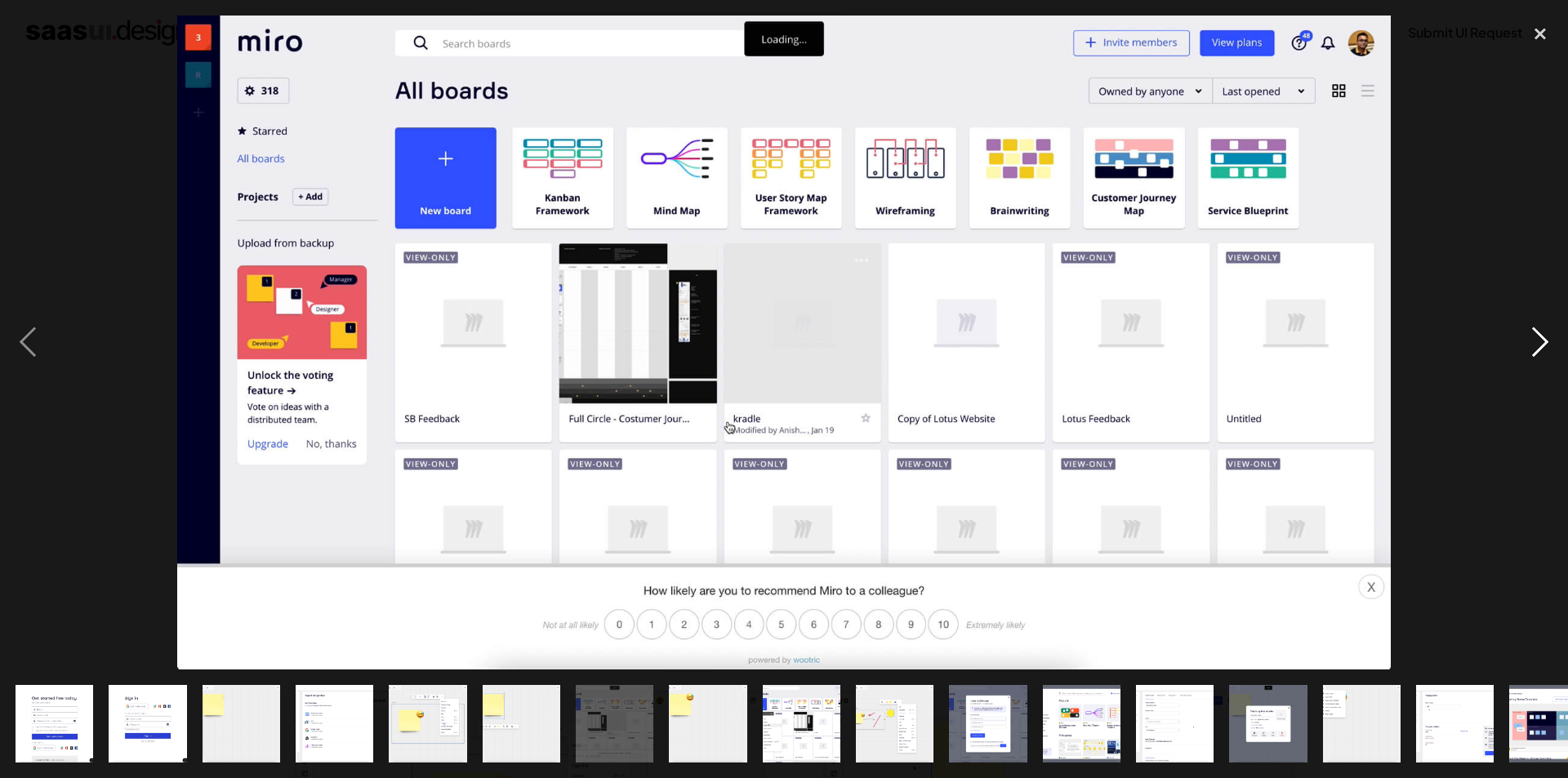
click at [1536, 344] on div "next image" at bounding box center [1540, 343] width 56 height 655
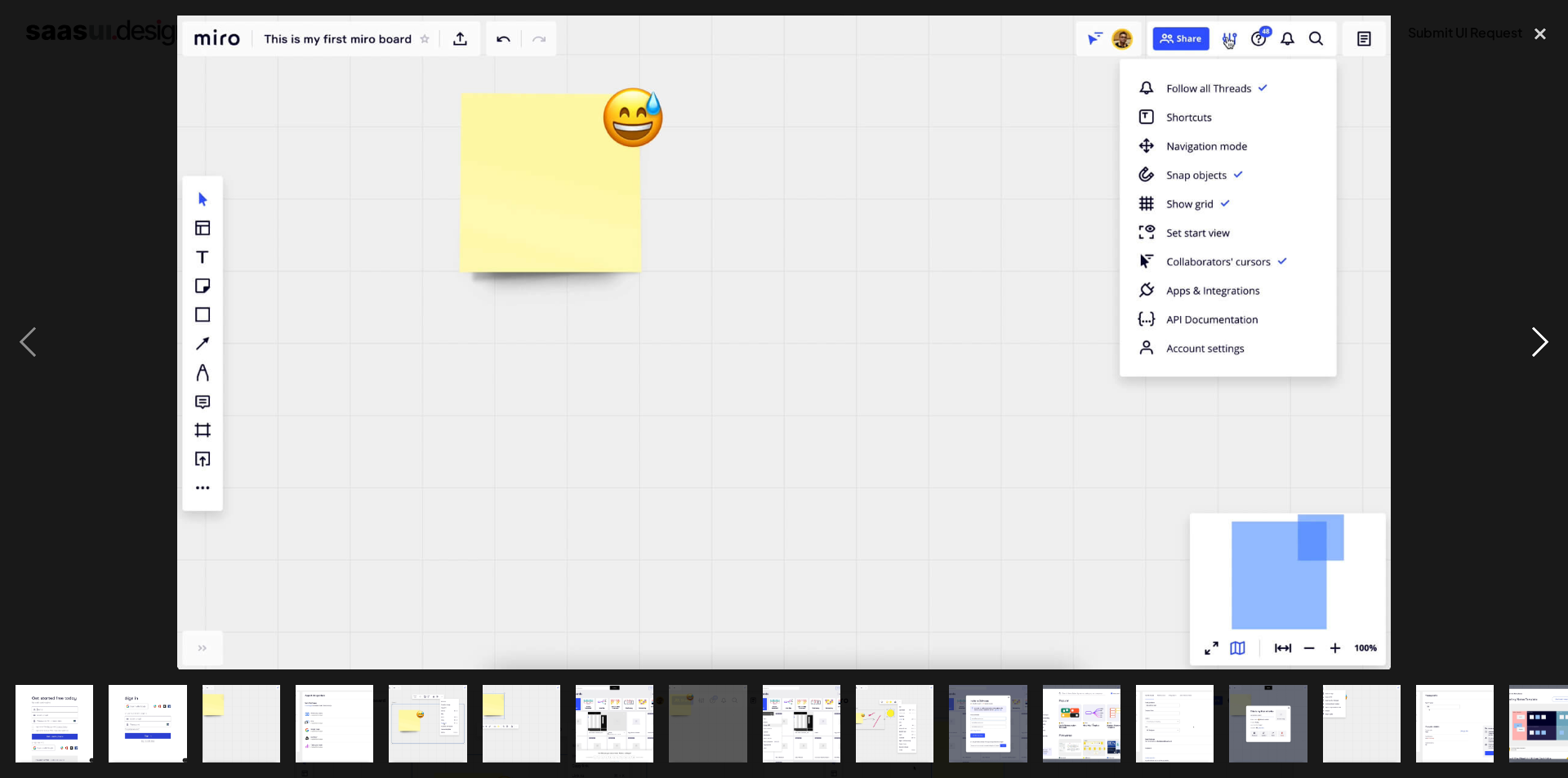
click at [1536, 344] on div "next image" at bounding box center [1540, 343] width 56 height 655
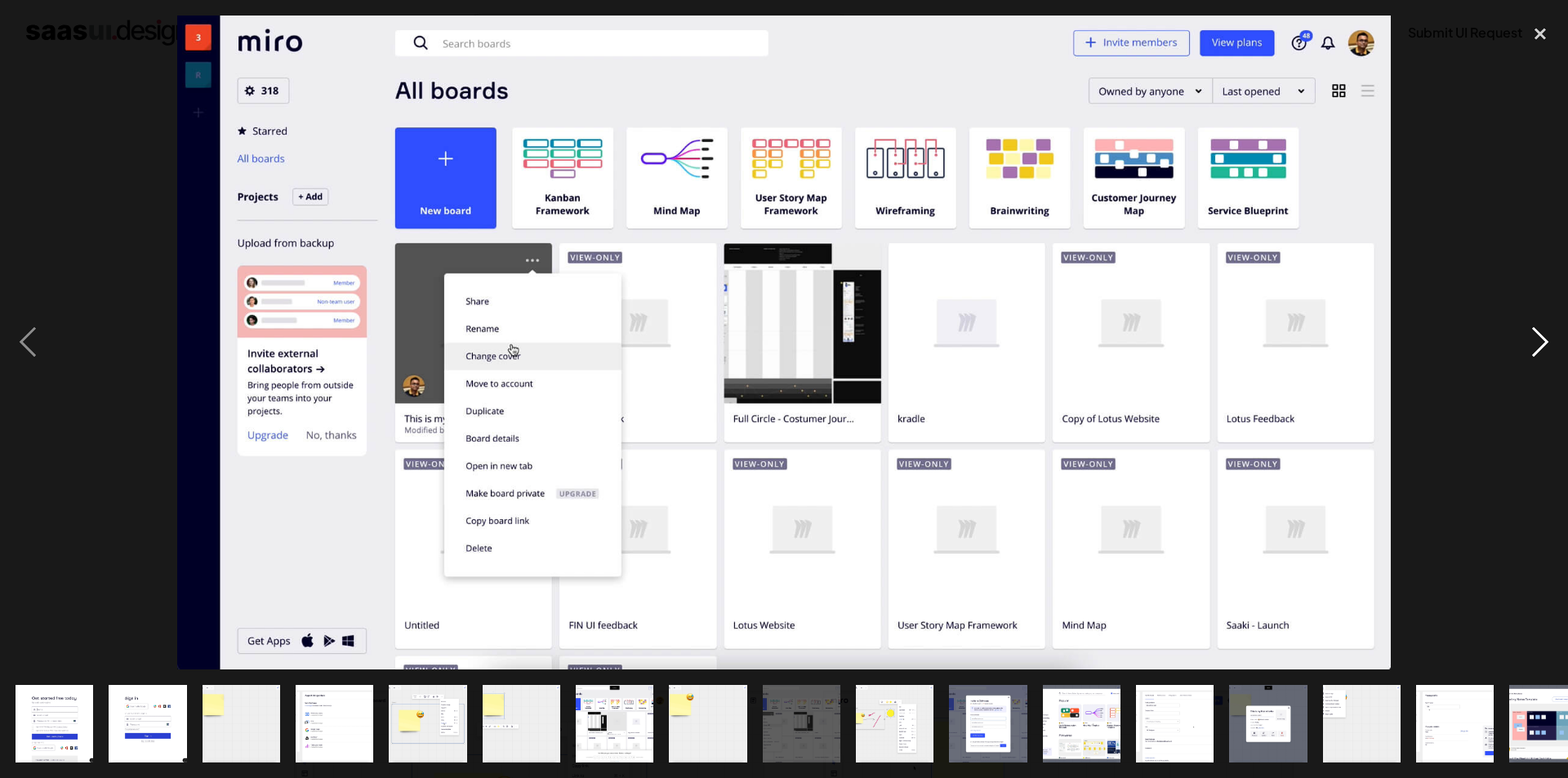
click at [1536, 344] on div "next image" at bounding box center [1540, 343] width 56 height 655
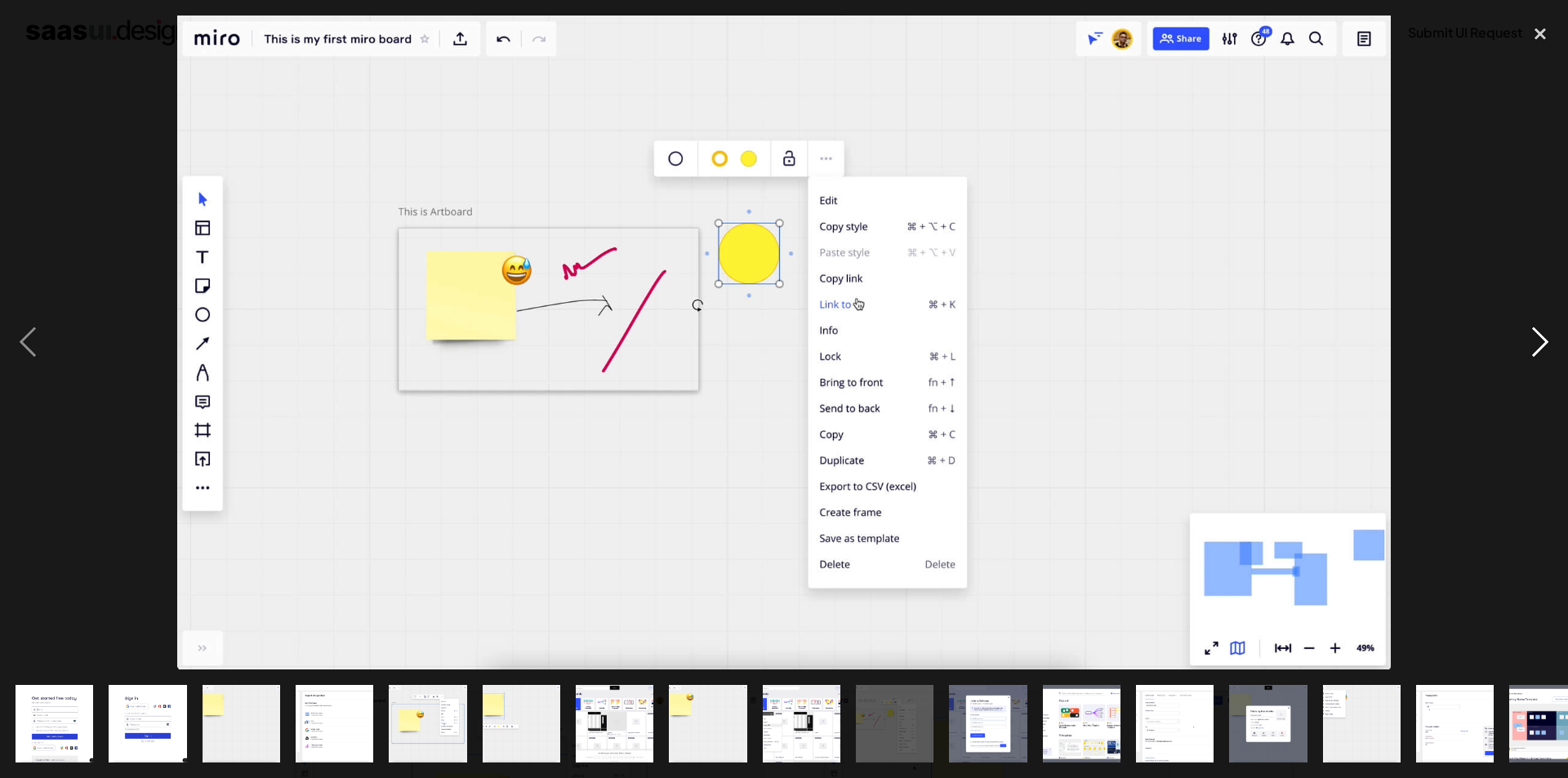
click at [1536, 344] on div "next image" at bounding box center [1540, 343] width 56 height 655
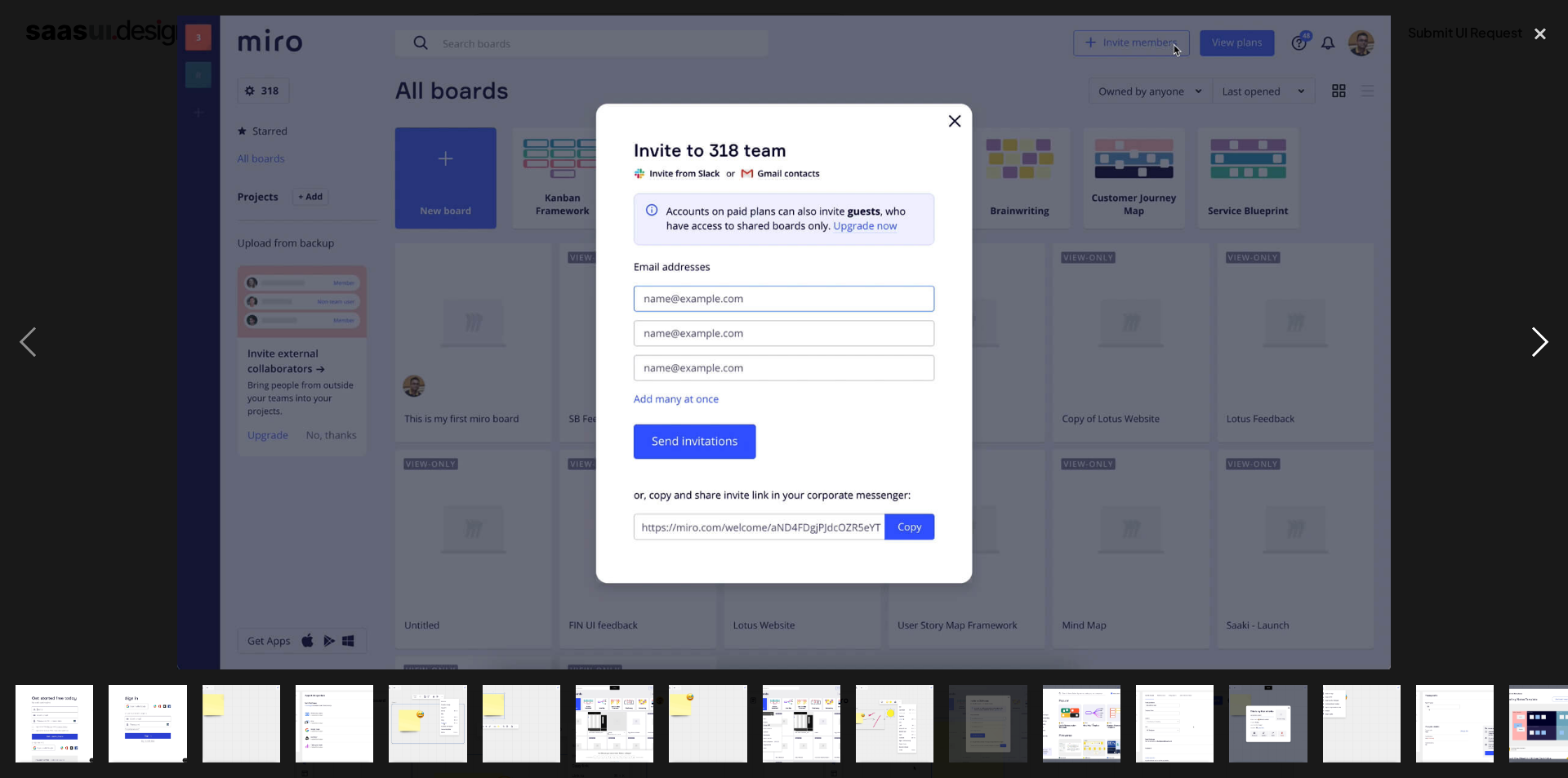
click at [1536, 344] on div "next image" at bounding box center [1540, 343] width 56 height 655
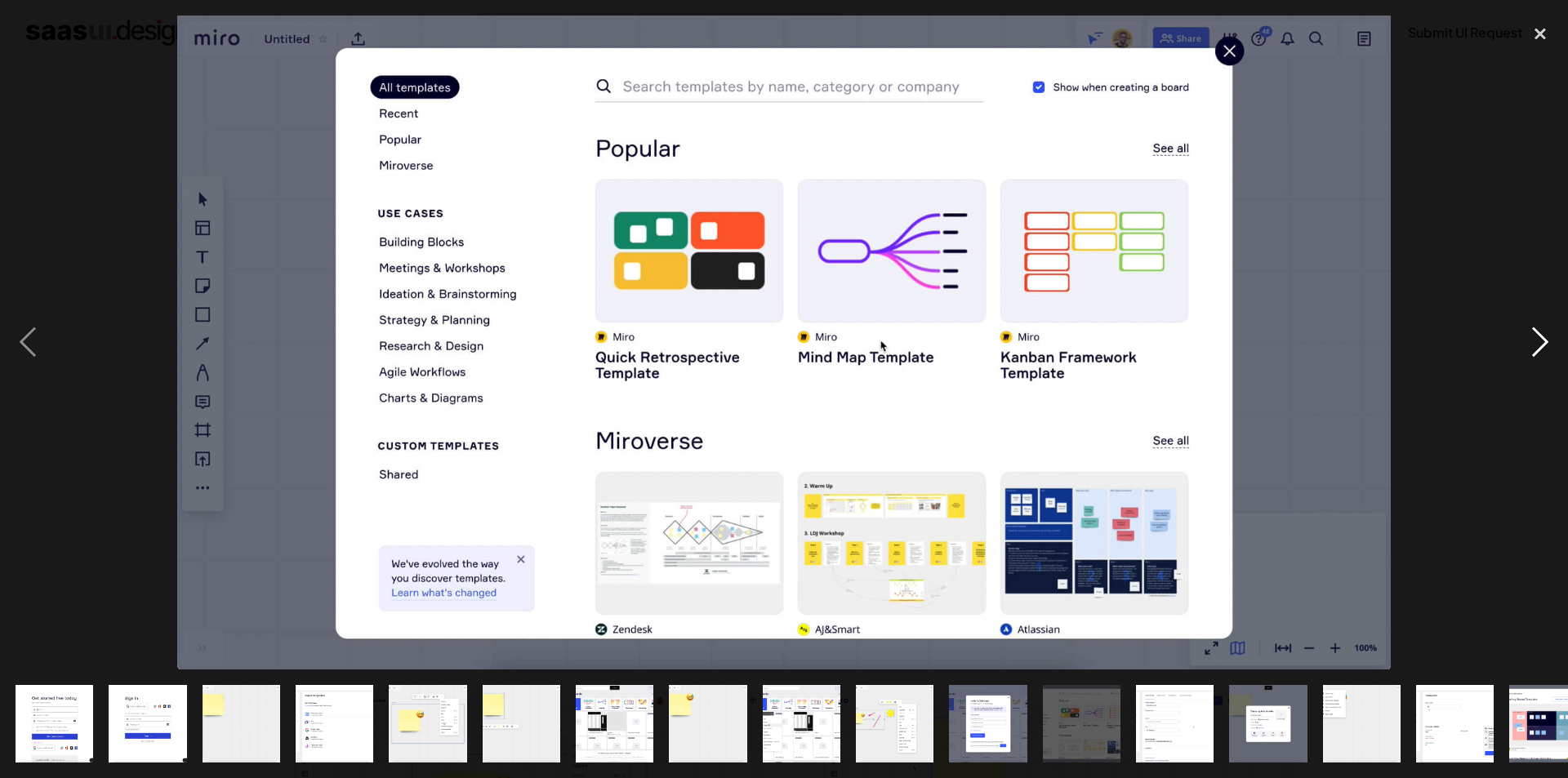
click at [1536, 344] on div "next image" at bounding box center [1540, 343] width 56 height 655
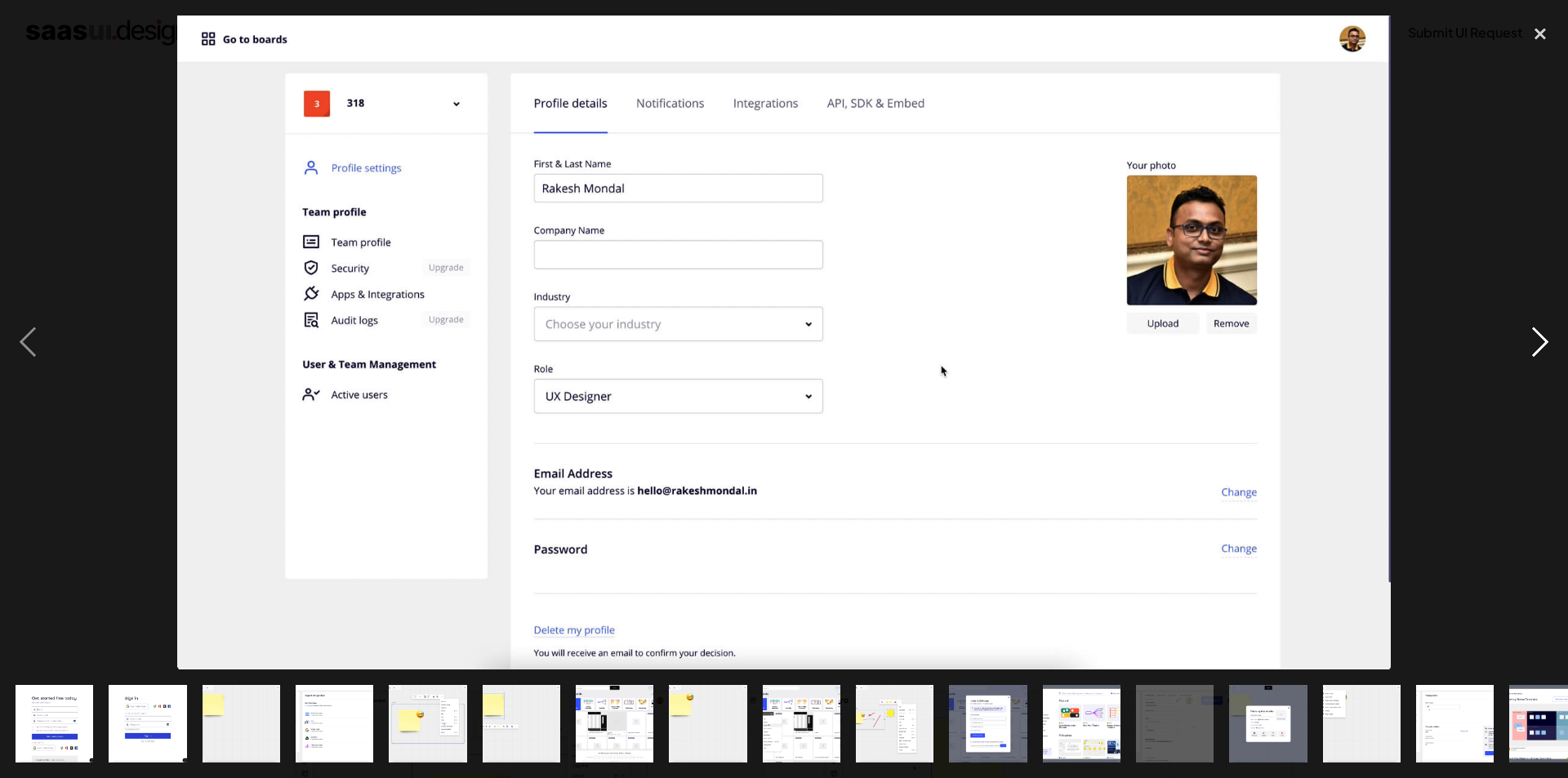
click at [1536, 344] on div "next image" at bounding box center [1540, 343] width 56 height 655
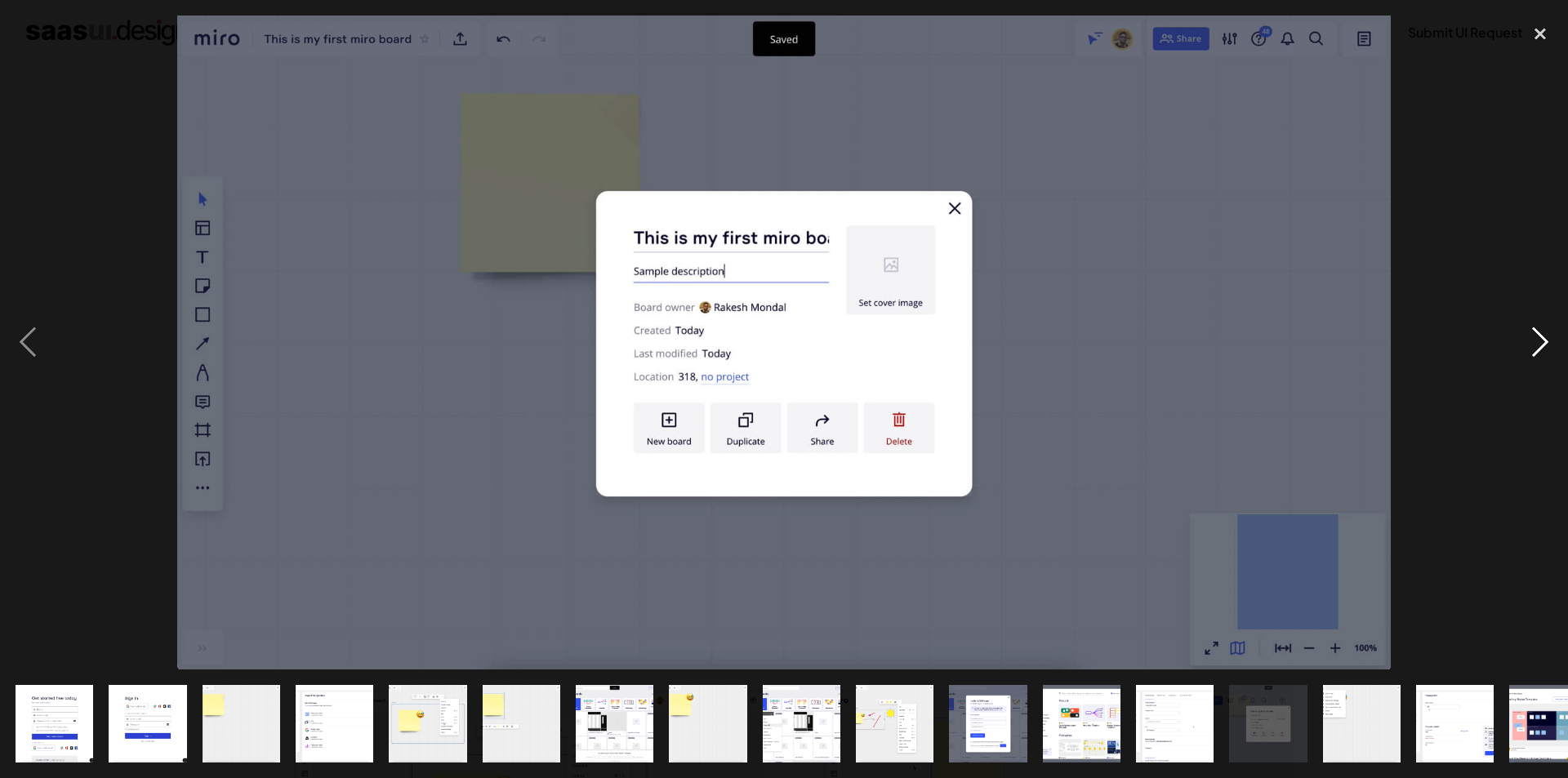
click at [1536, 344] on div "next image" at bounding box center [1540, 343] width 56 height 655
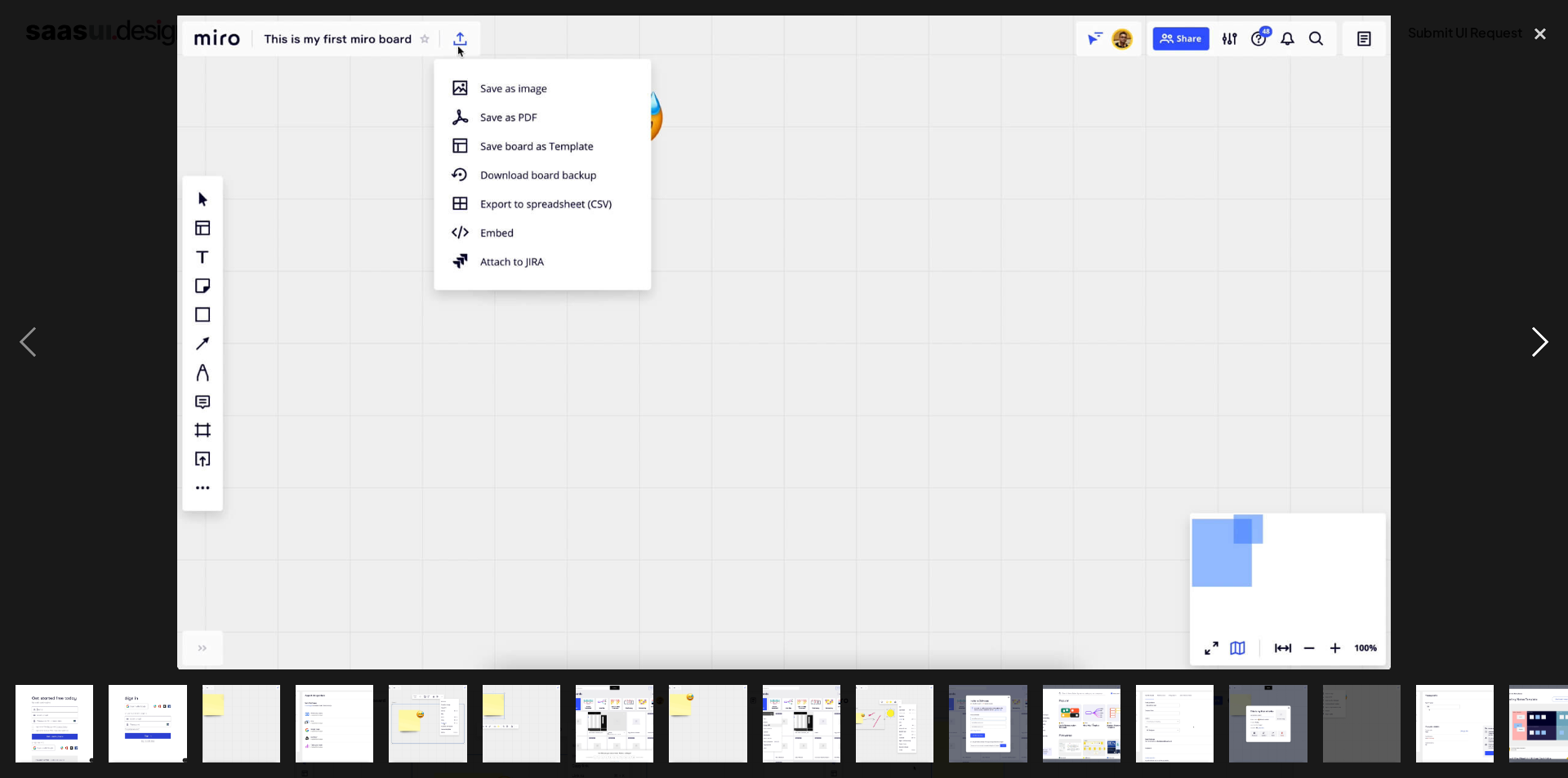
click at [1536, 344] on div "next image" at bounding box center [1540, 343] width 56 height 655
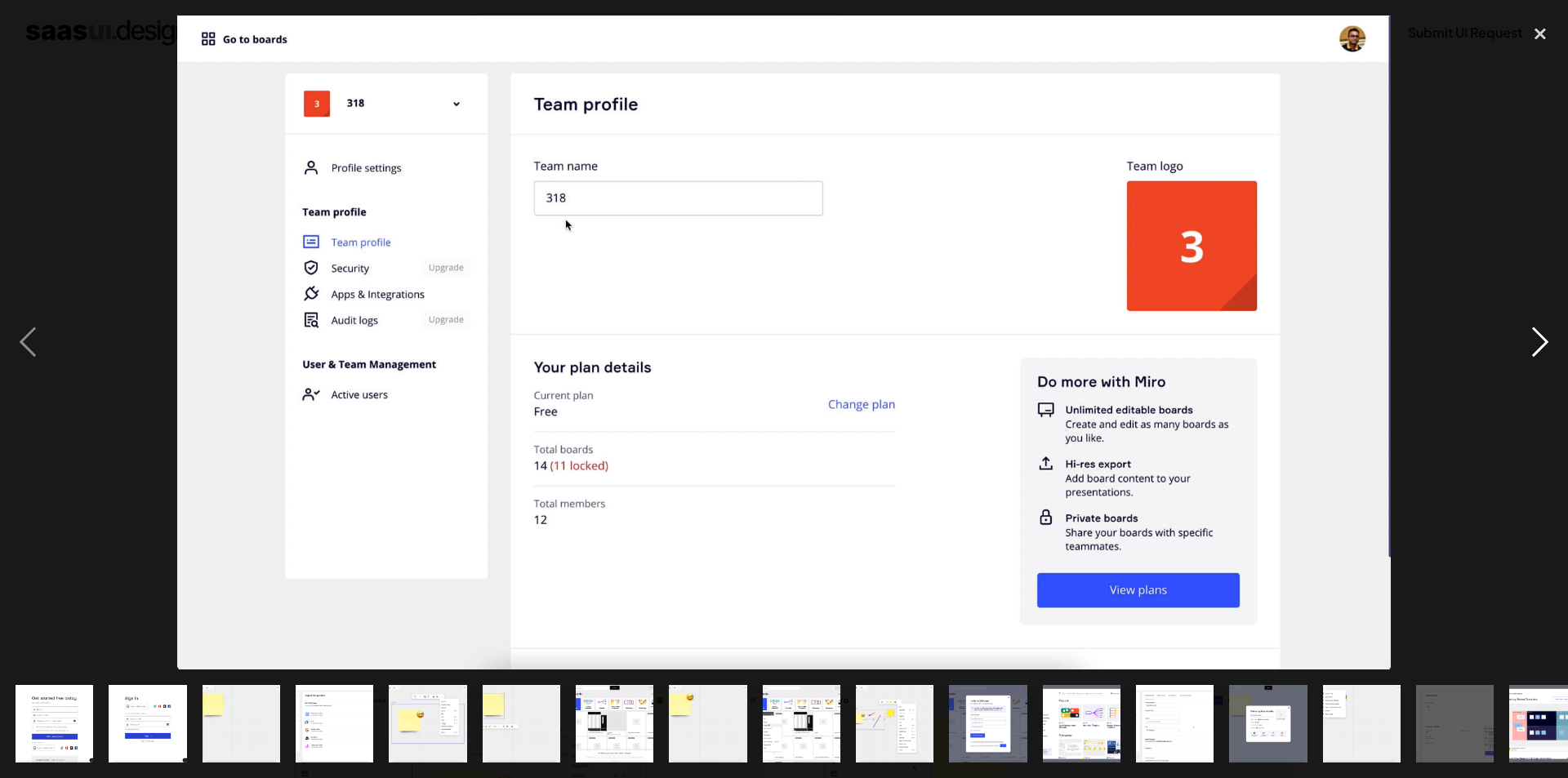
click at [1536, 344] on div "next image" at bounding box center [1540, 343] width 56 height 655
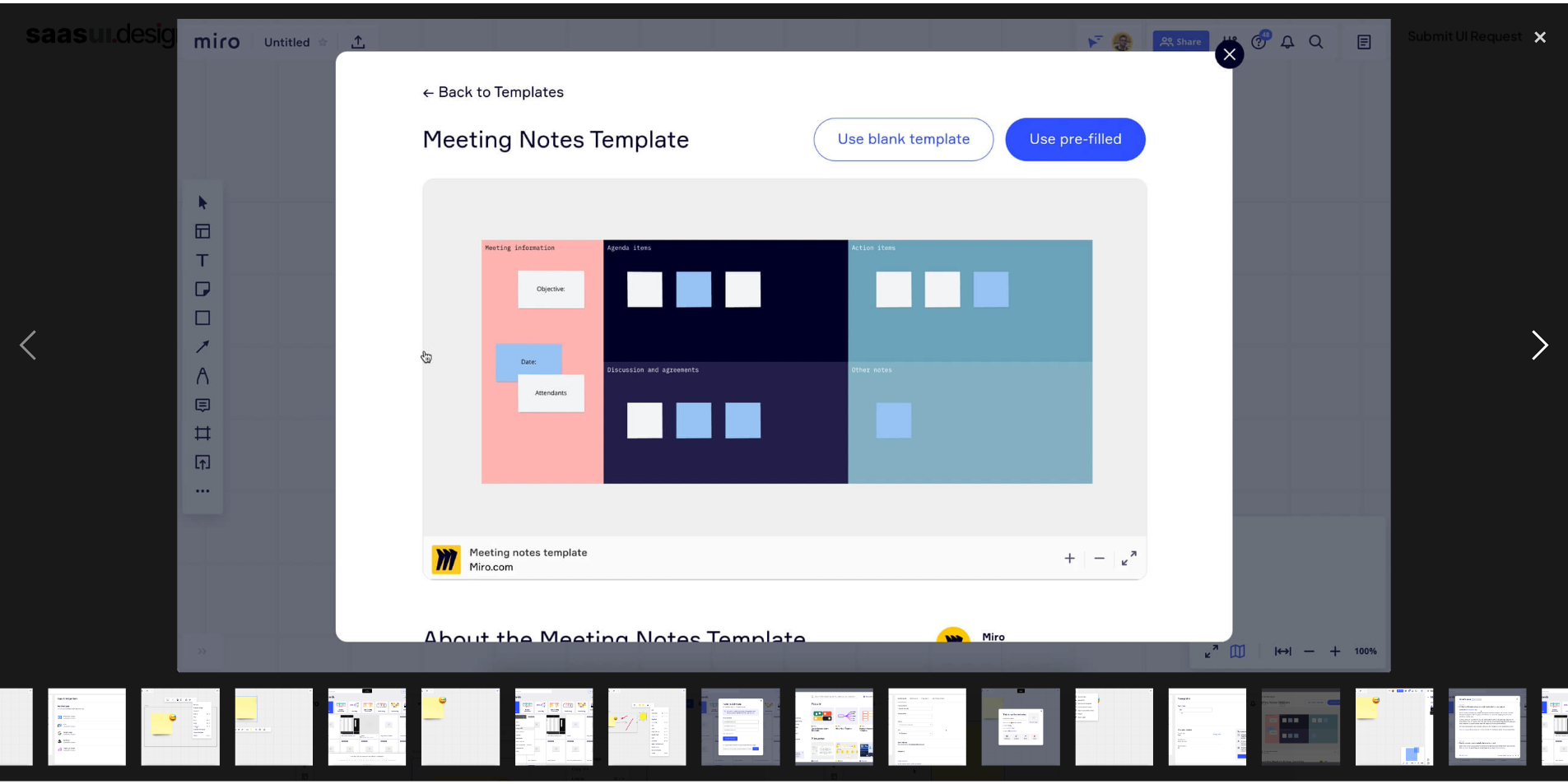
scroll to position [0, 317]
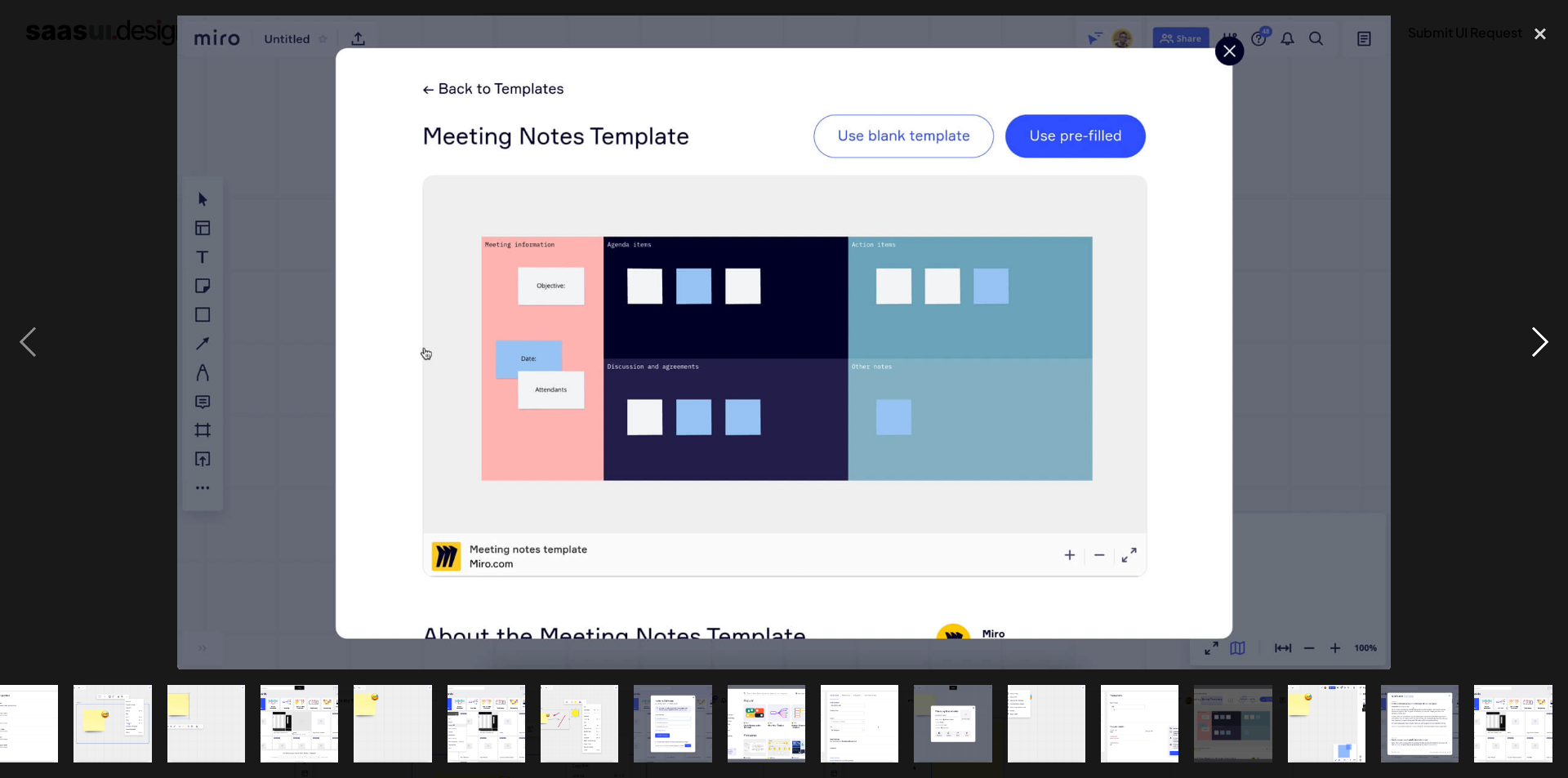
click at [1536, 344] on div "next image" at bounding box center [1540, 343] width 56 height 655
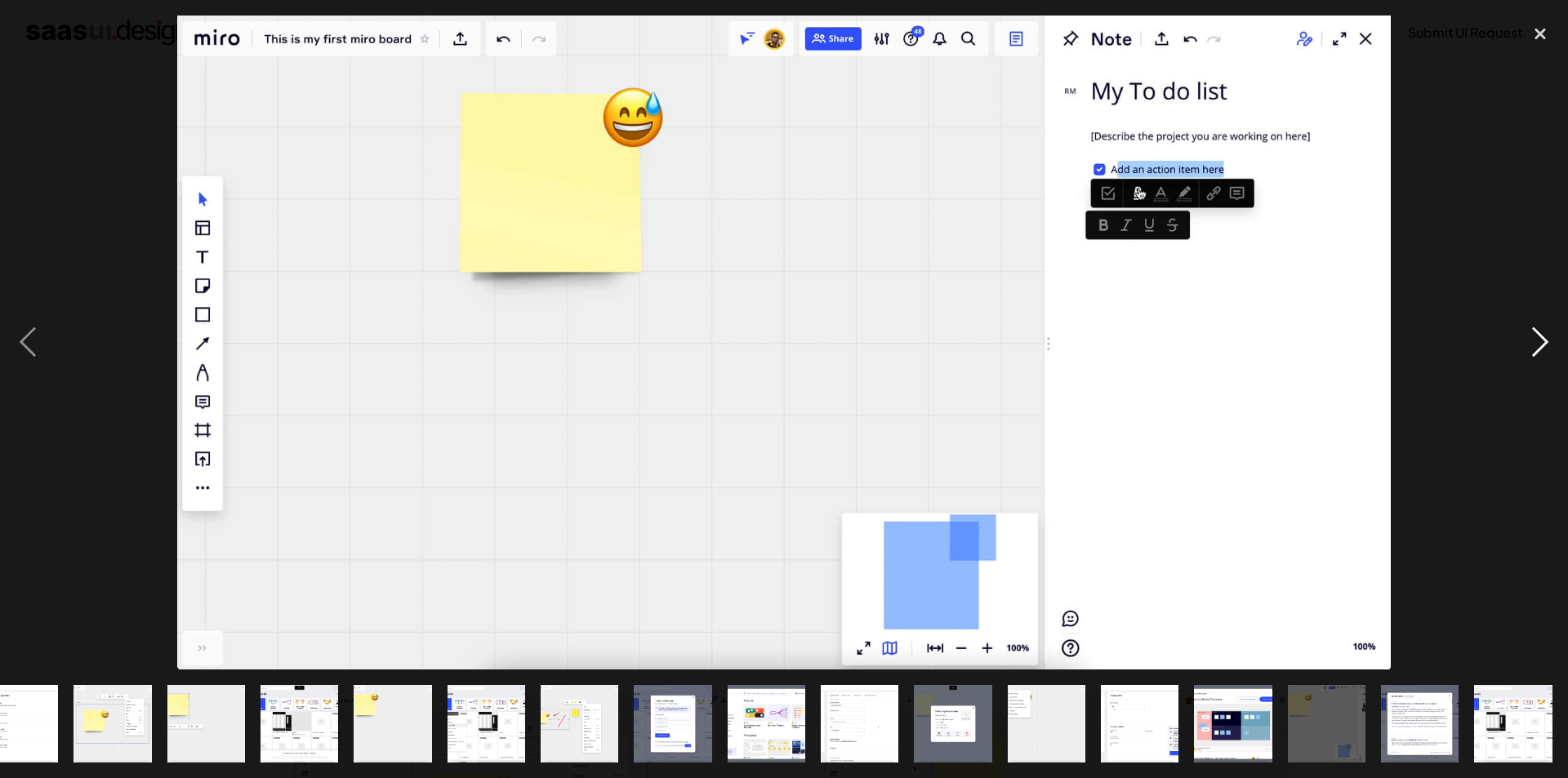
click at [1536, 344] on div "next image" at bounding box center [1540, 343] width 56 height 655
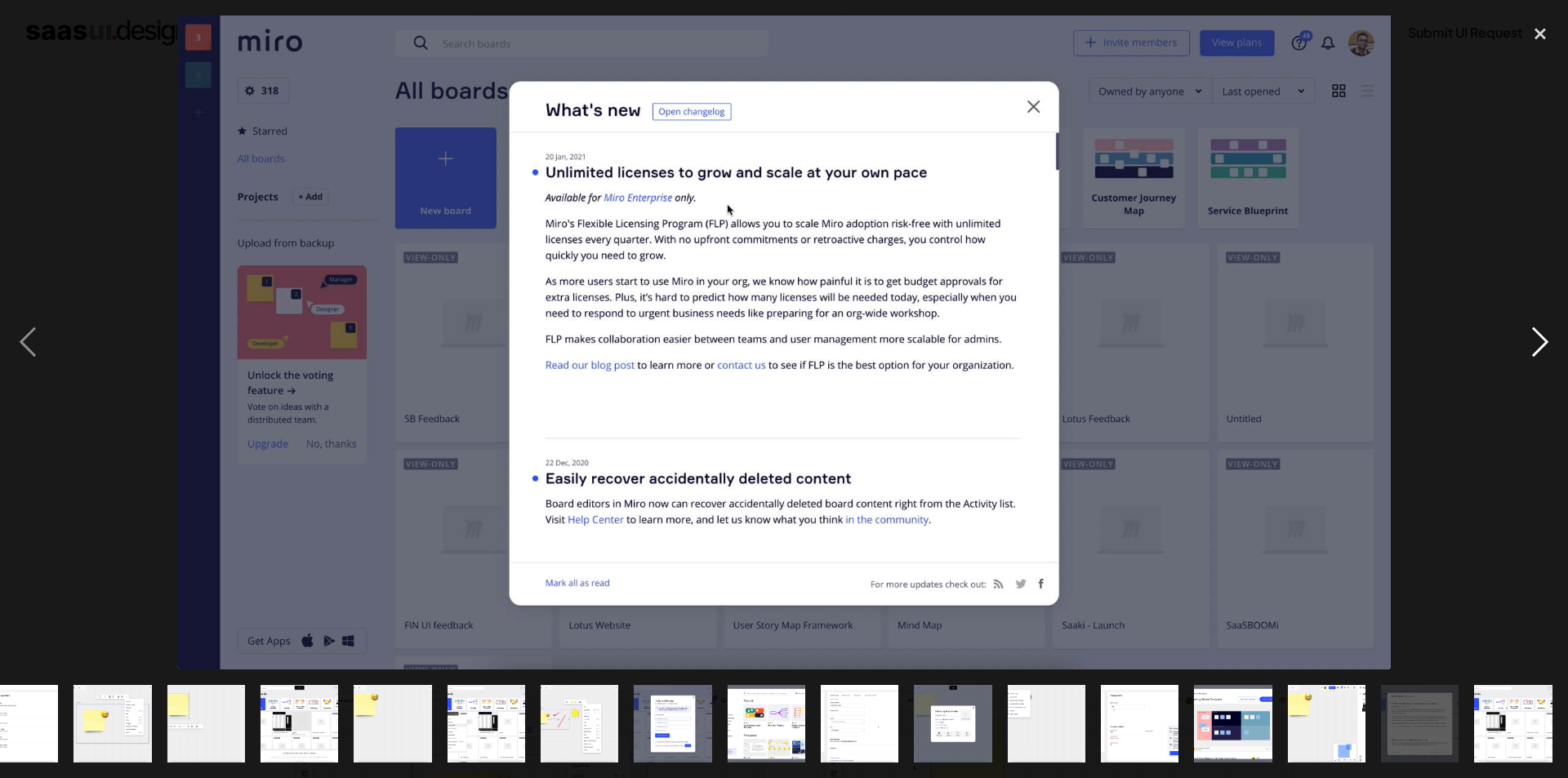
click at [1536, 344] on div "next image" at bounding box center [1540, 343] width 56 height 655
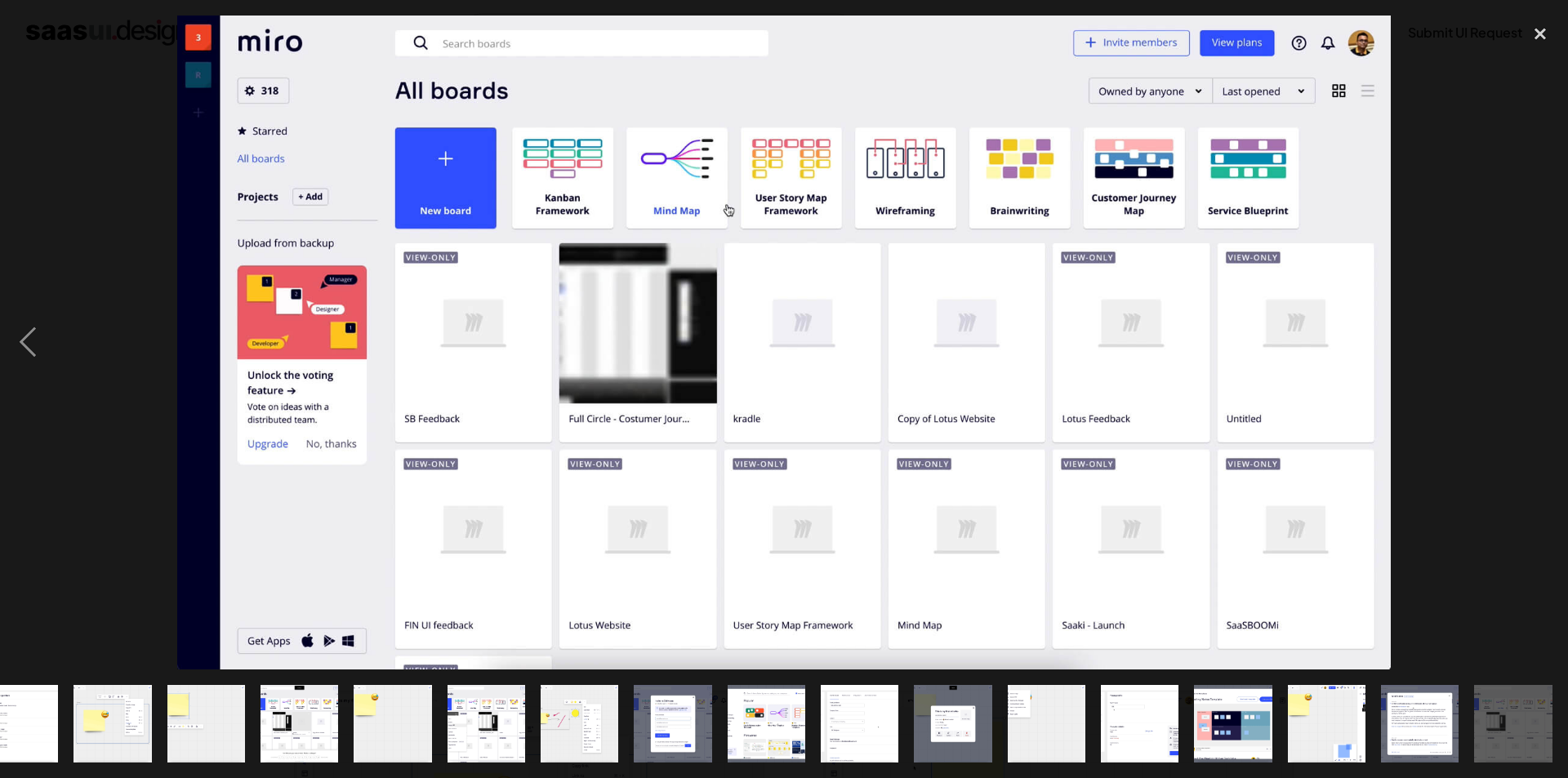
click at [1536, 344] on div "next image" at bounding box center [1540, 343] width 56 height 655
click at [1545, 23] on div "close lightbox" at bounding box center [1540, 33] width 56 height 36
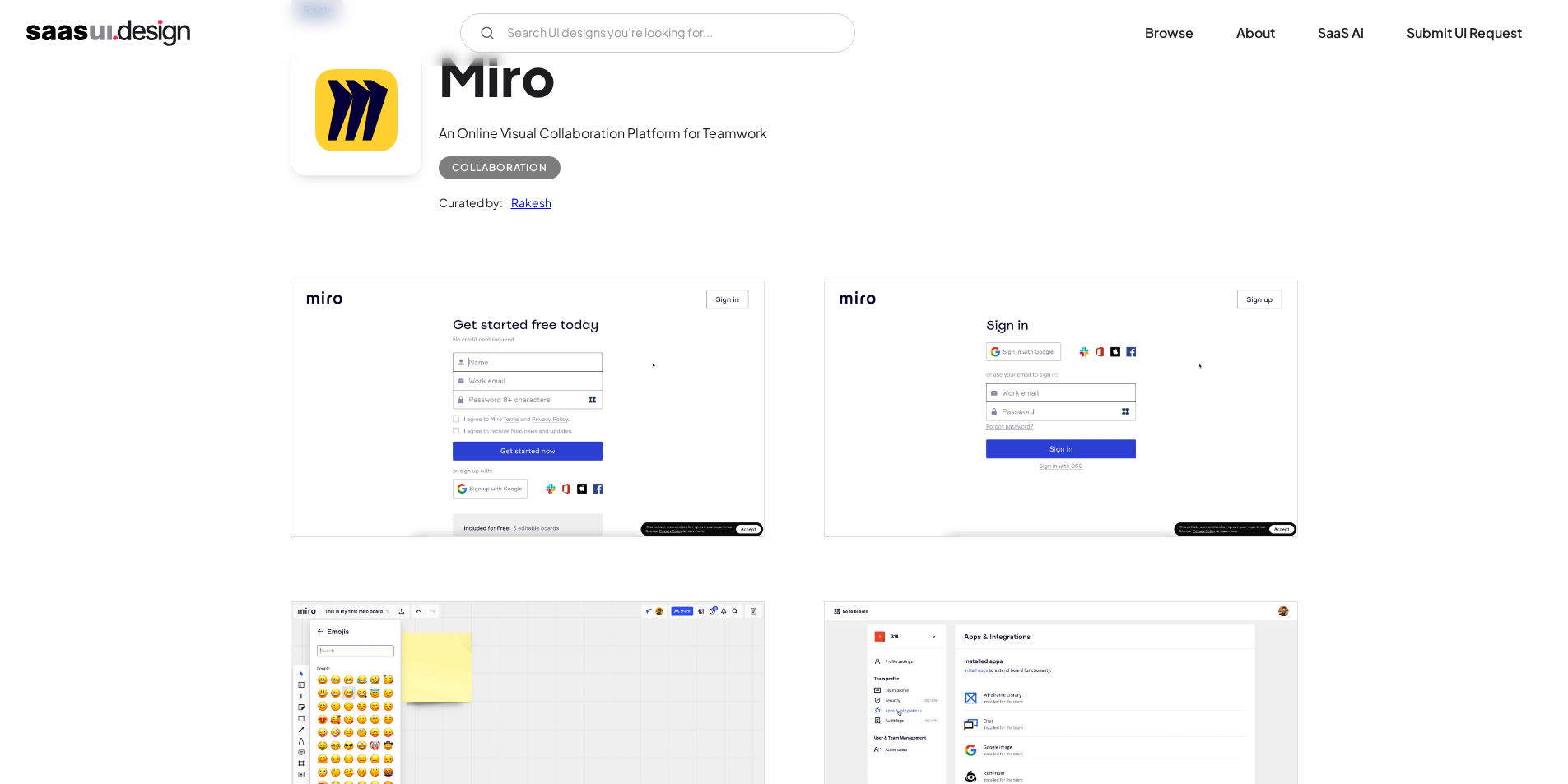
scroll to position [0, 0]
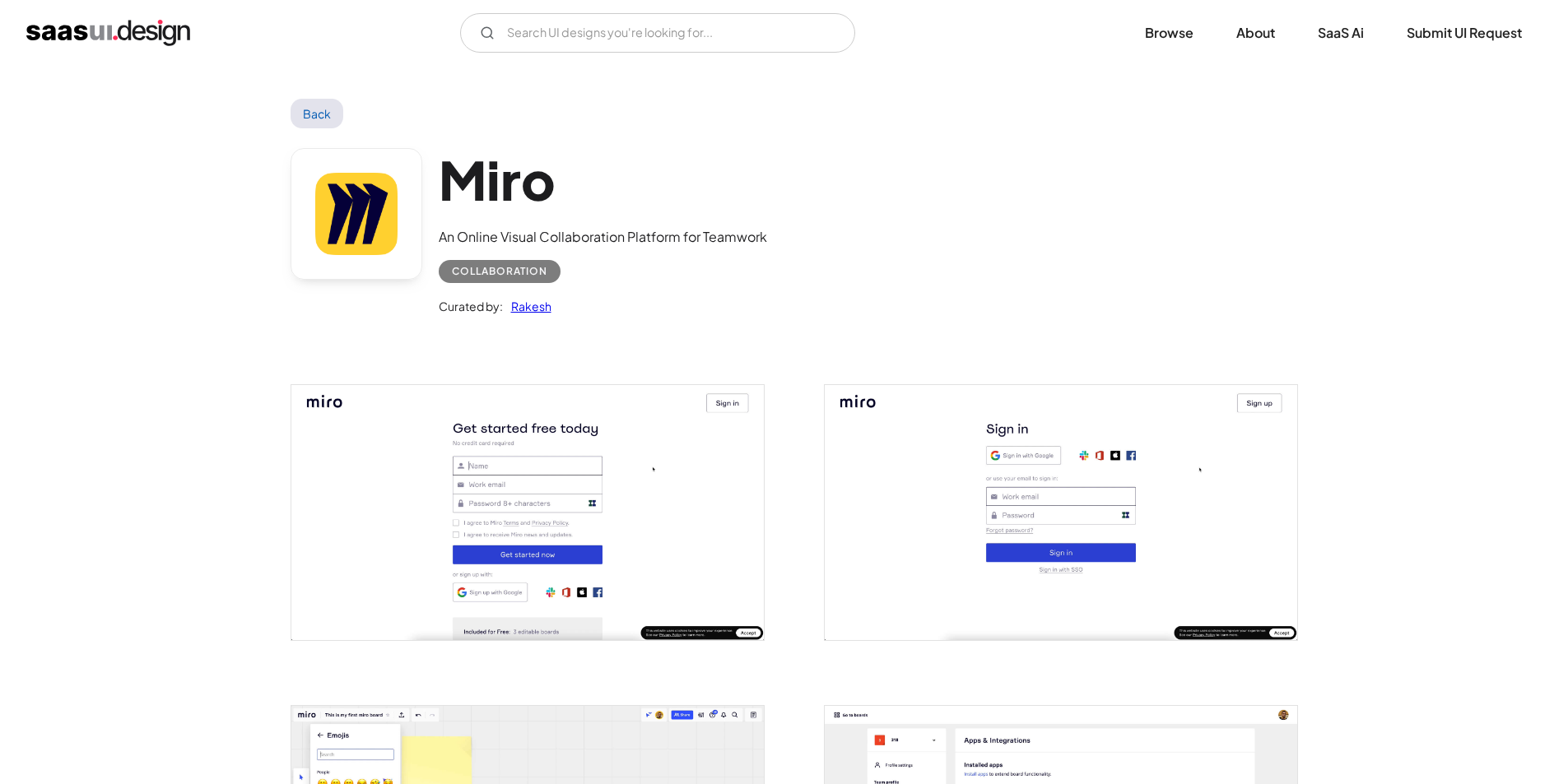
click at [314, 111] on link "Back" at bounding box center [316, 114] width 53 height 30
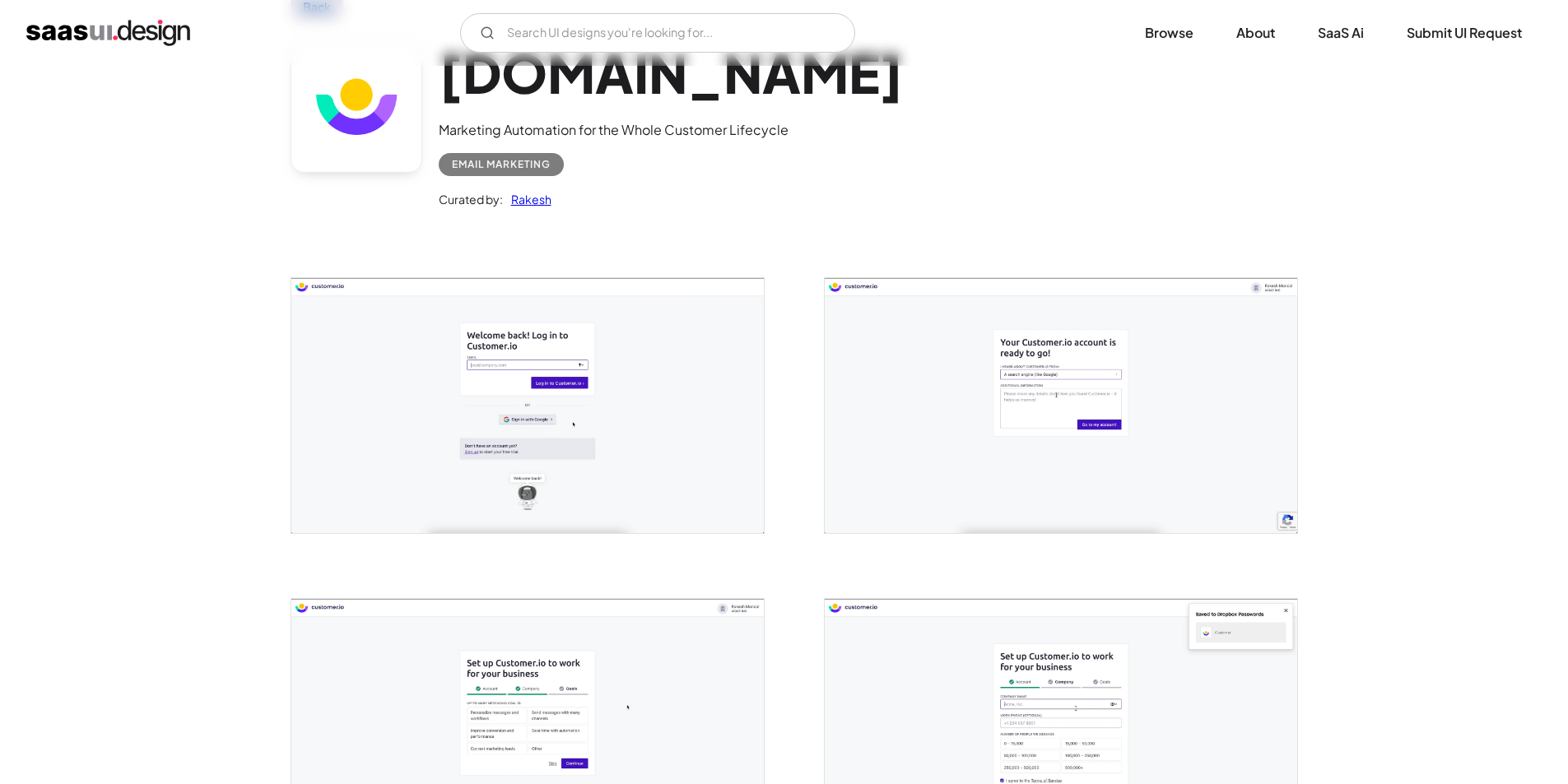
scroll to position [246, 0]
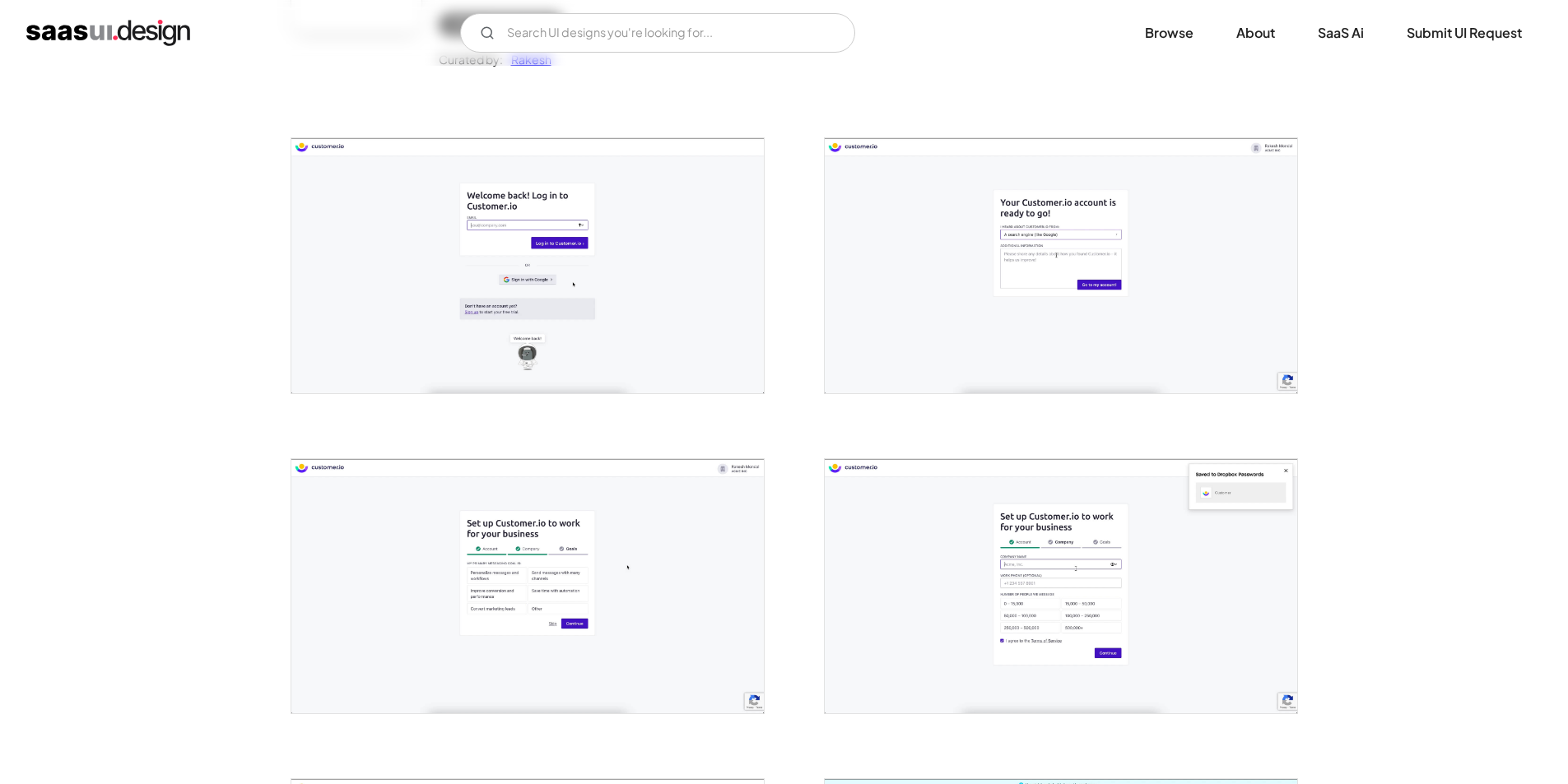
click at [540, 233] on img "open lightbox" at bounding box center [527, 266] width 473 height 254
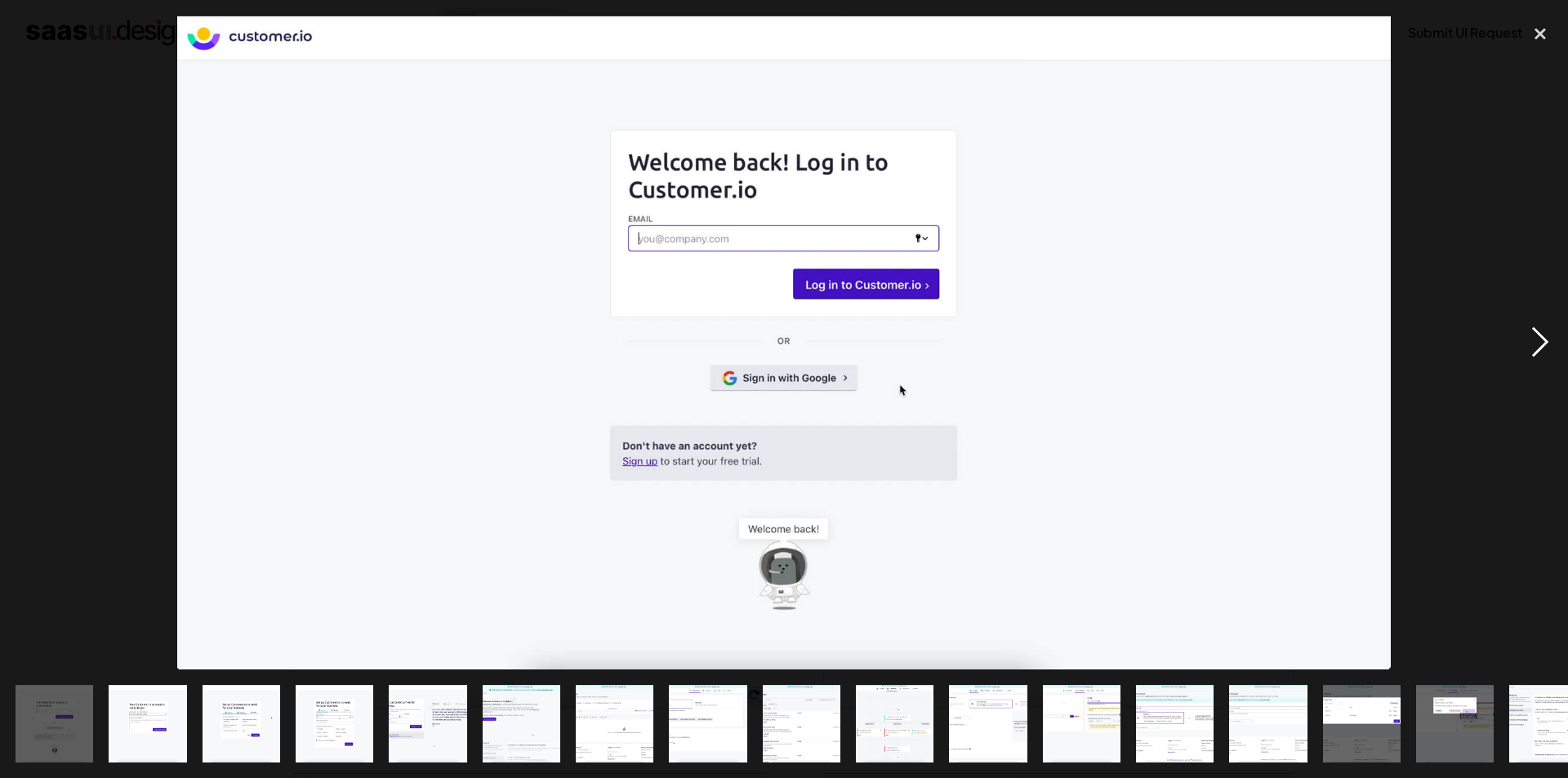
click at [1539, 343] on div "next image" at bounding box center [1540, 343] width 56 height 655
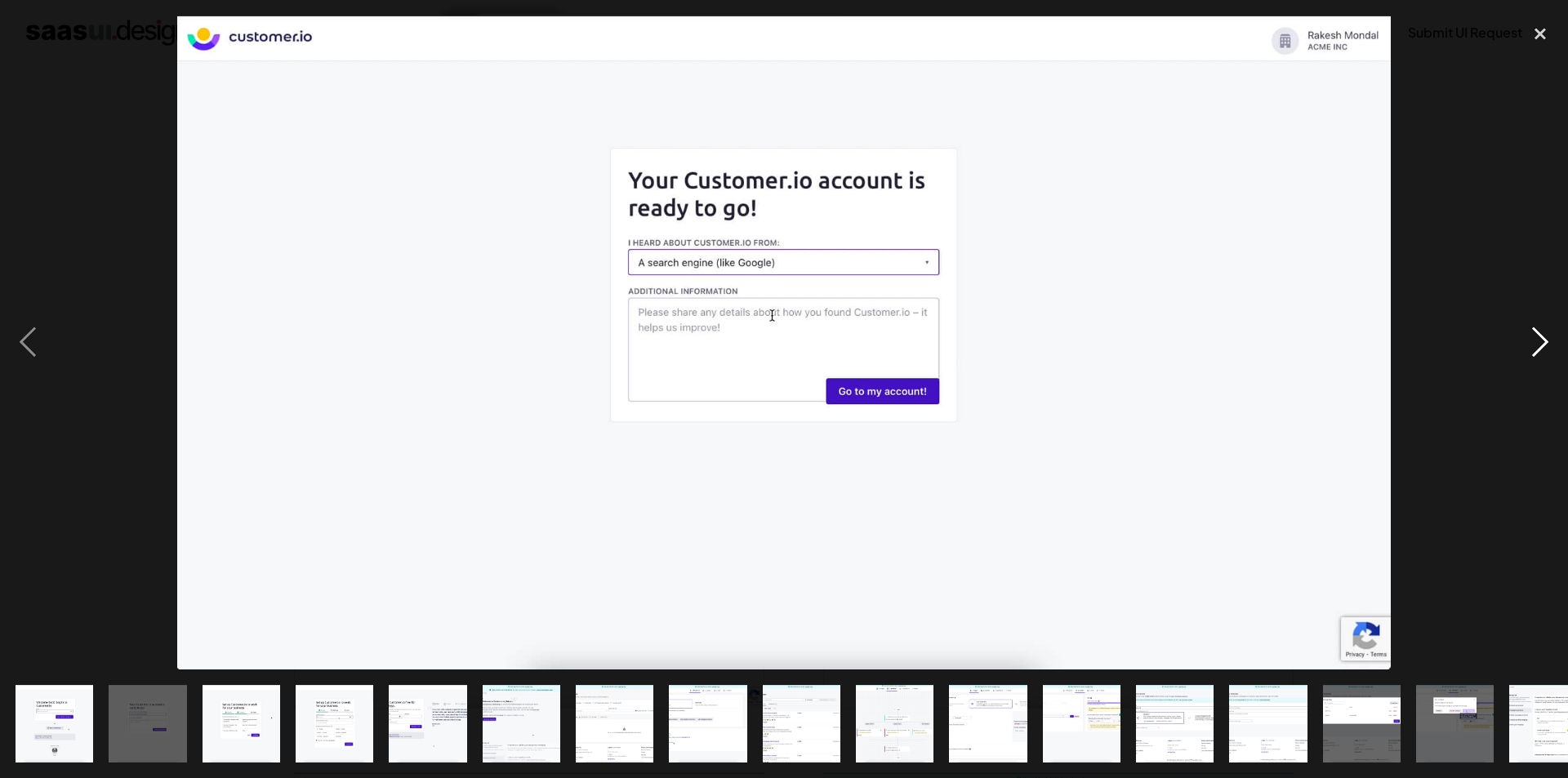
click at [1539, 343] on div "next image" at bounding box center [1540, 343] width 56 height 655
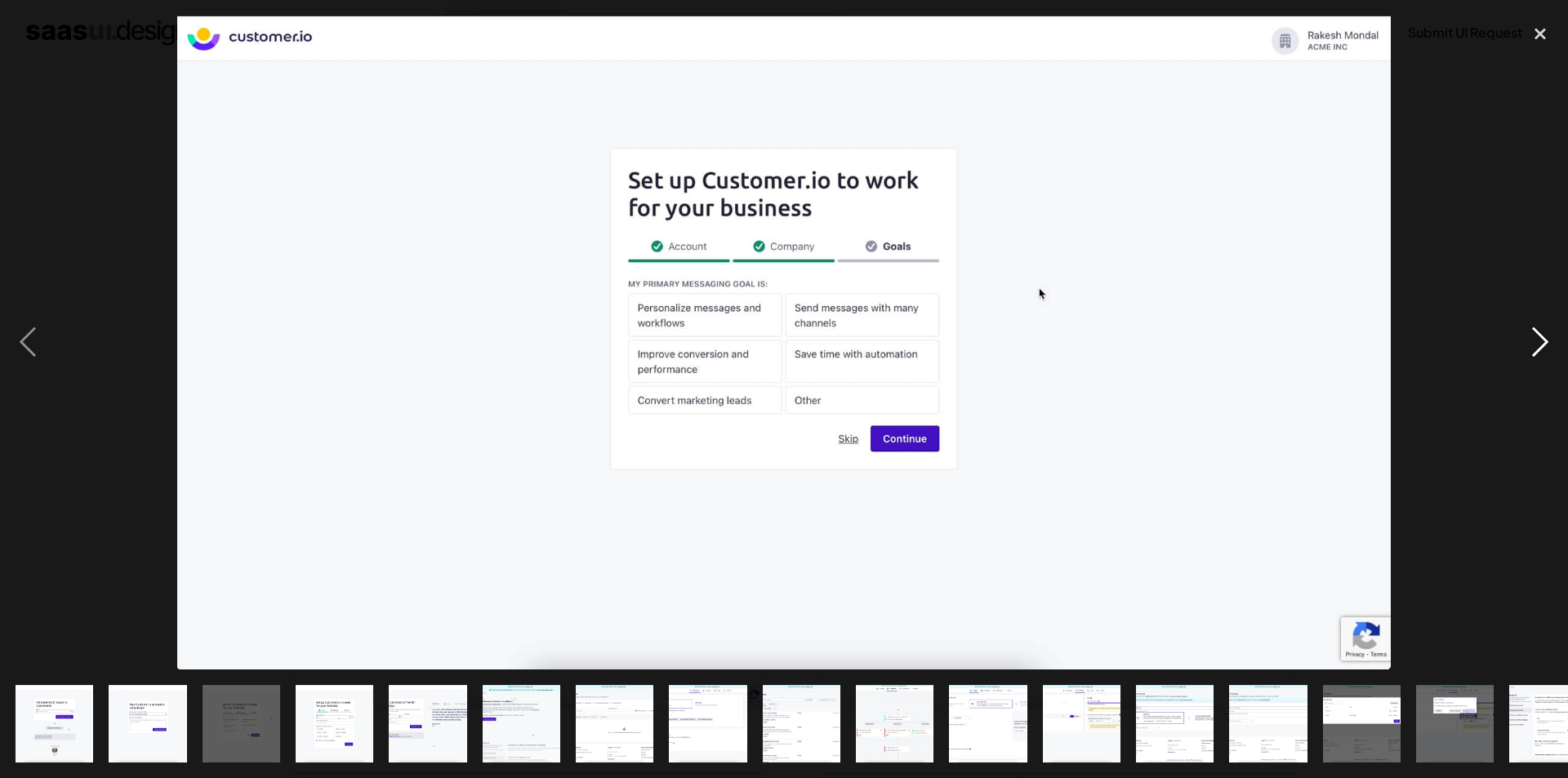
click at [1539, 343] on div "next image" at bounding box center [1540, 343] width 56 height 655
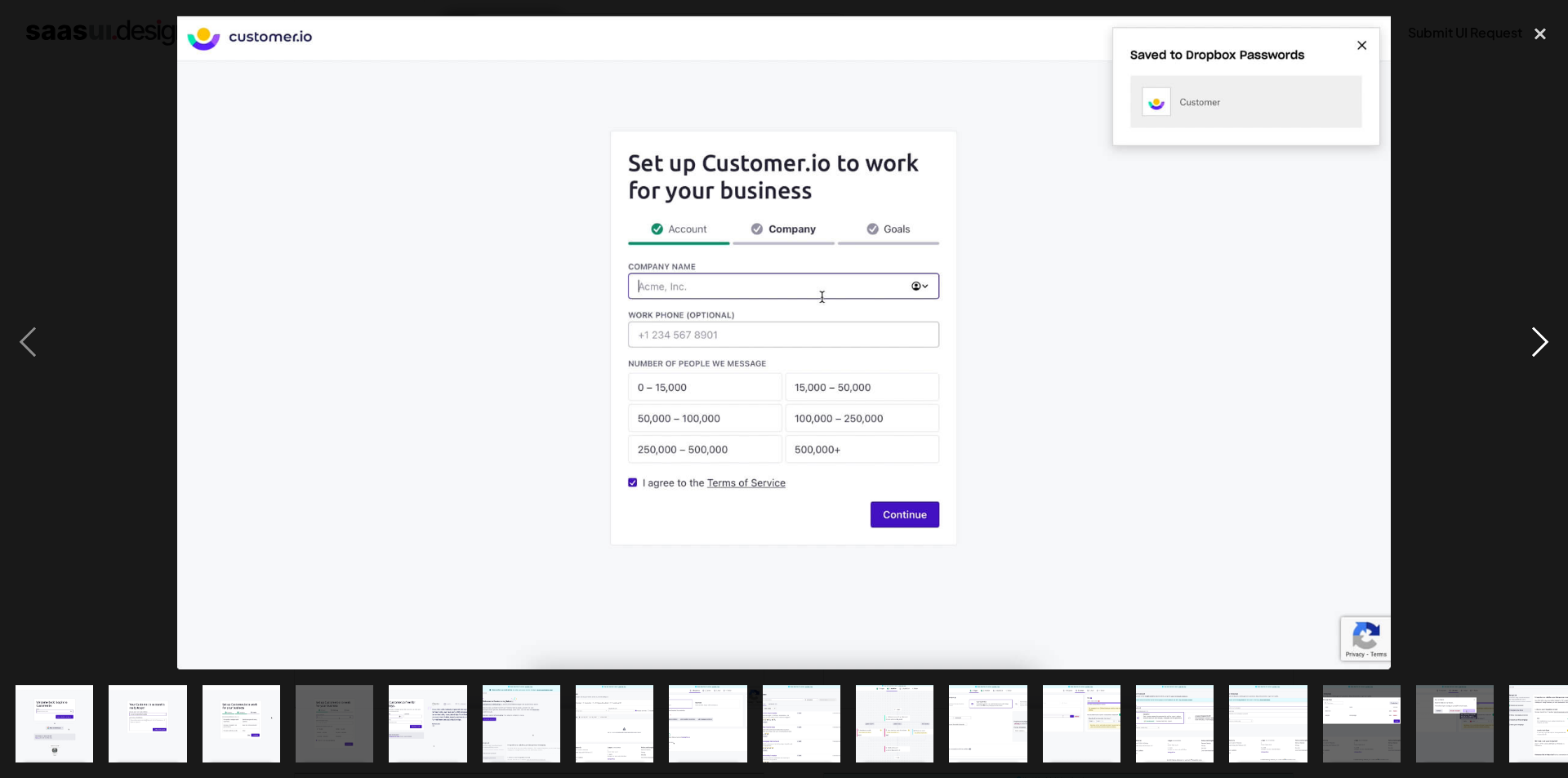
click at [1539, 343] on div "next image" at bounding box center [1540, 343] width 56 height 655
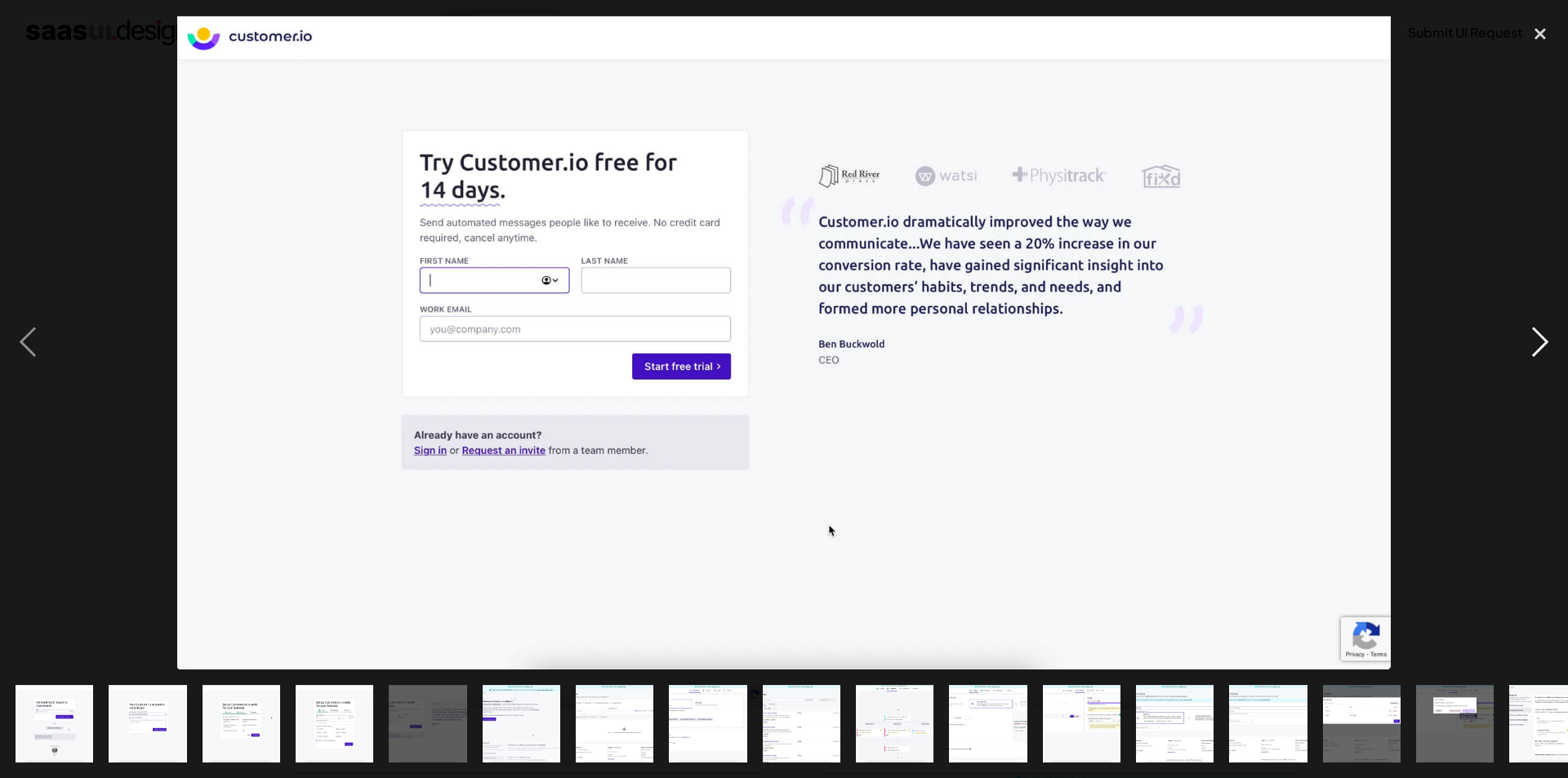
click at [1539, 343] on div "next image" at bounding box center [1540, 343] width 56 height 655
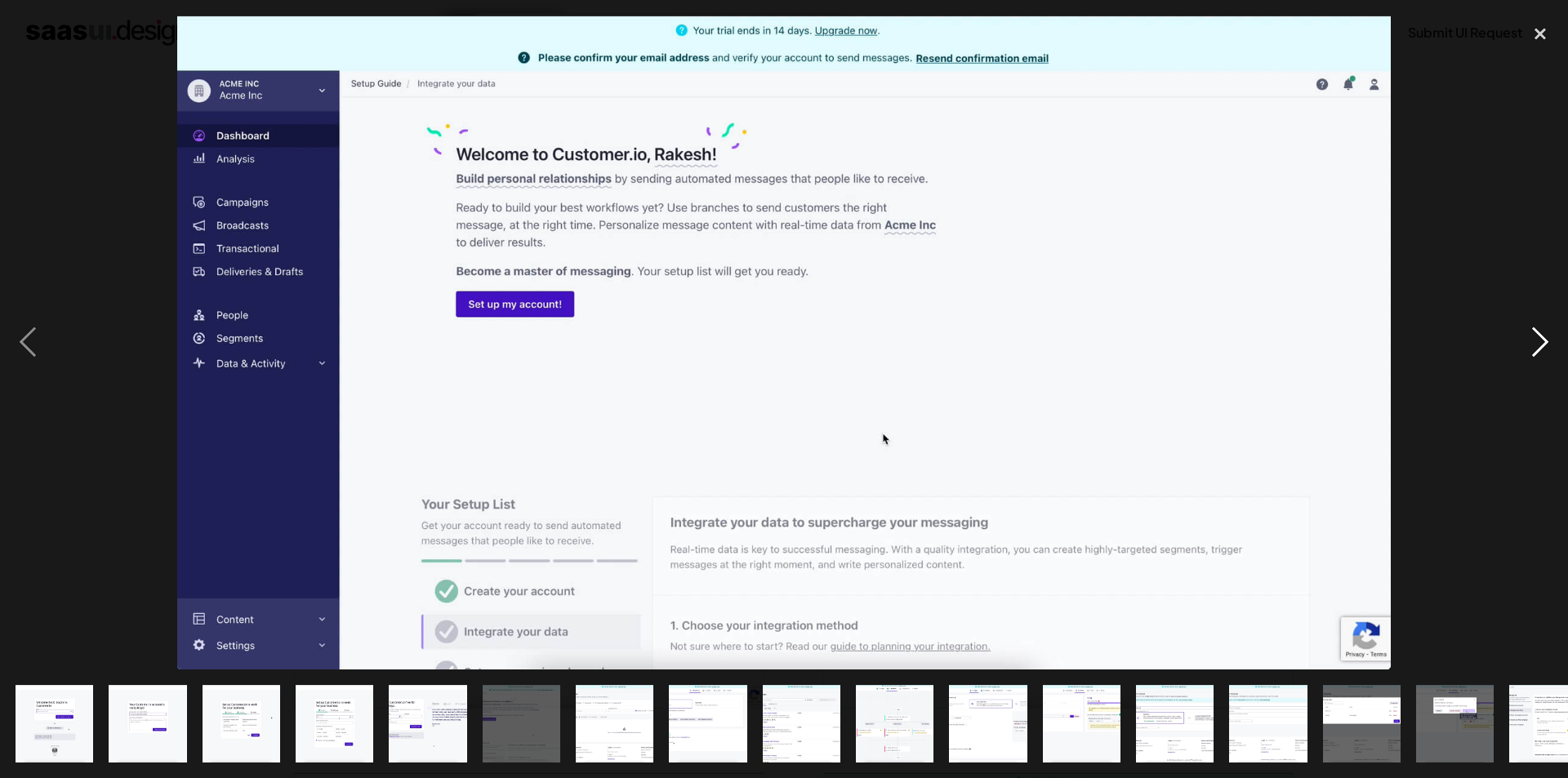
click at [1539, 343] on div "next image" at bounding box center [1540, 343] width 56 height 655
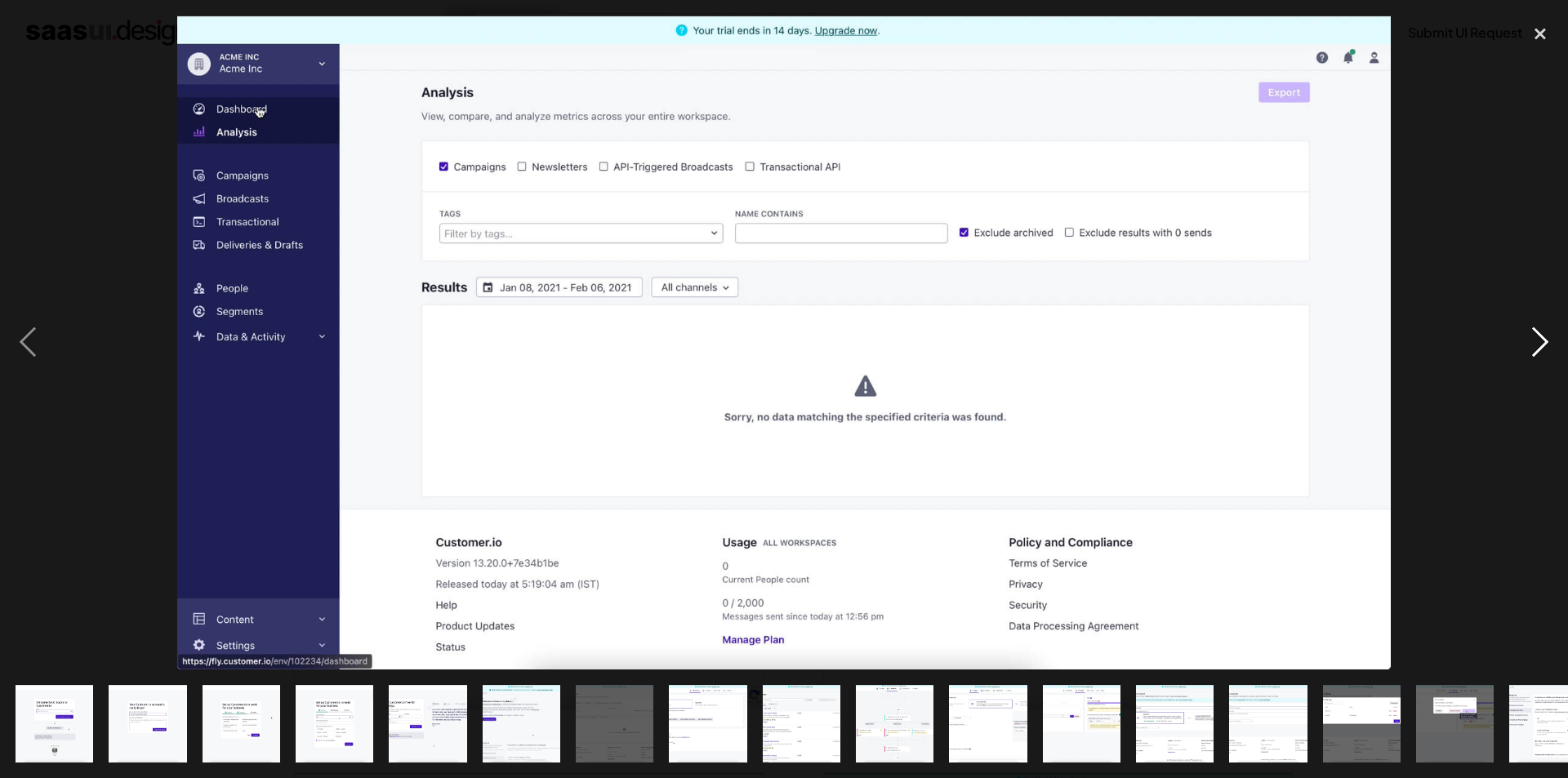
click at [1539, 343] on div "next image" at bounding box center [1540, 343] width 56 height 655
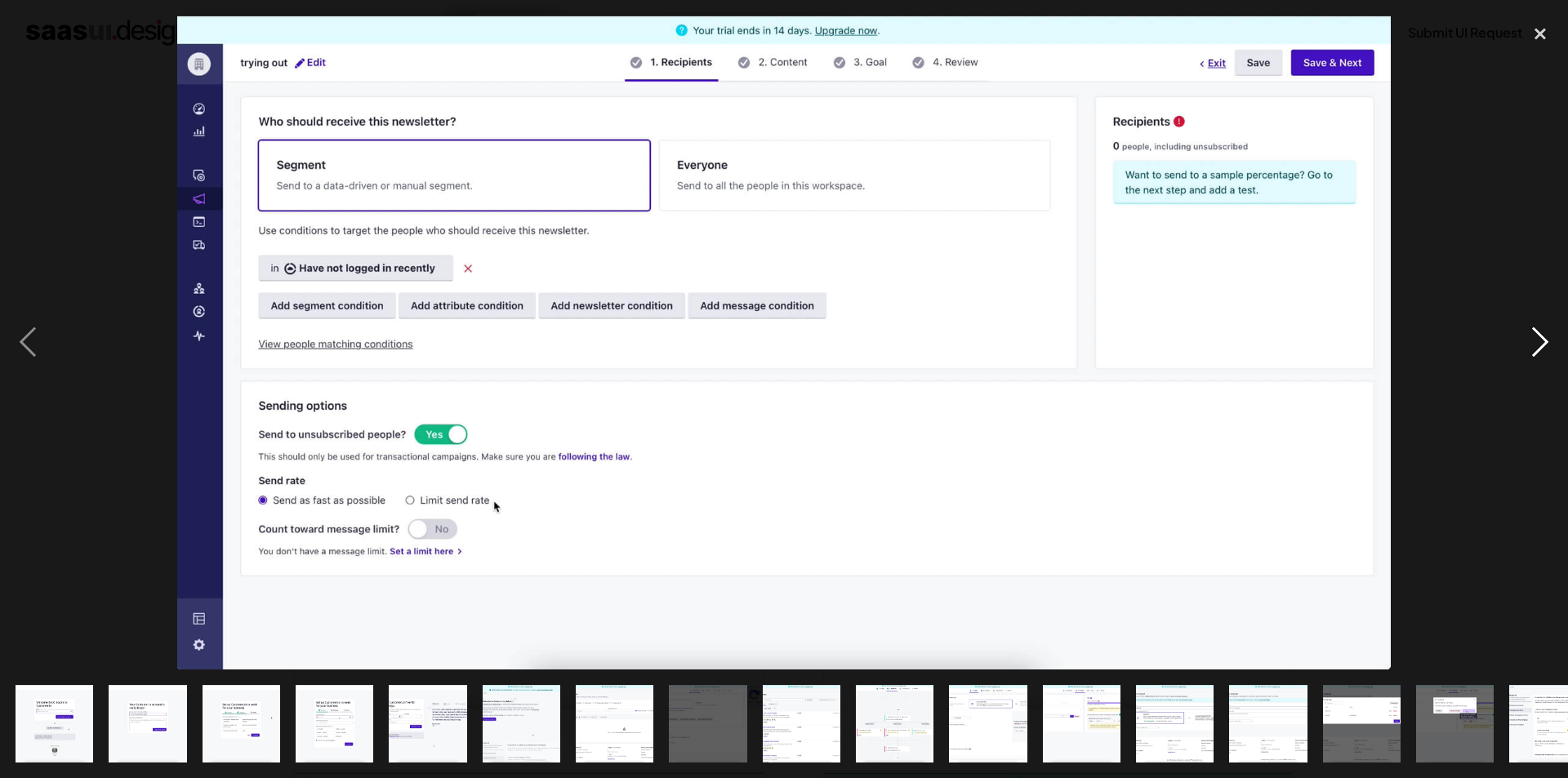
click at [1539, 343] on div "next image" at bounding box center [1540, 343] width 56 height 655
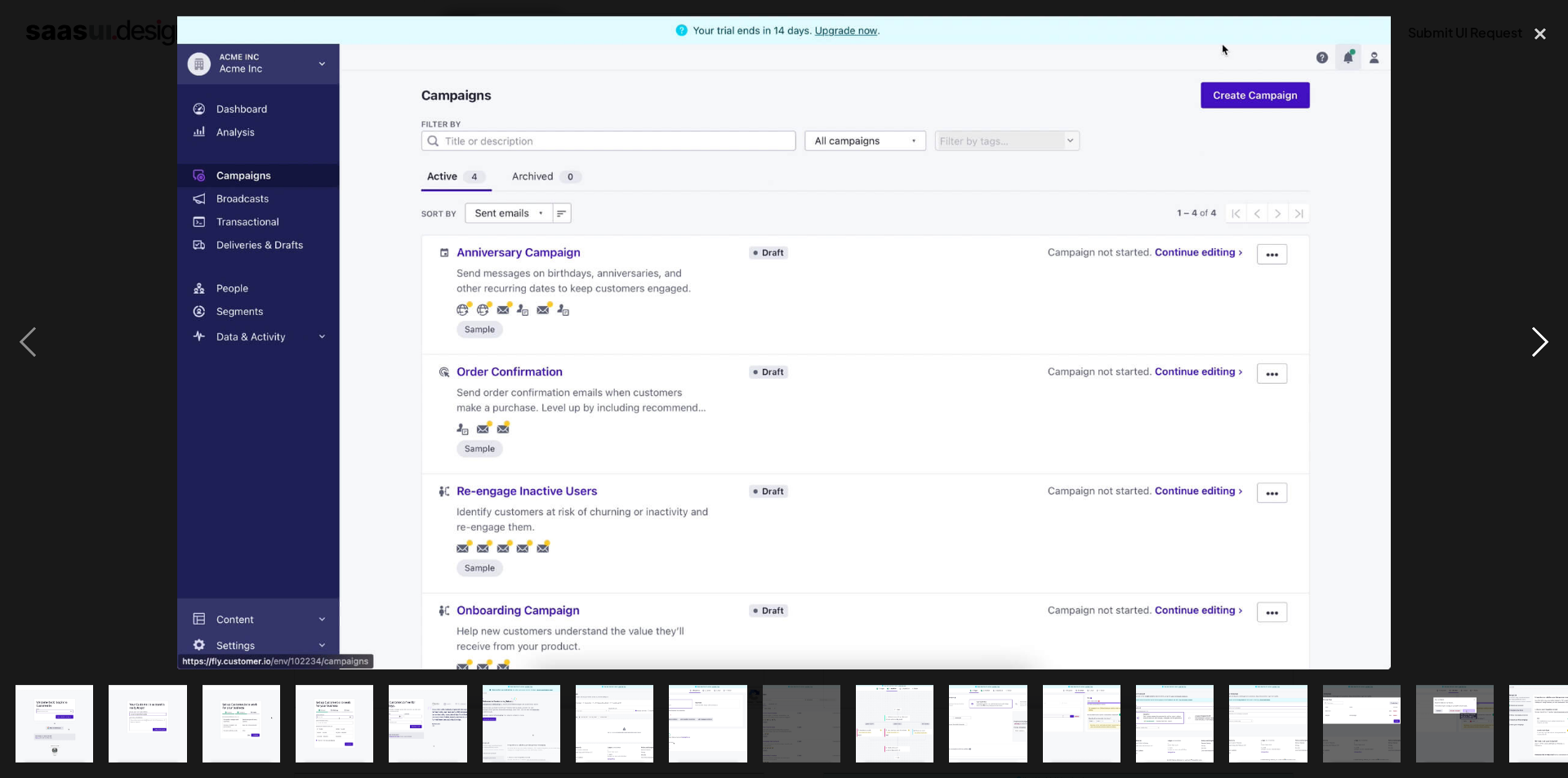
click at [1539, 343] on div "next image" at bounding box center [1540, 343] width 56 height 655
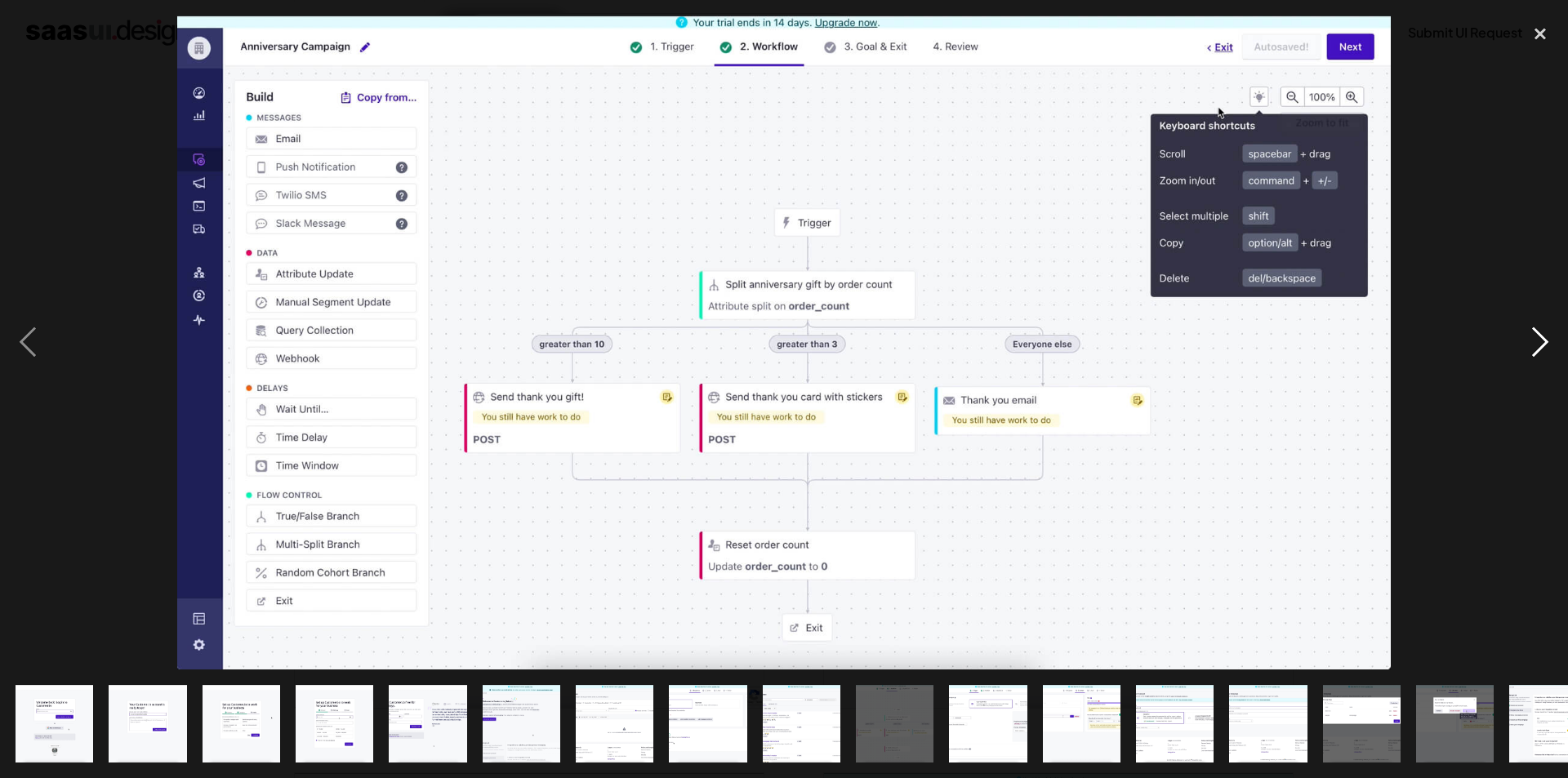
click at [1539, 343] on div "next image" at bounding box center [1540, 343] width 56 height 655
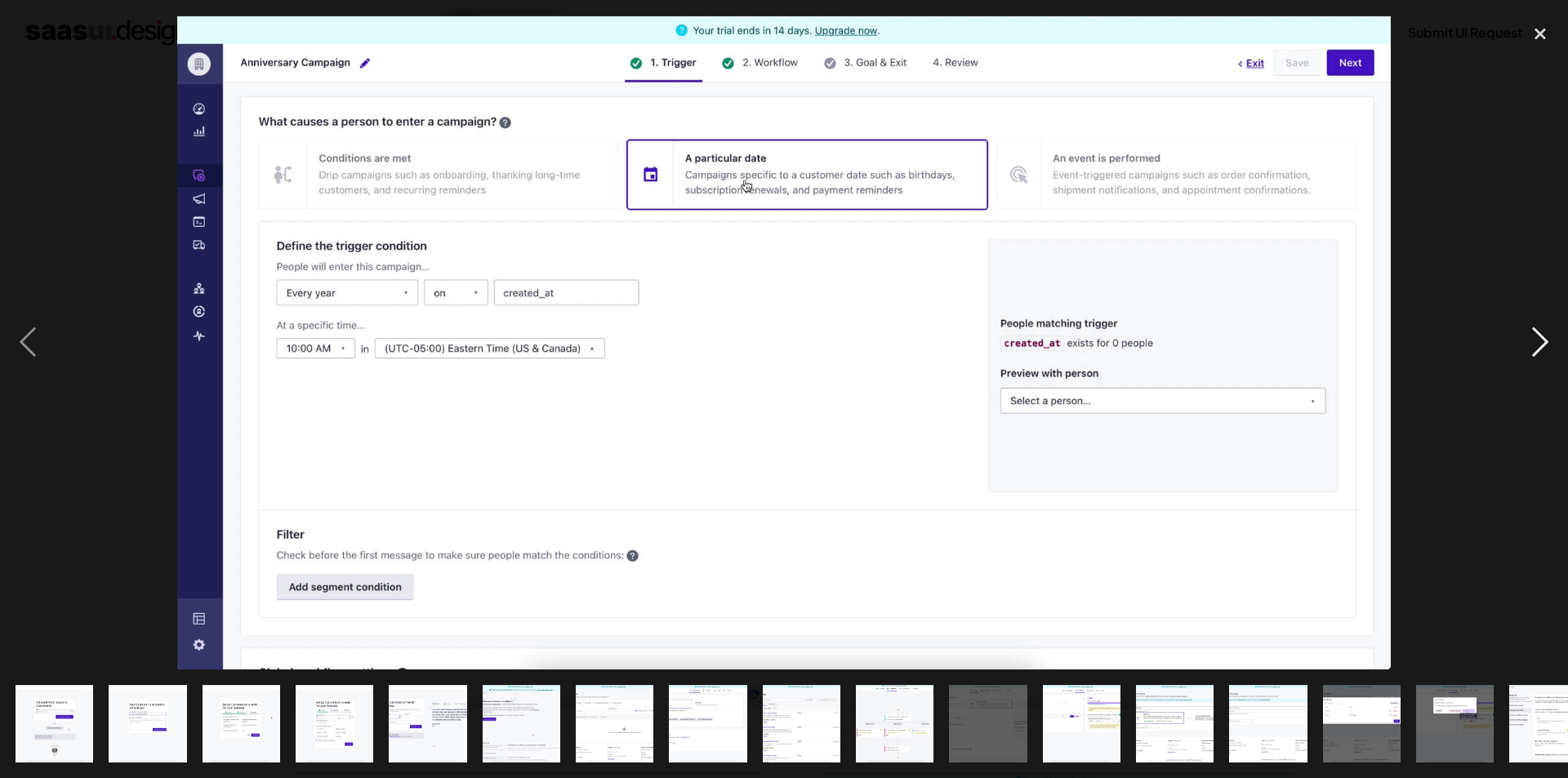
click at [1539, 343] on div "next image" at bounding box center [1540, 343] width 56 height 655
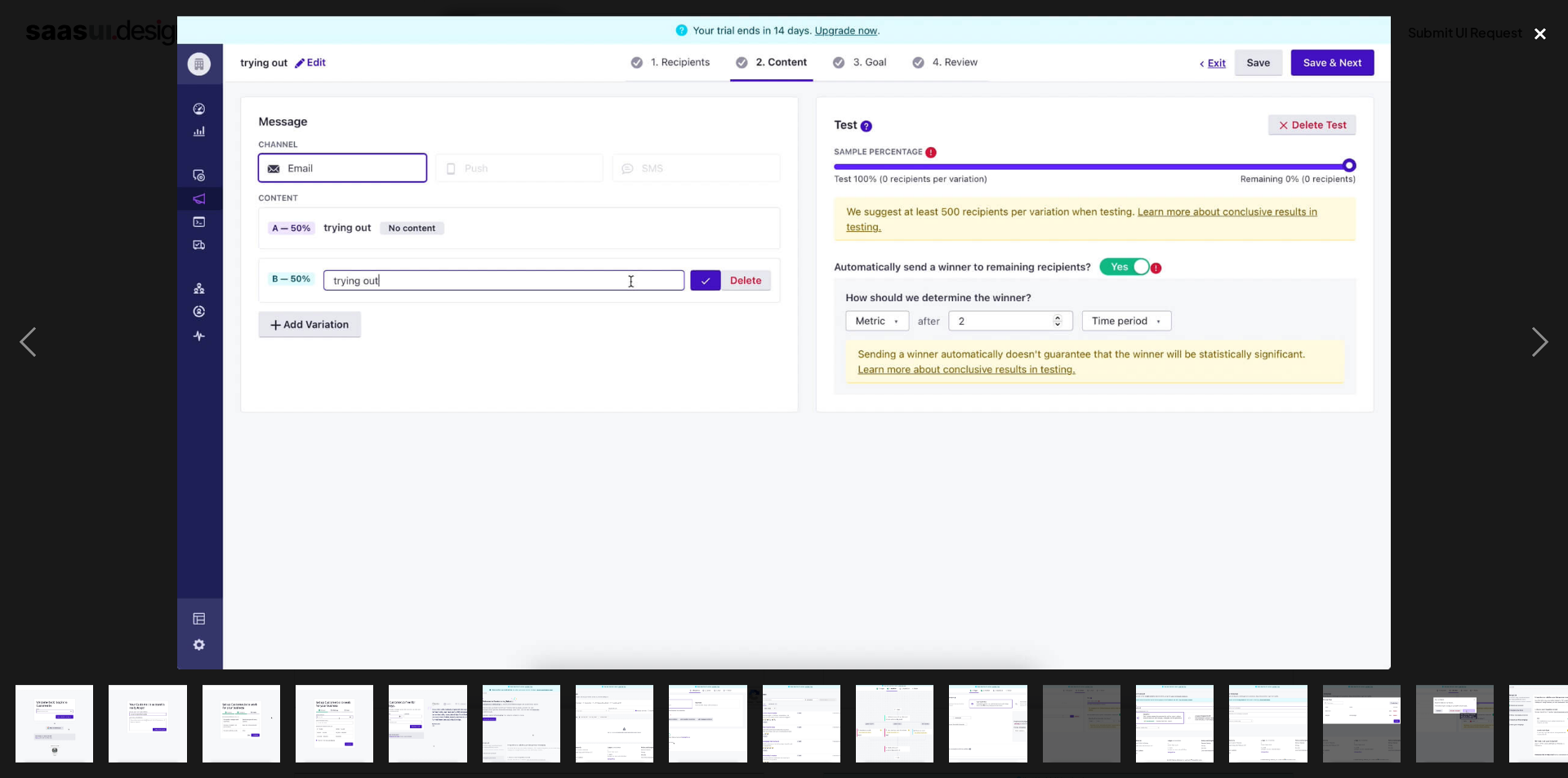
click at [1538, 37] on div "close lightbox" at bounding box center [1540, 33] width 56 height 36
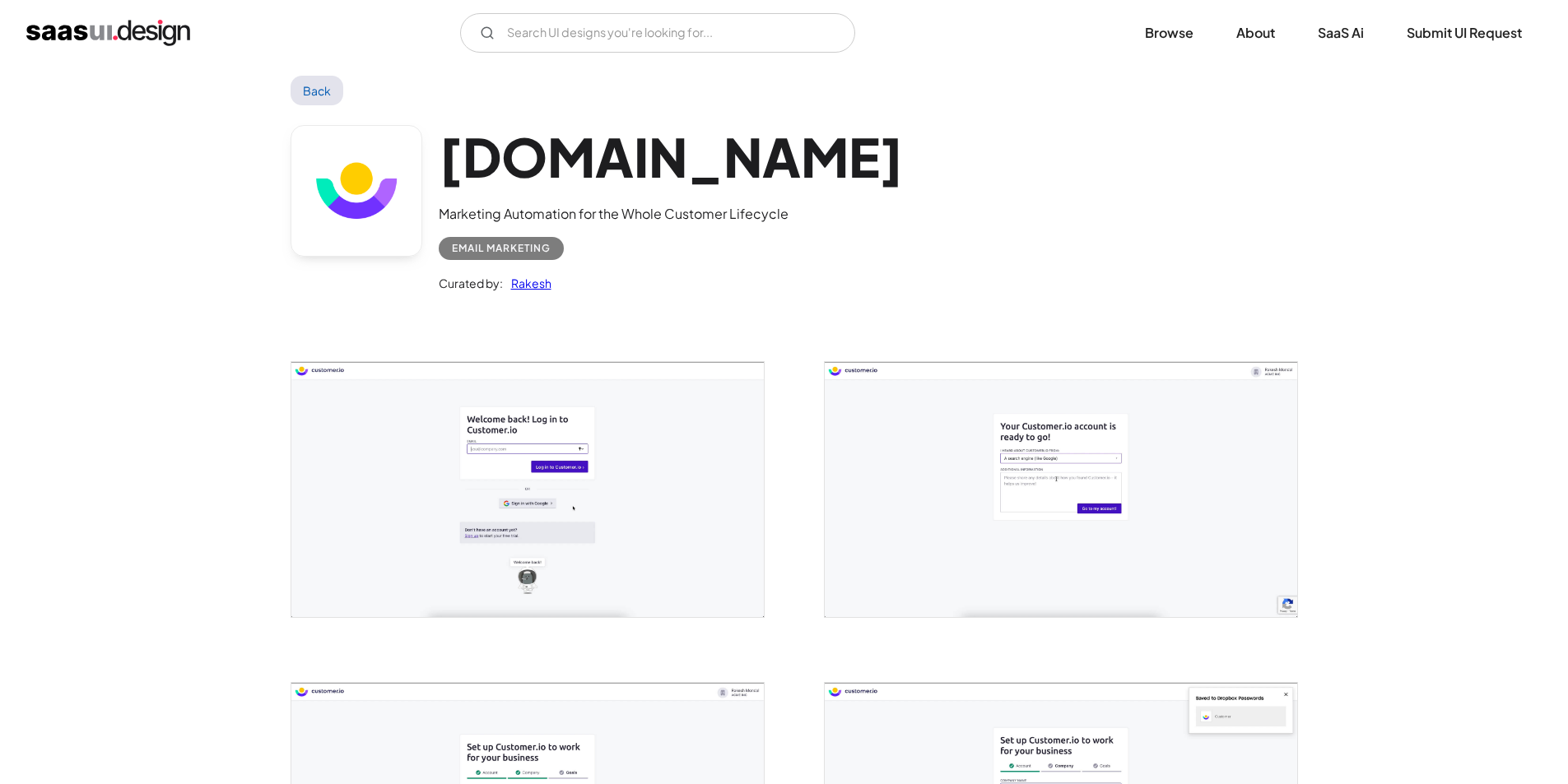
scroll to position [0, 0]
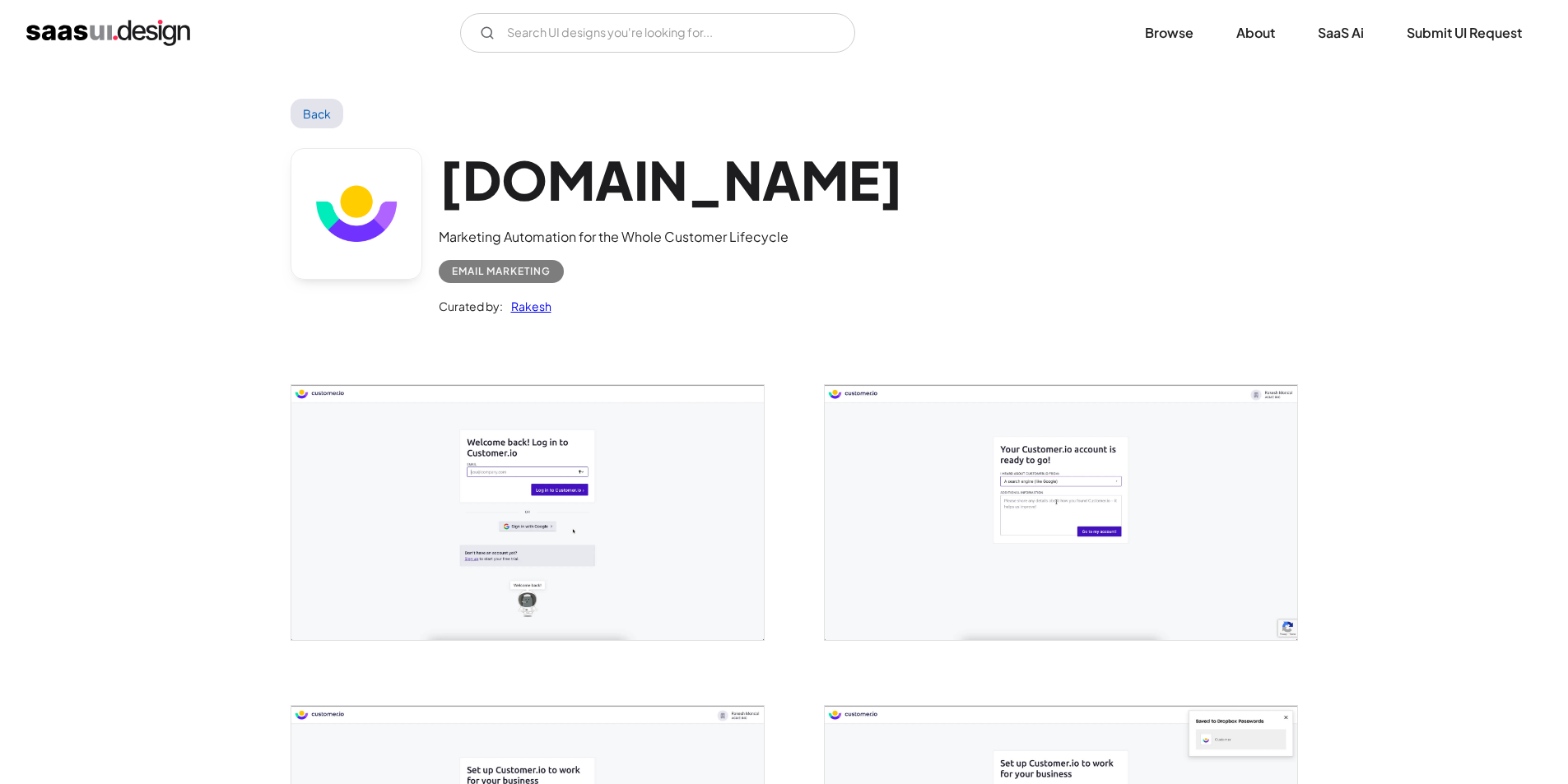
click at [307, 107] on link "Back" at bounding box center [316, 114] width 53 height 30
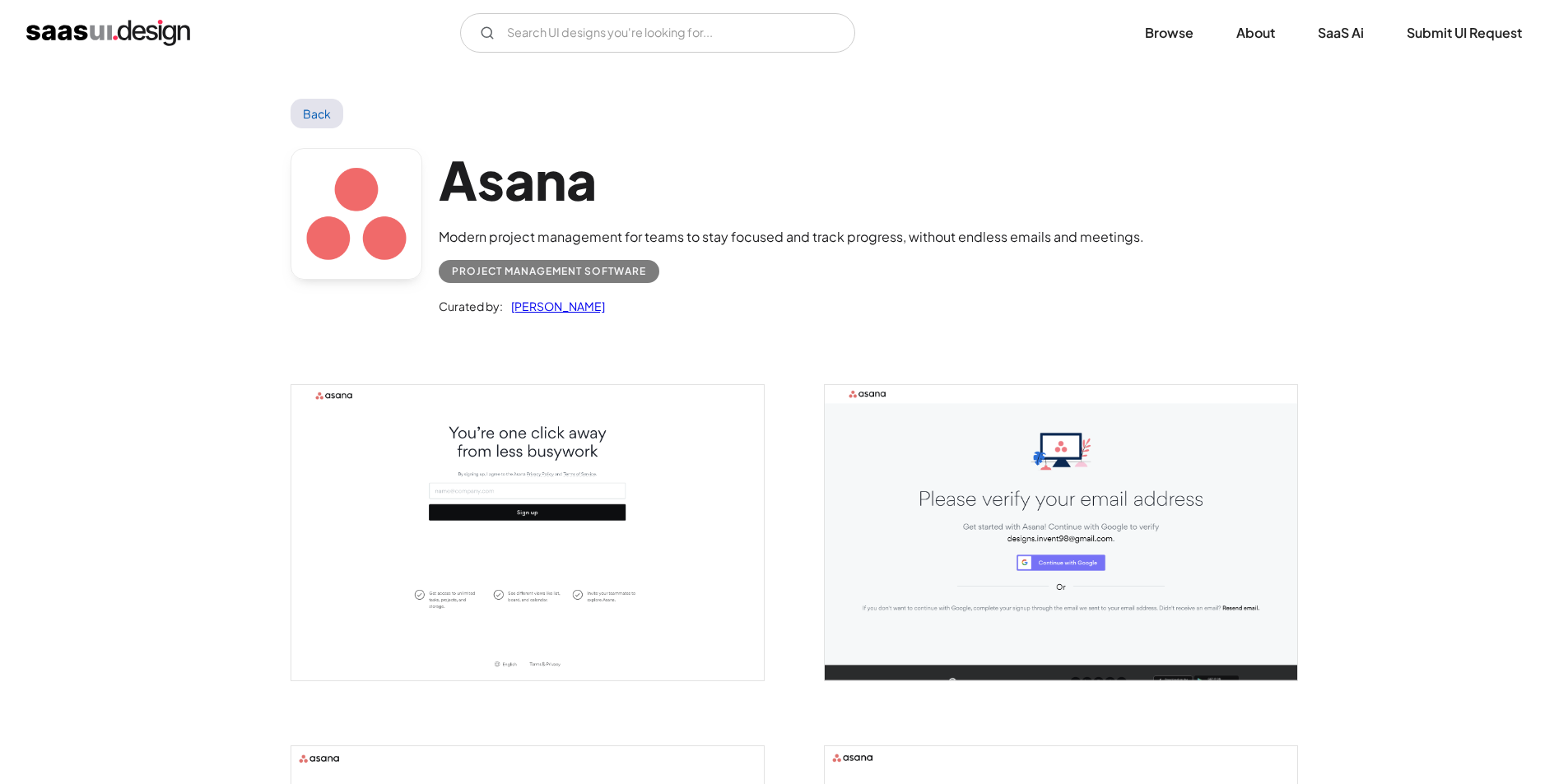
click at [524, 485] on img "open lightbox" at bounding box center [527, 533] width 473 height 296
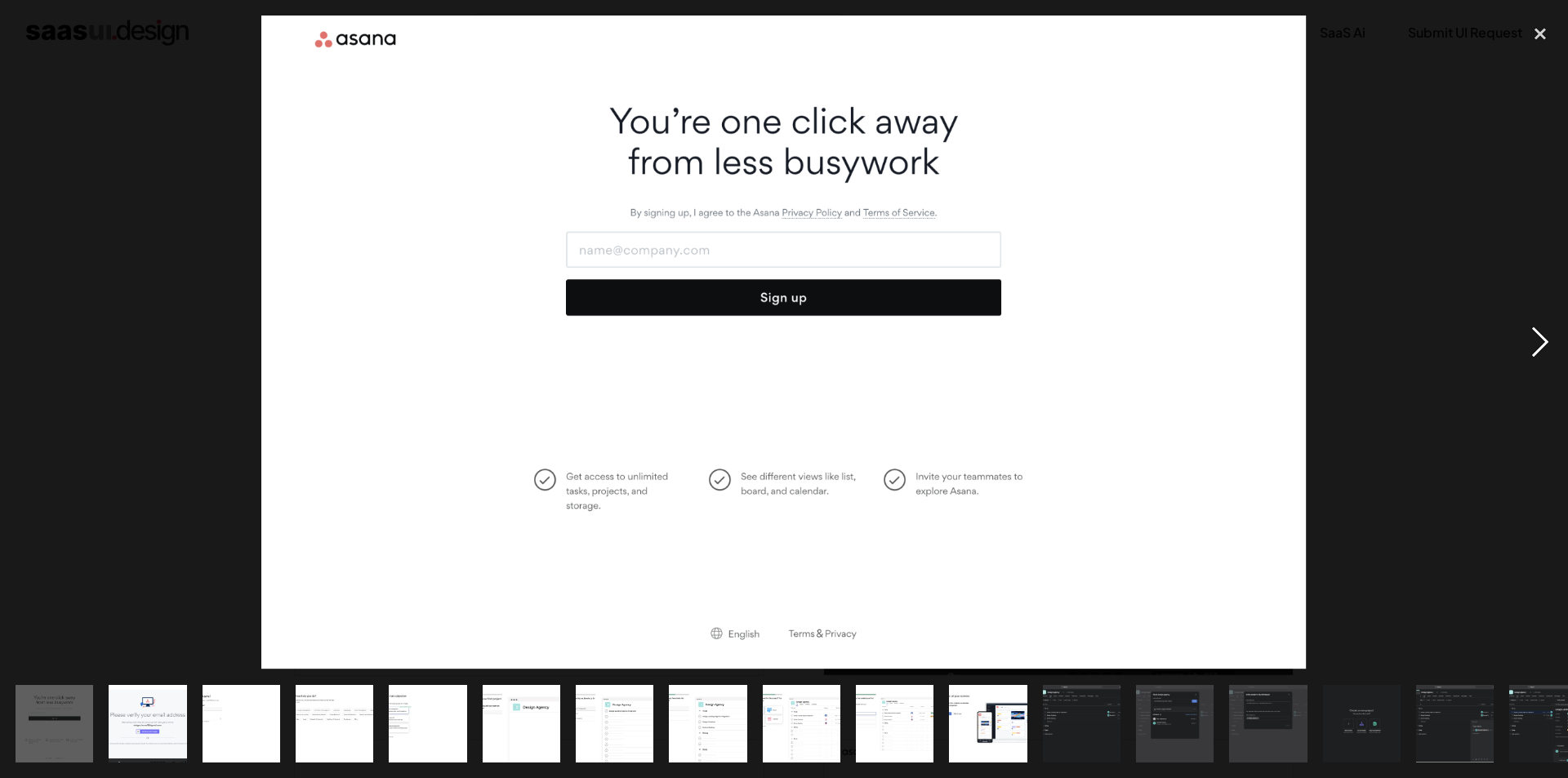
click at [1541, 344] on div "next image" at bounding box center [1540, 343] width 56 height 655
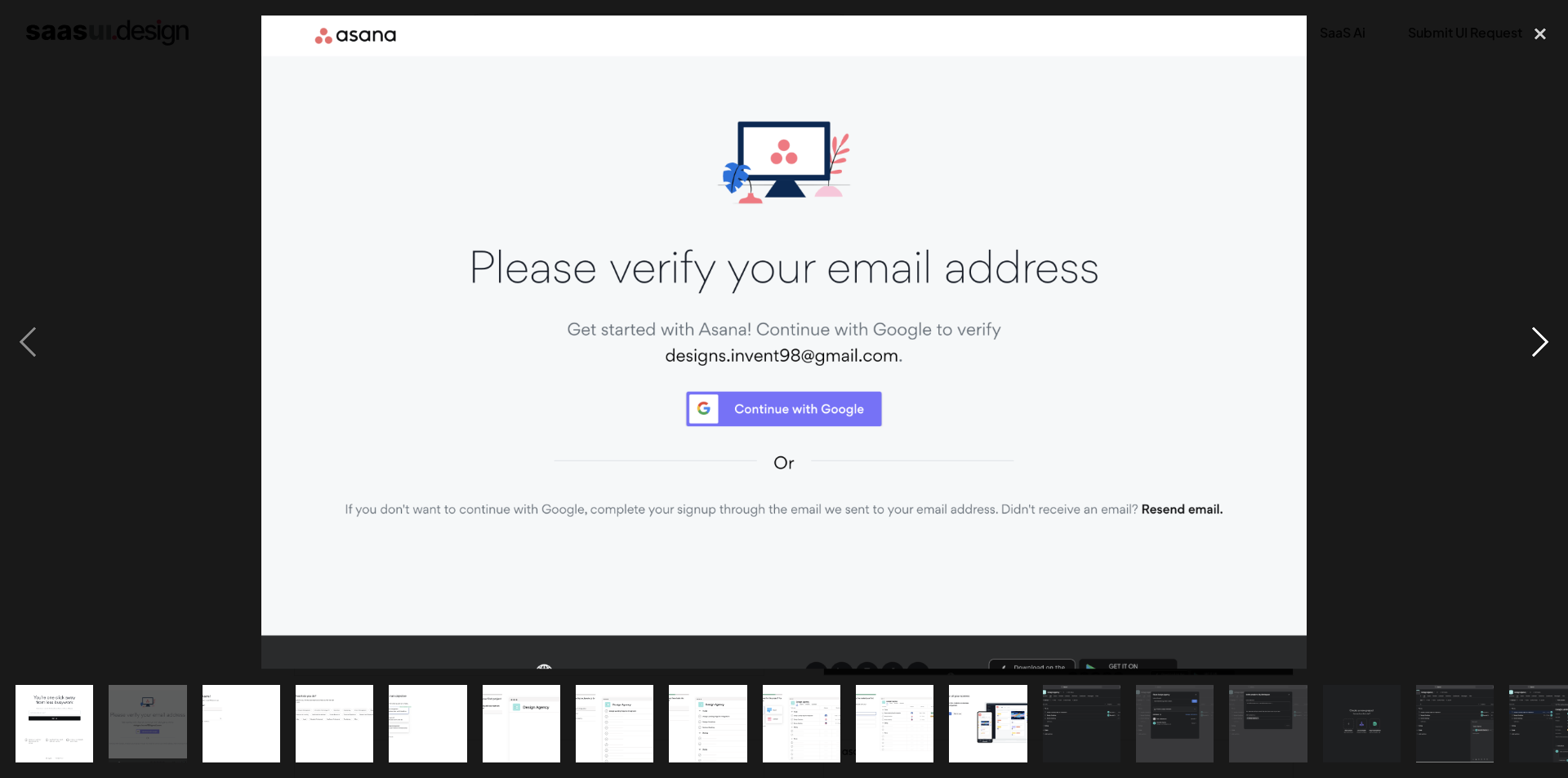
click at [1541, 344] on div "next image" at bounding box center [1540, 343] width 56 height 655
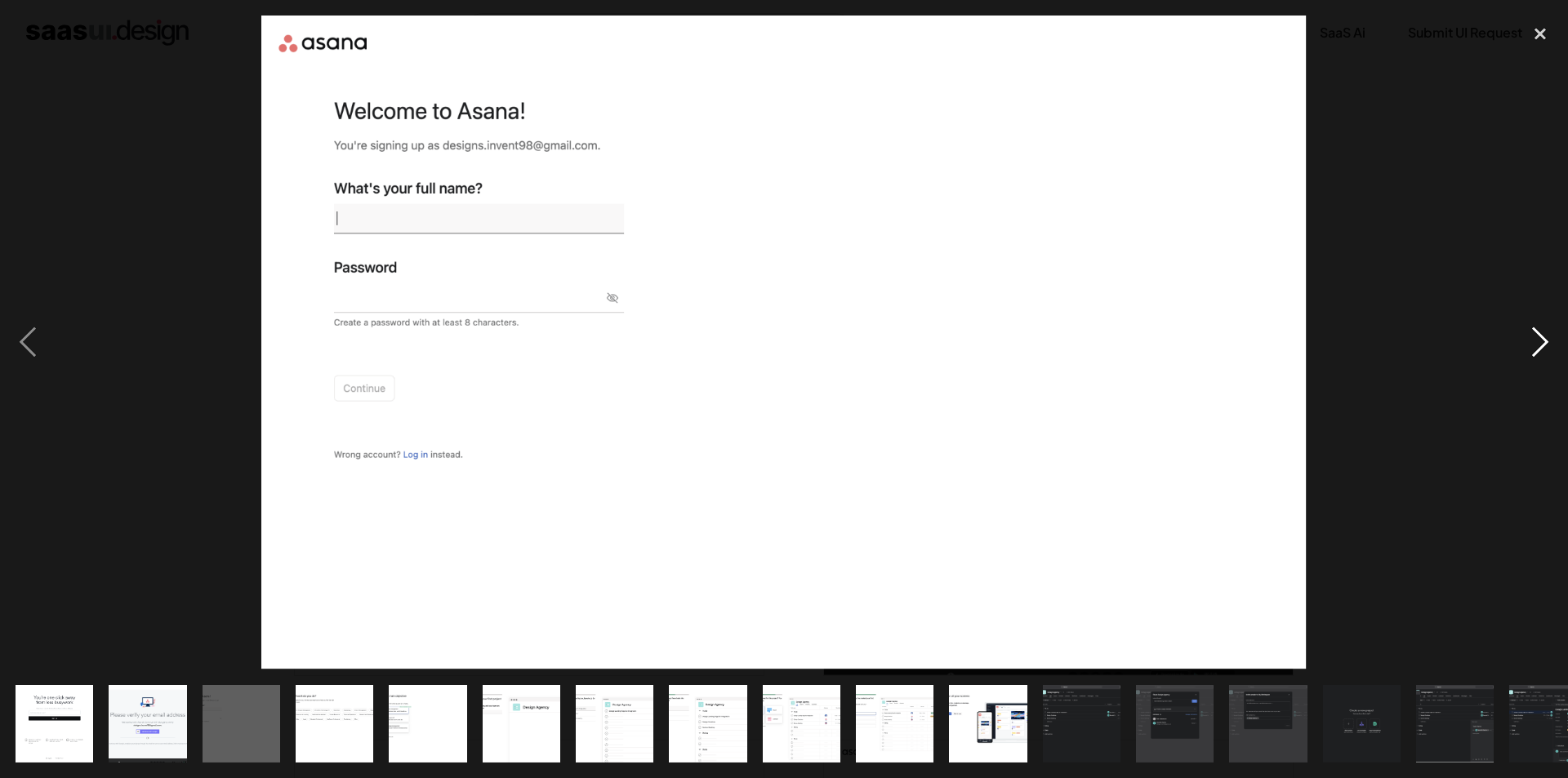
click at [1541, 344] on div "next image" at bounding box center [1540, 343] width 56 height 655
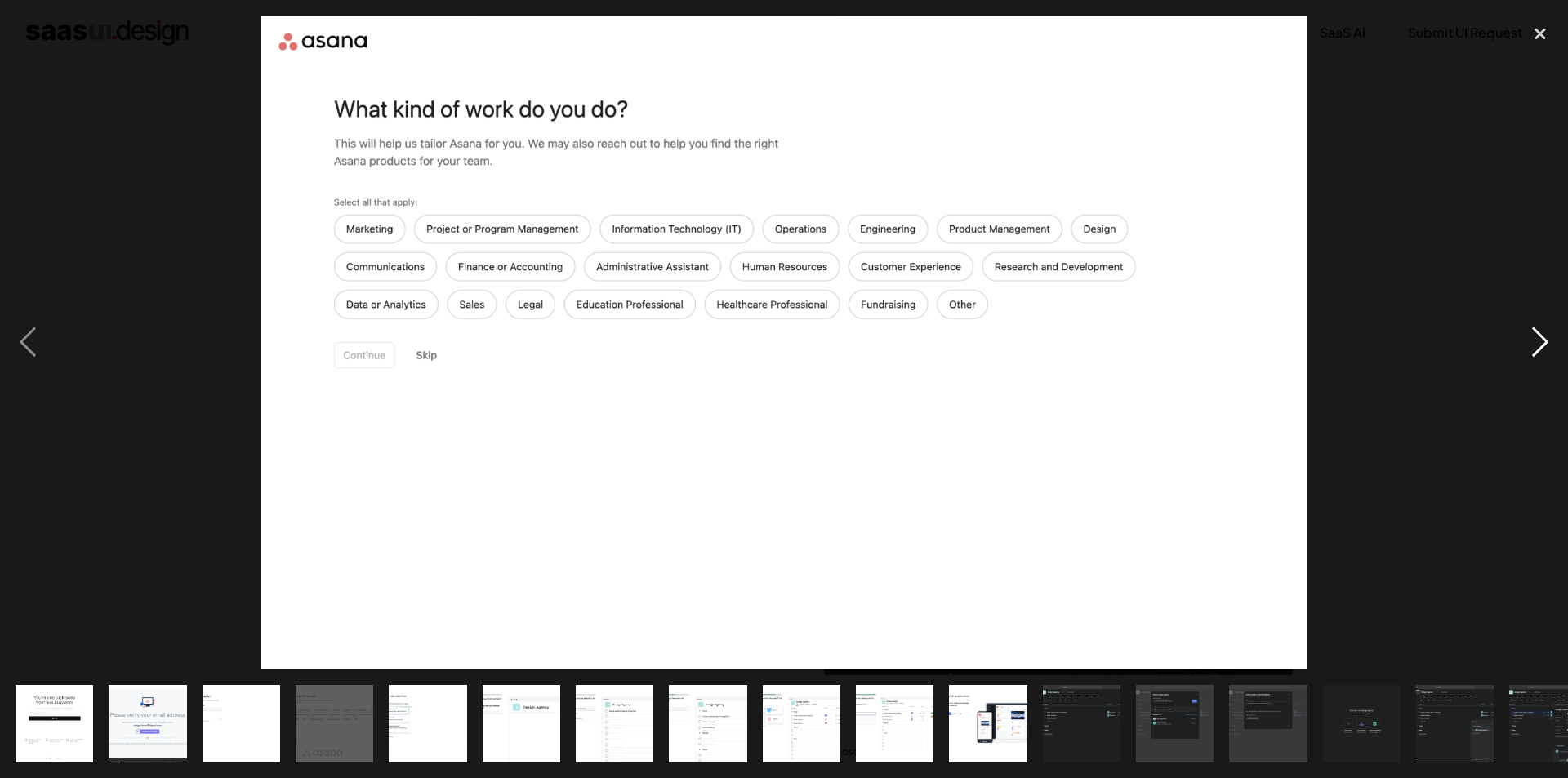
click at [1541, 344] on div "next image" at bounding box center [1540, 343] width 56 height 655
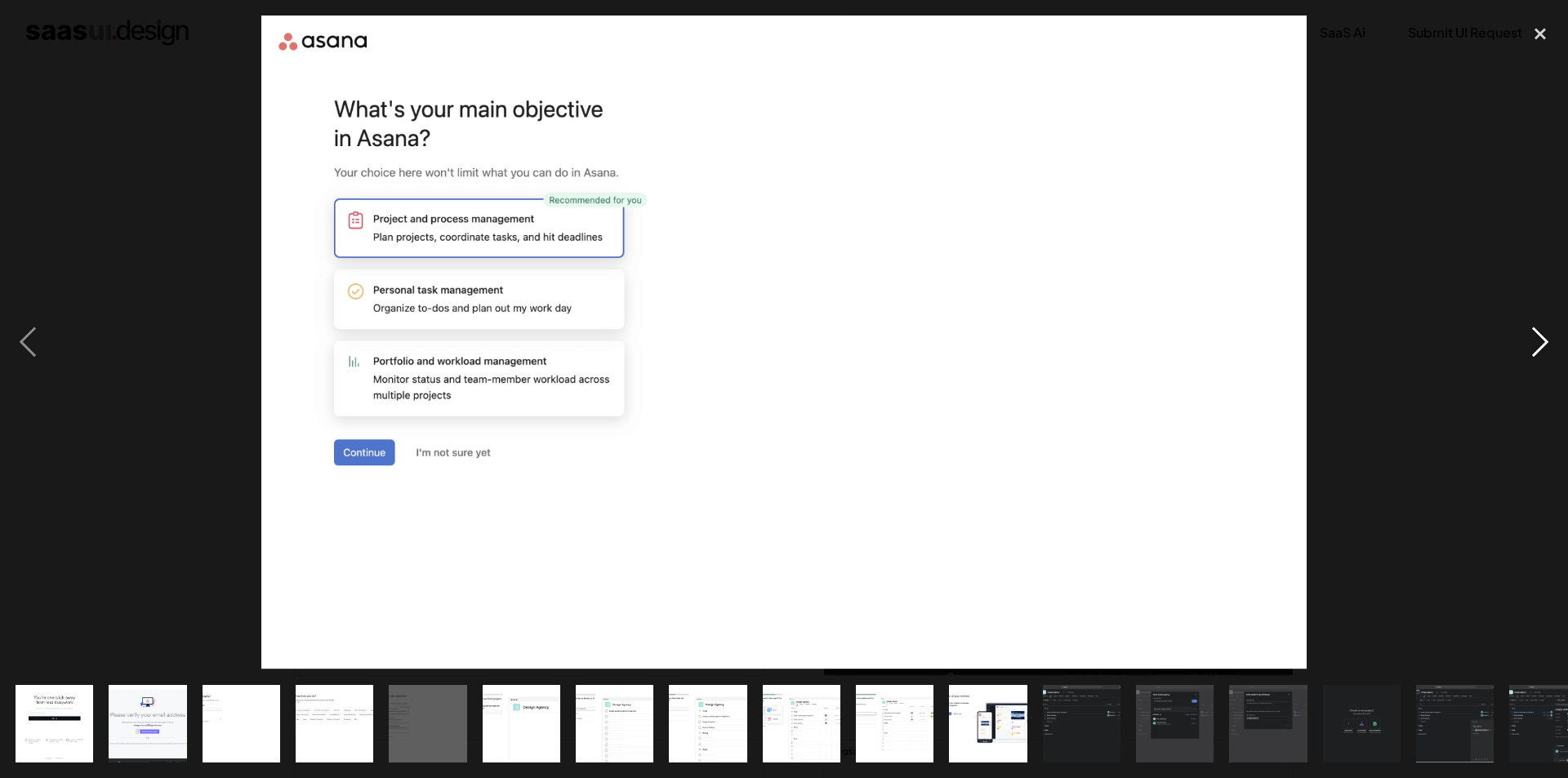
click at [1541, 344] on div "next image" at bounding box center [1540, 343] width 56 height 655
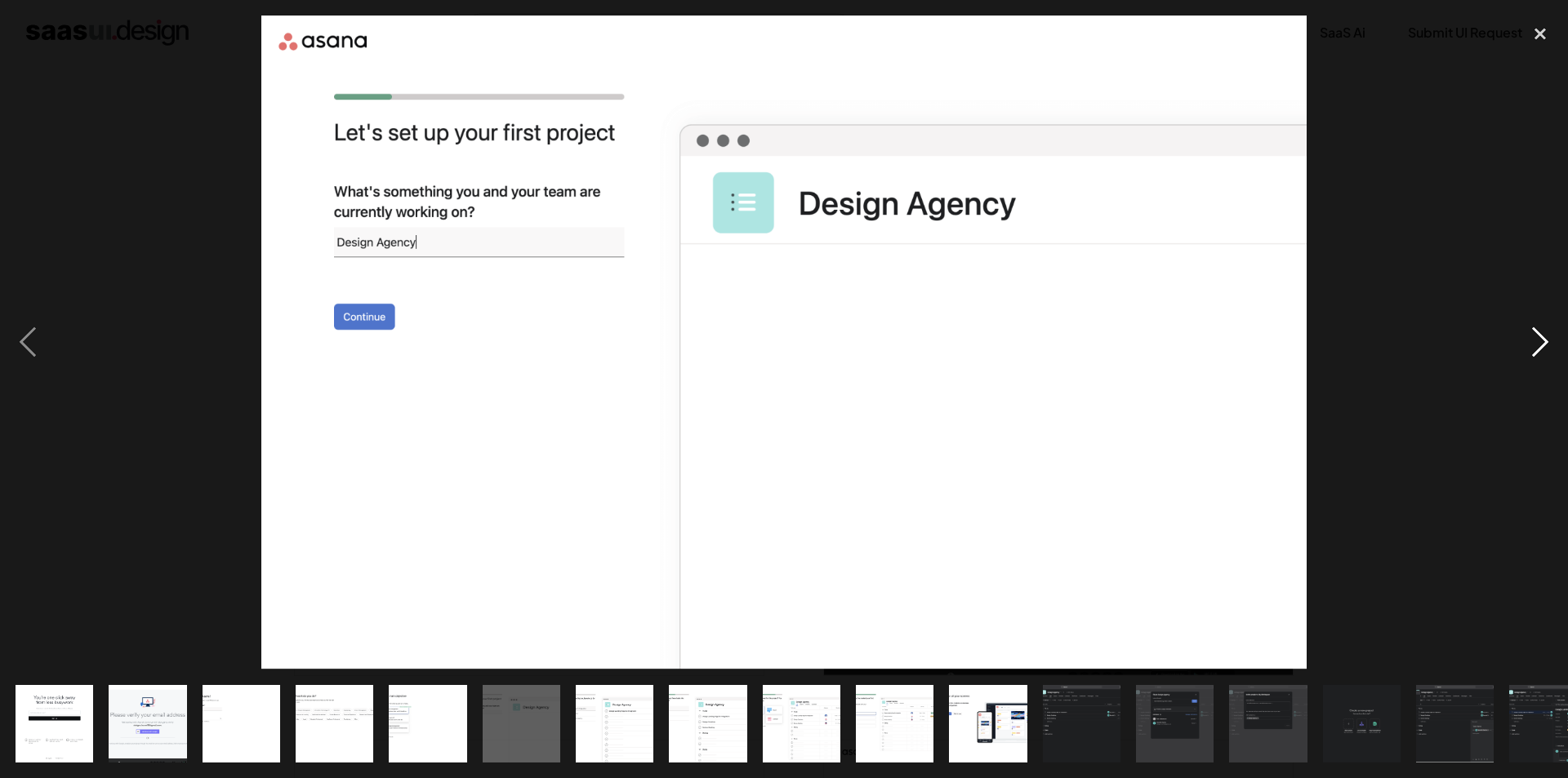
click at [1541, 344] on div "next image" at bounding box center [1540, 343] width 56 height 655
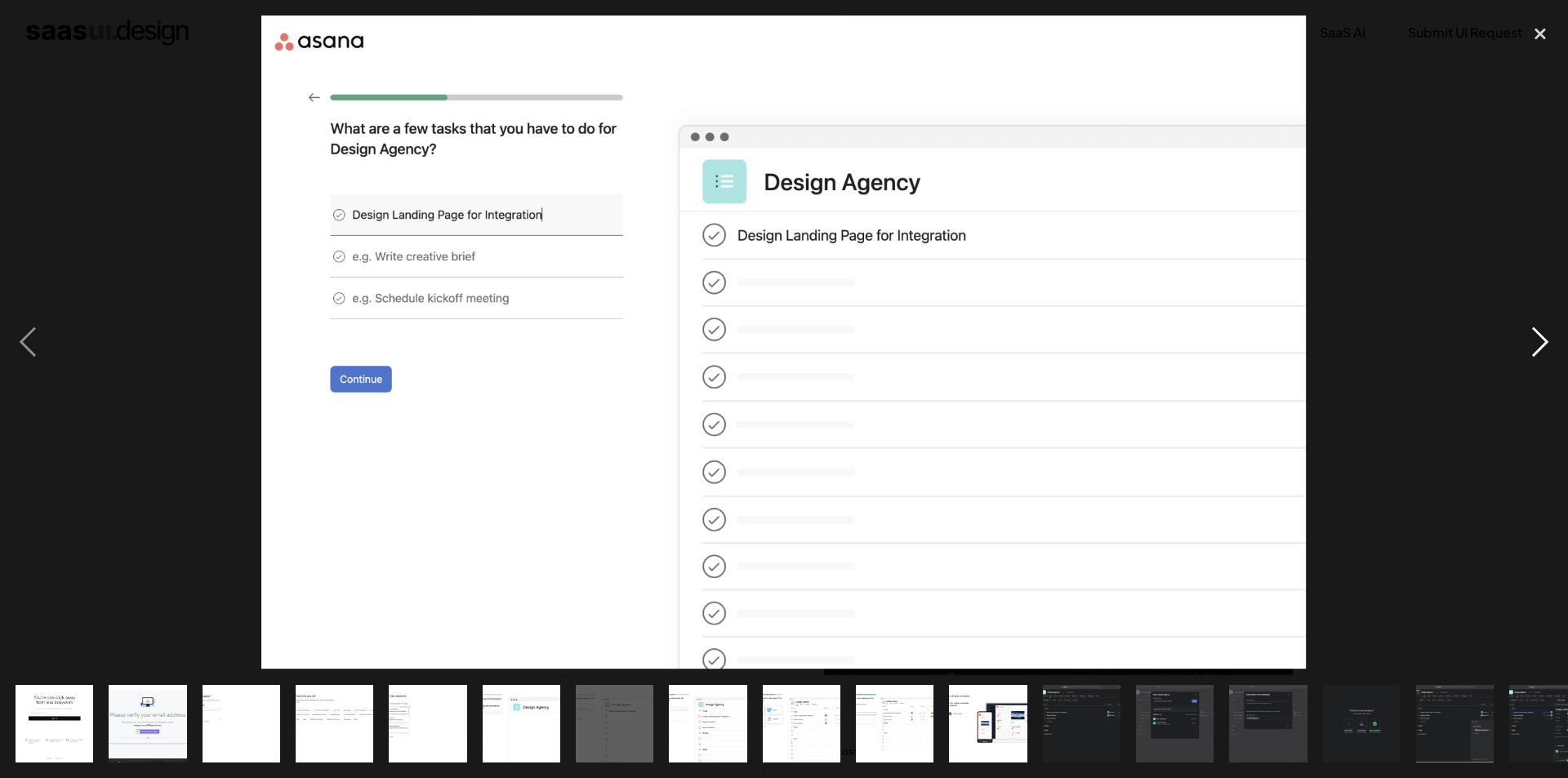
click at [1541, 344] on div "next image" at bounding box center [1540, 343] width 56 height 655
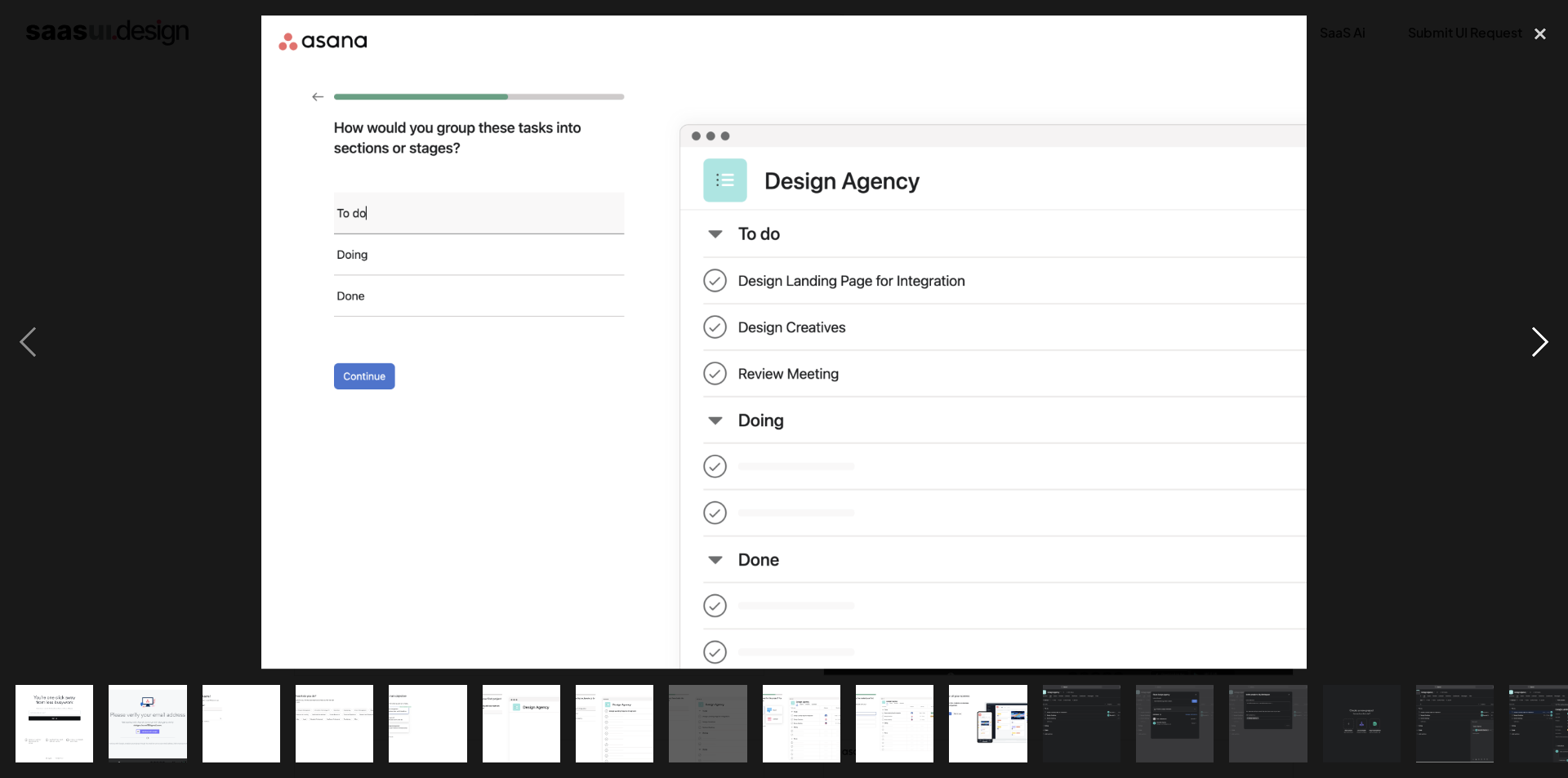
click at [1541, 344] on div "next image" at bounding box center [1540, 343] width 56 height 655
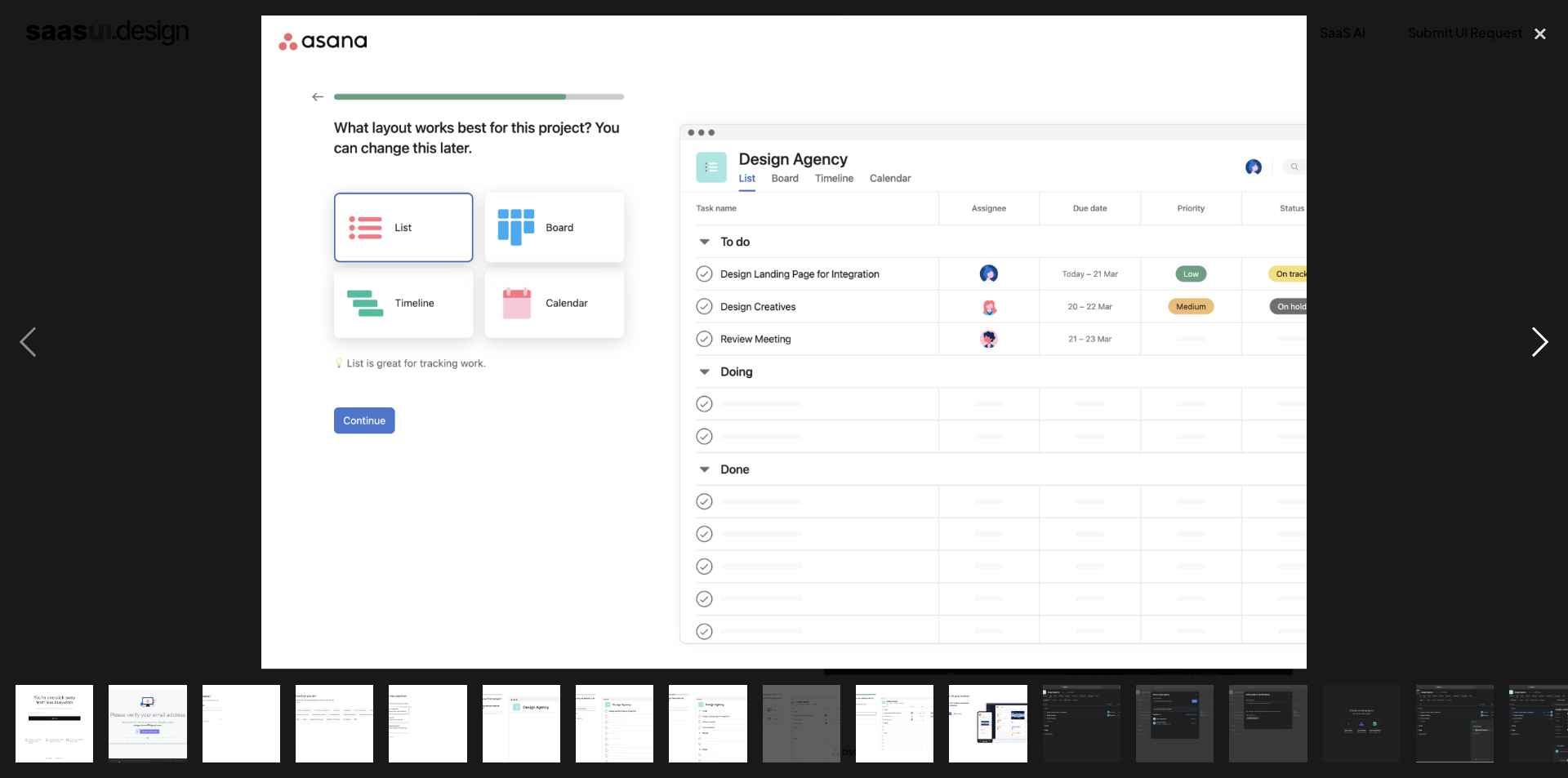
click at [1541, 344] on div "next image" at bounding box center [1540, 343] width 56 height 655
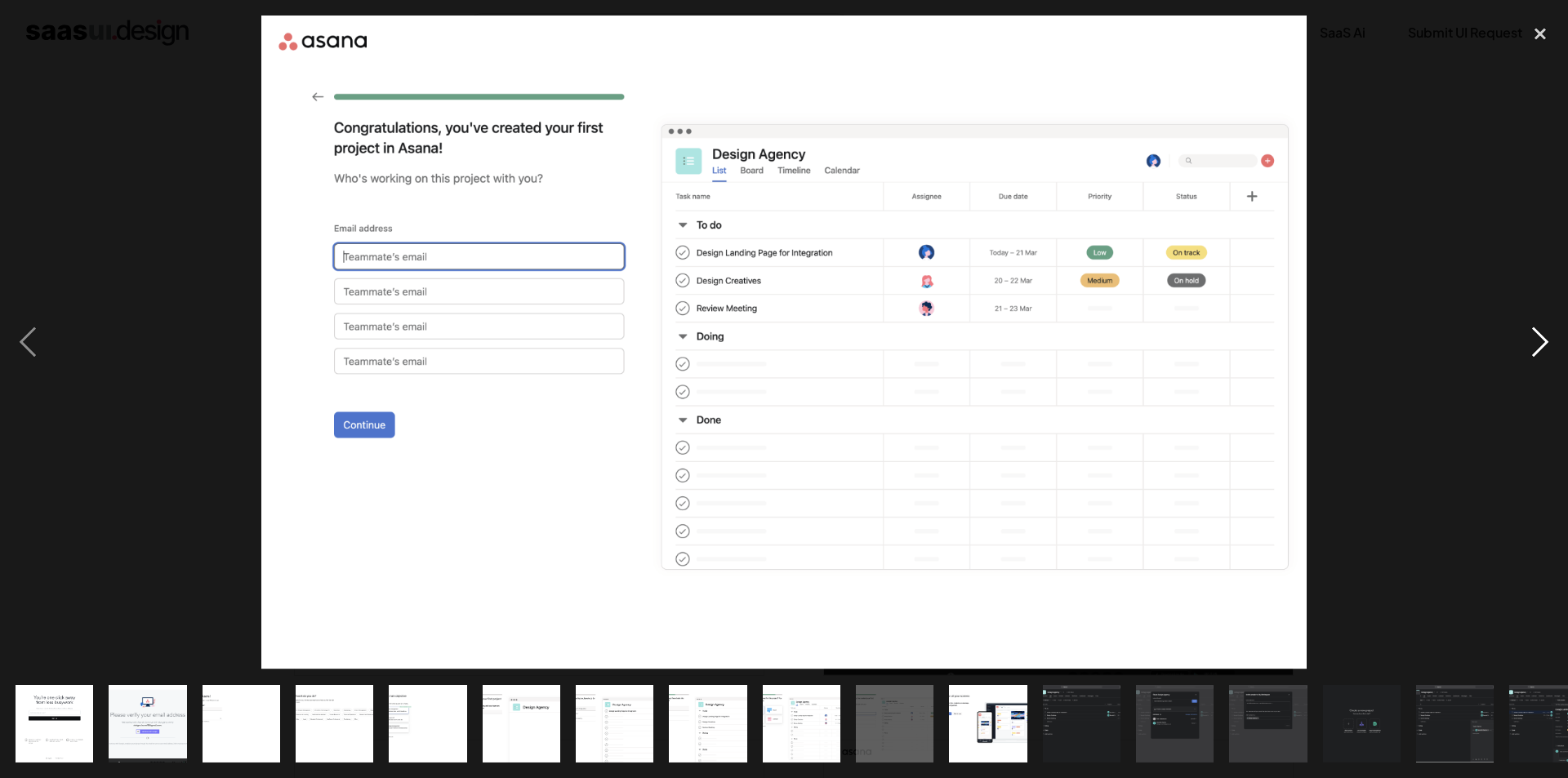
click at [1541, 344] on div "next image" at bounding box center [1540, 343] width 56 height 655
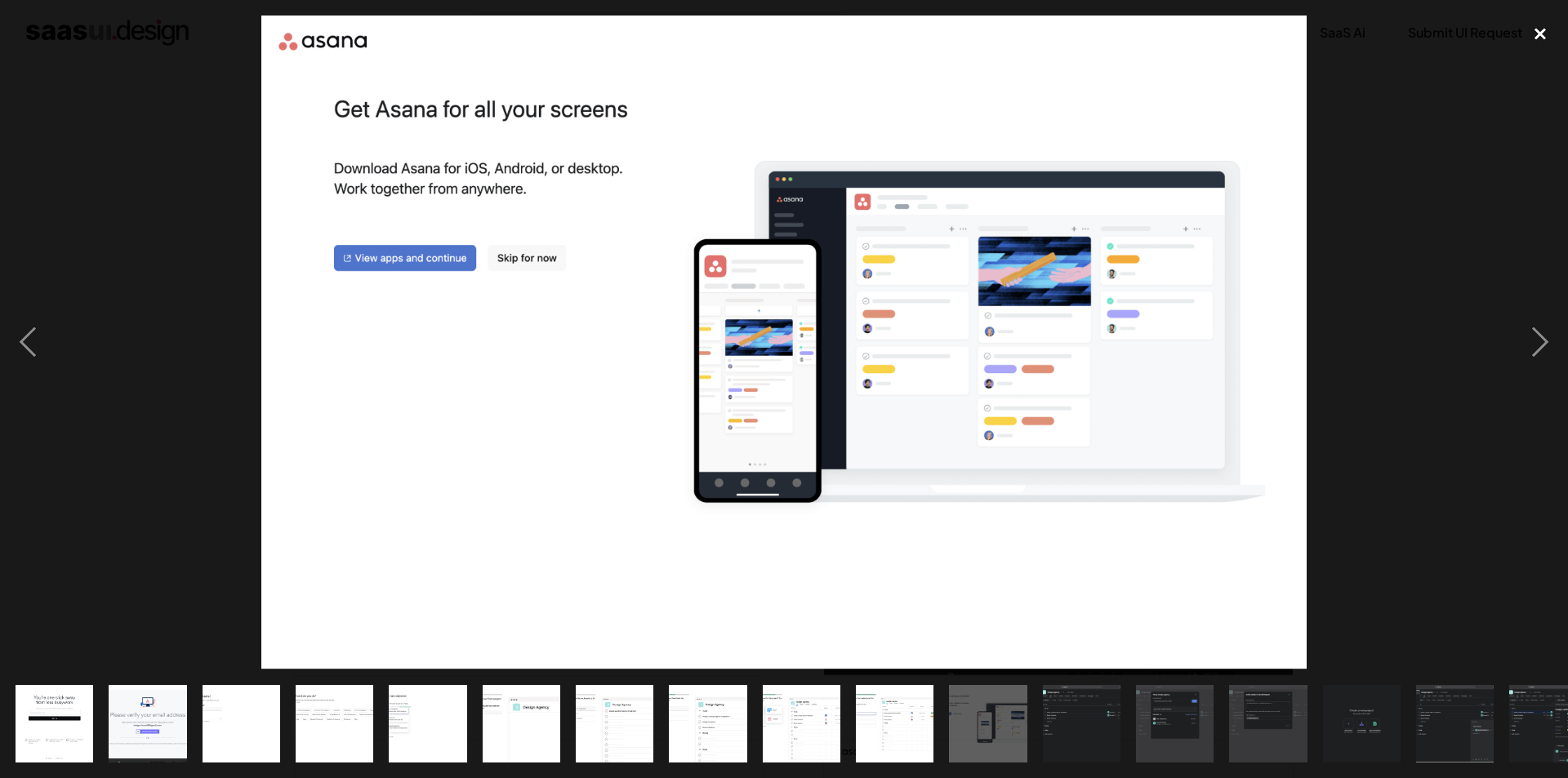
click at [1538, 35] on div "close lightbox" at bounding box center [1540, 33] width 56 height 36
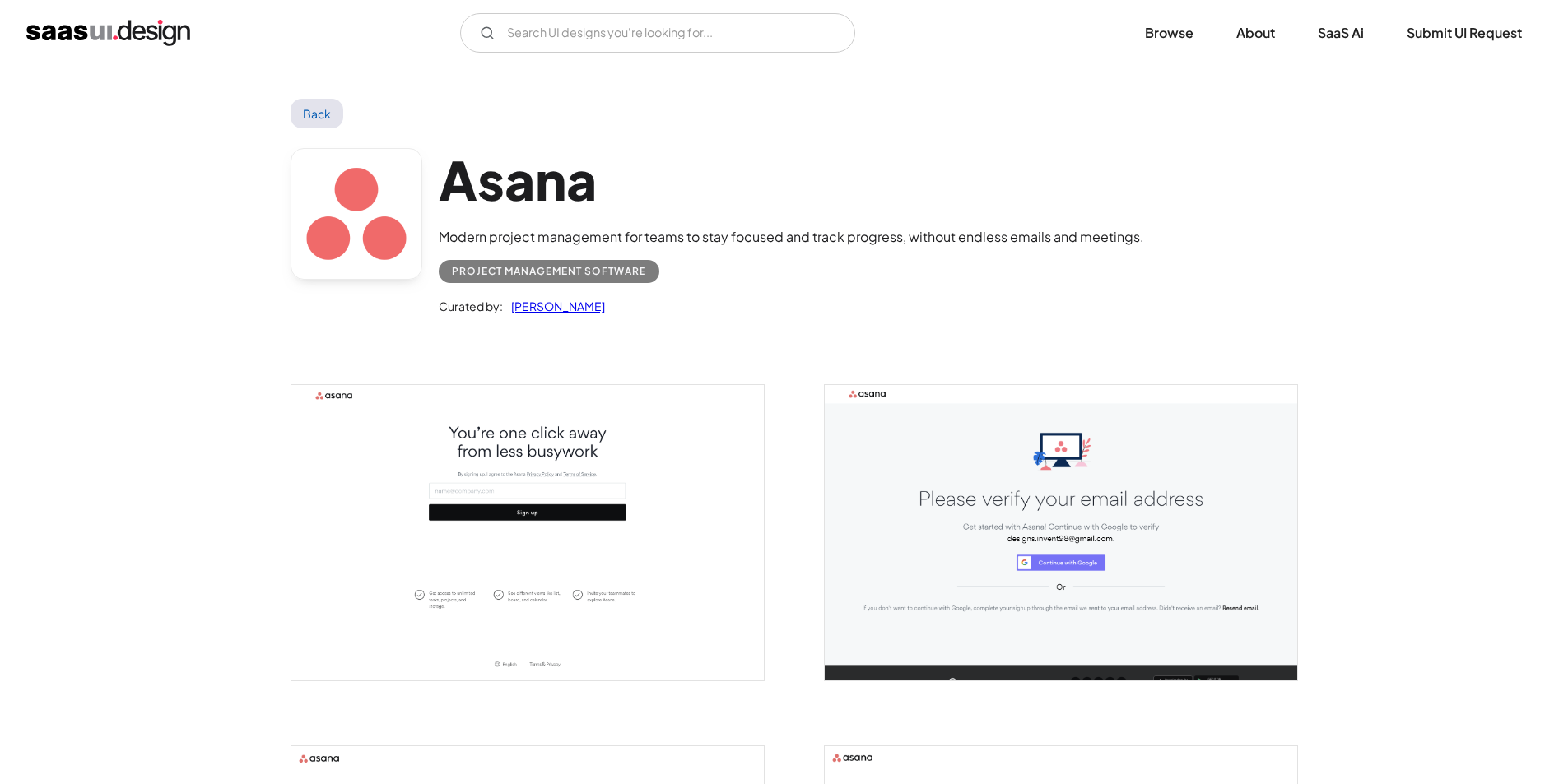
click at [306, 112] on link "Back" at bounding box center [316, 114] width 53 height 30
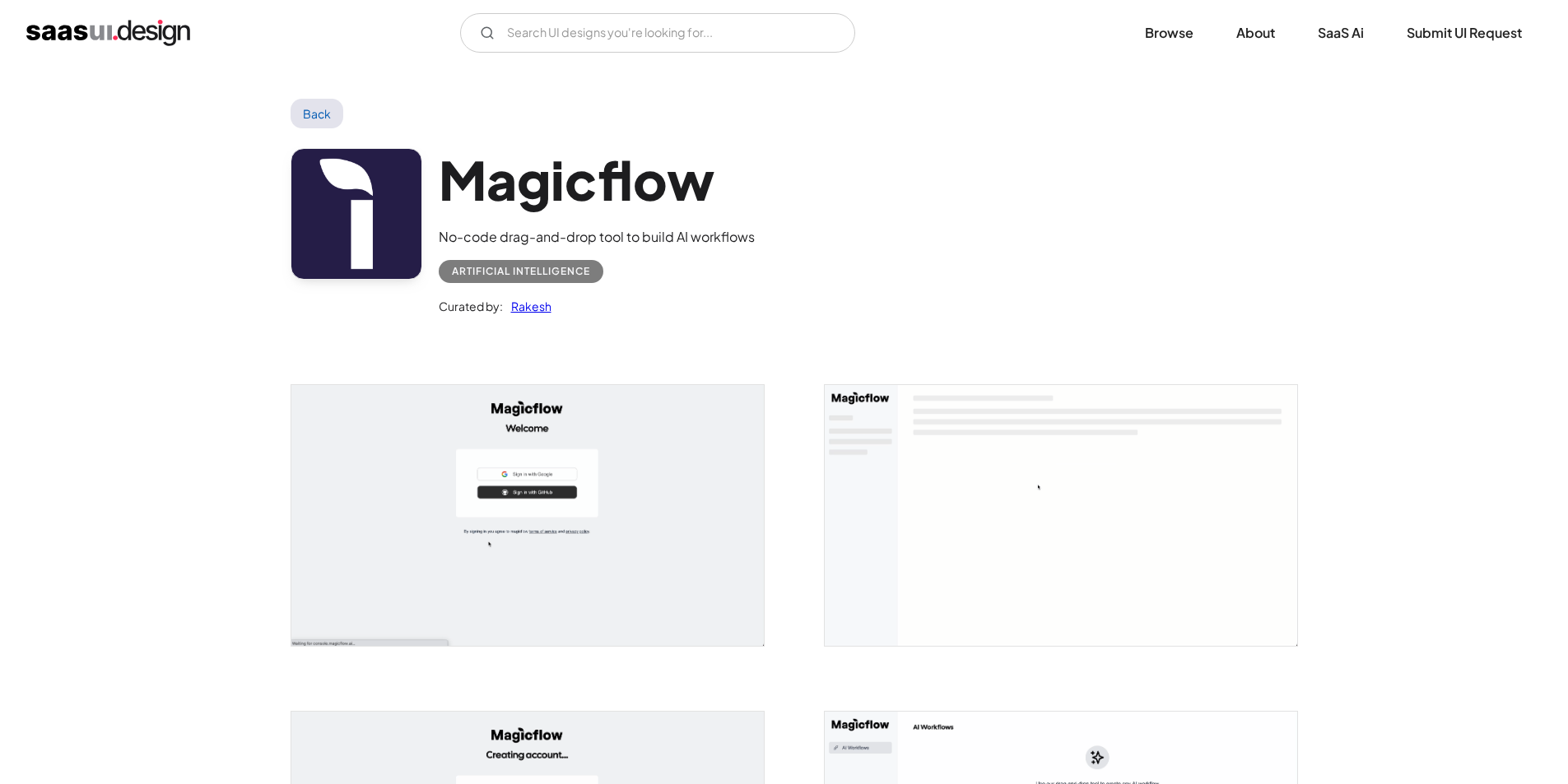
click at [512, 481] on img "open lightbox" at bounding box center [527, 515] width 473 height 260
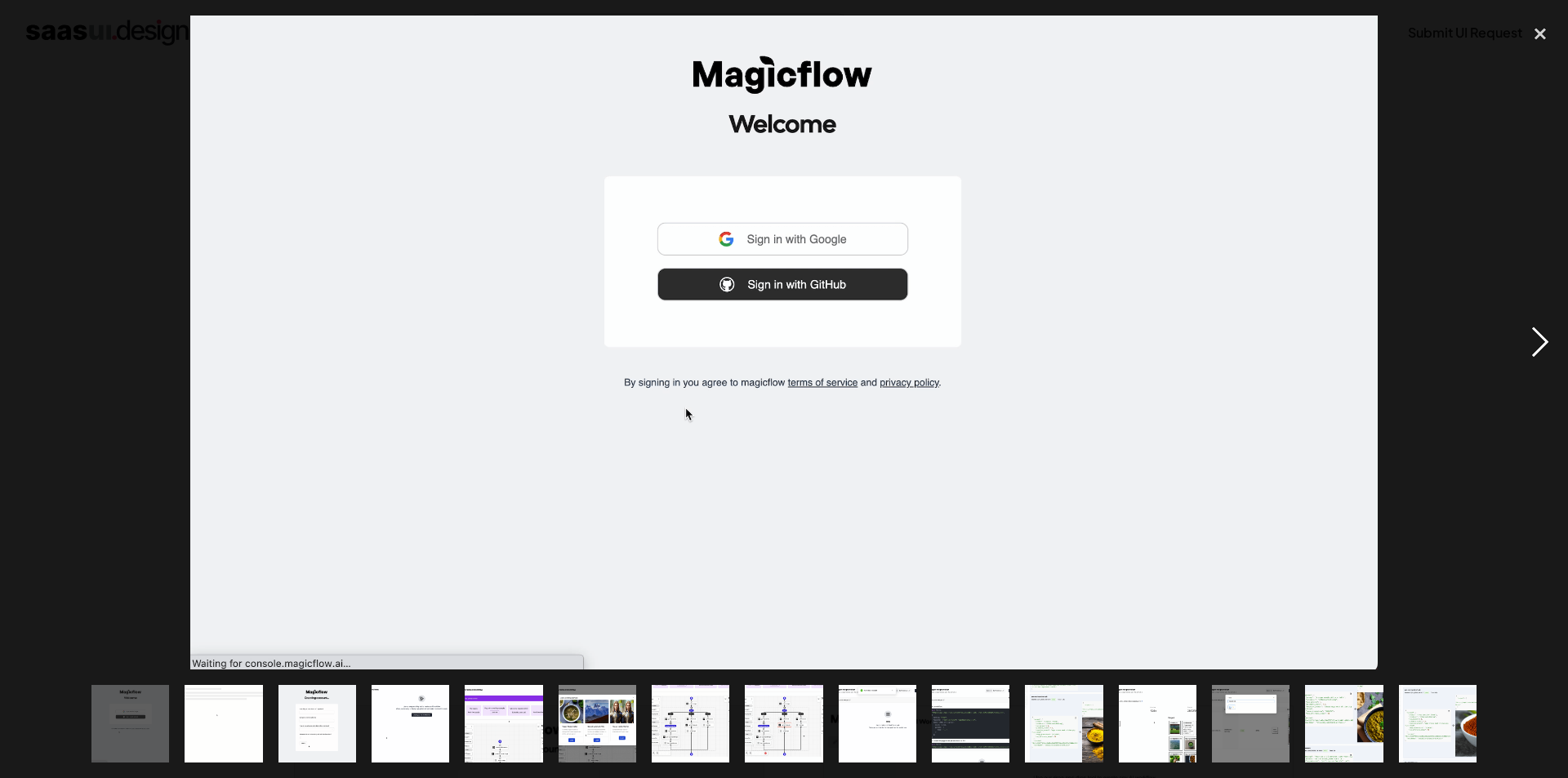
click at [1543, 342] on div "next image" at bounding box center [1540, 343] width 56 height 655
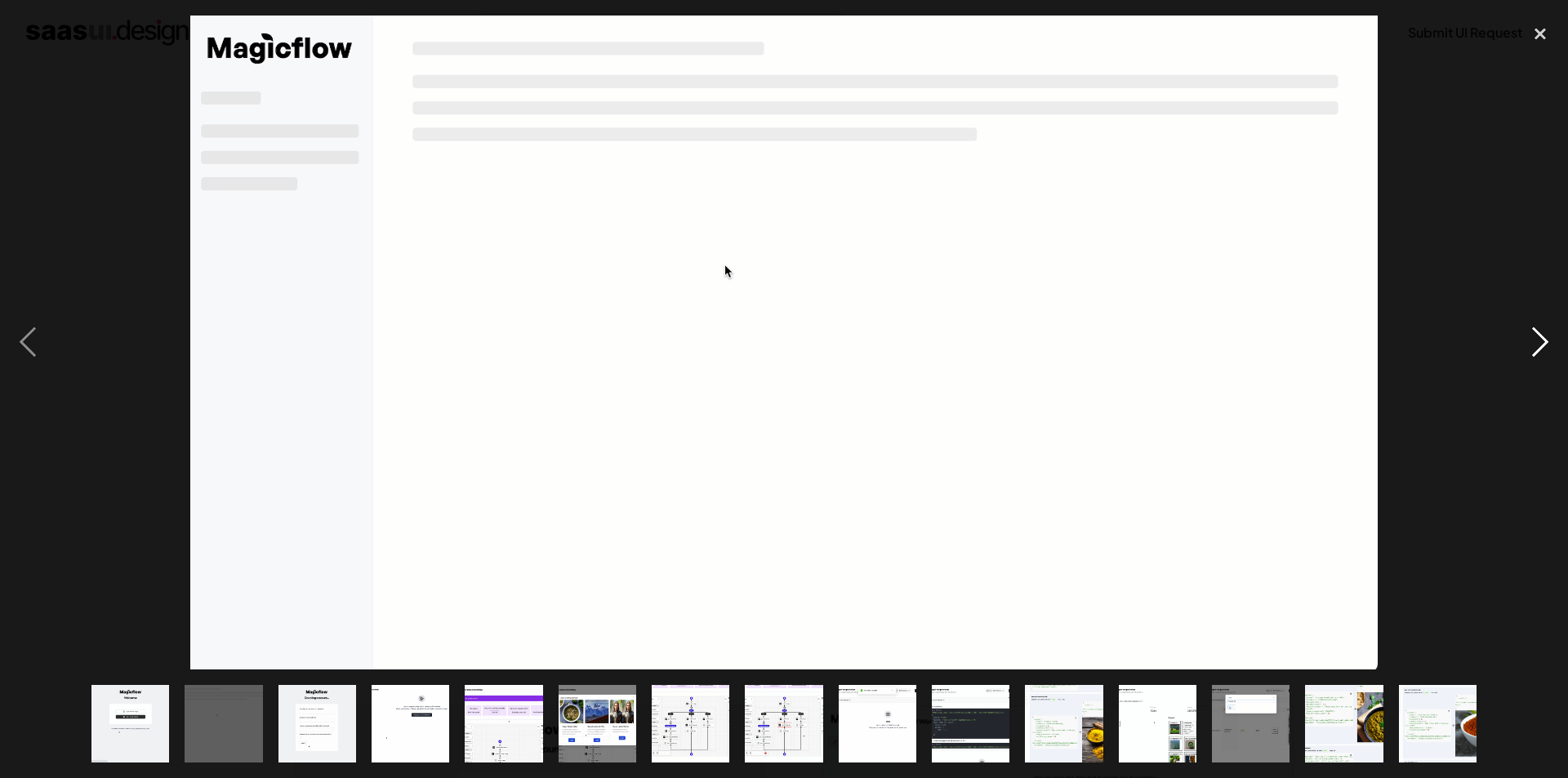
click at [1543, 342] on div "next image" at bounding box center [1540, 343] width 56 height 655
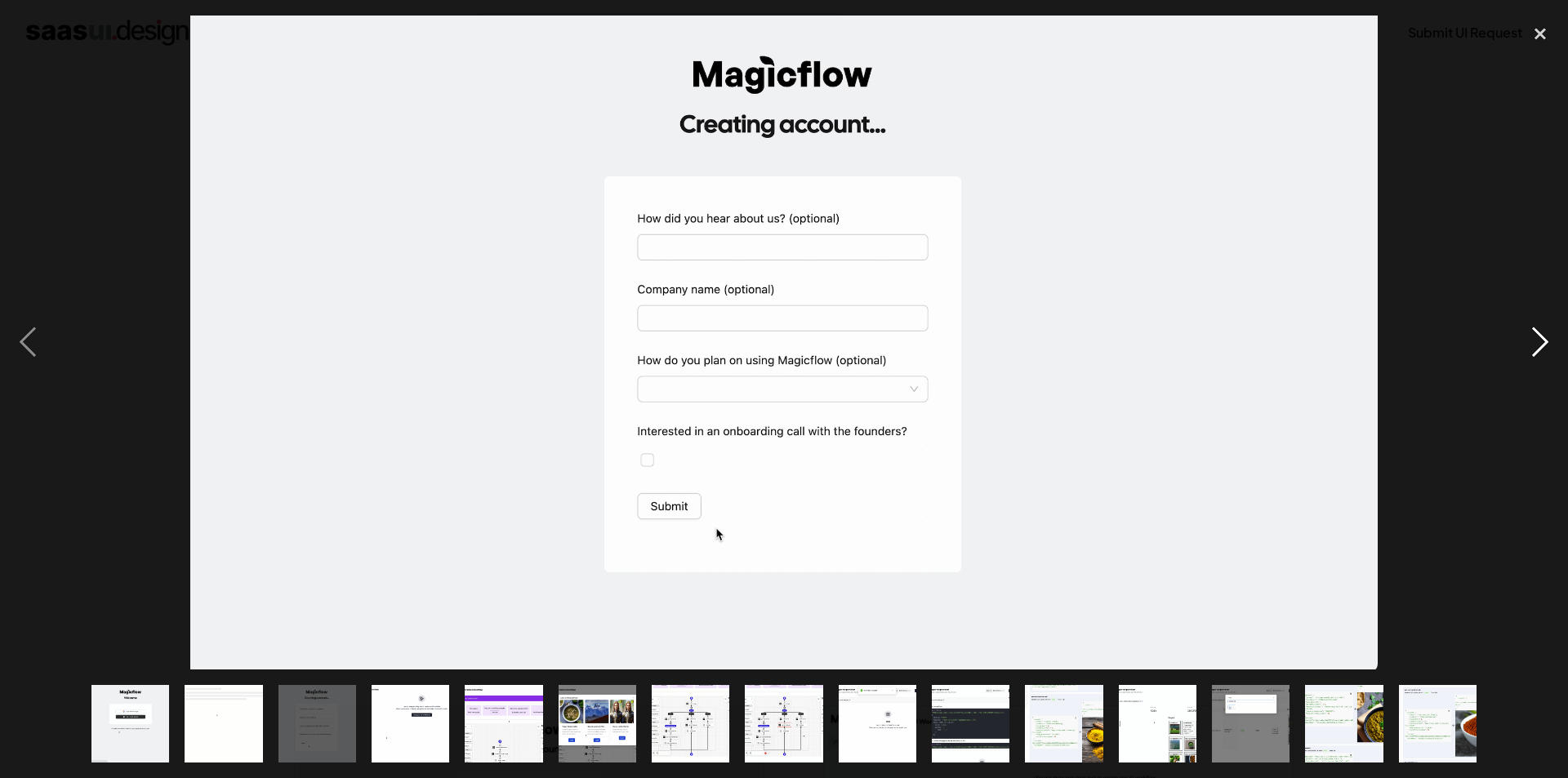
click at [1543, 342] on div "next image" at bounding box center [1540, 343] width 56 height 655
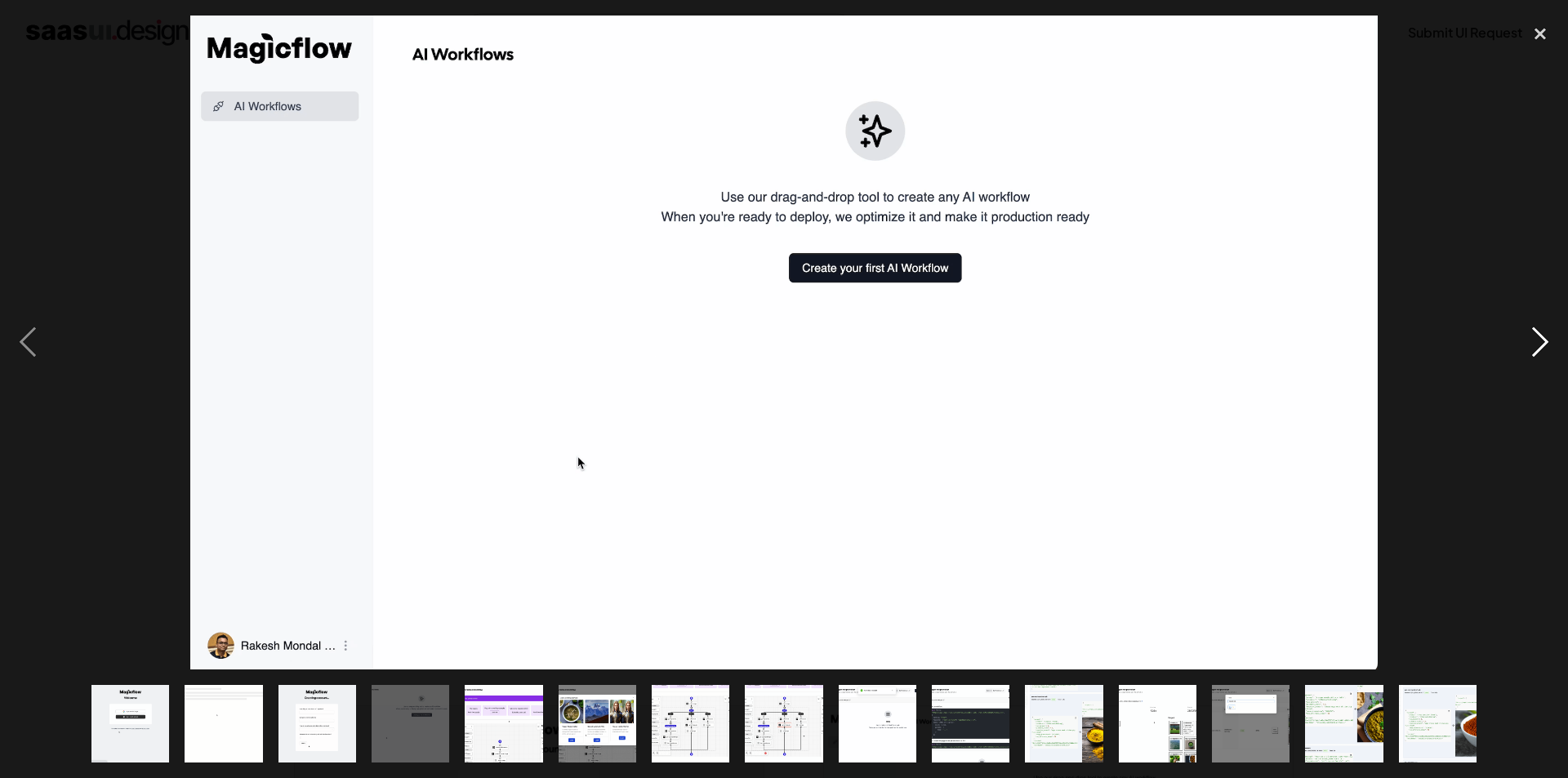
click at [1543, 342] on div "next image" at bounding box center [1540, 343] width 56 height 655
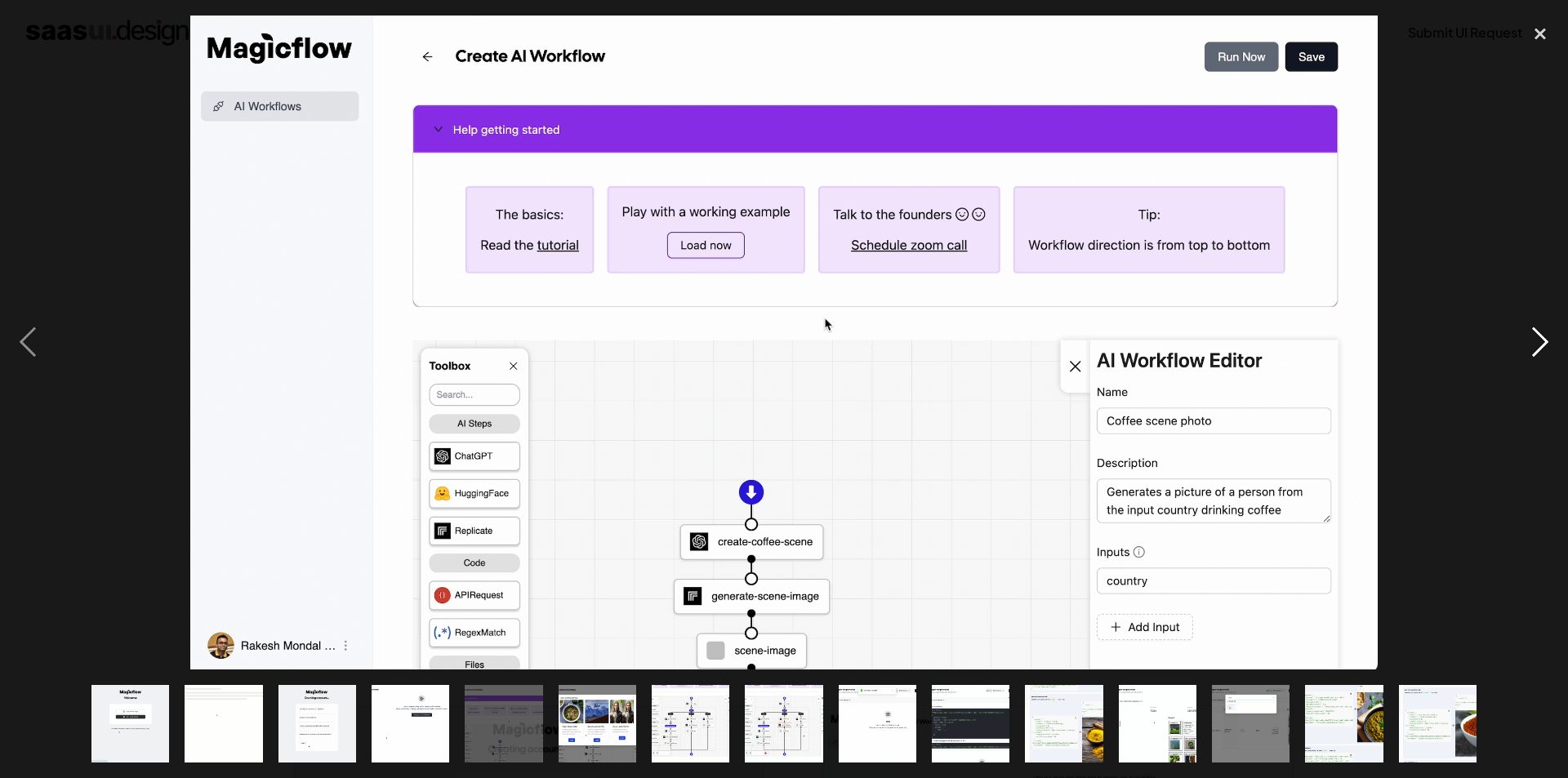
click at [1543, 342] on div "next image" at bounding box center [1540, 343] width 56 height 655
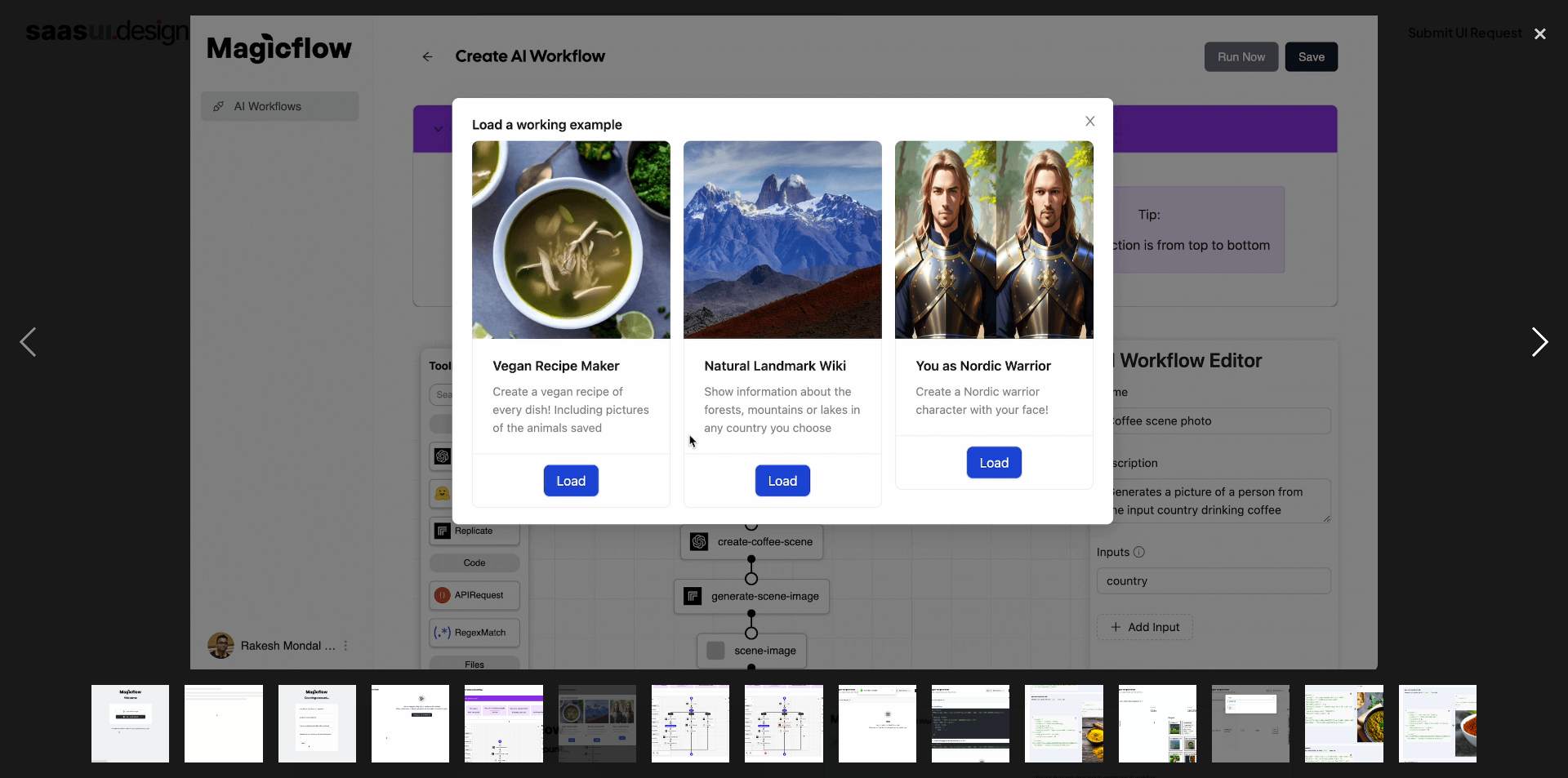
click at [1543, 342] on div "next image" at bounding box center [1540, 343] width 56 height 655
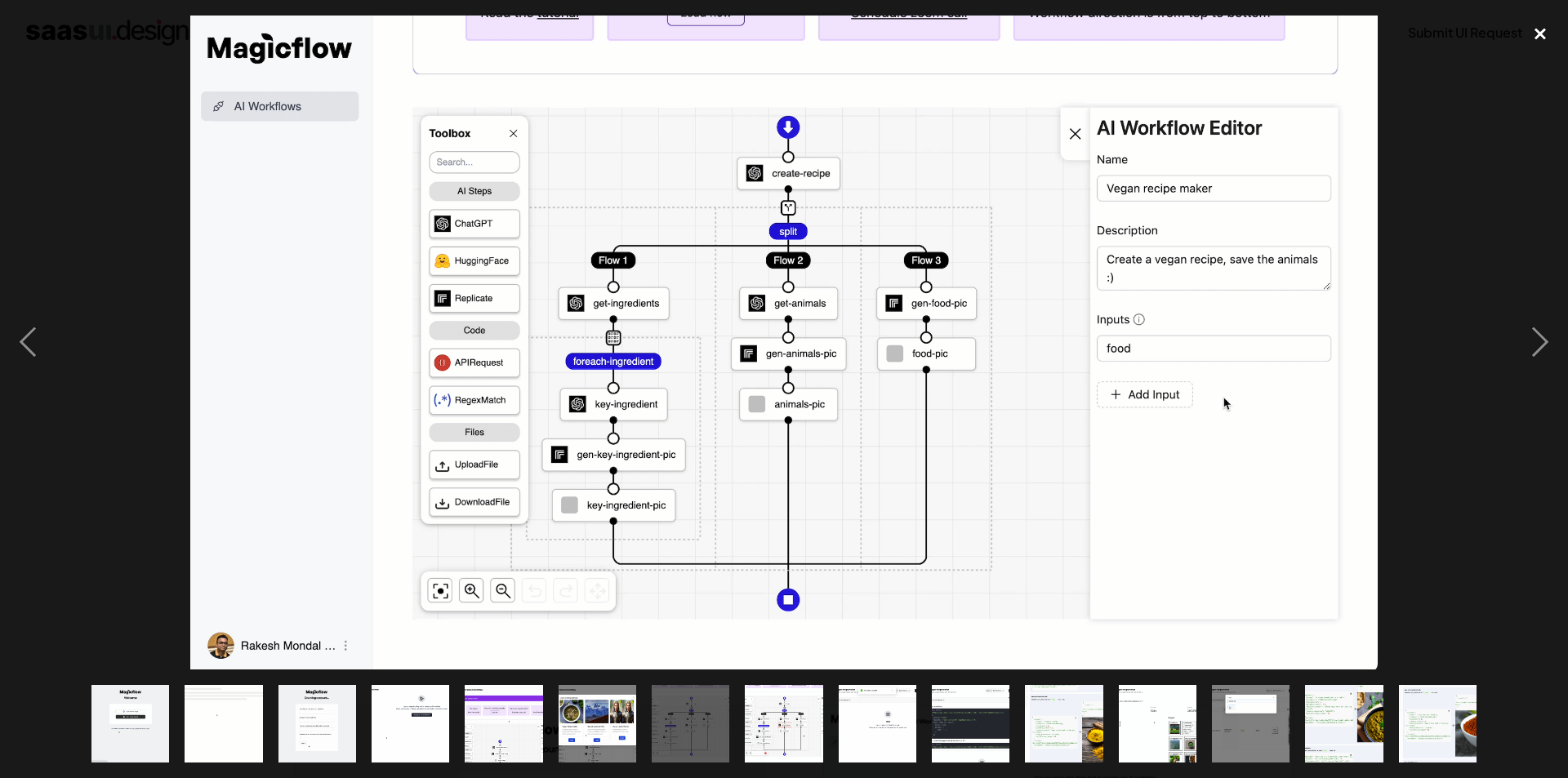
click at [1550, 24] on div "close lightbox" at bounding box center [1540, 33] width 56 height 36
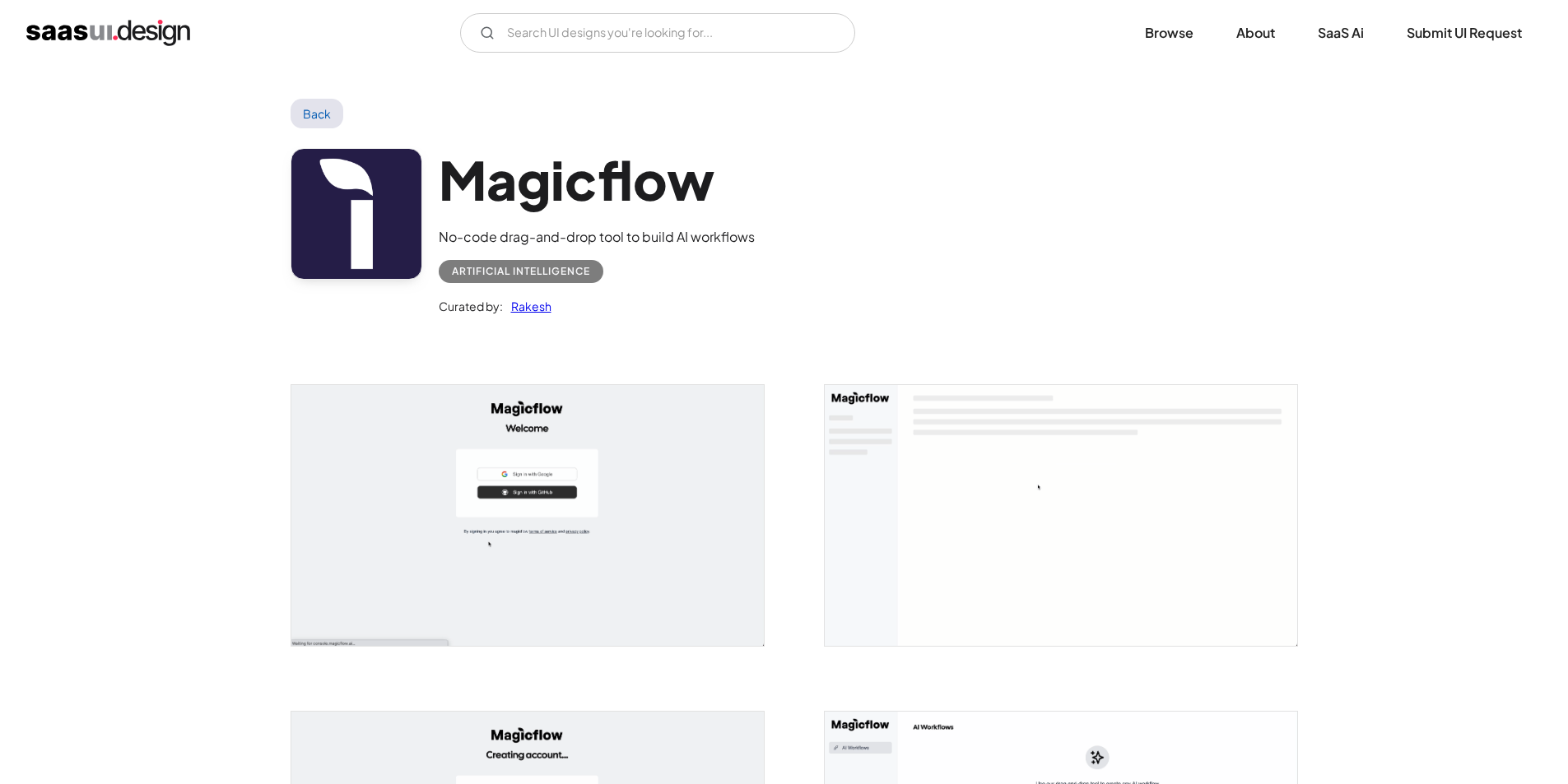
click at [312, 106] on link "Back" at bounding box center [316, 114] width 53 height 30
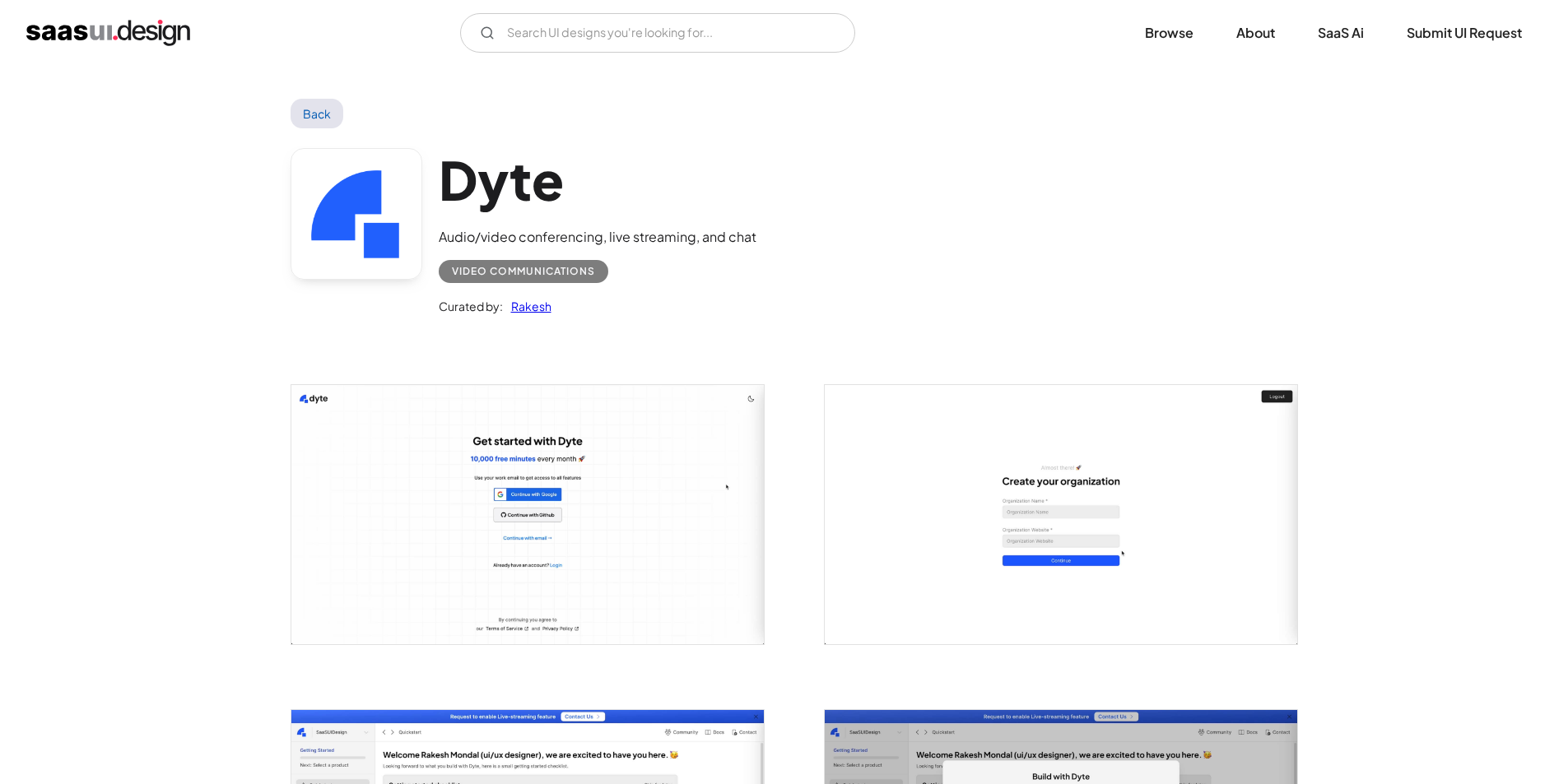
click at [502, 515] on img "open lightbox" at bounding box center [527, 514] width 473 height 258
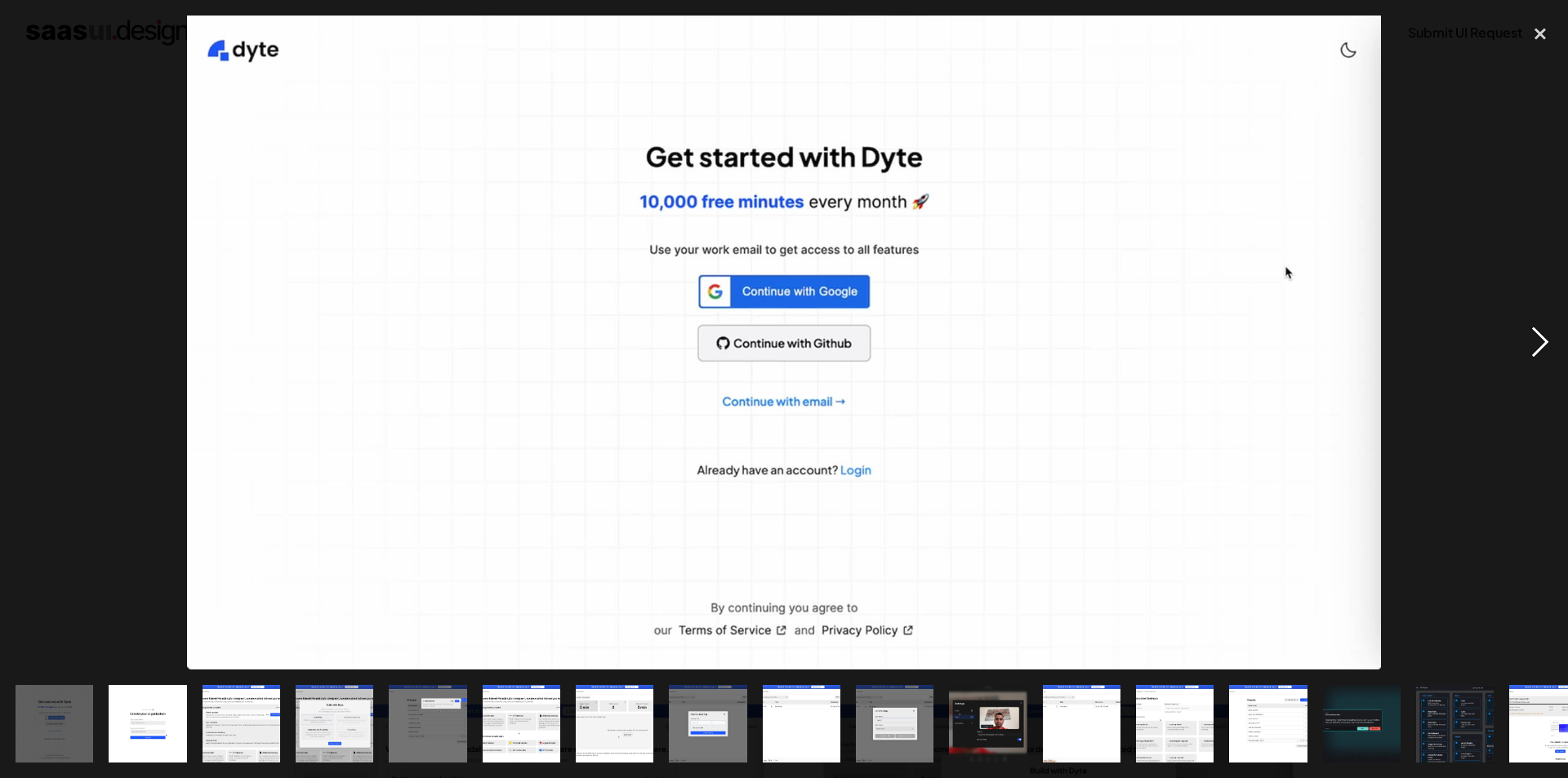
click at [1542, 342] on div "next image" at bounding box center [1540, 343] width 56 height 655
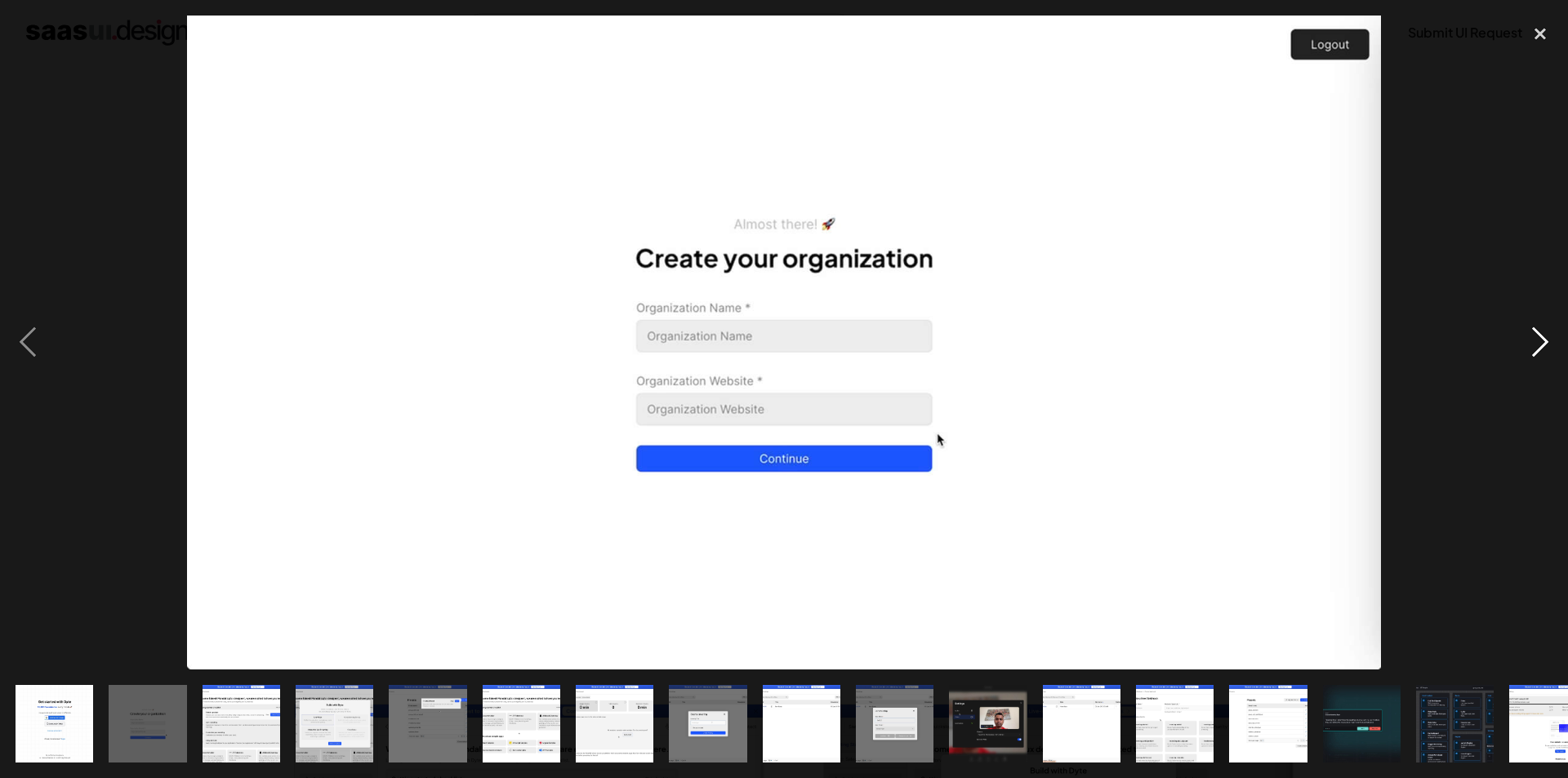
click at [1542, 342] on div "next image" at bounding box center [1540, 343] width 56 height 655
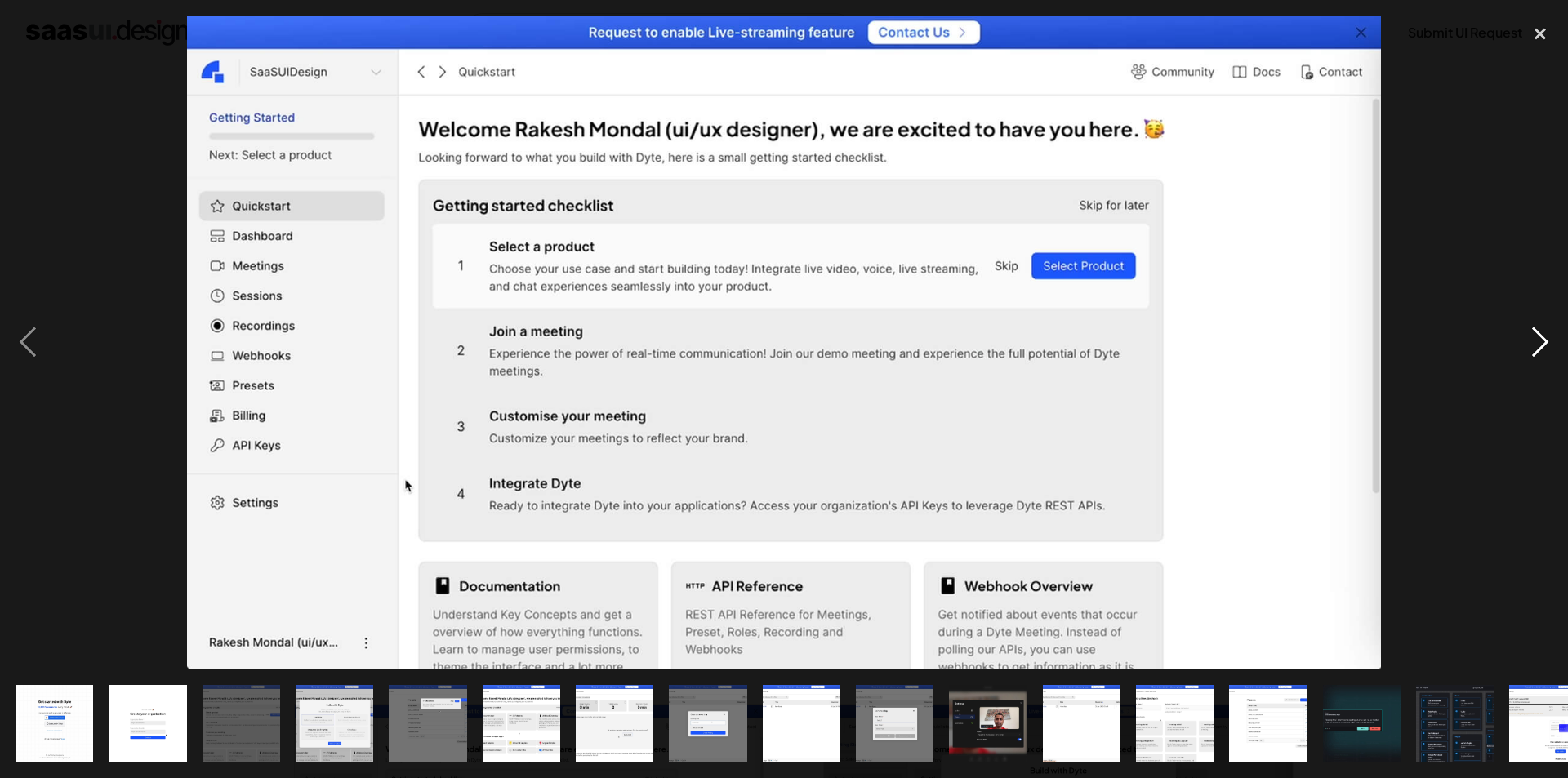
click at [1542, 342] on div "next image" at bounding box center [1540, 343] width 56 height 655
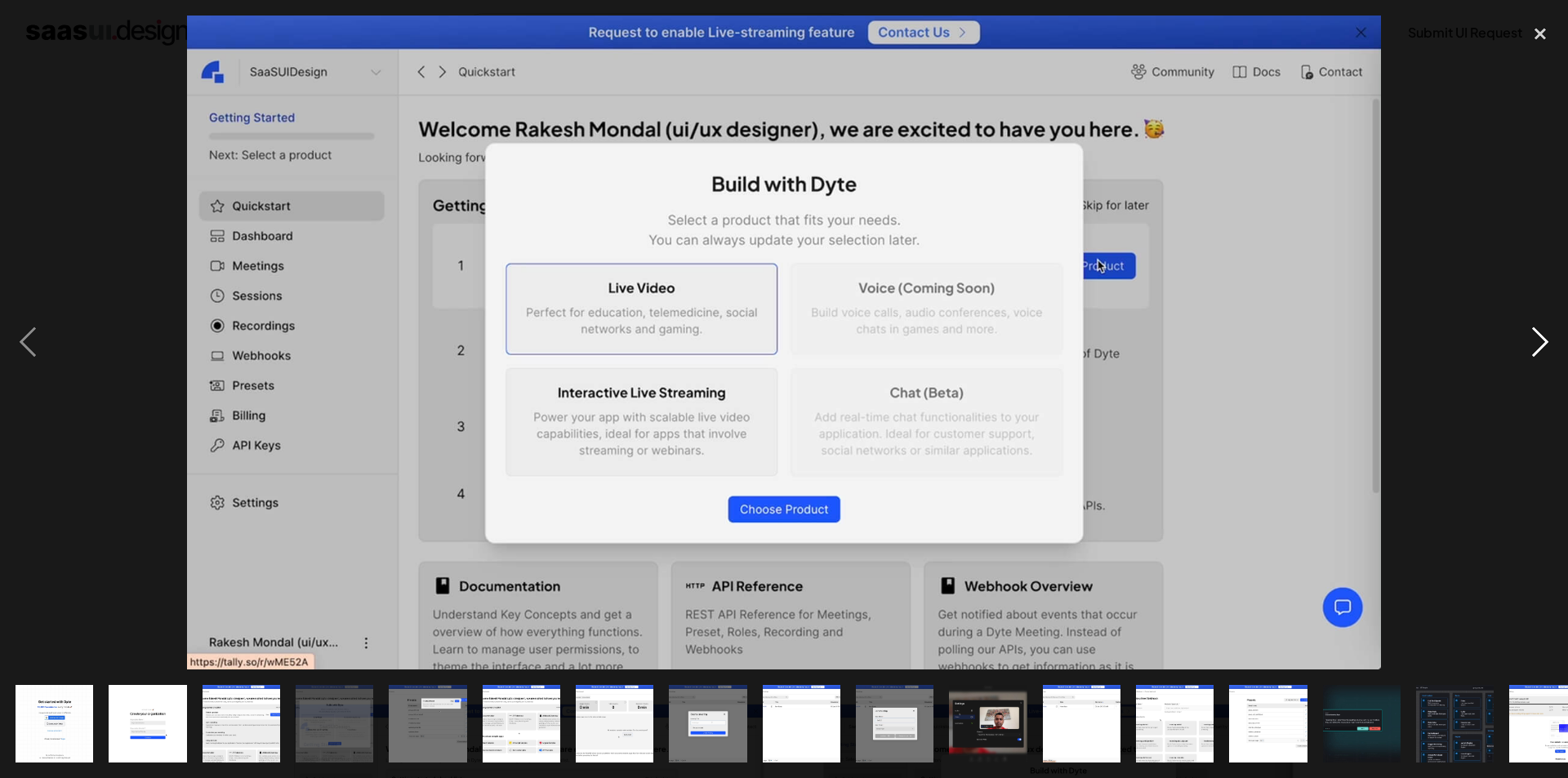
click at [1542, 342] on div "next image" at bounding box center [1540, 343] width 56 height 655
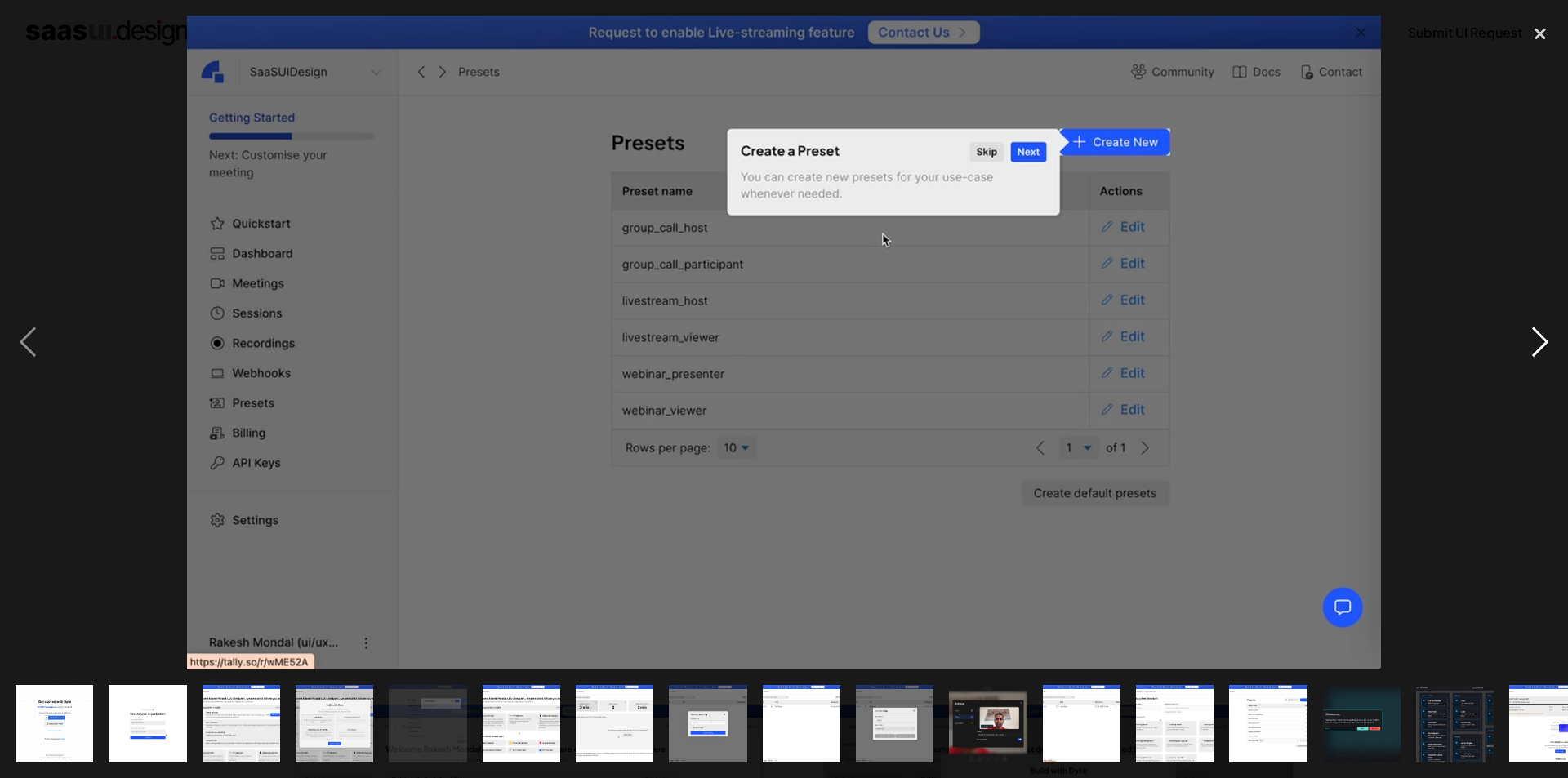
click at [1542, 342] on div "next image" at bounding box center [1540, 343] width 56 height 655
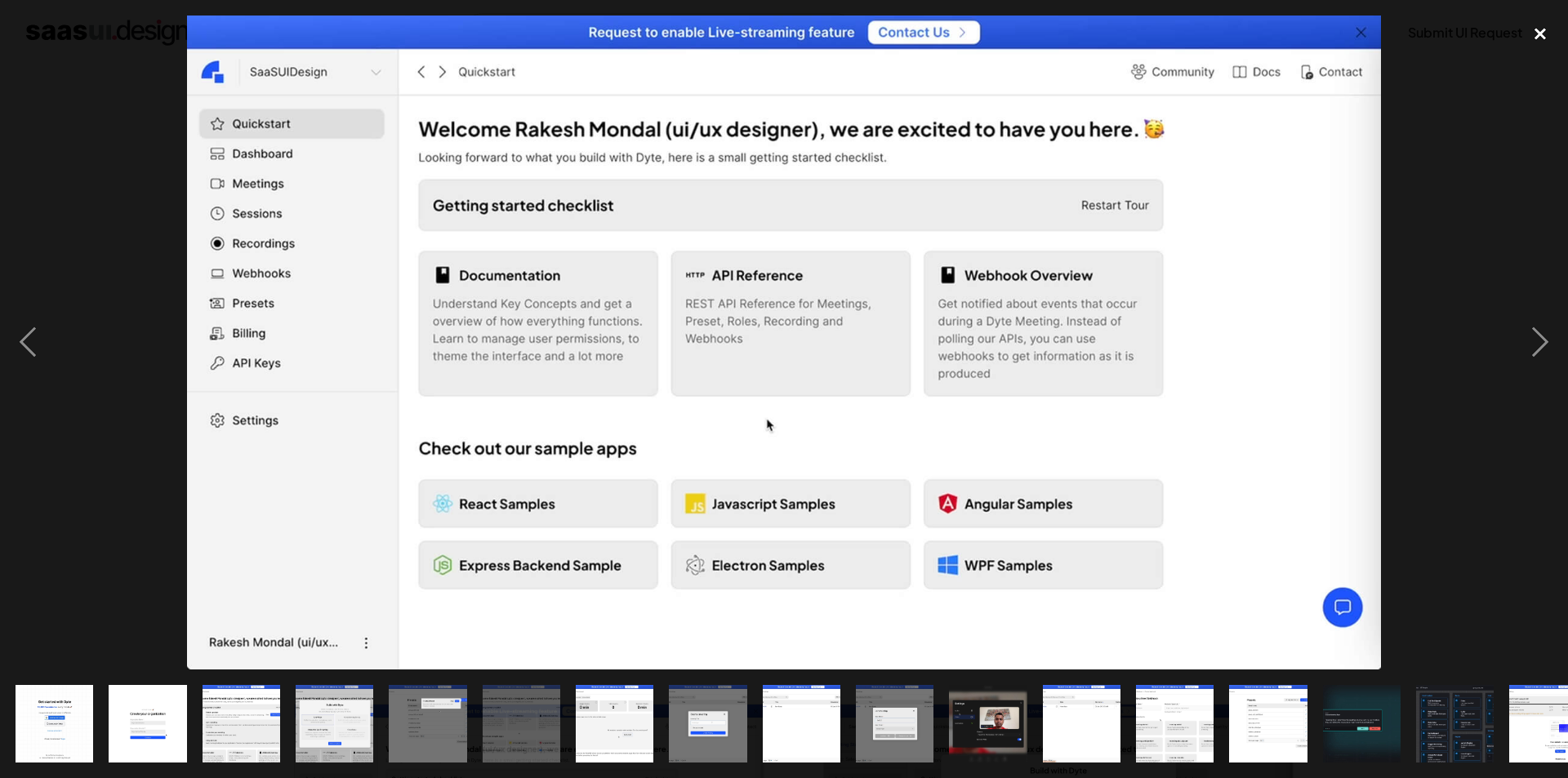
click at [1540, 33] on div "close lightbox" at bounding box center [1540, 33] width 56 height 36
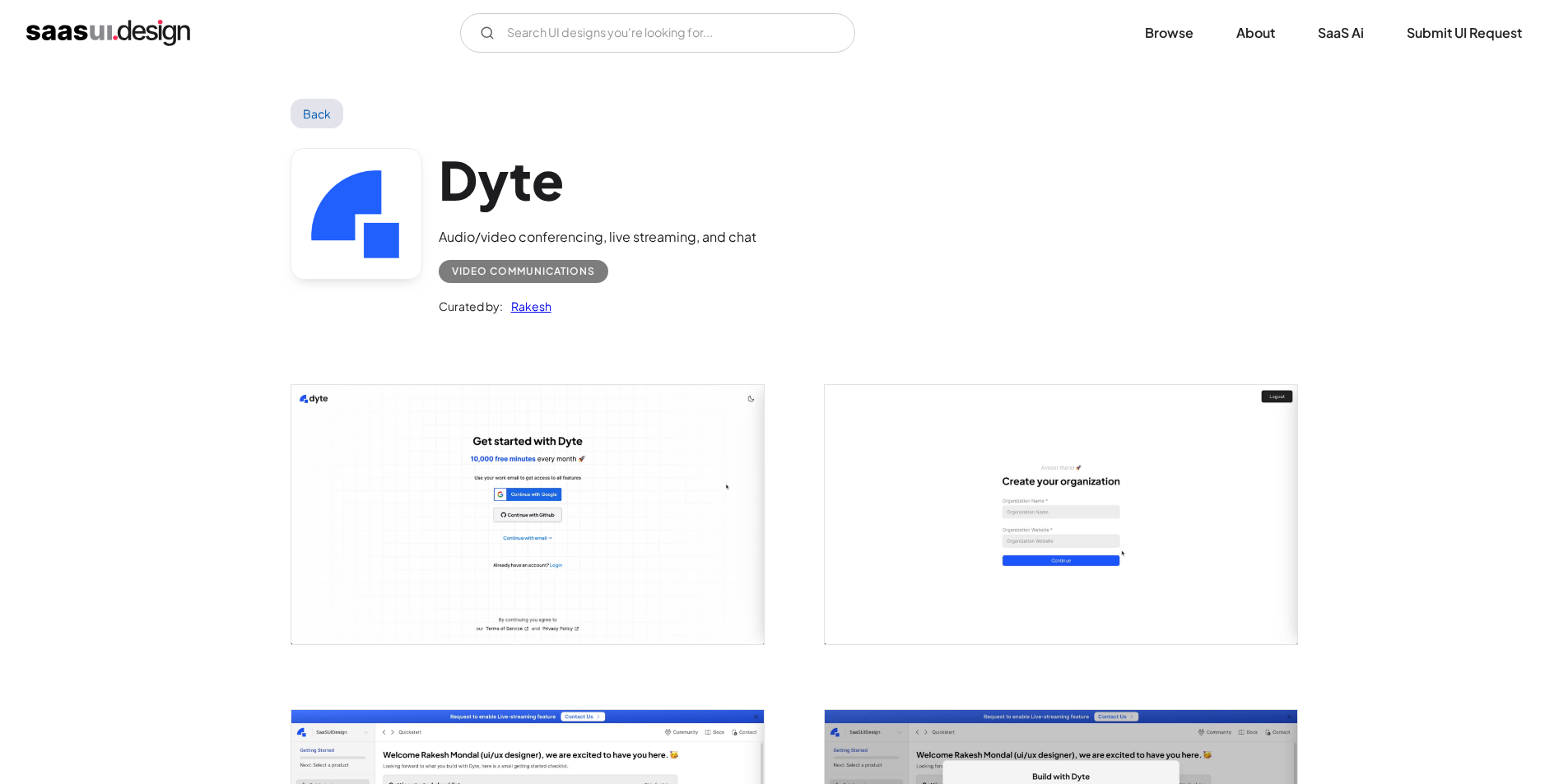
click at [338, 100] on link "Back" at bounding box center [316, 114] width 53 height 30
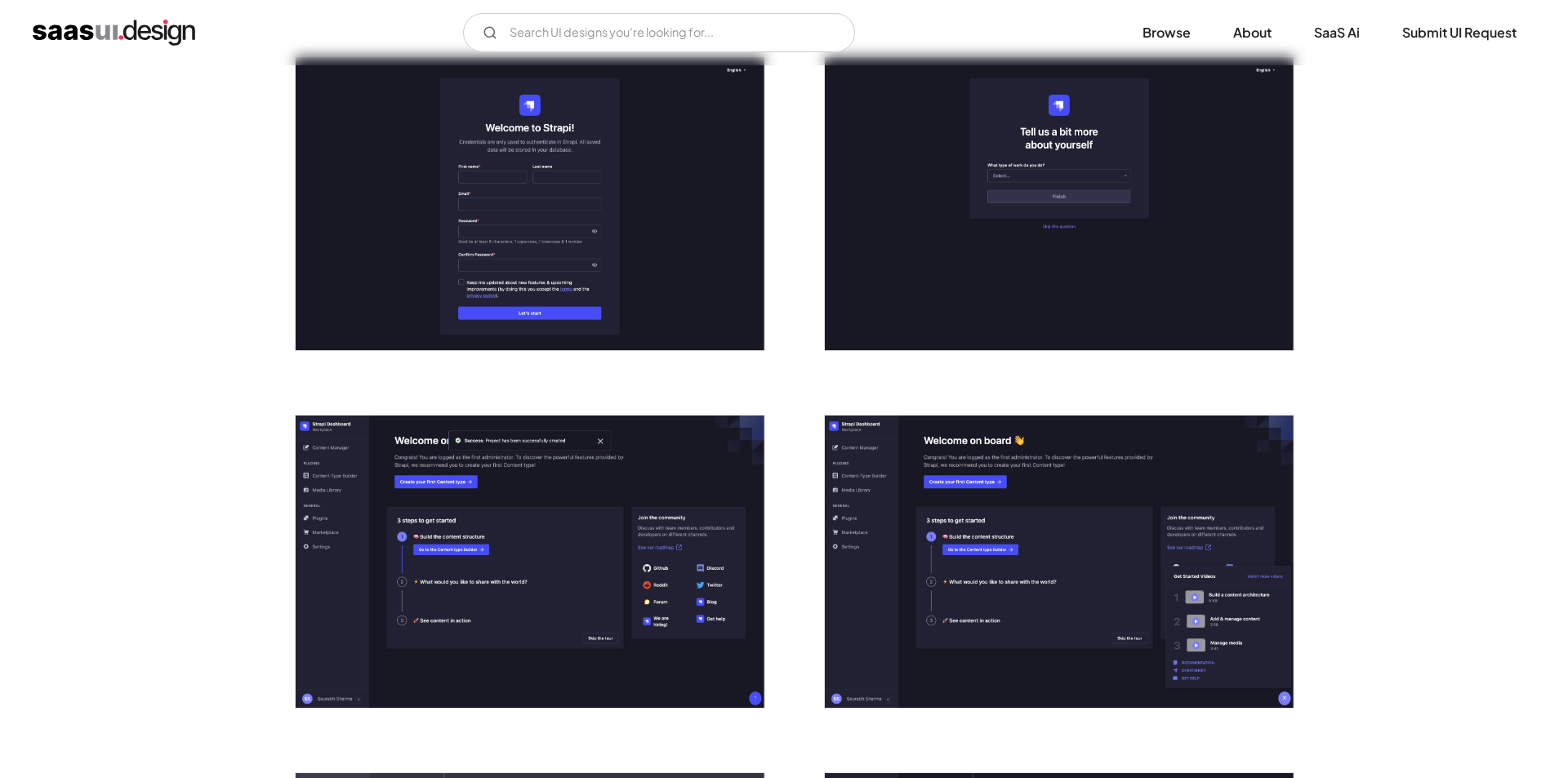
scroll to position [326, 0]
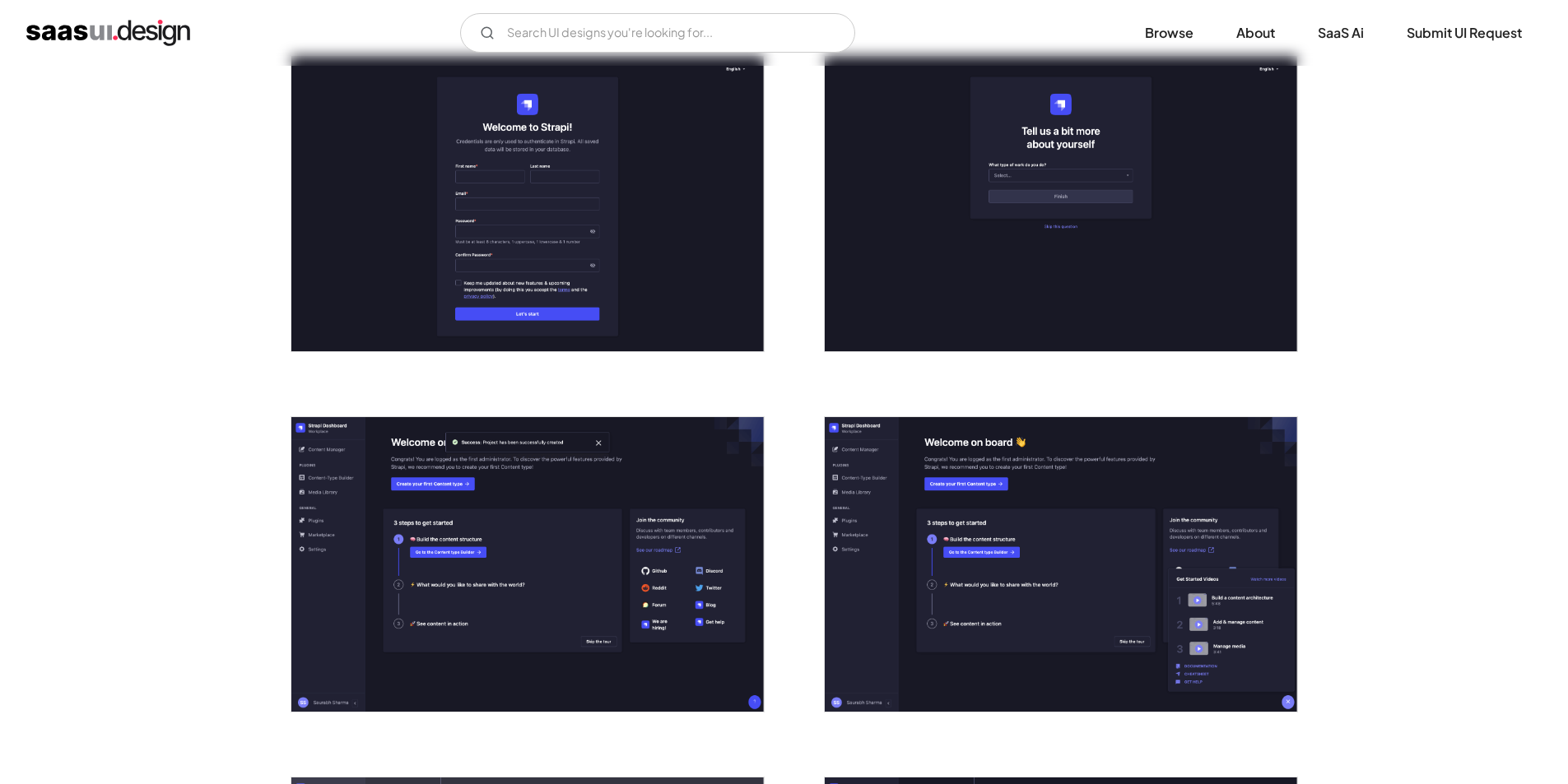
click at [546, 246] on img "open lightbox" at bounding box center [527, 204] width 473 height 296
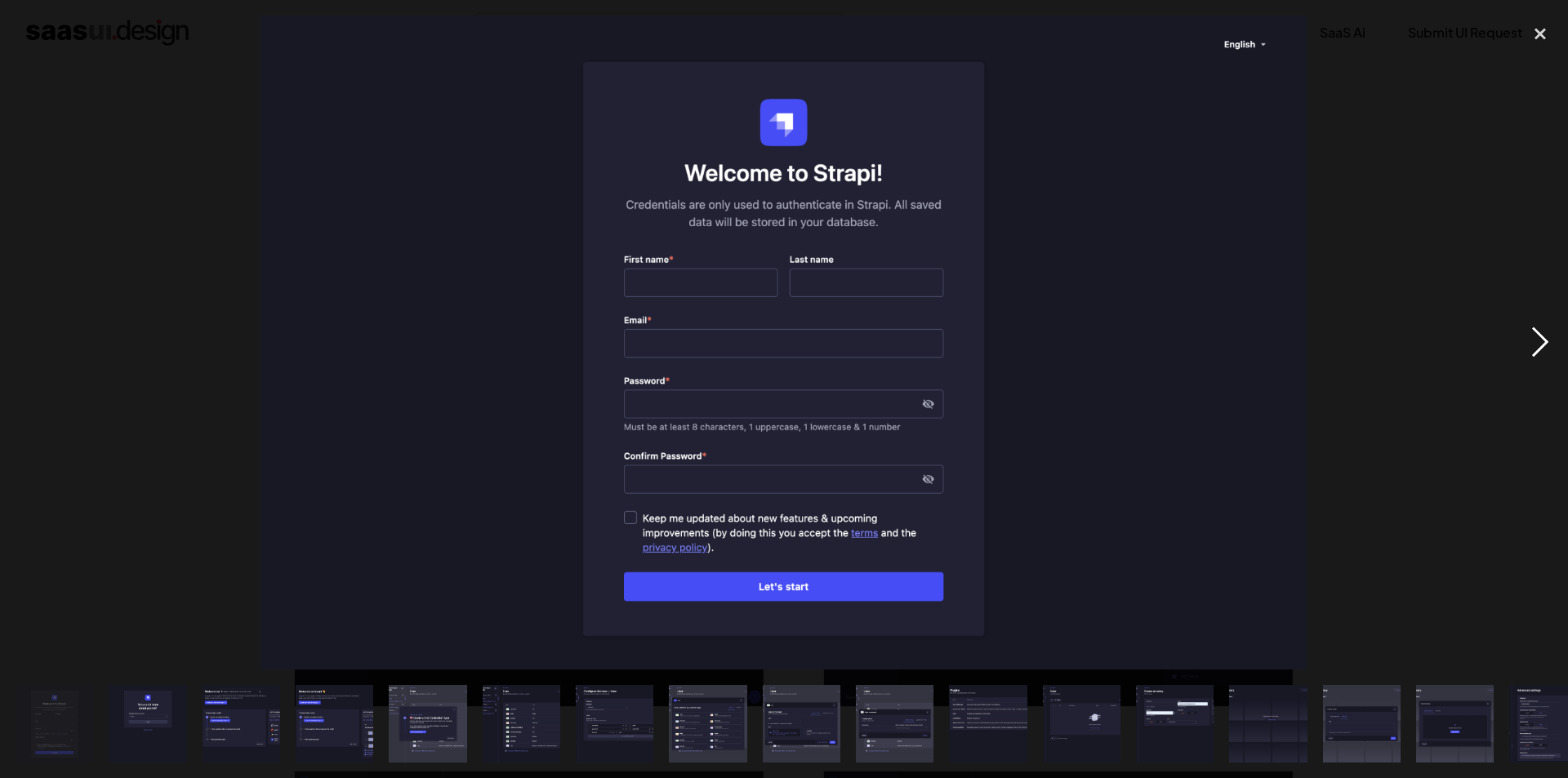
click at [1536, 352] on div "next image" at bounding box center [1540, 343] width 56 height 655
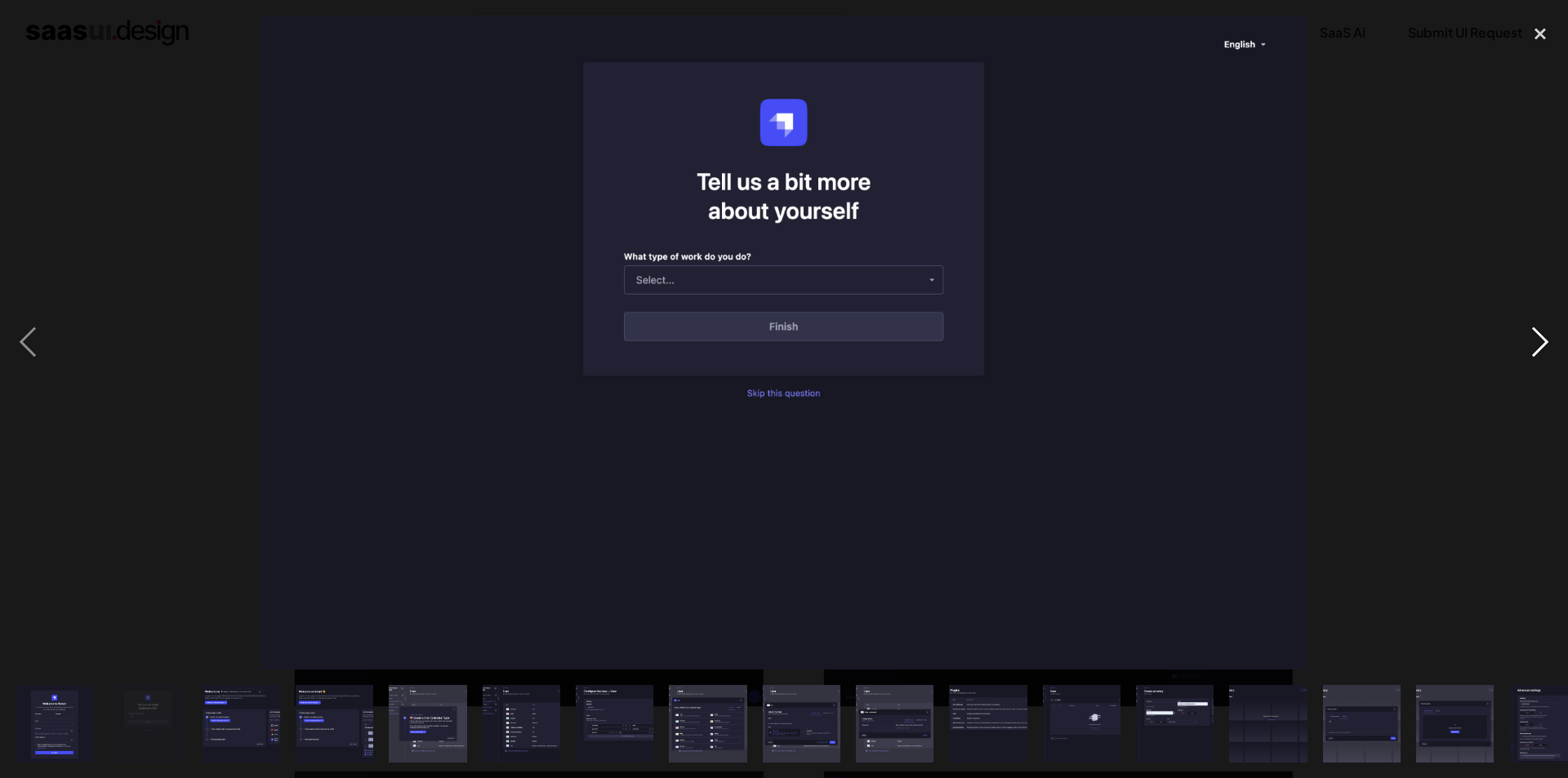
click at [1536, 352] on div "next image" at bounding box center [1540, 343] width 56 height 655
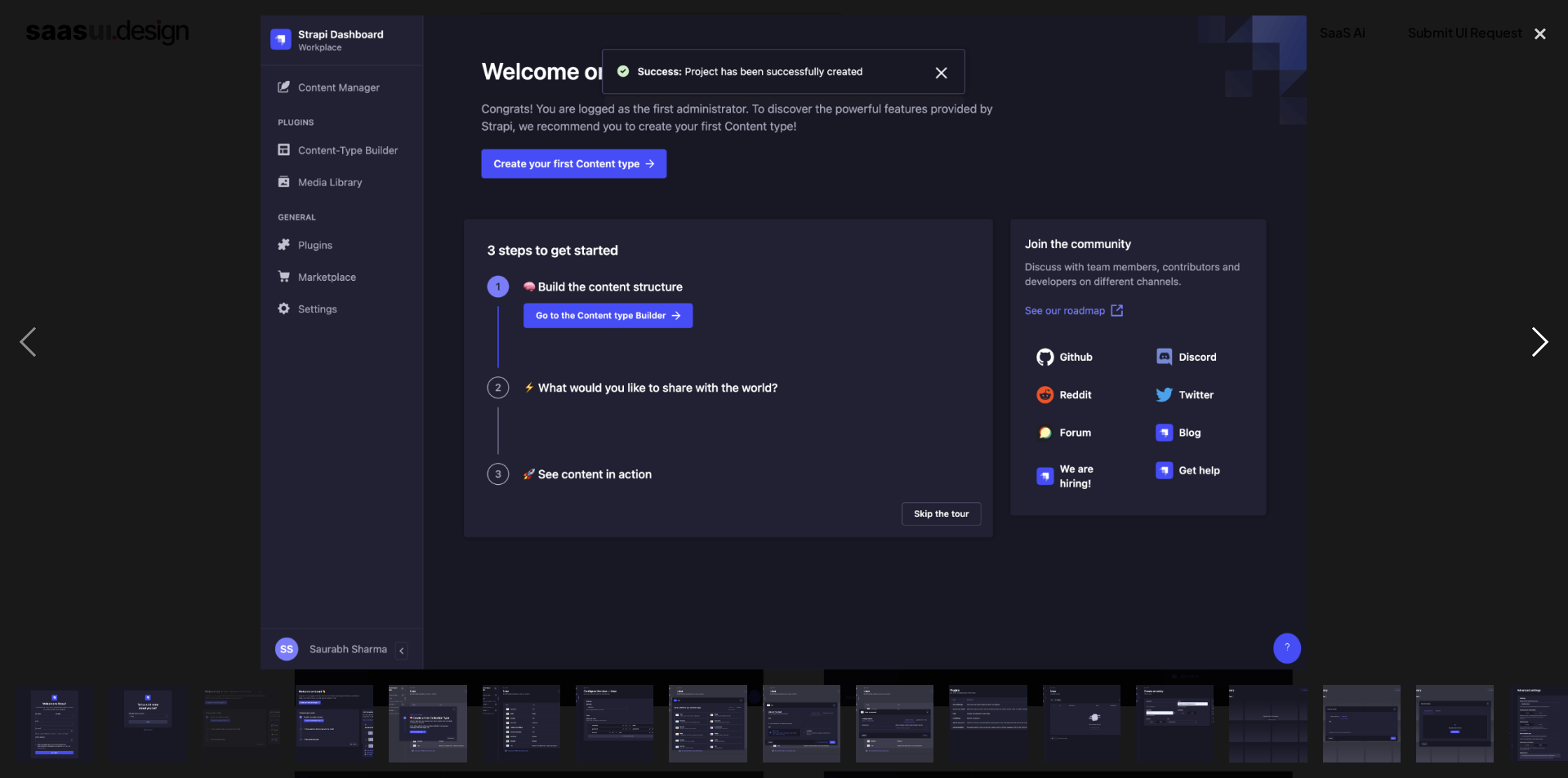
click at [1536, 352] on div "next image" at bounding box center [1540, 343] width 56 height 655
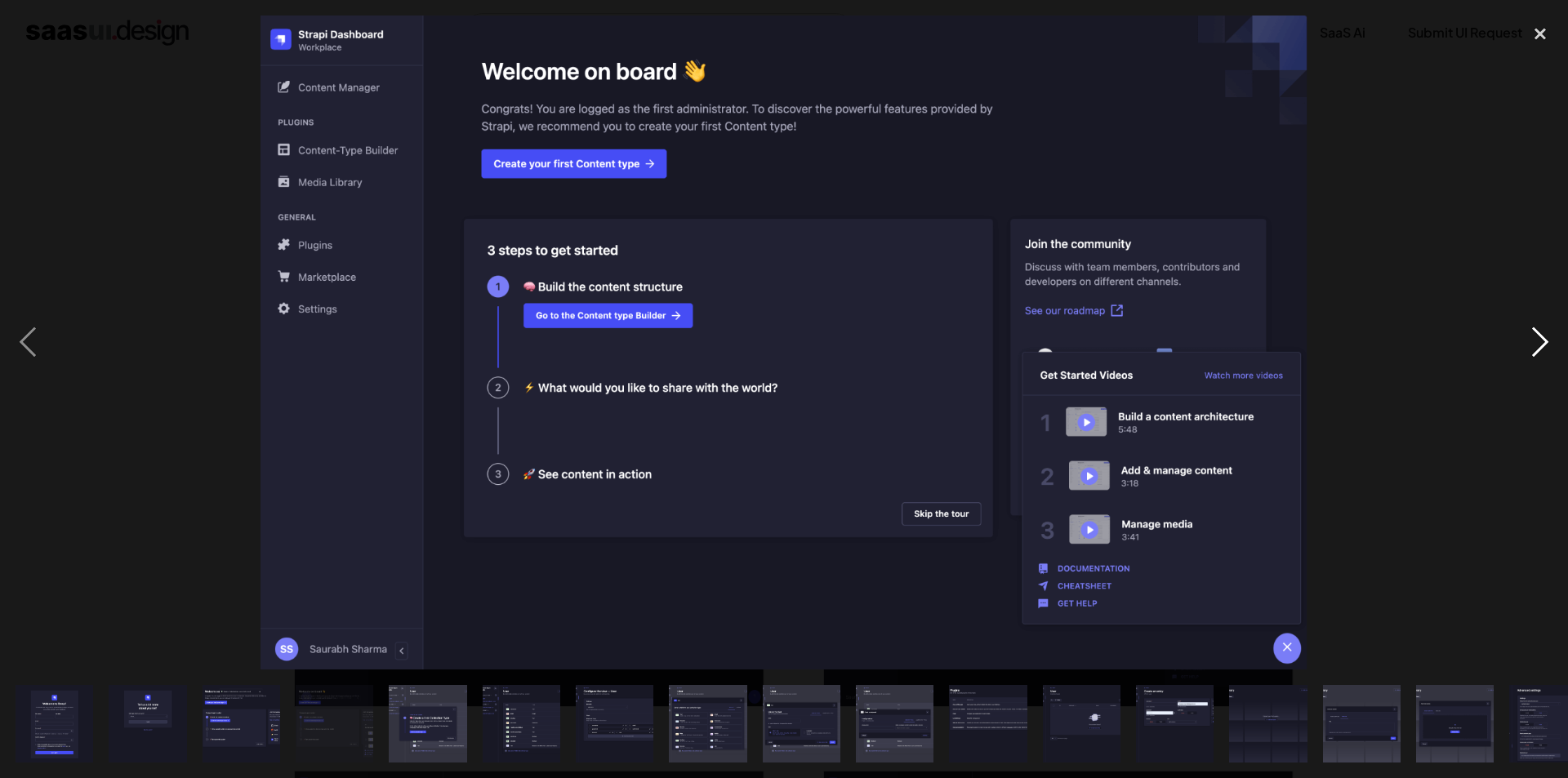
click at [1536, 352] on div "next image" at bounding box center [1540, 343] width 56 height 655
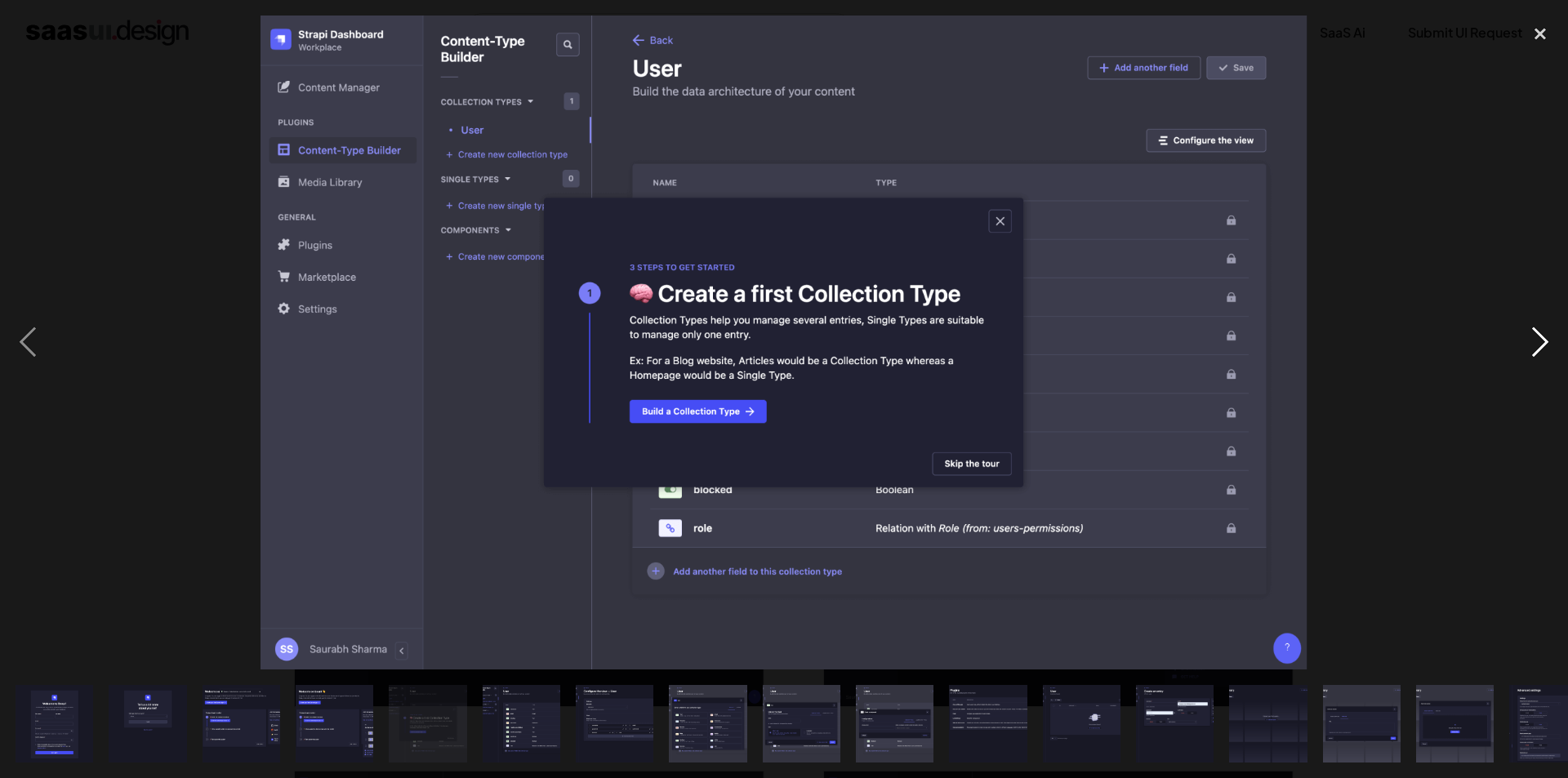
click at [1536, 352] on div "next image" at bounding box center [1540, 343] width 56 height 655
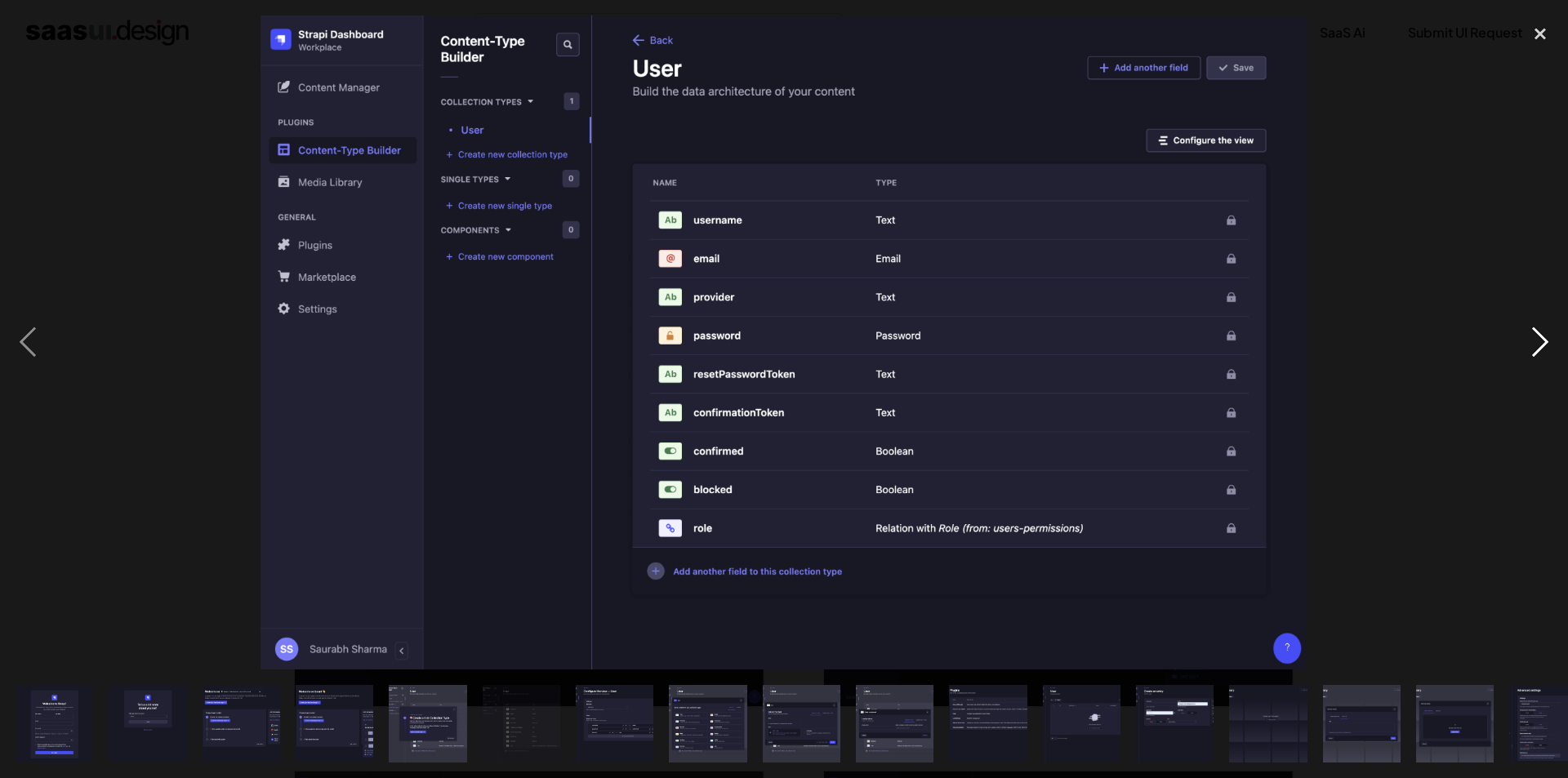
click at [1536, 352] on div "next image" at bounding box center [1540, 343] width 56 height 655
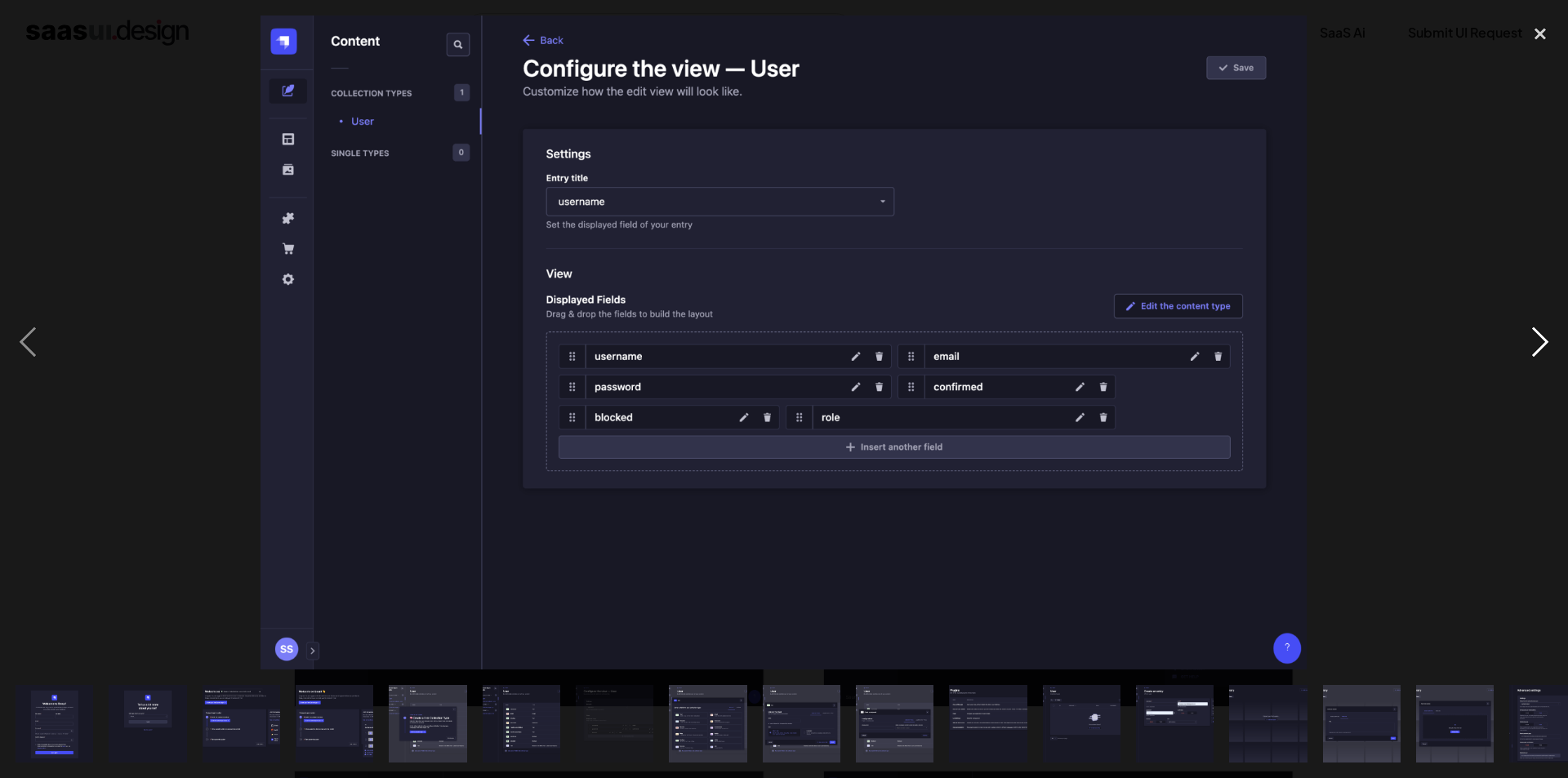
click at [1536, 352] on div "next image" at bounding box center [1540, 343] width 56 height 655
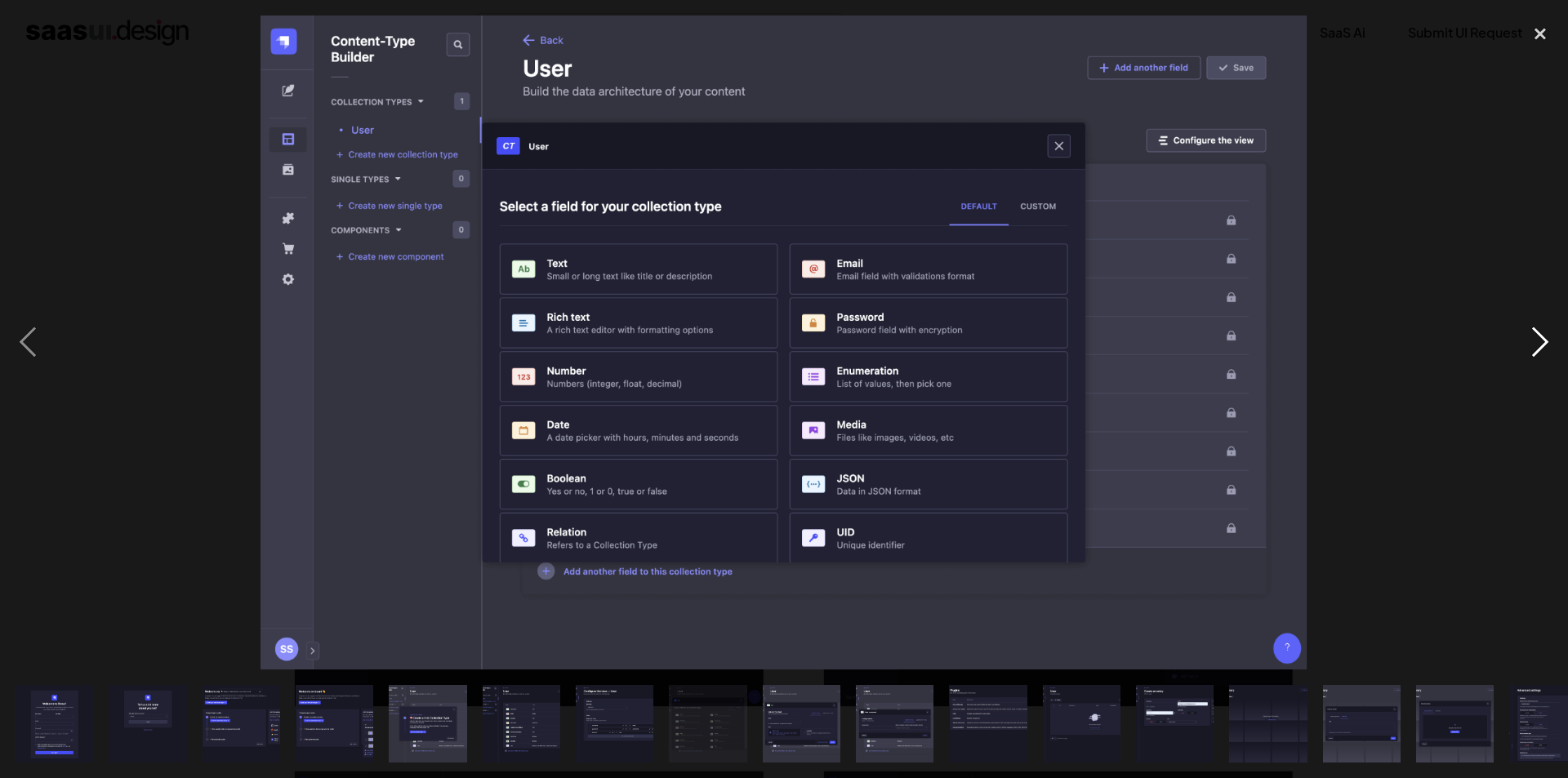
click at [1536, 352] on div "next image" at bounding box center [1540, 343] width 56 height 655
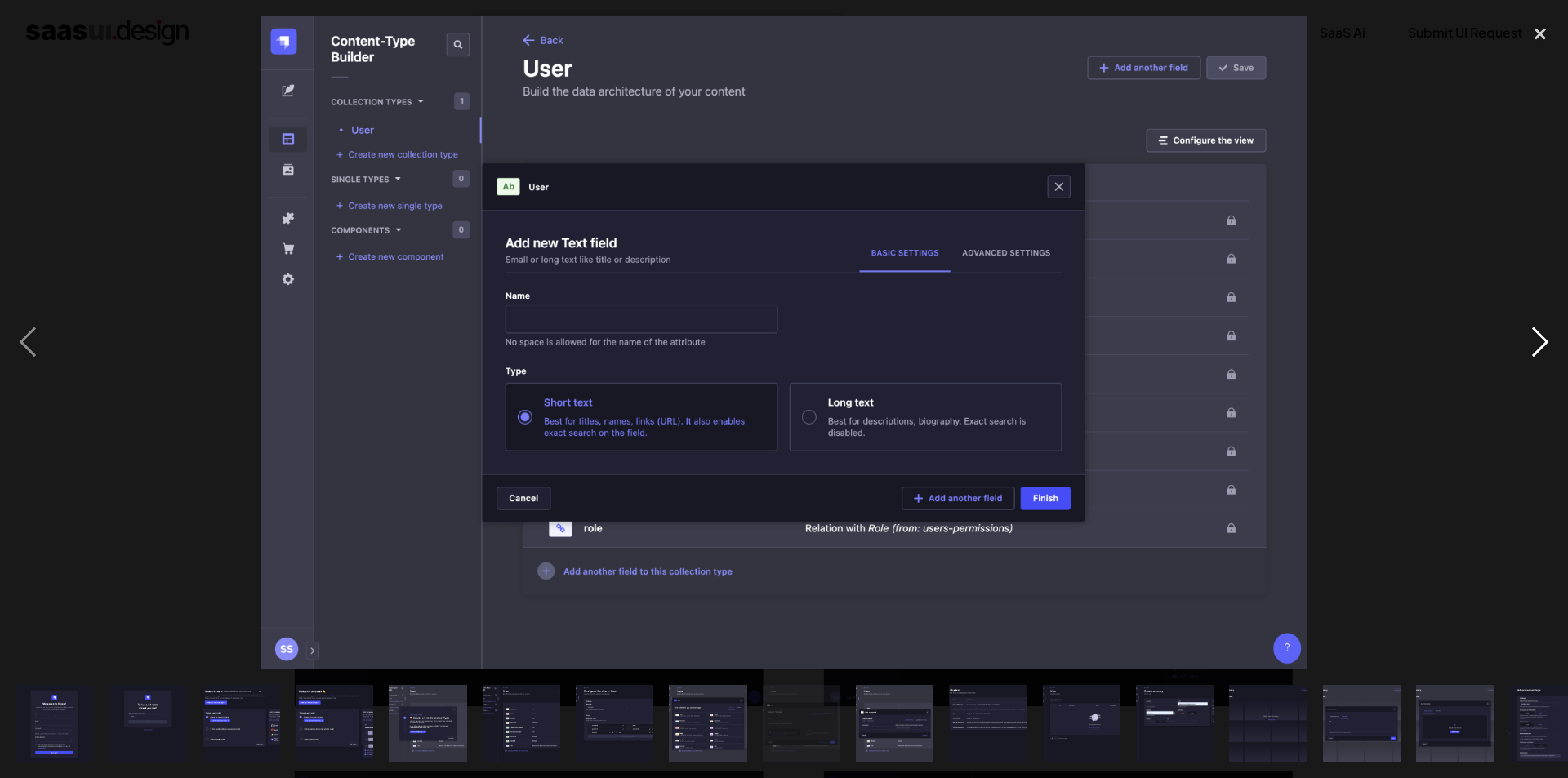
click at [1534, 361] on div "next image" at bounding box center [1540, 343] width 56 height 655
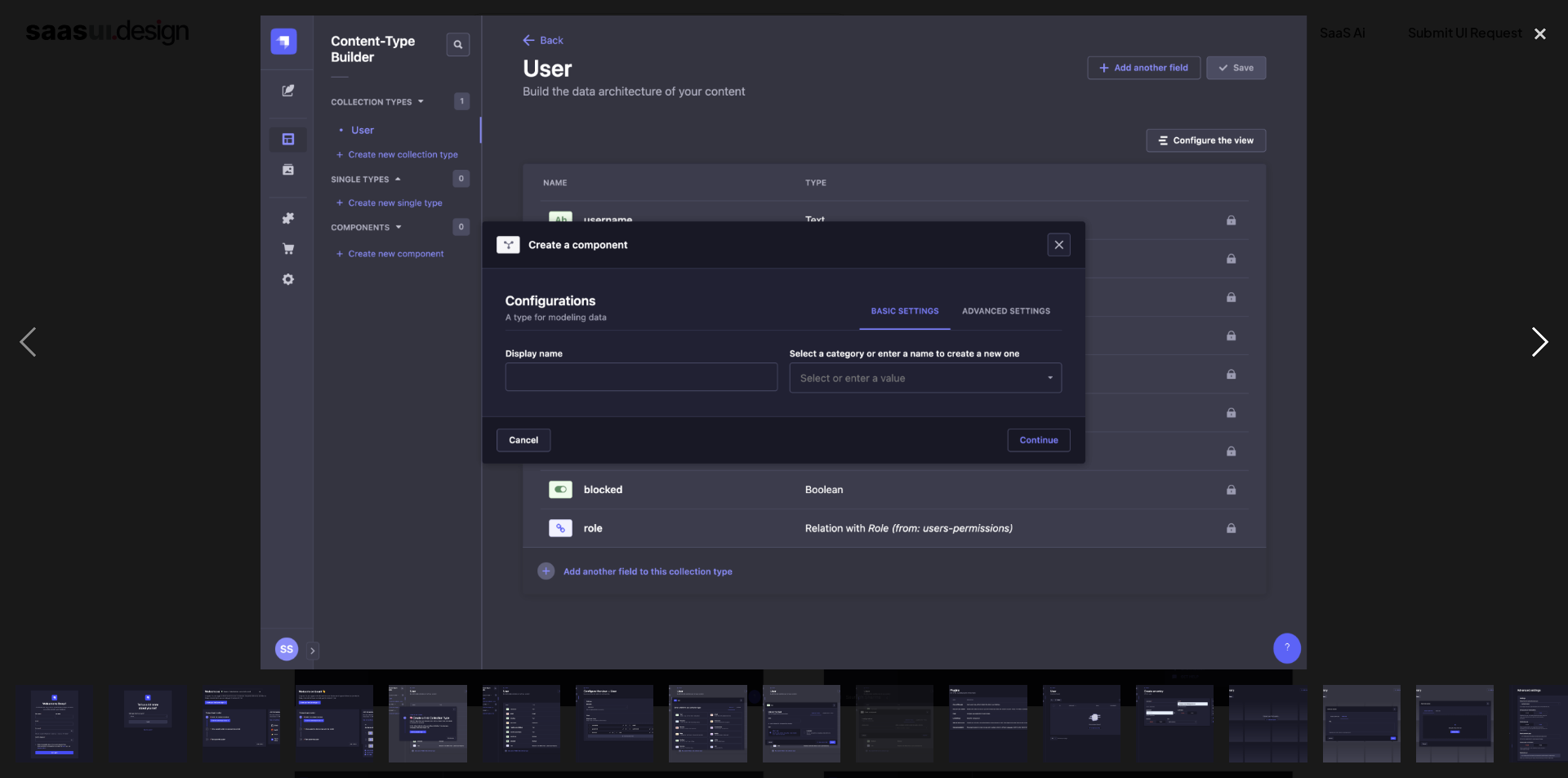
click at [1534, 361] on div "next image" at bounding box center [1540, 343] width 56 height 655
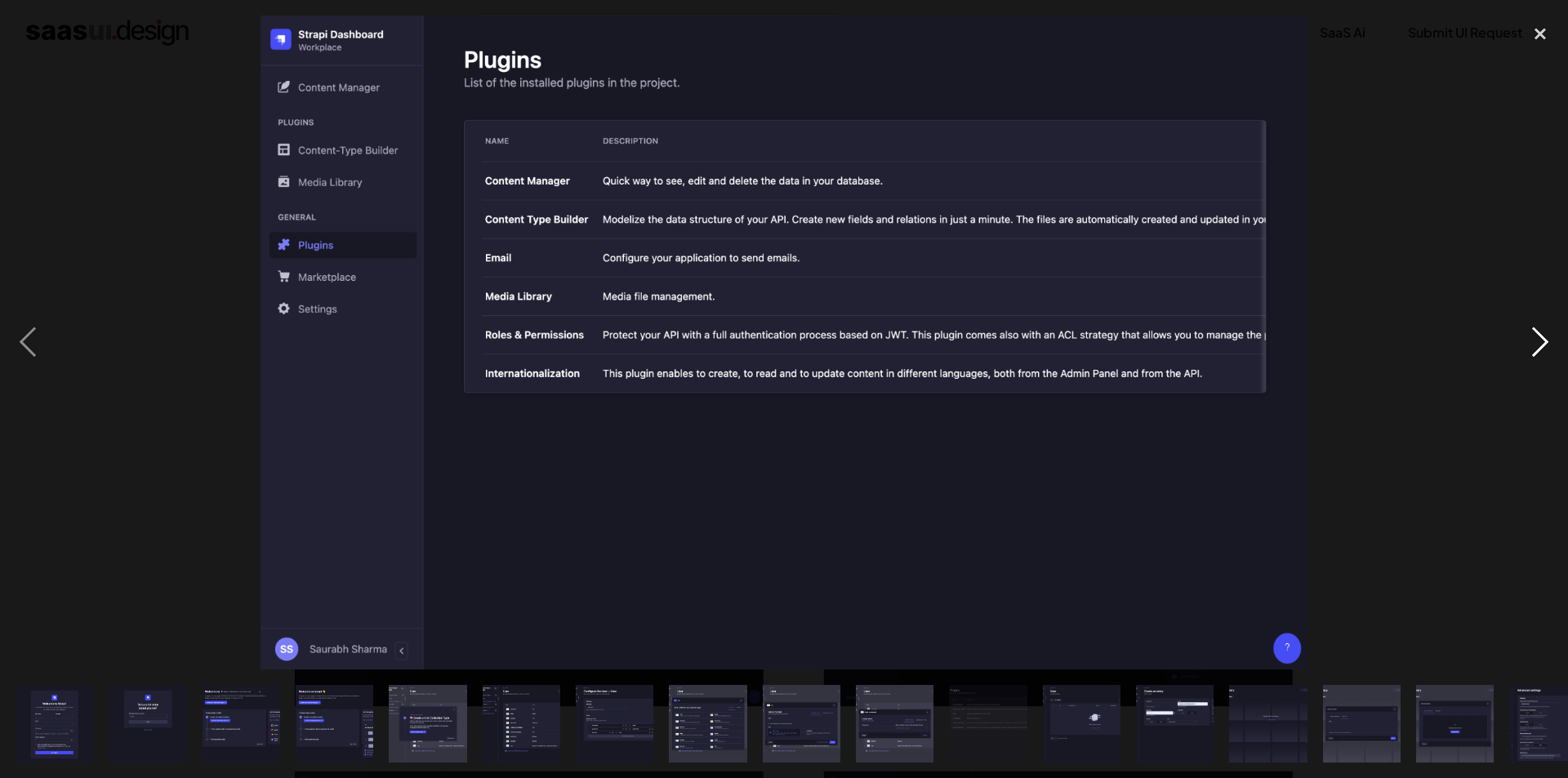
click at [1534, 361] on div "next image" at bounding box center [1540, 343] width 56 height 655
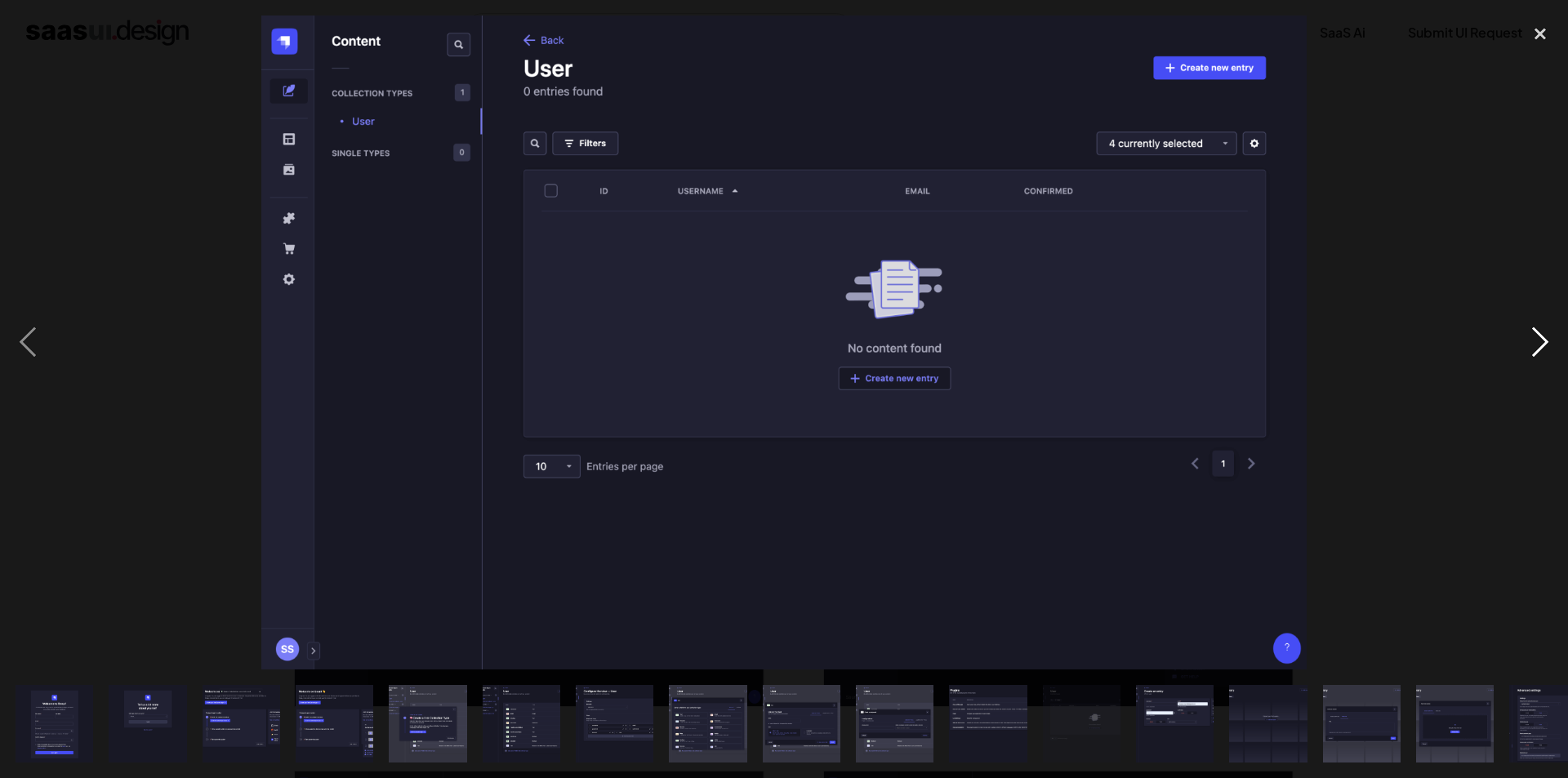
click at [1530, 345] on div "next image" at bounding box center [1540, 343] width 56 height 655
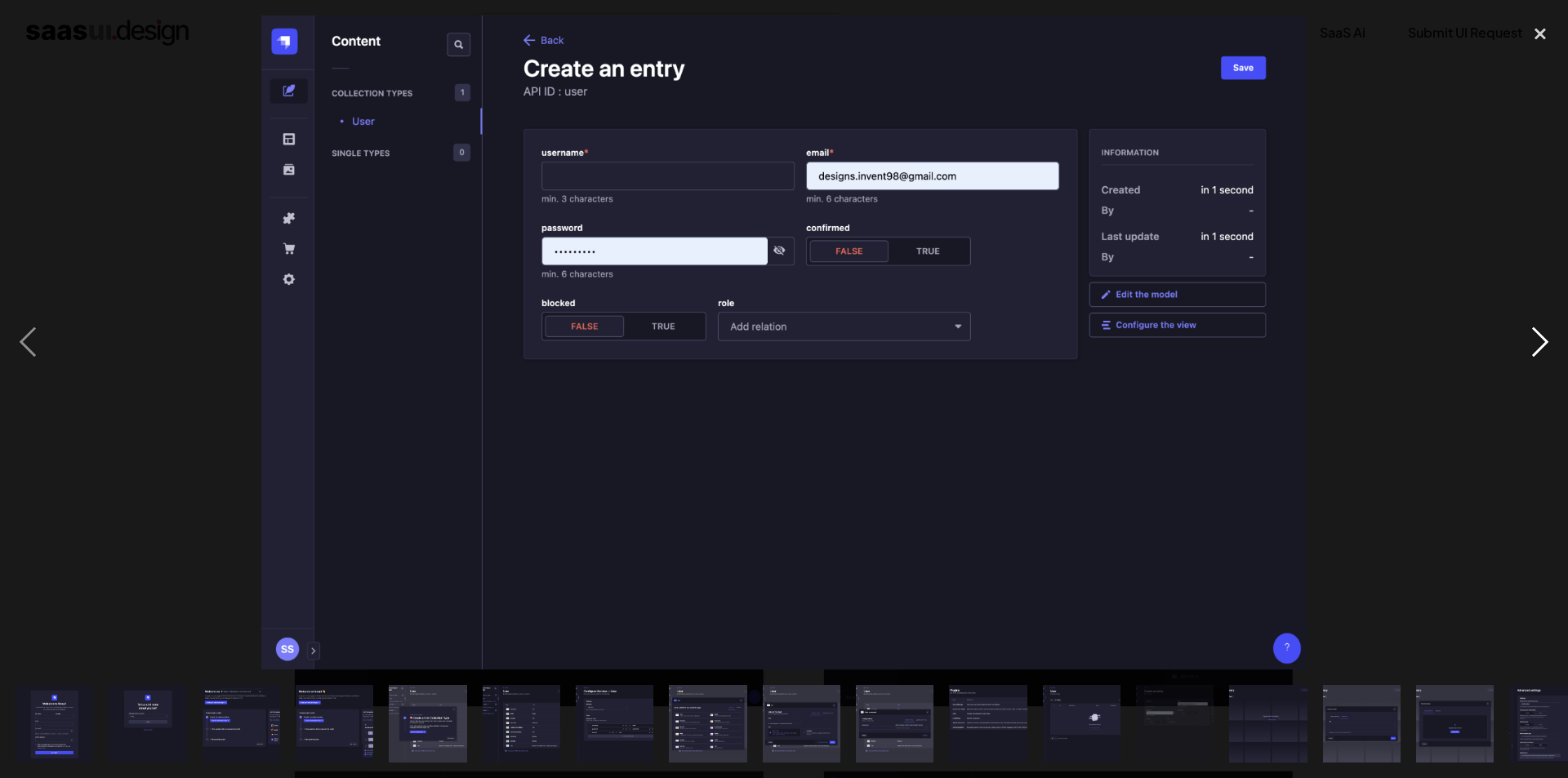
click at [1530, 345] on div "next image" at bounding box center [1540, 343] width 56 height 655
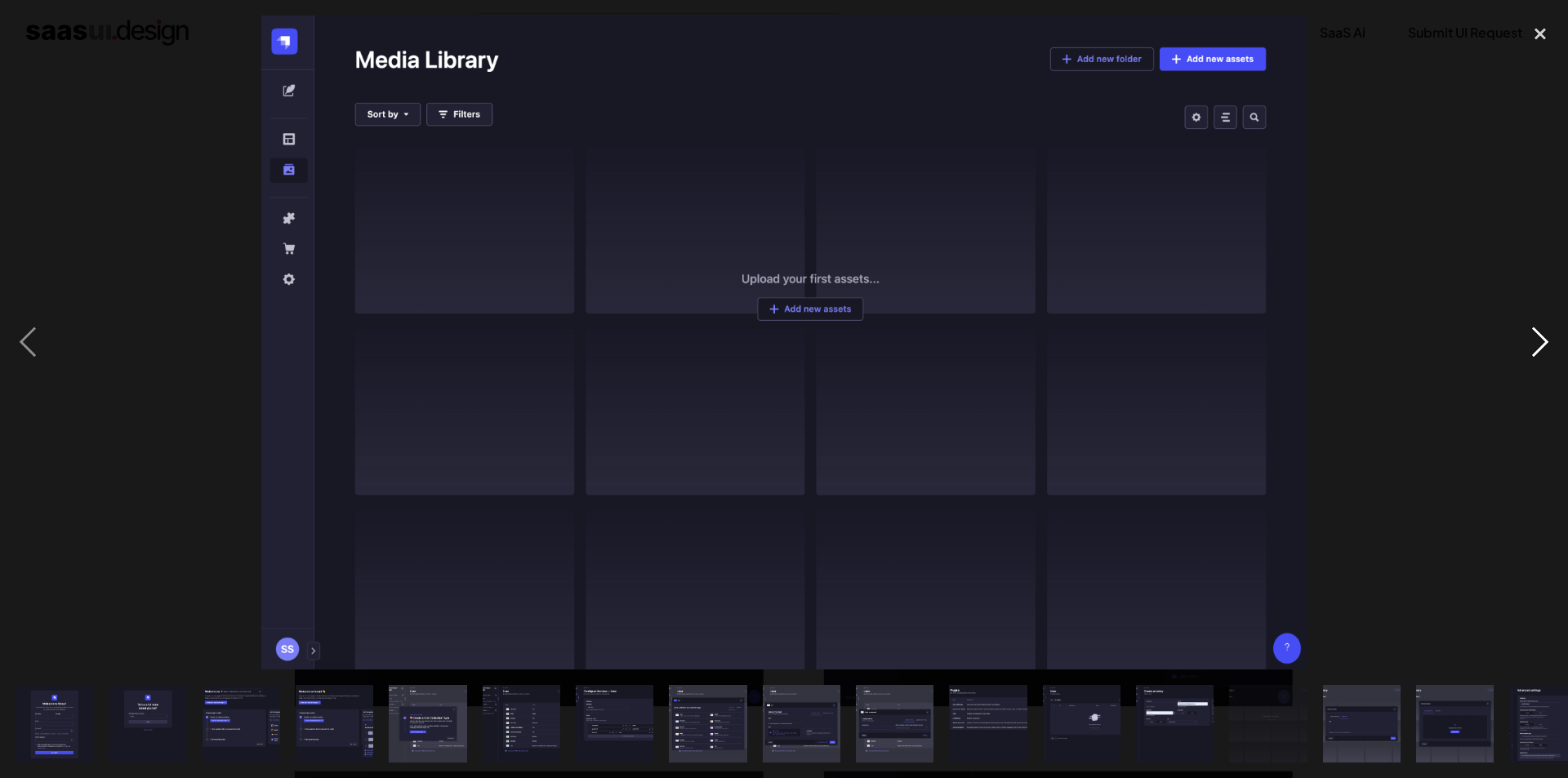
click at [1530, 345] on div "next image" at bounding box center [1540, 343] width 56 height 655
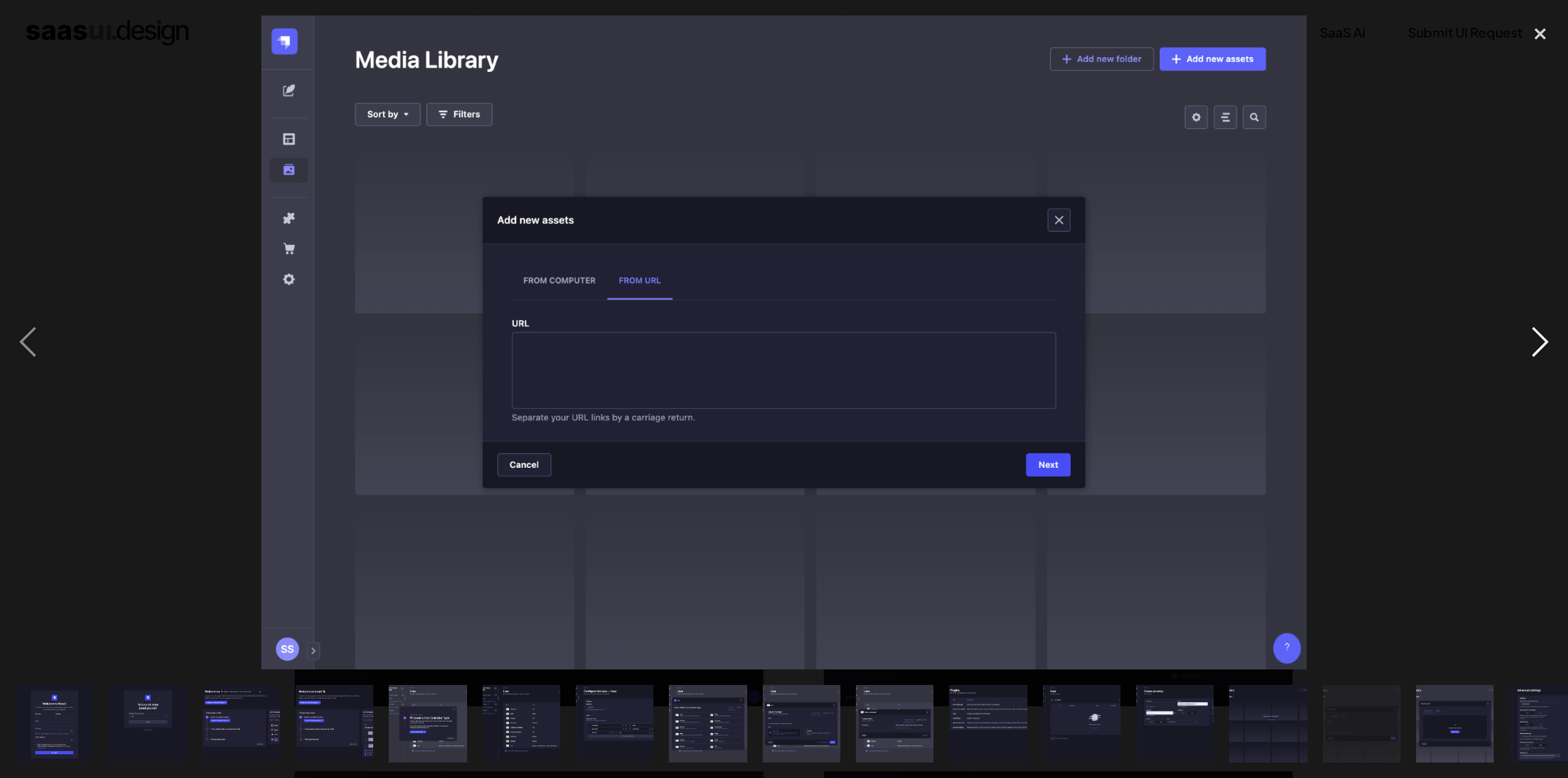
click at [1530, 345] on div "next image" at bounding box center [1540, 343] width 56 height 655
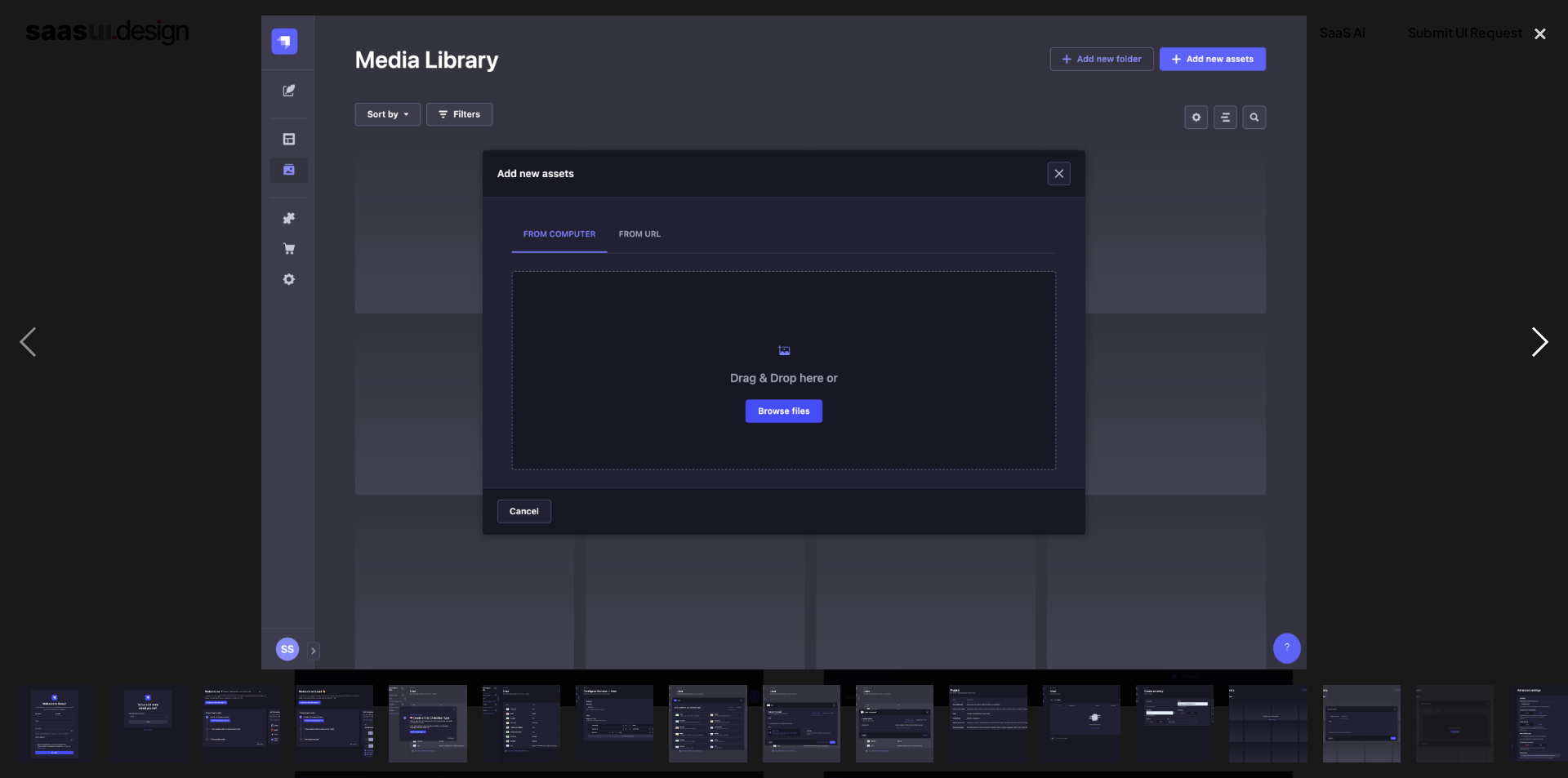
click at [1530, 345] on div "next image" at bounding box center [1540, 343] width 56 height 655
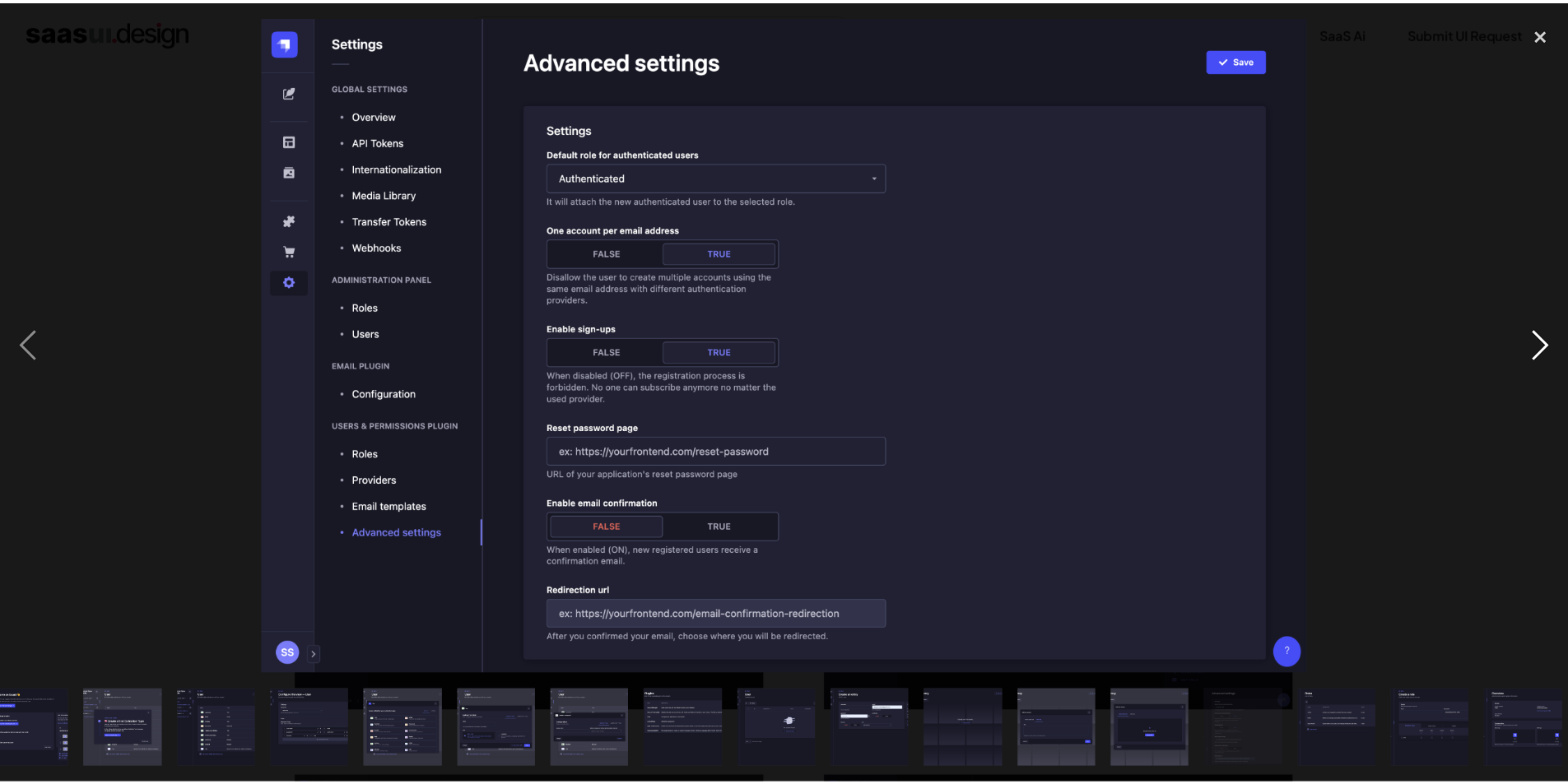
scroll to position [0, 317]
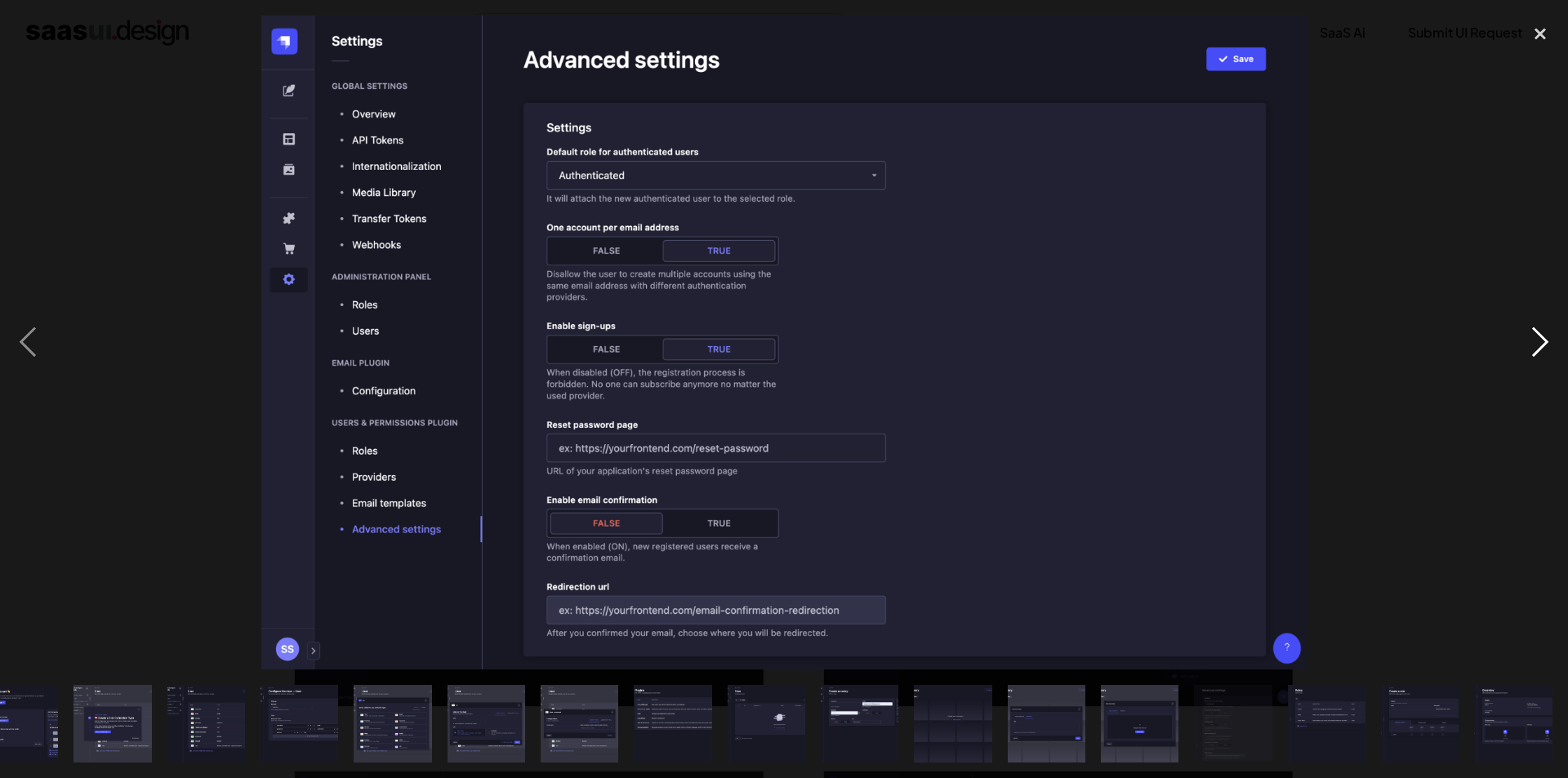
click at [1530, 345] on div "next image" at bounding box center [1540, 343] width 56 height 655
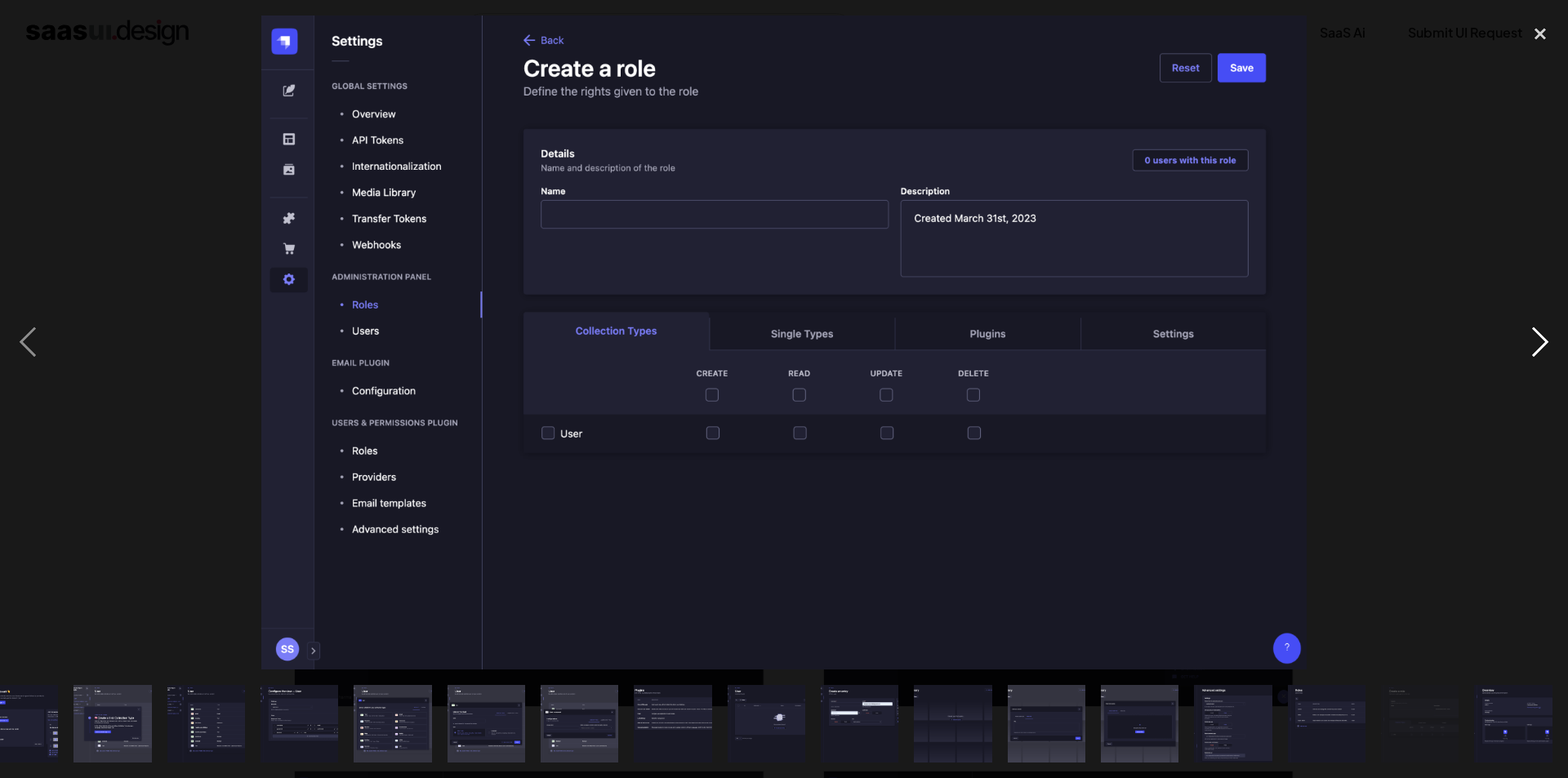
click at [1536, 347] on div "next image" at bounding box center [1540, 343] width 56 height 655
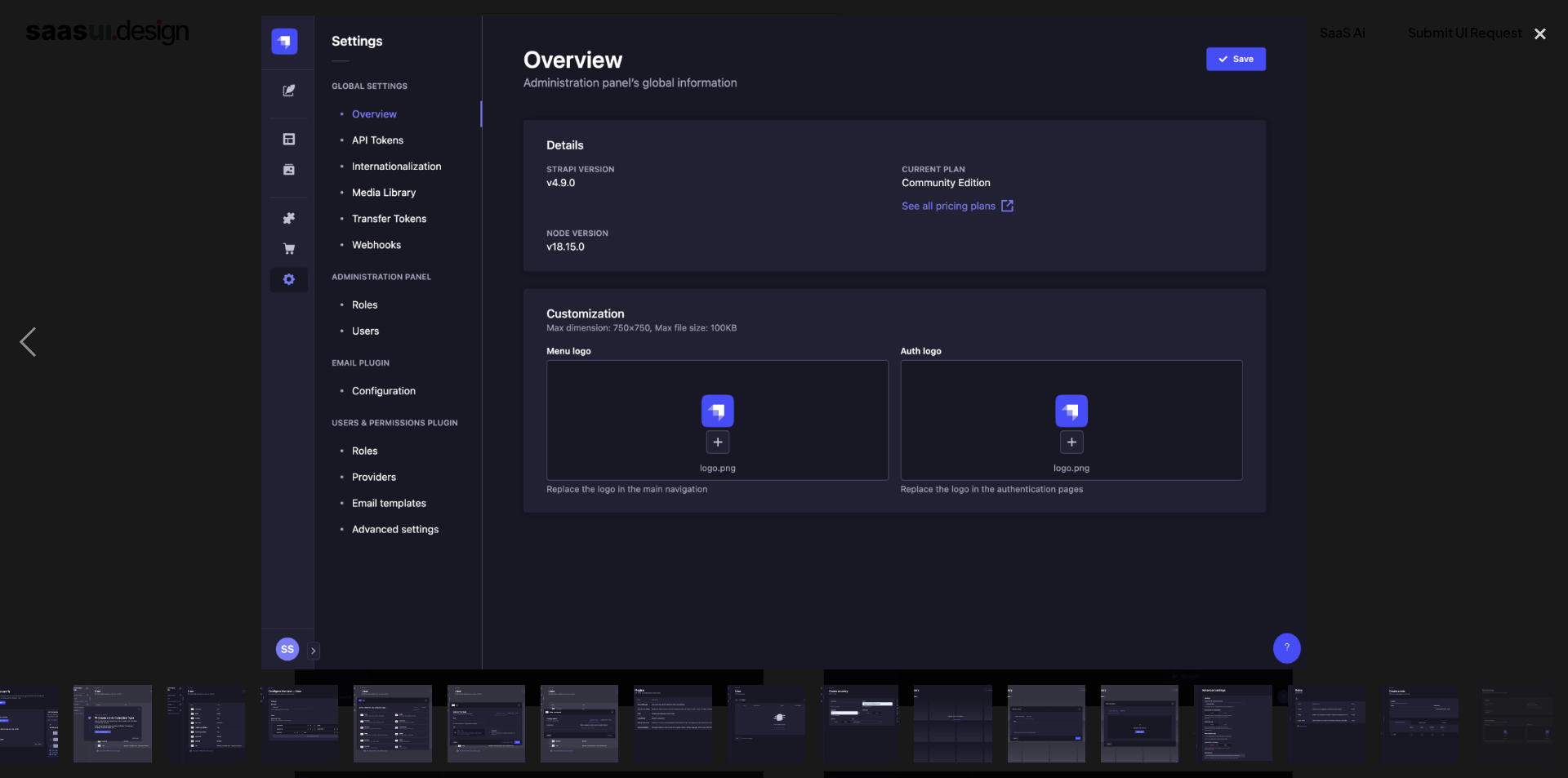
click at [1536, 347] on div "next image" at bounding box center [1540, 343] width 56 height 655
click at [1538, 35] on div "close lightbox" at bounding box center [1540, 33] width 56 height 36
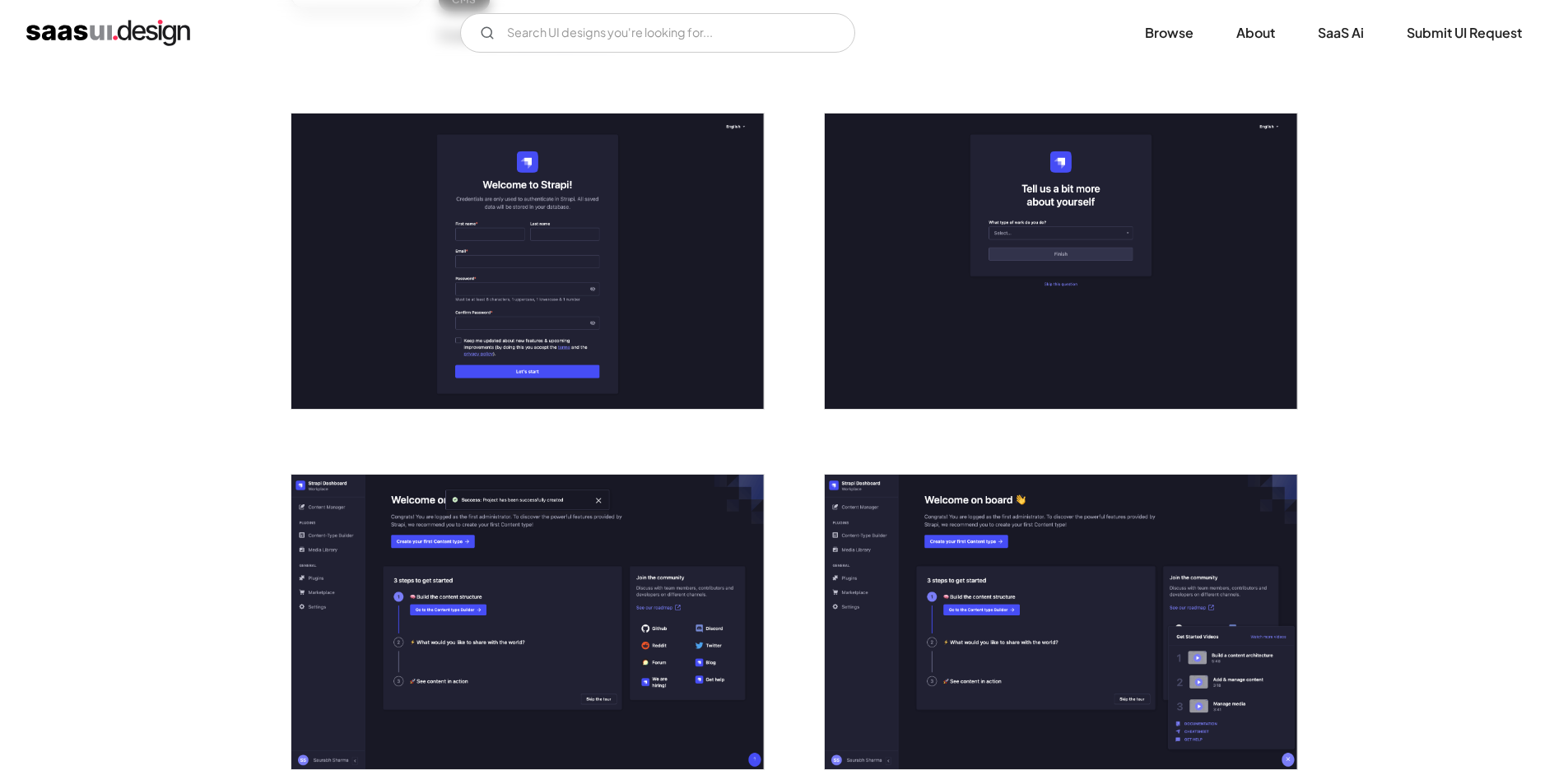
scroll to position [246, 0]
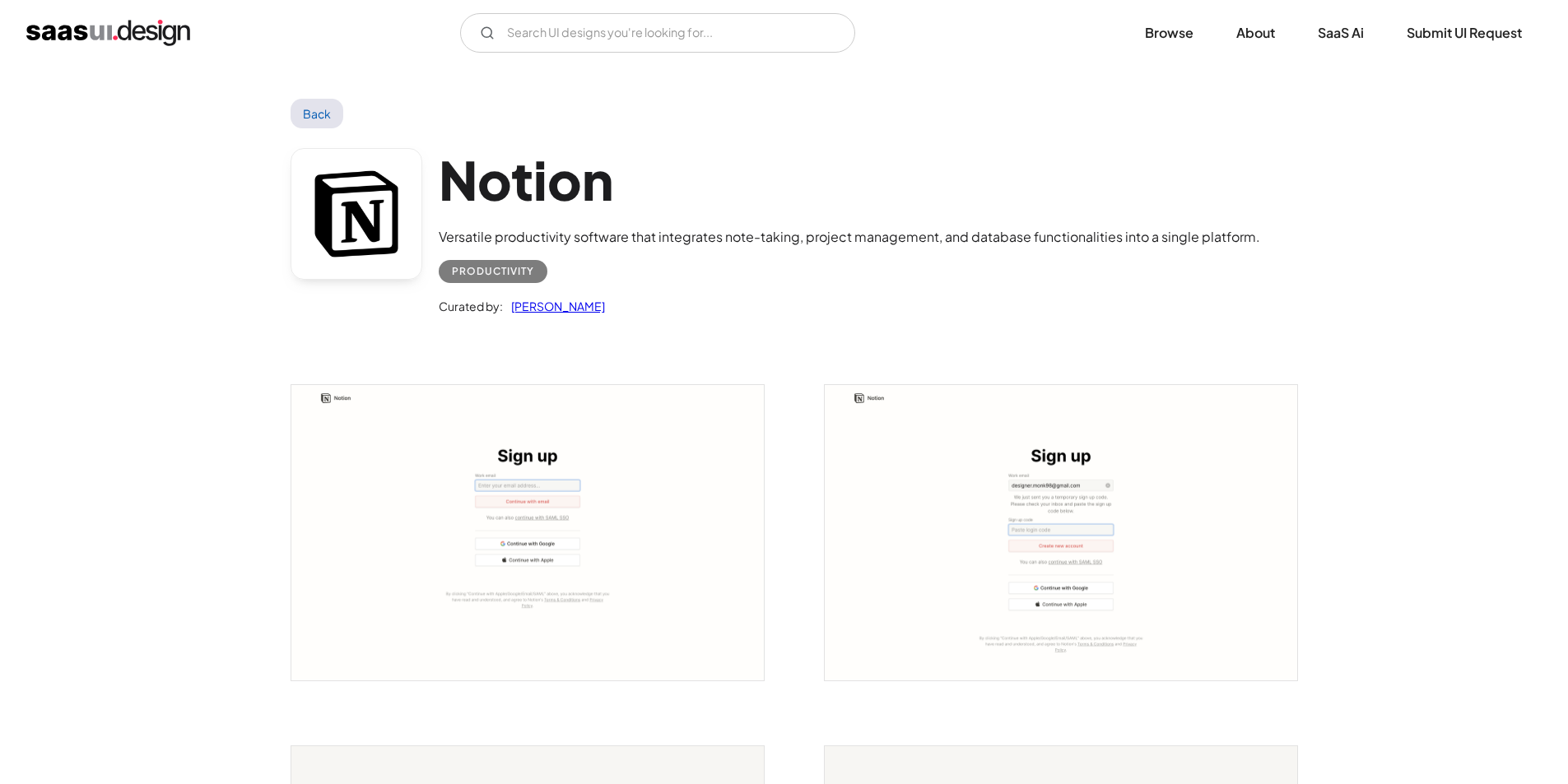
click at [328, 121] on link "Back" at bounding box center [316, 114] width 53 height 30
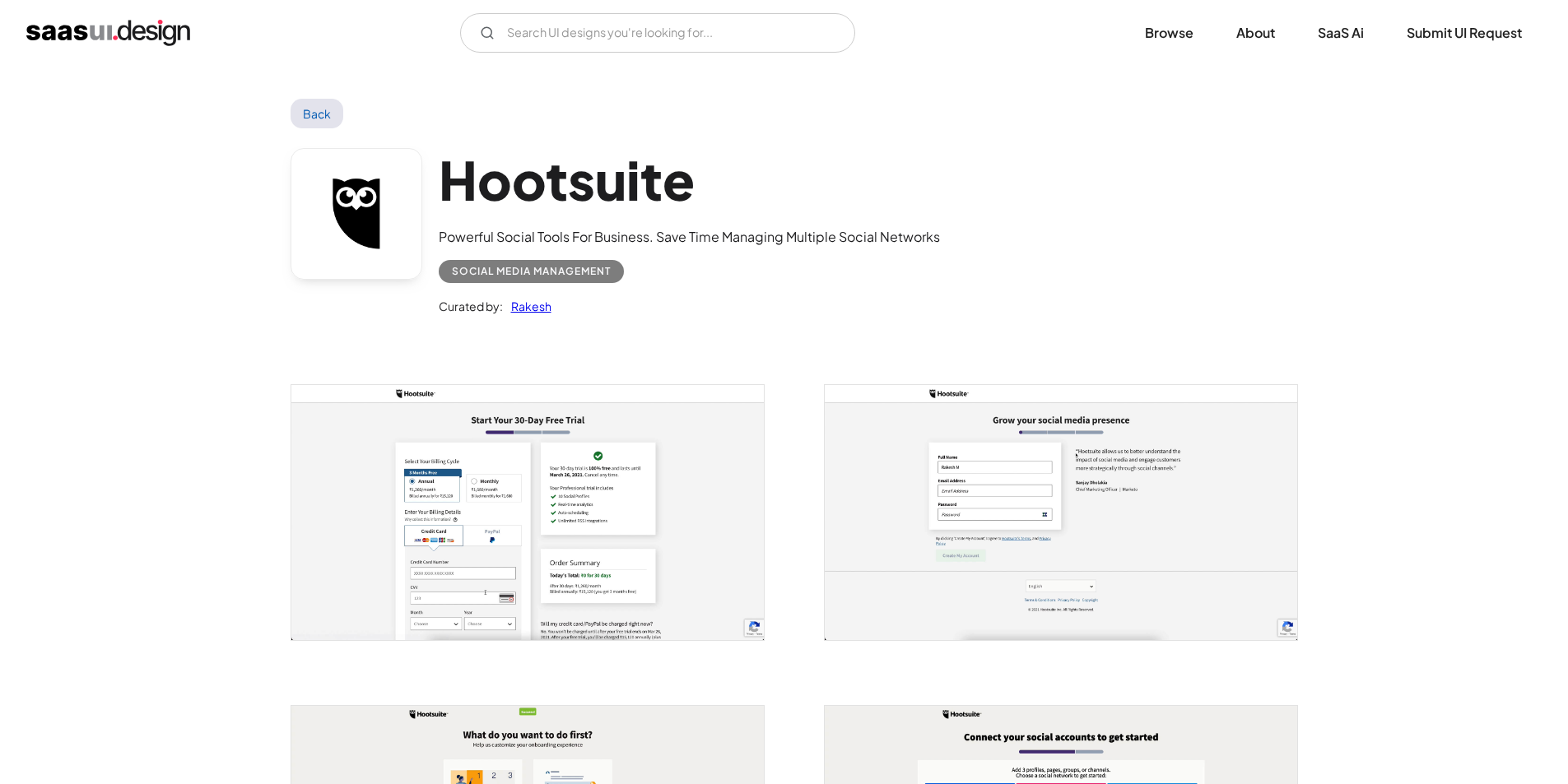
click at [696, 520] on img "open lightbox" at bounding box center [527, 512] width 473 height 255
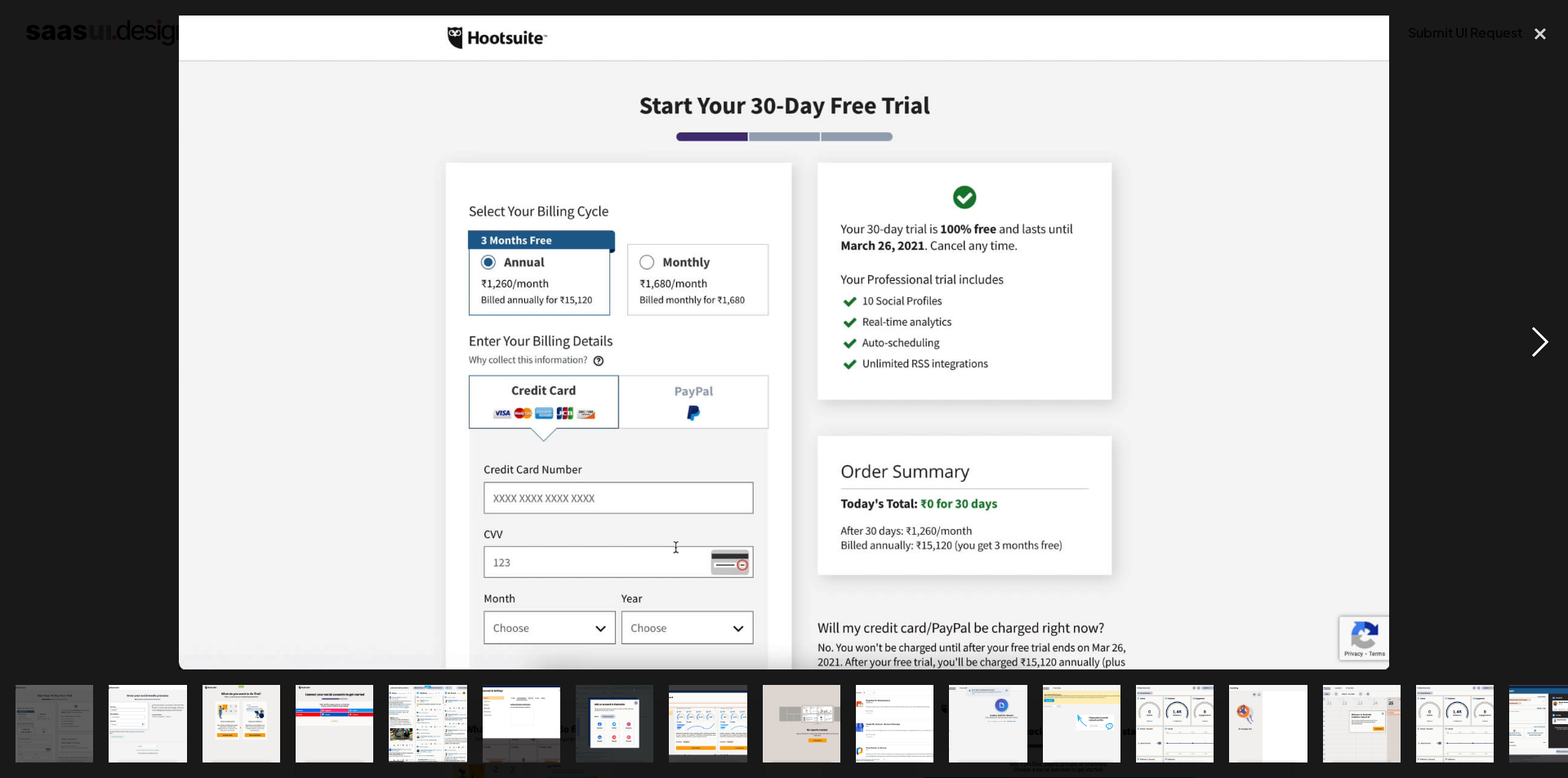
click at [1541, 341] on div "next image" at bounding box center [1540, 343] width 56 height 655
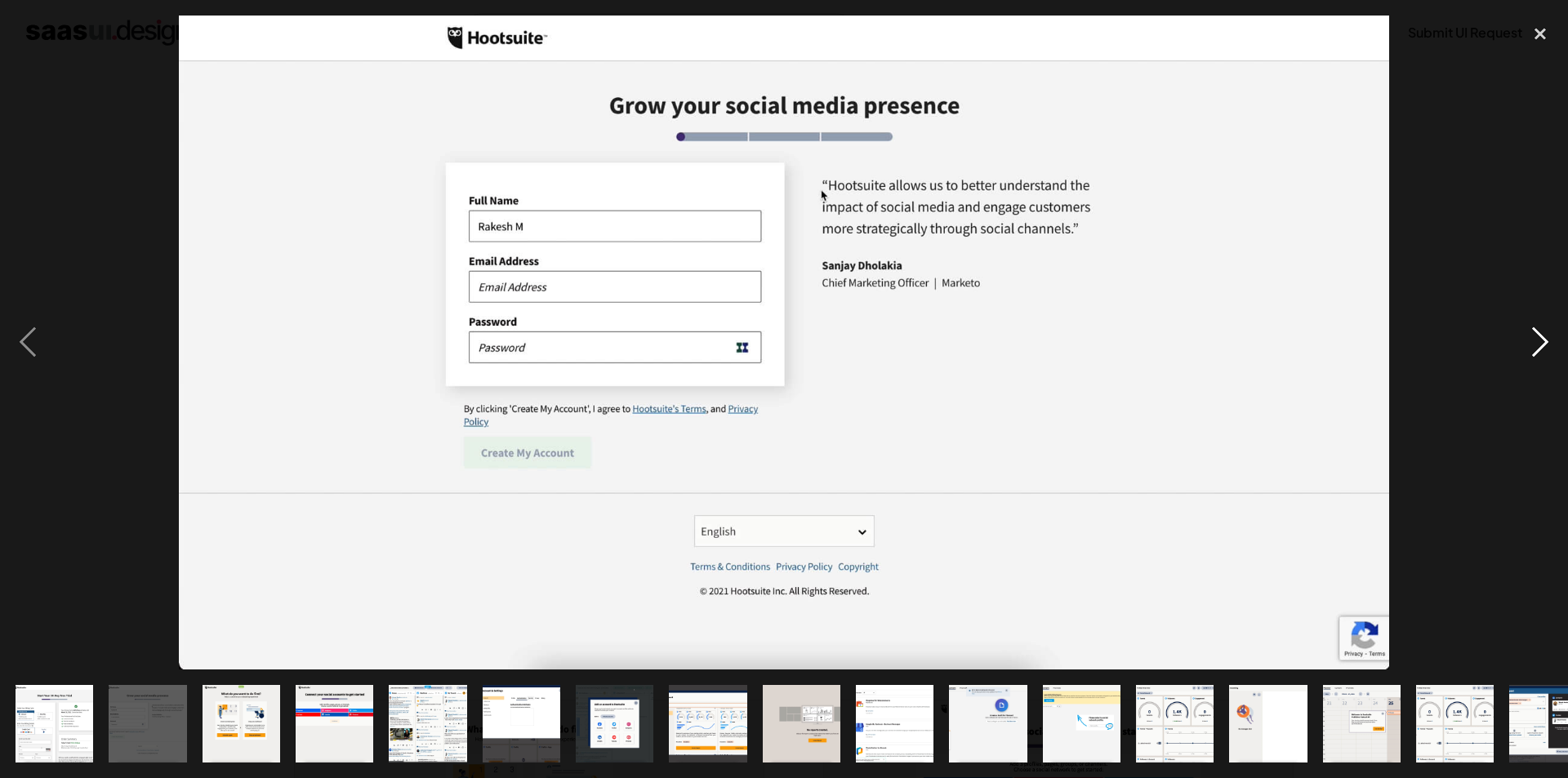
click at [1541, 341] on div "next image" at bounding box center [1540, 343] width 56 height 655
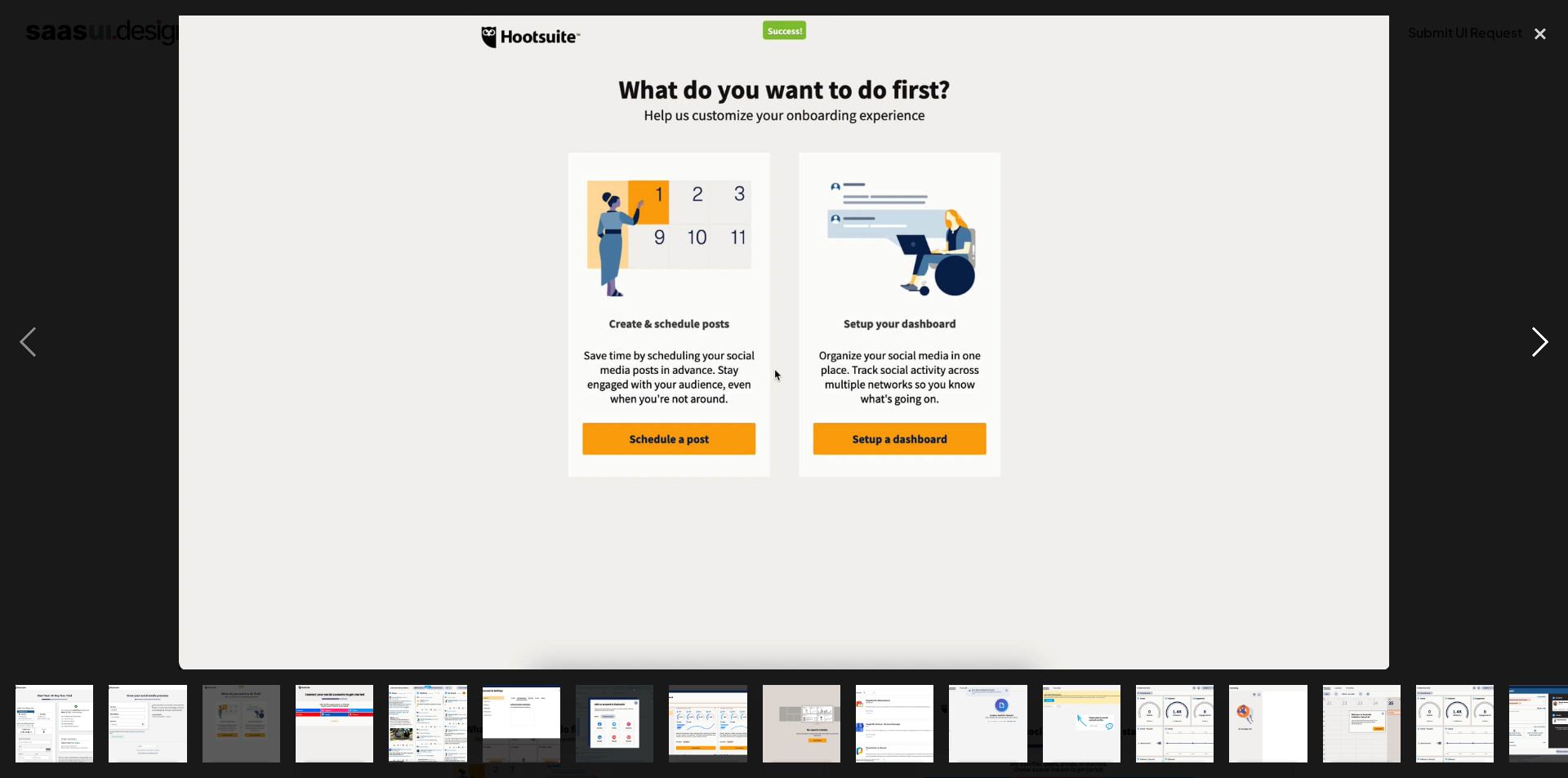
click at [1541, 341] on div "next image" at bounding box center [1540, 343] width 56 height 655
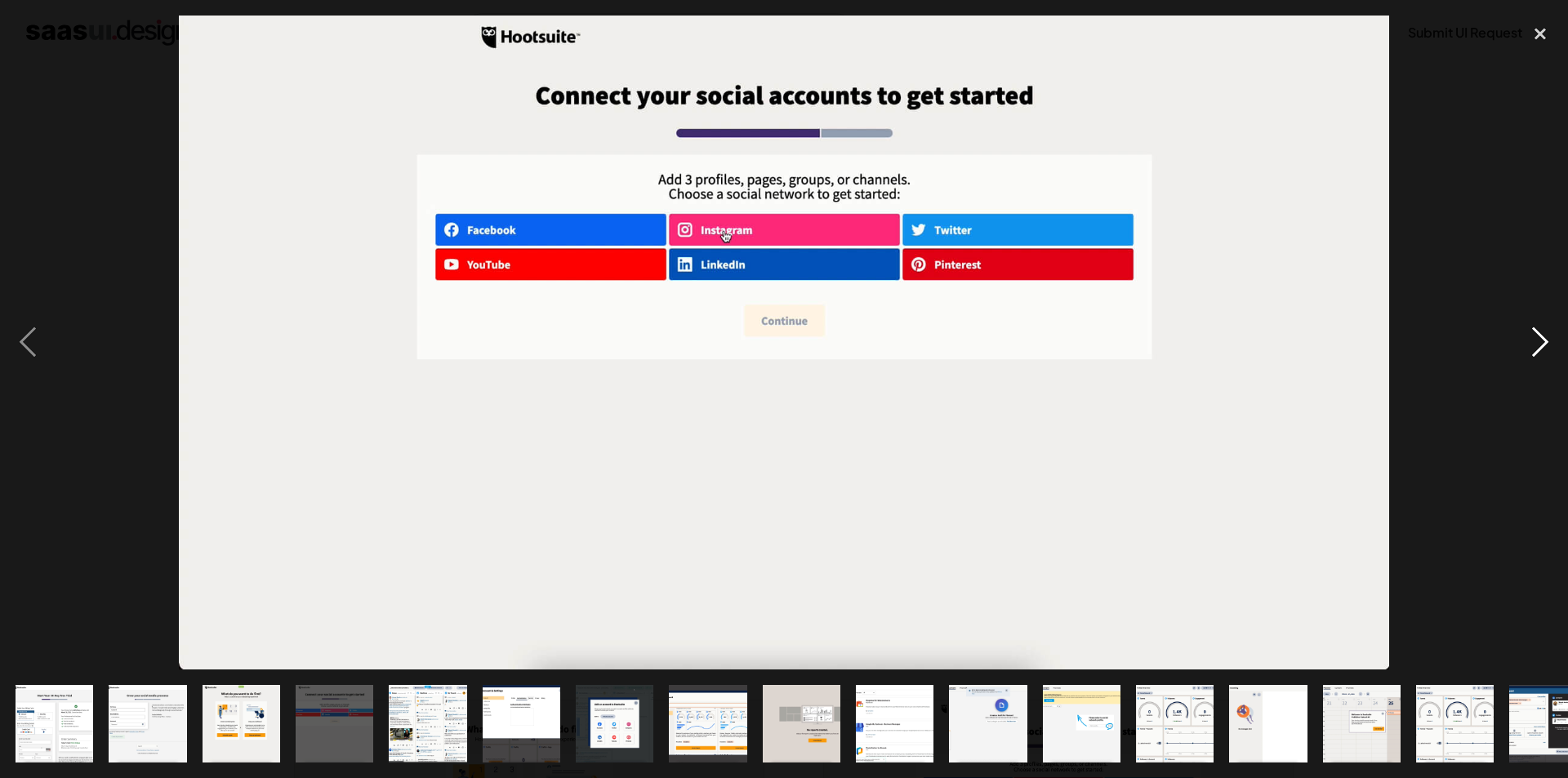
click at [1541, 341] on div "next image" at bounding box center [1540, 343] width 56 height 655
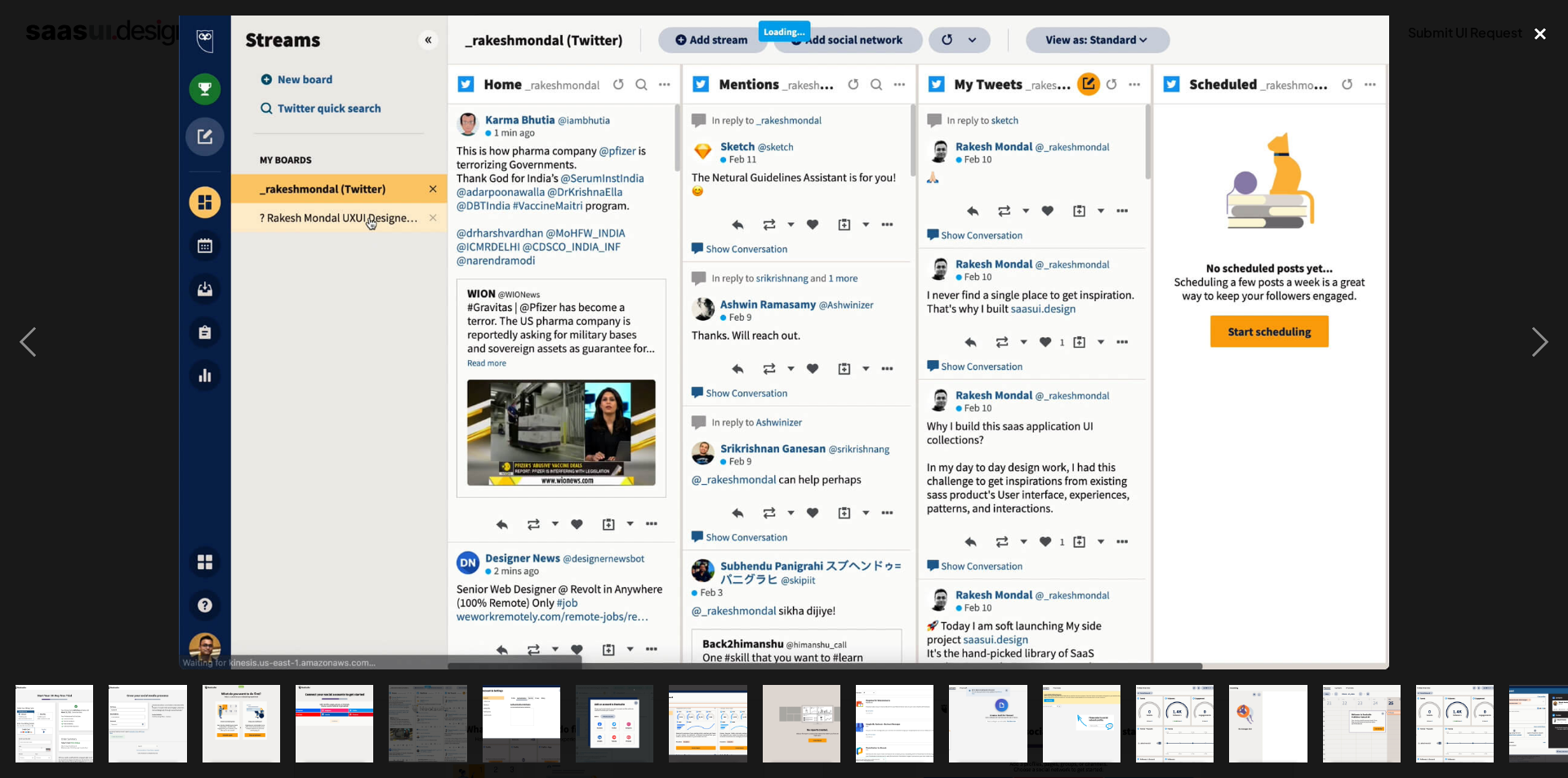
click at [1541, 42] on div "close lightbox" at bounding box center [1540, 33] width 56 height 36
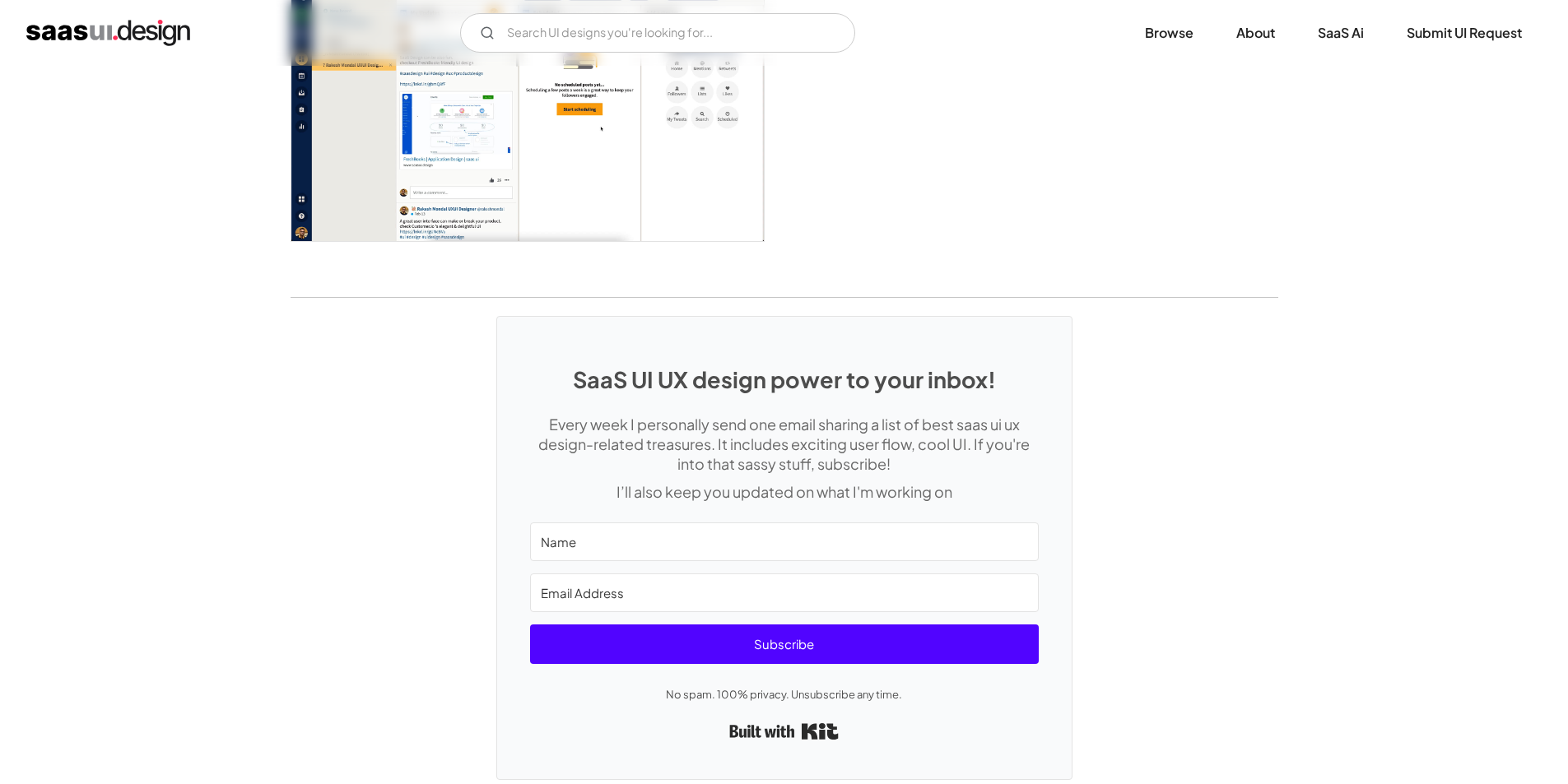
scroll to position [3292, 0]
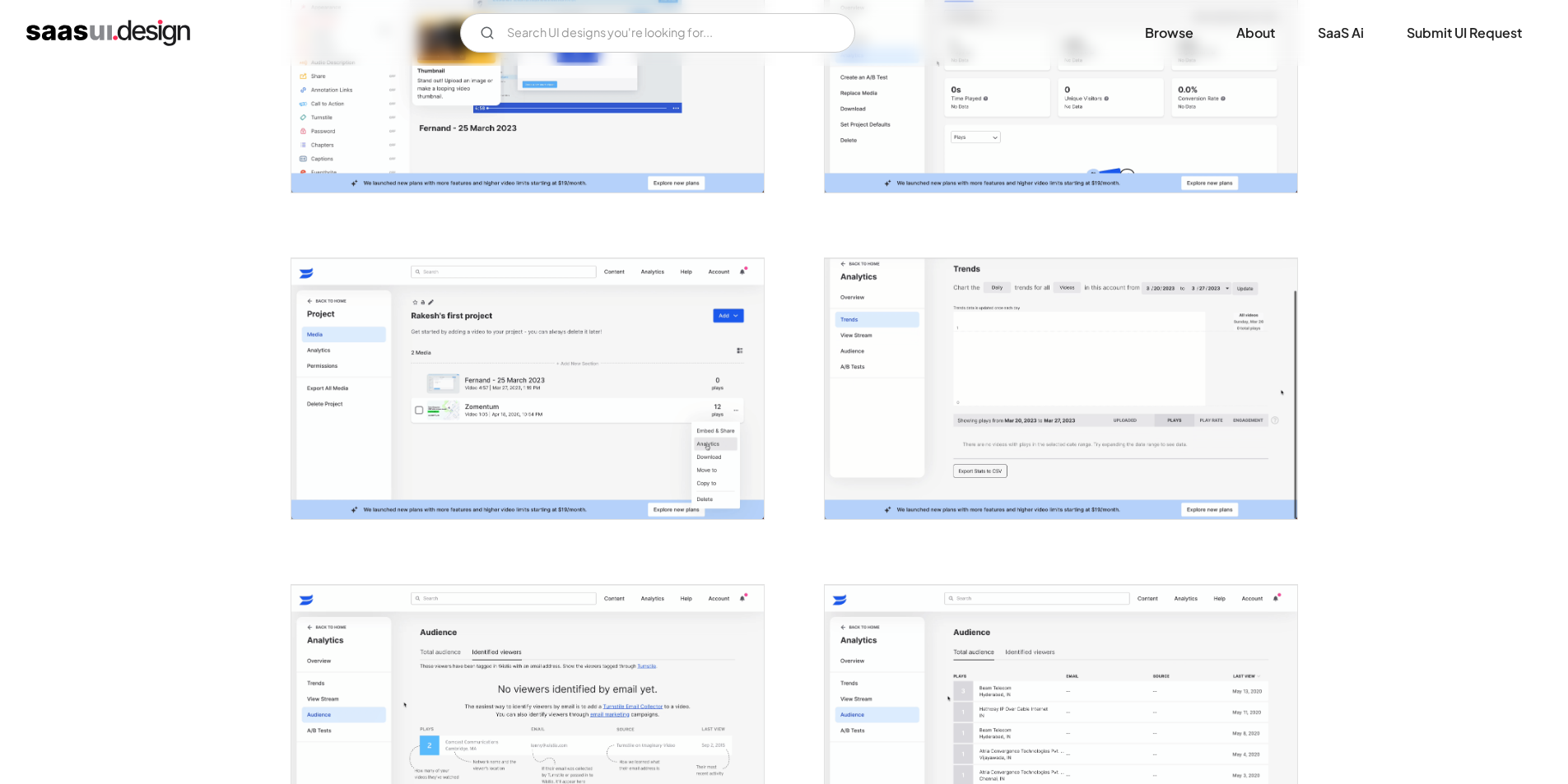
scroll to position [1811, 0]
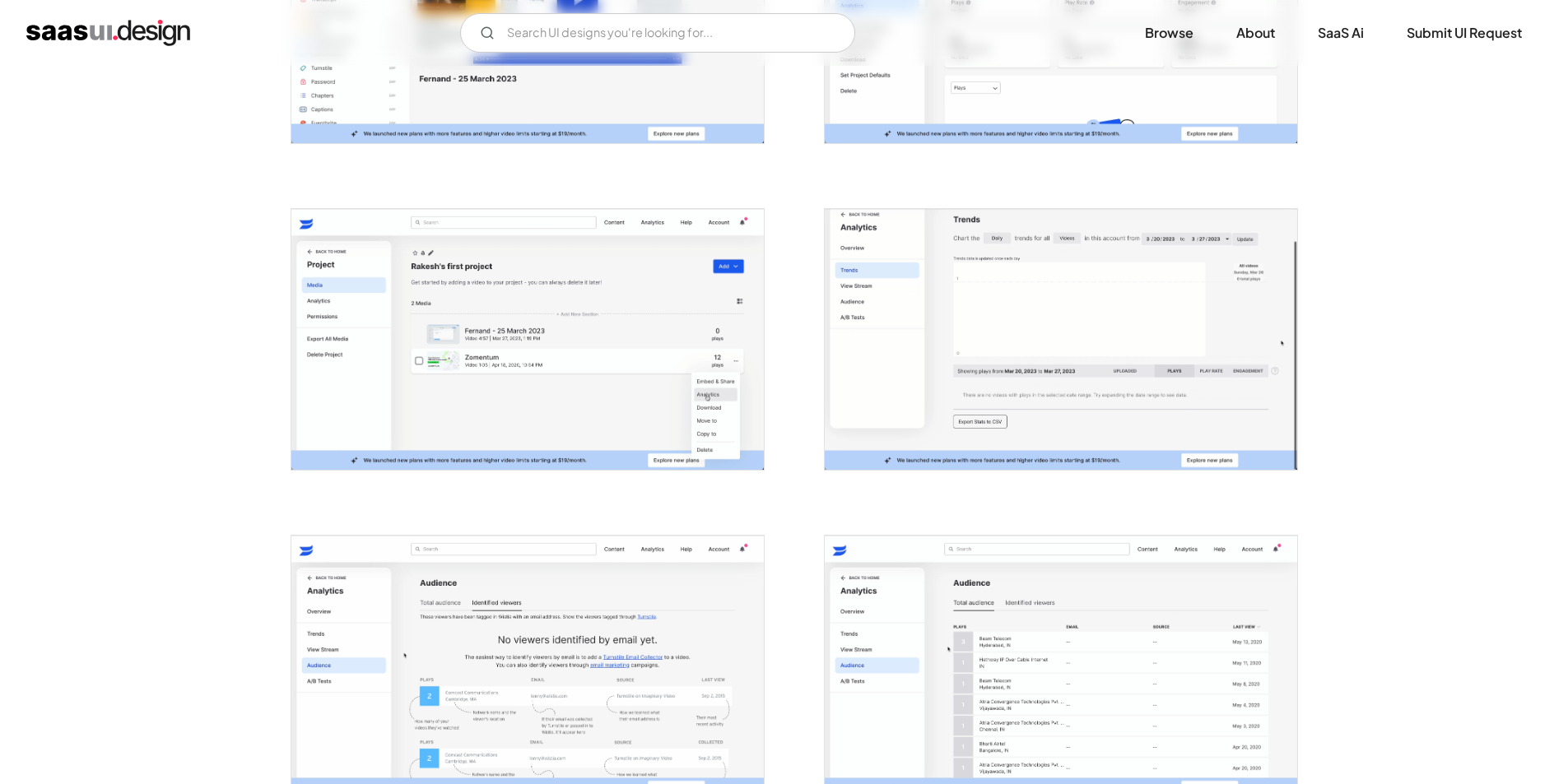
click at [963, 296] on img "open lightbox" at bounding box center [1061, 339] width 473 height 261
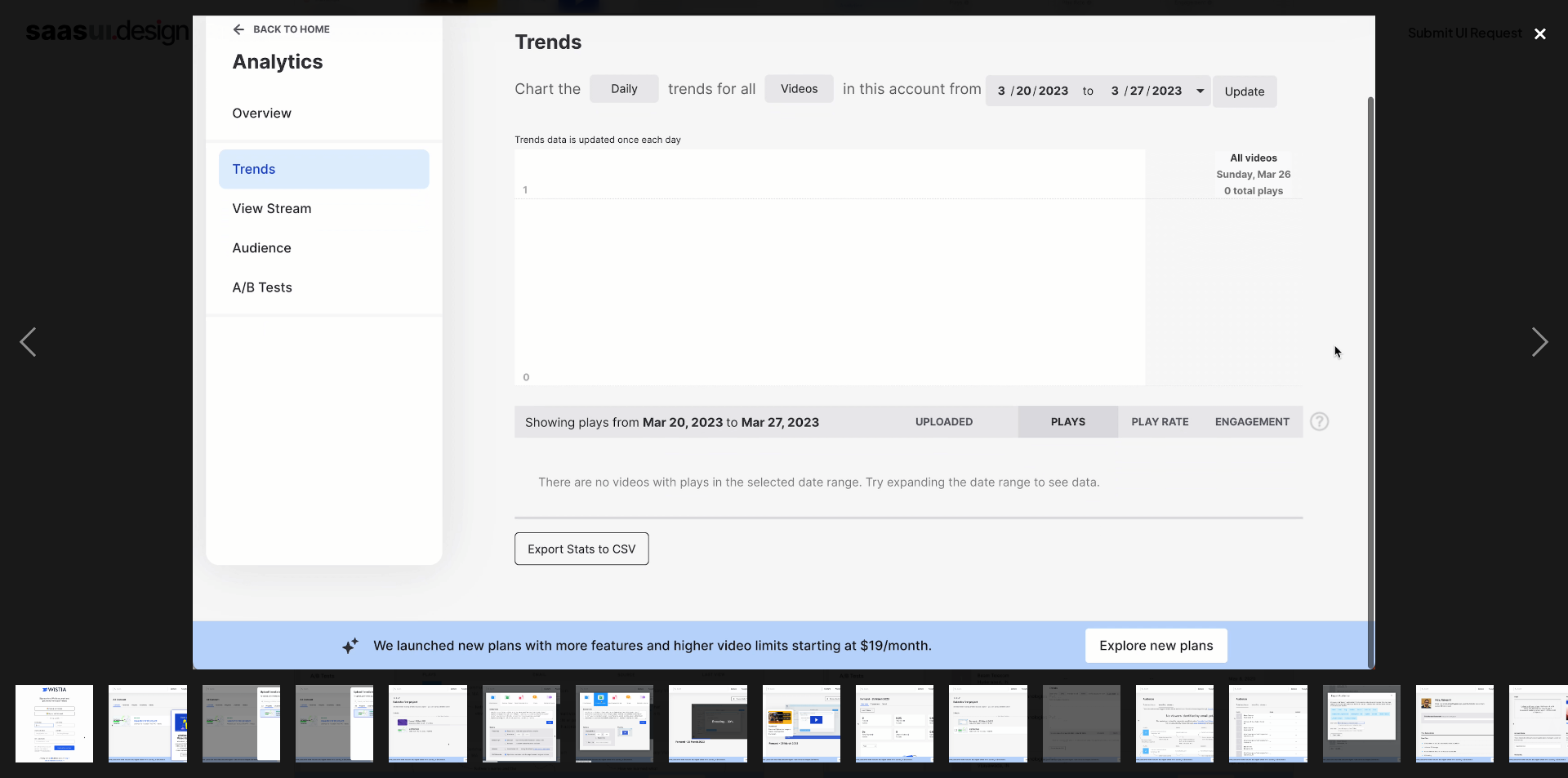
click at [1536, 34] on div "close lightbox" at bounding box center [1540, 33] width 56 height 36
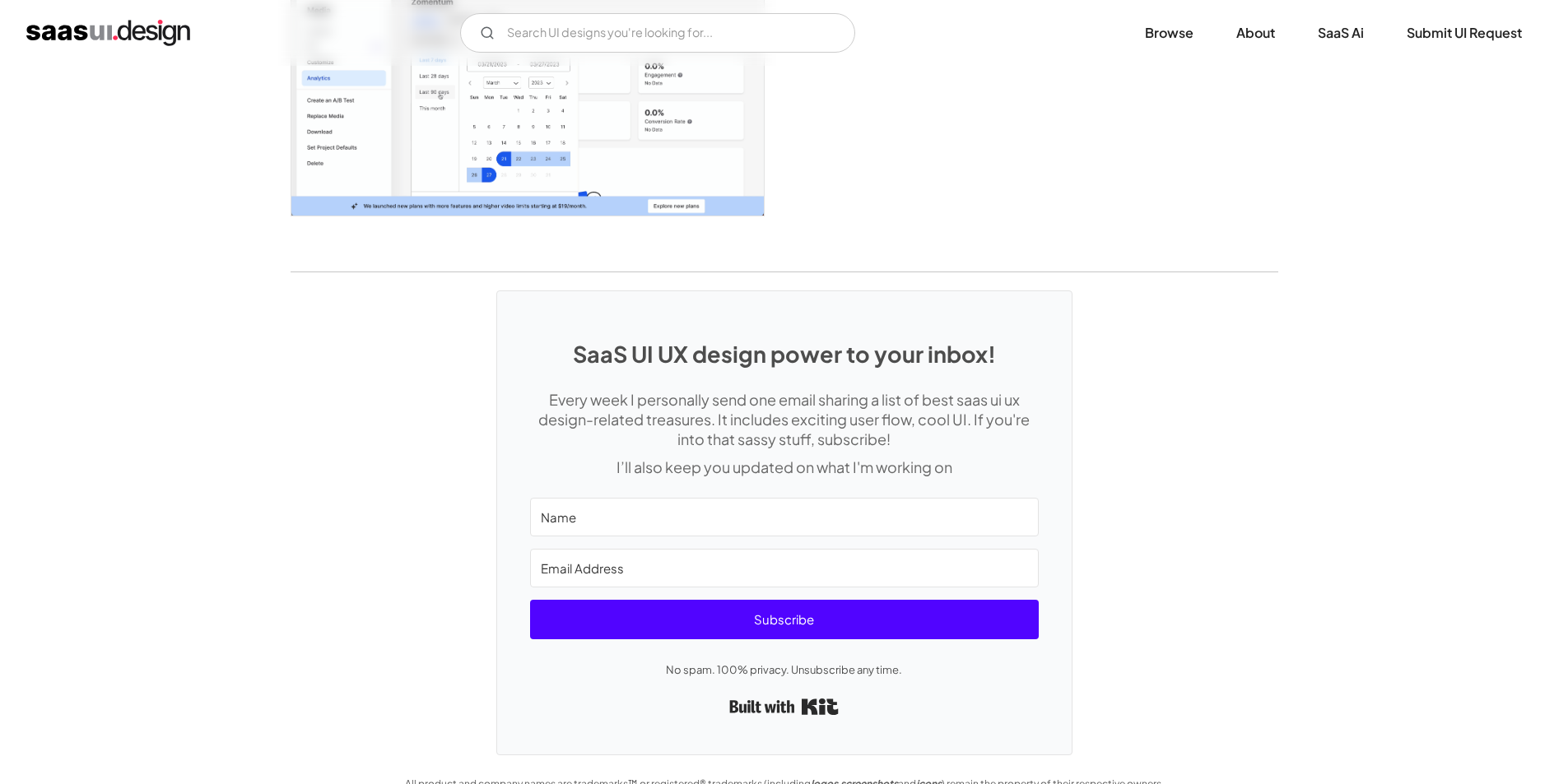
scroll to position [4056, 0]
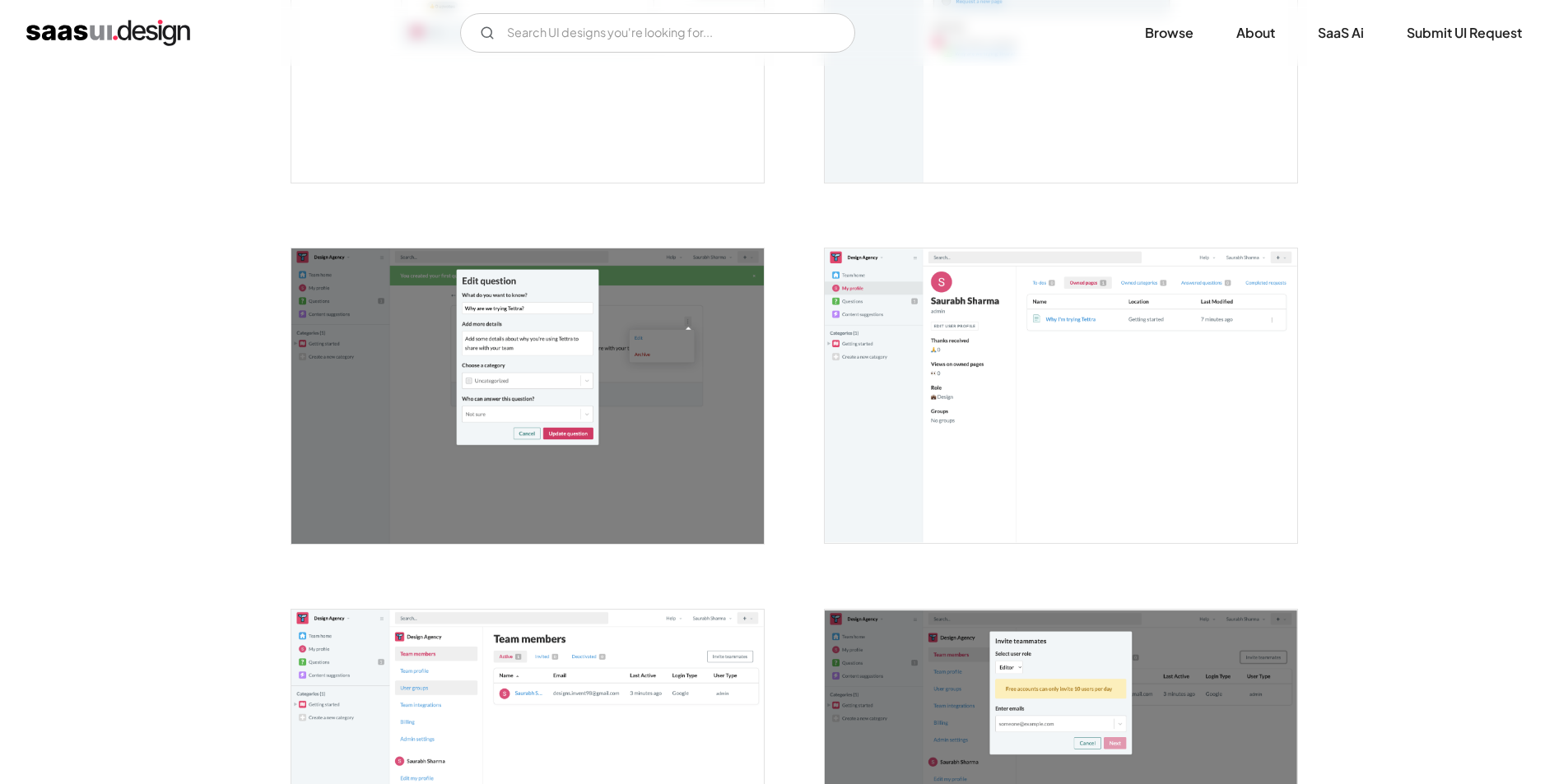
scroll to position [2304, 0]
click at [1160, 384] on img "open lightbox" at bounding box center [1061, 395] width 473 height 296
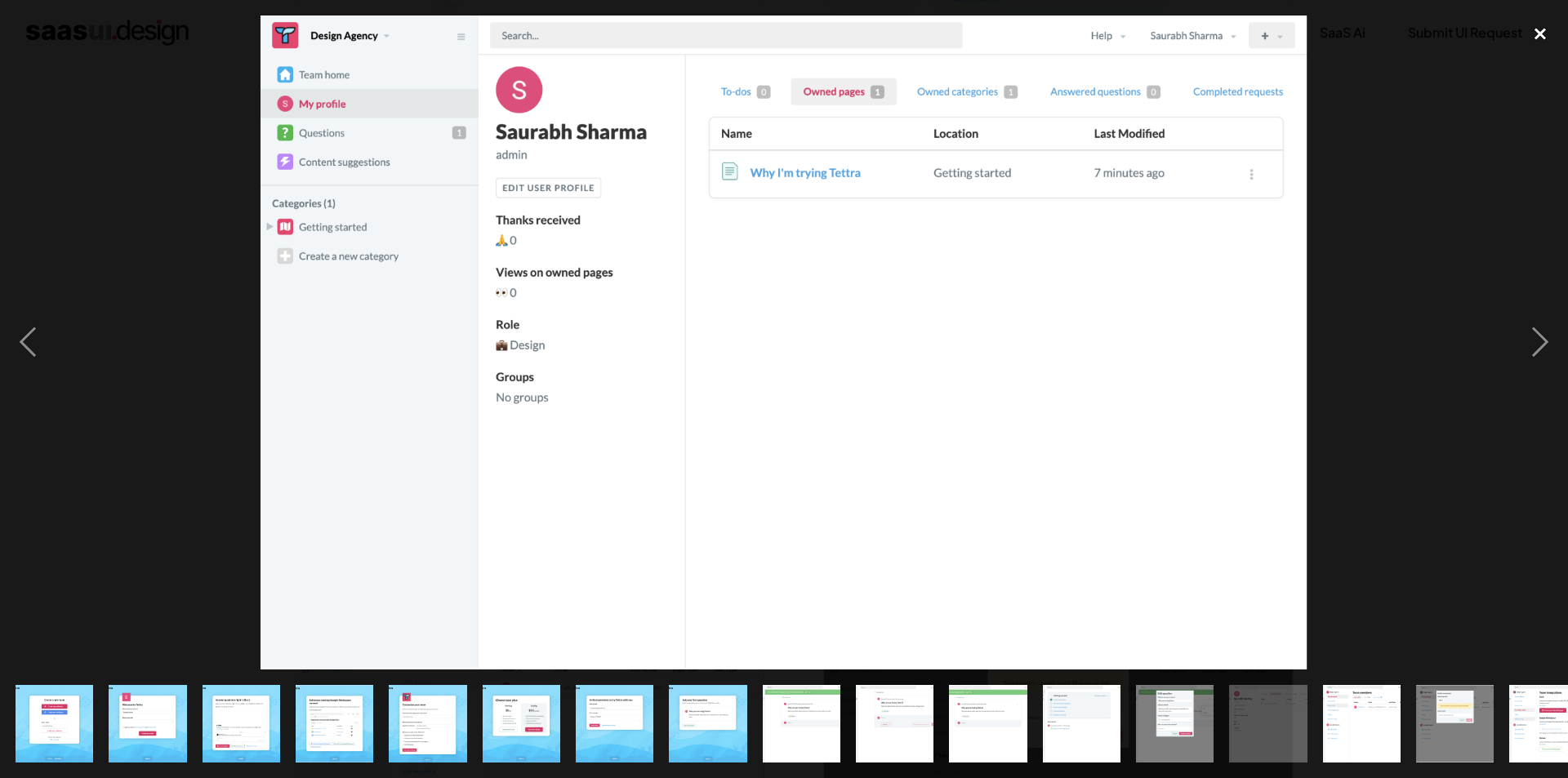
click at [1543, 36] on div "close lightbox" at bounding box center [1540, 33] width 56 height 36
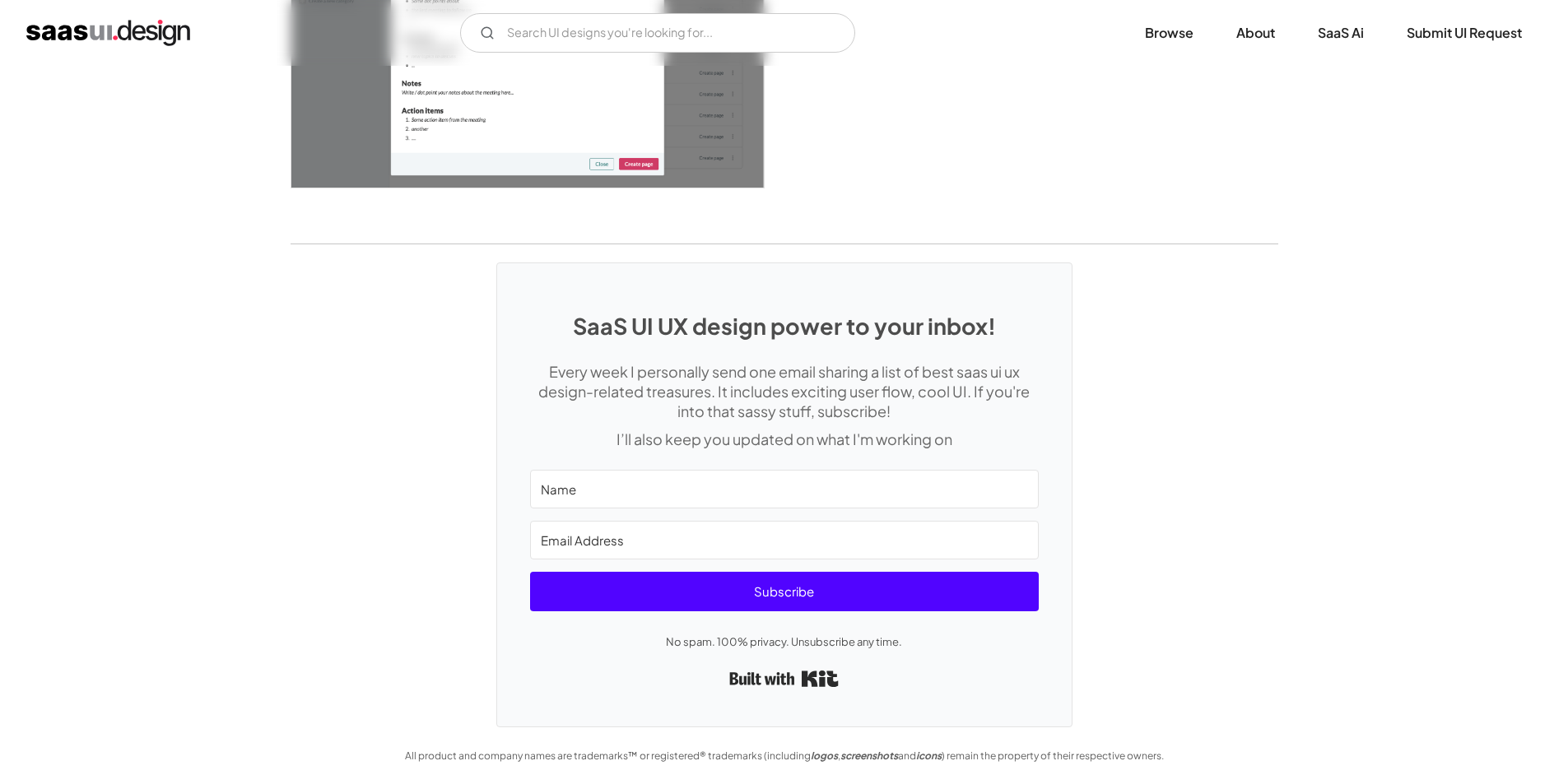
scroll to position [4827, 0]
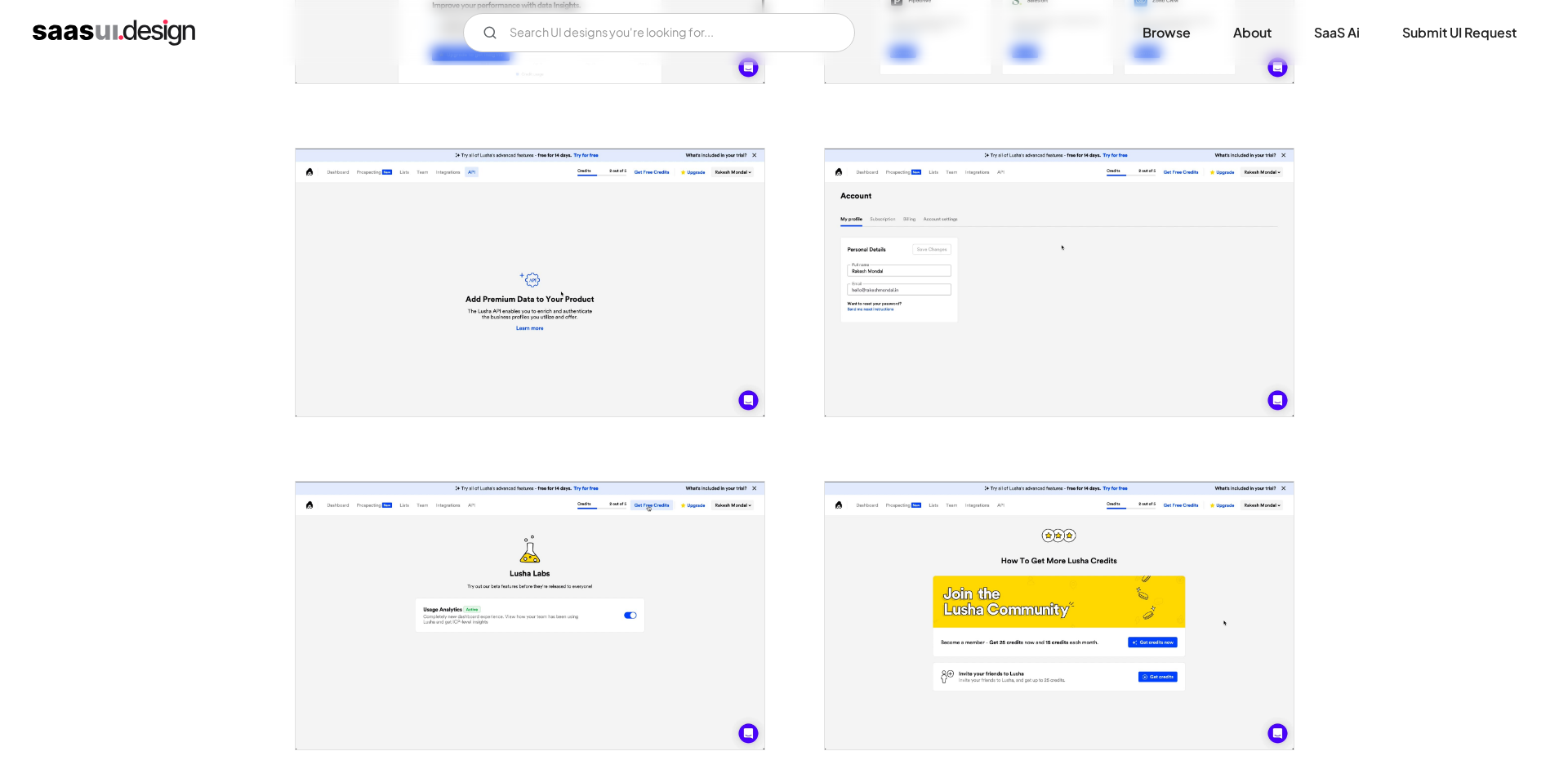
scroll to position [2205, 0]
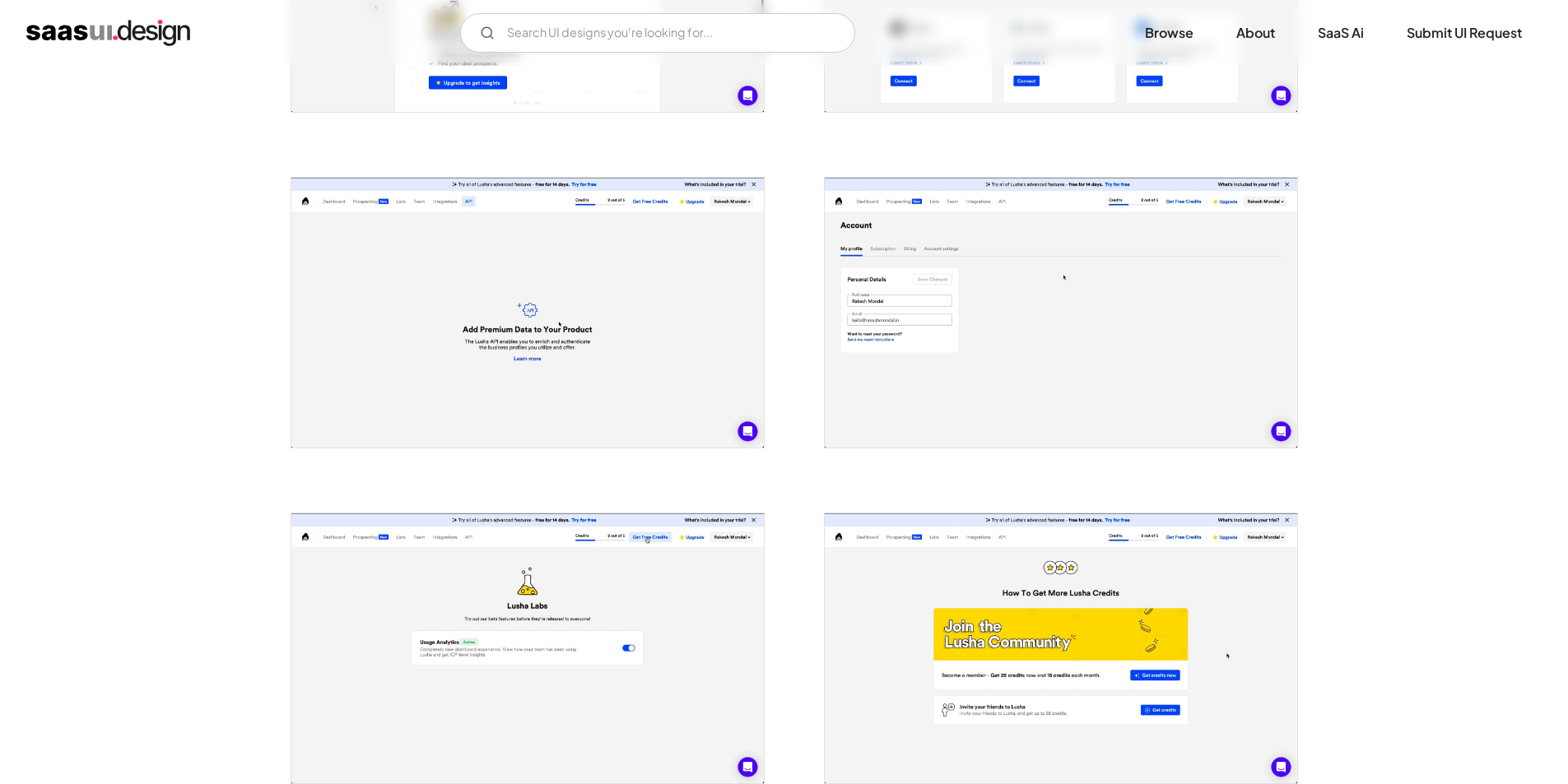
click at [968, 278] on img "open lightbox" at bounding box center [1061, 312] width 473 height 270
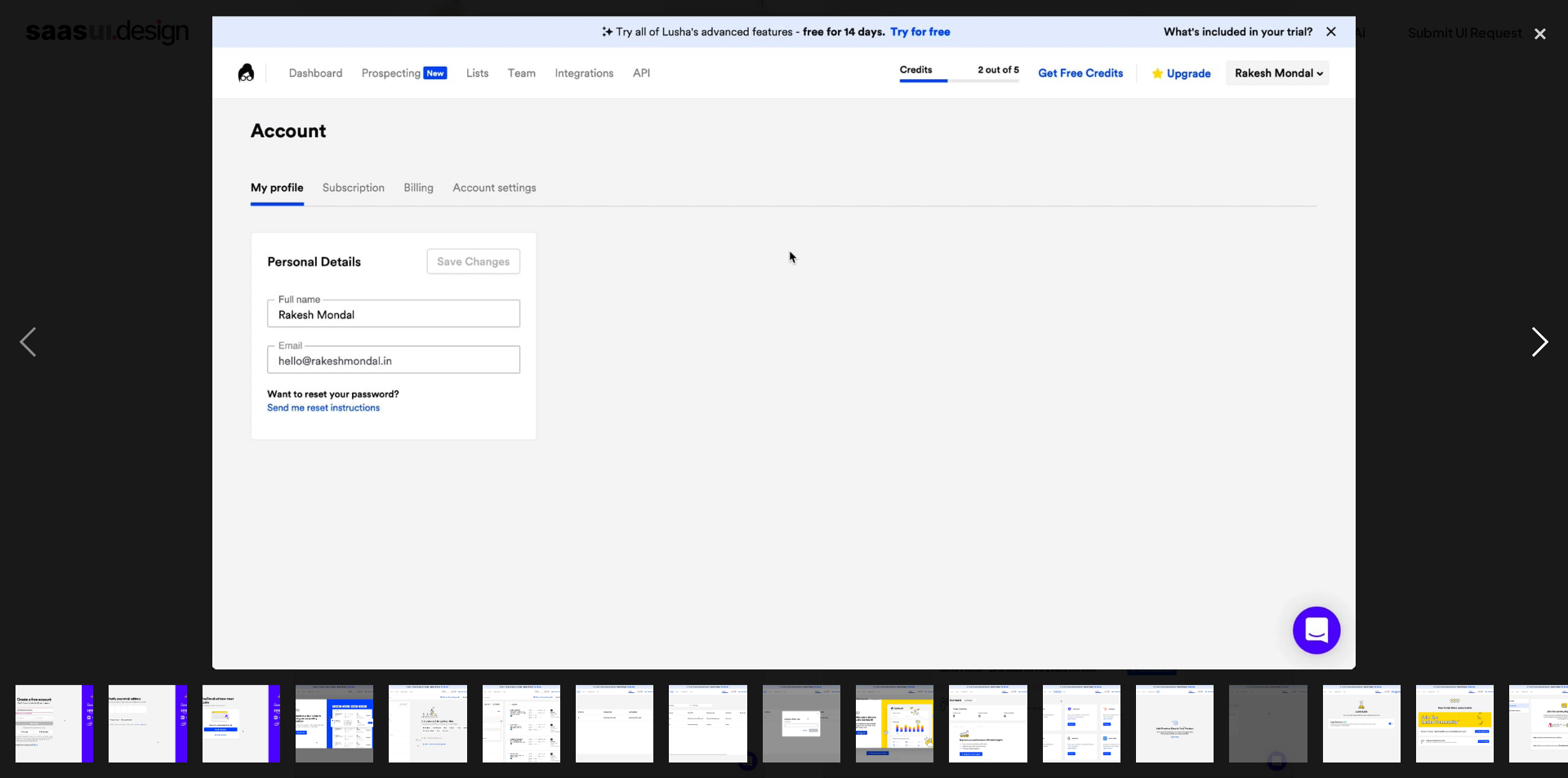
click at [1542, 347] on div "next image" at bounding box center [1540, 343] width 56 height 655
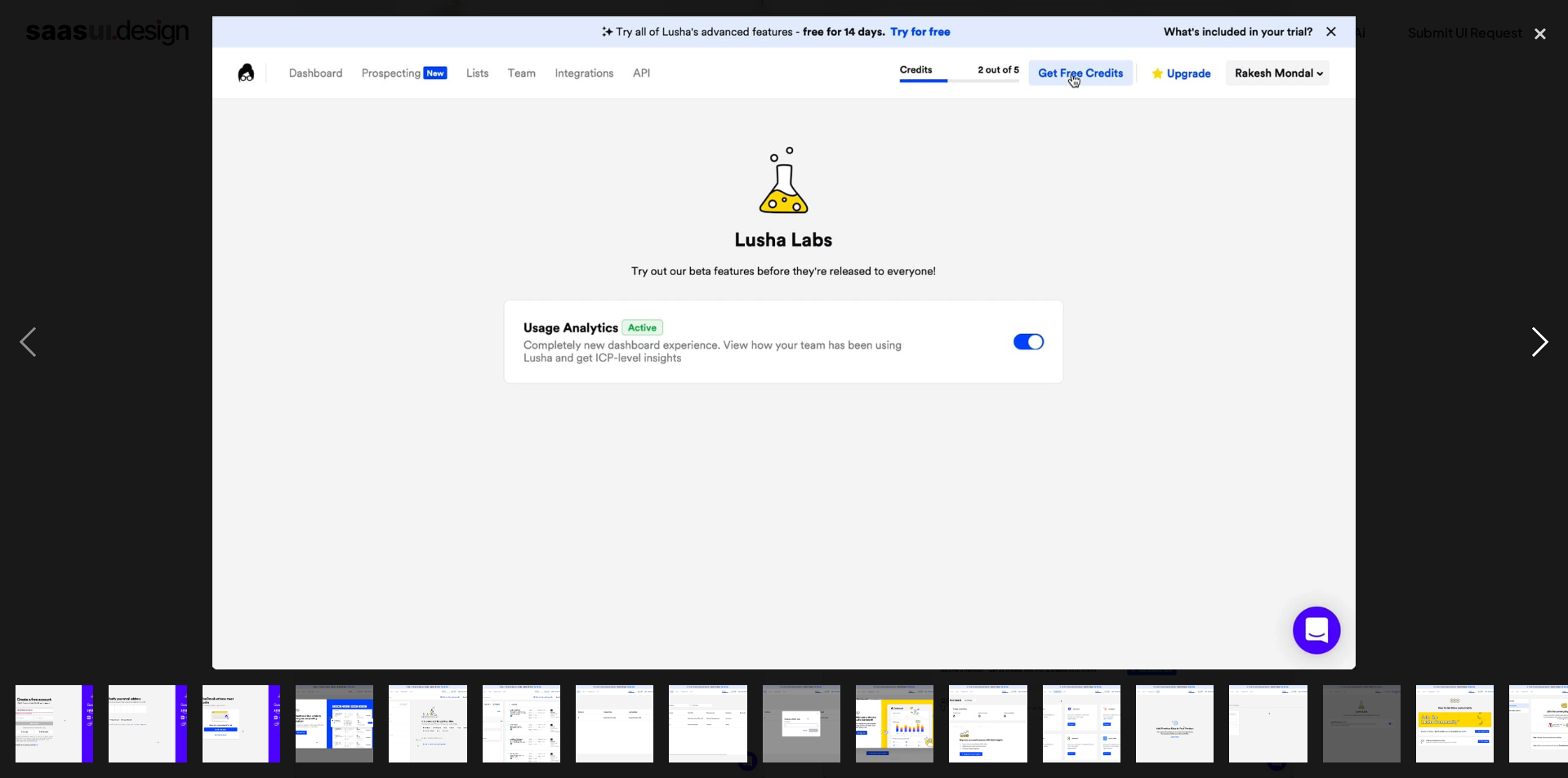
click at [1542, 347] on div "next image" at bounding box center [1540, 343] width 56 height 655
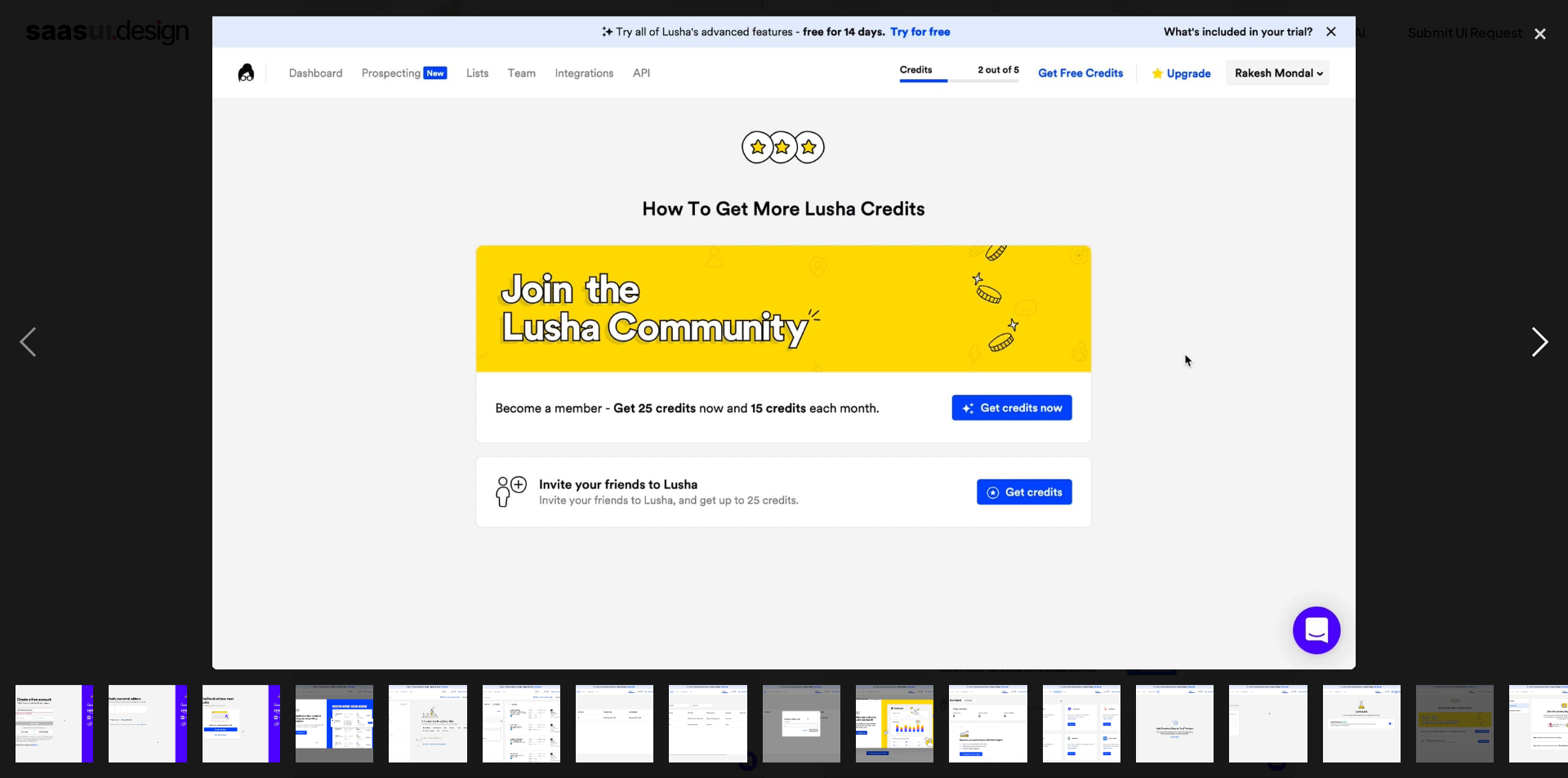
click at [1542, 347] on div "next image" at bounding box center [1540, 343] width 56 height 655
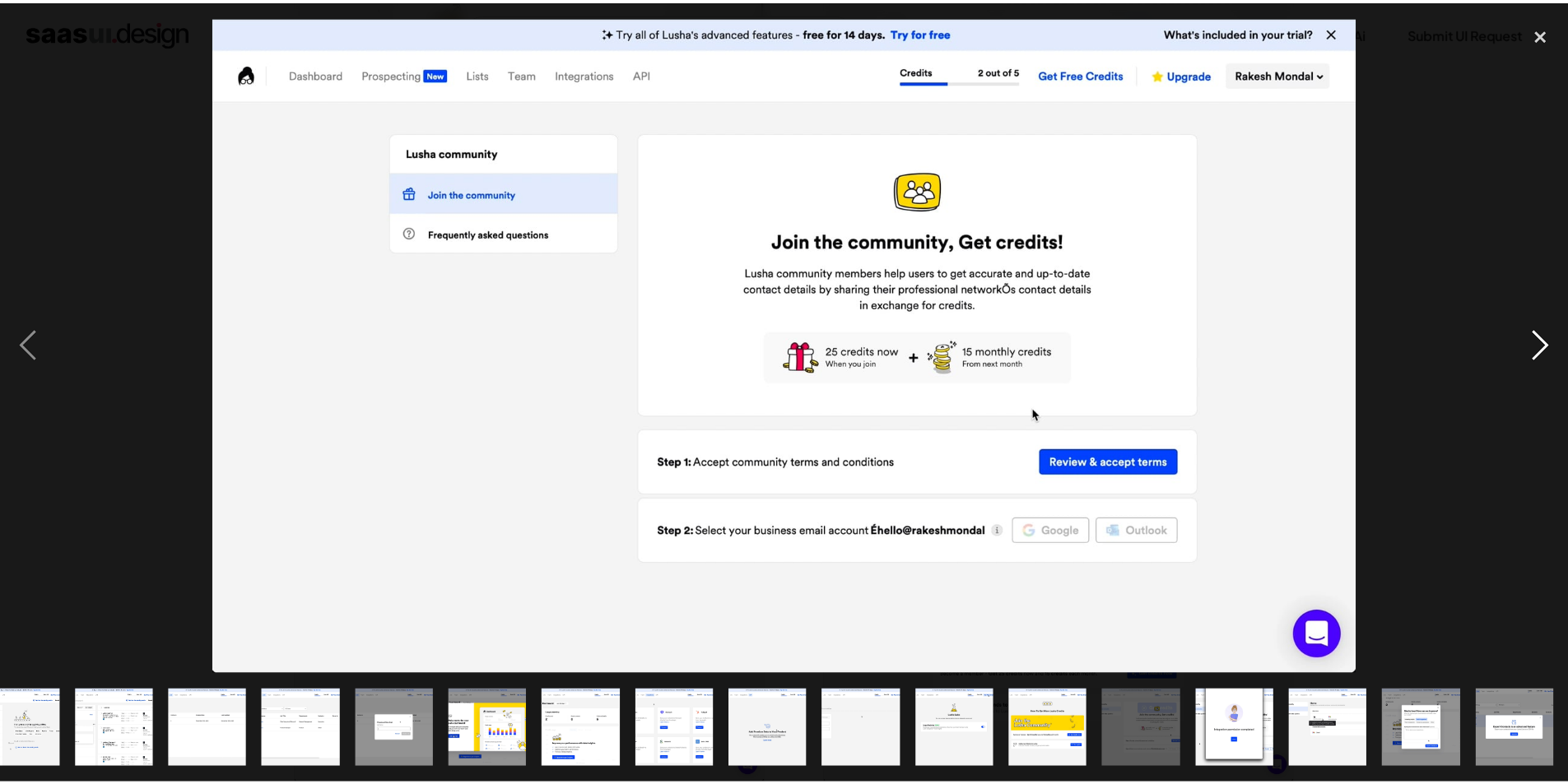
scroll to position [0, 411]
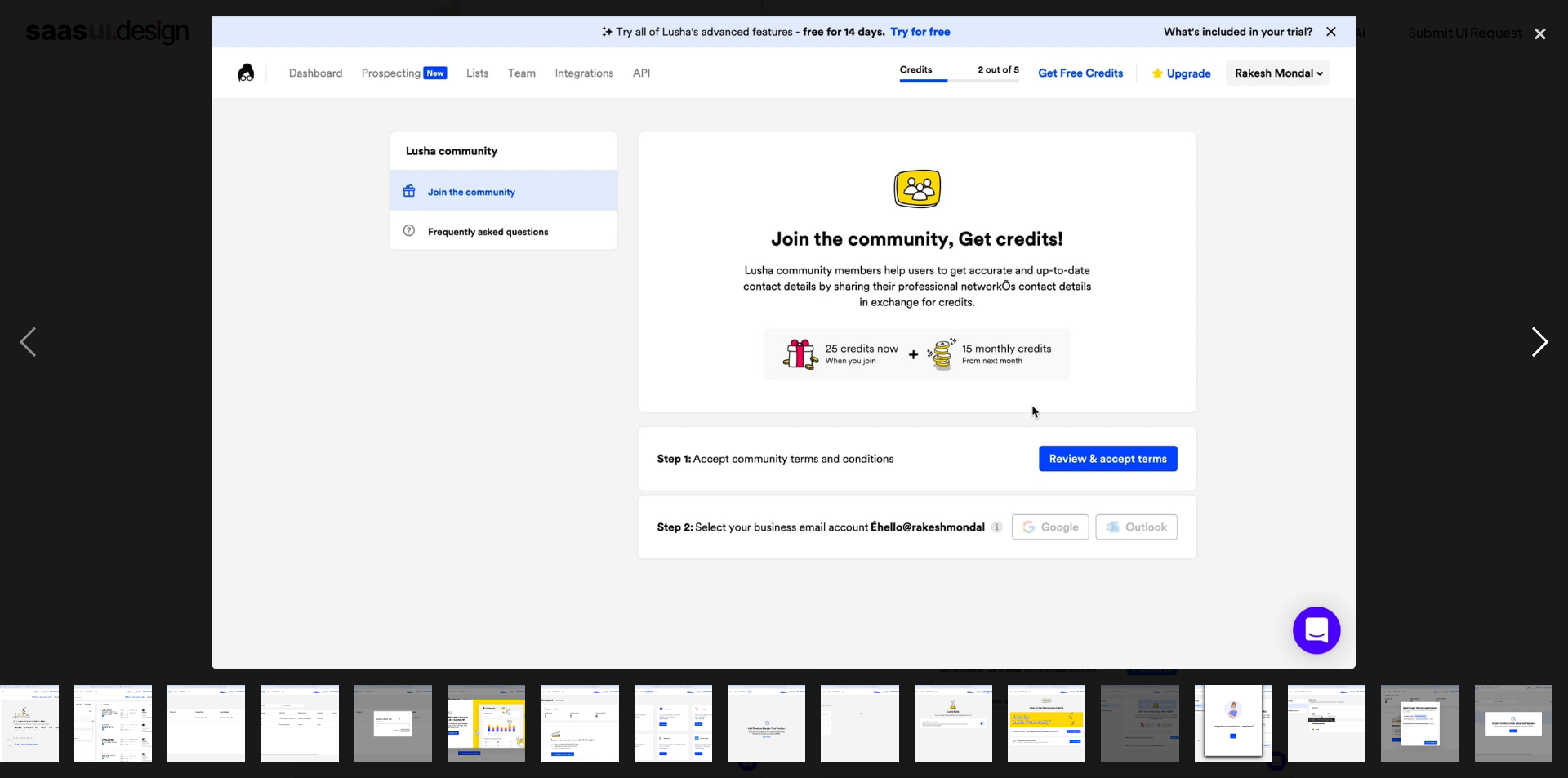
click at [1542, 347] on div "next image" at bounding box center [1540, 343] width 56 height 655
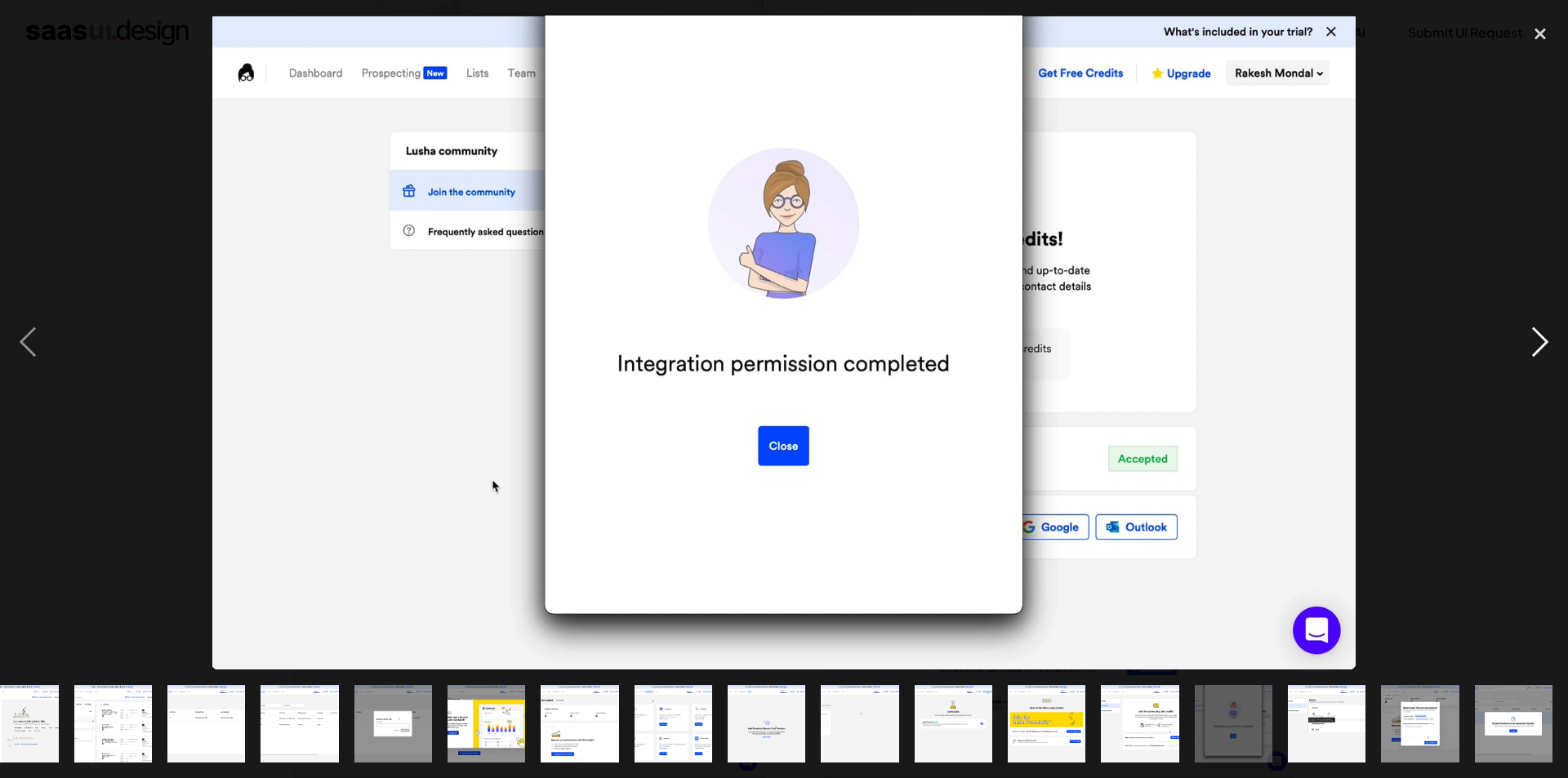
click at [1542, 347] on div "next image" at bounding box center [1540, 343] width 56 height 655
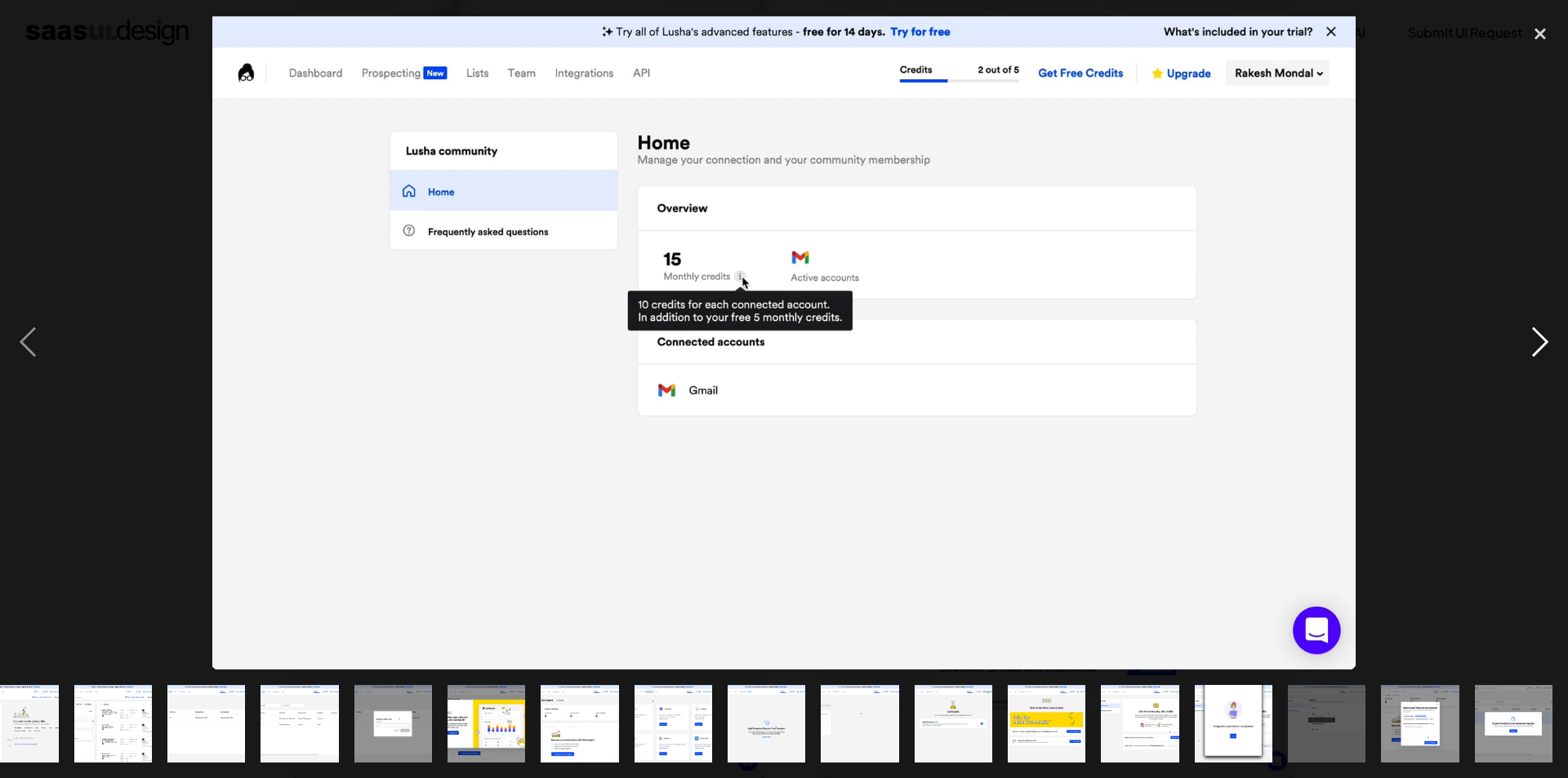
click at [1542, 347] on div "next image" at bounding box center [1540, 343] width 56 height 655
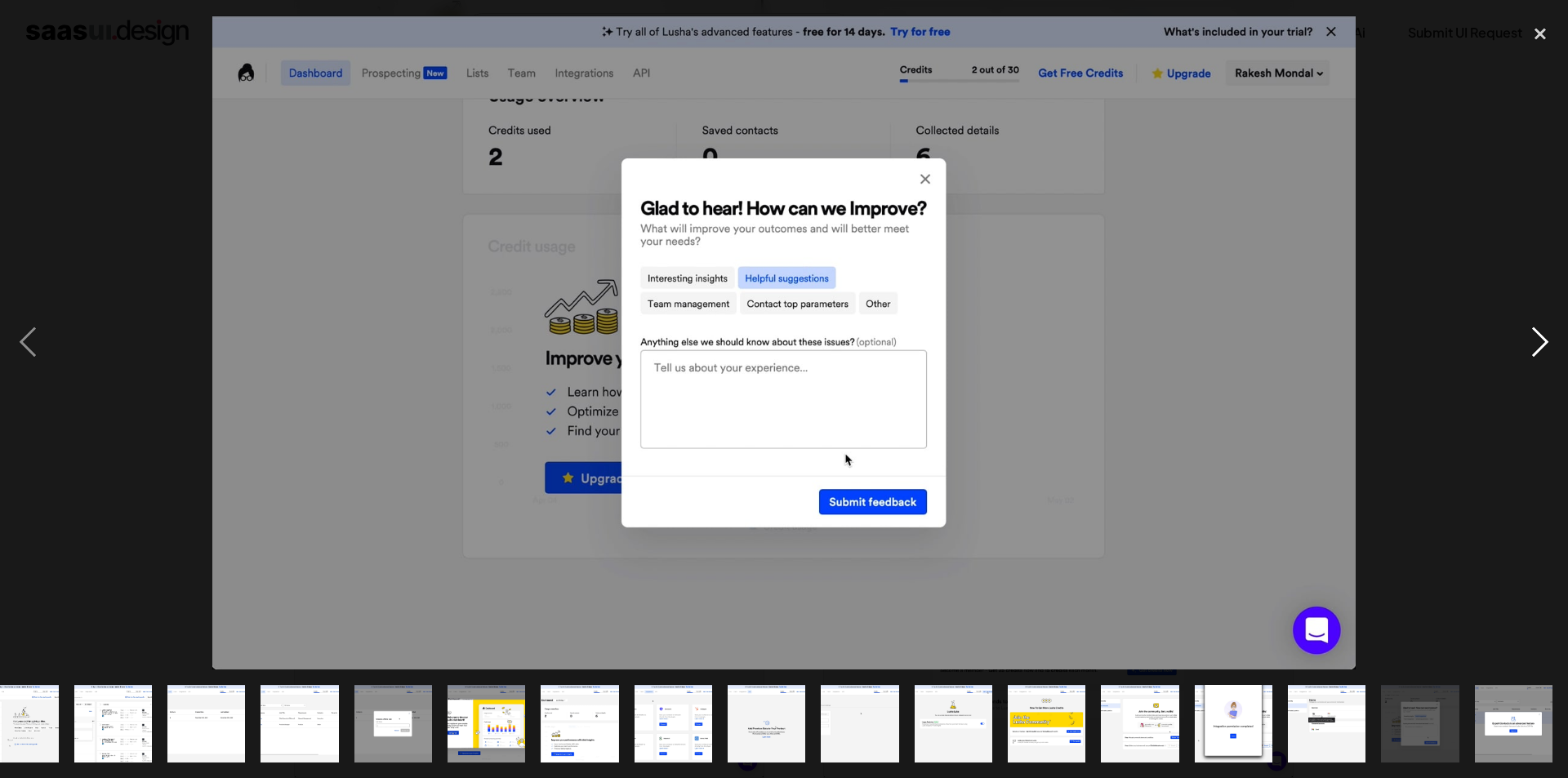
click at [1542, 347] on div "next image" at bounding box center [1540, 343] width 56 height 655
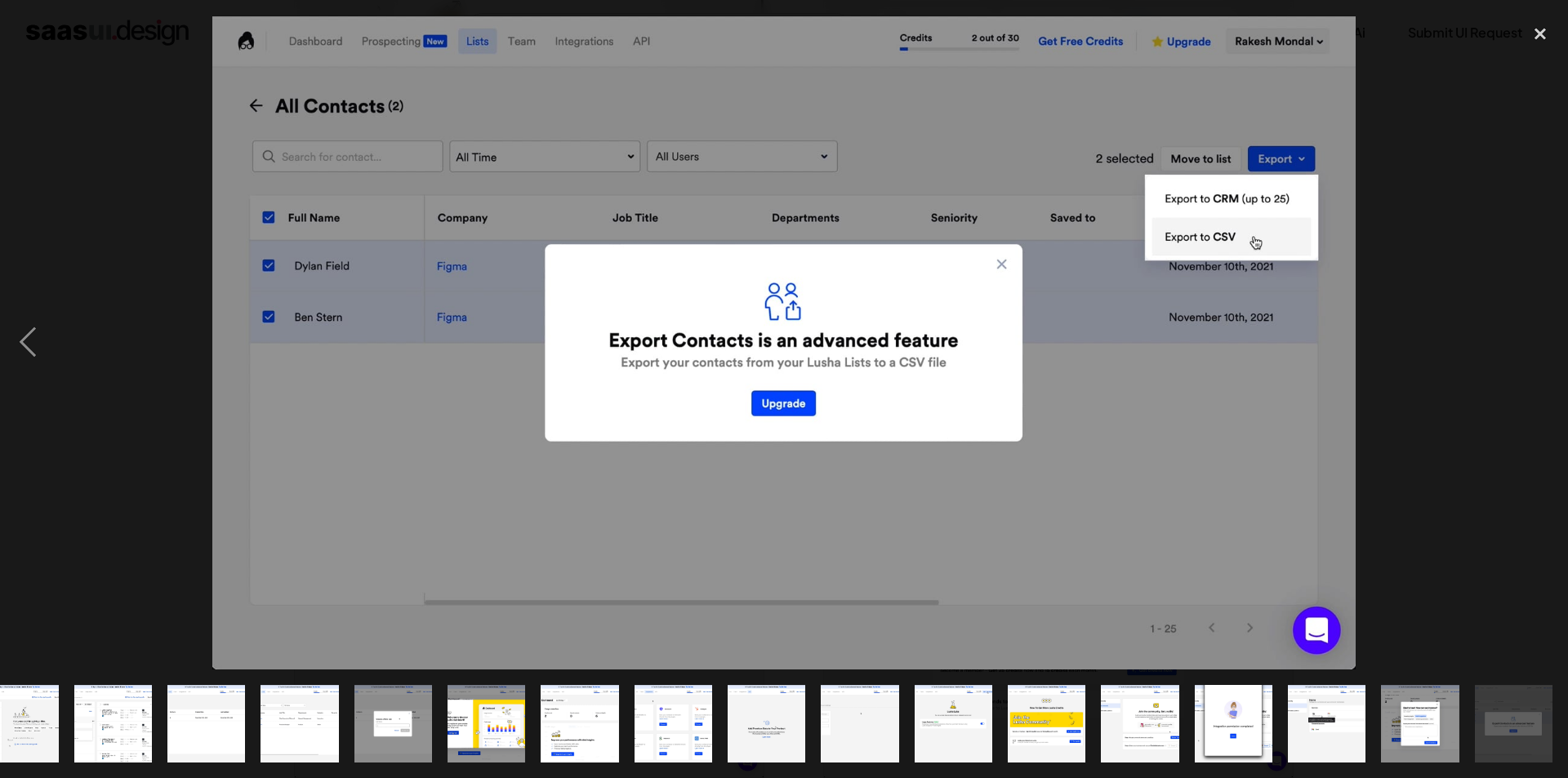
click at [1542, 347] on div "next image" at bounding box center [1540, 343] width 56 height 655
click at [1542, 34] on div "close lightbox" at bounding box center [1540, 33] width 56 height 36
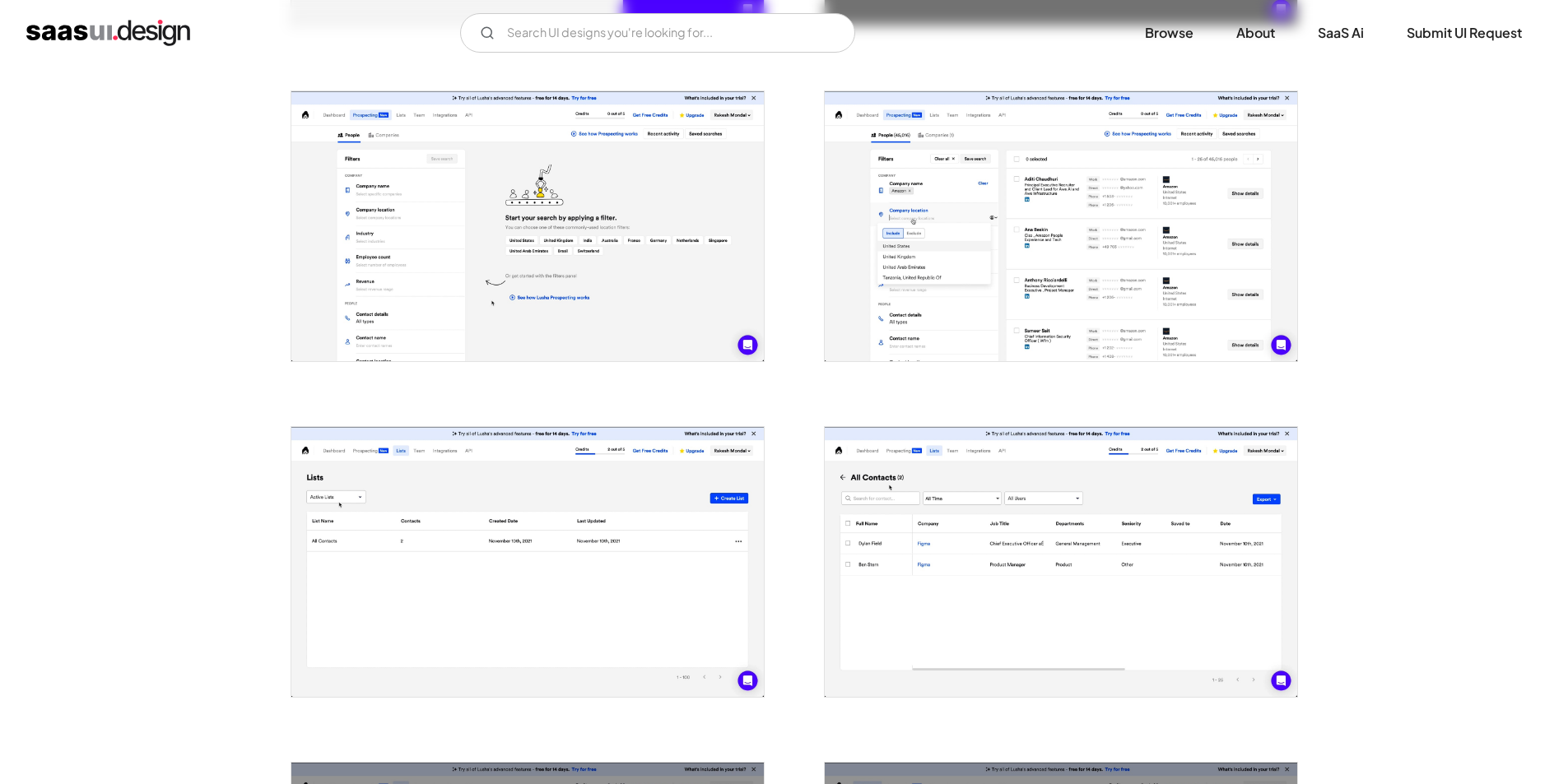
scroll to position [905, 0]
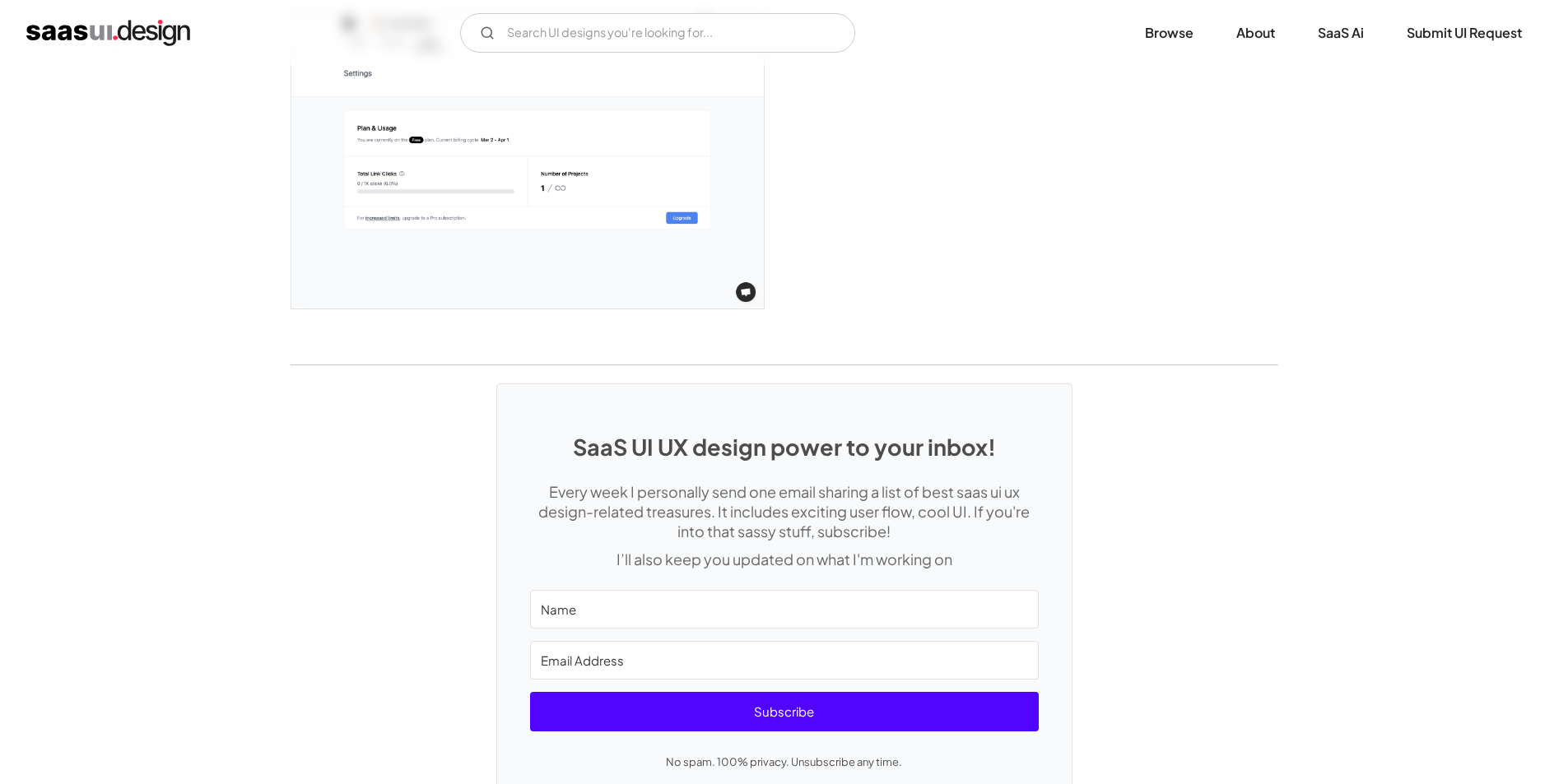
scroll to position [3745, 0]
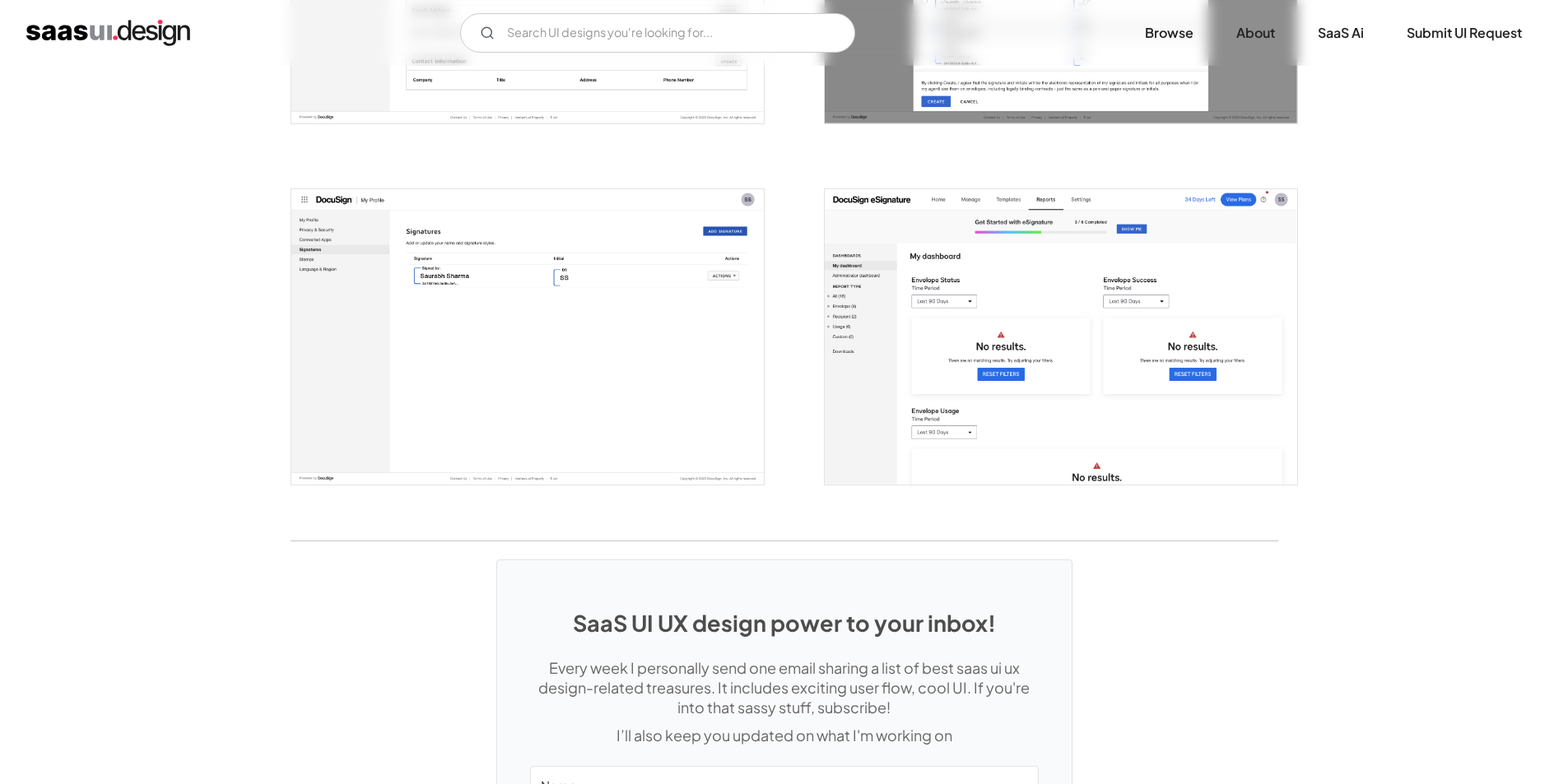
scroll to position [4198, 0]
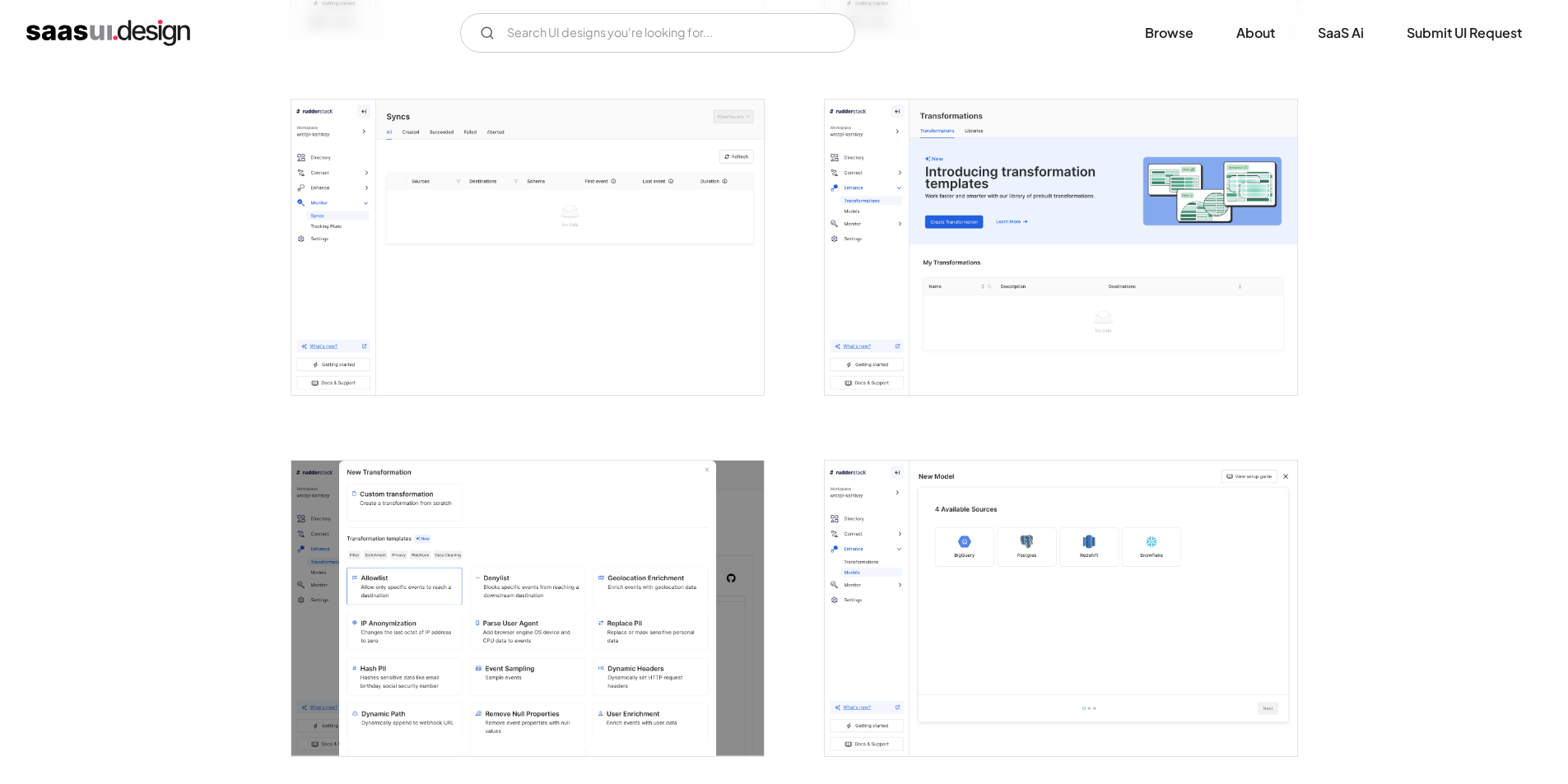
scroll to position [2469, 0]
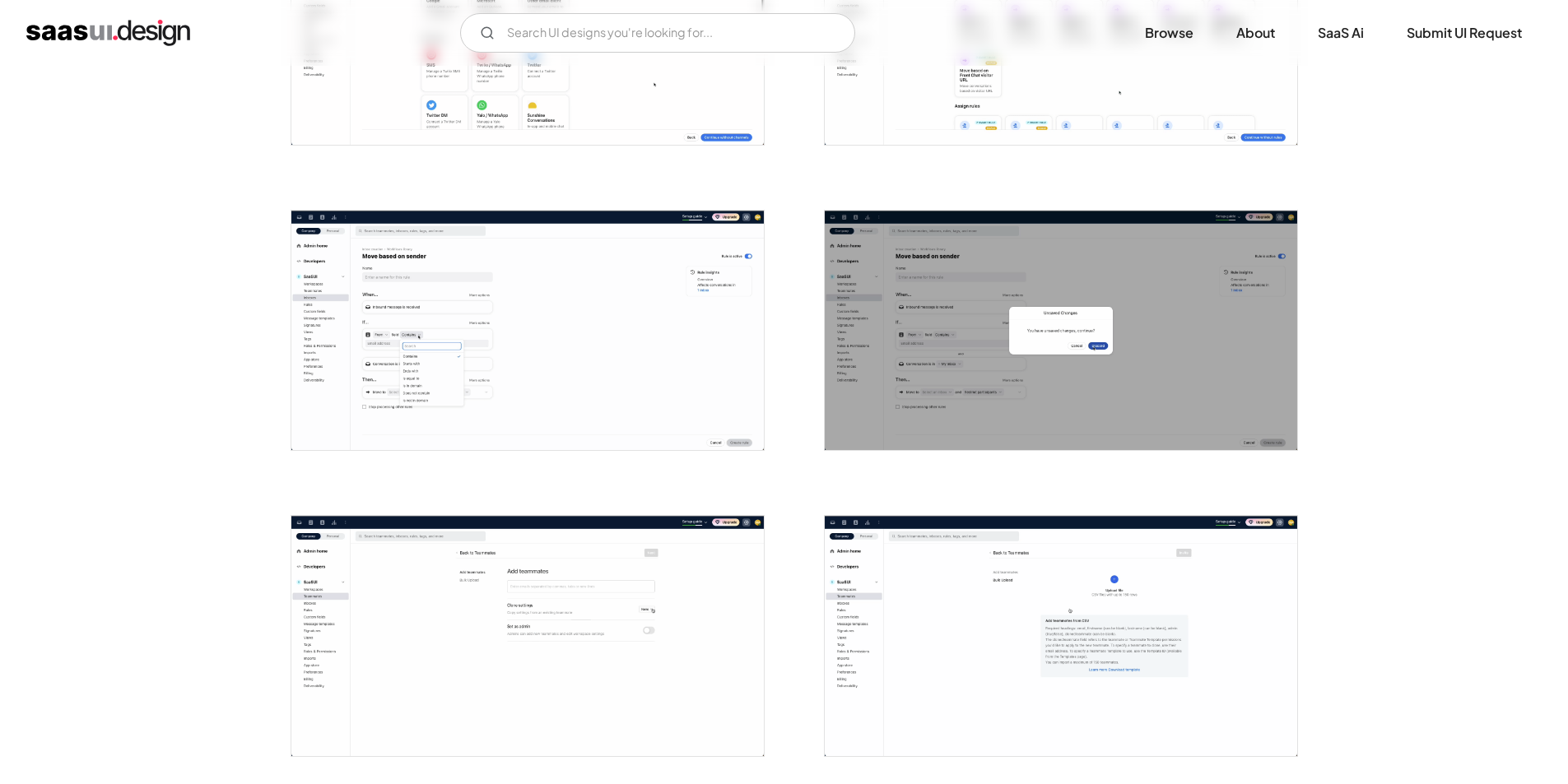
scroll to position [1482, 0]
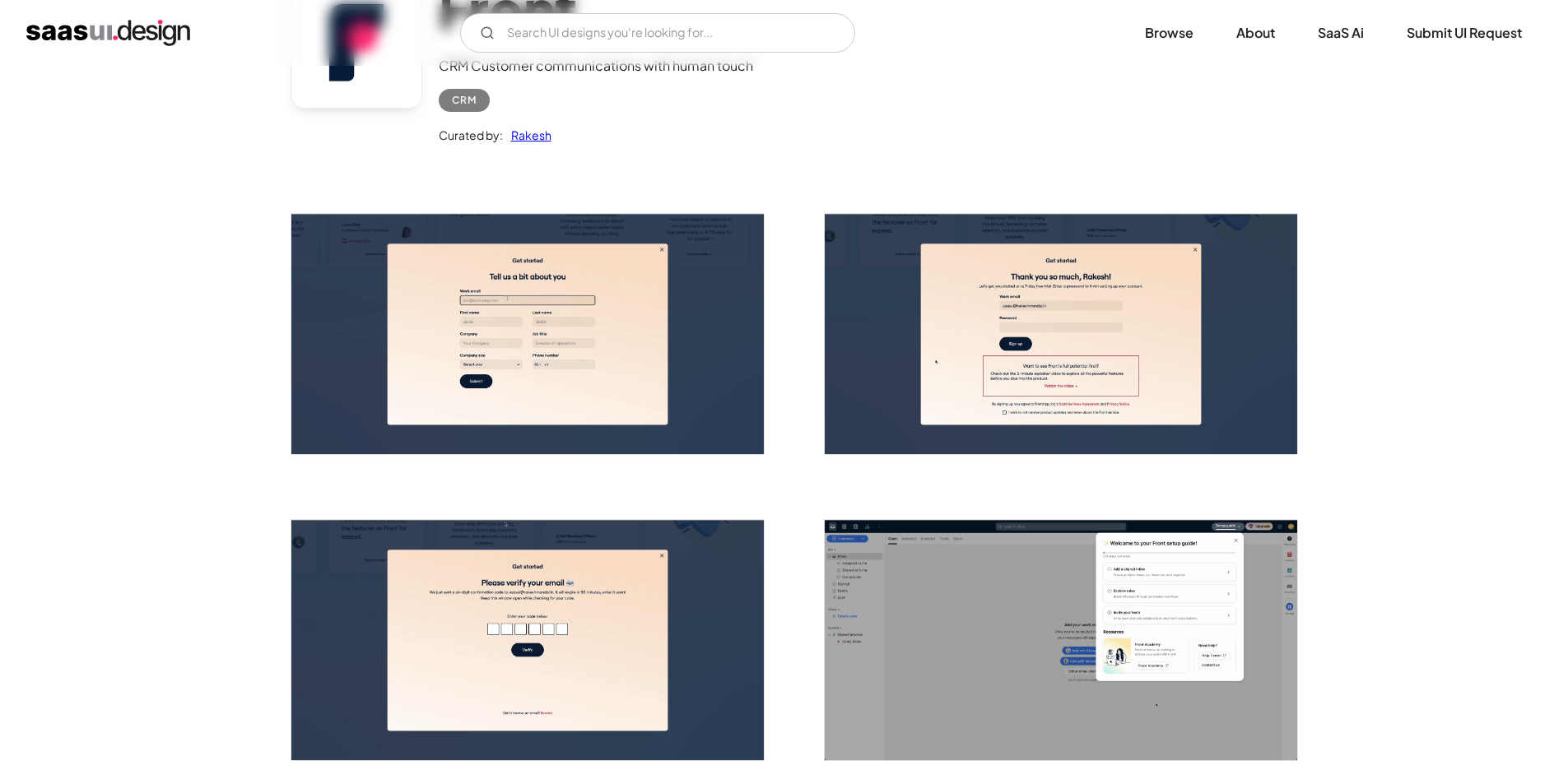
scroll to position [0, 0]
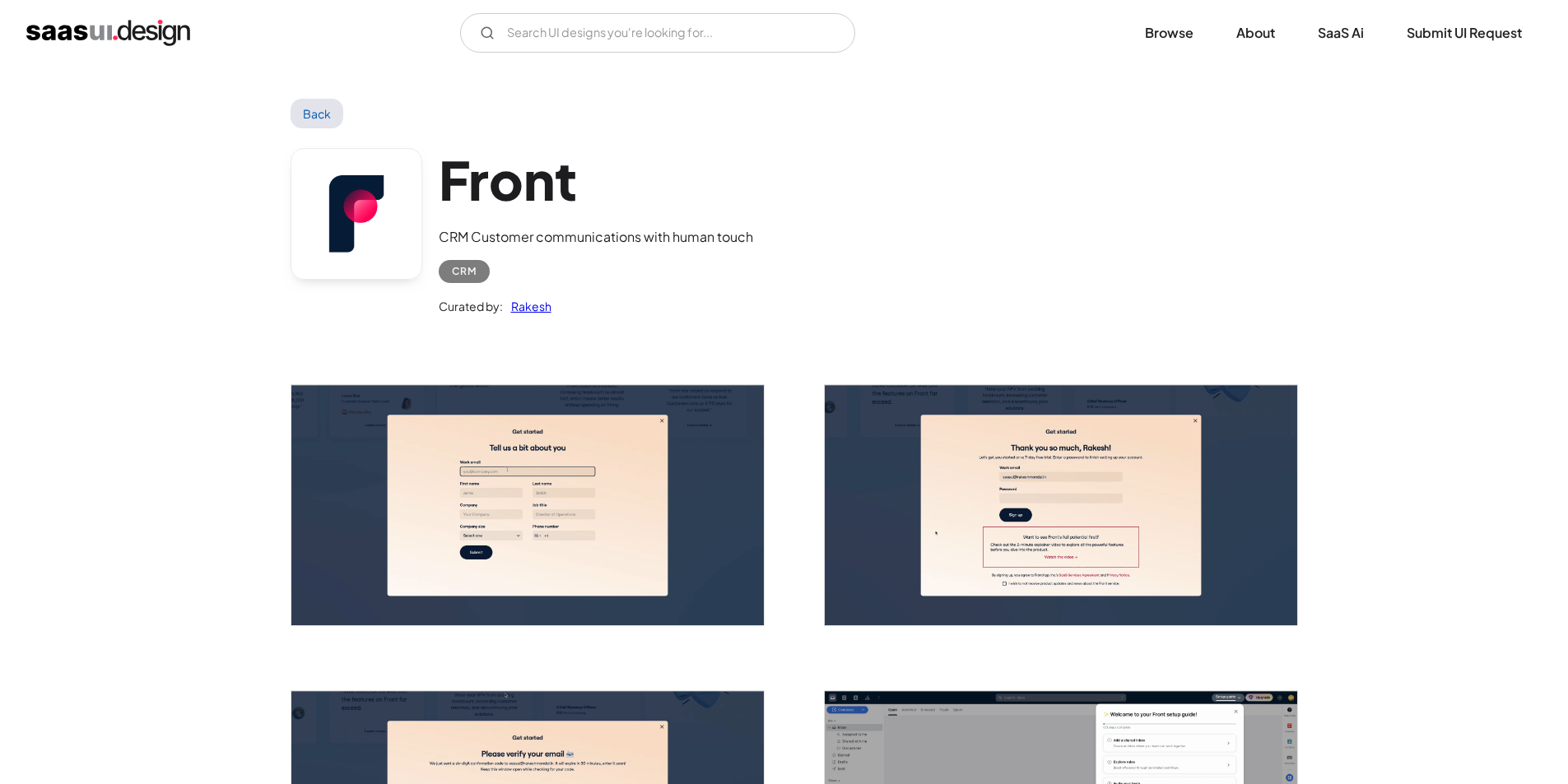
click at [329, 114] on link "Back" at bounding box center [316, 114] width 53 height 30
